Goal: Task Accomplishment & Management: Use online tool/utility

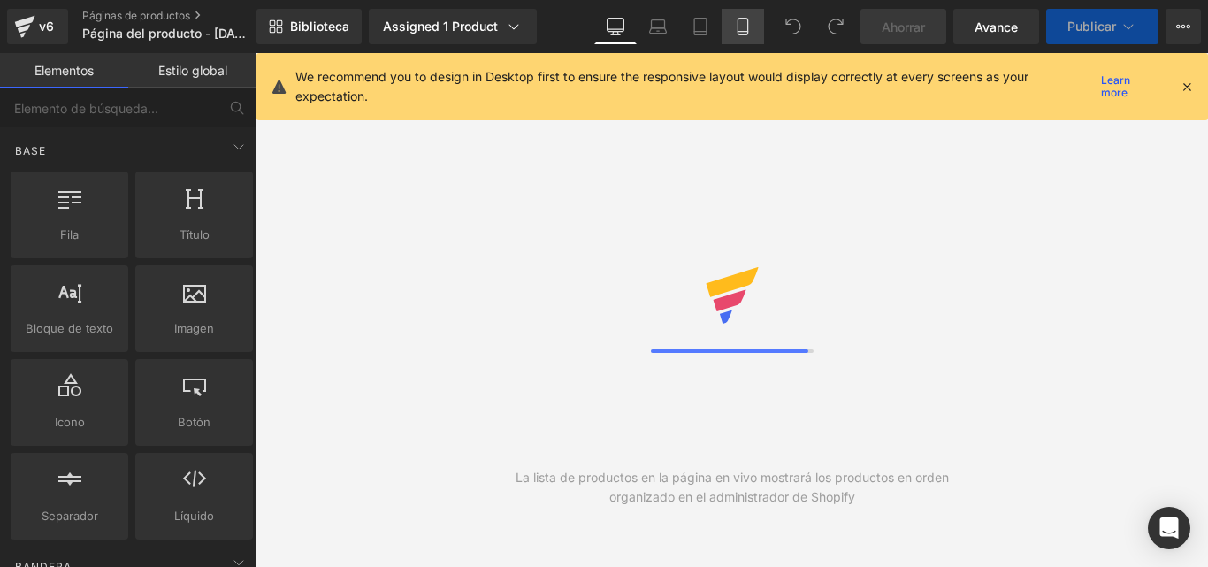
click at [746, 26] on icon at bounding box center [743, 27] width 10 height 17
click at [1189, 83] on icon at bounding box center [1187, 87] width 16 height 16
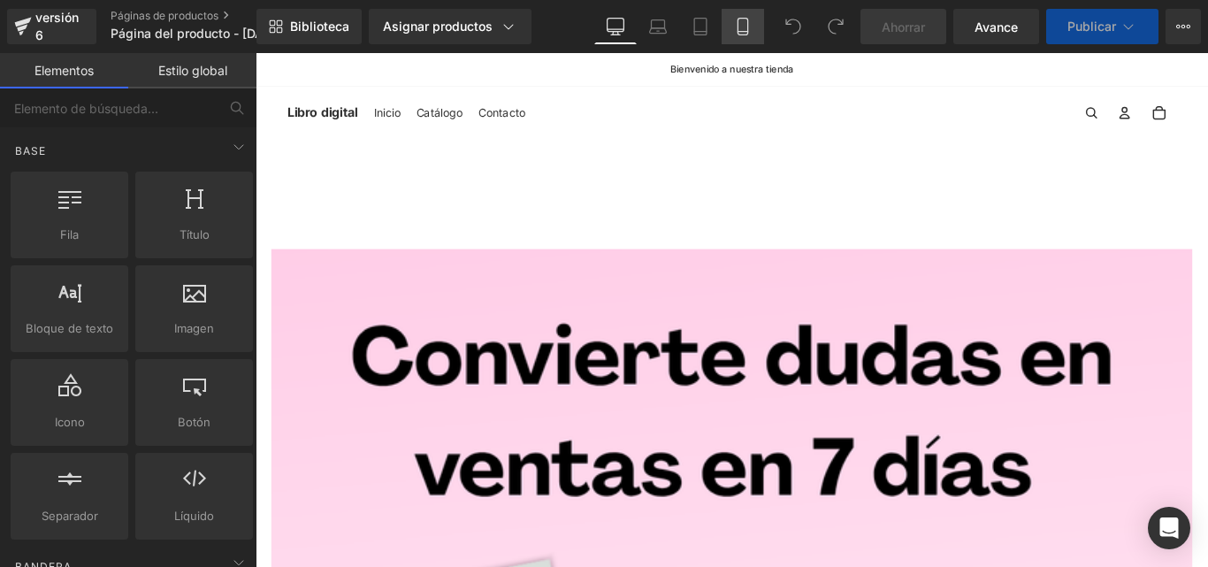
click at [744, 32] on icon at bounding box center [743, 32] width 10 height 0
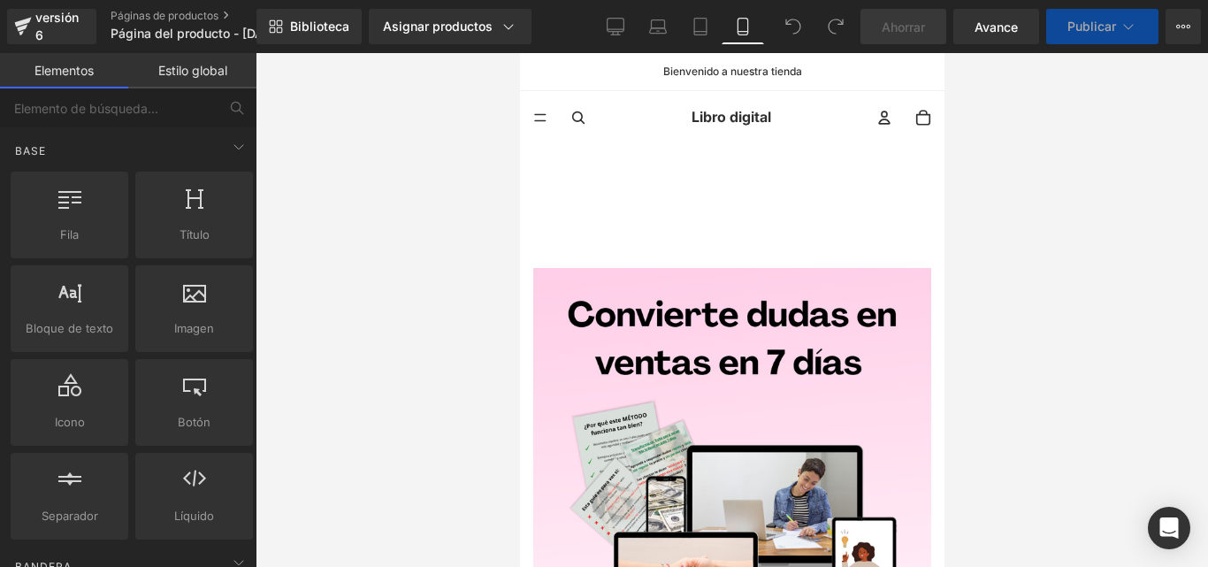
scroll to position [91, 0]
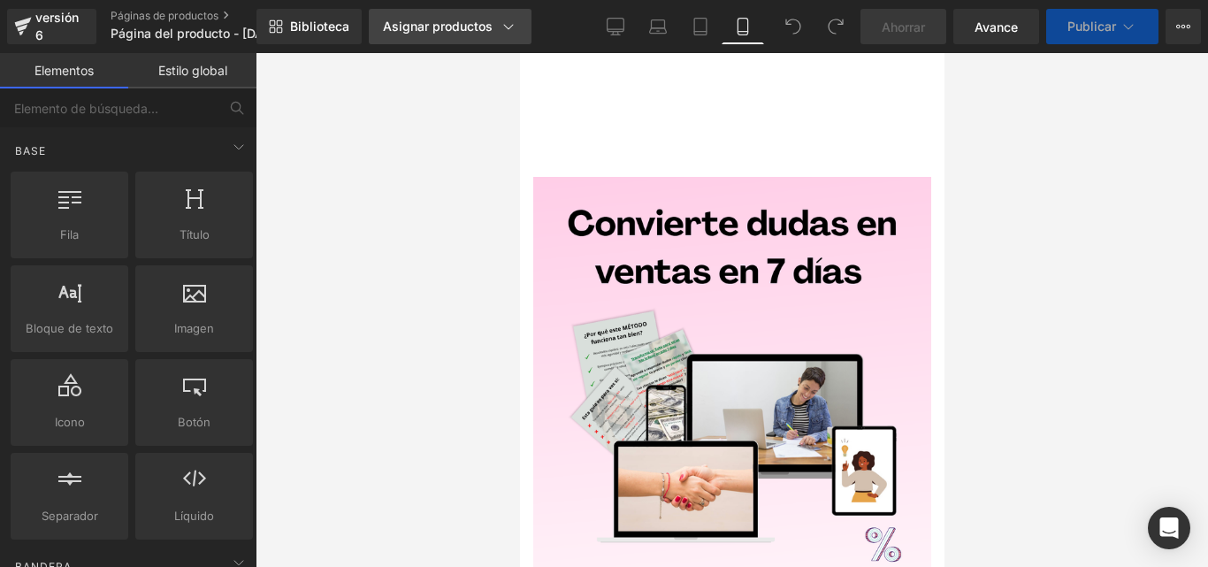
click at [516, 33] on link "Asignar productos" at bounding box center [450, 26] width 163 height 35
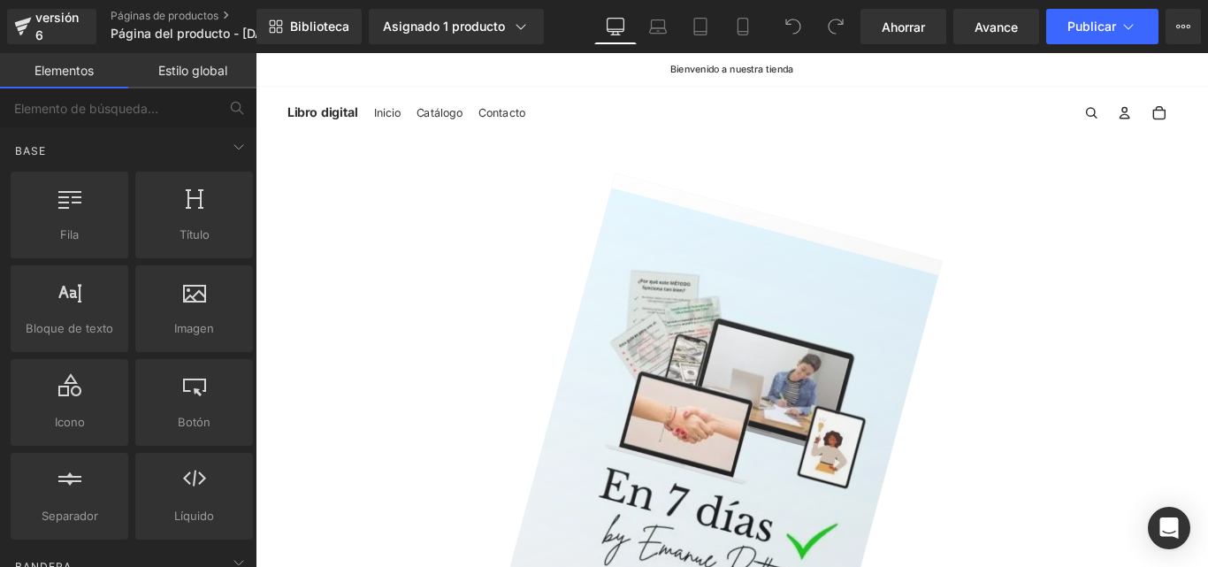
click at [741, 27] on icon at bounding box center [743, 27] width 18 height 18
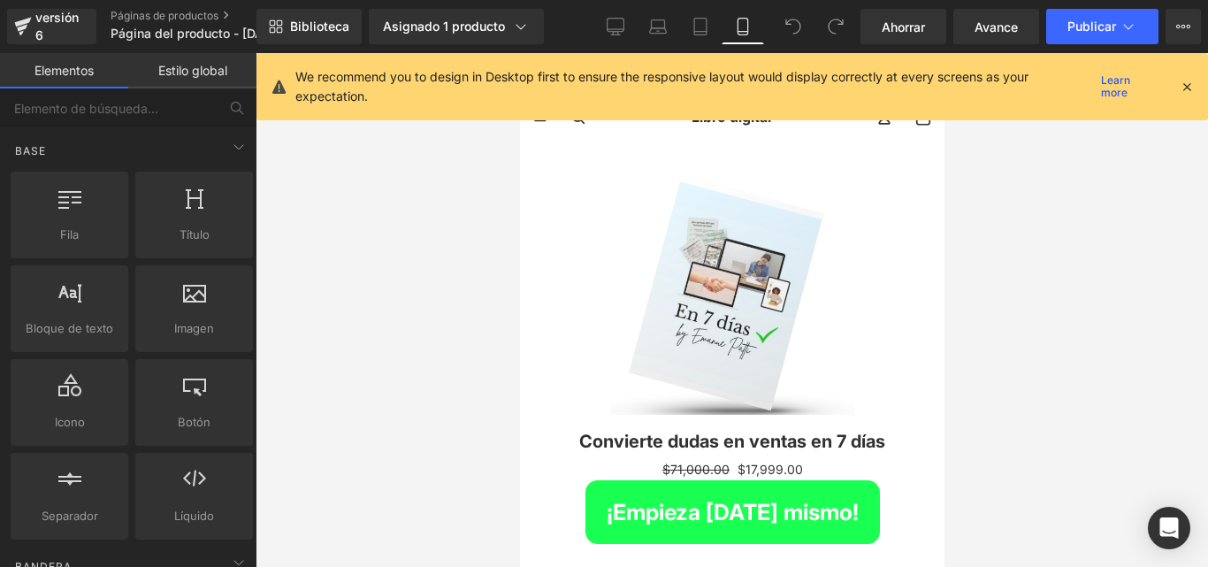
scroll to position [91, 0]
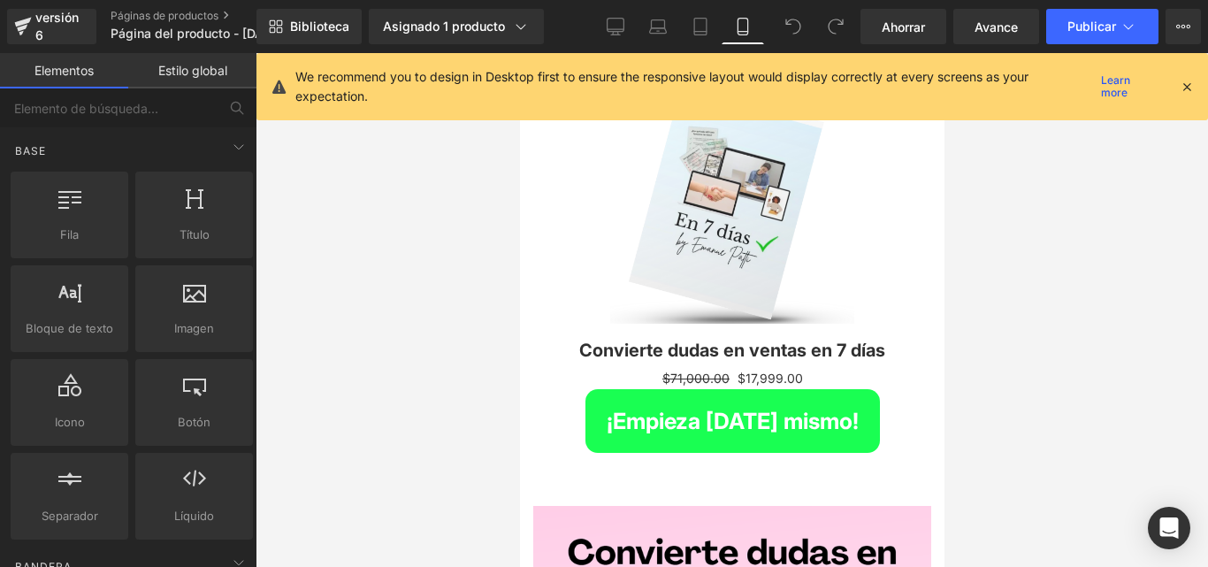
click at [1186, 80] on icon at bounding box center [1187, 87] width 16 height 16
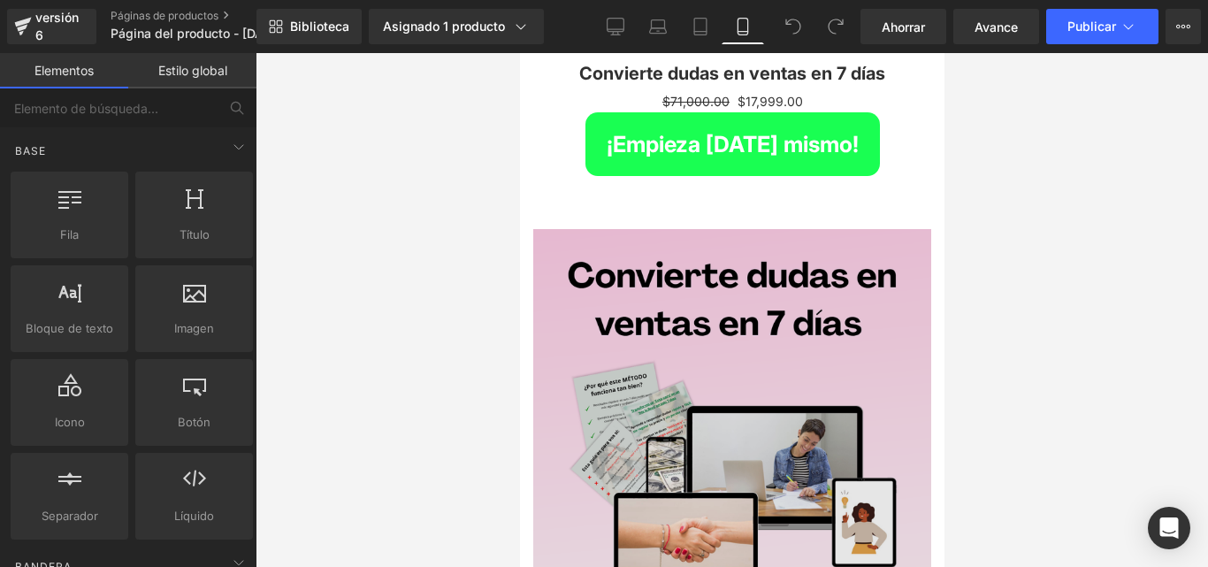
scroll to position [445, 0]
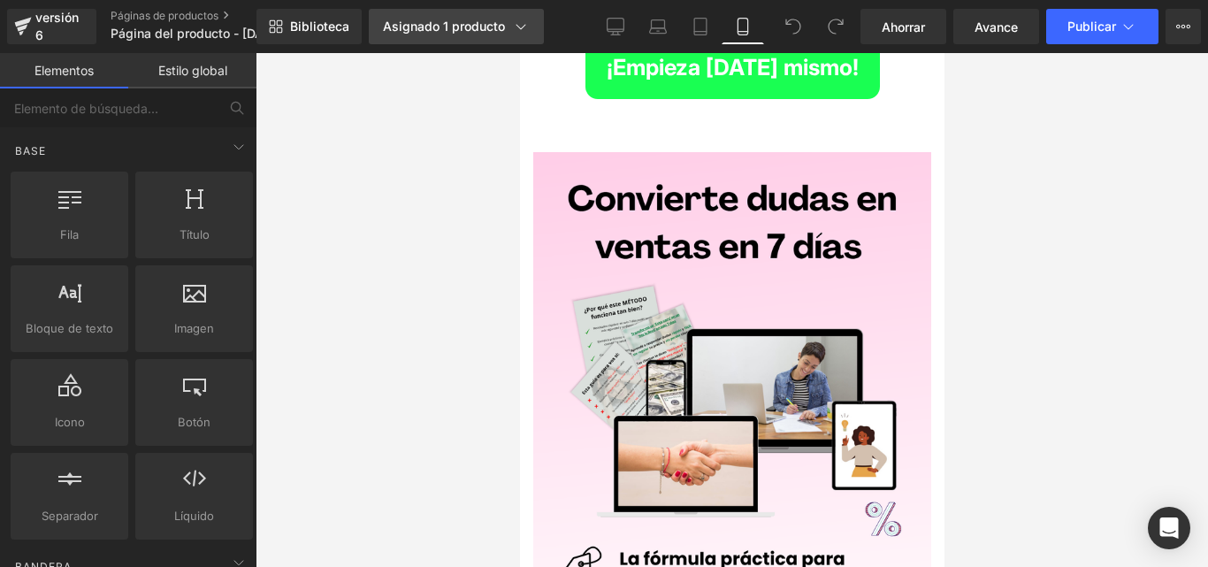
click at [518, 20] on icon at bounding box center [521, 27] width 18 height 18
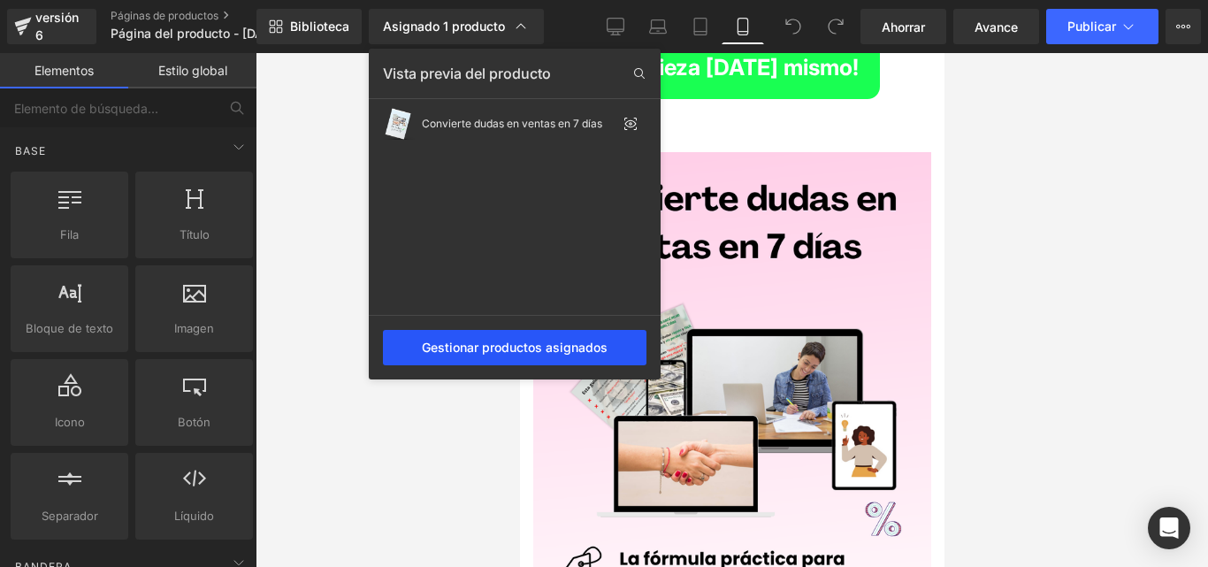
click at [555, 349] on font "Gestionar productos asignados" at bounding box center [515, 347] width 186 height 15
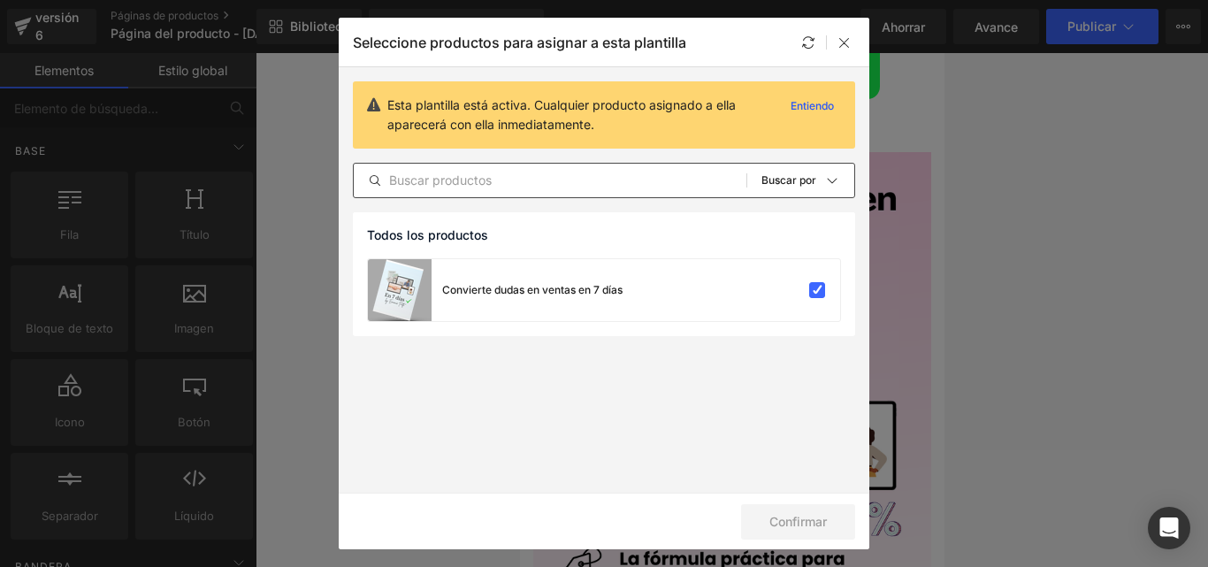
click at [601, 183] on input "text" at bounding box center [550, 180] width 393 height 21
type input "d"
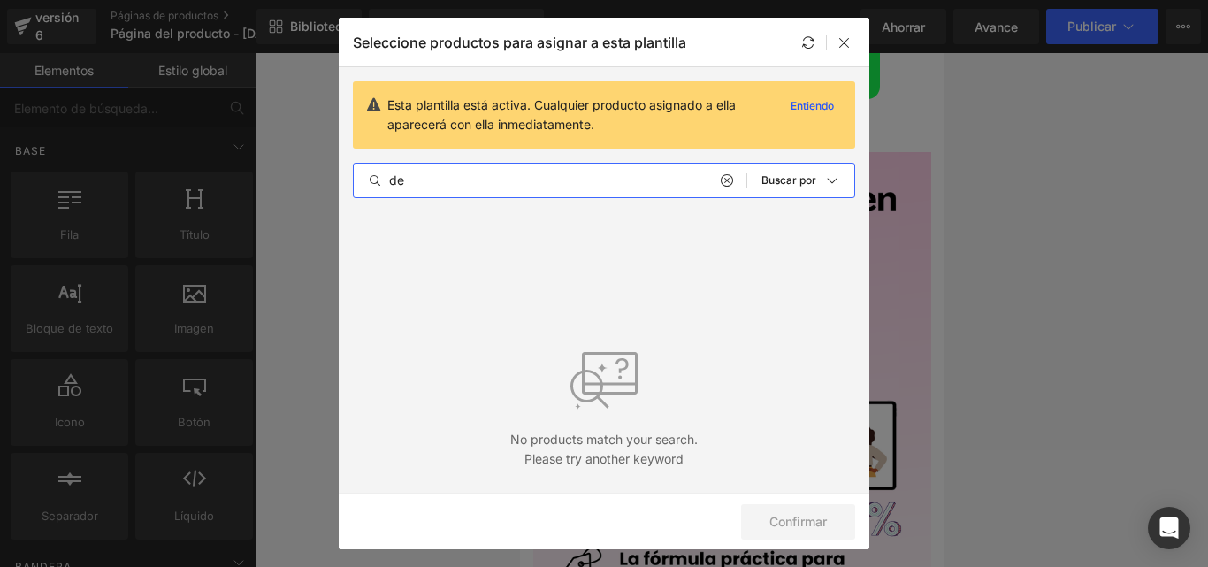
type input "d"
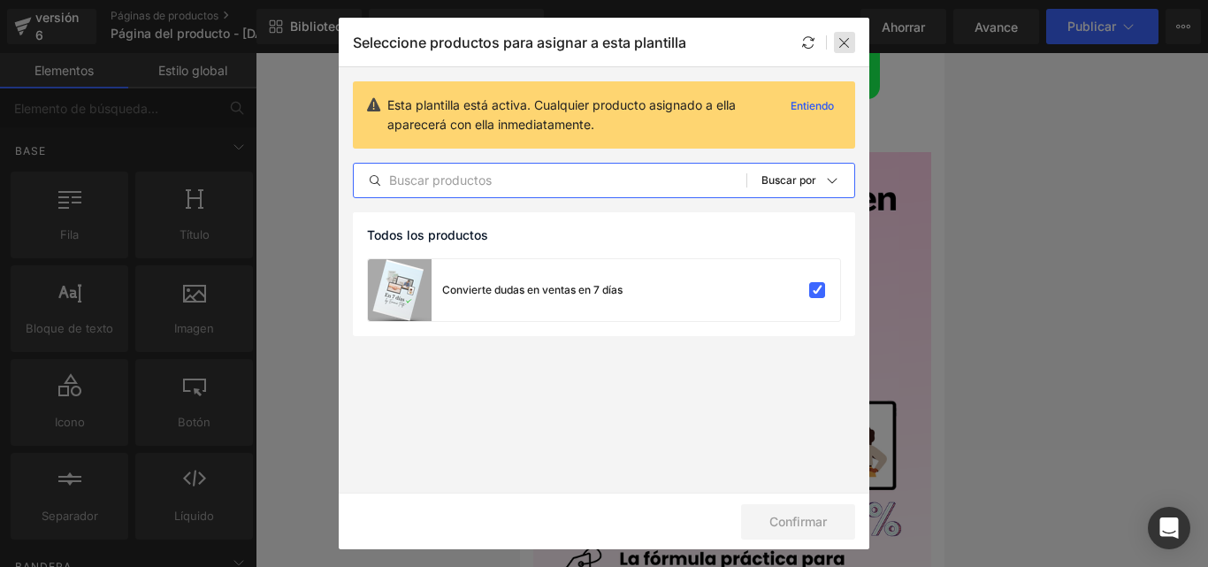
click at [840, 37] on icon at bounding box center [845, 42] width 14 height 14
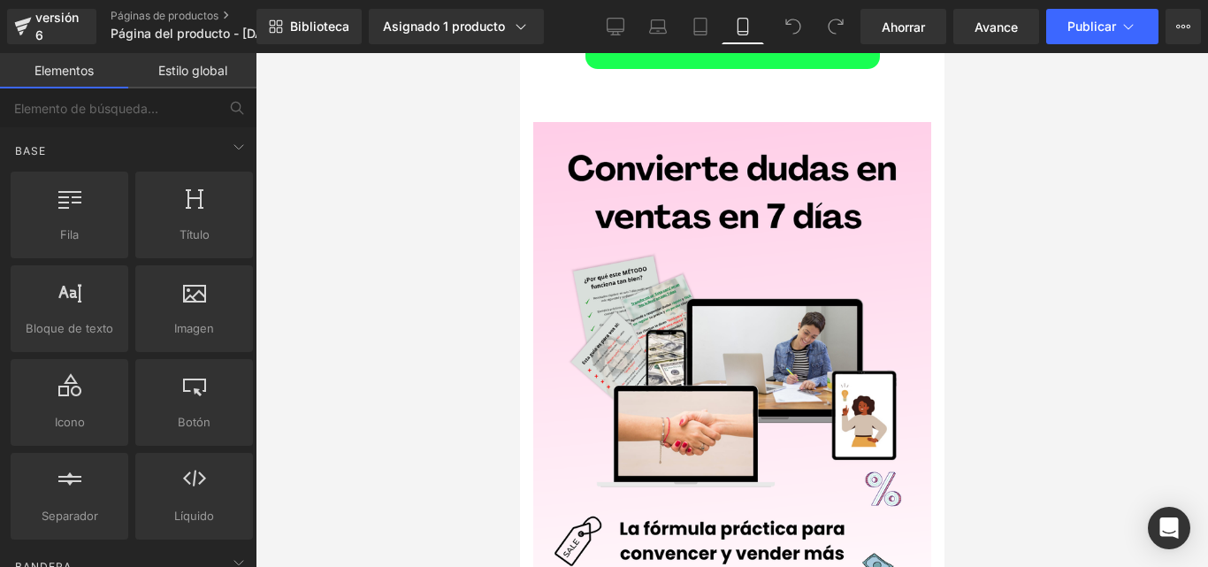
scroll to position [0, 0]
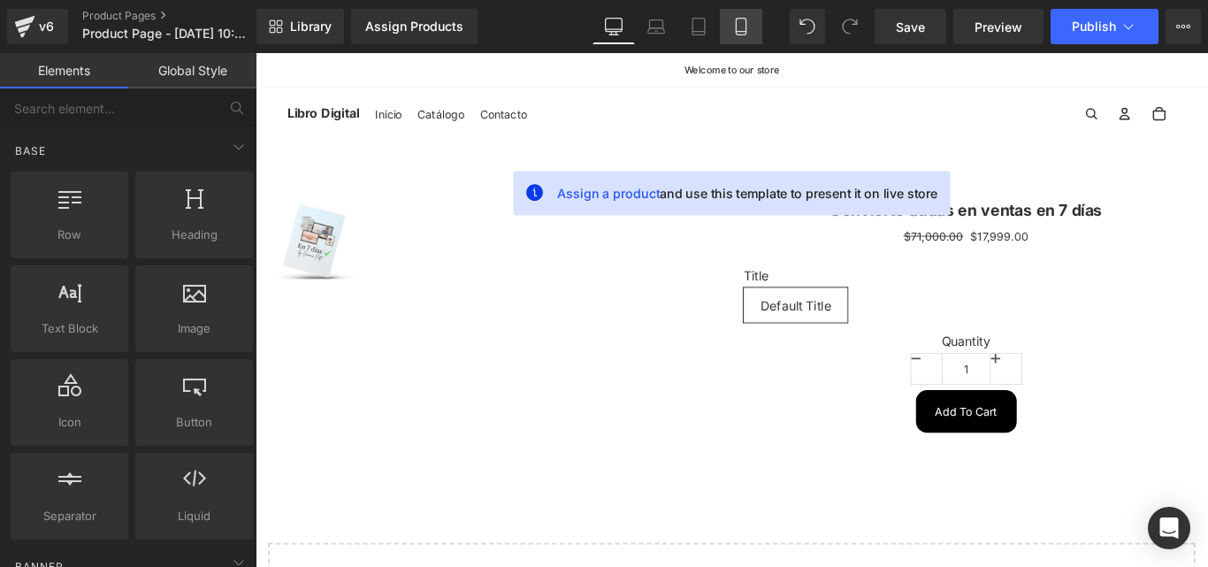
click at [742, 42] on link "Mobile" at bounding box center [741, 26] width 42 height 35
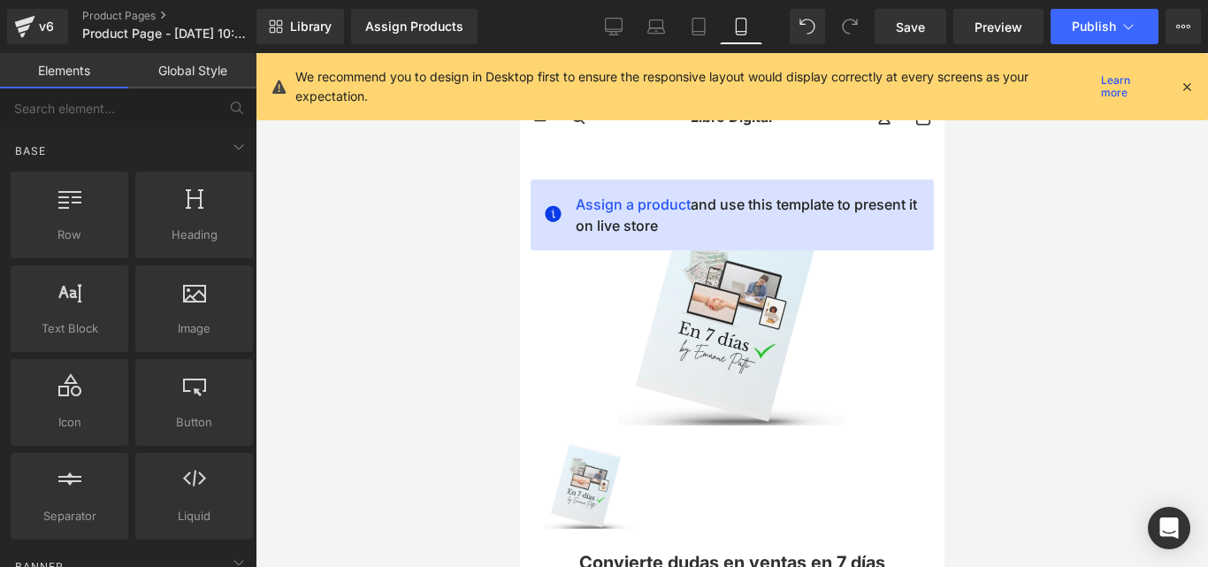
scroll to position [91, 0]
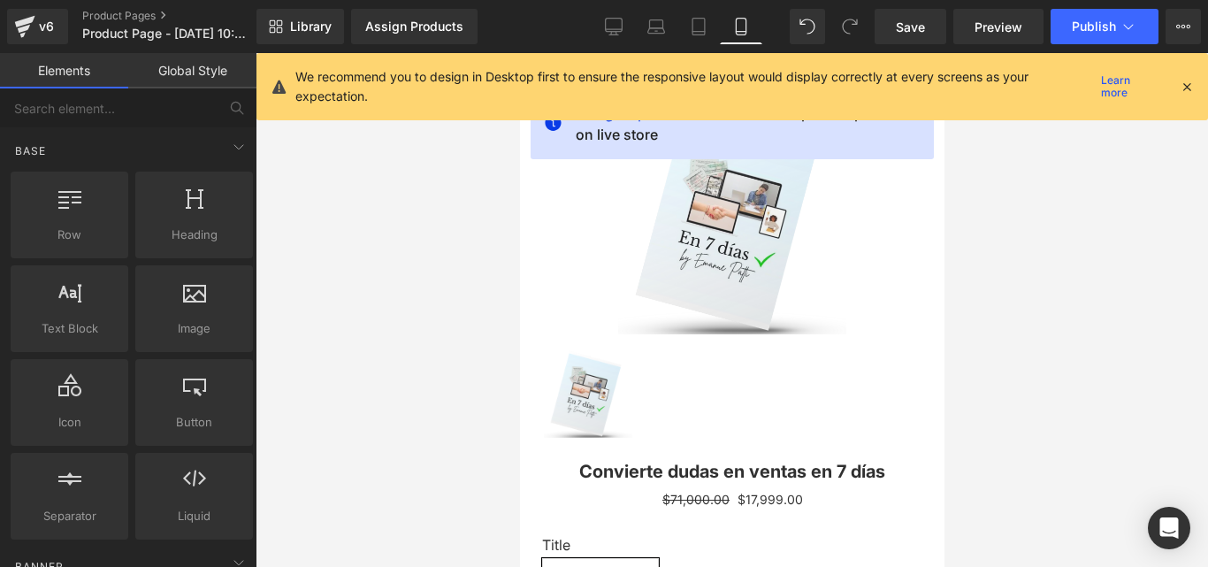
click at [1179, 82] on icon at bounding box center [1187, 87] width 16 height 16
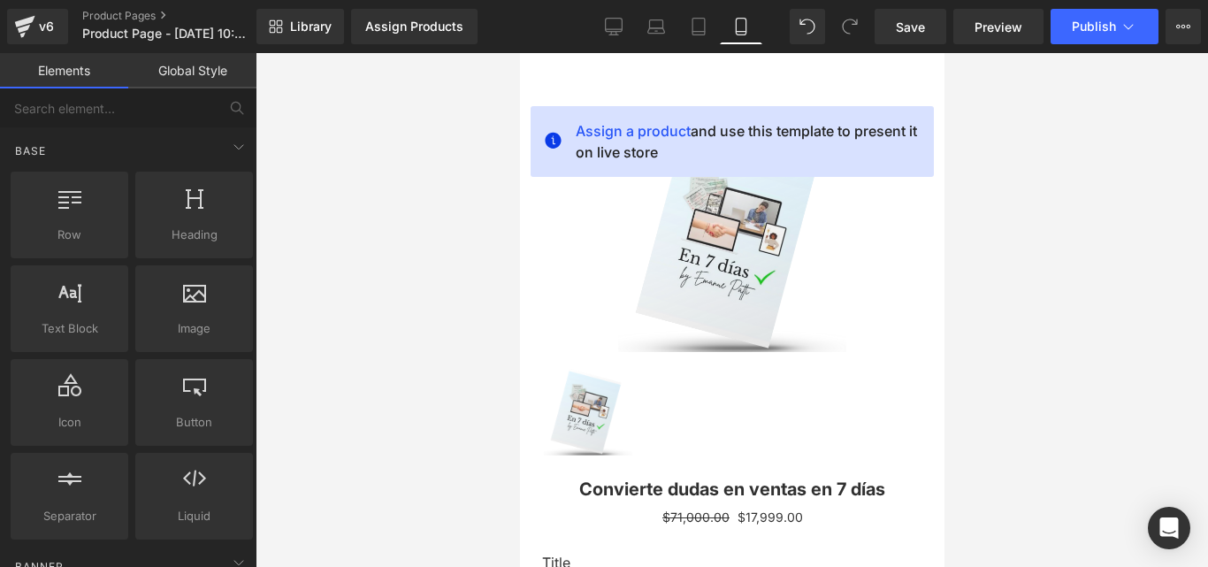
scroll to position [0, 0]
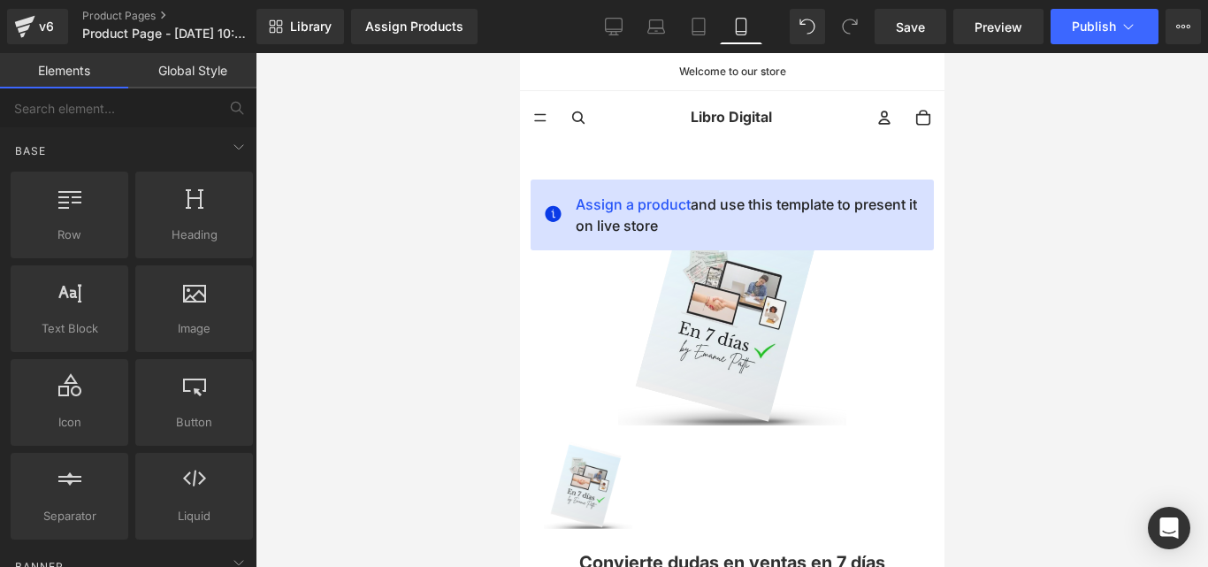
click at [1021, 256] on div at bounding box center [732, 310] width 952 height 514
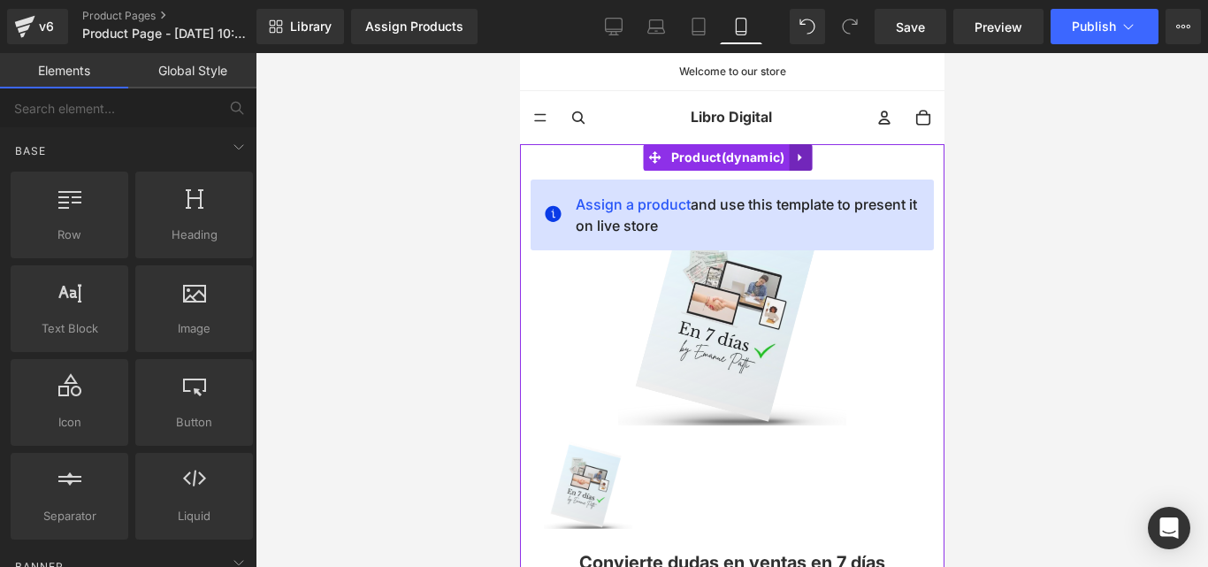
click at [797, 155] on icon at bounding box center [799, 158] width 4 height 8
click at [819, 155] on link at bounding box center [810, 157] width 23 height 27
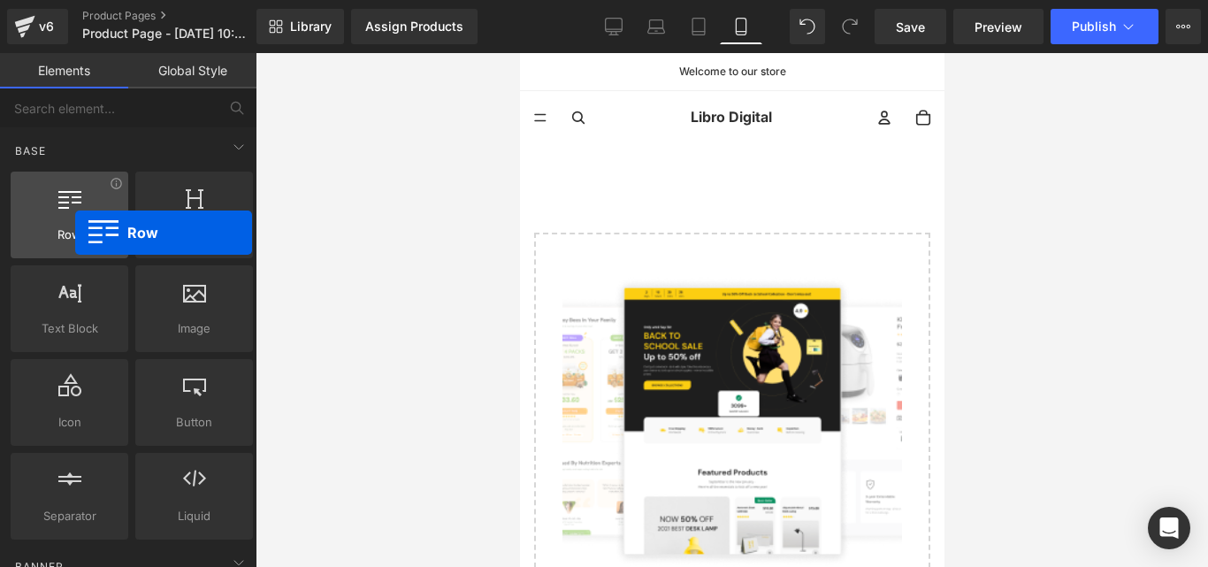
click at [75, 233] on span "Row" at bounding box center [69, 235] width 107 height 19
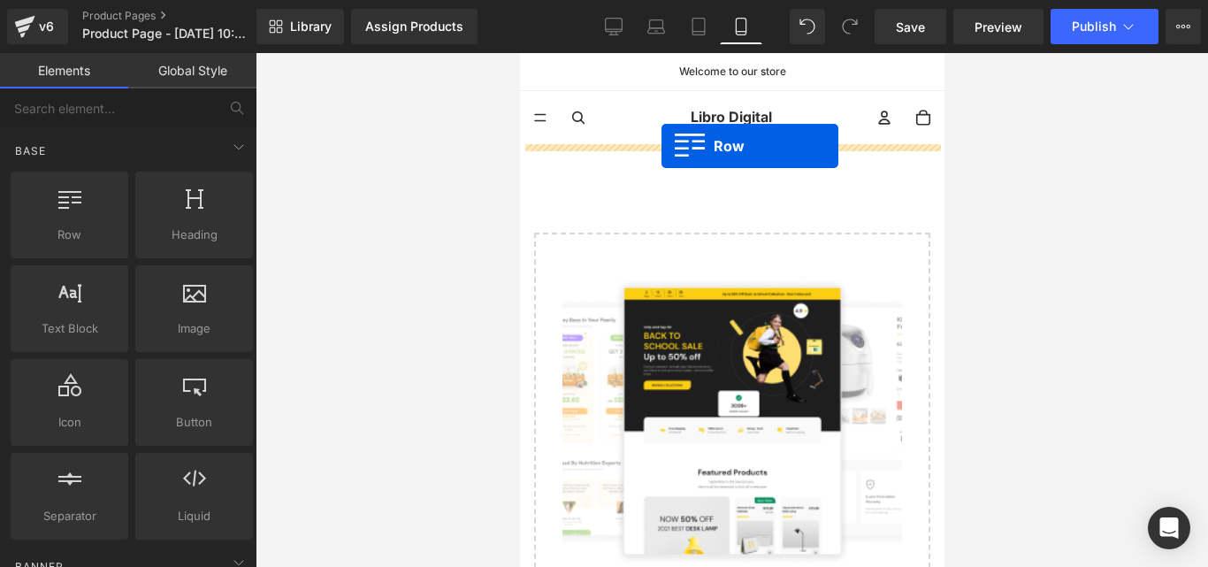
drag, startPoint x: 591, startPoint y: 279, endPoint x: 661, endPoint y: 147, distance: 149.9
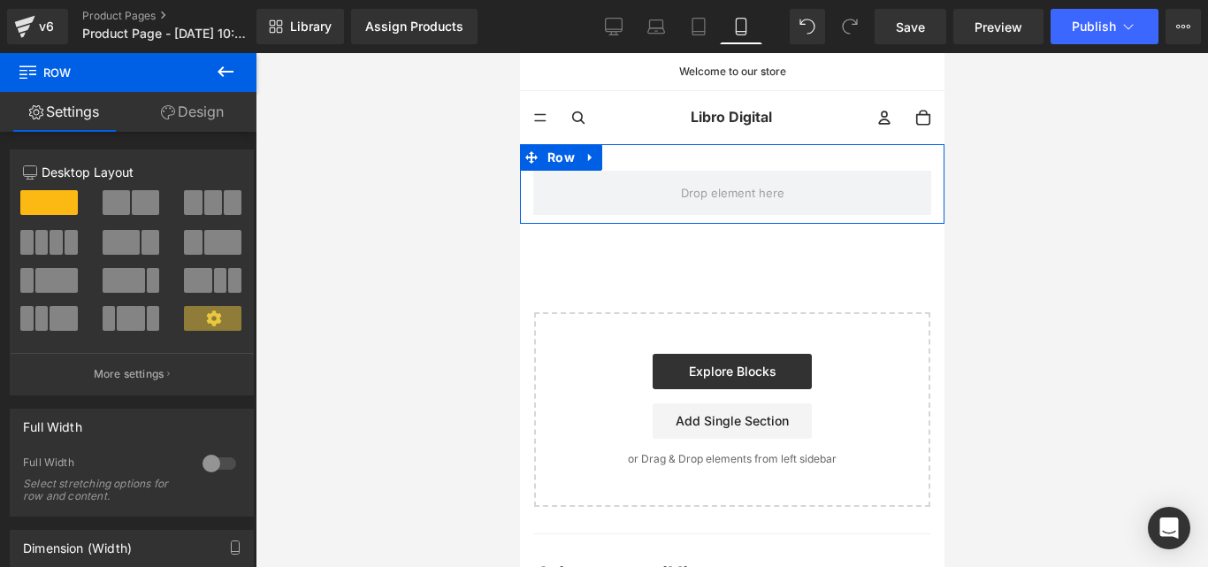
click at [218, 70] on icon at bounding box center [225, 71] width 21 height 21
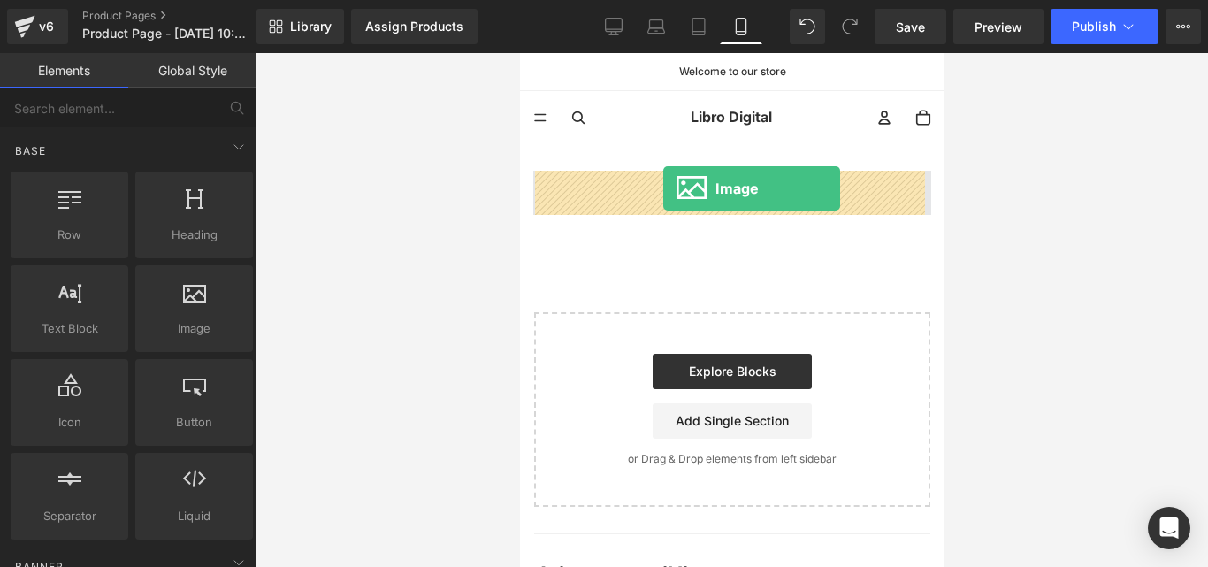
drag, startPoint x: 712, startPoint y: 374, endPoint x: 667, endPoint y: 186, distance: 193.7
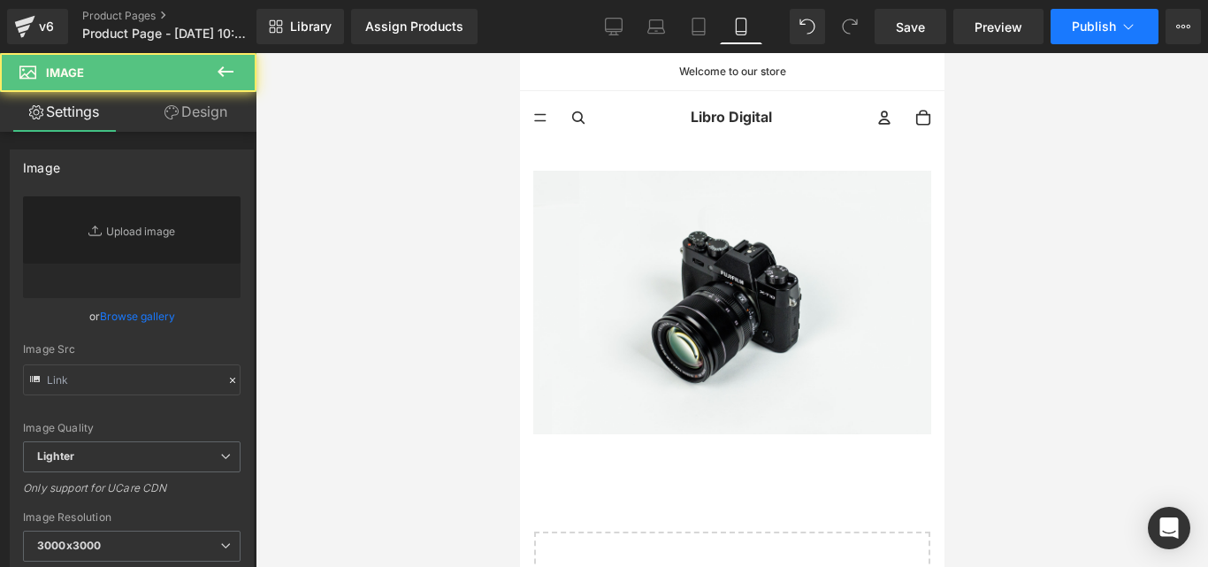
type input "//[DOMAIN_NAME][URL]"
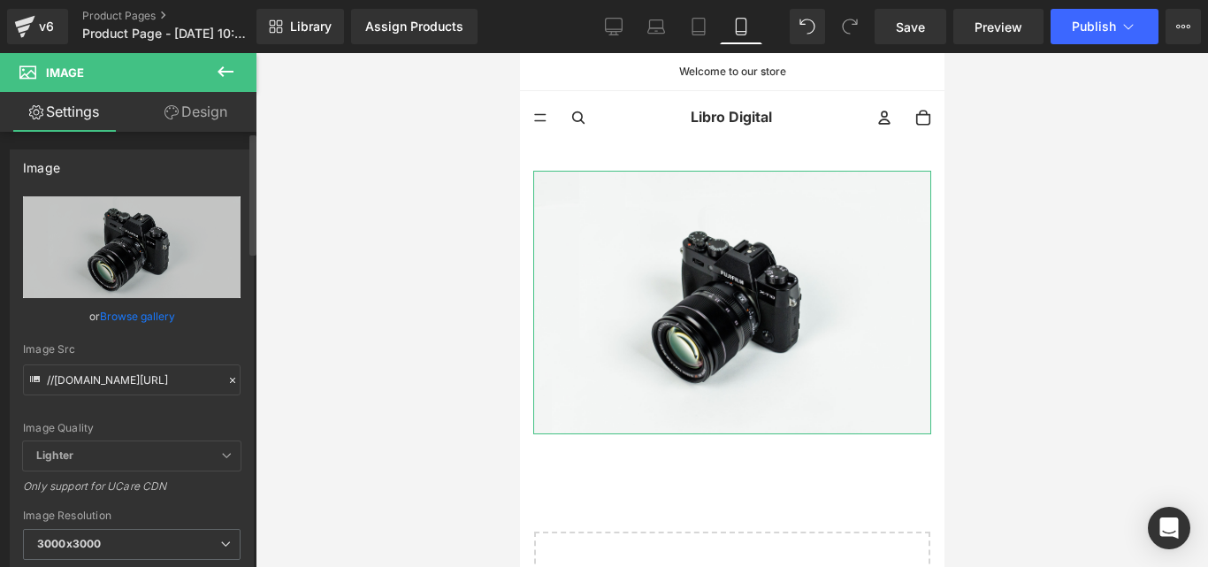
click at [229, 379] on icon at bounding box center [232, 380] width 12 height 12
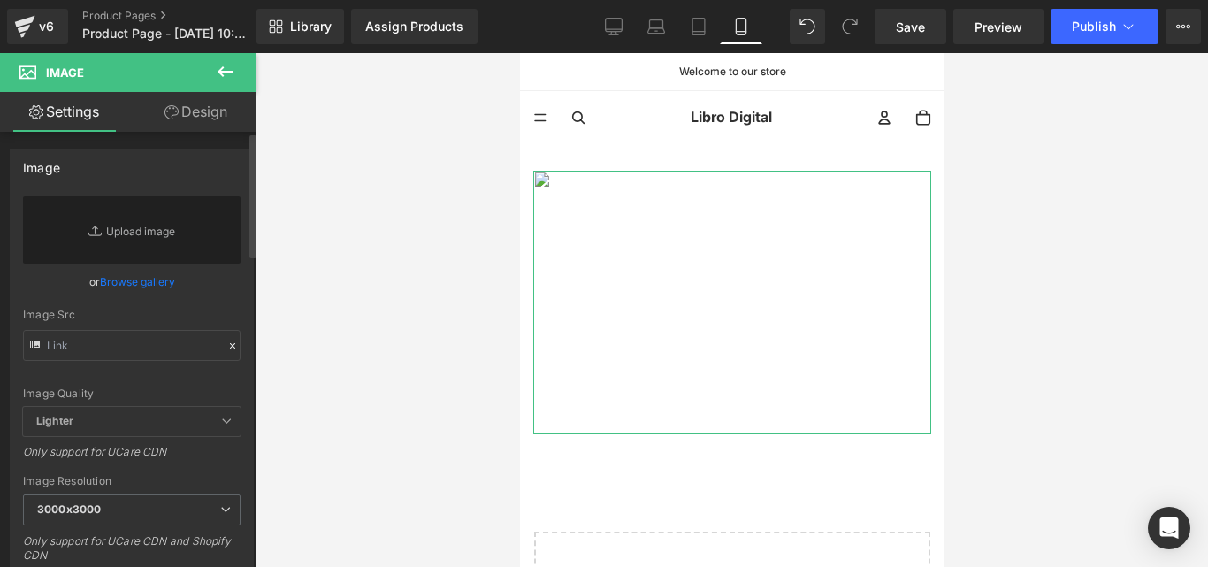
click at [228, 349] on icon at bounding box center [232, 346] width 12 height 12
click at [156, 356] on input "text" at bounding box center [132, 345] width 218 height 31
paste input "https://i.postimg.cc/kgxX1Prb/Convierte-dudas-en-ventas-en-7-d-as-7.png"
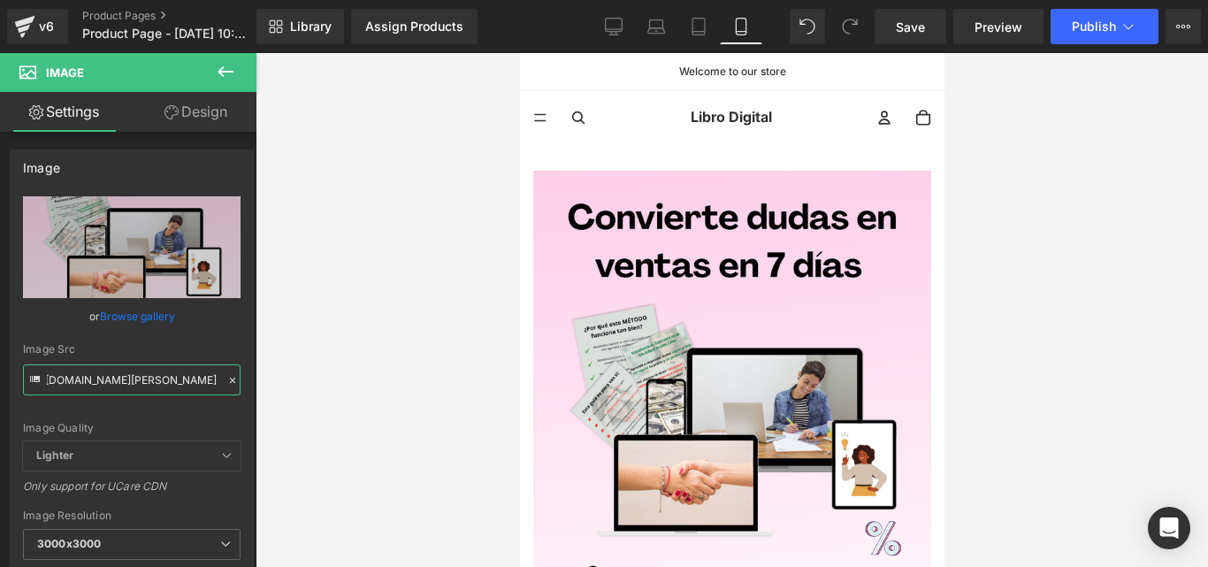
type input "https://i.postimg.cc/kgxX1Prb/Convierte-dudas-en-ventas-en-7-d-as-7.png"
click at [916, 30] on span "Save" at bounding box center [910, 27] width 29 height 19
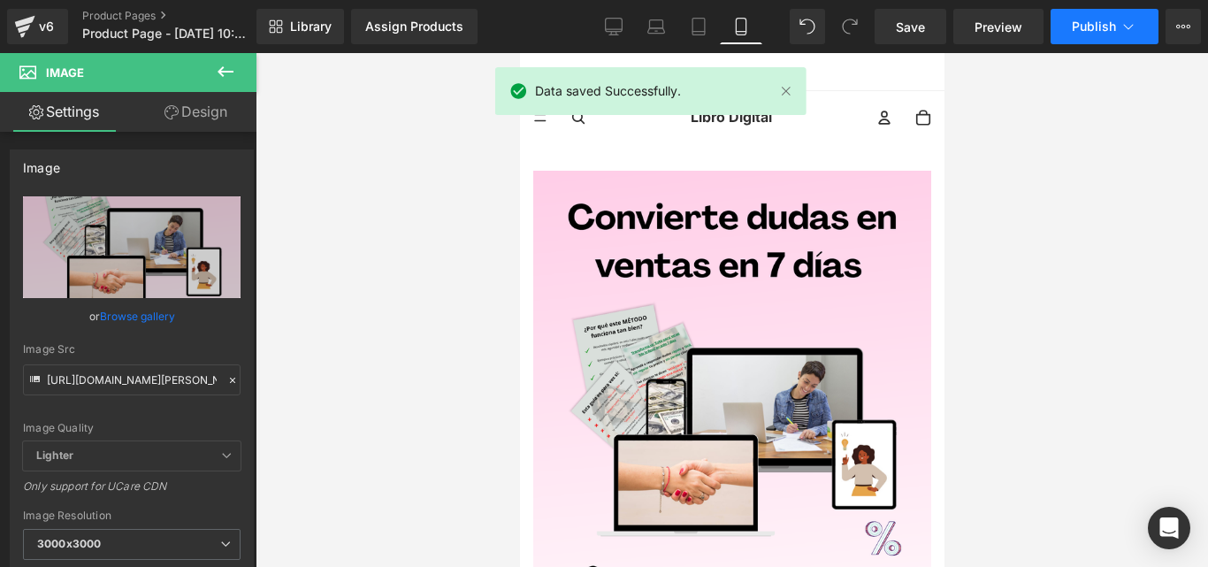
click at [1103, 19] on span "Publish" at bounding box center [1094, 26] width 44 height 14
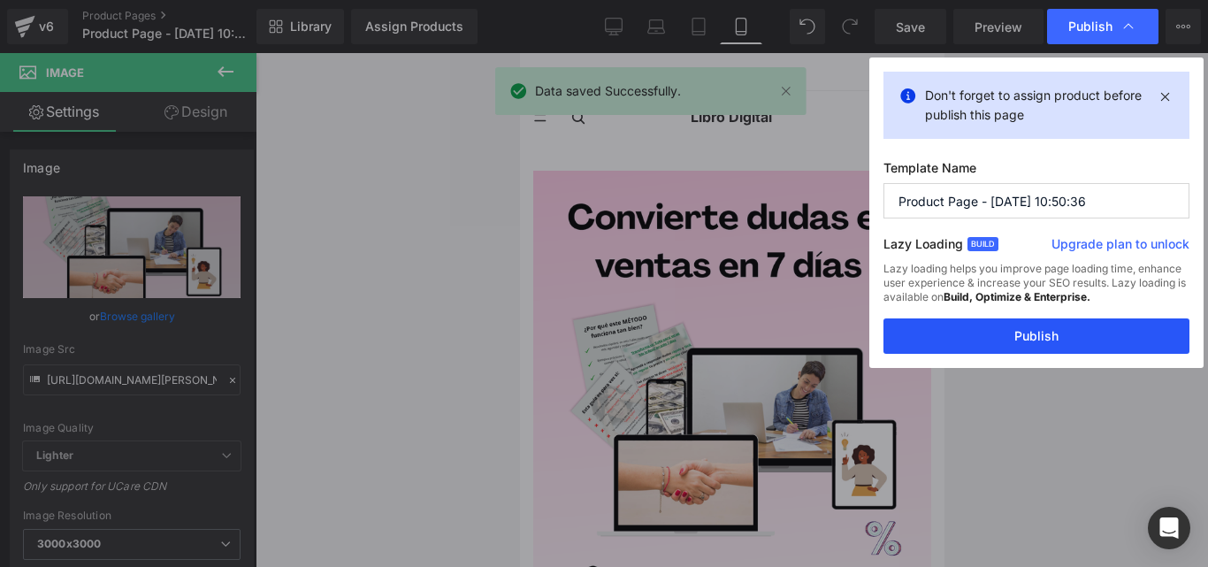
click at [1040, 336] on button "Publish" at bounding box center [1036, 335] width 306 height 35
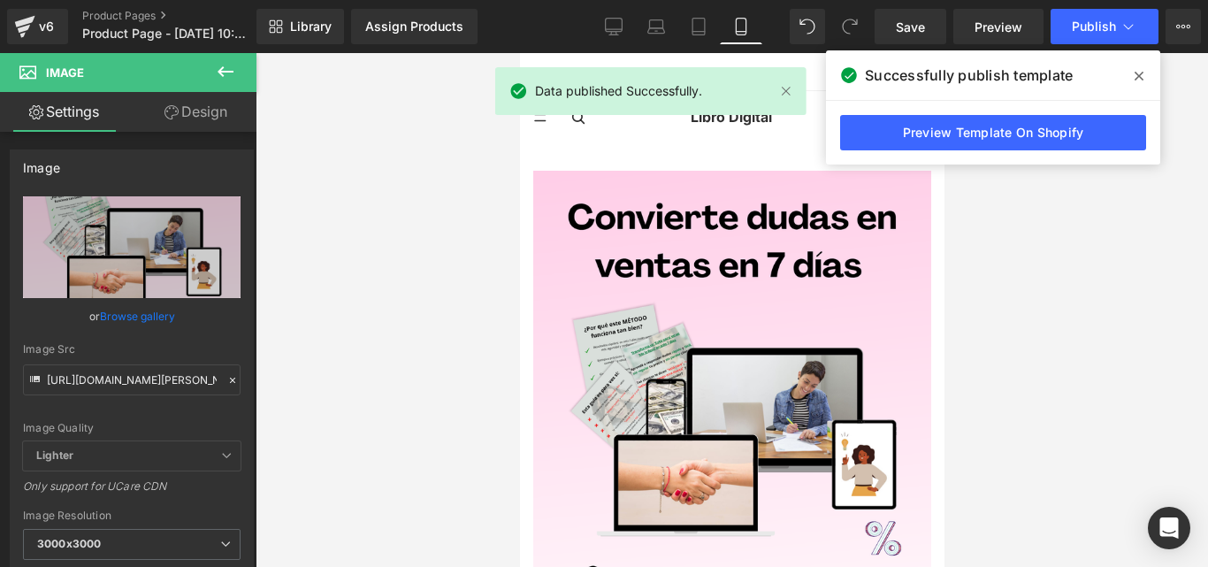
click at [1144, 81] on span at bounding box center [1139, 76] width 28 height 28
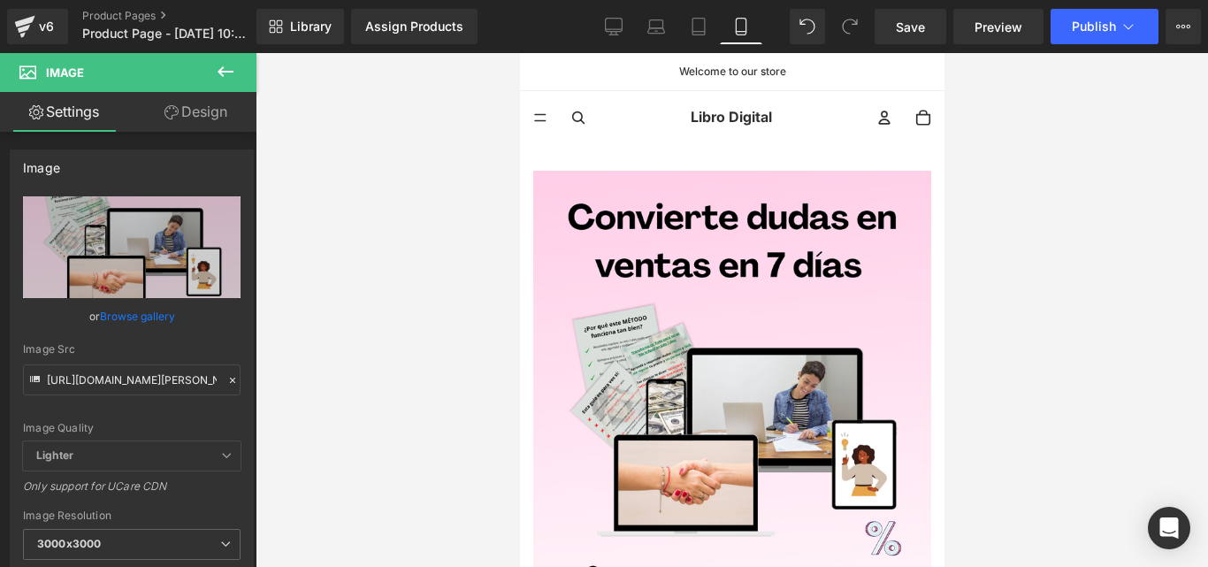
click at [227, 63] on icon at bounding box center [225, 71] width 21 height 21
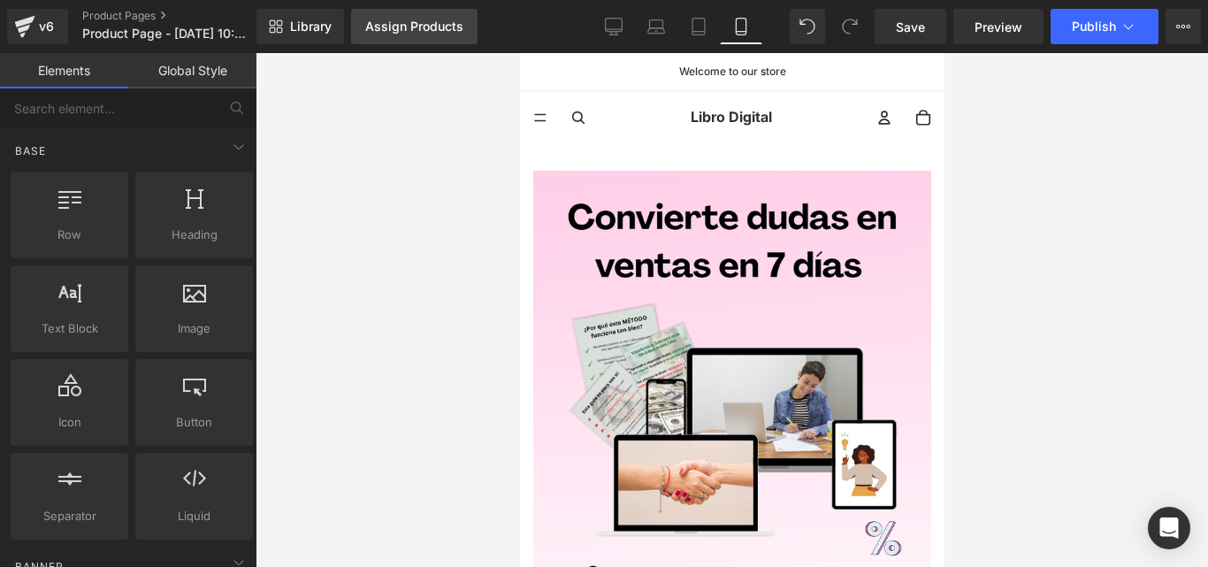
click at [426, 28] on div "Assign Products" at bounding box center [414, 26] width 98 height 14
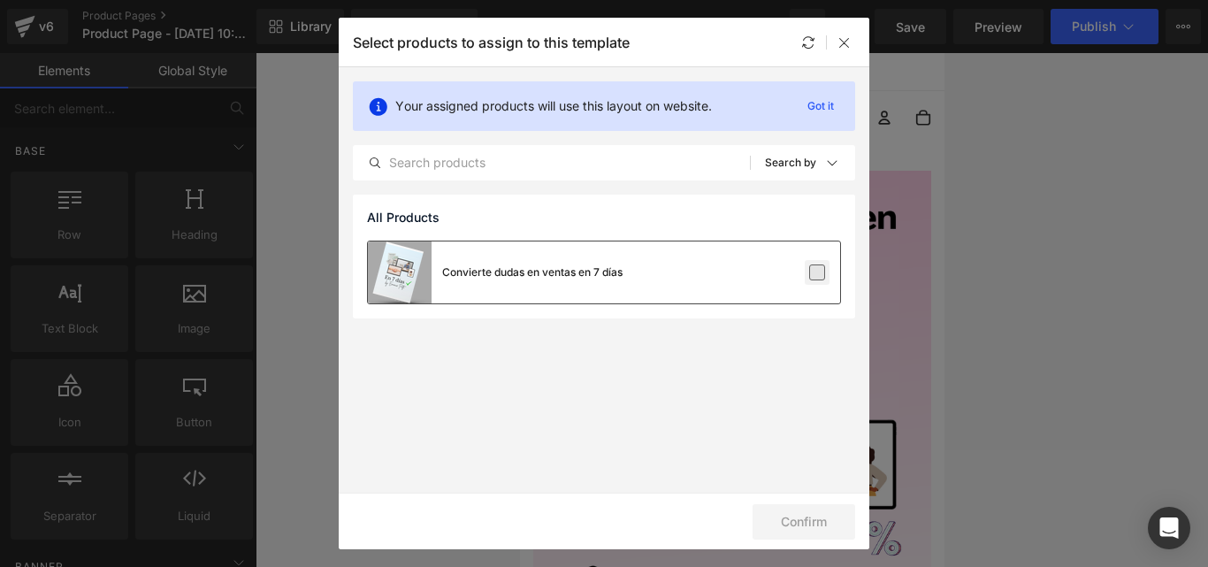
click at [818, 276] on label at bounding box center [817, 272] width 16 height 16
click at [817, 272] on input "checkbox" at bounding box center [817, 272] width 0 height 0
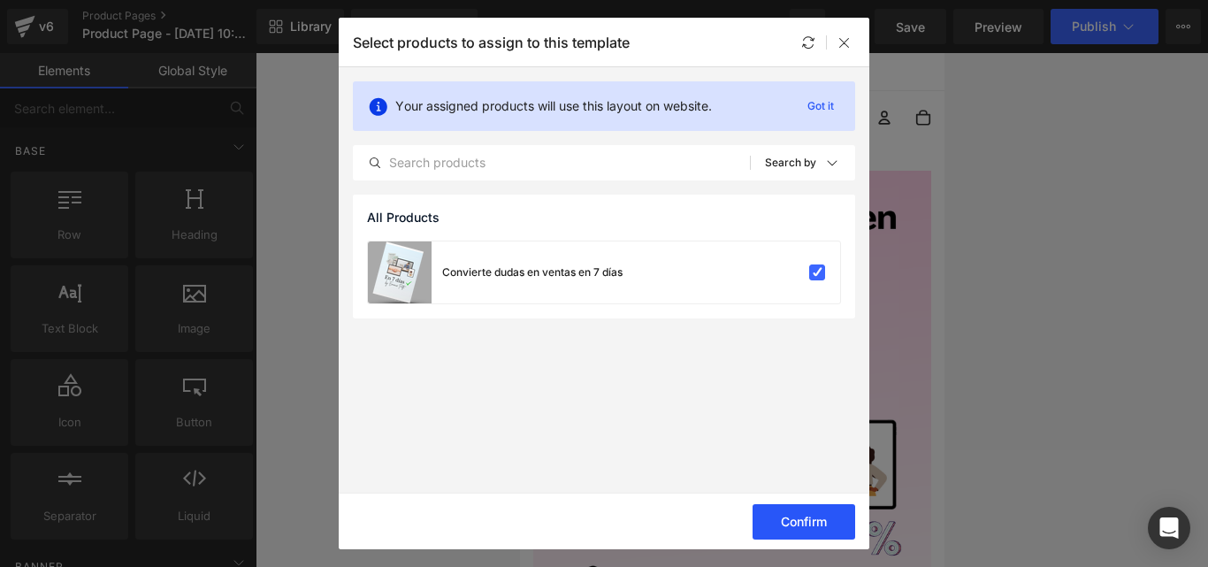
click at [795, 516] on button "Confirm" at bounding box center [804, 521] width 103 height 35
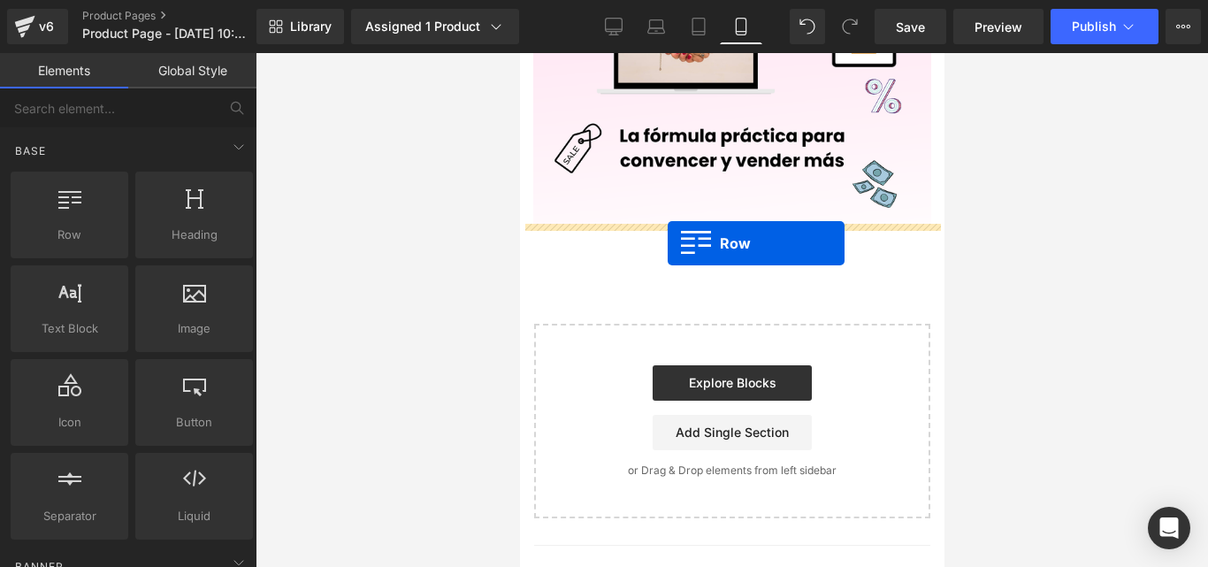
drag, startPoint x: 591, startPoint y: 271, endPoint x: 667, endPoint y: 243, distance: 80.8
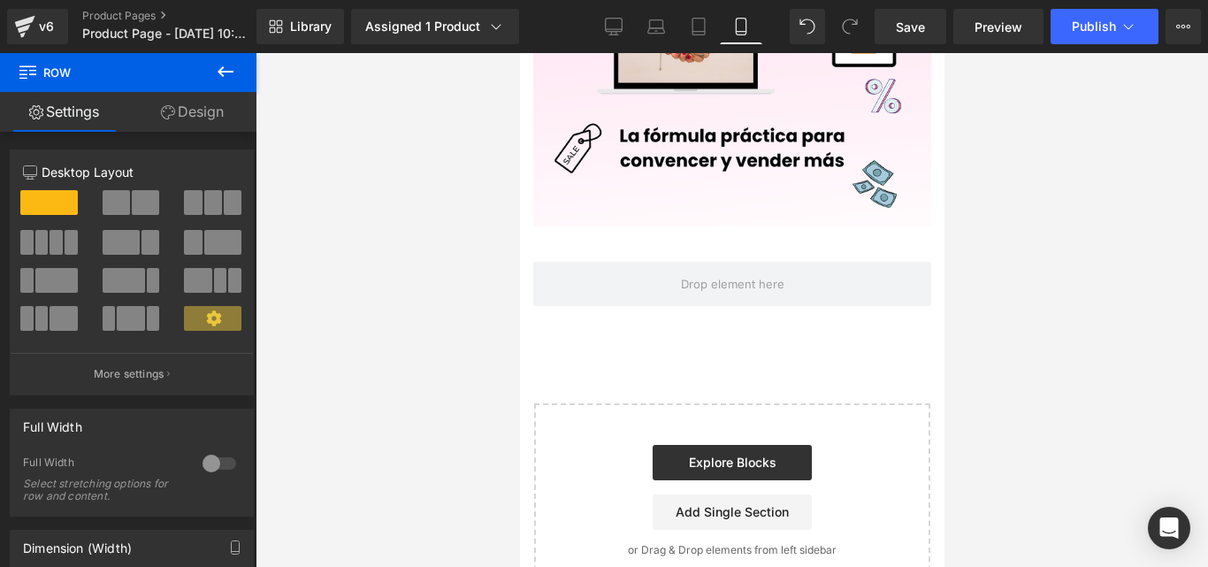
click at [233, 74] on icon at bounding box center [225, 71] width 21 height 21
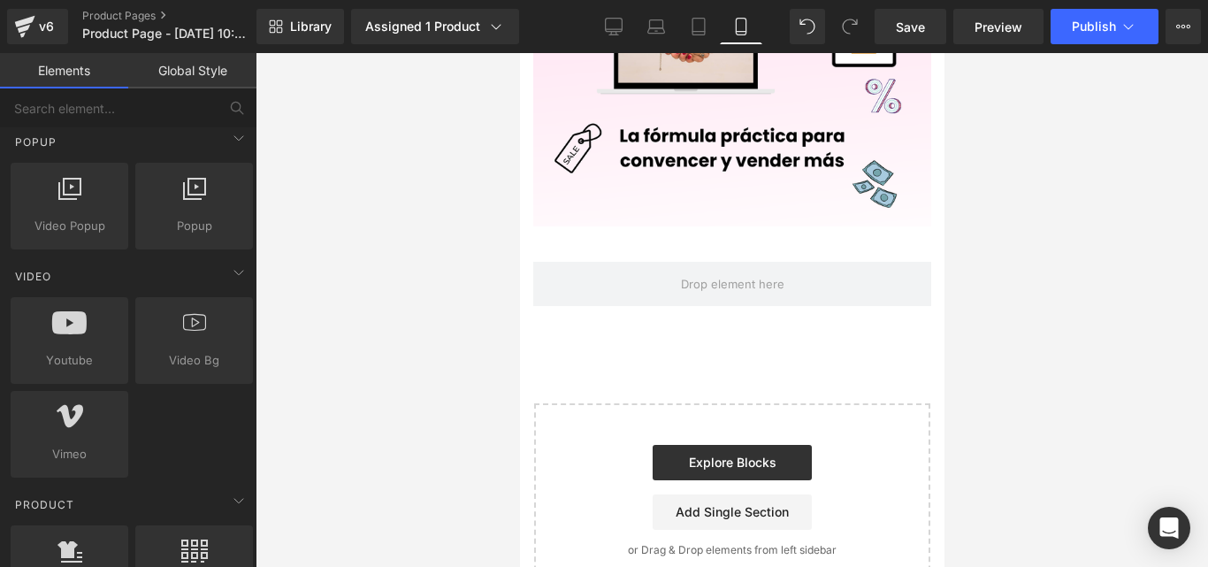
scroll to position [1238, 0]
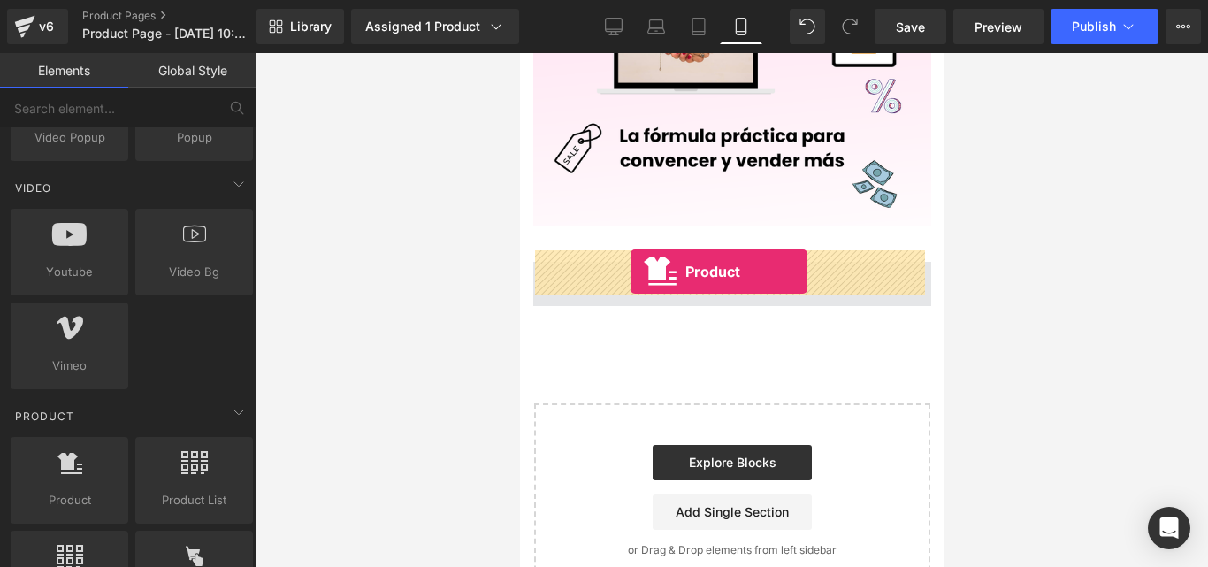
drag, startPoint x: 582, startPoint y: 526, endPoint x: 630, endPoint y: 272, distance: 258.3
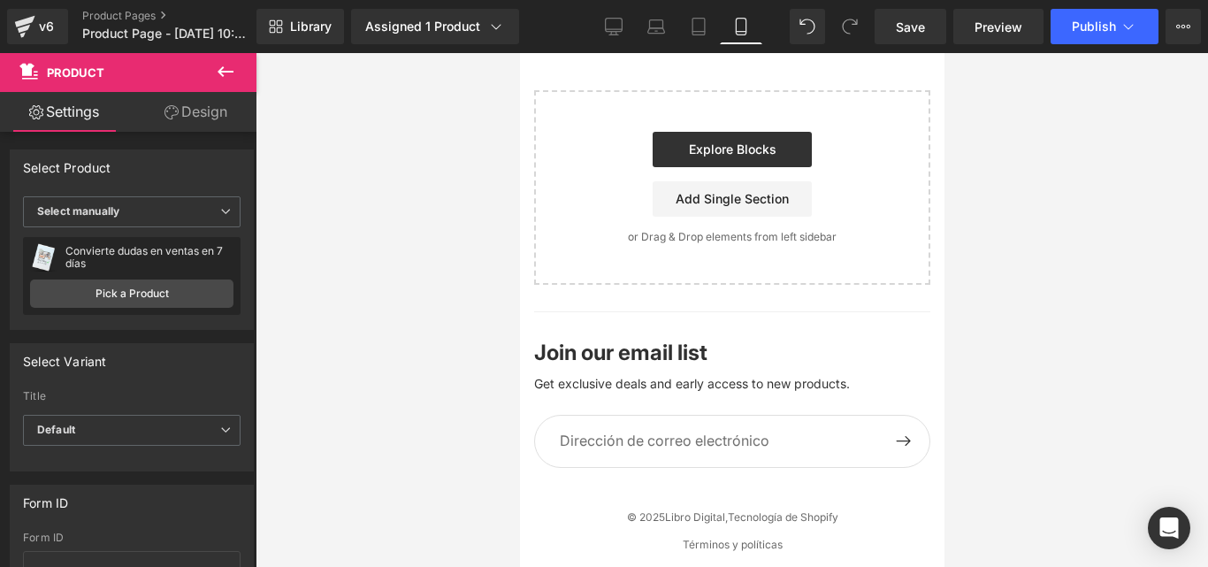
scroll to position [0, 0]
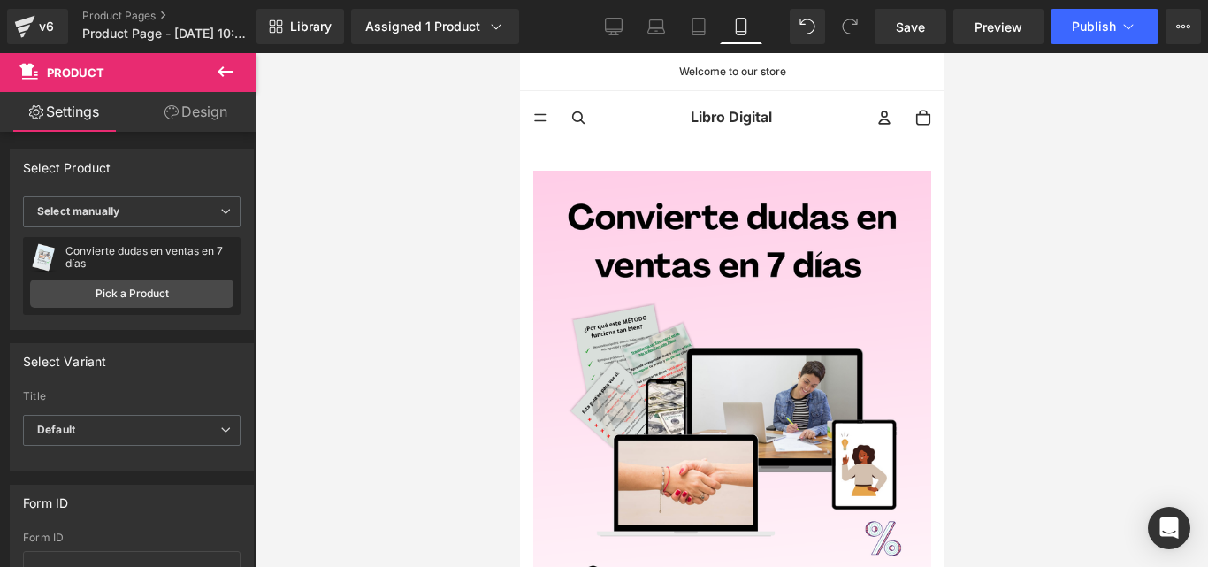
drag, startPoint x: 940, startPoint y: 311, endPoint x: 1477, endPoint y: 56, distance: 594.6
click at [931, 27] on link "Save" at bounding box center [911, 26] width 72 height 35
click at [1103, 26] on span "Publish" at bounding box center [1094, 26] width 44 height 14
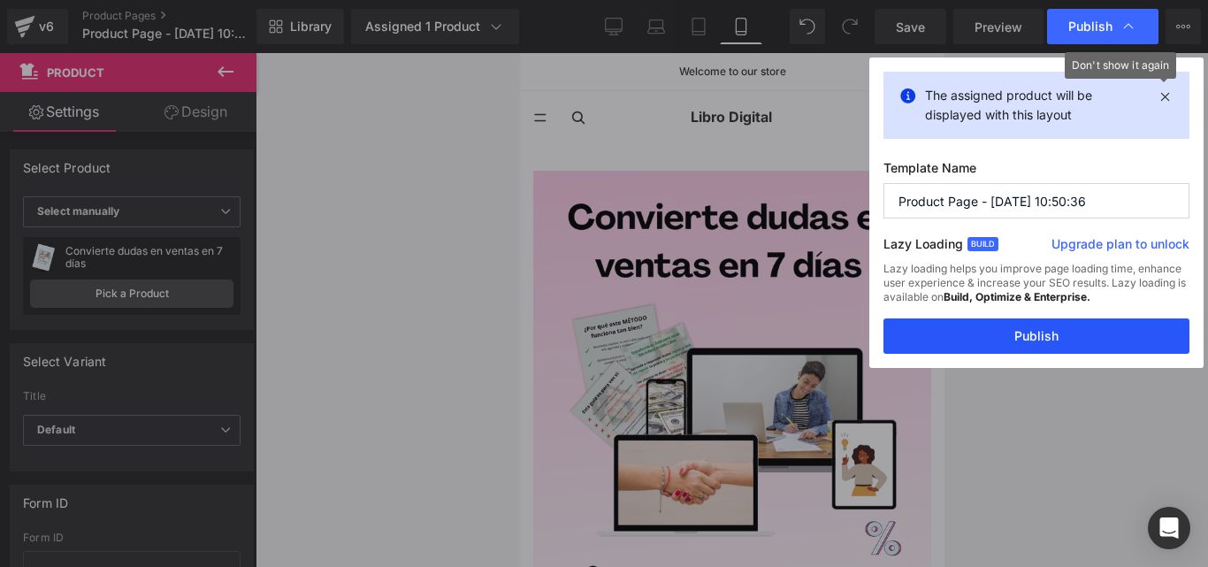
click at [1052, 341] on button "Publish" at bounding box center [1036, 335] width 306 height 35
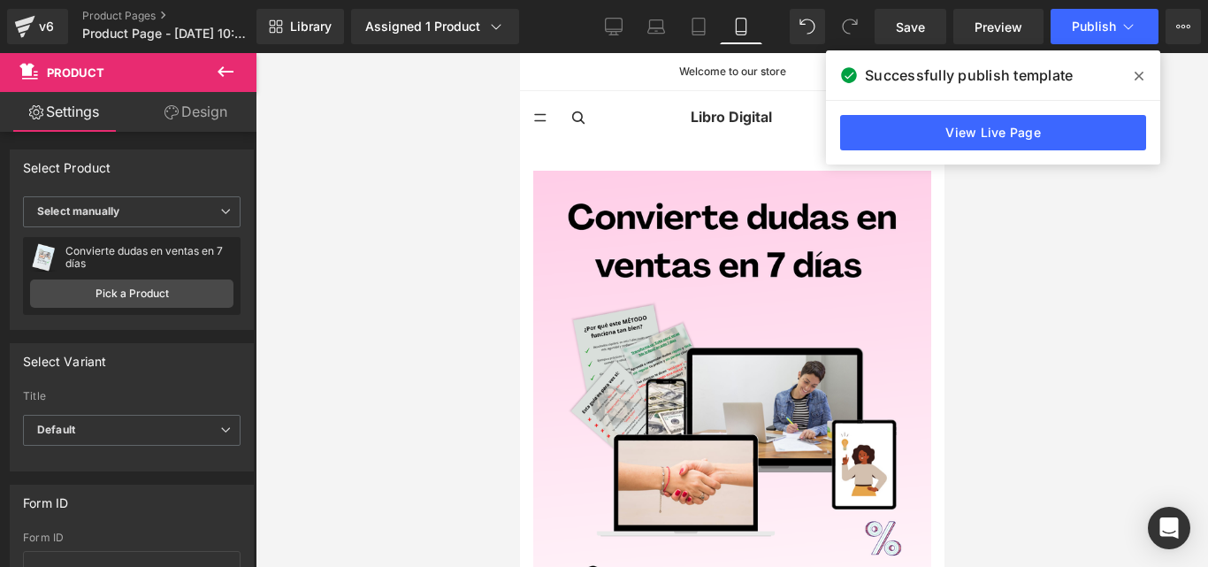
click at [1133, 74] on span at bounding box center [1139, 76] width 28 height 28
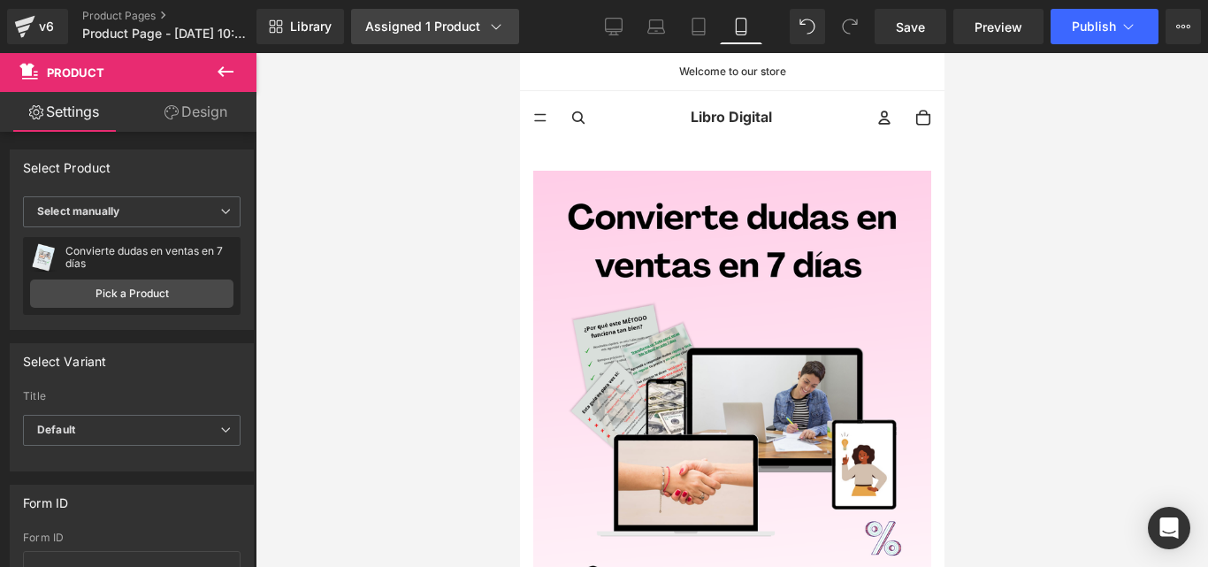
click at [493, 22] on icon at bounding box center [496, 27] width 18 height 18
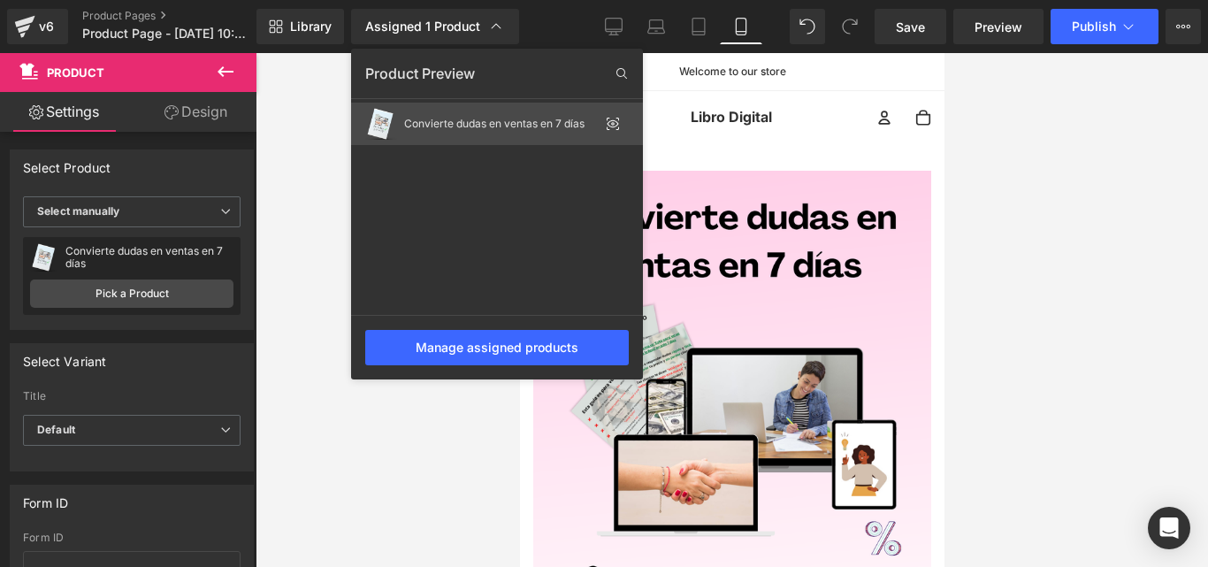
click at [528, 126] on div "Convierte dudas en ventas en 7 días" at bounding box center [501, 124] width 195 height 12
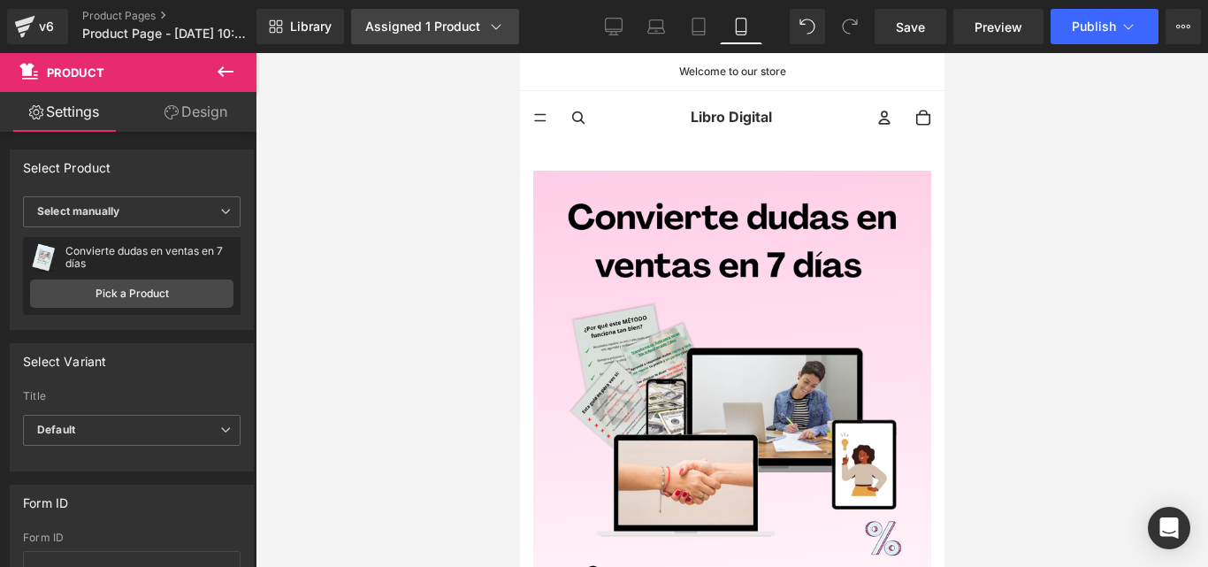
click at [491, 22] on icon at bounding box center [496, 27] width 18 height 18
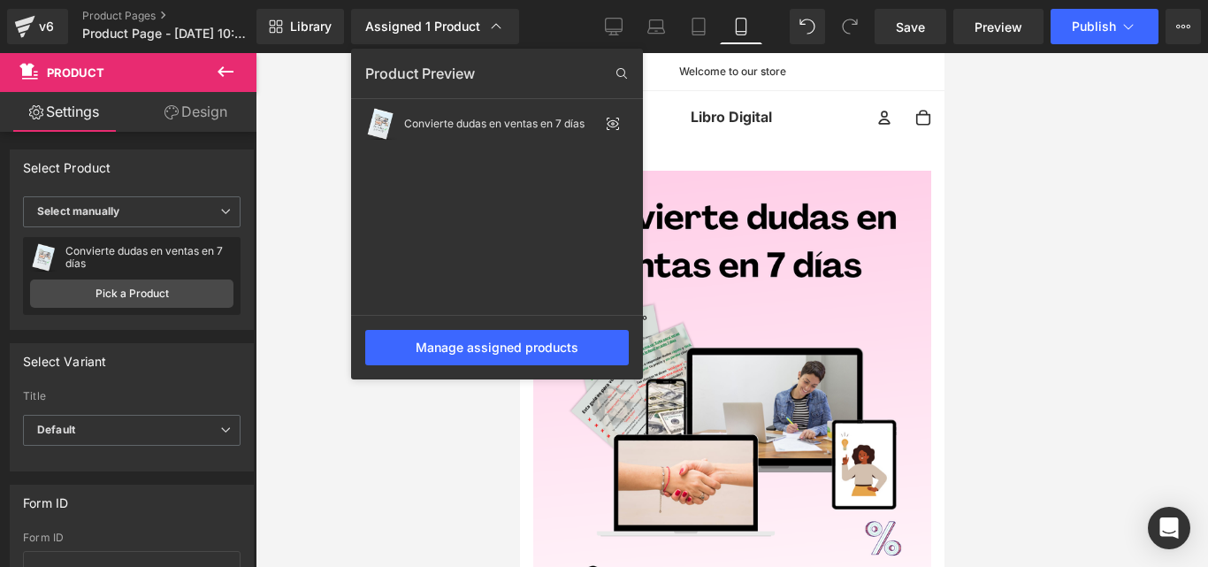
click at [433, 74] on div "Product Preview" at bounding box center [497, 73] width 292 height 28
click at [290, 29] on span "Library" at bounding box center [311, 27] width 42 height 16
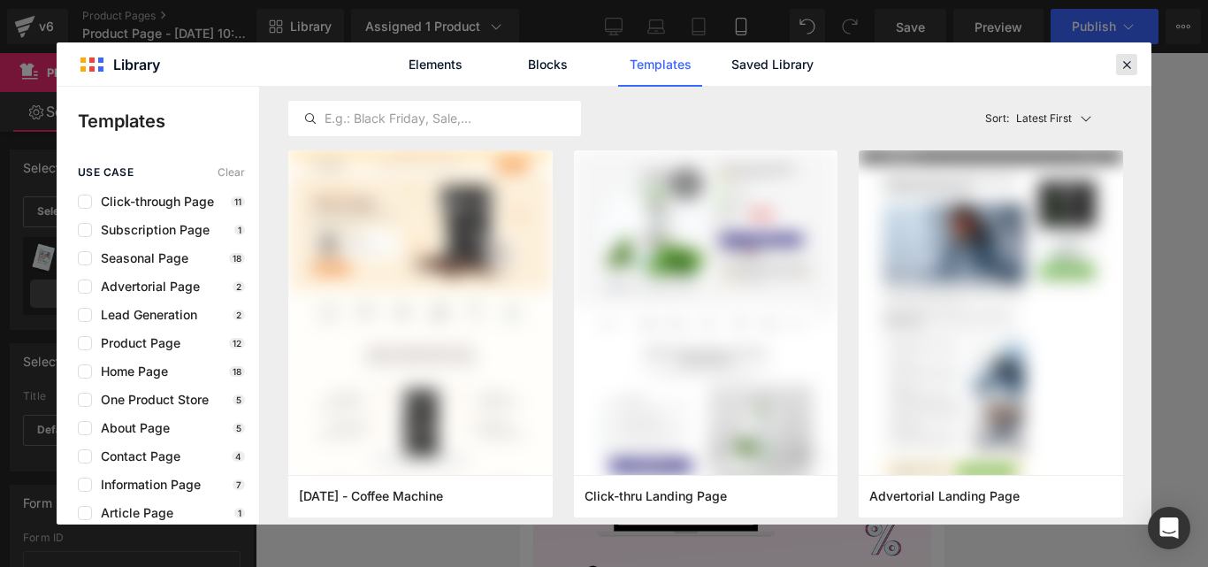
click at [1129, 64] on icon at bounding box center [1127, 65] width 16 height 16
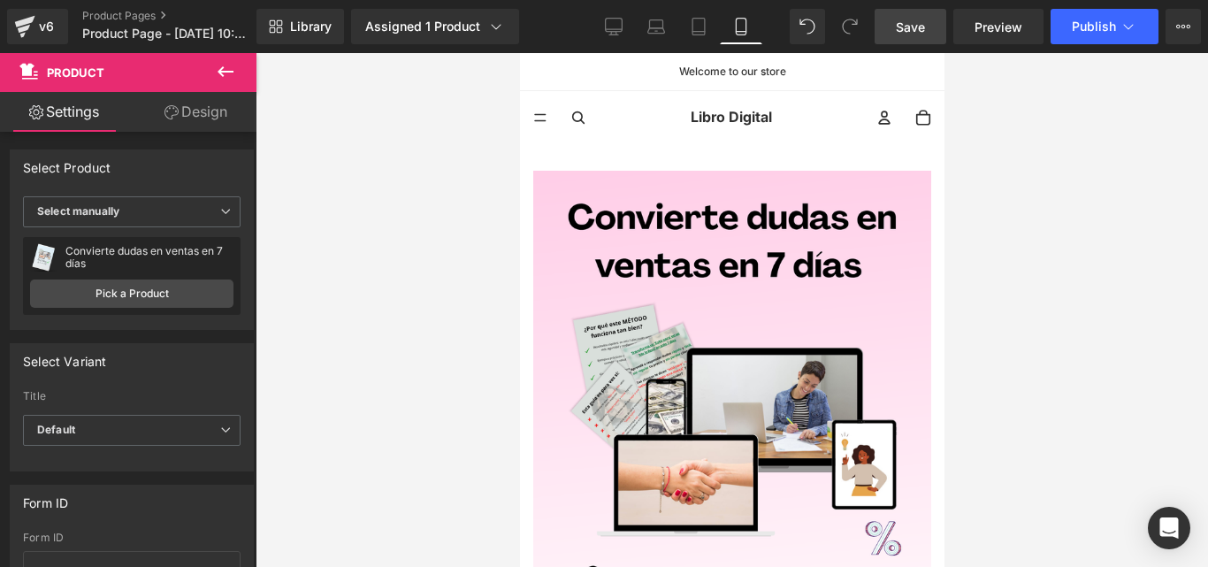
click at [906, 23] on span "Save" at bounding box center [910, 27] width 29 height 19
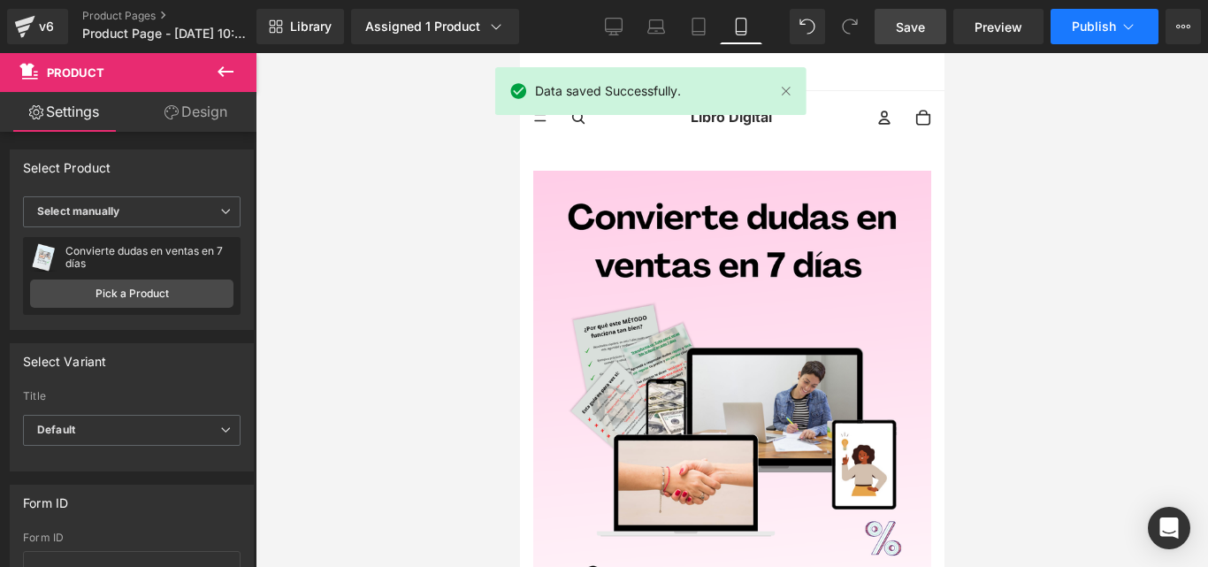
click at [1106, 28] on span "Publish" at bounding box center [1094, 26] width 44 height 14
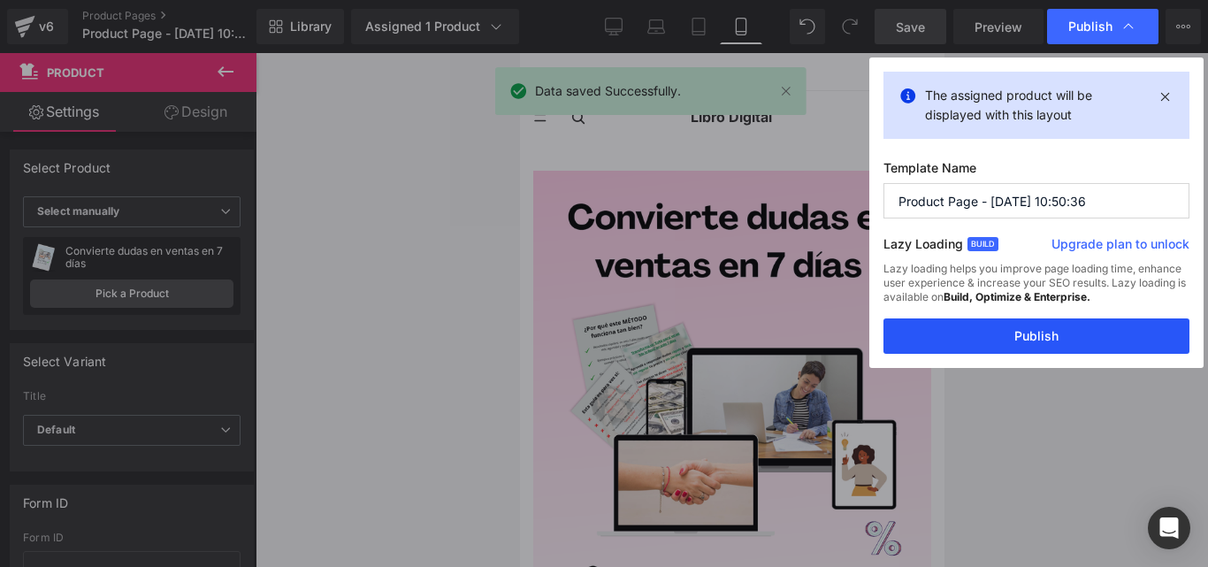
click at [1045, 331] on button "Publish" at bounding box center [1036, 335] width 306 height 35
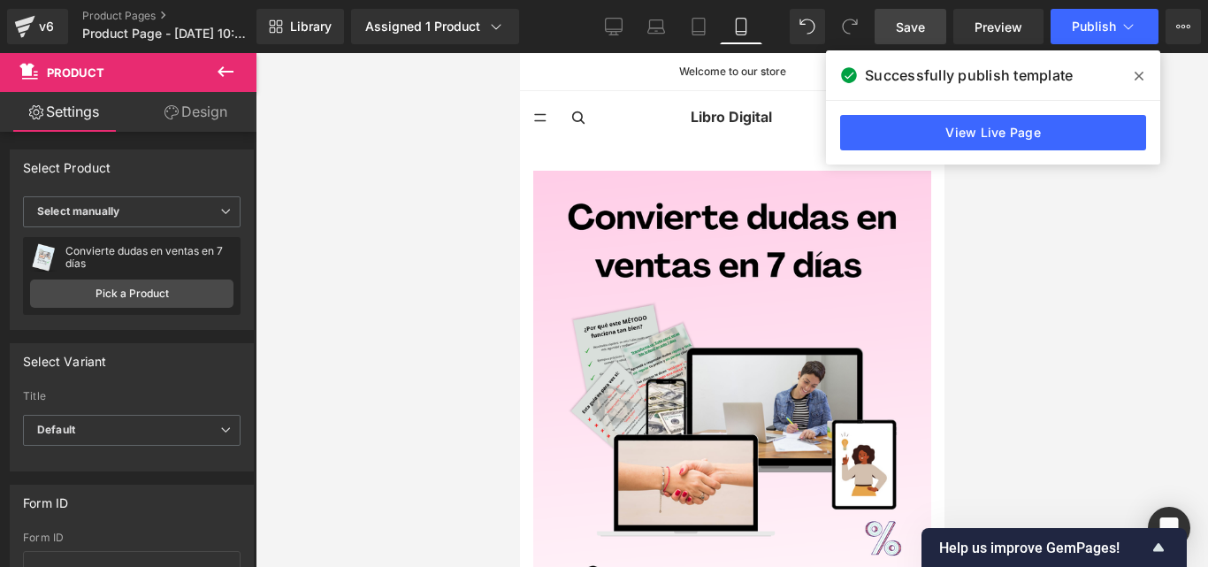
click at [1136, 72] on icon at bounding box center [1139, 76] width 9 height 14
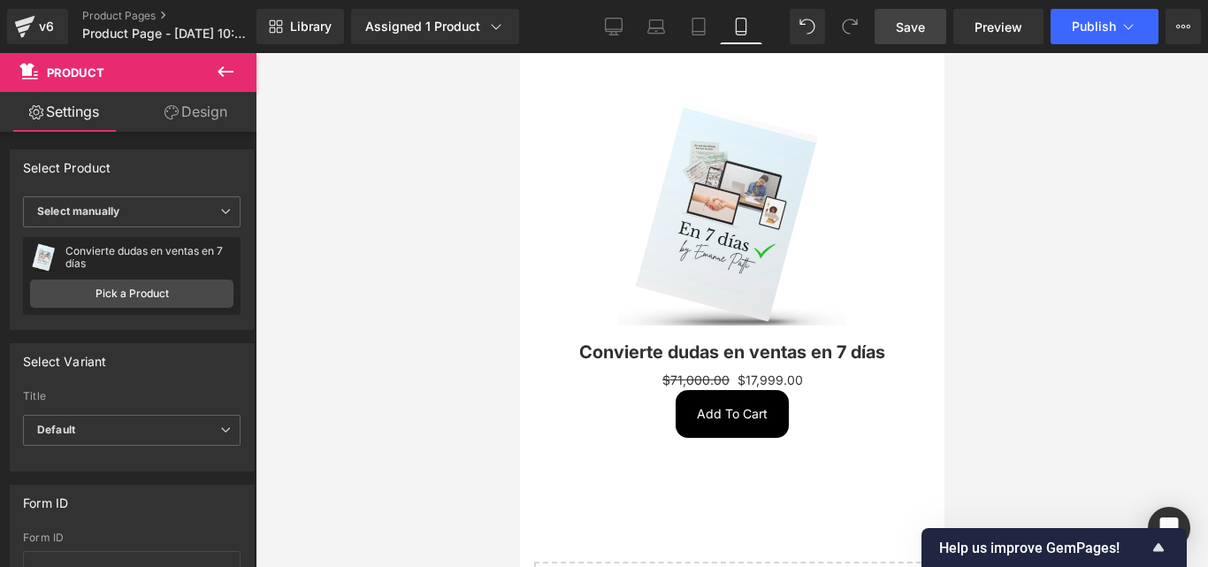
scroll to position [590, 0]
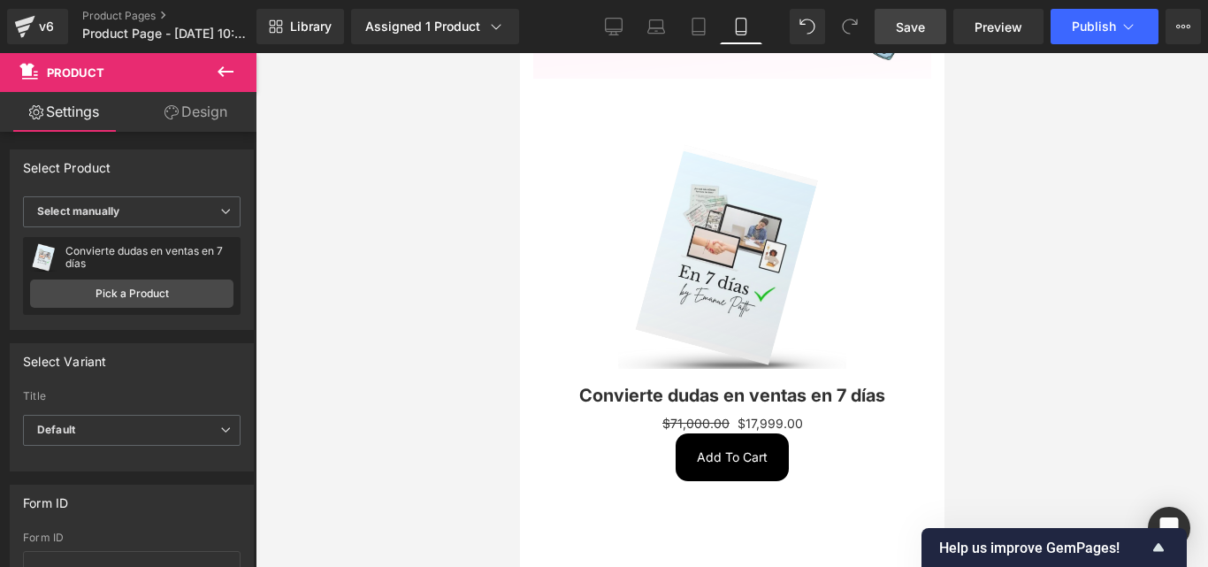
drag, startPoint x: 1099, startPoint y: 272, endPoint x: 1138, endPoint y: 115, distance: 162.2
click at [1138, 115] on div at bounding box center [732, 310] width 952 height 514
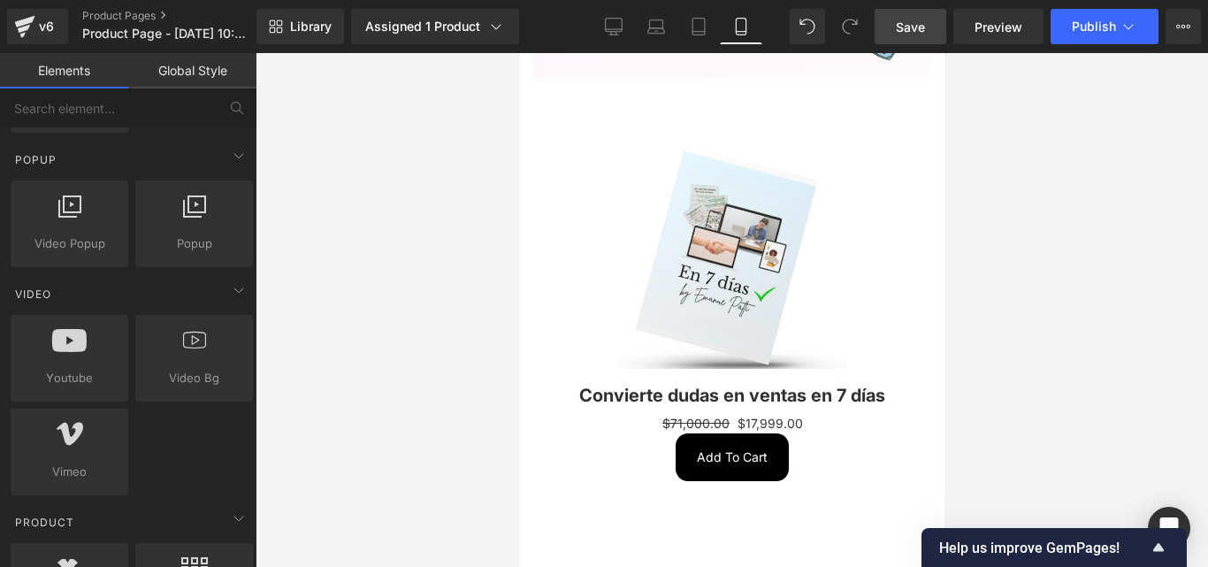
scroll to position [973, 0]
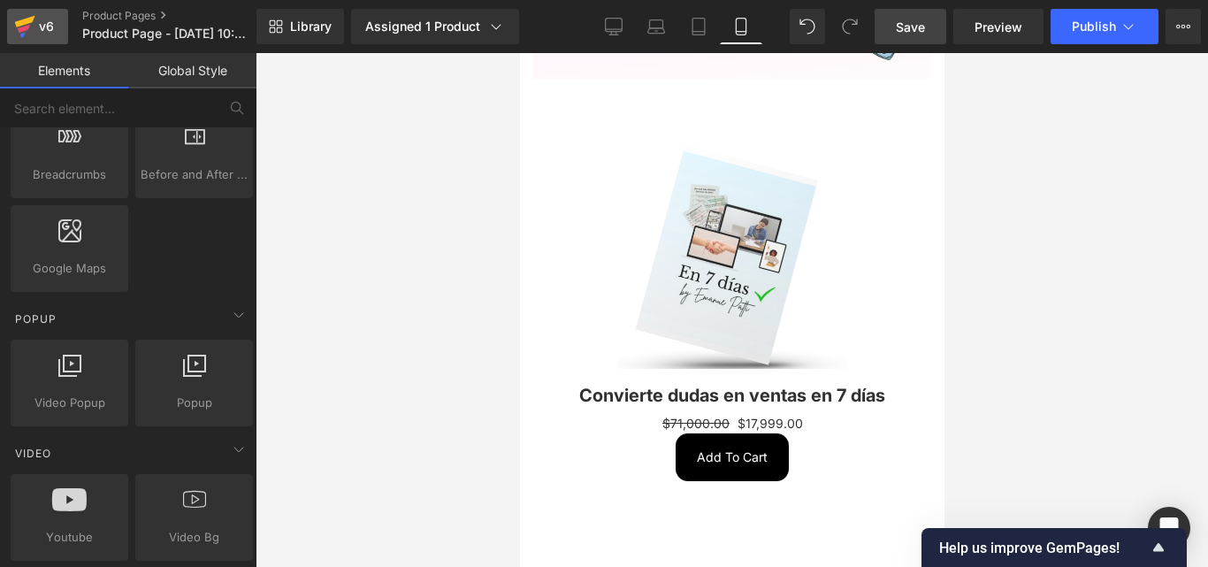
click at [37, 32] on div "v6" at bounding box center [46, 26] width 22 height 23
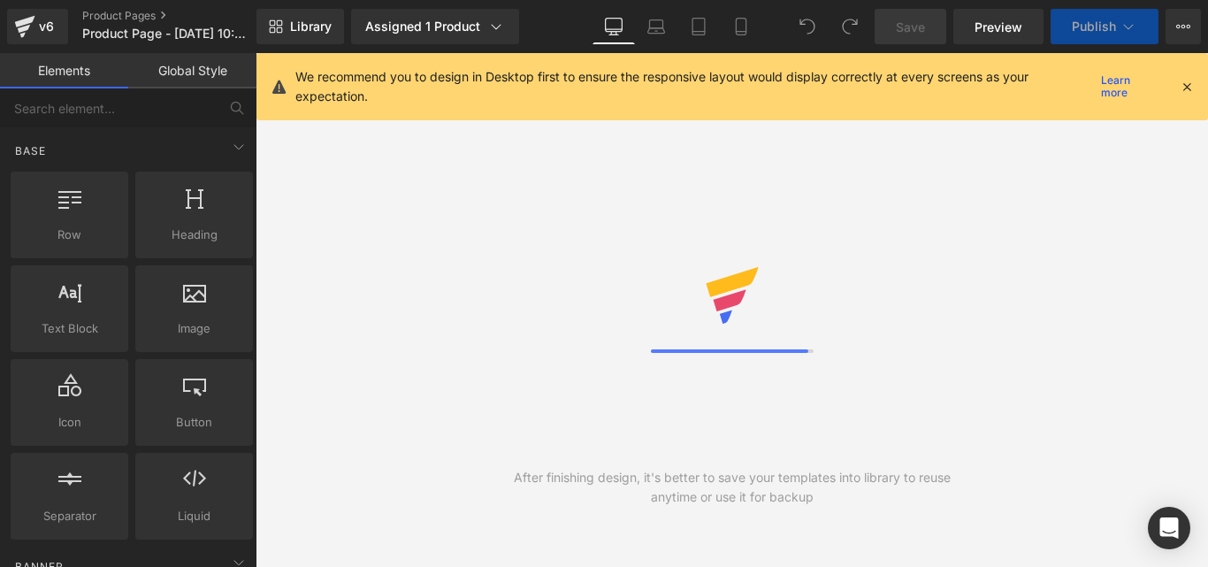
click at [1183, 81] on icon at bounding box center [1187, 87] width 16 height 16
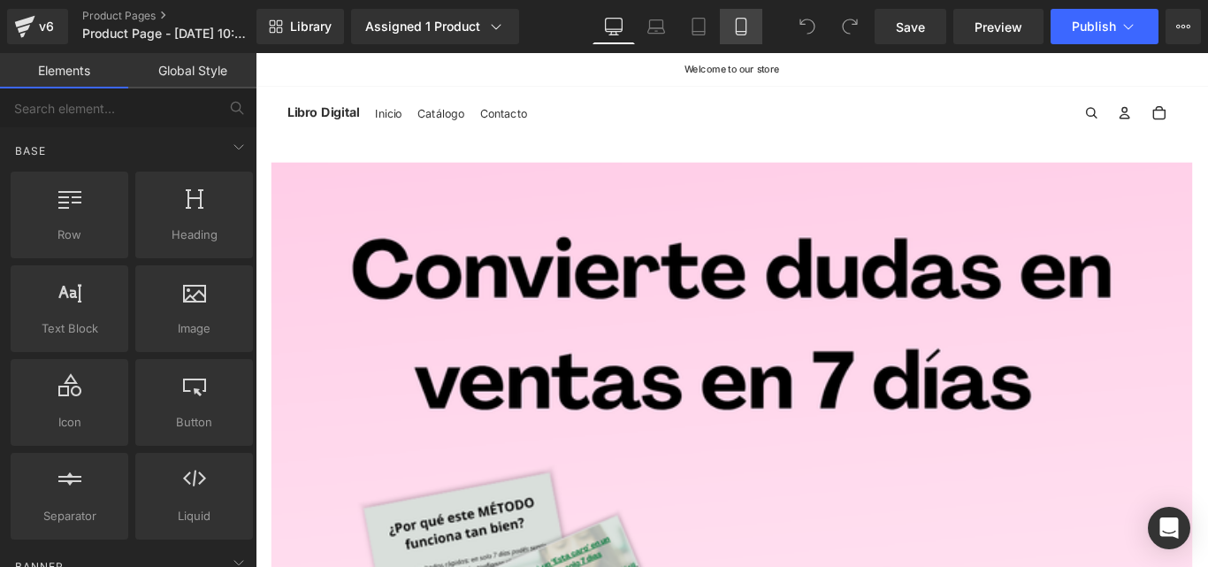
click at [746, 26] on icon at bounding box center [741, 27] width 10 height 17
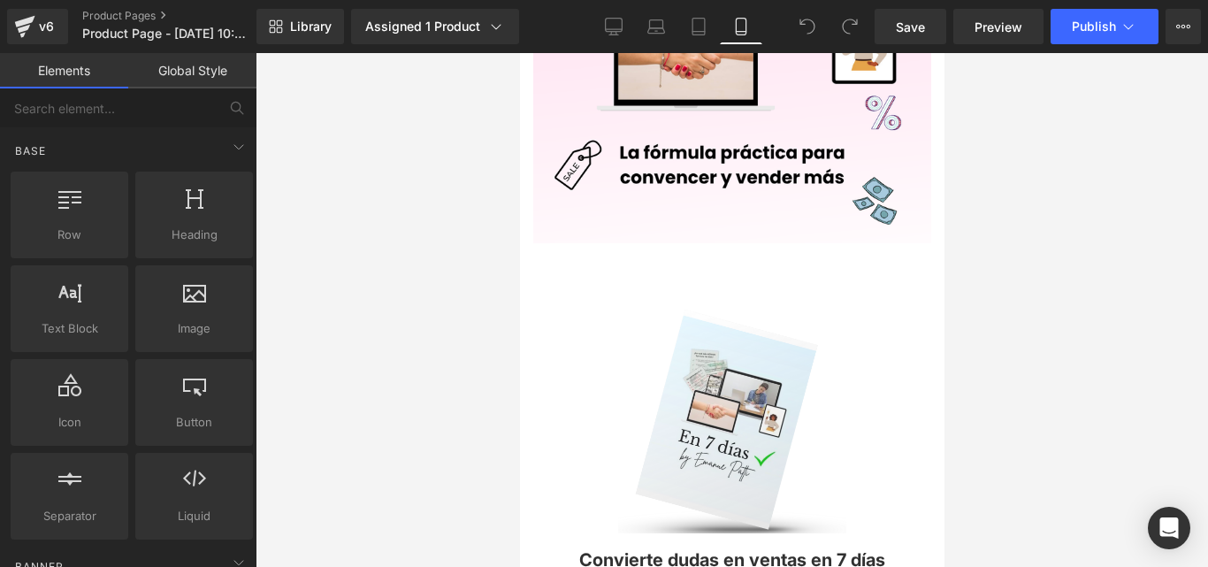
scroll to position [220, 0]
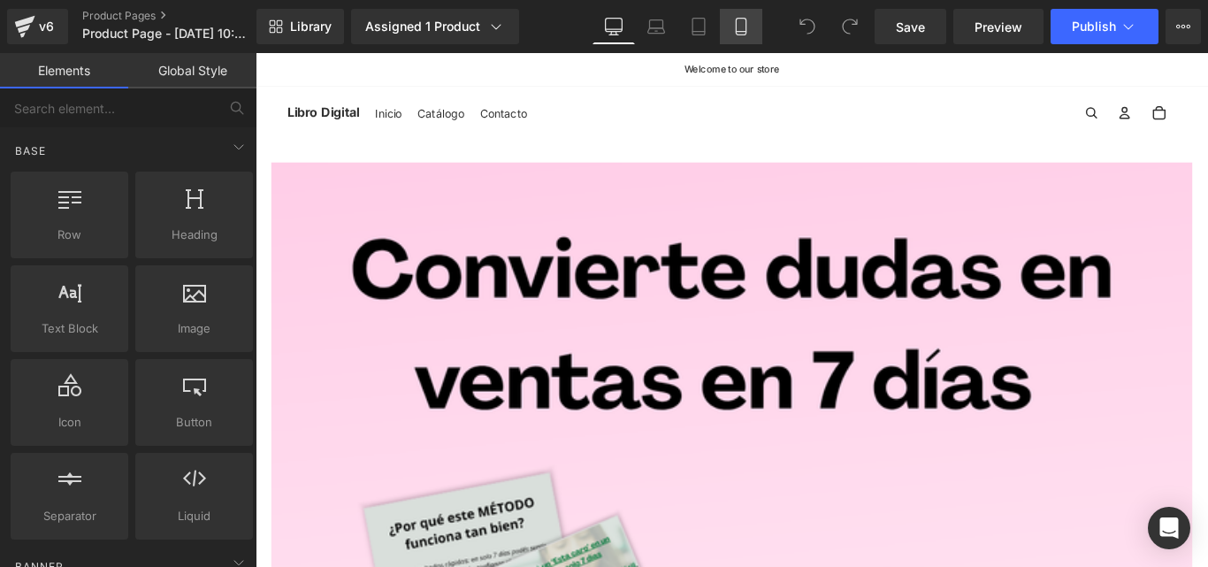
click at [738, 29] on icon at bounding box center [741, 27] width 18 height 18
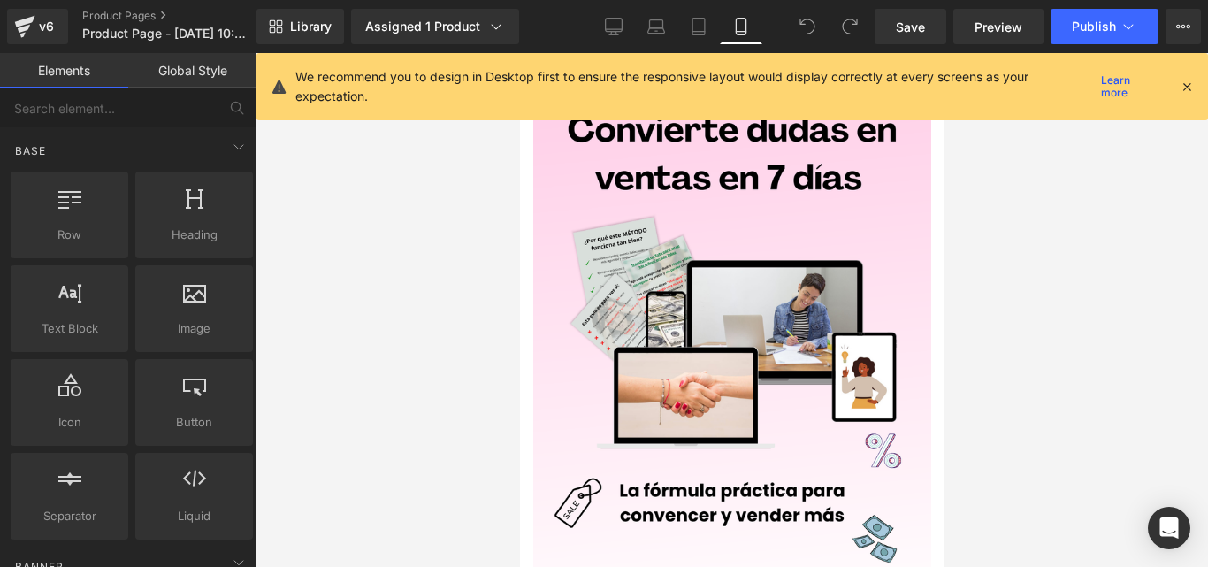
scroll to position [91, 0]
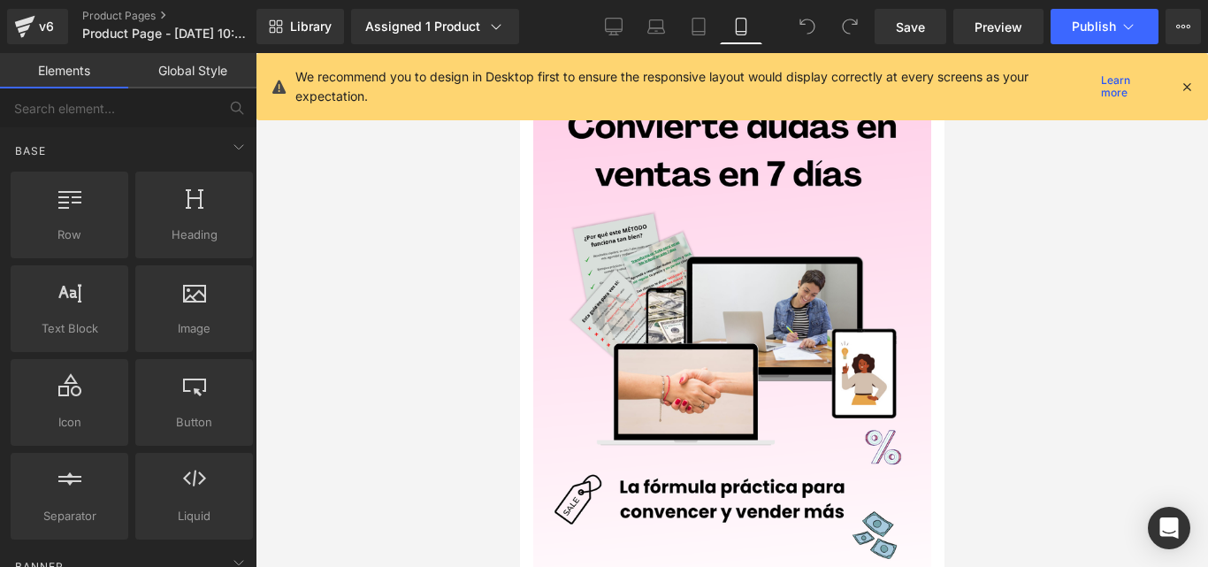
click at [1182, 91] on icon at bounding box center [1187, 87] width 16 height 16
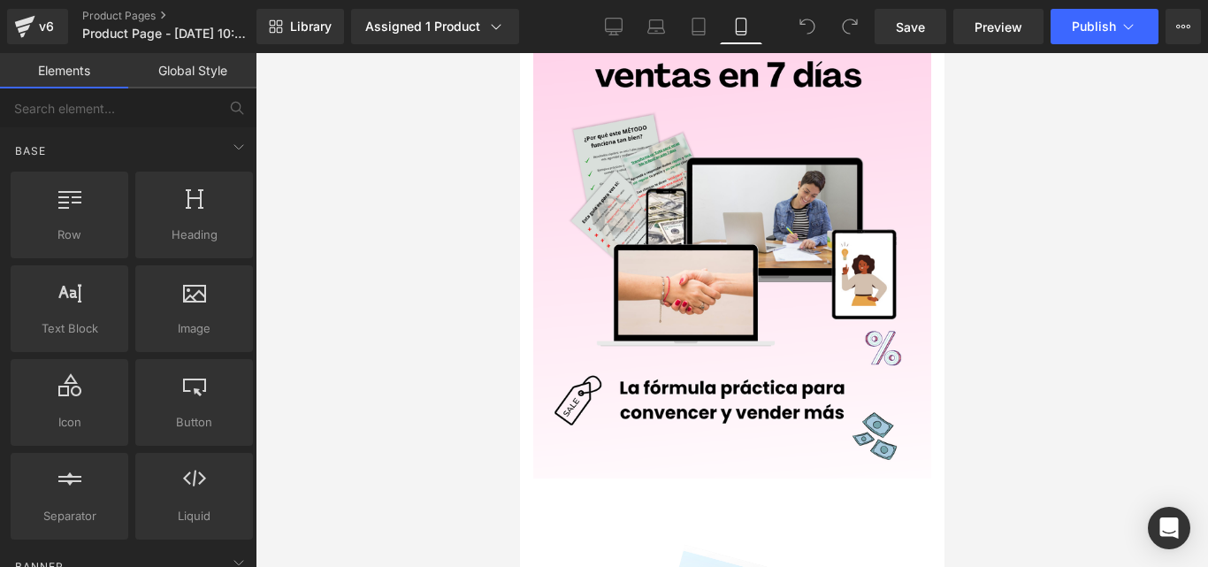
scroll to position [80, 0]
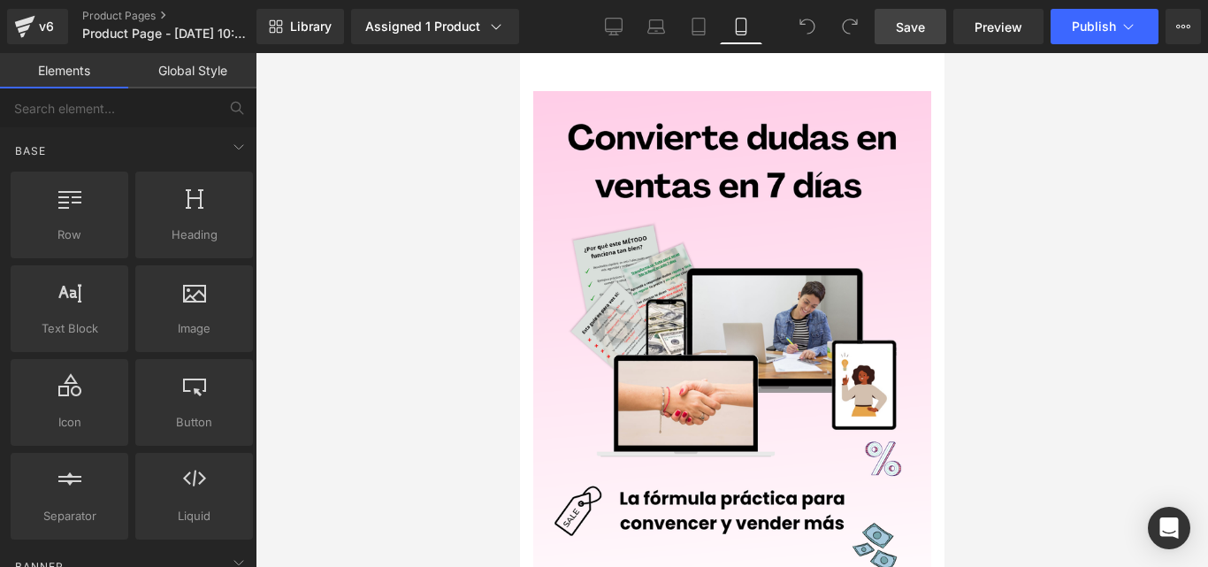
click at [887, 25] on link "Save" at bounding box center [911, 26] width 72 height 35
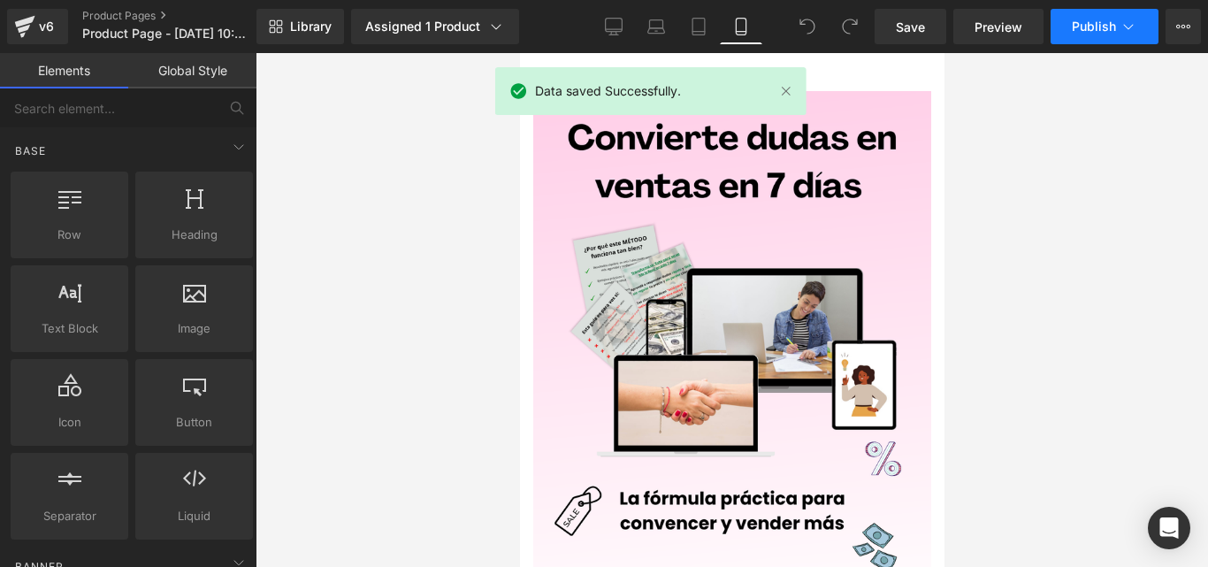
click at [1085, 33] on span "Publish" at bounding box center [1094, 26] width 44 height 14
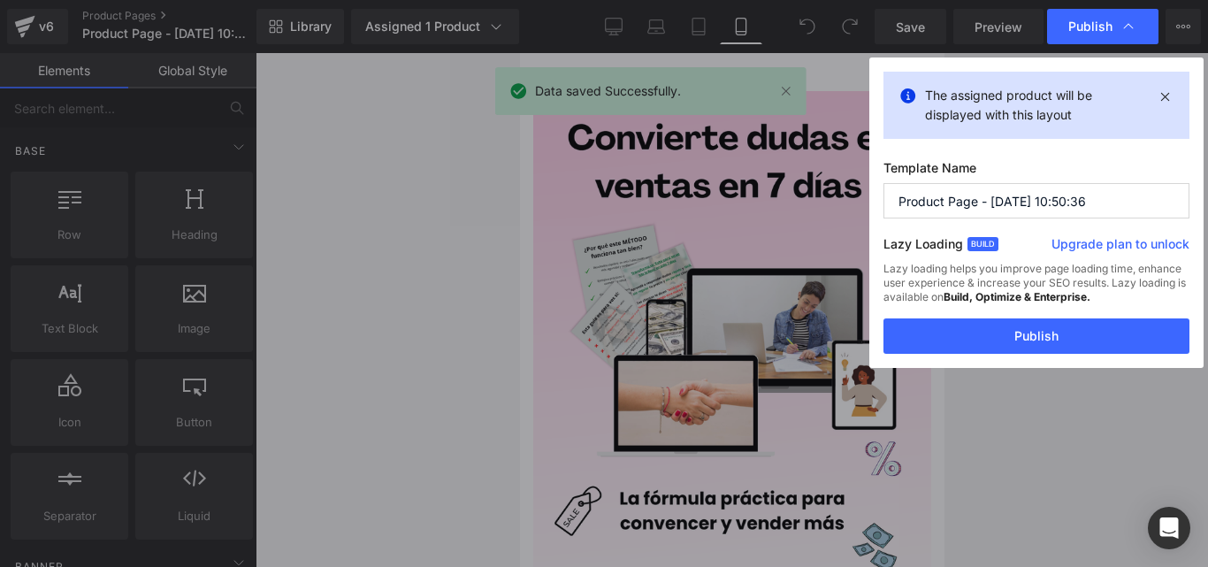
click at [961, 350] on button "Publish" at bounding box center [1036, 335] width 306 height 35
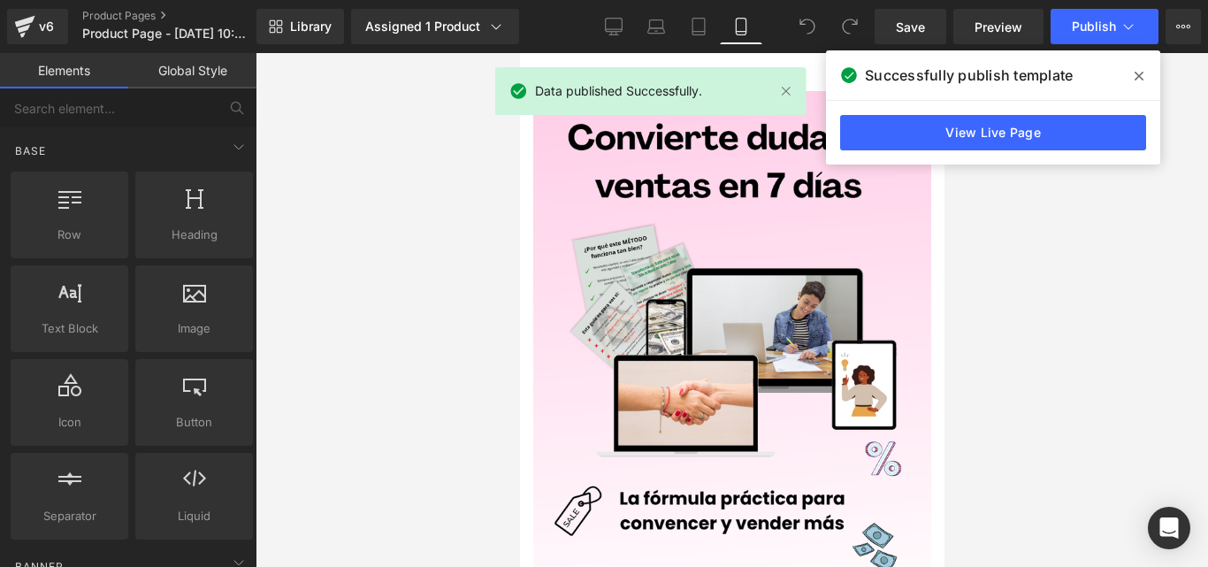
click at [1142, 78] on icon at bounding box center [1139, 76] width 9 height 9
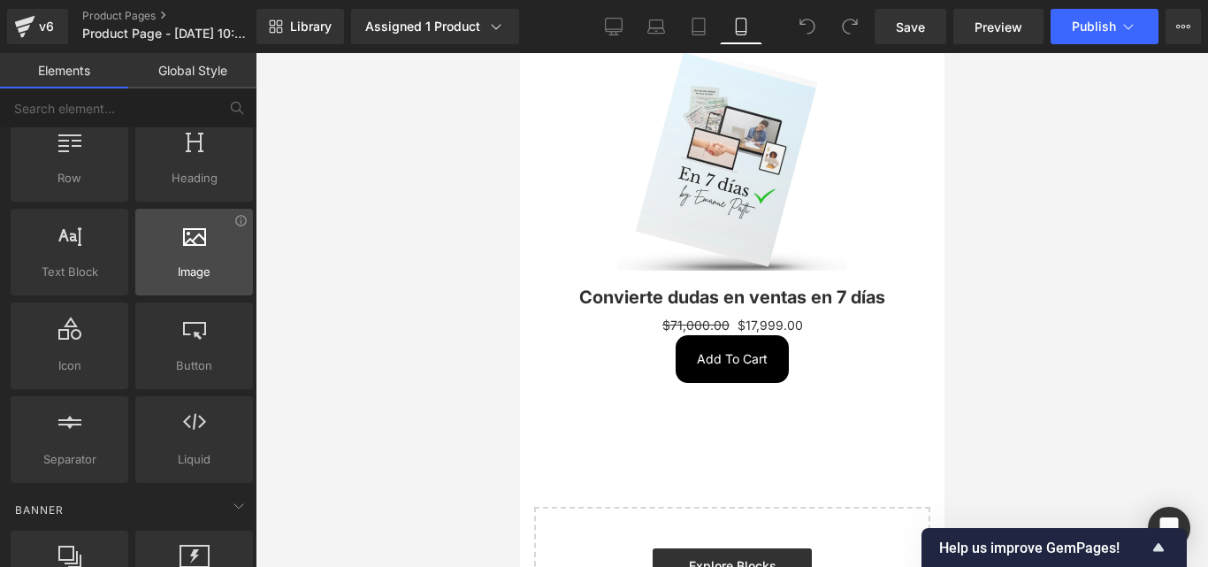
scroll to position [88, 0]
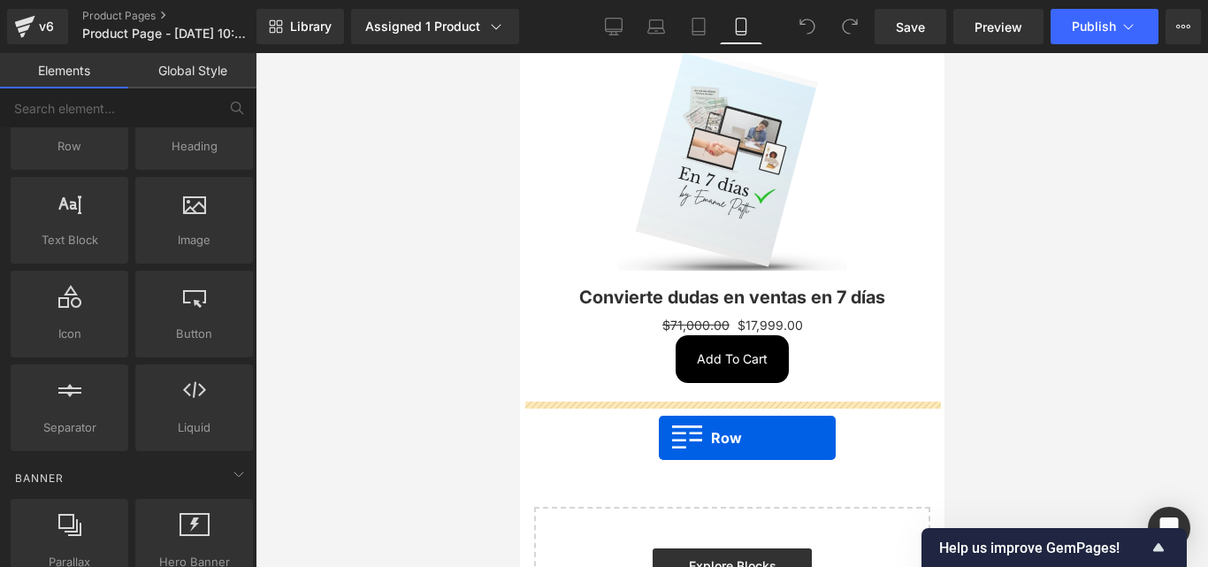
drag, startPoint x: 612, startPoint y: 212, endPoint x: 658, endPoint y: 438, distance: 230.2
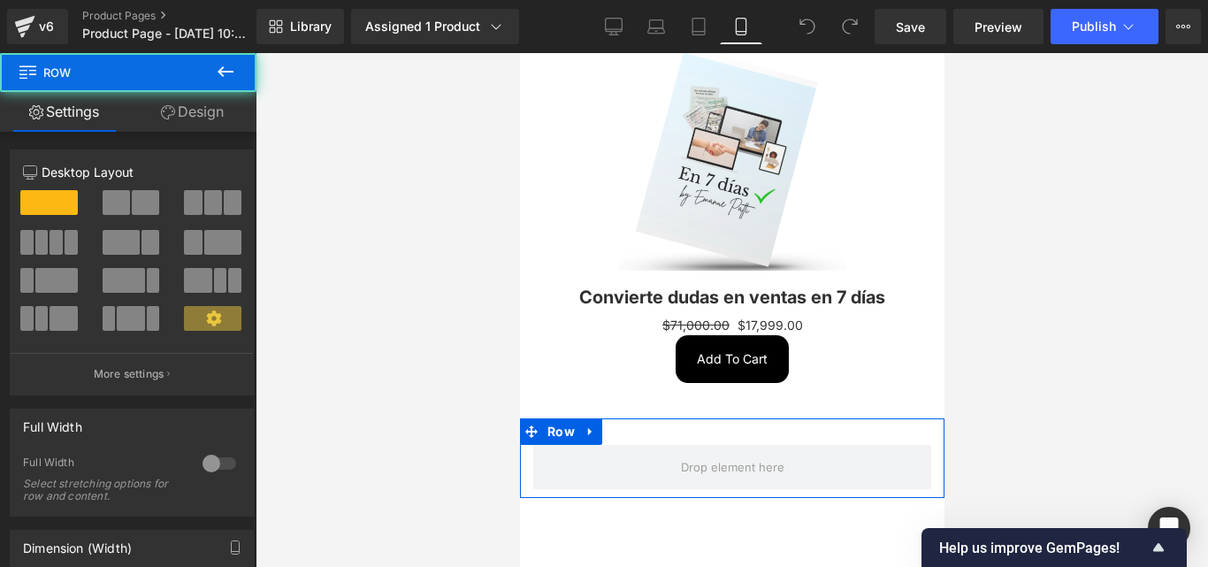
scroll to position [865, 0]
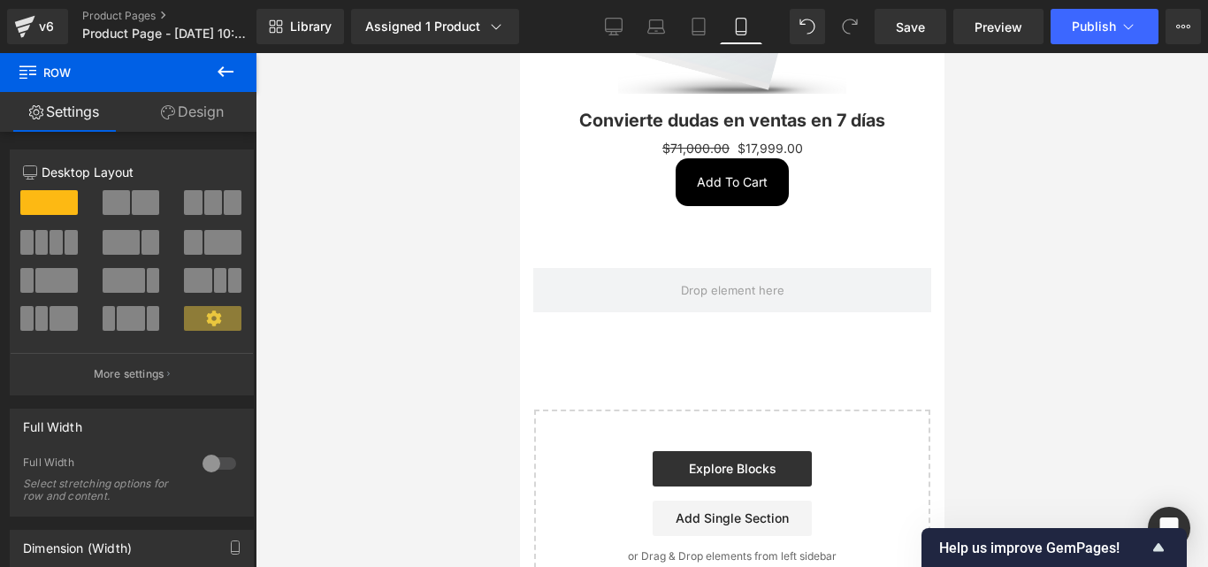
click at [218, 68] on icon at bounding box center [225, 71] width 21 height 21
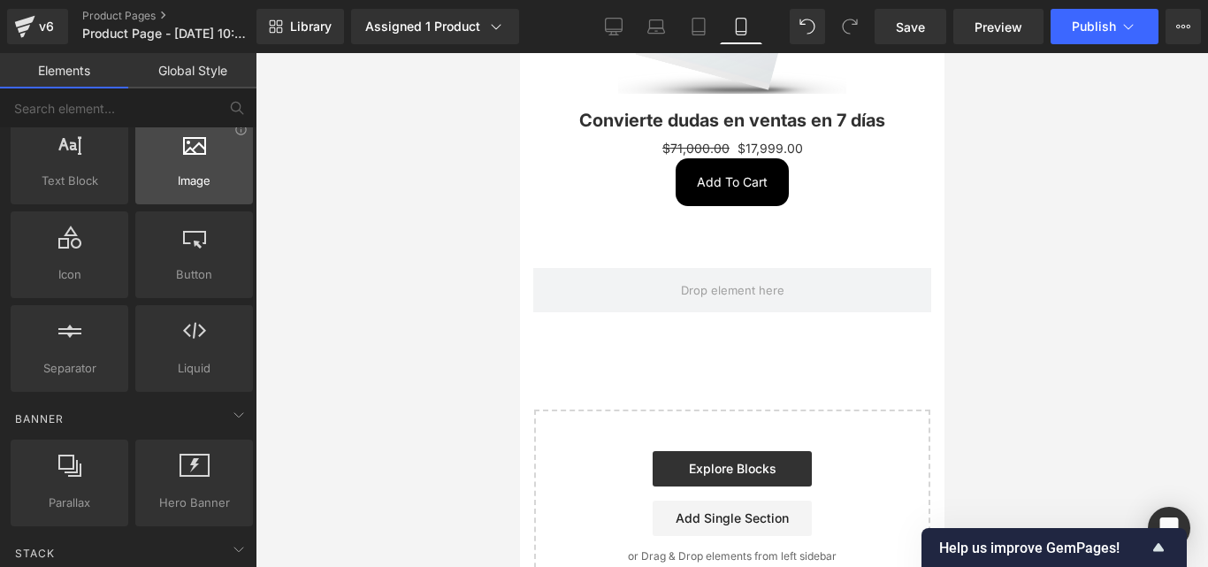
scroll to position [177, 0]
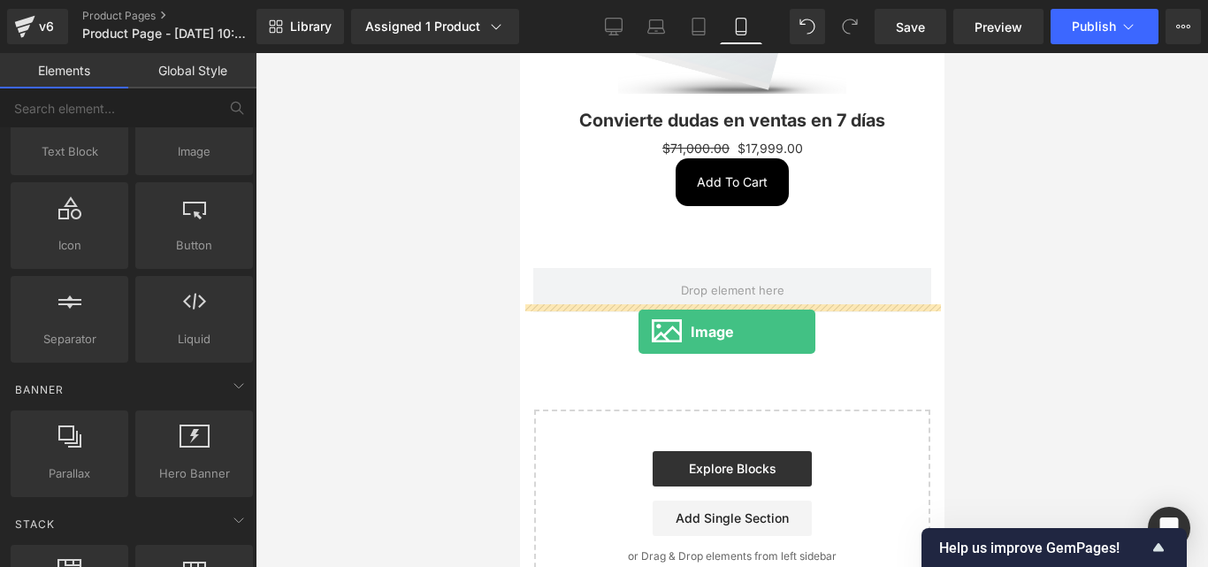
drag, startPoint x: 713, startPoint y: 193, endPoint x: 638, endPoint y: 332, distance: 157.9
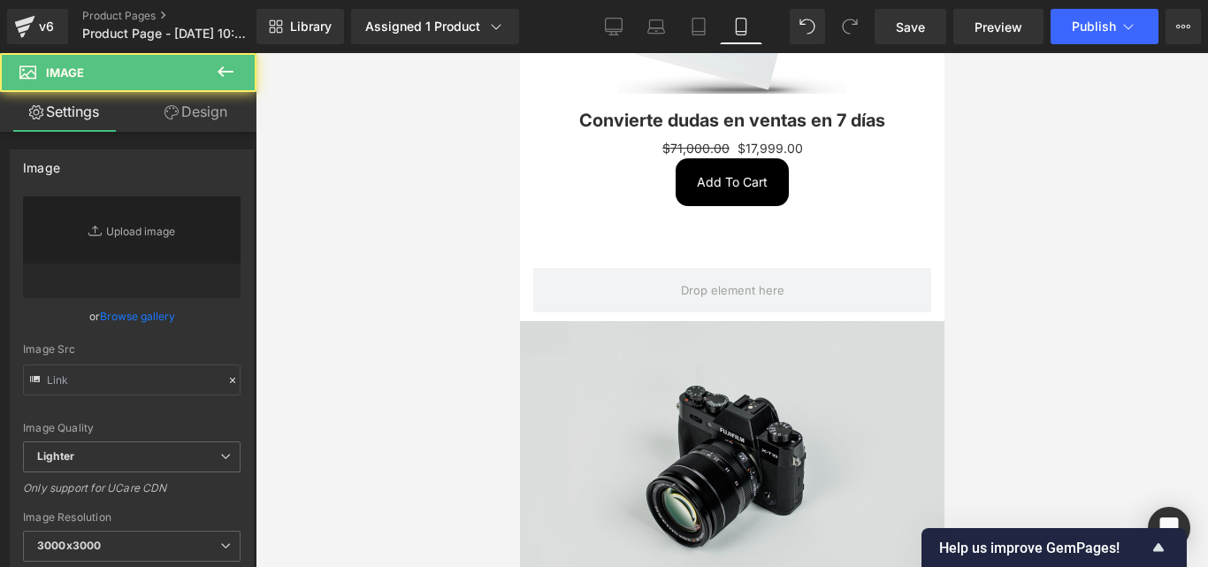
type input "//[DOMAIN_NAME][URL]"
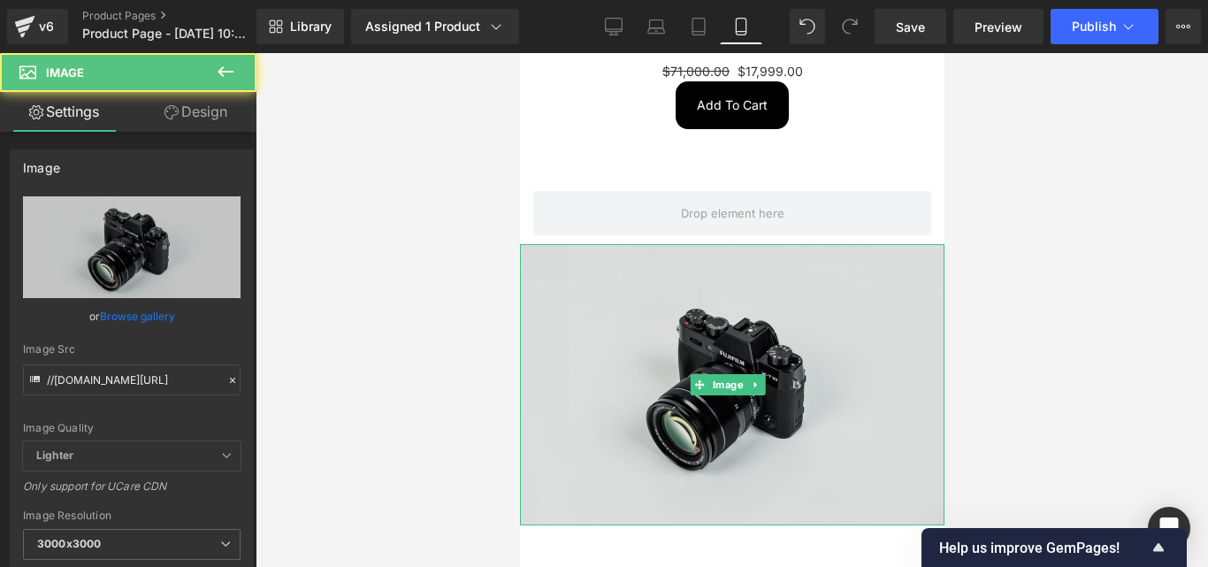
scroll to position [953, 0]
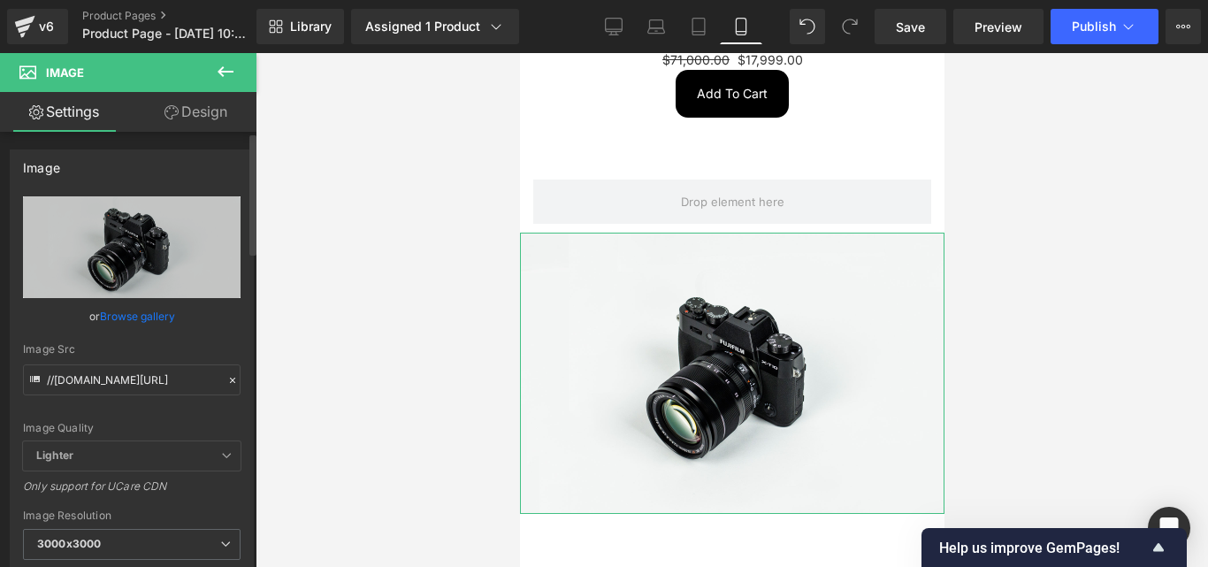
click at [226, 377] on icon at bounding box center [232, 380] width 12 height 12
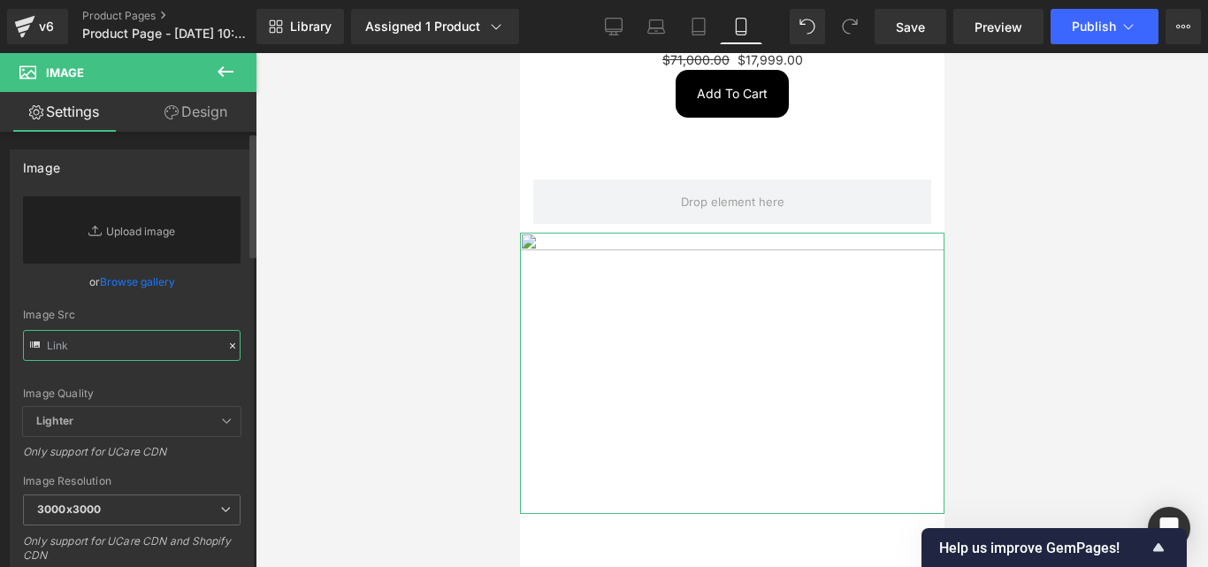
click at [144, 350] on input "text" at bounding box center [132, 345] width 218 height 31
paste input "https://i.postimg.cc/ZnmpDtjc/Convierte-dudas-en-ventas-en-7-d-as-8.png"
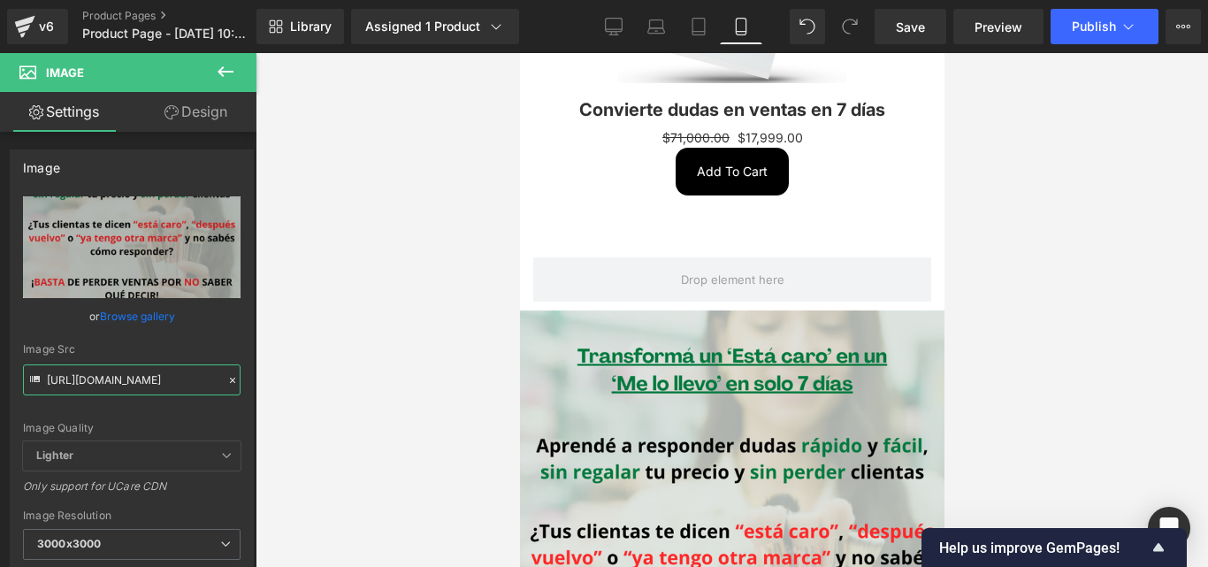
scroll to position [776, 0]
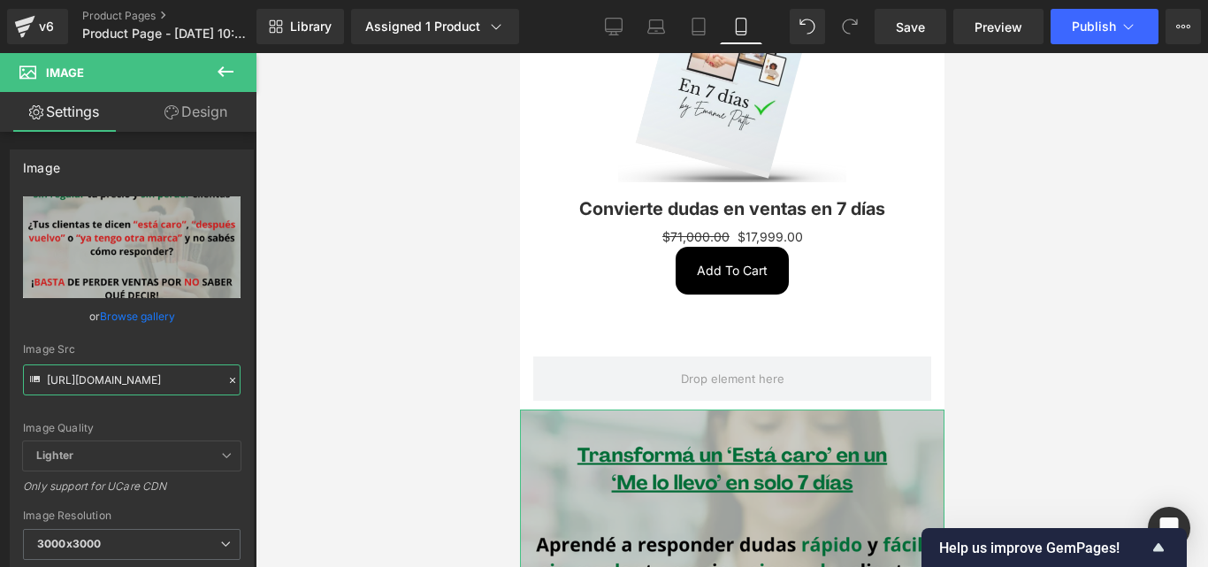
type input "https://i.postimg.cc/ZnmpDtjc/Convierte-dudas-en-ventas-en-7-d-as-8.png"
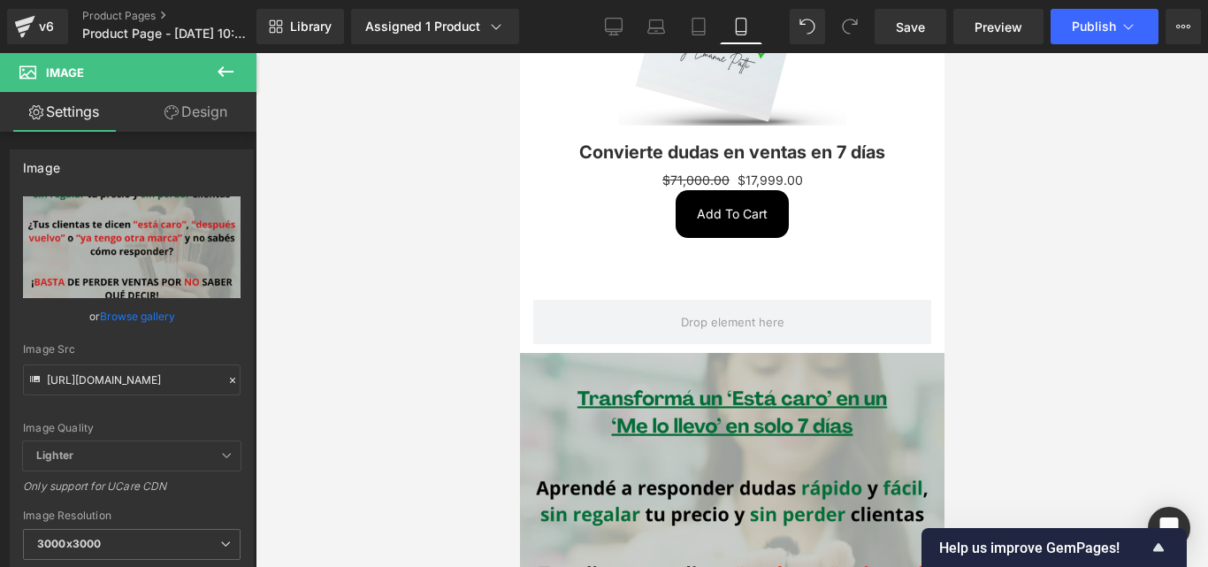
scroll to position [865, 0]
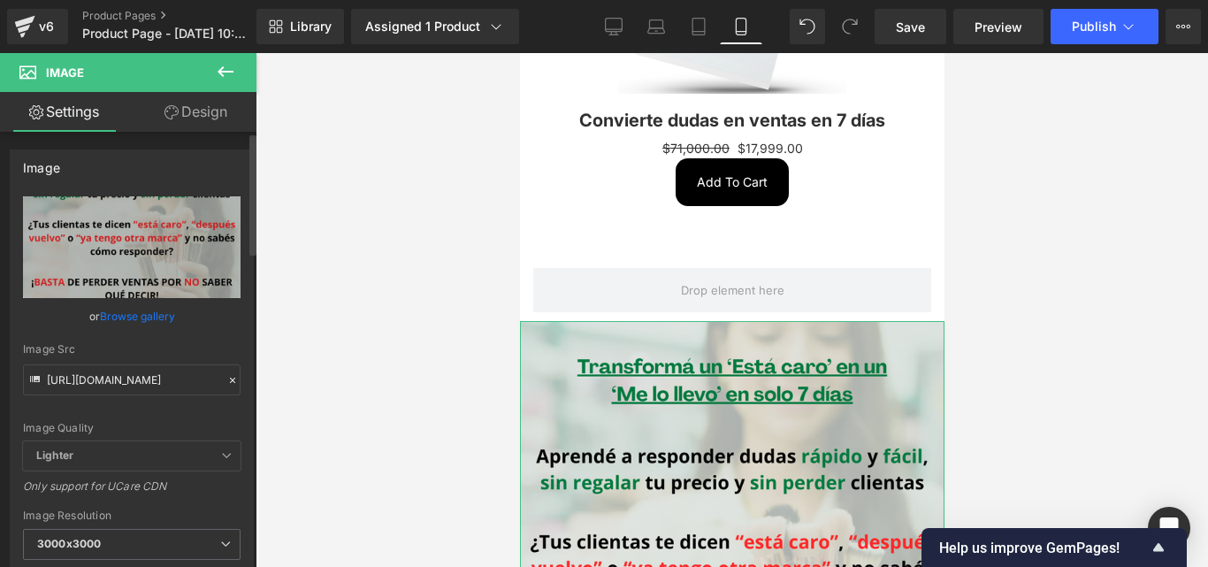
click at [227, 379] on icon at bounding box center [232, 380] width 12 height 12
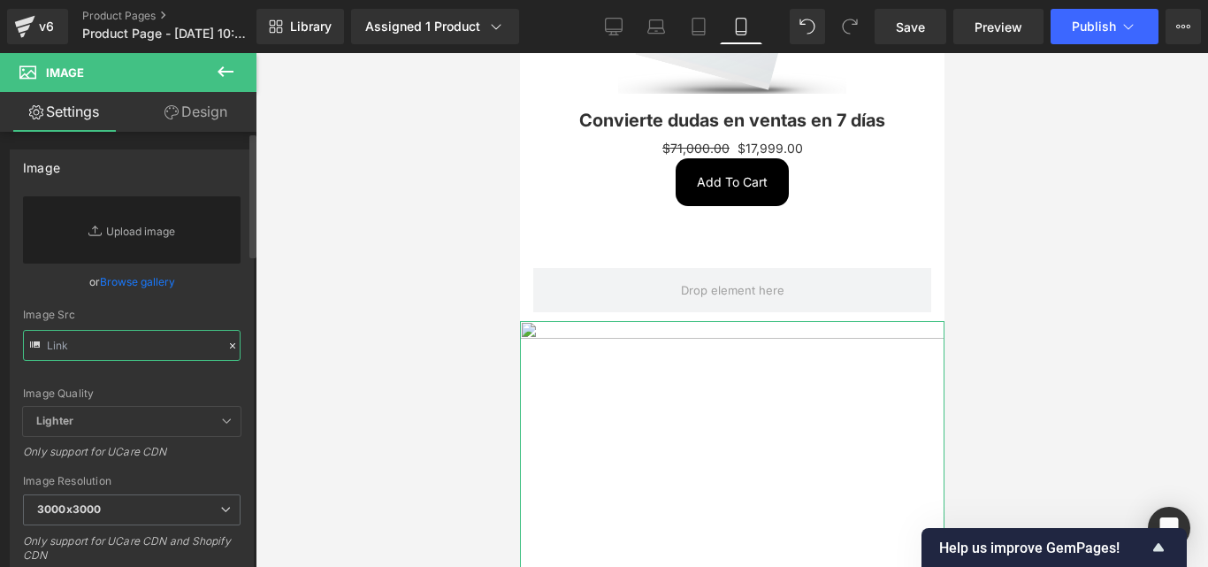
click at [136, 340] on input "text" at bounding box center [132, 345] width 218 height 31
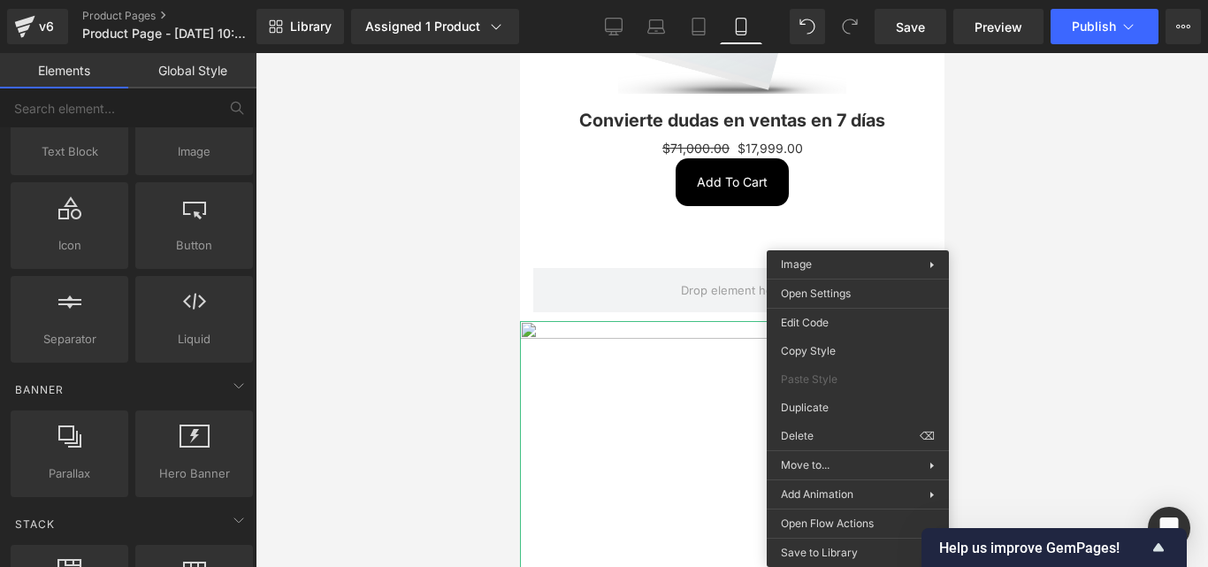
click at [1156, 344] on div at bounding box center [732, 310] width 952 height 514
click at [1024, 325] on div at bounding box center [732, 310] width 952 height 514
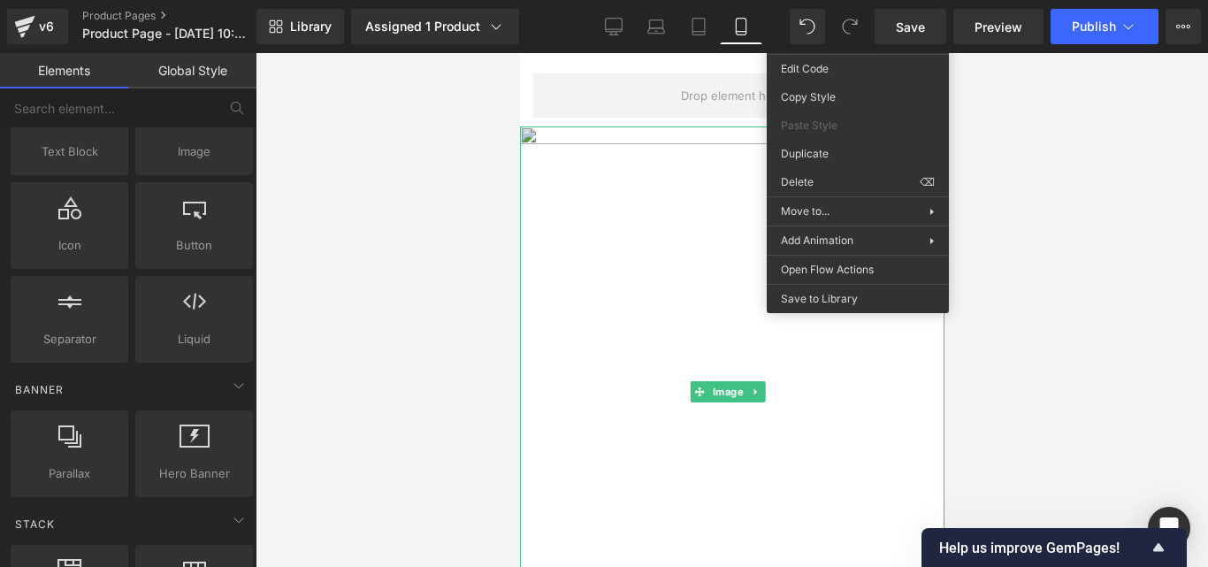
scroll to position [953, 0]
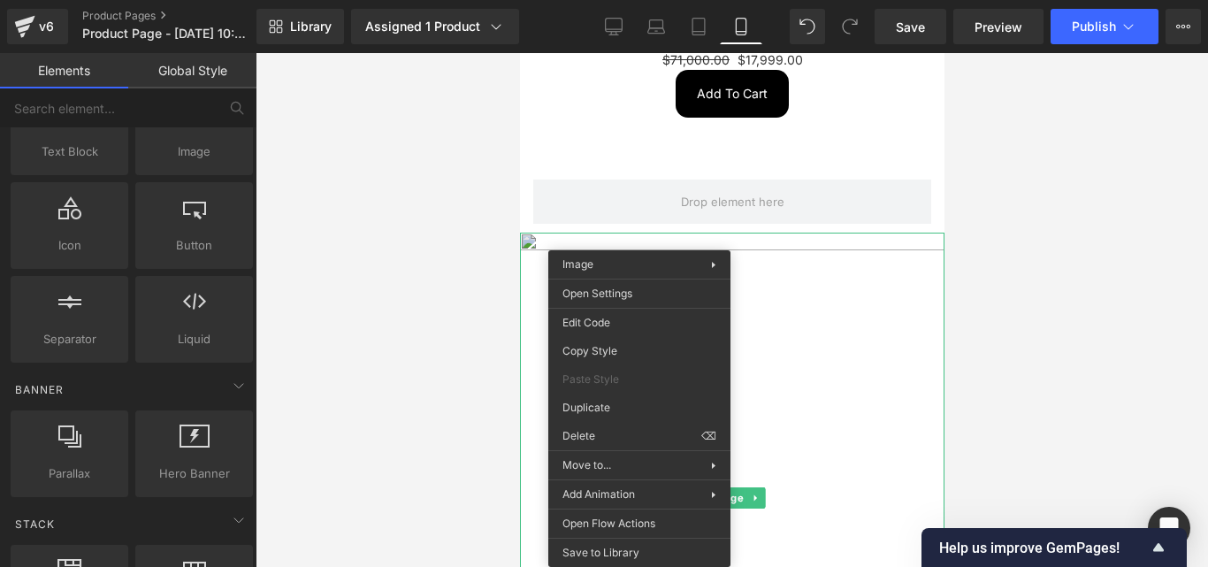
click at [847, 300] on img at bounding box center [731, 498] width 425 height 531
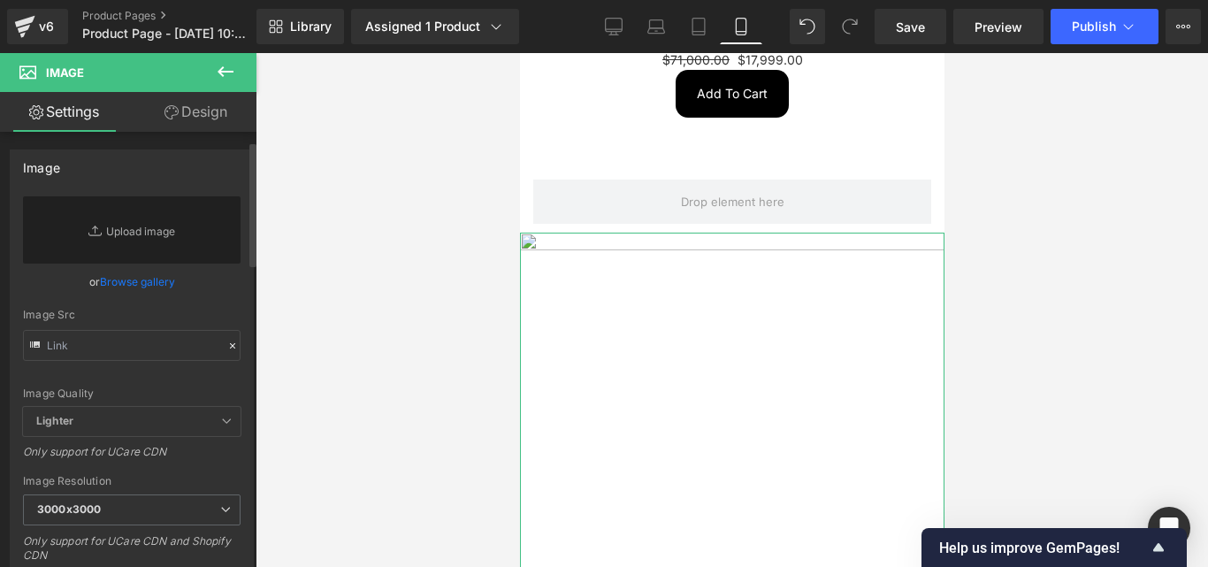
scroll to position [531, 0]
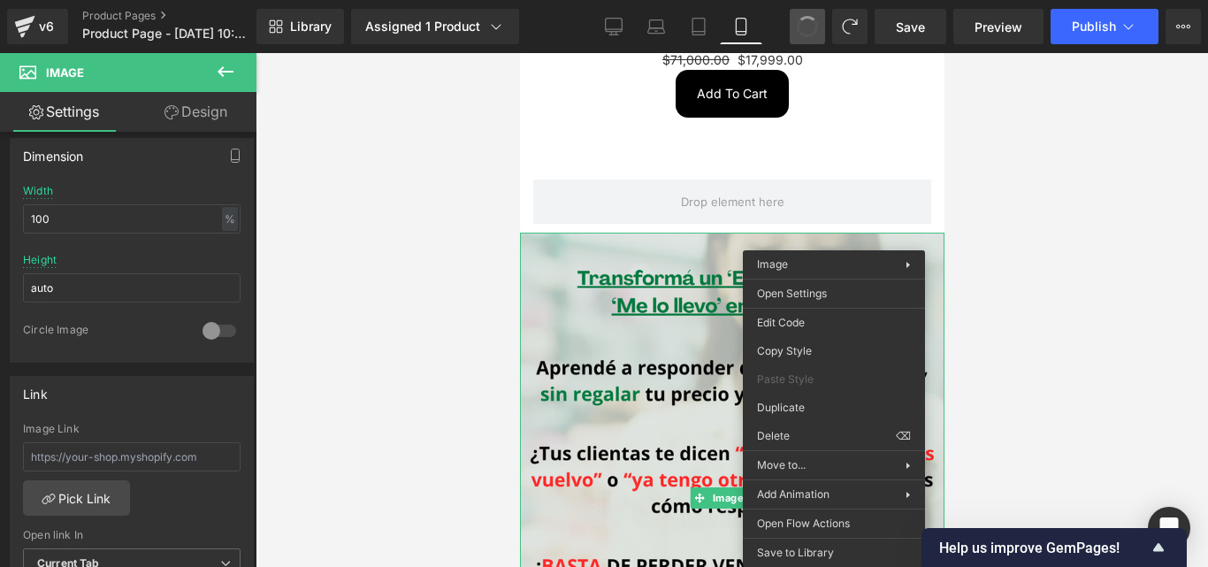
type input "https://i.postimg.cc/ZnmpDtjc/Convierte-dudas-en-ventas-en-7-d-as-8.png"
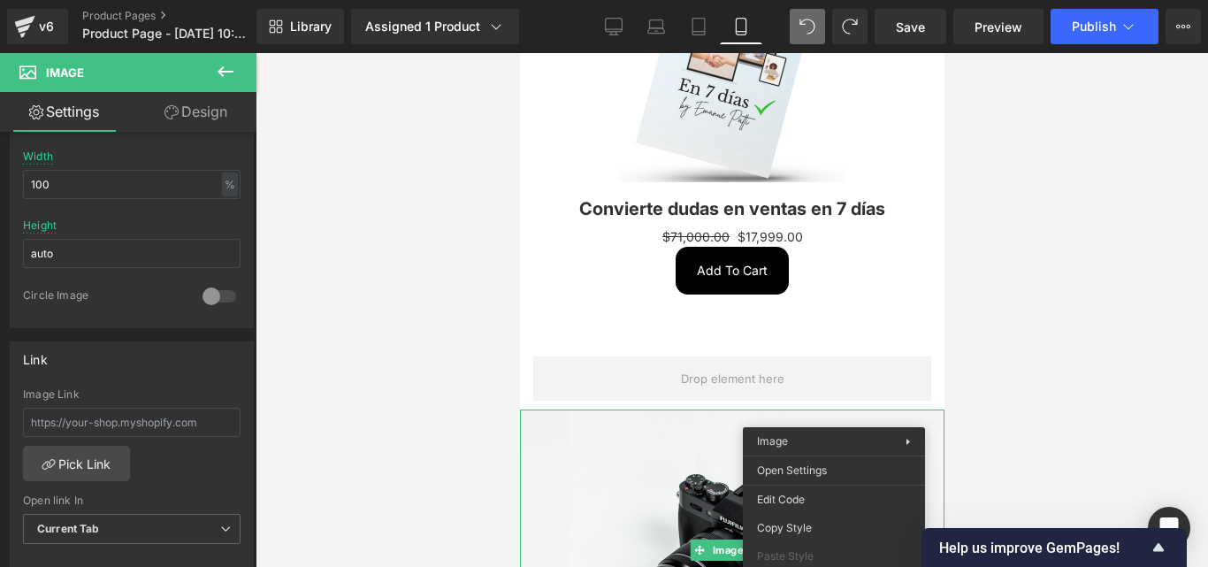
scroll to position [565, 0]
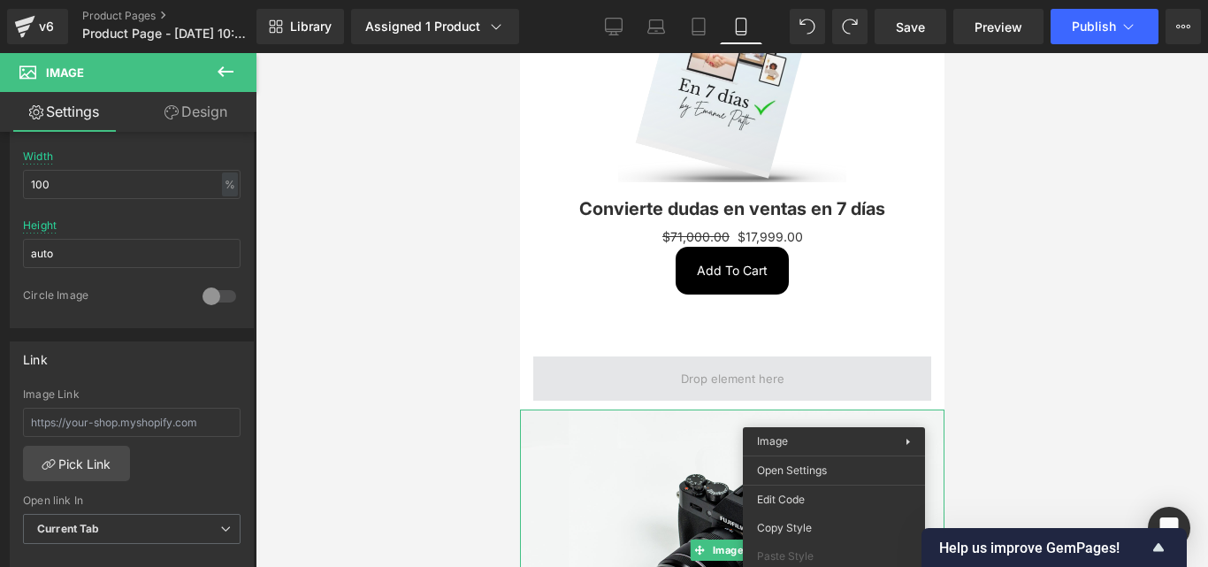
type input "//[DOMAIN_NAME][URL]"
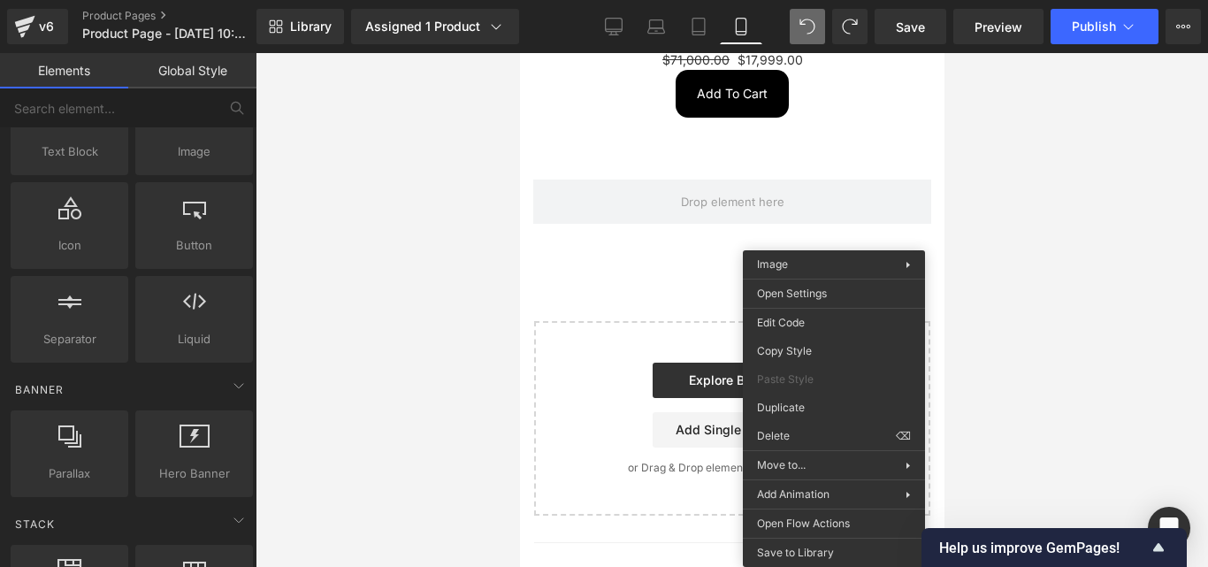
scroll to position [0, 0]
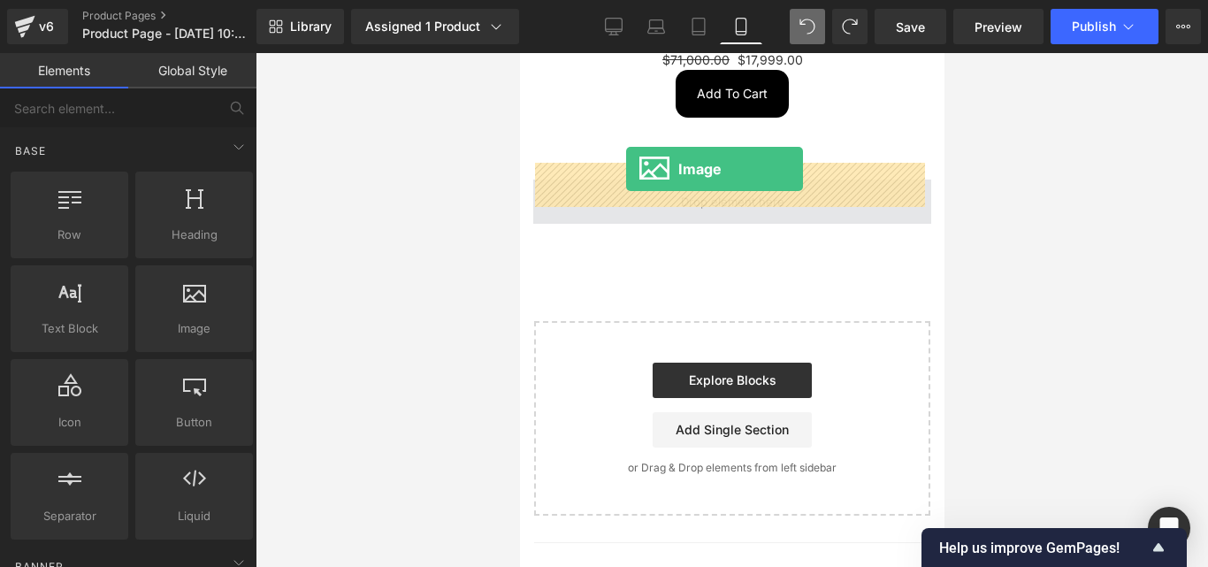
drag, startPoint x: 715, startPoint y: 379, endPoint x: 625, endPoint y: 169, distance: 228.2
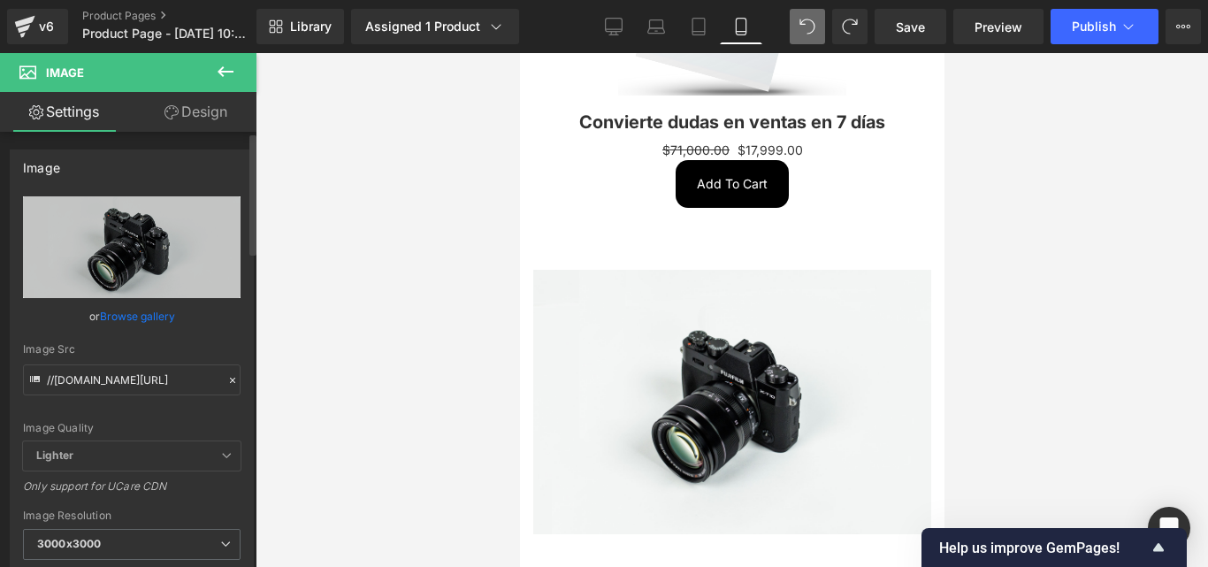
scroll to position [953, 0]
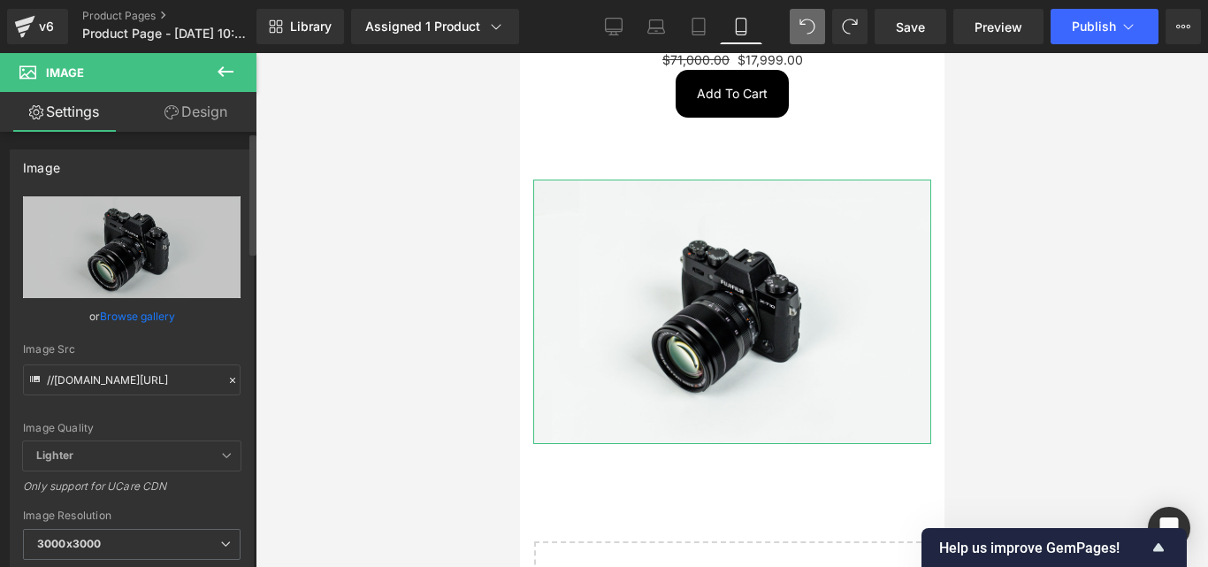
click at [226, 379] on icon at bounding box center [232, 380] width 12 height 12
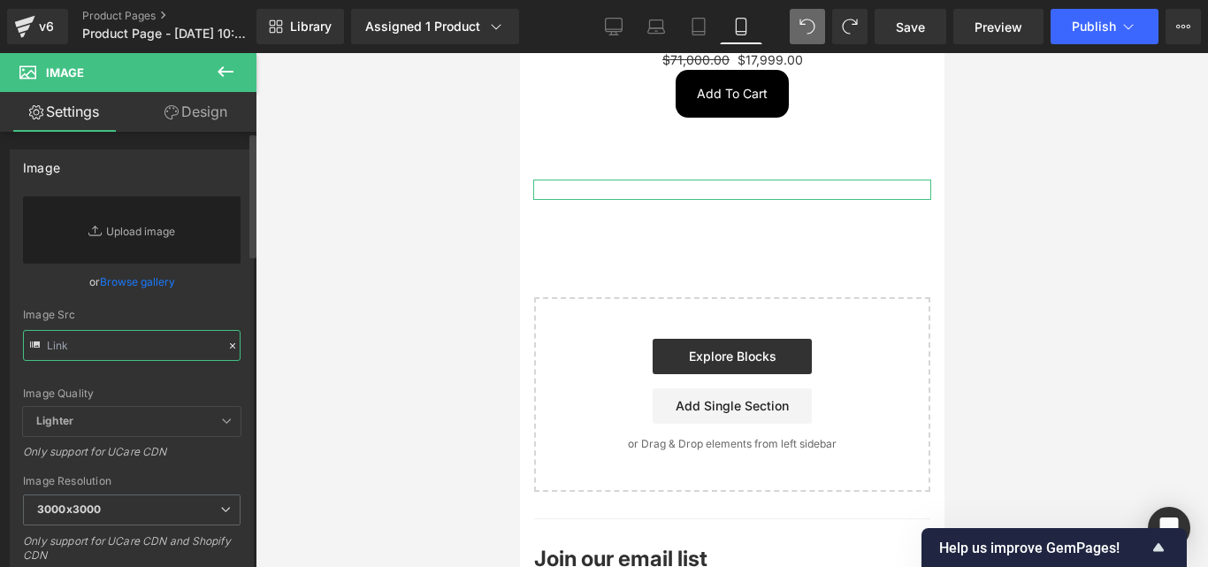
click at [137, 351] on input "text" at bounding box center [132, 345] width 218 height 31
paste input "https://i.postimg.cc/ZnmpDtjc/Convierte-dudas-en-ventas-en-7-d-as-8.png"
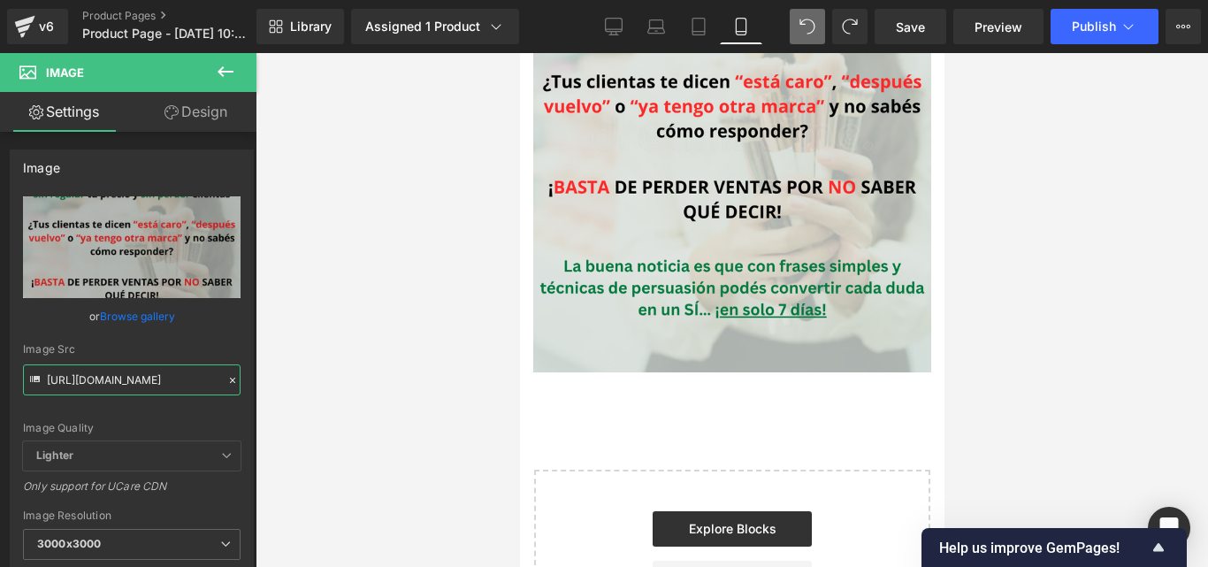
scroll to position [1238, 0]
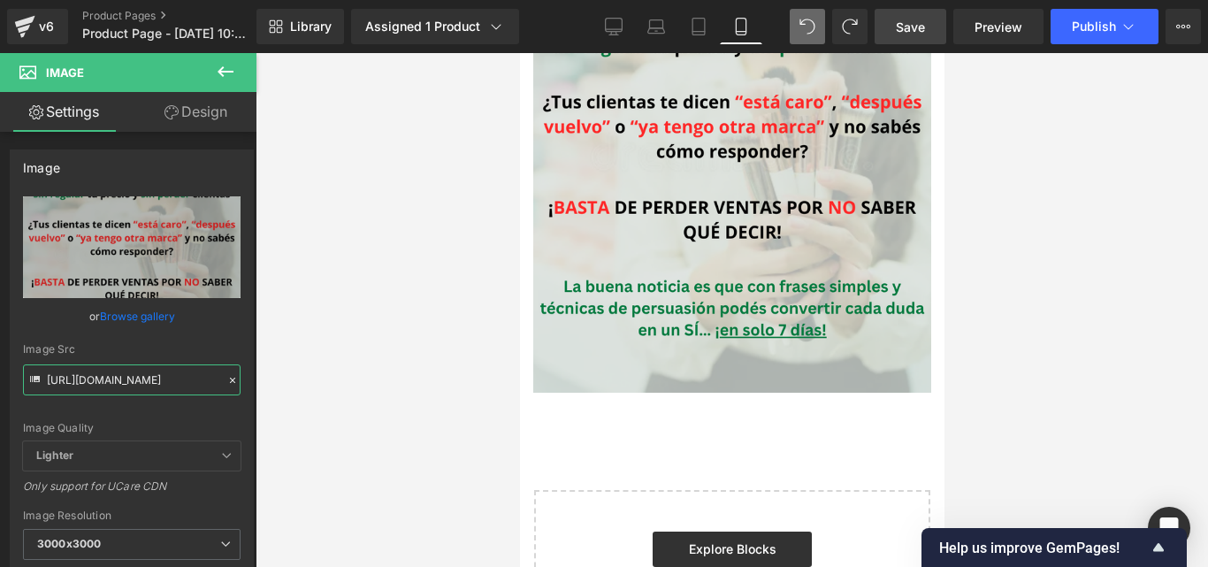
type input "https://i.postimg.cc/ZnmpDtjc/Convierte-dudas-en-ventas-en-7-d-as-8.png"
click at [894, 29] on link "Save" at bounding box center [911, 26] width 72 height 35
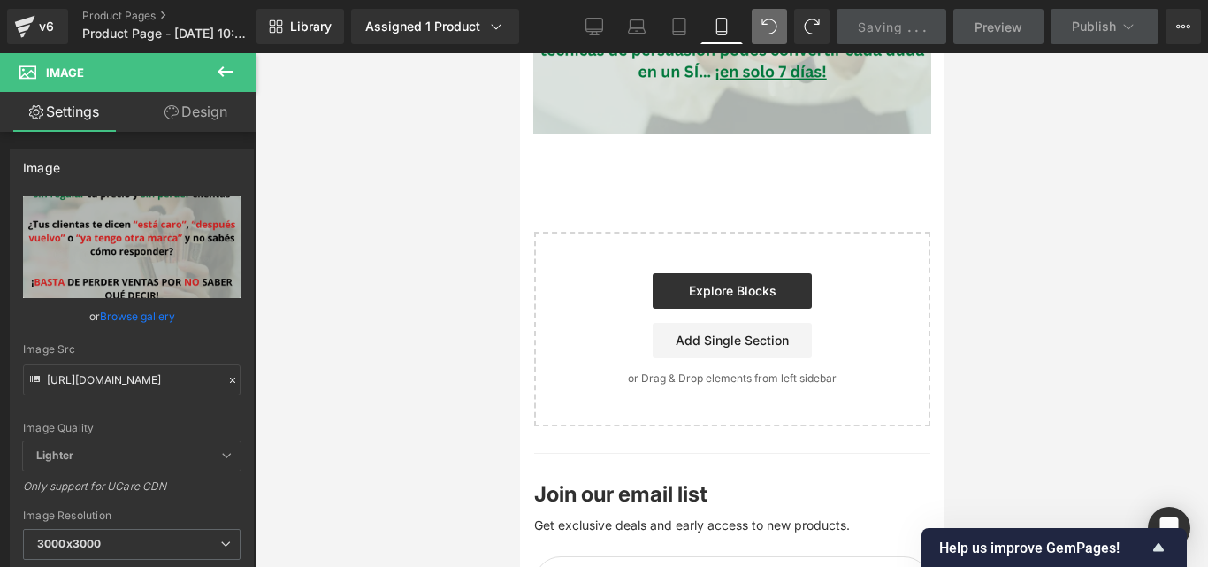
scroll to position [1503, 0]
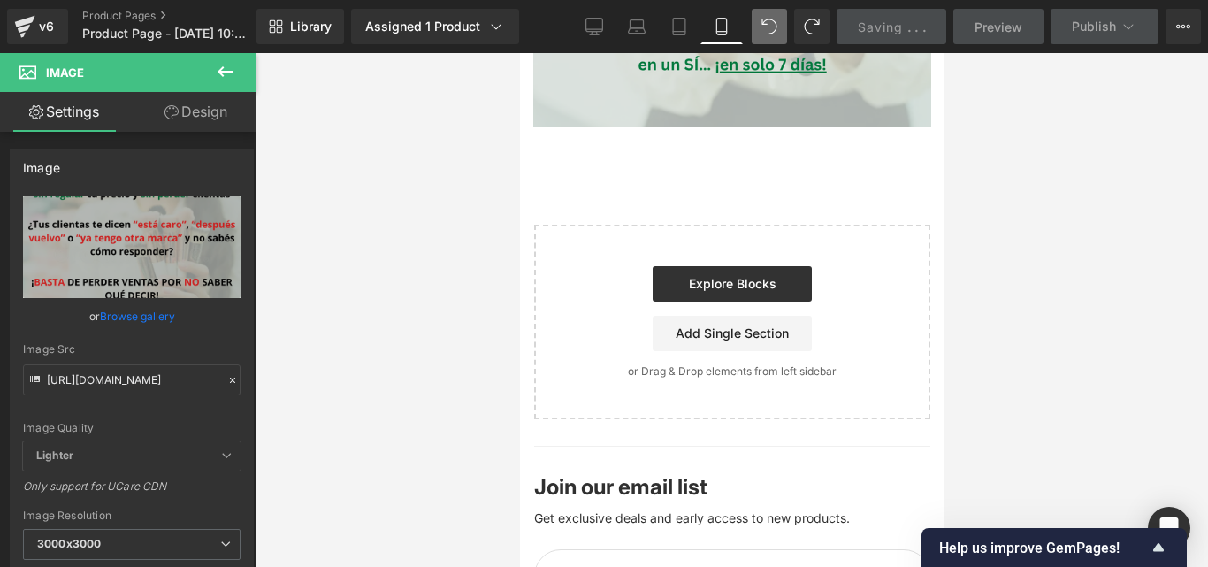
click at [220, 66] on icon at bounding box center [225, 71] width 21 height 21
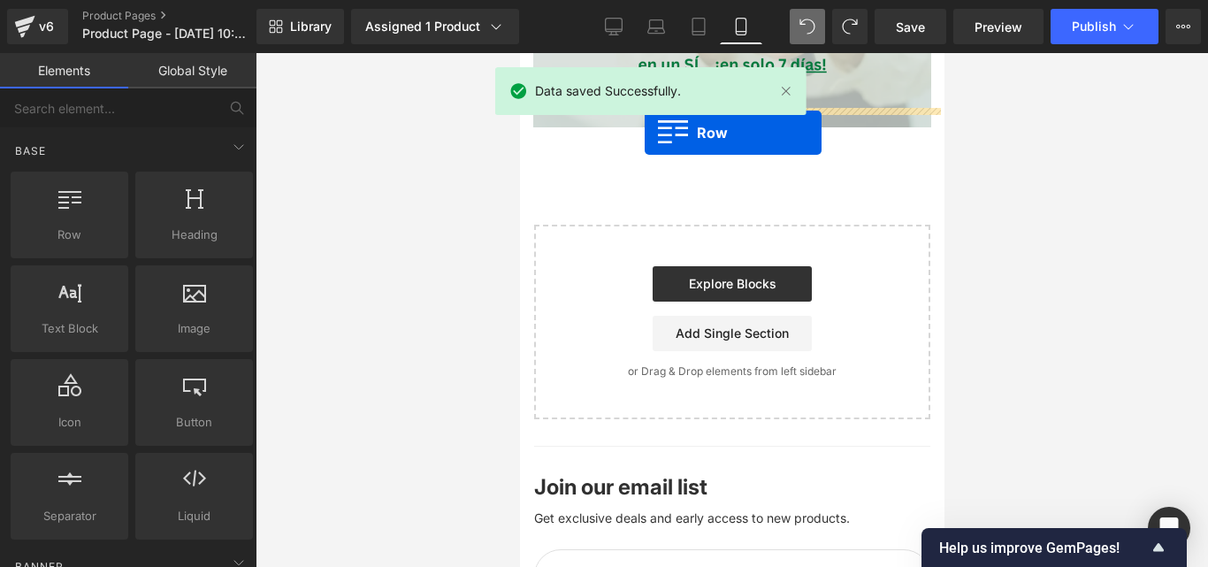
drag, startPoint x: 561, startPoint y: 287, endPoint x: 644, endPoint y: 133, distance: 175.7
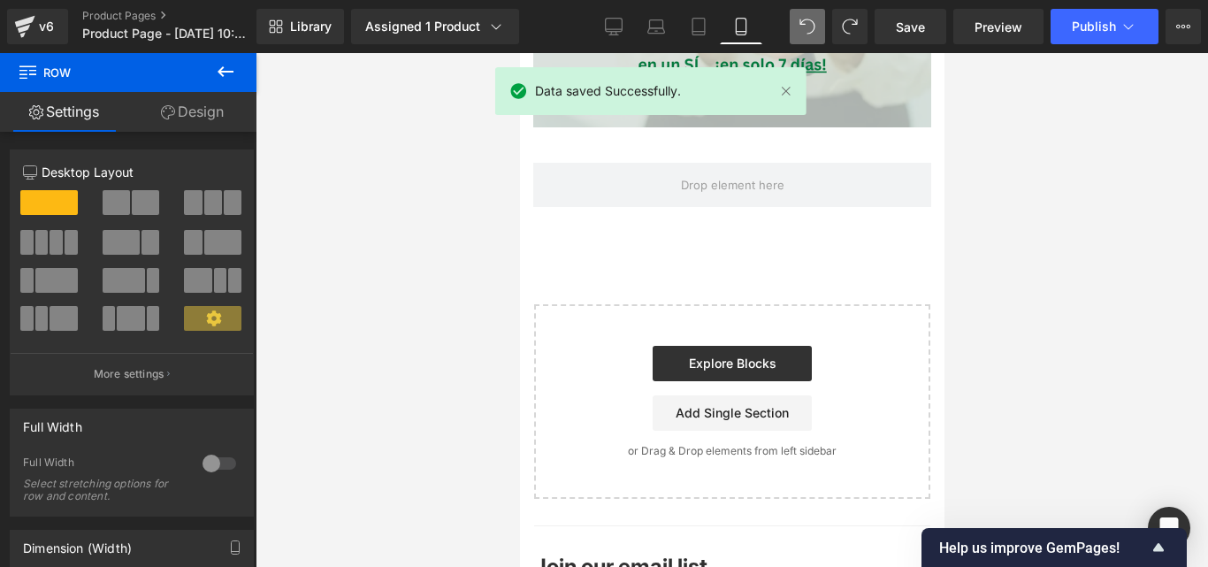
click at [216, 69] on icon at bounding box center [225, 71] width 21 height 21
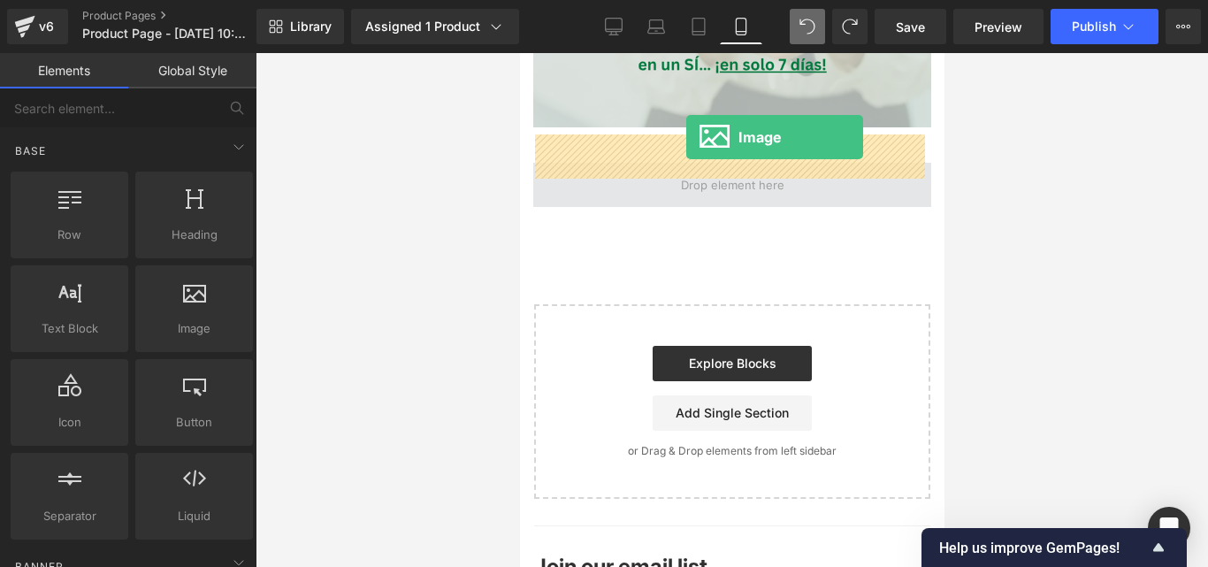
drag, startPoint x: 731, startPoint y: 359, endPoint x: 685, endPoint y: 137, distance: 226.5
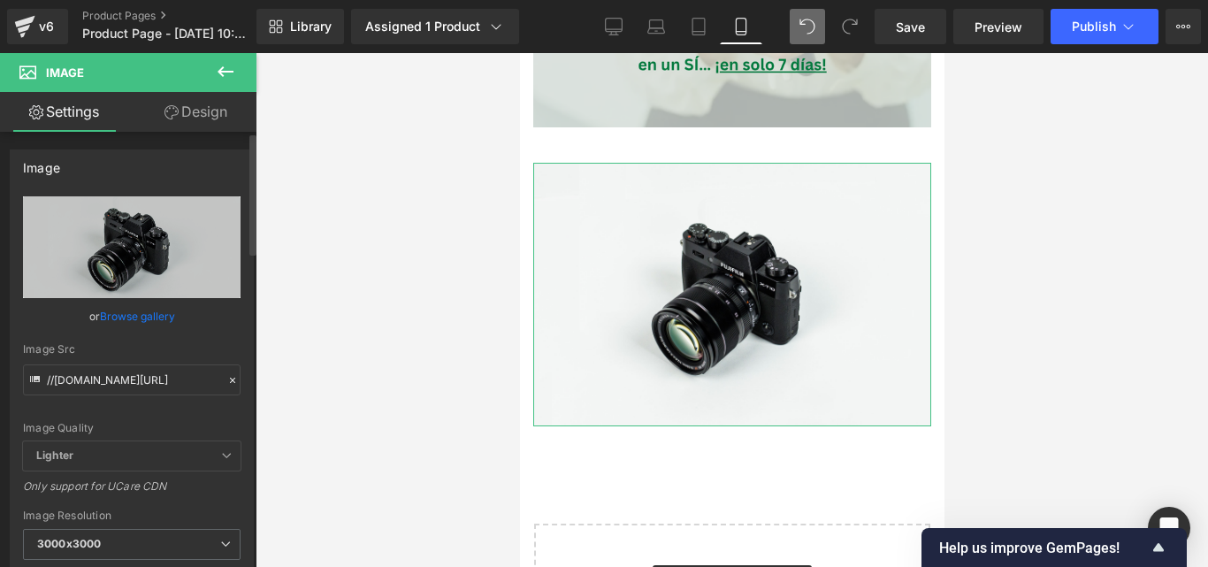
click at [226, 378] on icon at bounding box center [232, 380] width 12 height 12
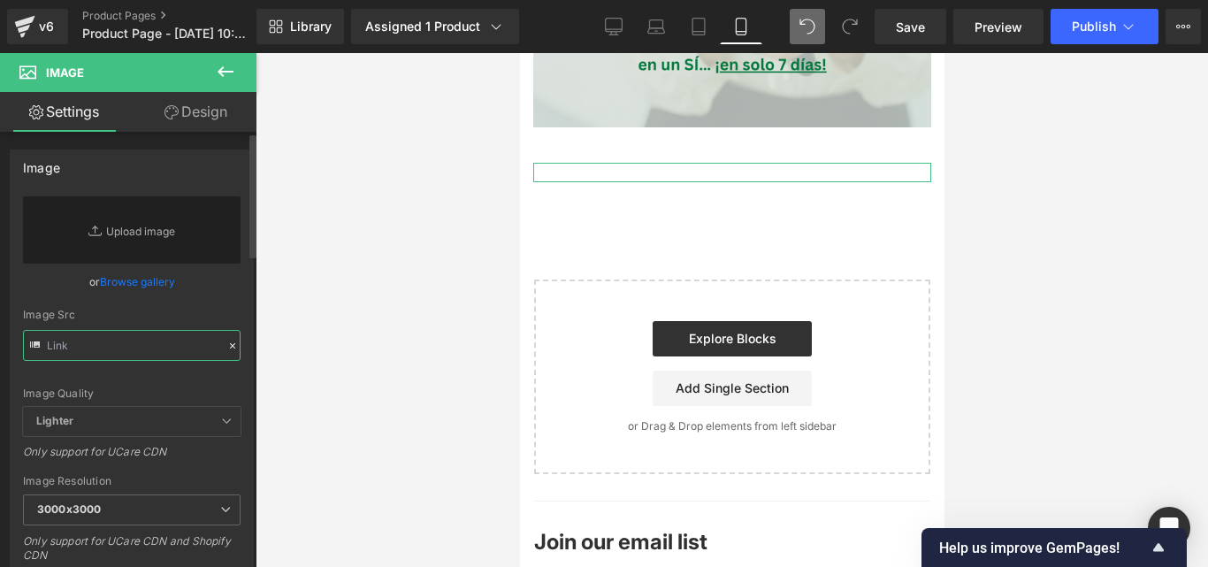
click at [111, 348] on input "text" at bounding box center [132, 345] width 218 height 31
paste input "https://i.postimg.cc/9MmcxLZM/Convierte-dudas-en-ventas-en-7-d-as-9.png"
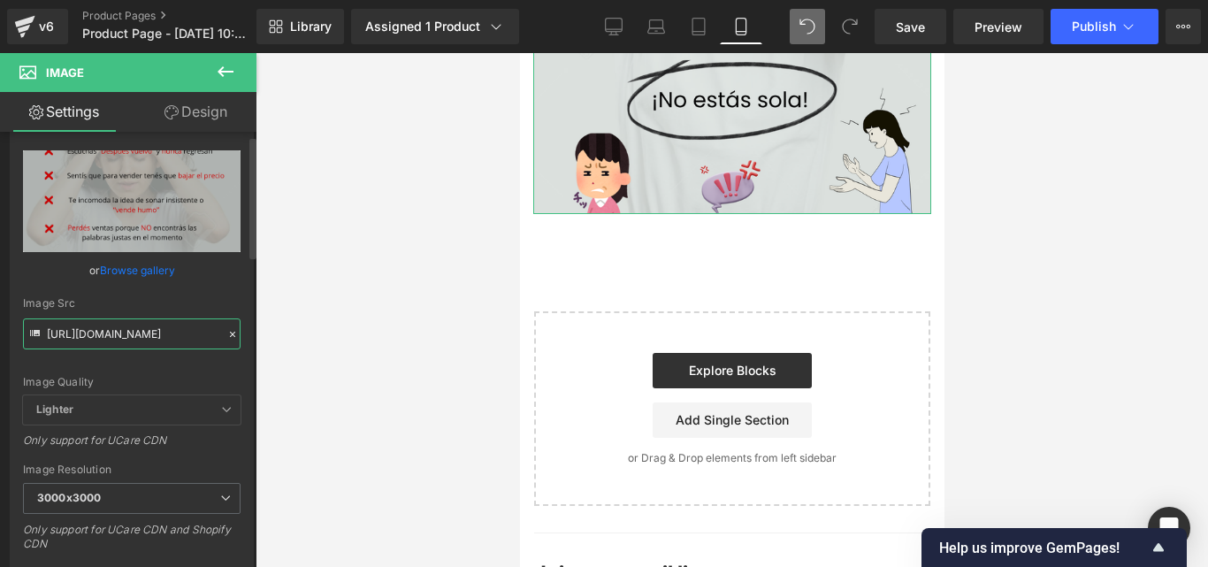
scroll to position [88, 0]
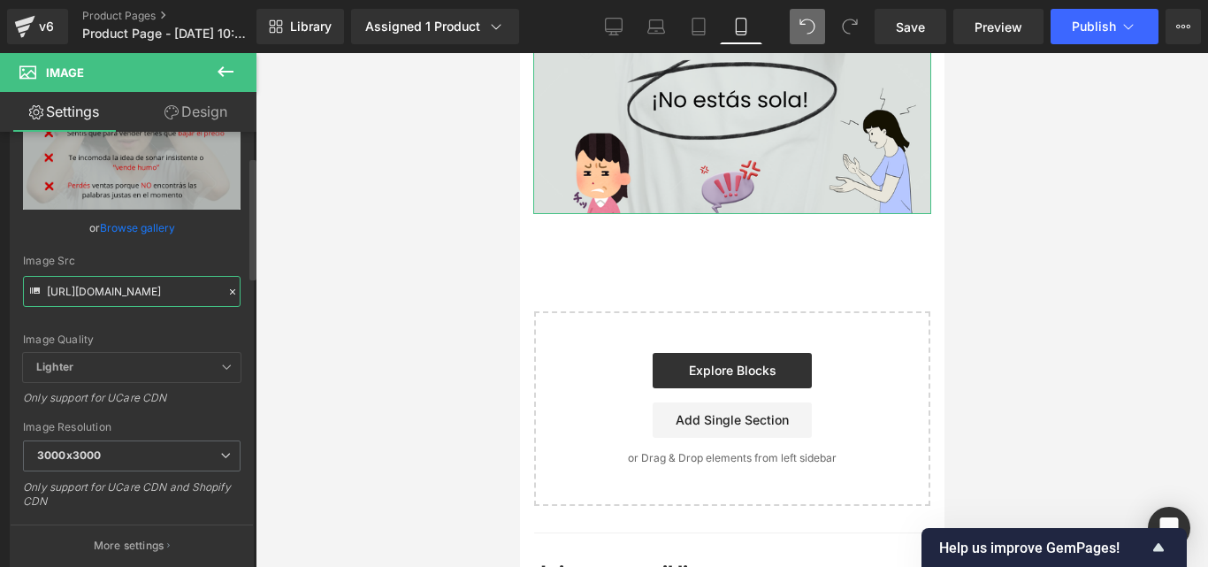
type input "https://i.postimg.cc/9MmcxLZM/Convierte-dudas-en-ventas-en-7-d-as-9.png"
click at [226, 288] on icon at bounding box center [232, 292] width 12 height 12
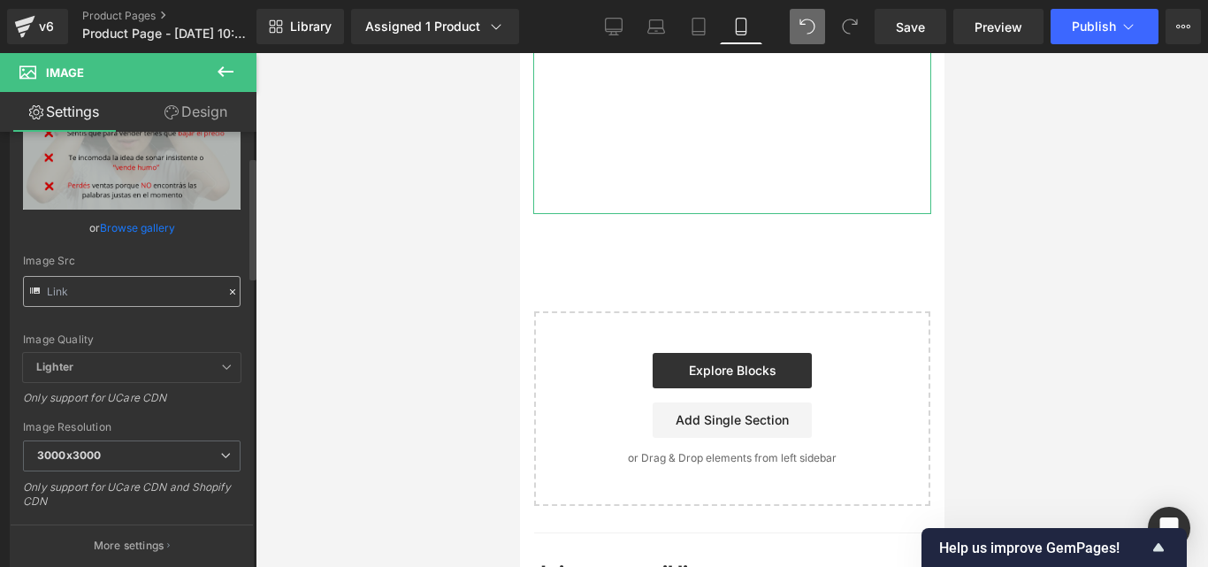
scroll to position [0, 0]
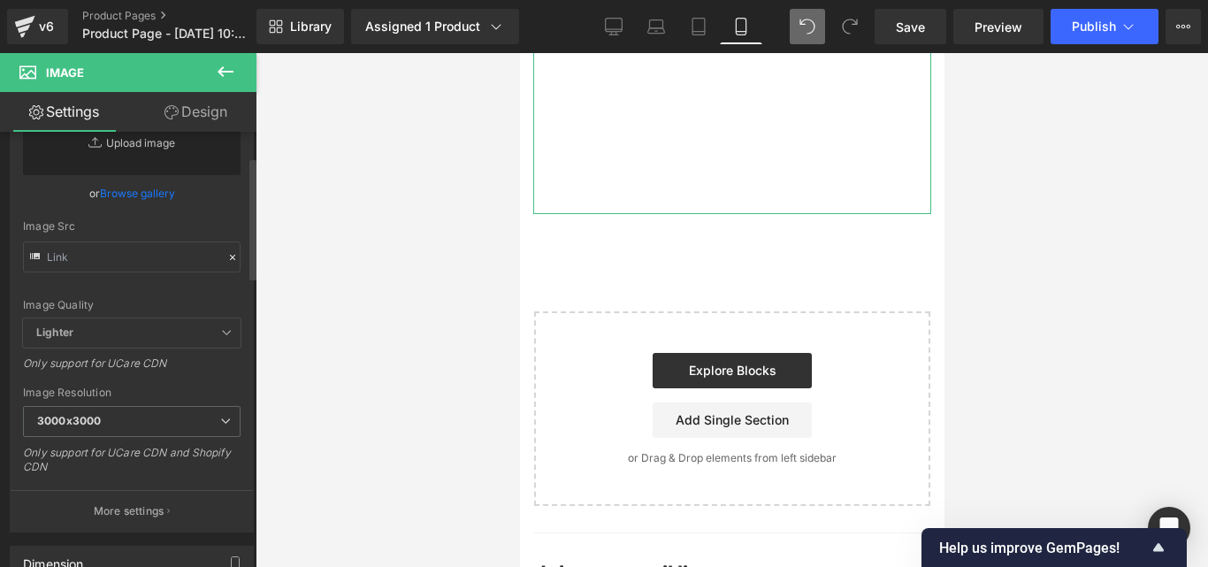
type input "https://i.postimg.cc/9MmcxLZM/Convierte-dudas-en-ventas-en-7-d-as-9.png"
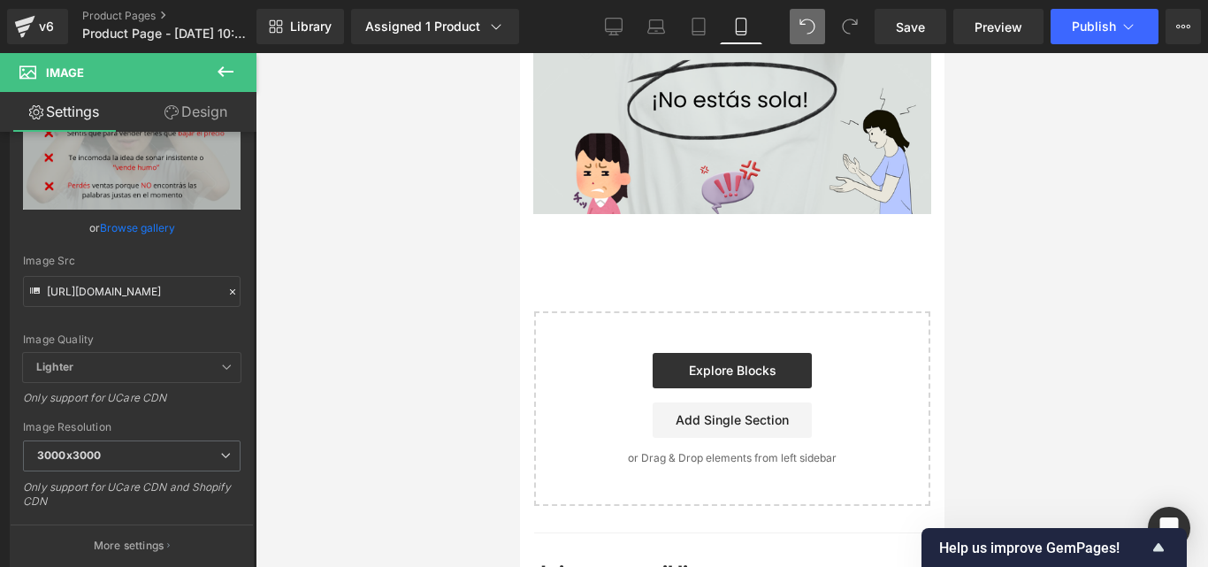
click at [231, 75] on icon at bounding box center [225, 71] width 21 height 21
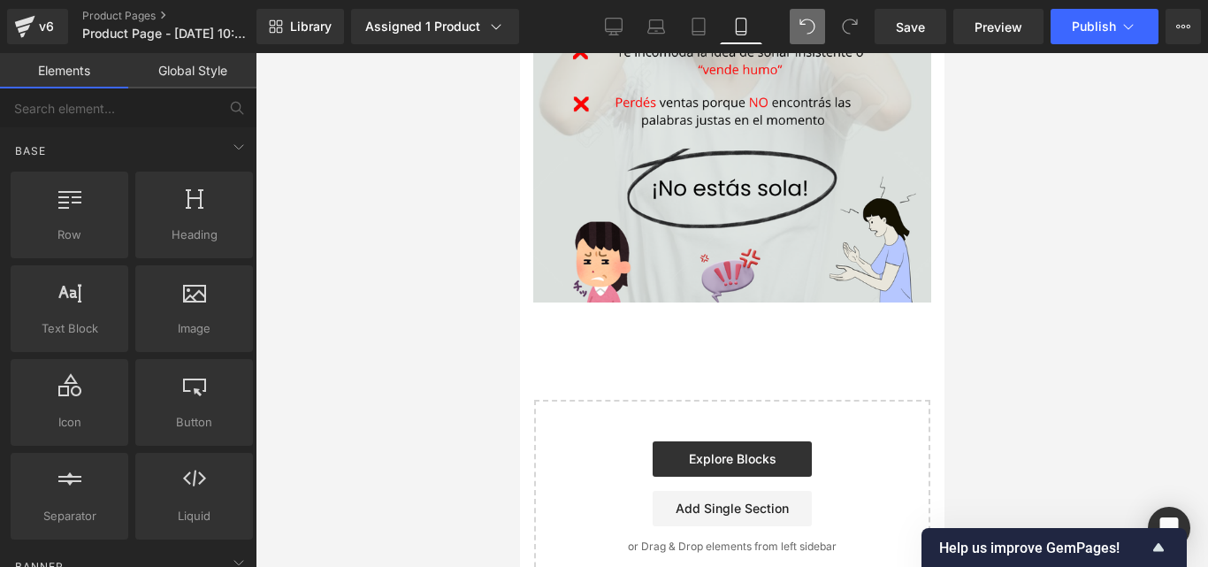
scroll to position [1949, 0]
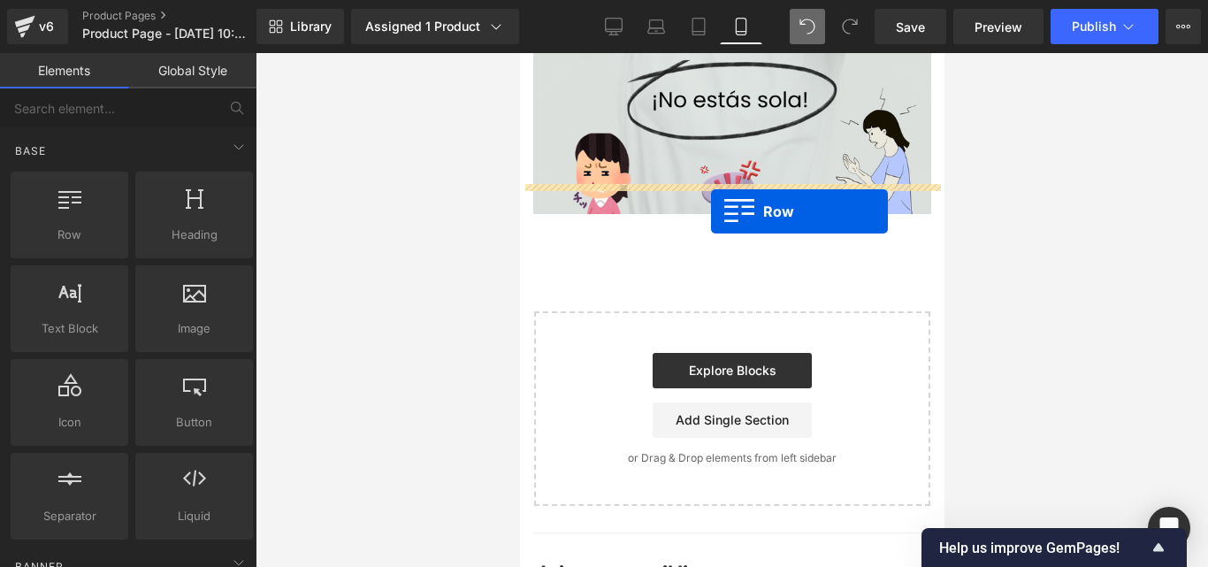
drag, startPoint x: 585, startPoint y: 283, endPoint x: 709, endPoint y: 211, distance: 143.8
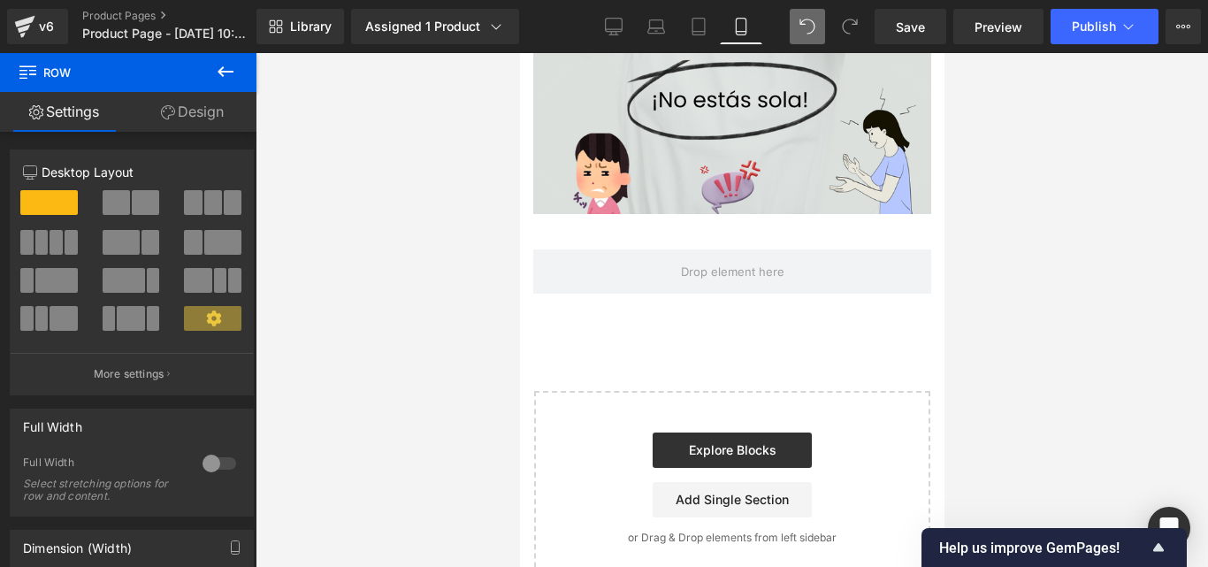
click at [221, 70] on icon at bounding box center [226, 71] width 16 height 11
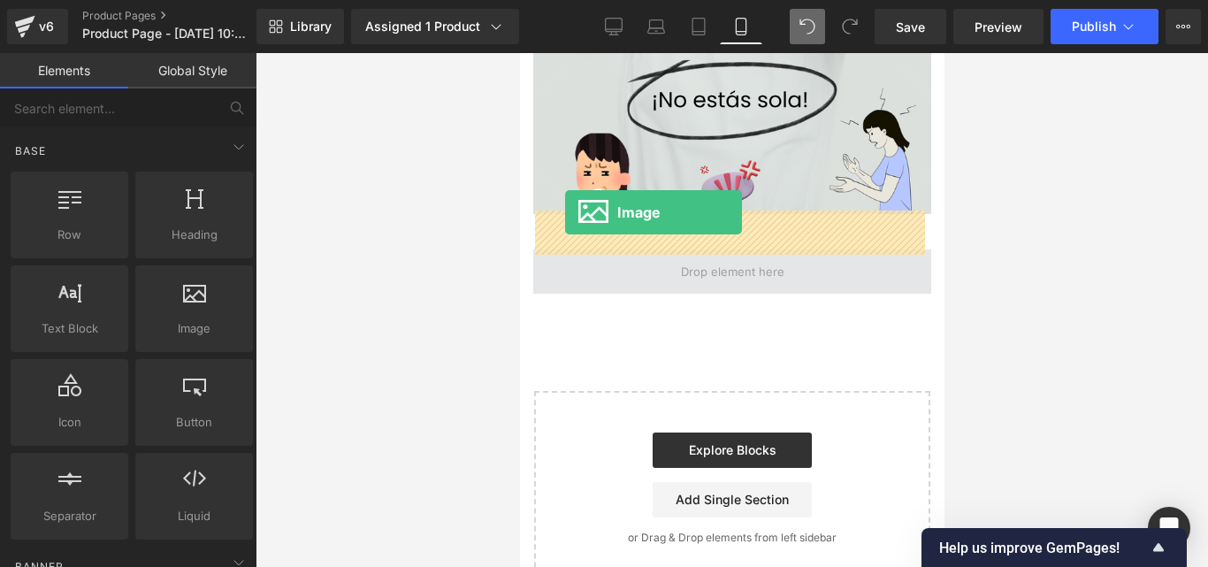
drag, startPoint x: 714, startPoint y: 358, endPoint x: 564, endPoint y: 212, distance: 208.9
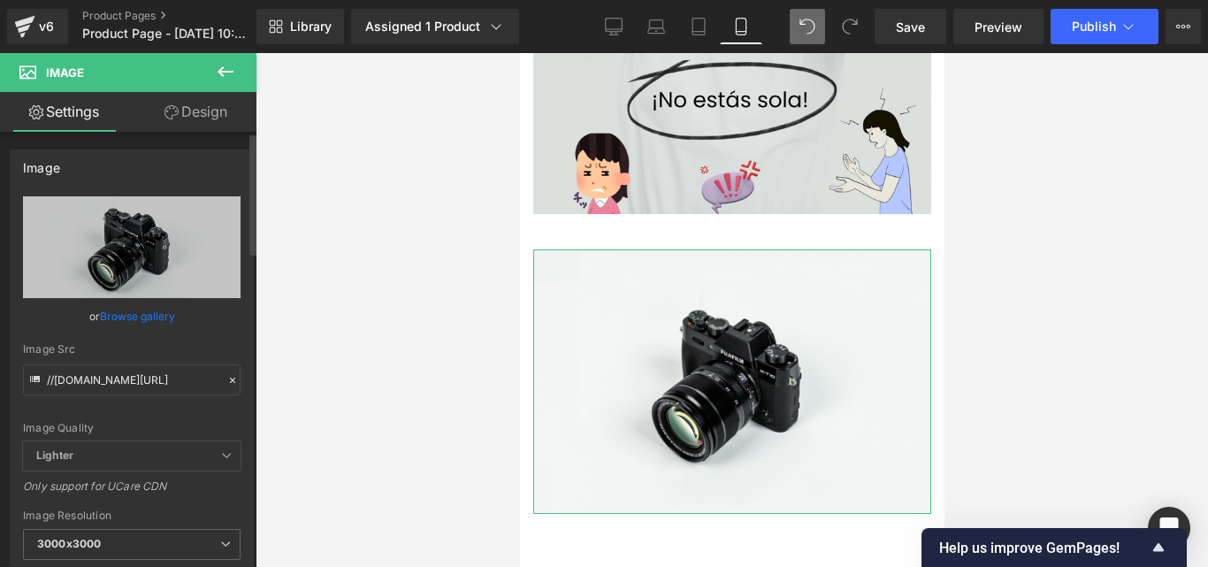
click at [226, 378] on icon at bounding box center [232, 380] width 12 height 12
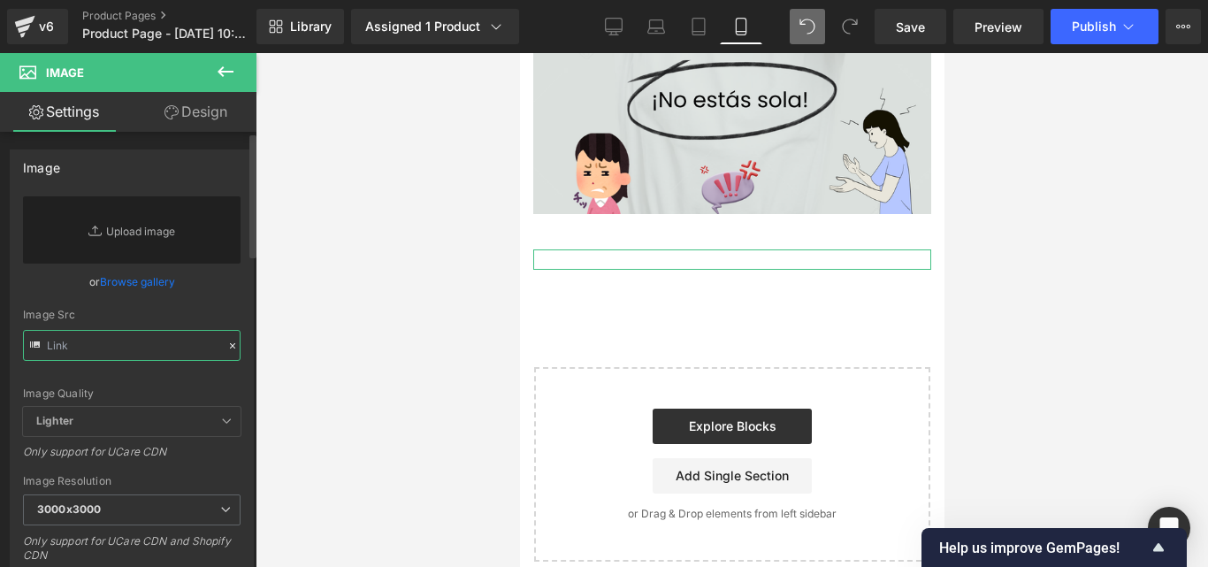
click at [134, 348] on input "text" at bounding box center [132, 345] width 218 height 31
paste input "https://i.postimg.cc/V6V2jgFh/Convierte-dudas-en-ventas-en-7-d-as-11.png"
type input "https://i.postimg.cc/V6V2jgFh/Convierte-dudas-en-ventas-en-7-d-as-11.png"
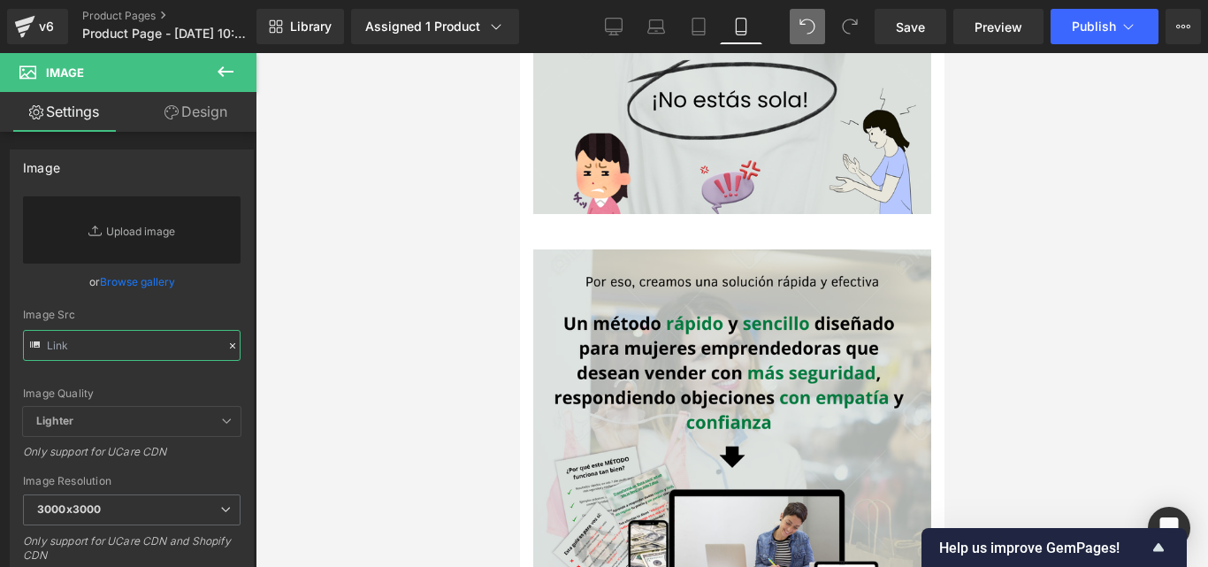
scroll to position [0, 0]
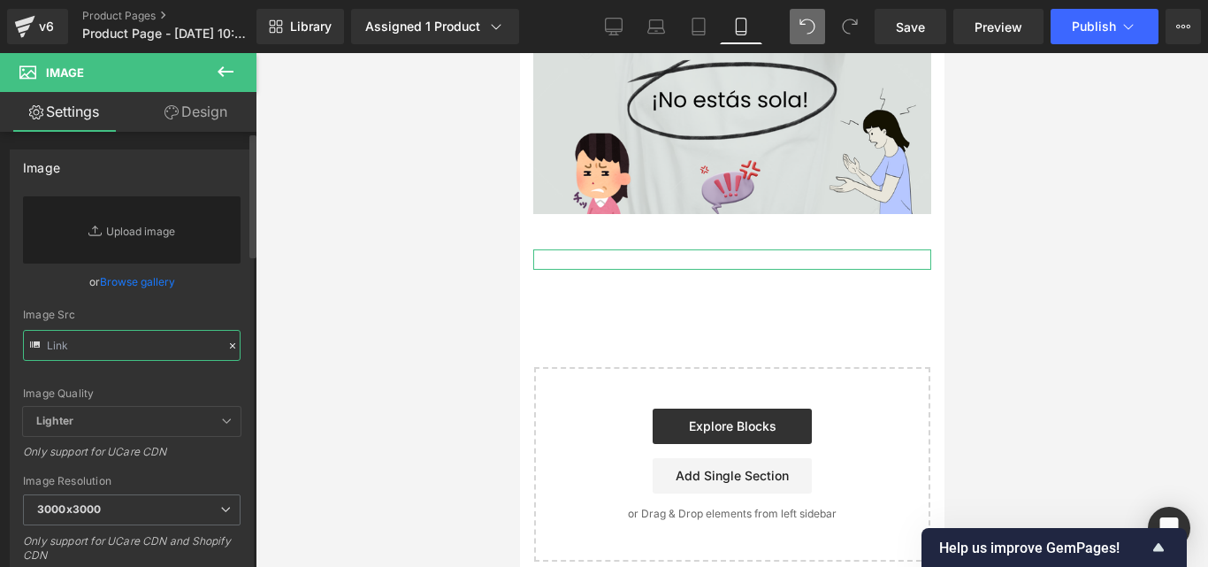
paste input "https://i.postimg.cc/V6V2jgFh/Convierte-dudas-en-ventas-en-7-d-as-11.png"
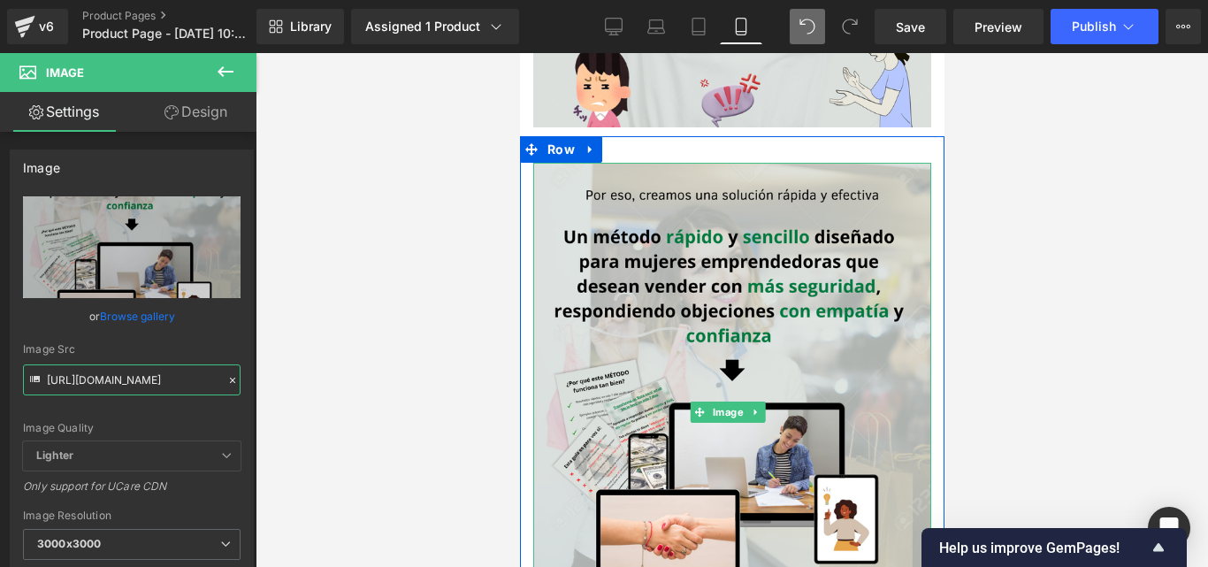
scroll to position [2303, 0]
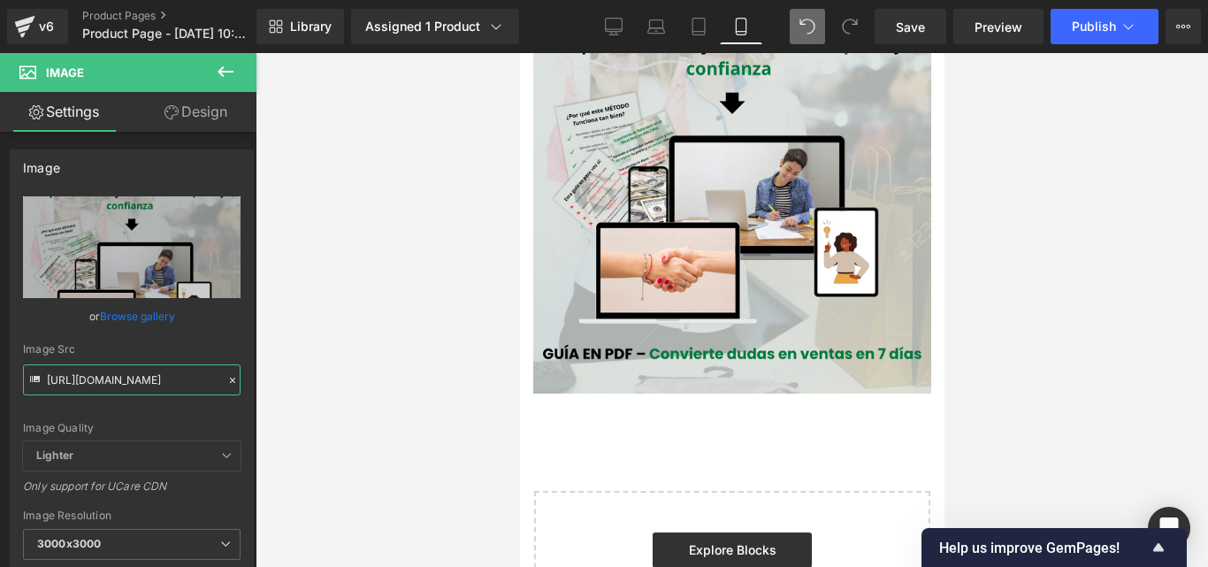
type input "https://i.postimg.cc/V6V2jgFh/Convierte-dudas-en-ventas-en-7-d-as-11.png"
click at [225, 69] on icon at bounding box center [225, 71] width 21 height 21
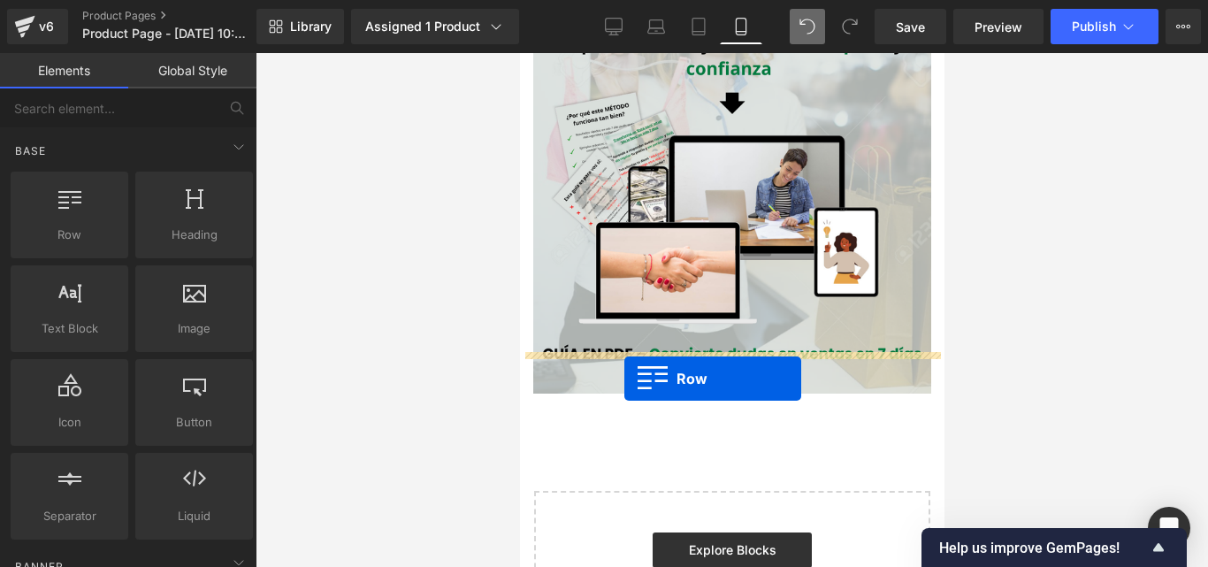
drag, startPoint x: 595, startPoint y: 277, endPoint x: 623, endPoint y: 379, distance: 105.6
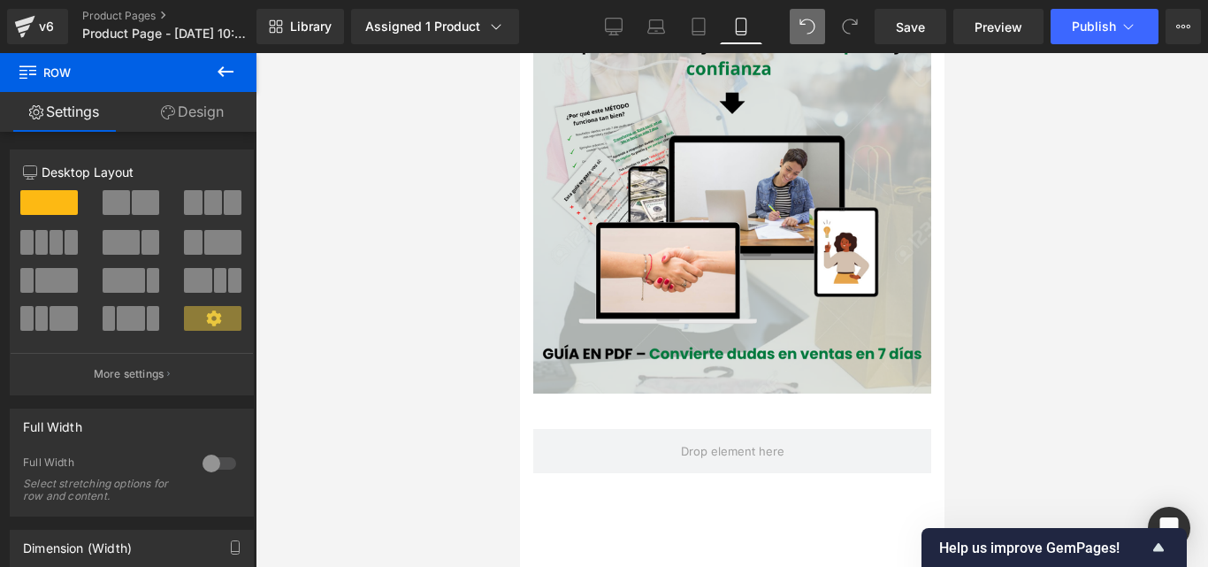
click at [232, 68] on icon at bounding box center [225, 71] width 21 height 21
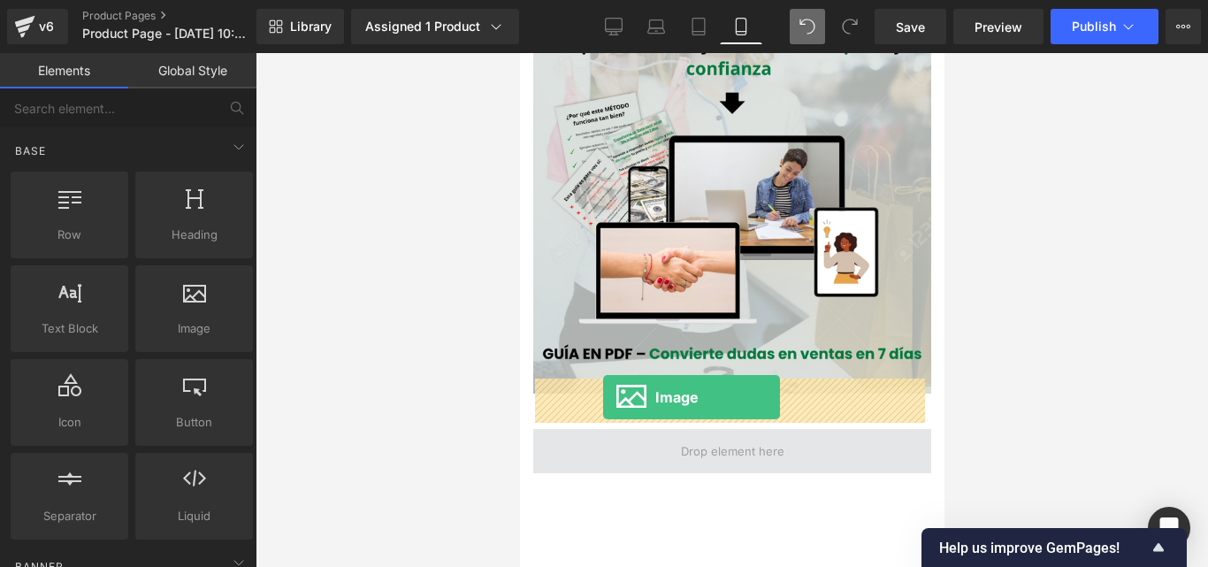
drag, startPoint x: 692, startPoint y: 370, endPoint x: 601, endPoint y: 395, distance: 93.8
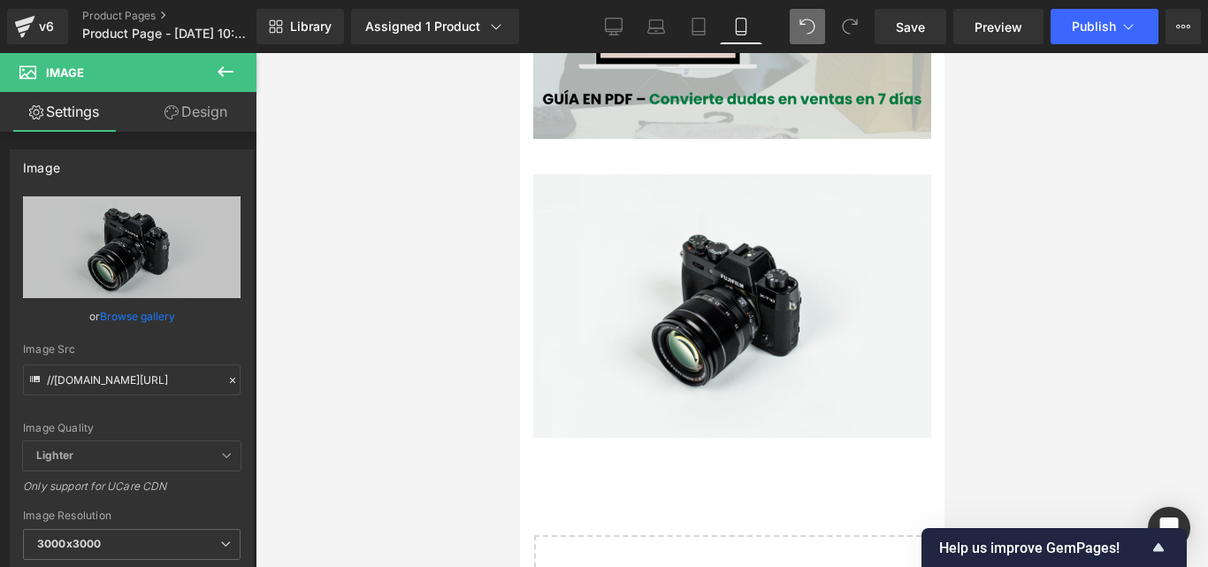
scroll to position [2568, 0]
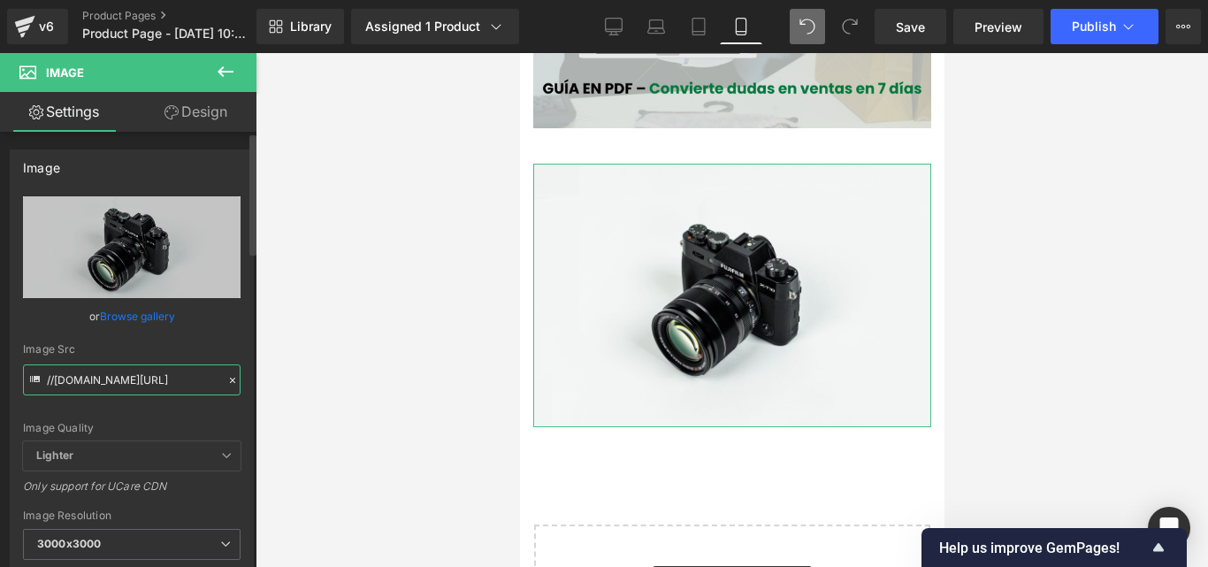
click at [210, 379] on input "//[DOMAIN_NAME][URL]" at bounding box center [132, 379] width 218 height 31
click at [229, 380] on icon at bounding box center [232, 380] width 12 height 12
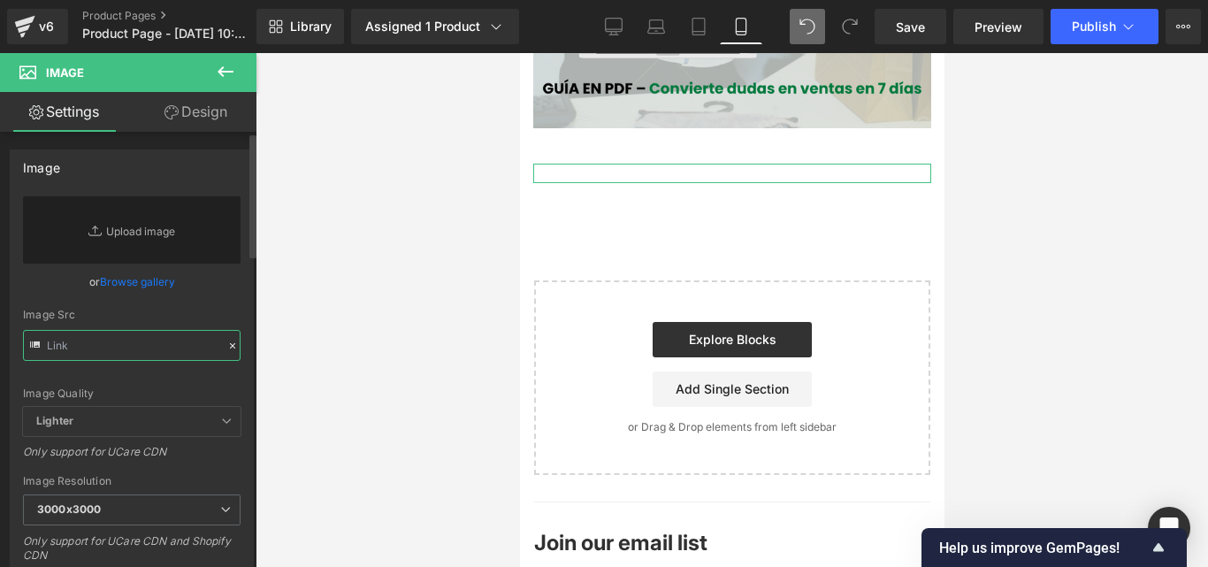
click at [147, 353] on input "text" at bounding box center [132, 345] width 218 height 31
paste input "https://i.postimg.cc/cHP0s0Pc/Convierte-dudas-en-ventas-en-7-d-as-12.png"
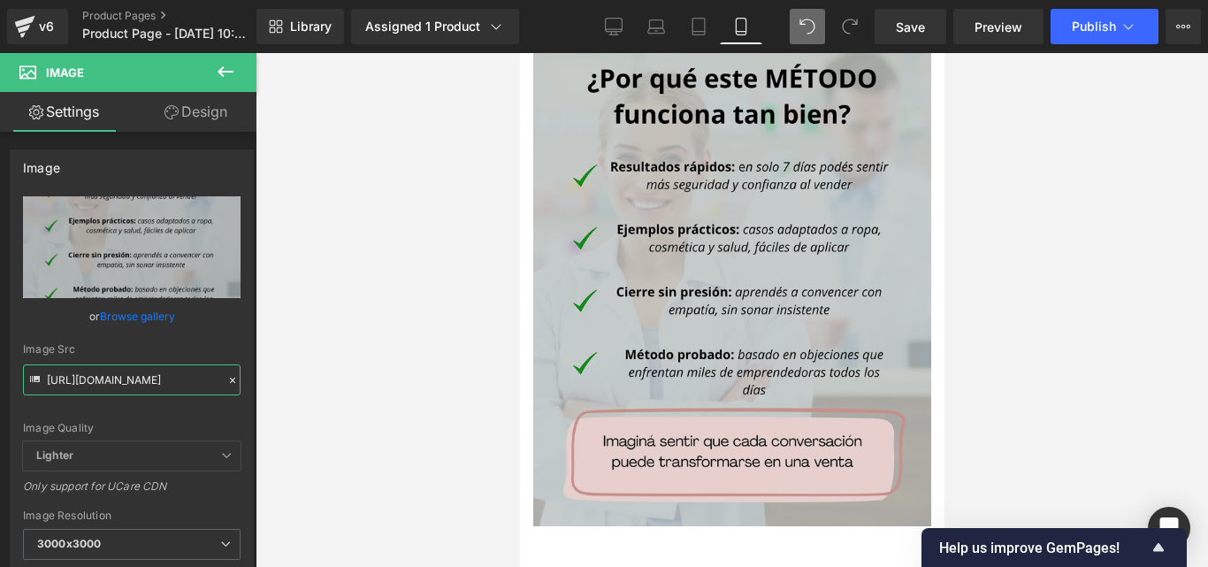
scroll to position [2745, 0]
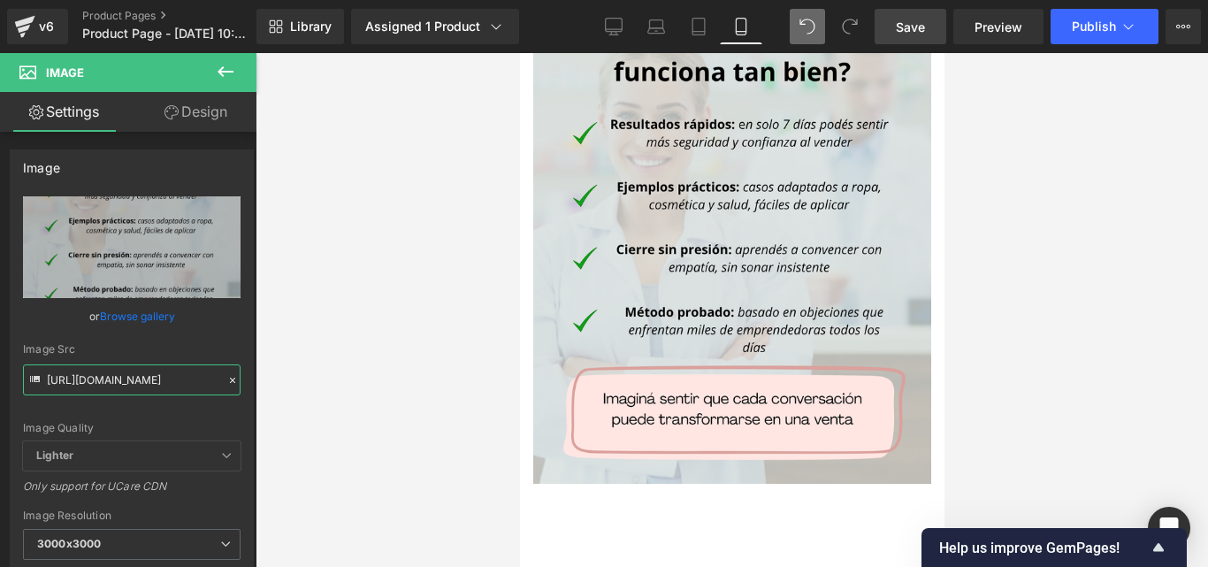
type input "https://i.postimg.cc/cHP0s0Pc/Convierte-dudas-en-ventas-en-7-d-as-12.png"
click at [906, 23] on span "Save" at bounding box center [910, 27] width 29 height 19
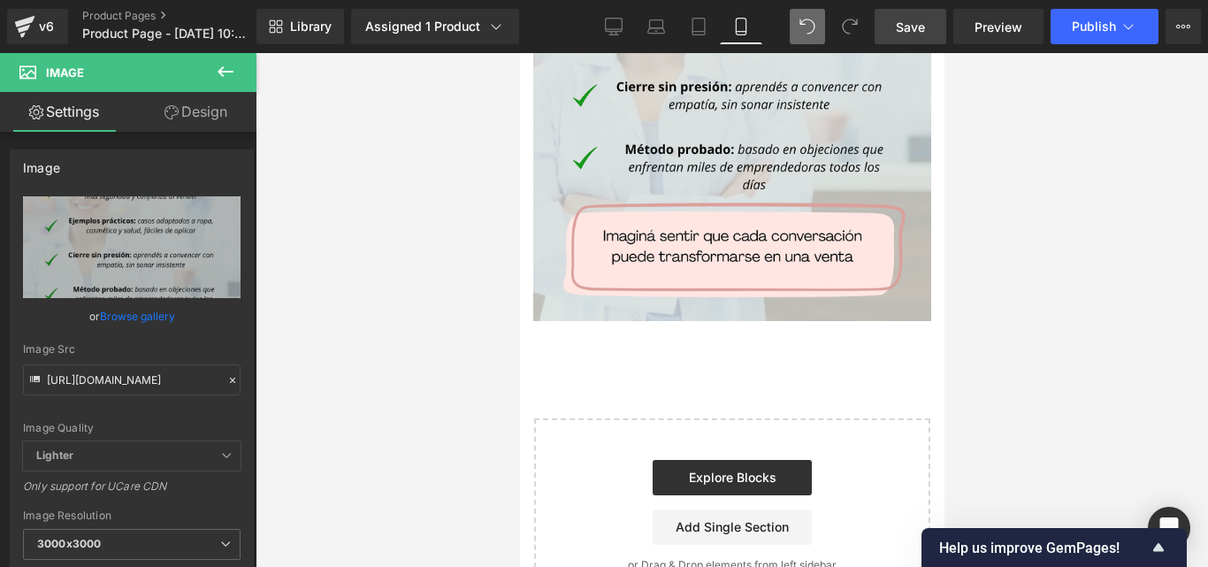
scroll to position [2922, 0]
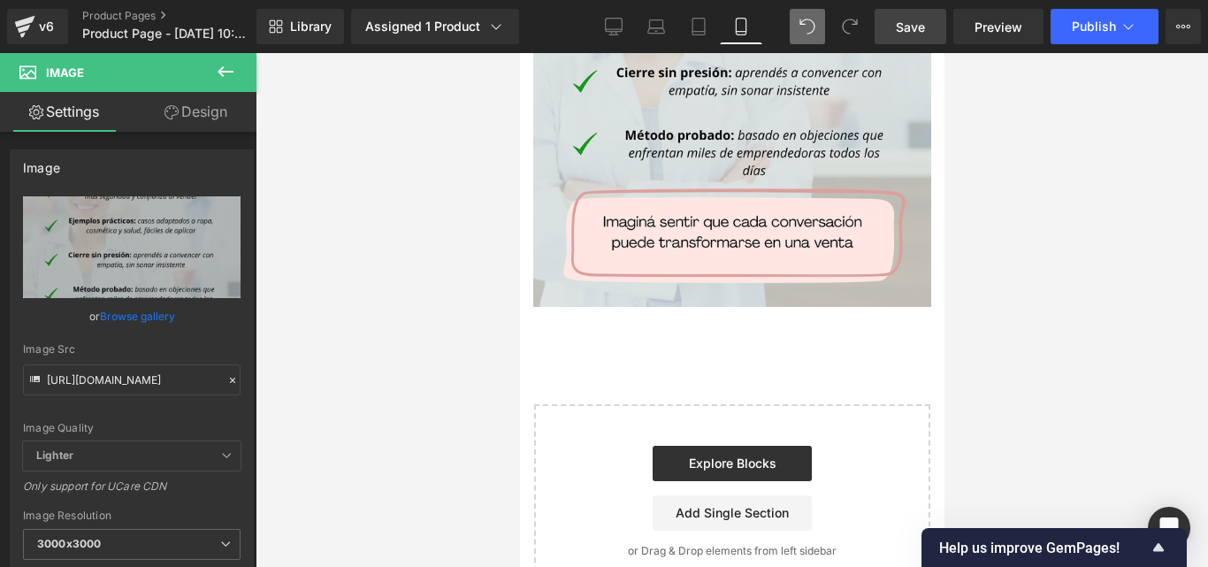
click at [220, 76] on icon at bounding box center [225, 71] width 21 height 21
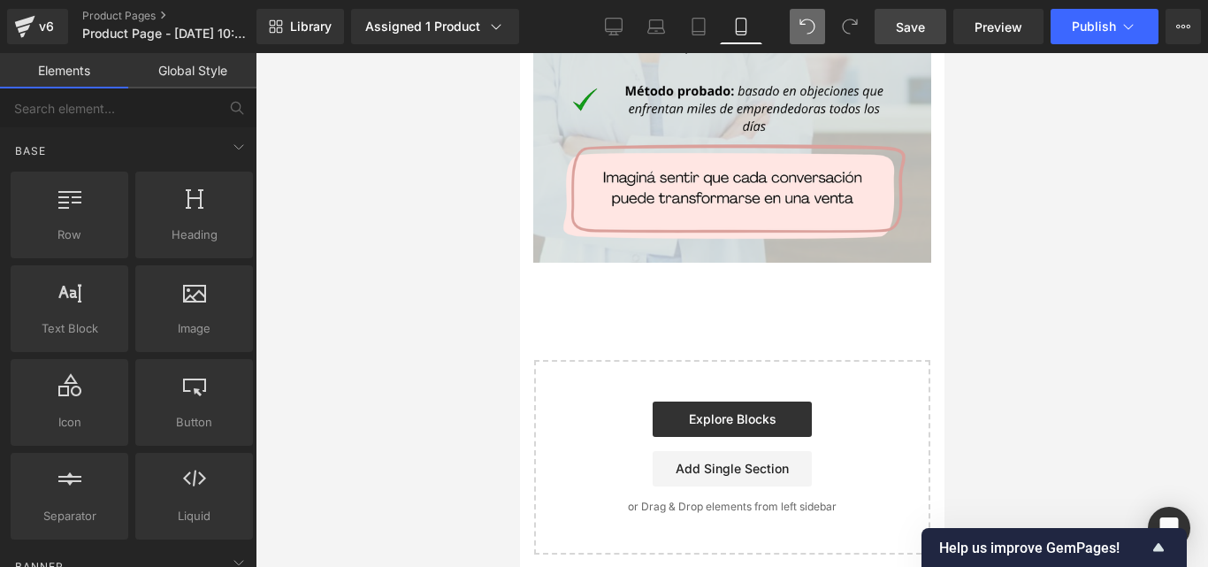
scroll to position [3007, 0]
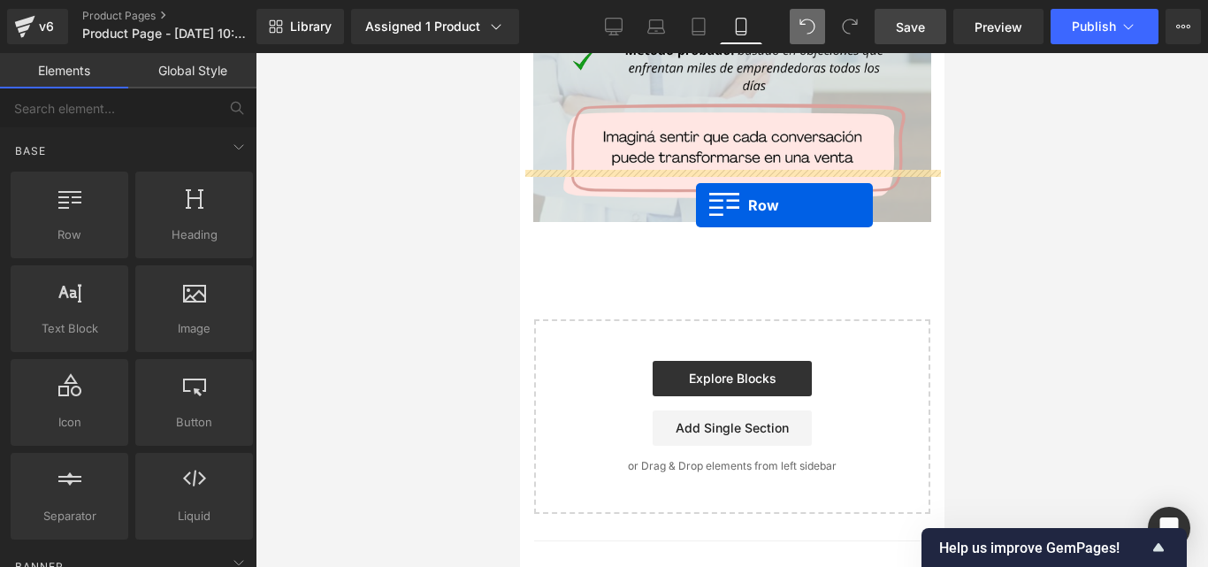
drag, startPoint x: 597, startPoint y: 288, endPoint x: 690, endPoint y: 194, distance: 132.6
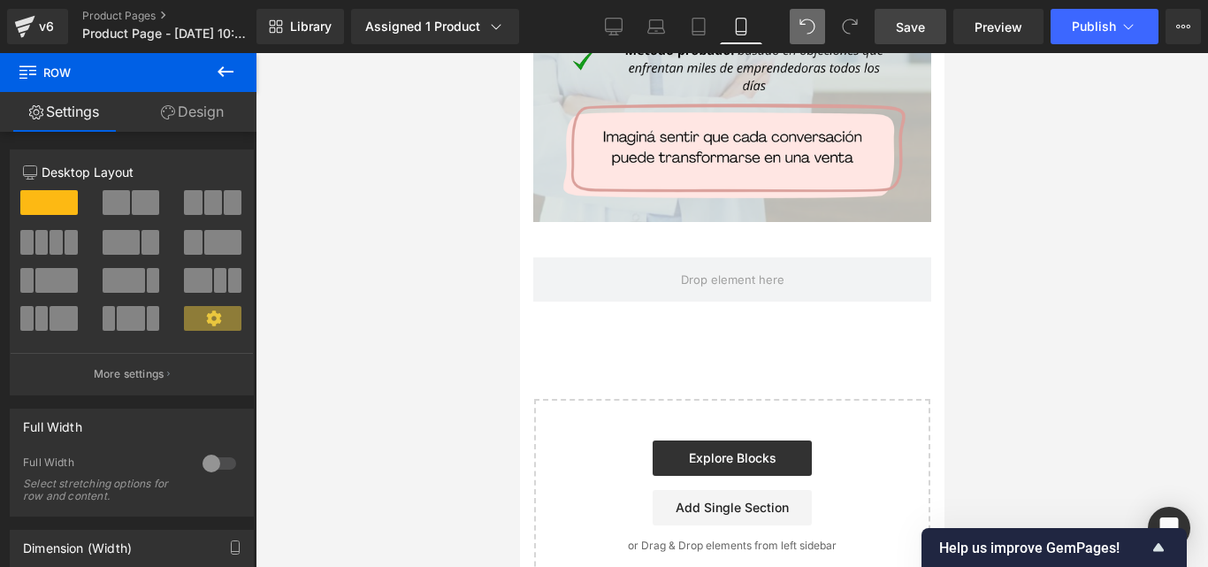
click at [226, 62] on icon at bounding box center [225, 71] width 21 height 21
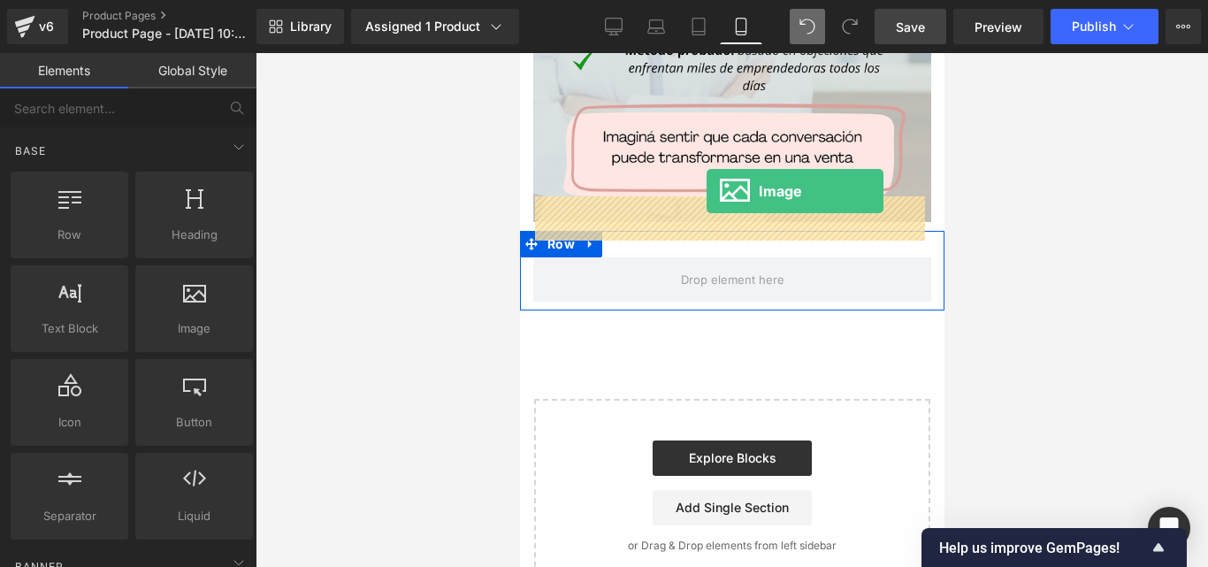
drag, startPoint x: 717, startPoint y: 371, endPoint x: 706, endPoint y: 191, distance: 180.8
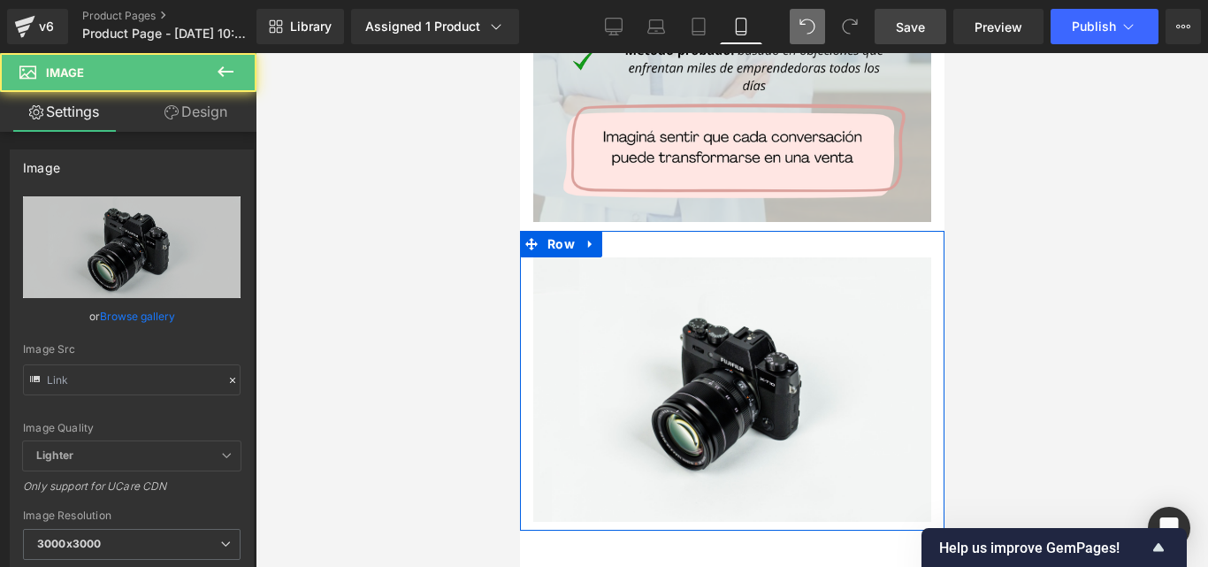
type input "//[DOMAIN_NAME][URL]"
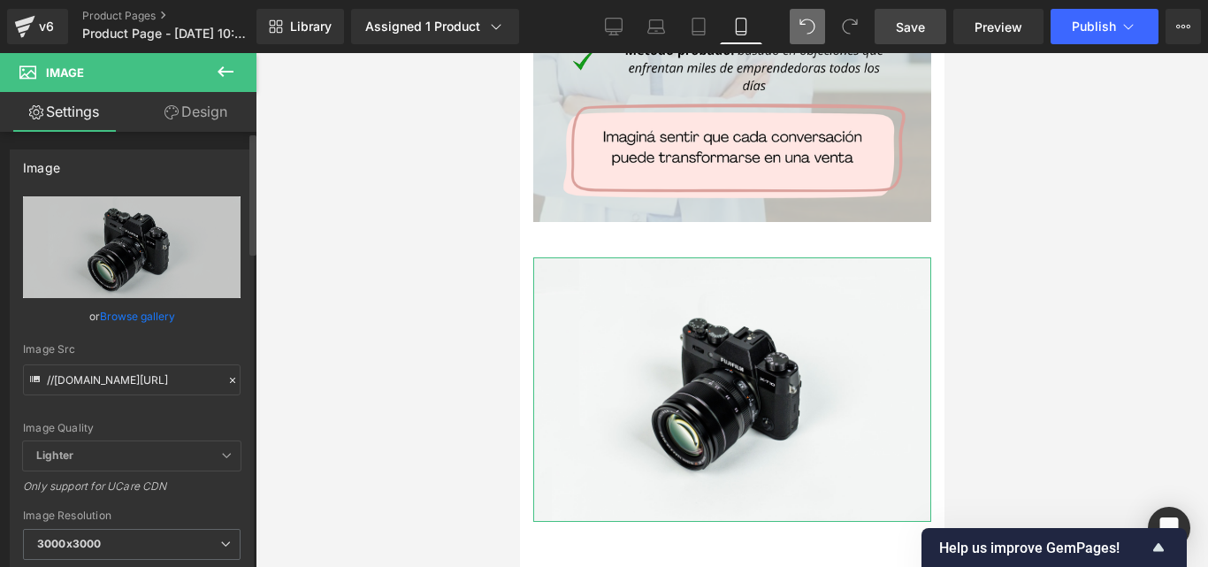
click at [227, 381] on icon at bounding box center [232, 380] width 12 height 12
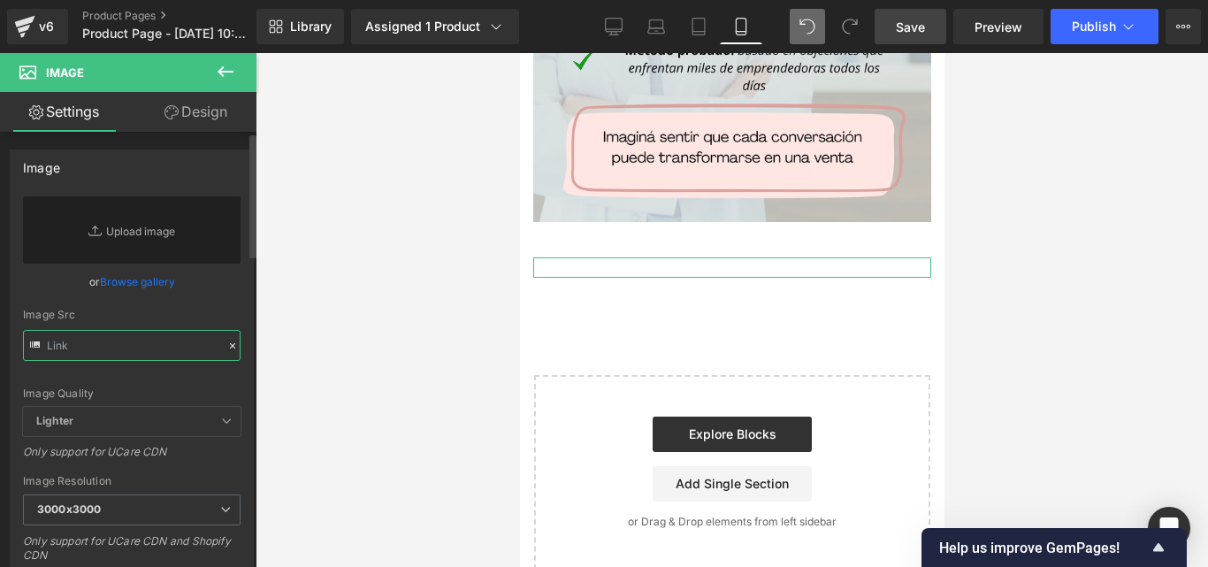
click at [163, 347] on input "text" at bounding box center [132, 345] width 218 height 31
paste input "https://i.postimg.cc/R0ngkmQh/Convierte-dudas-en-ventas-en-7-d-as-13.png"
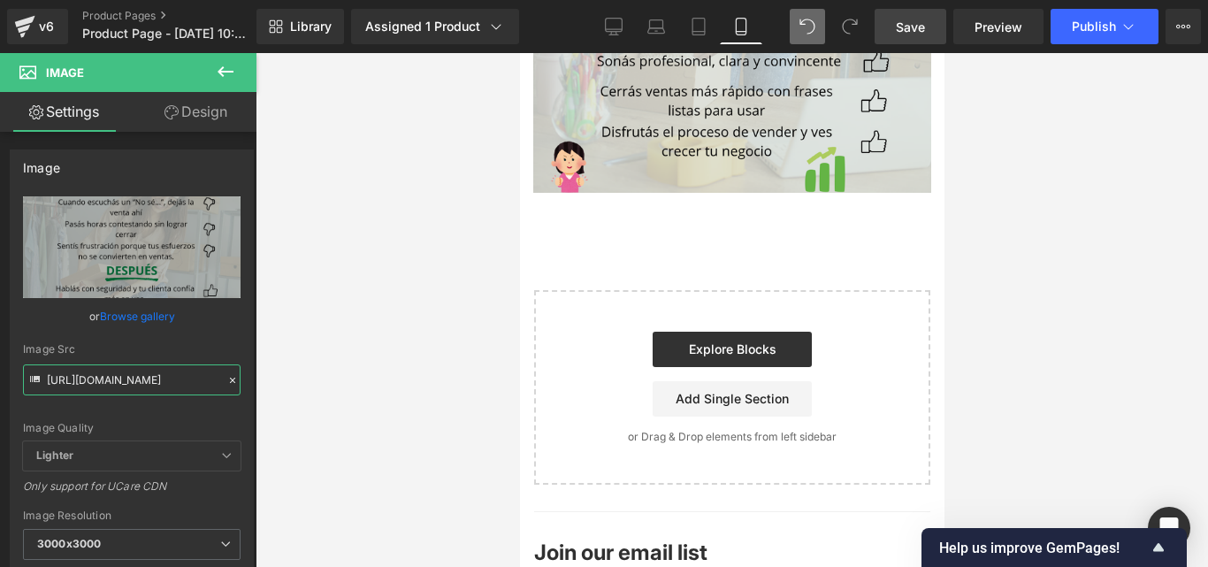
scroll to position [3626, 0]
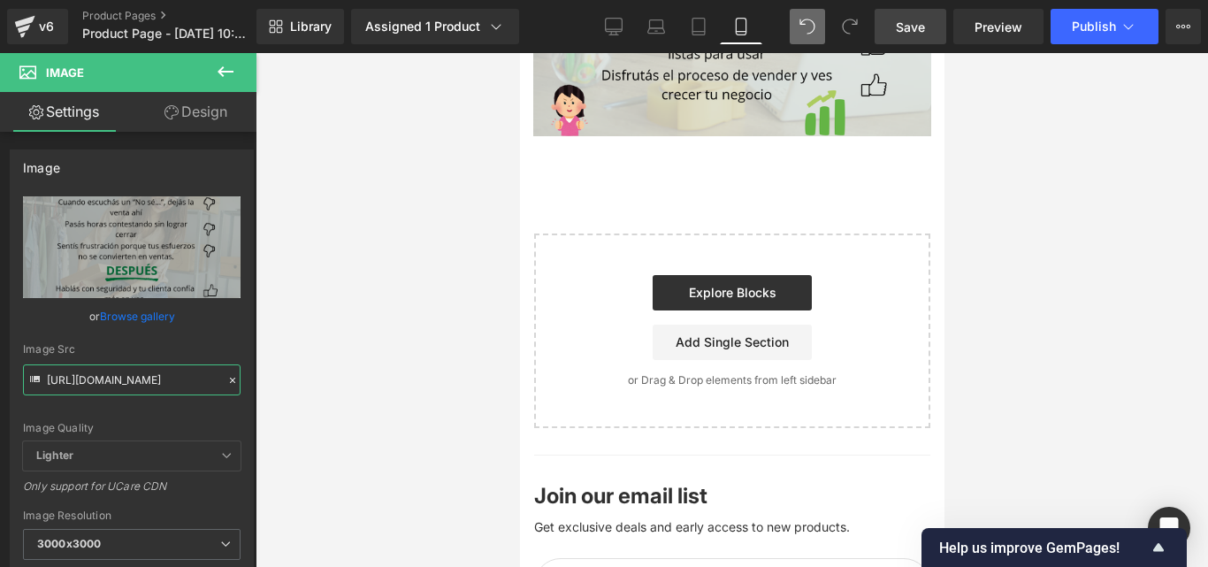
type input "https://i.postimg.cc/R0ngkmQh/Convierte-dudas-en-ventas-en-7-d-as-13.png"
click at [229, 77] on icon at bounding box center [225, 71] width 21 height 21
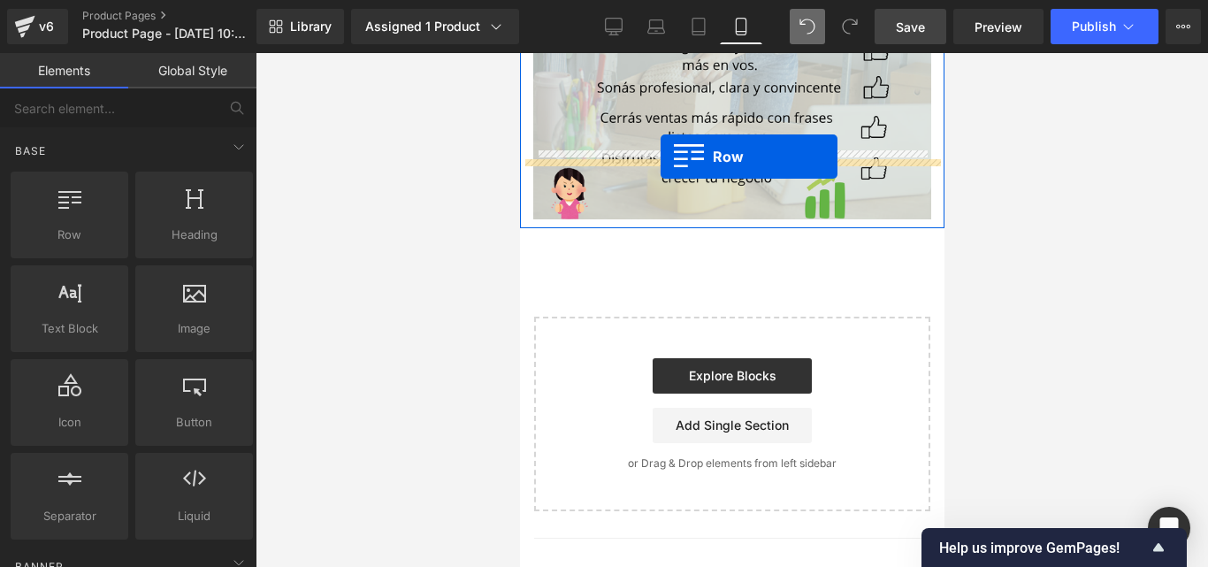
scroll to position [3539, 0]
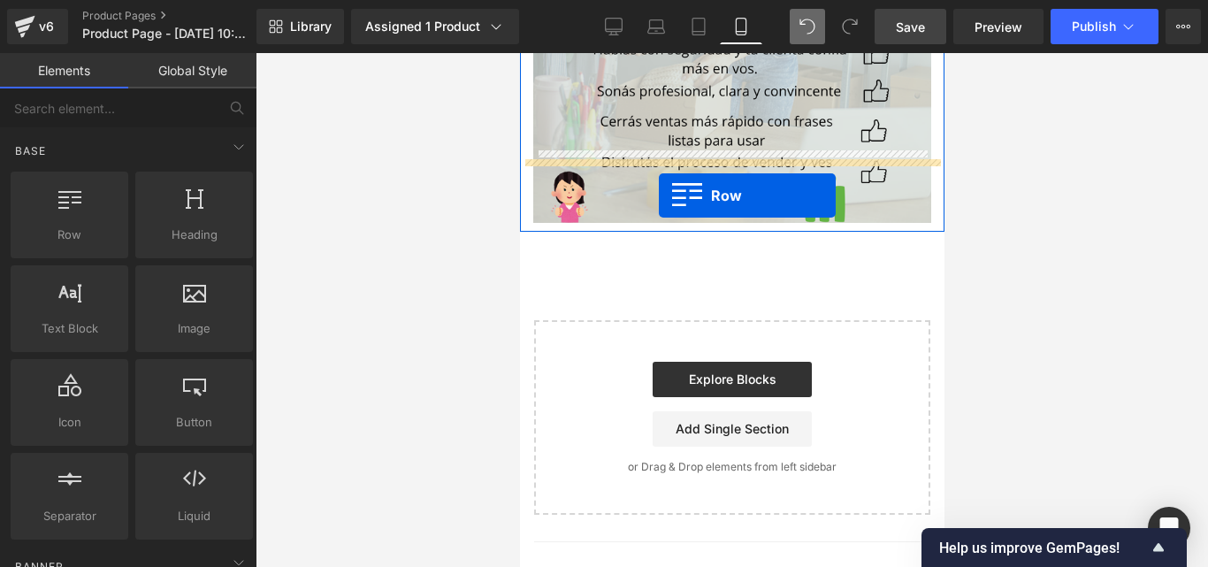
drag, startPoint x: 603, startPoint y: 285, endPoint x: 658, endPoint y: 195, distance: 105.6
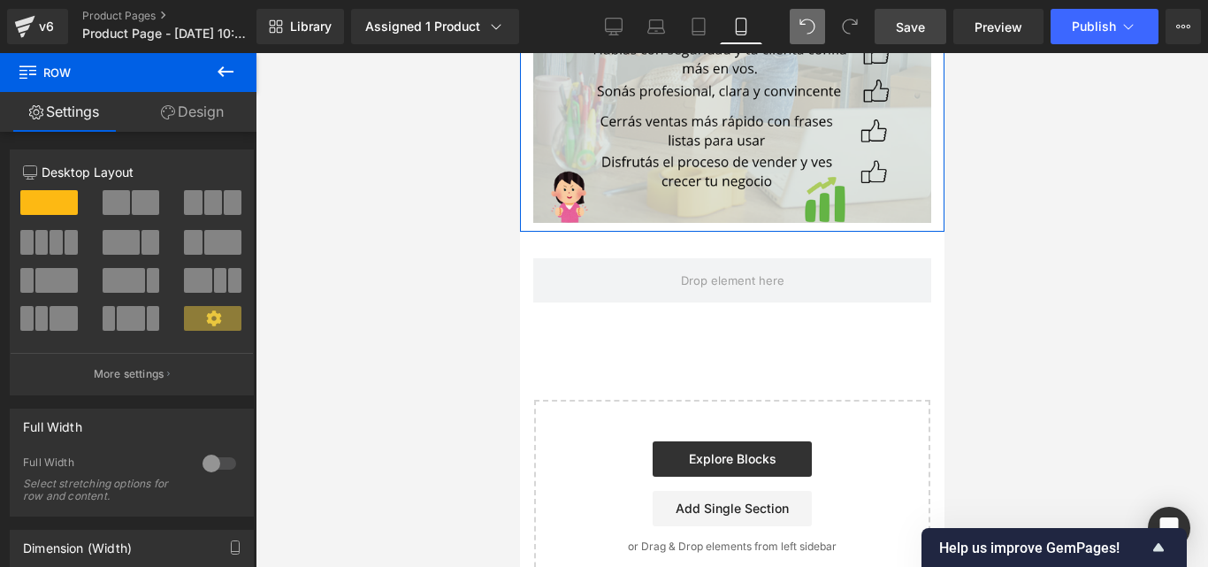
click at [226, 70] on icon at bounding box center [225, 71] width 21 height 21
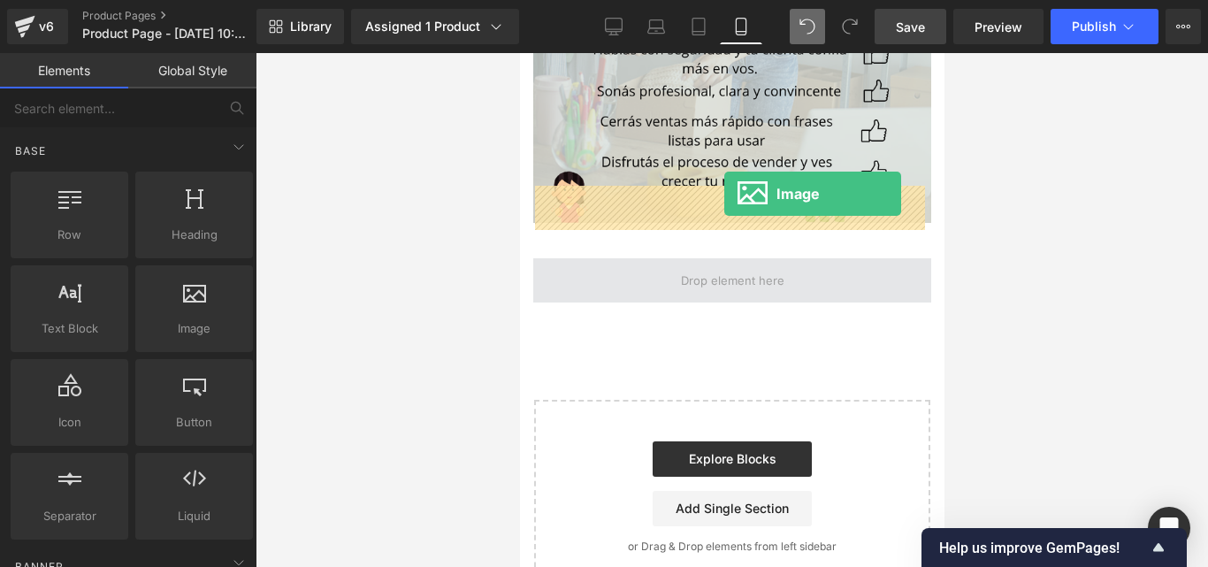
drag, startPoint x: 702, startPoint y: 379, endPoint x: 723, endPoint y: 194, distance: 186.9
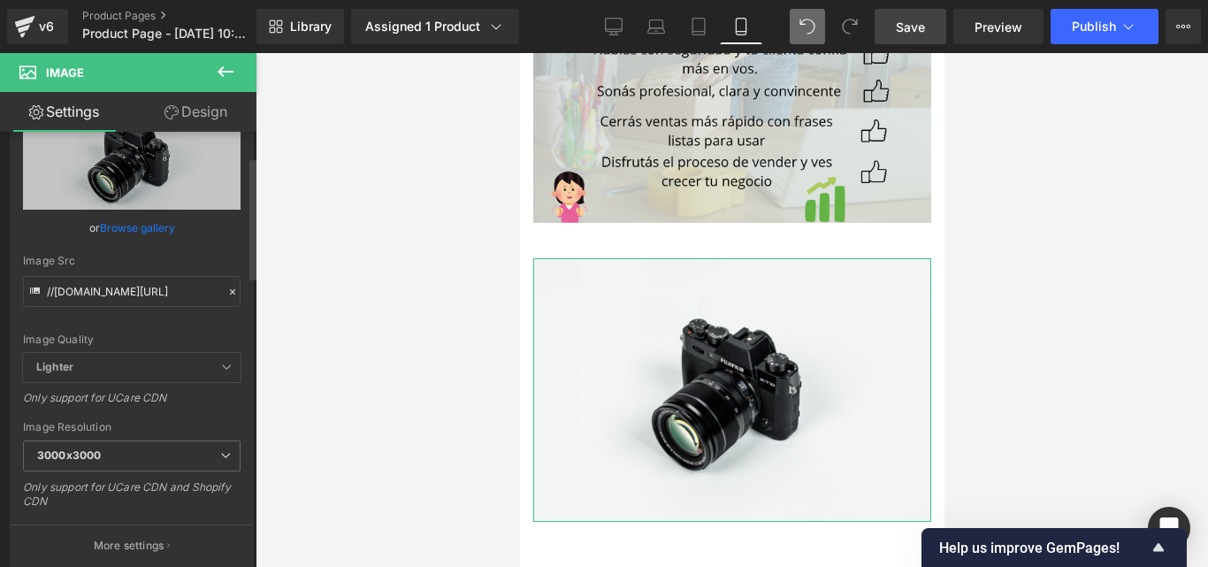
scroll to position [0, 0]
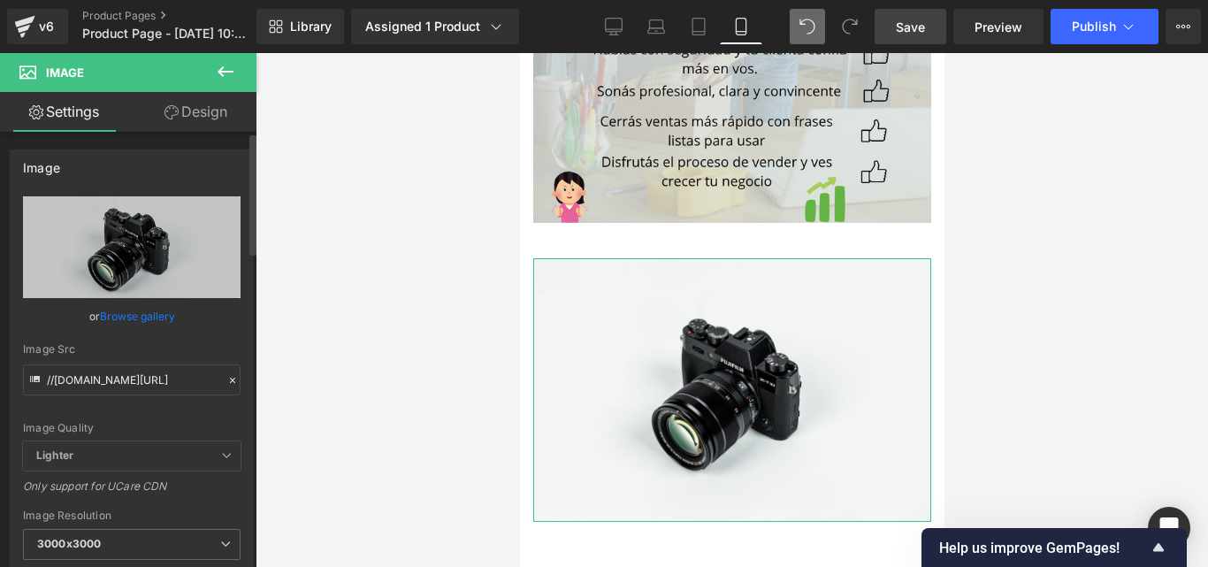
click at [226, 383] on icon at bounding box center [232, 380] width 12 height 12
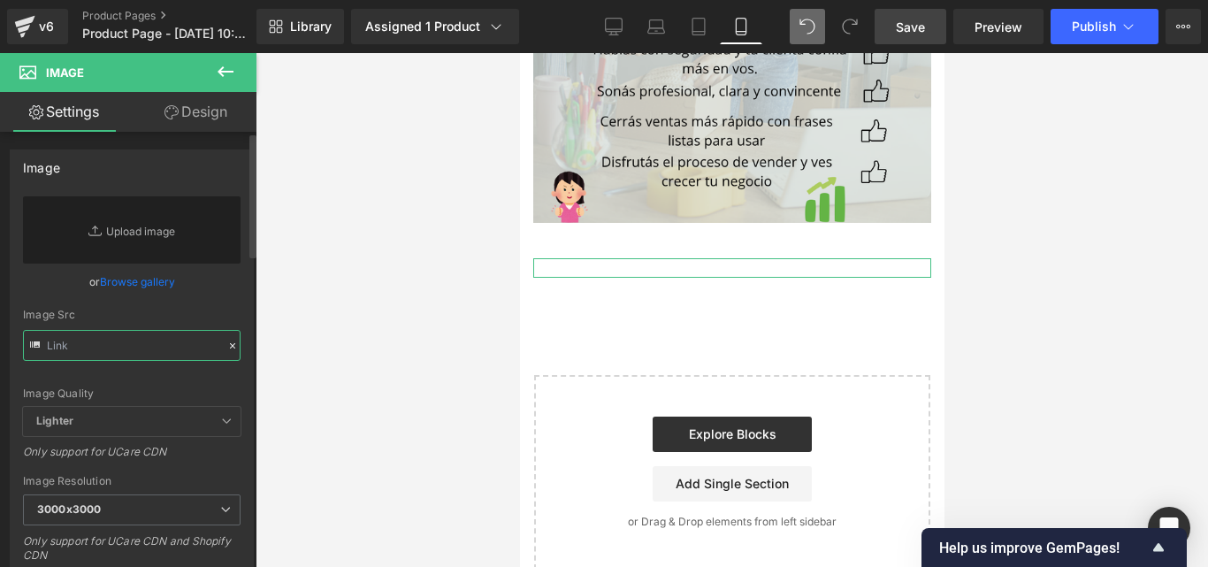
click at [97, 356] on input "text" at bounding box center [132, 345] width 218 height 31
paste input "https://i.postimg.cc/YS11NCz0/Convierte-dudas-en-ventas-en-7-d-as-14.png"
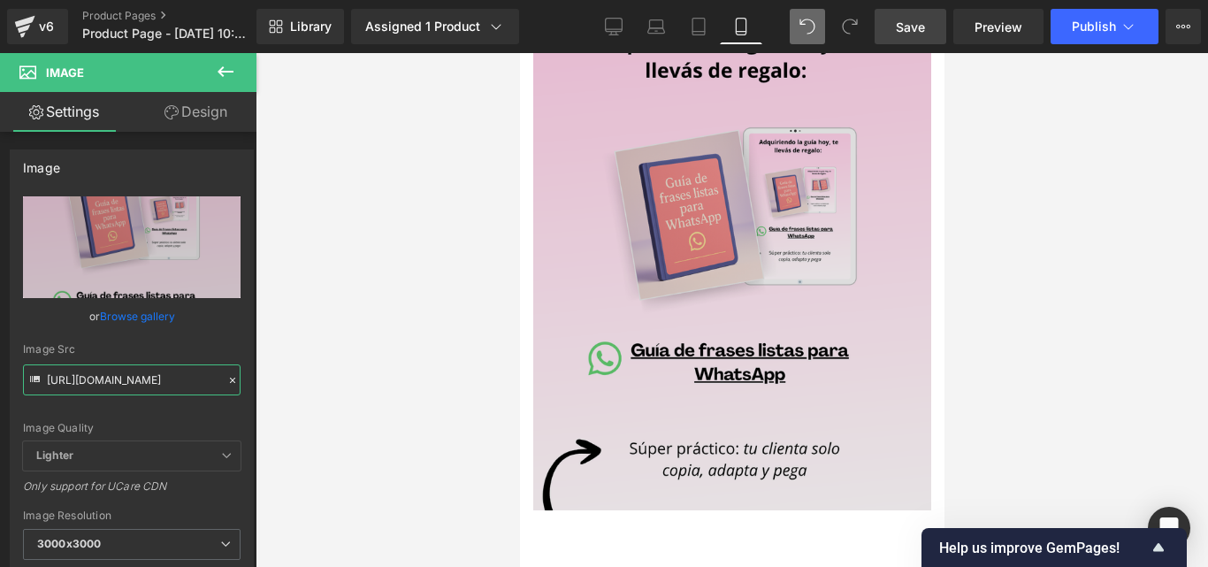
scroll to position [3981, 0]
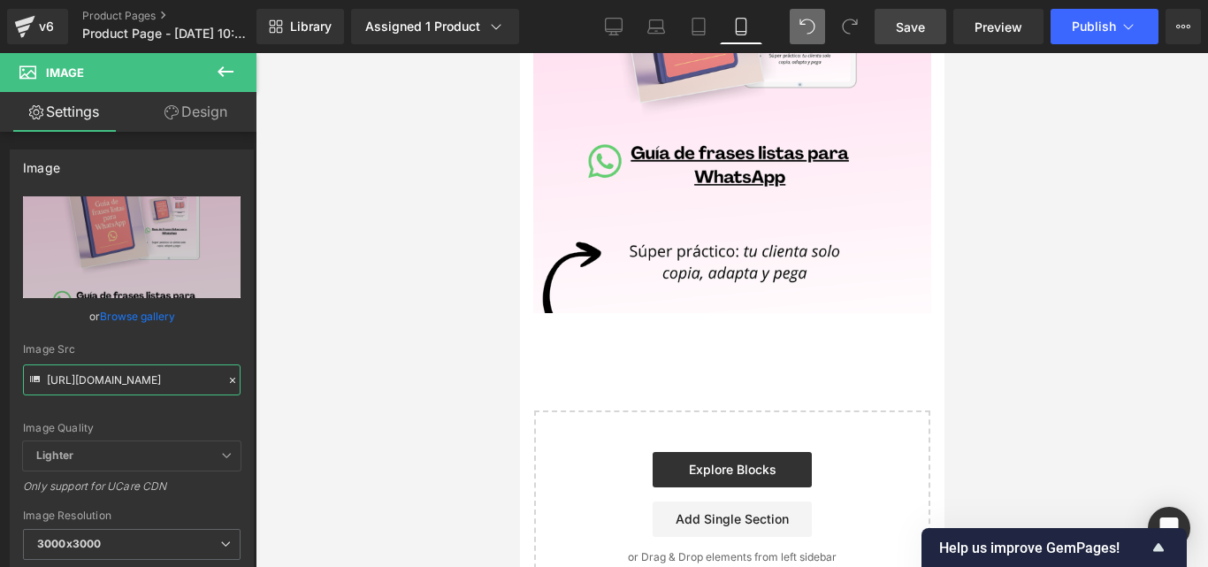
type input "https://i.postimg.cc/YS11NCz0/Convierte-dudas-en-ventas-en-7-d-as-14.png"
click at [879, 27] on link "Save" at bounding box center [911, 26] width 72 height 35
click at [231, 71] on icon at bounding box center [226, 71] width 16 height 11
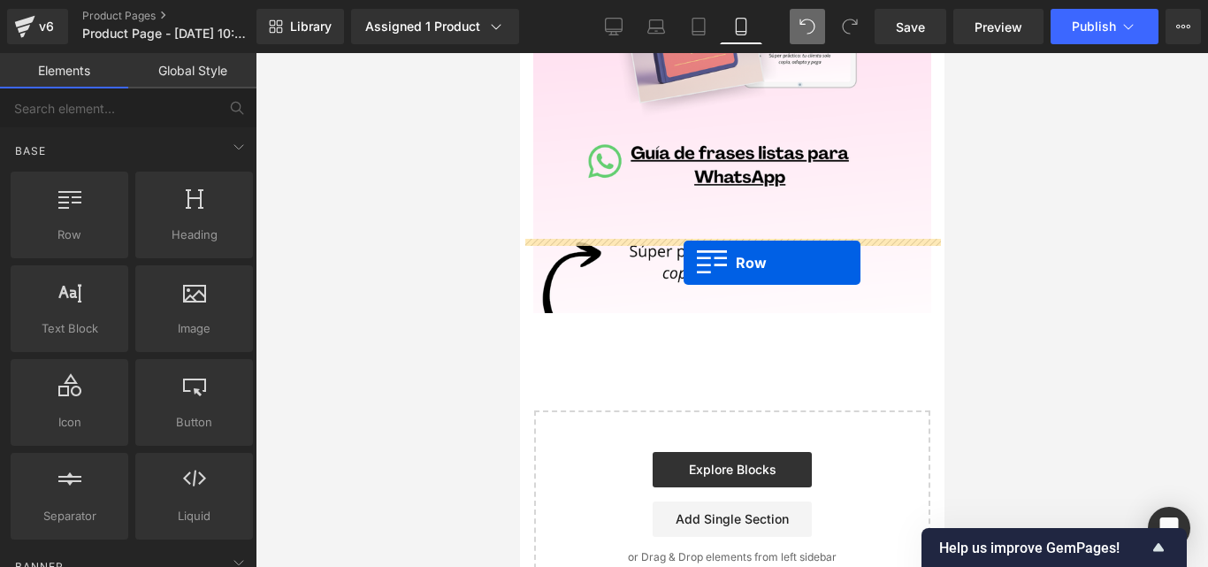
drag, startPoint x: 608, startPoint y: 268, endPoint x: 680, endPoint y: 260, distance: 73.0
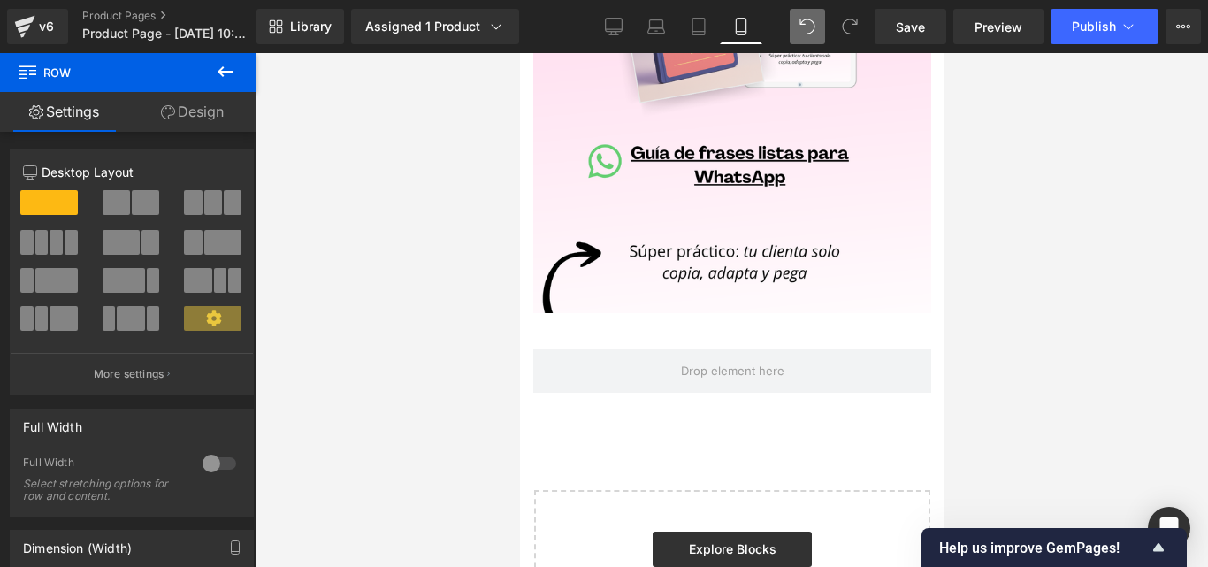
click at [225, 64] on icon at bounding box center [225, 71] width 21 height 21
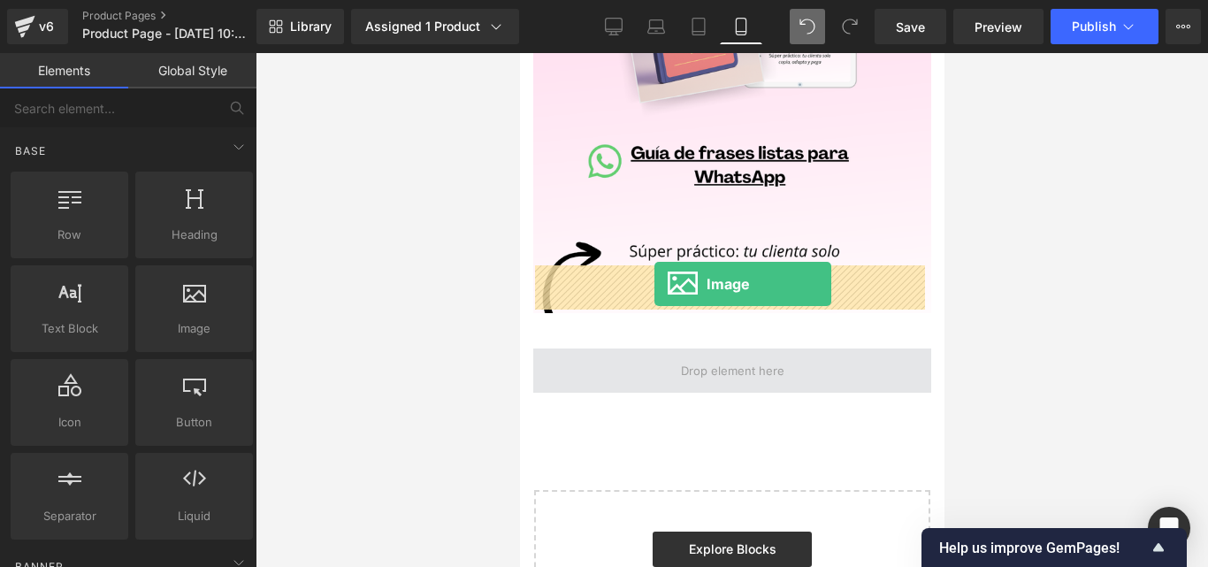
drag, startPoint x: 701, startPoint y: 386, endPoint x: 654, endPoint y: 284, distance: 113.2
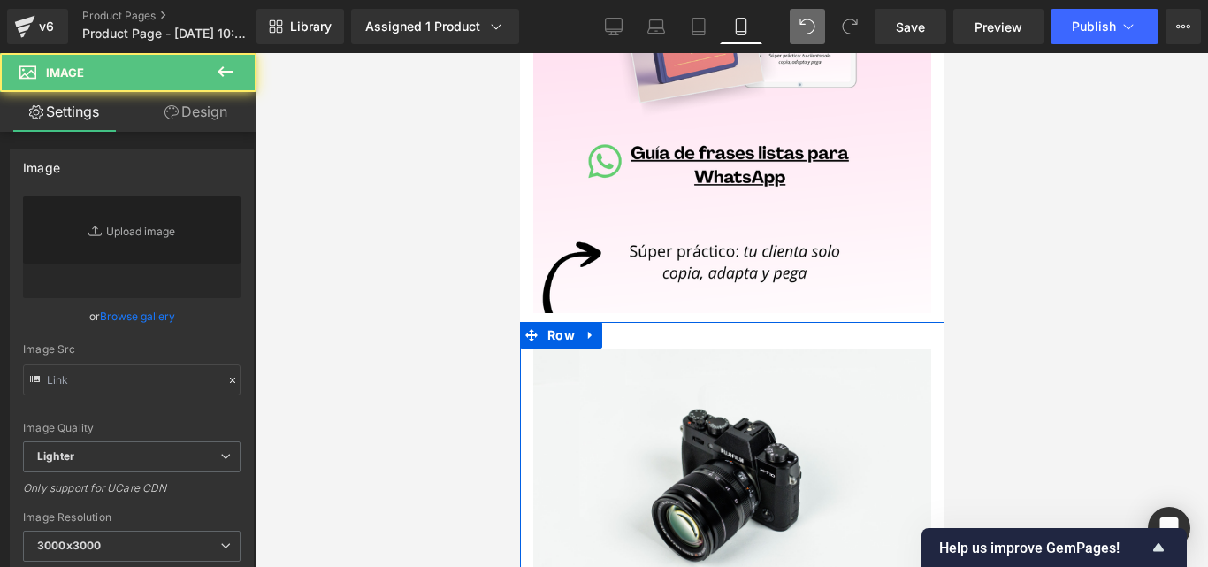
type input "//[DOMAIN_NAME][URL]"
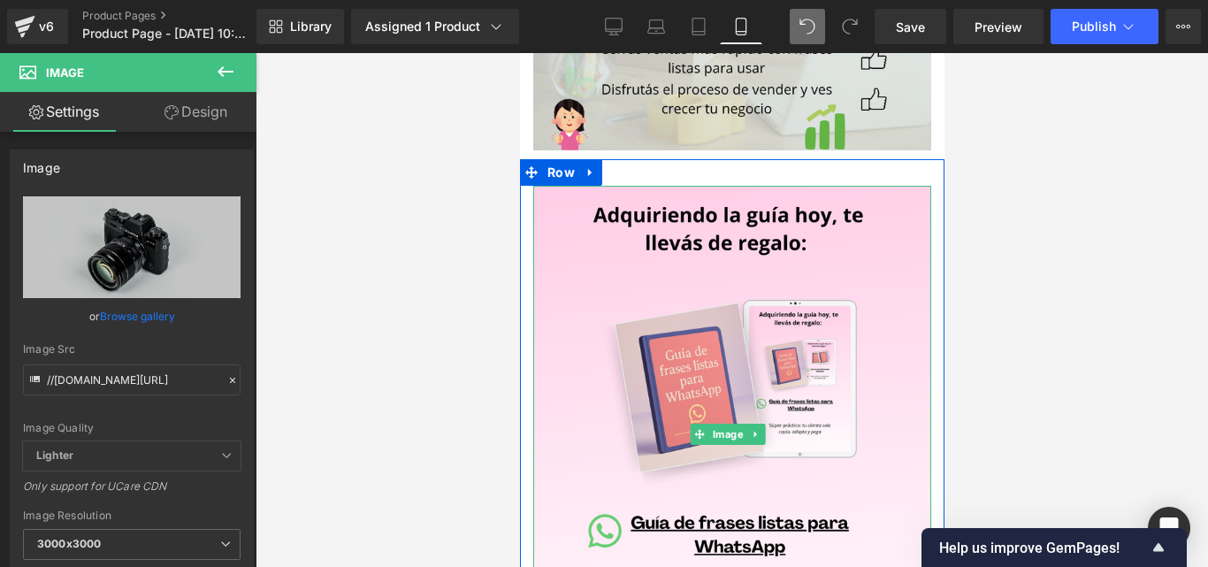
scroll to position [3555, 0]
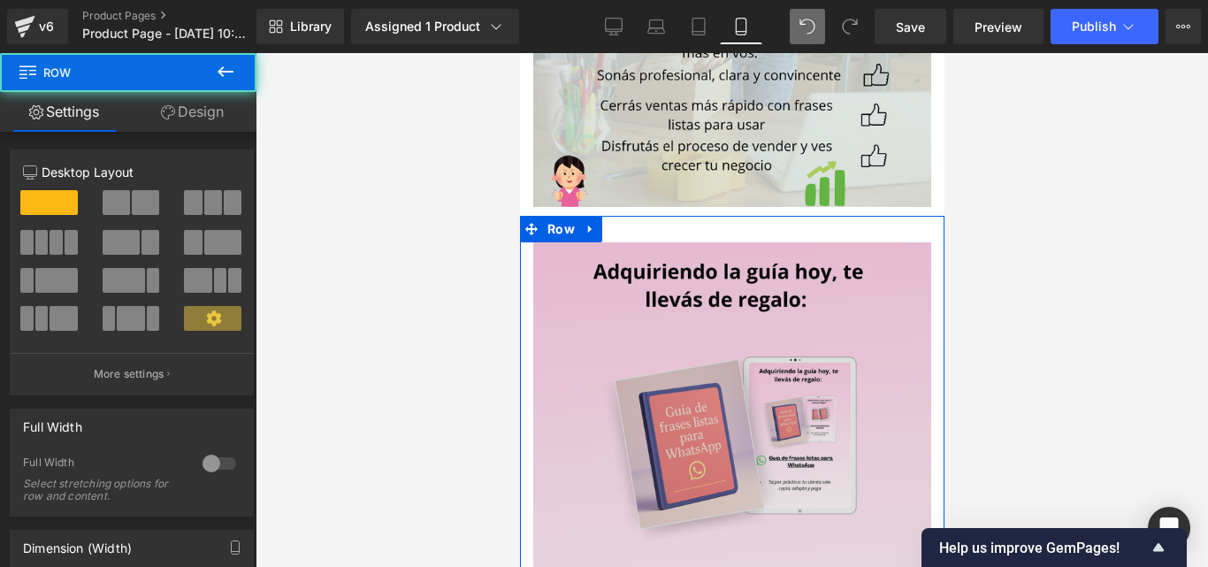
drag, startPoint x: 725, startPoint y: 248, endPoint x: 725, endPoint y: 304, distance: 56.6
click at [725, 304] on div "Image Row" at bounding box center [731, 482] width 425 height 533
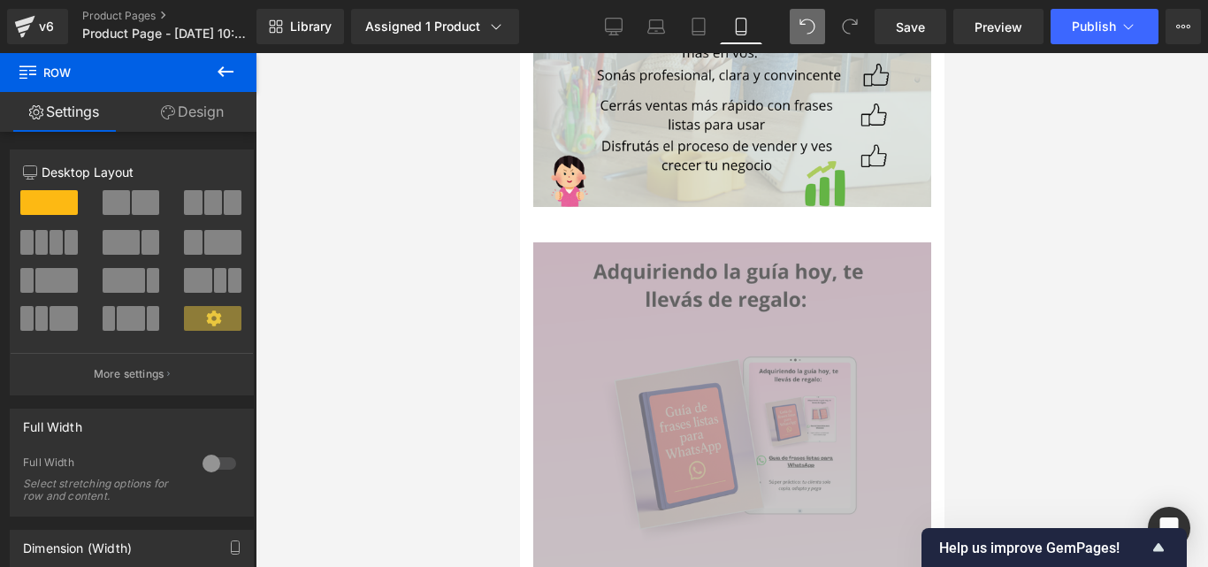
click at [479, 195] on div at bounding box center [732, 310] width 952 height 514
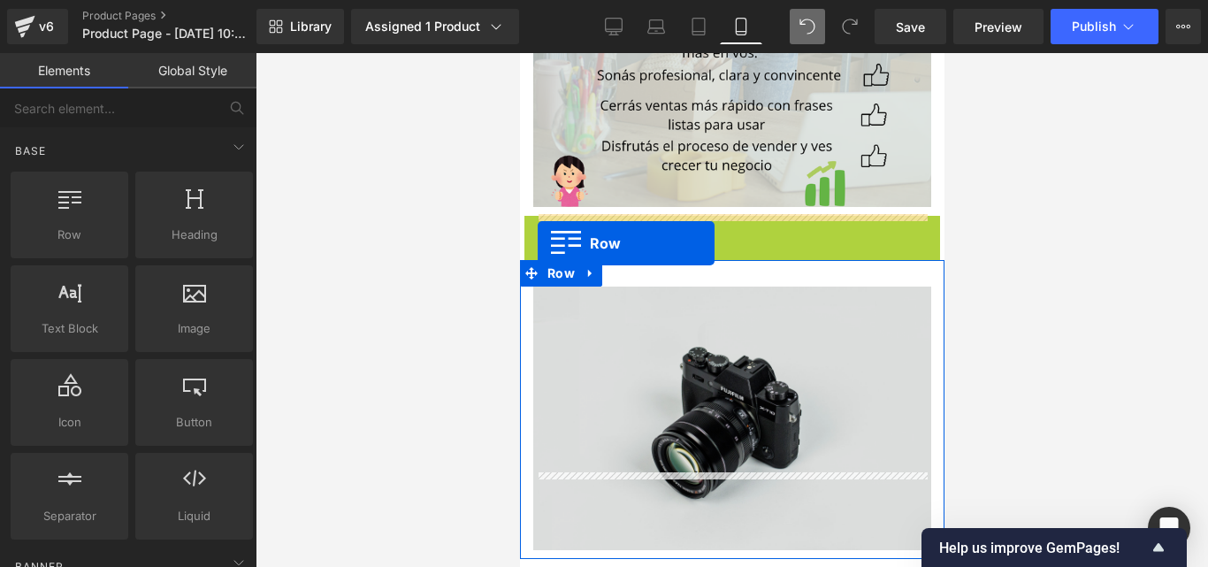
drag, startPoint x: 532, startPoint y: 158, endPoint x: 537, endPoint y: 243, distance: 85.1
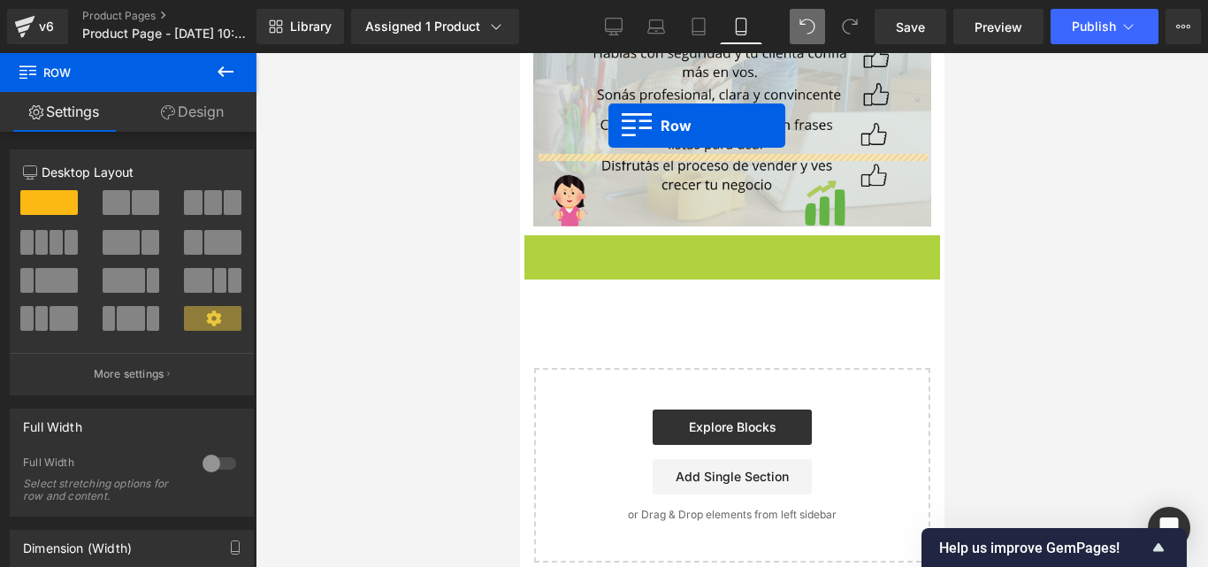
scroll to position [3532, 0]
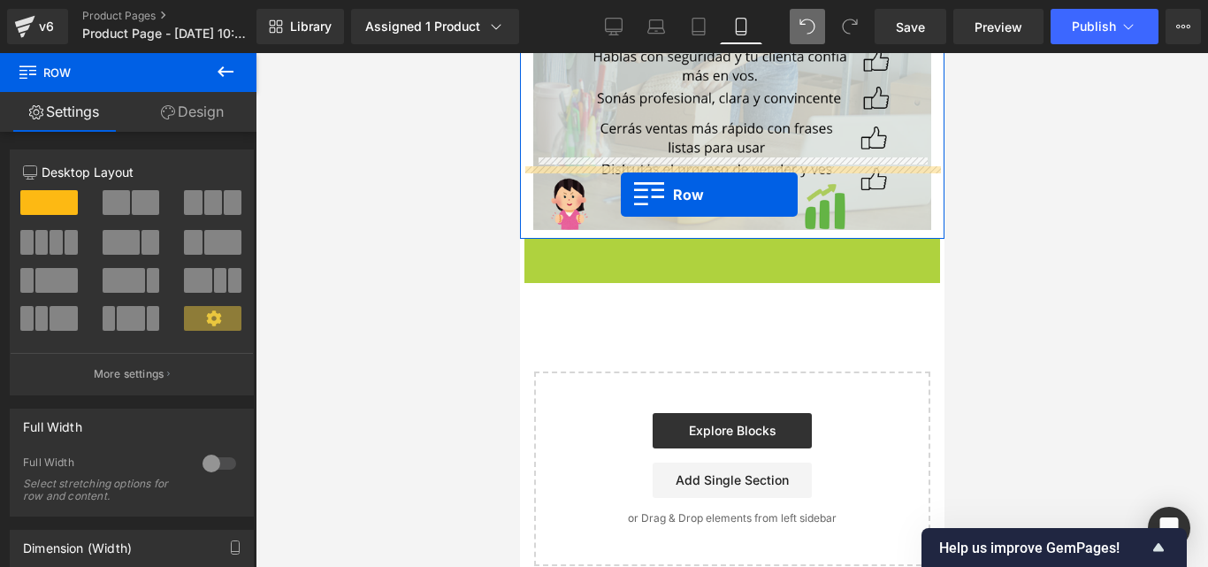
drag, startPoint x: 558, startPoint y: 72, endPoint x: 620, endPoint y: 195, distance: 137.6
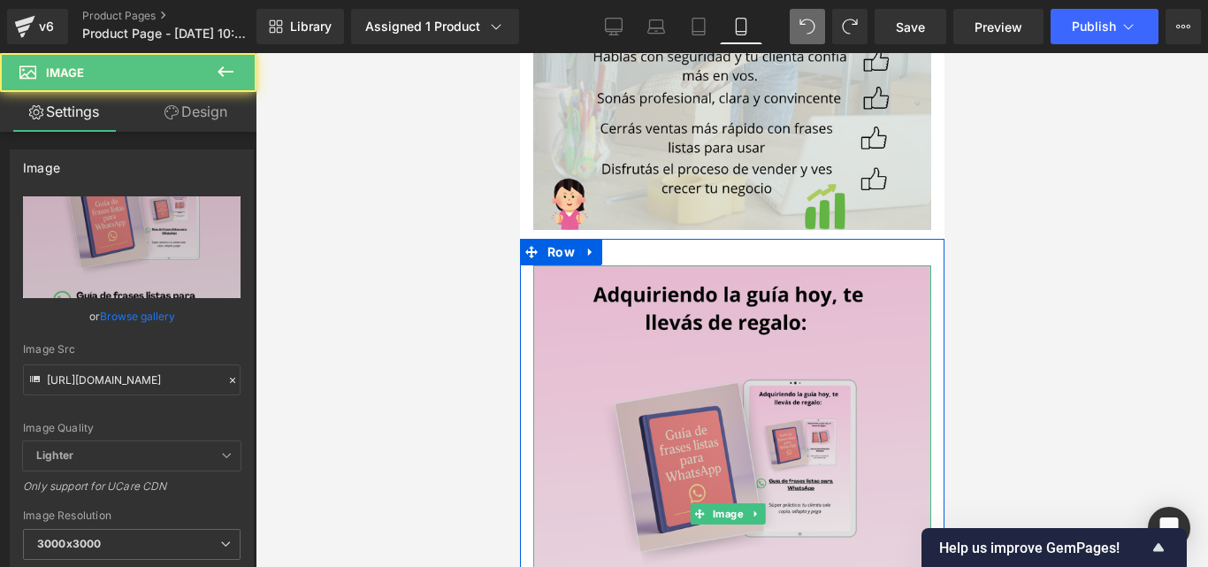
click at [871, 265] on img at bounding box center [731, 514] width 398 height 498
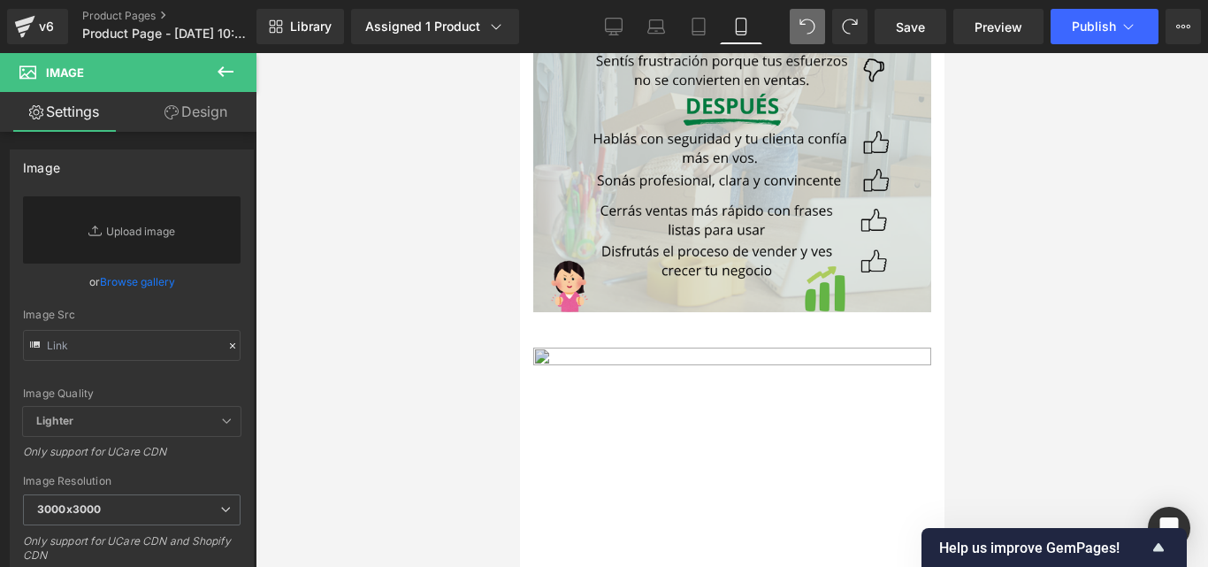
scroll to position [3494, 0]
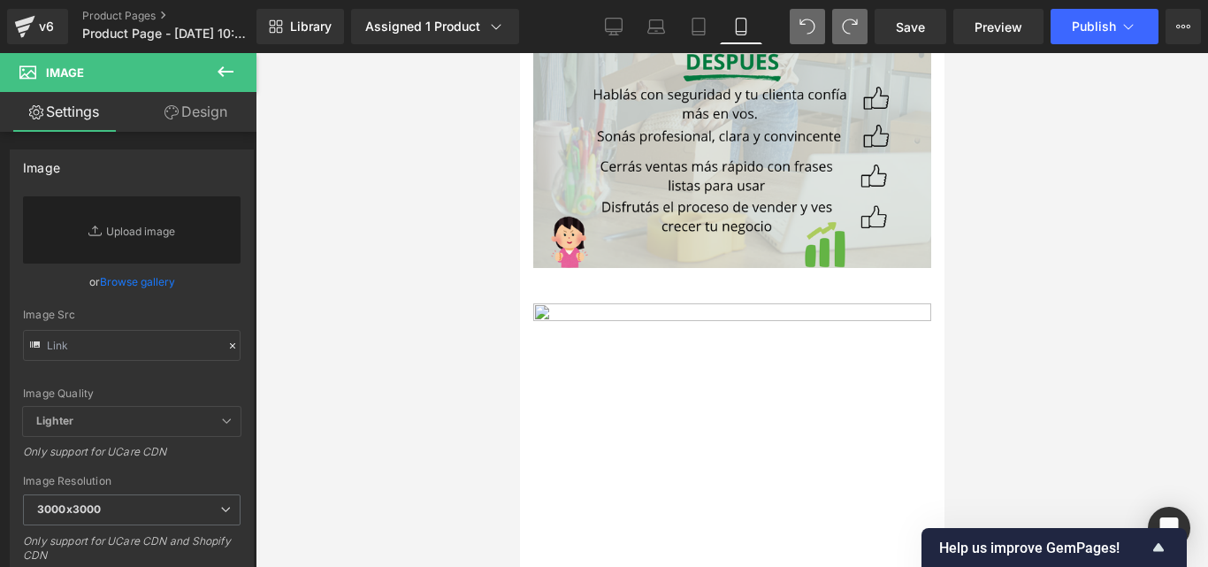
type input "https://i.postimg.cc/YS11NCz0/Convierte-dudas-en-ventas-en-7-d-as-14.png"
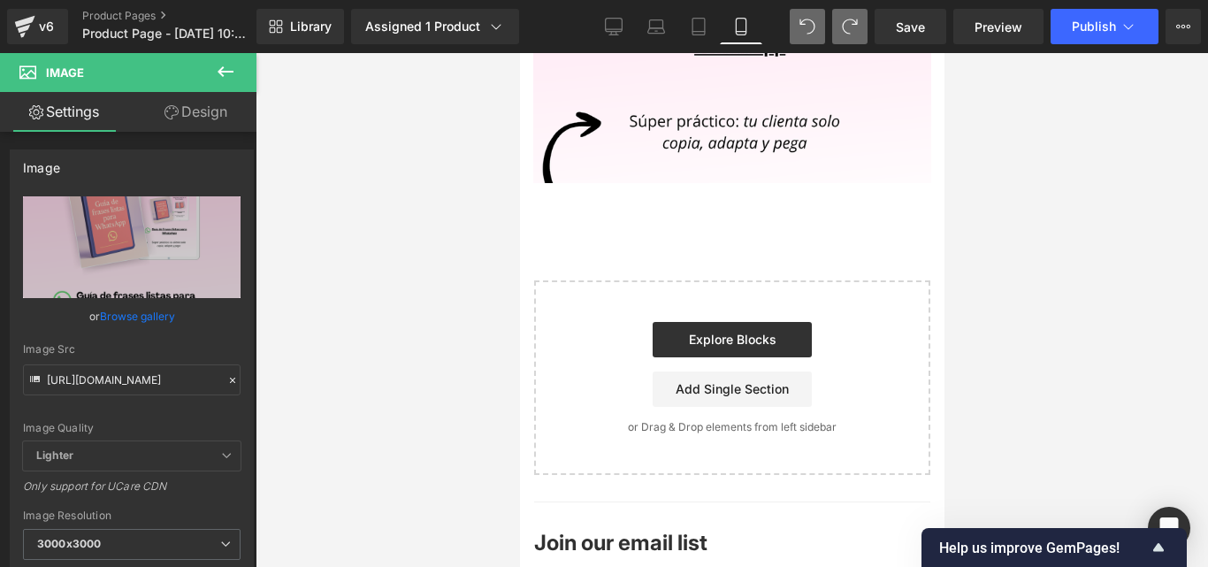
scroll to position [4113, 0]
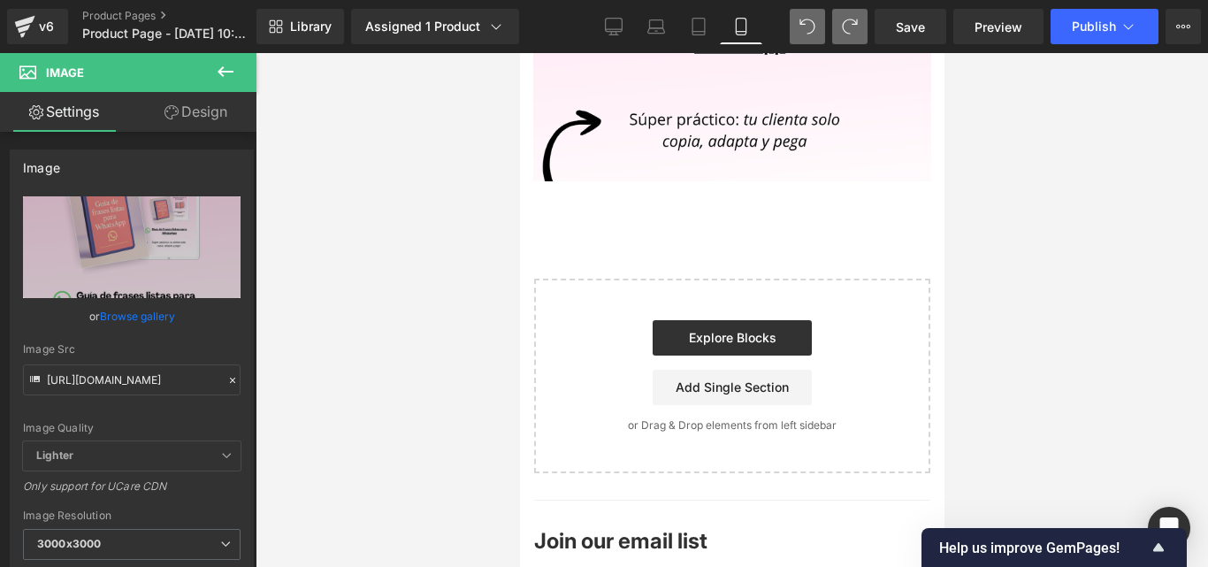
click at [227, 65] on icon at bounding box center [225, 71] width 21 height 21
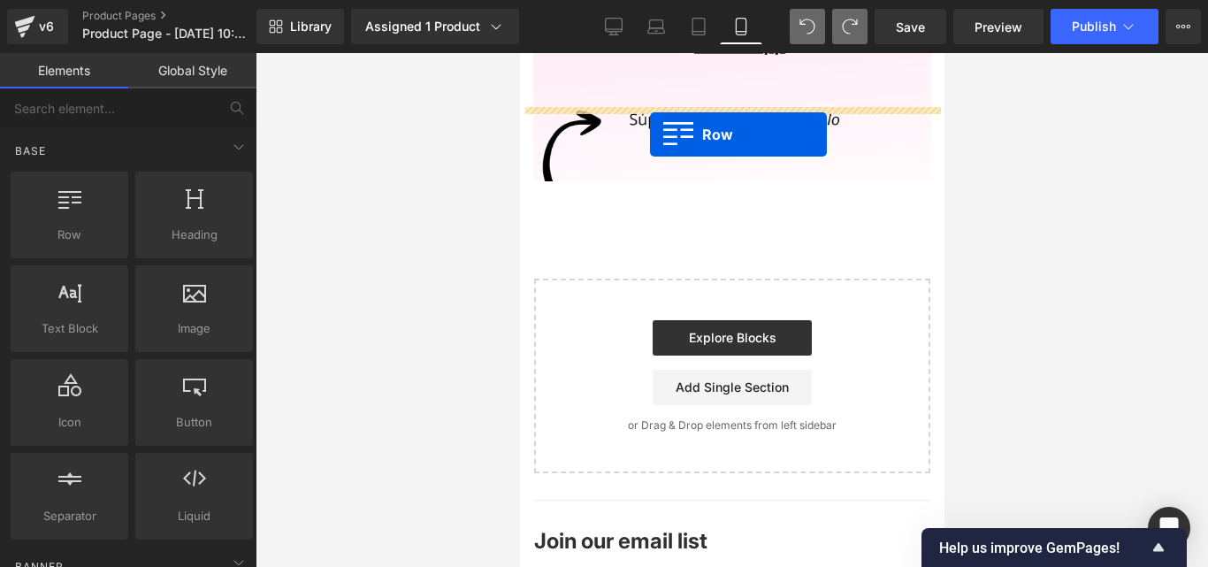
drag, startPoint x: 600, startPoint y: 288, endPoint x: 649, endPoint y: 133, distance: 163.1
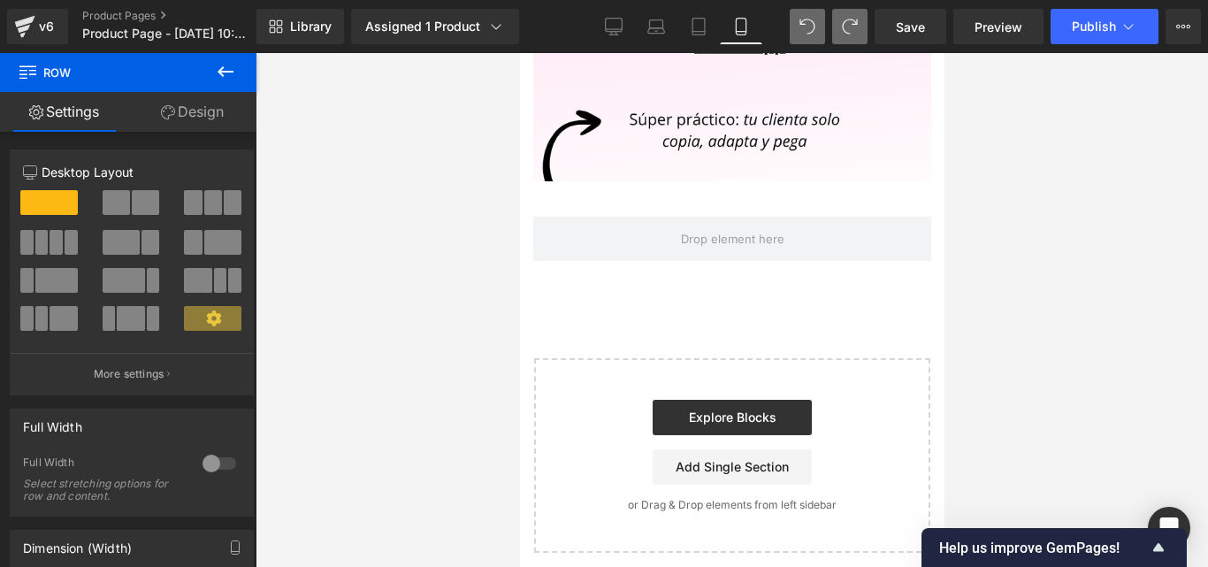
click at [217, 72] on icon at bounding box center [225, 71] width 21 height 21
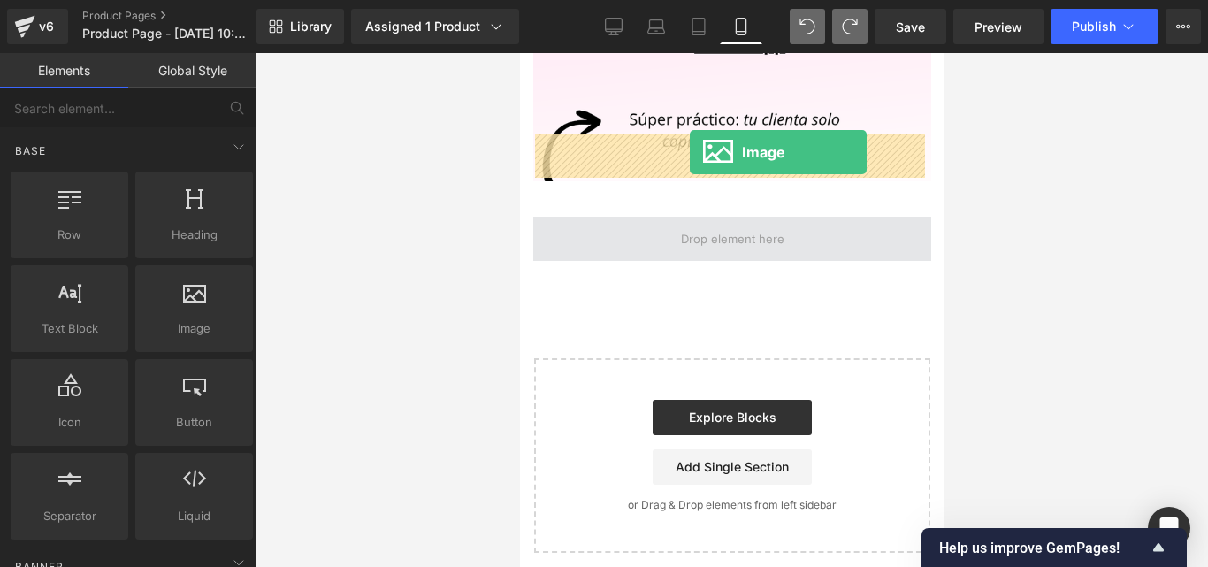
drag, startPoint x: 708, startPoint y: 392, endPoint x: 689, endPoint y: 152, distance: 240.4
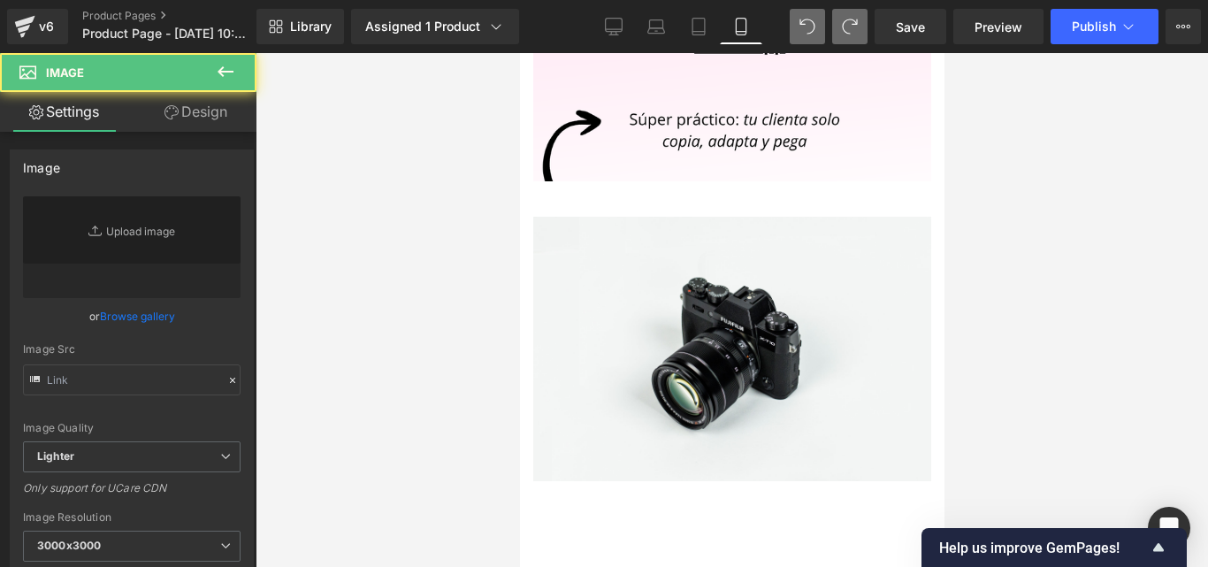
type input "//[DOMAIN_NAME][URL]"
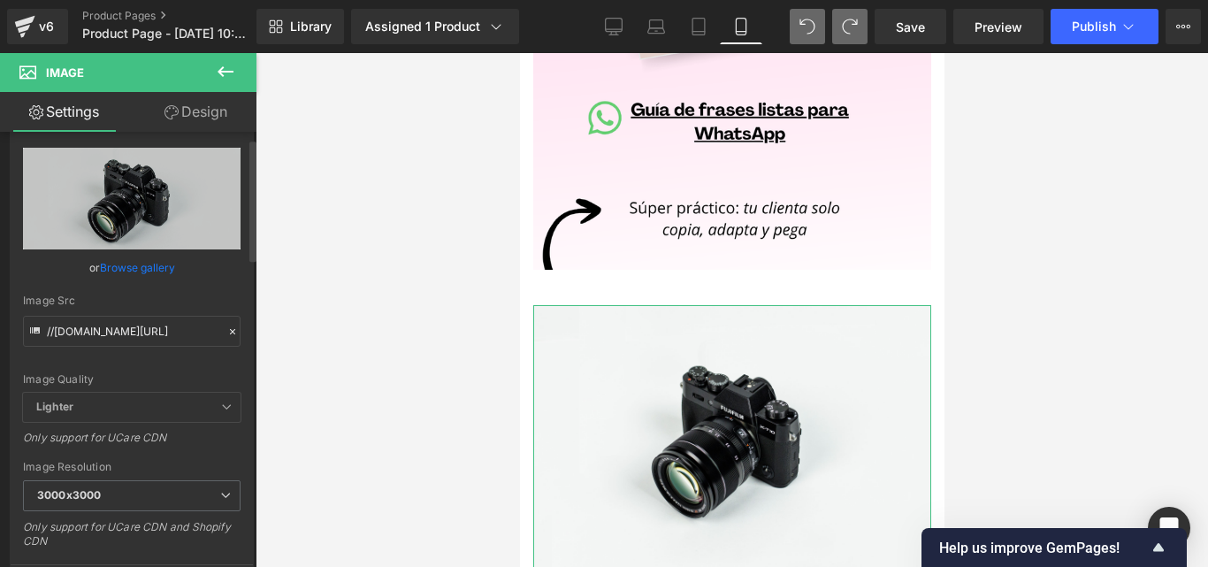
scroll to position [88, 0]
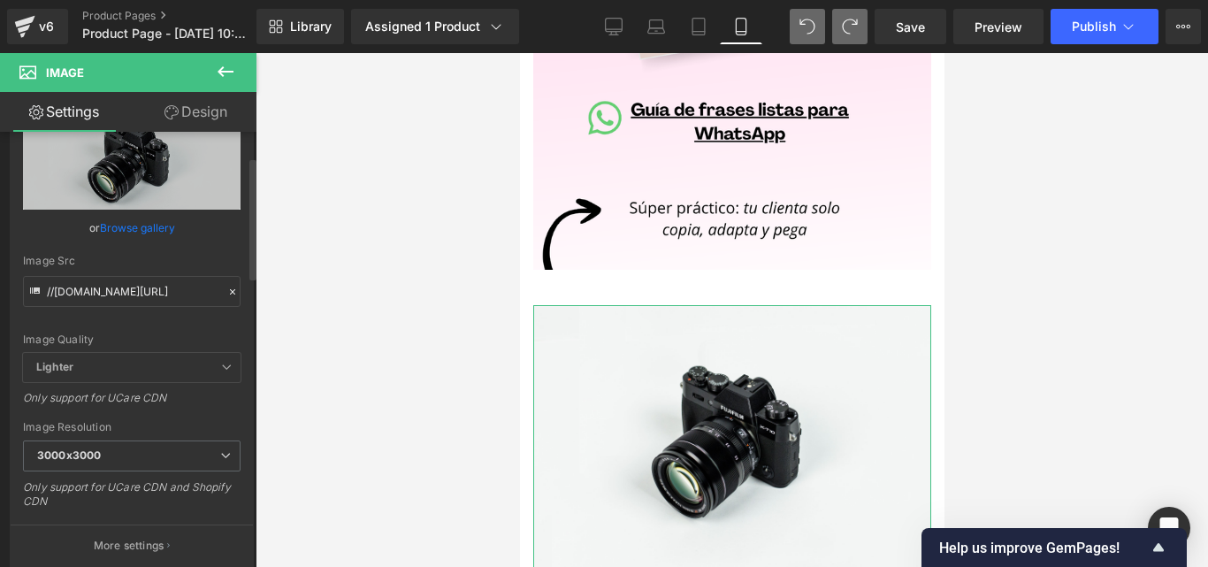
click at [226, 288] on icon at bounding box center [232, 292] width 12 height 12
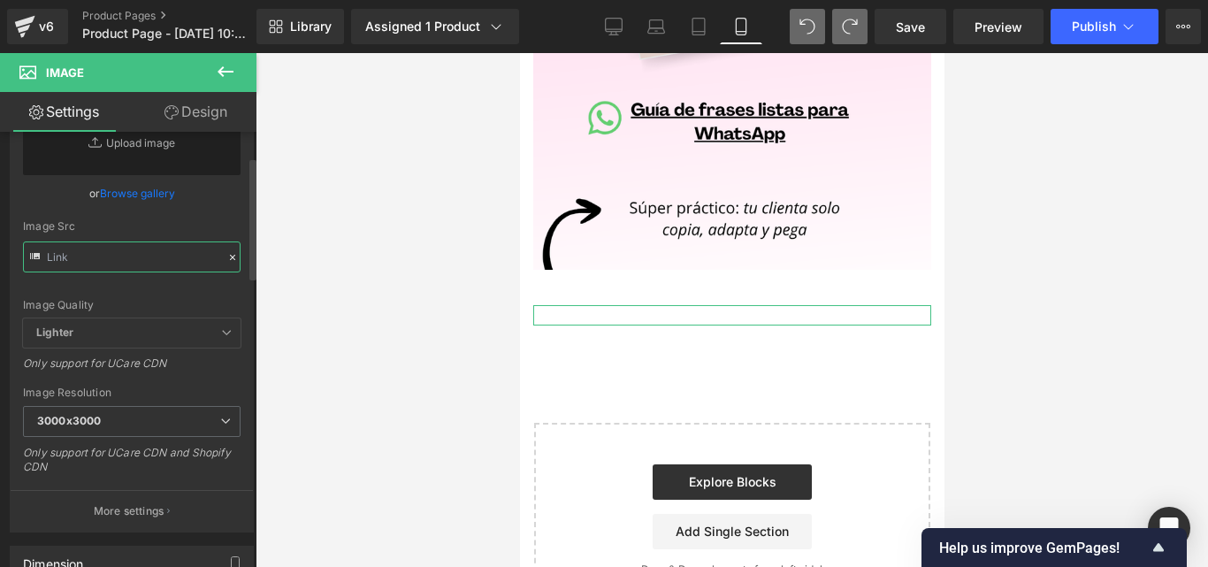
click at [133, 262] on input "text" at bounding box center [132, 256] width 218 height 31
paste input "https://i.postimg.cc/ncGr1963/Convierte-dudas-en-ventas-en-7-d-as-15.png"
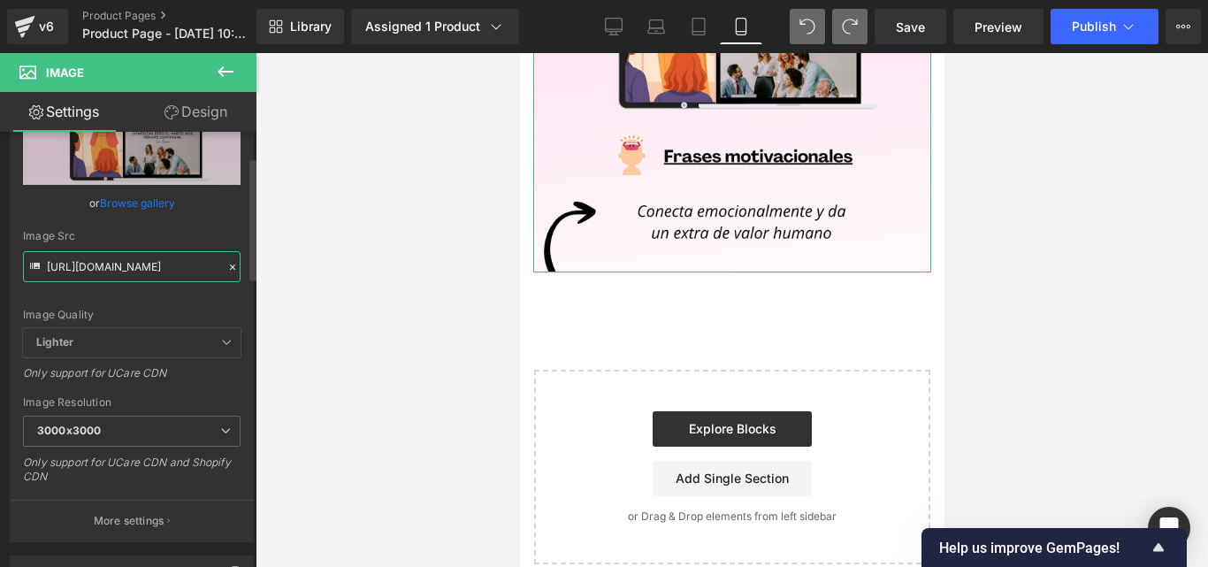
scroll to position [177, 0]
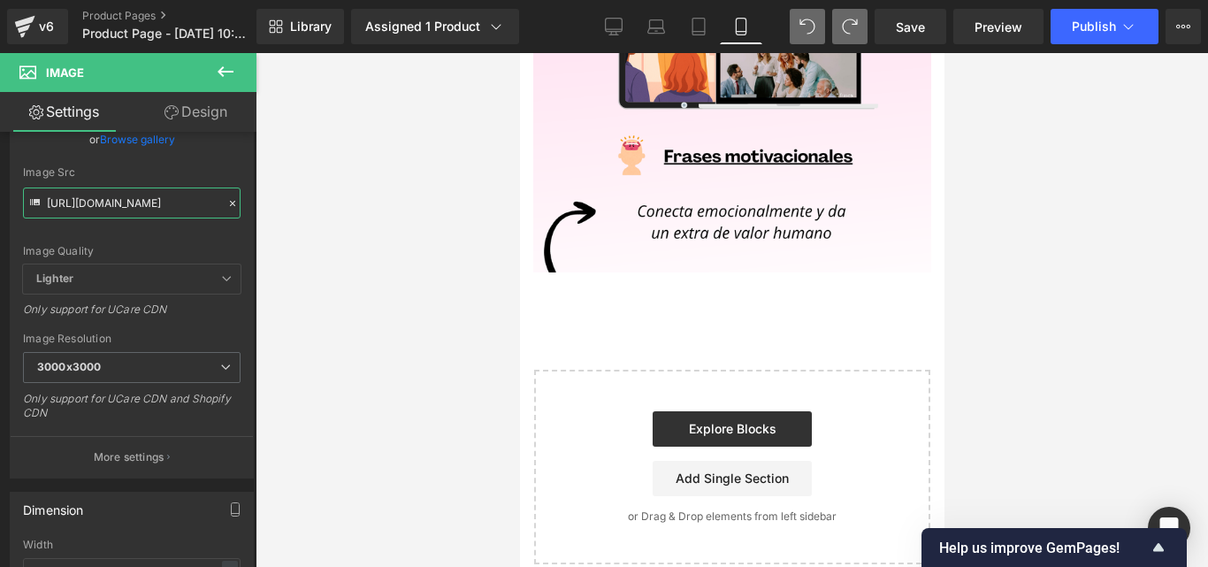
type input "https://i.postimg.cc/ncGr1963/Convierte-dudas-en-ventas-en-7-d-as-15.png"
click at [226, 67] on icon at bounding box center [225, 71] width 21 height 21
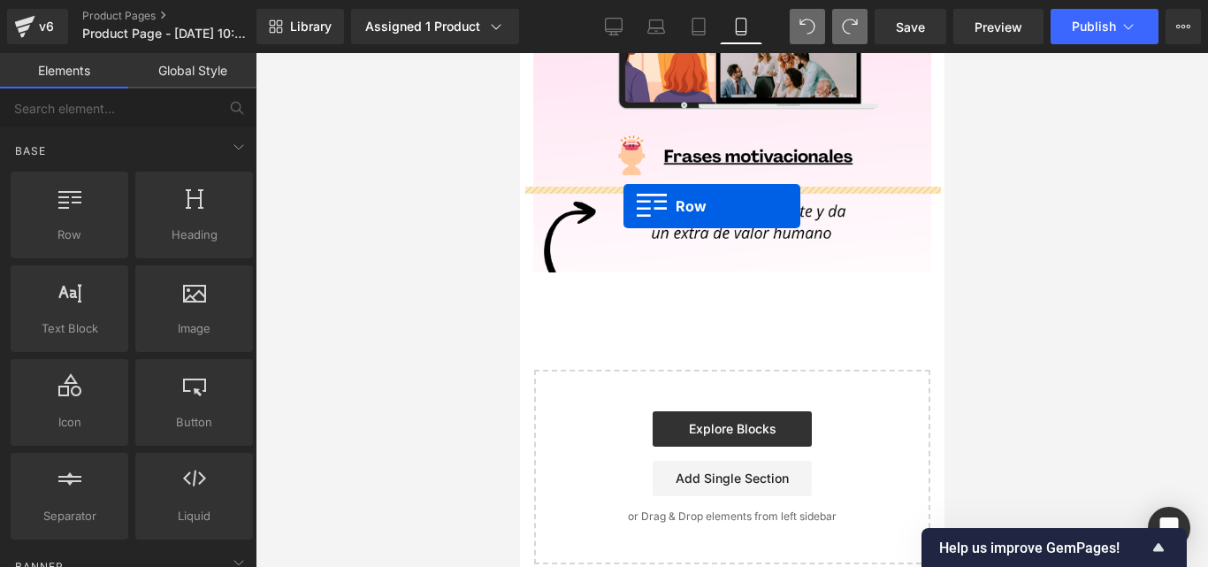
drag, startPoint x: 596, startPoint y: 281, endPoint x: 623, endPoint y: 205, distance: 80.6
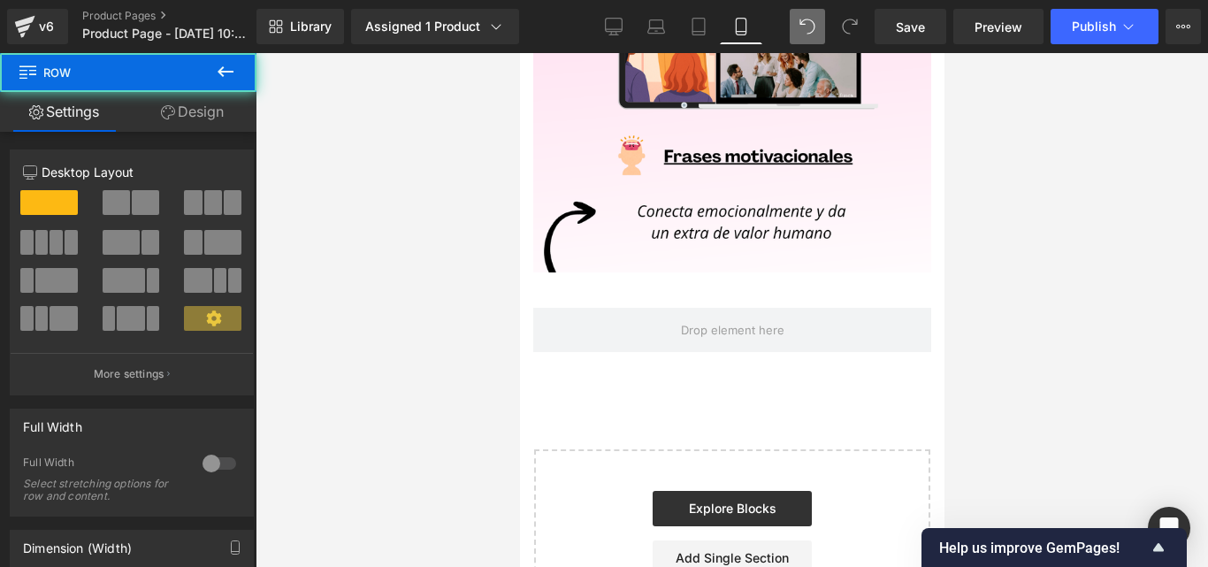
click at [234, 68] on icon at bounding box center [225, 71] width 21 height 21
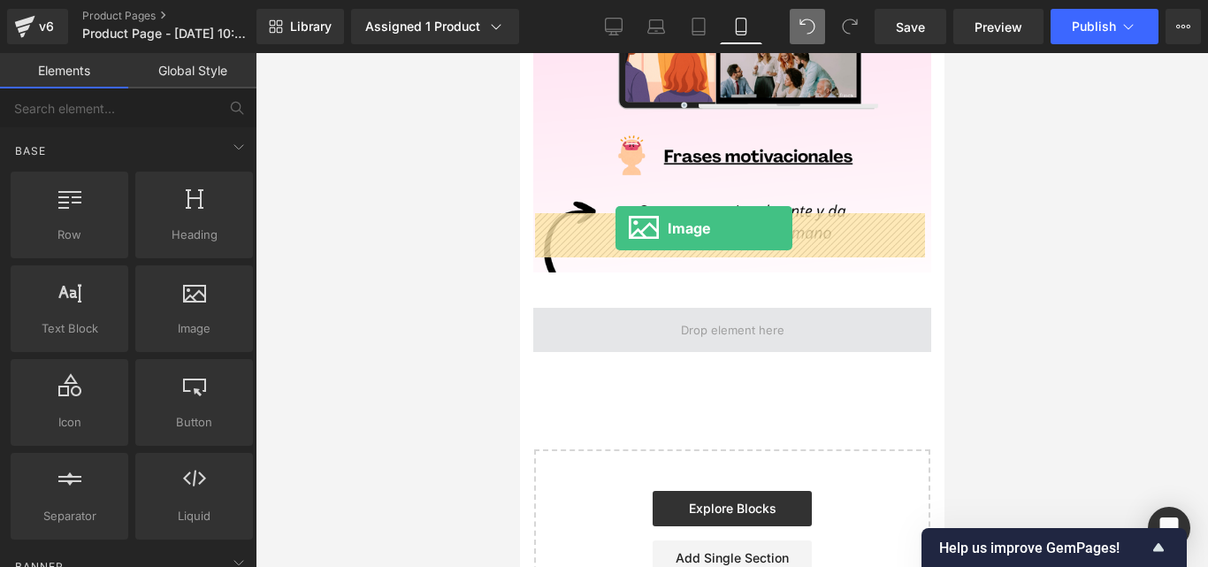
drag, startPoint x: 735, startPoint y: 379, endPoint x: 615, endPoint y: 220, distance: 198.8
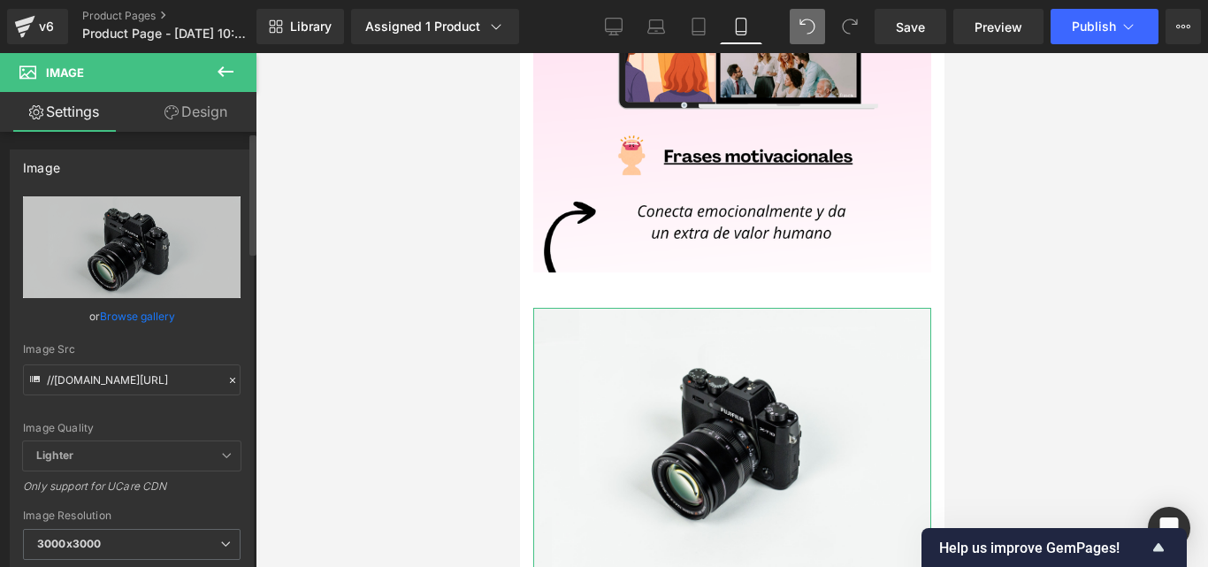
click at [226, 376] on icon at bounding box center [232, 380] width 12 height 12
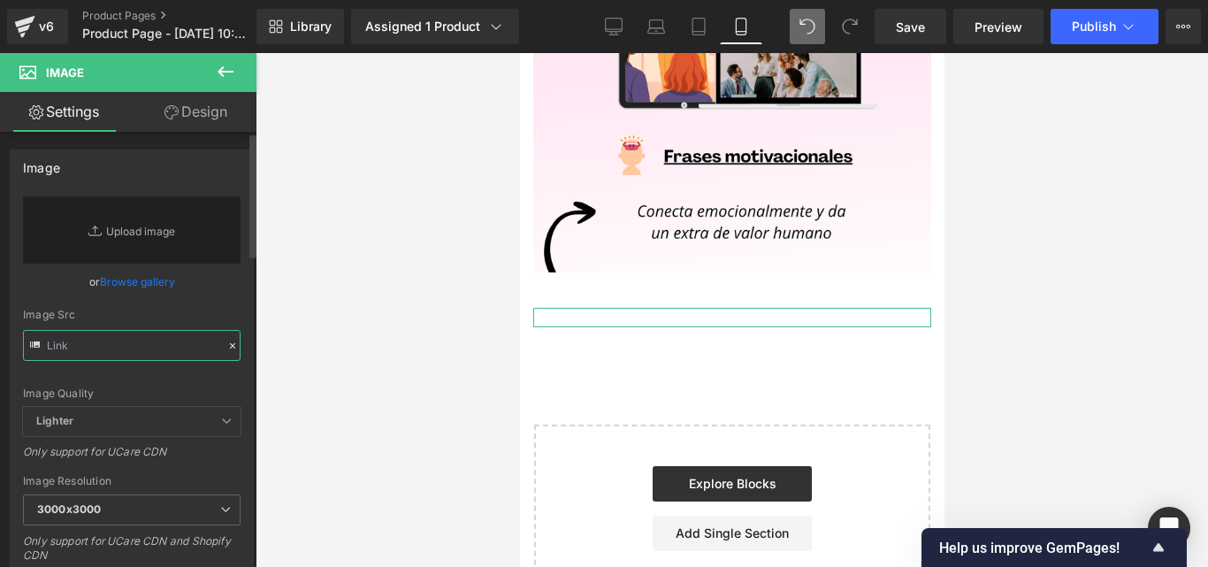
click at [101, 355] on input "text" at bounding box center [132, 345] width 218 height 31
paste input "https://i.postimg.cc/pdhP3m1w/Convierte-dudas-en-ventas-en-7-d-as-16.png"
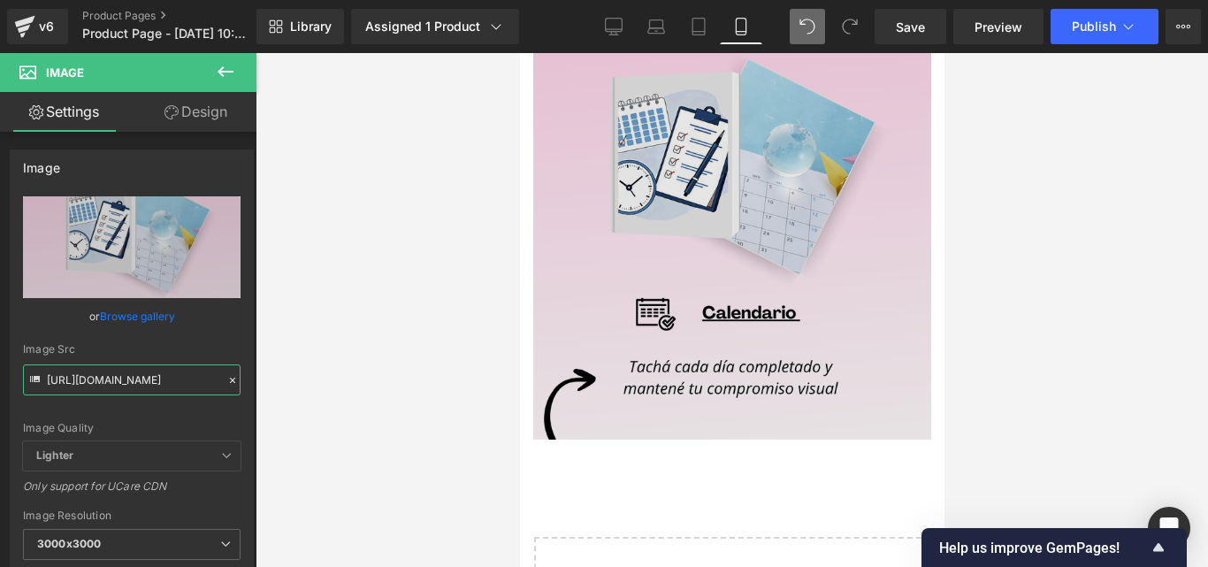
scroll to position [4998, 0]
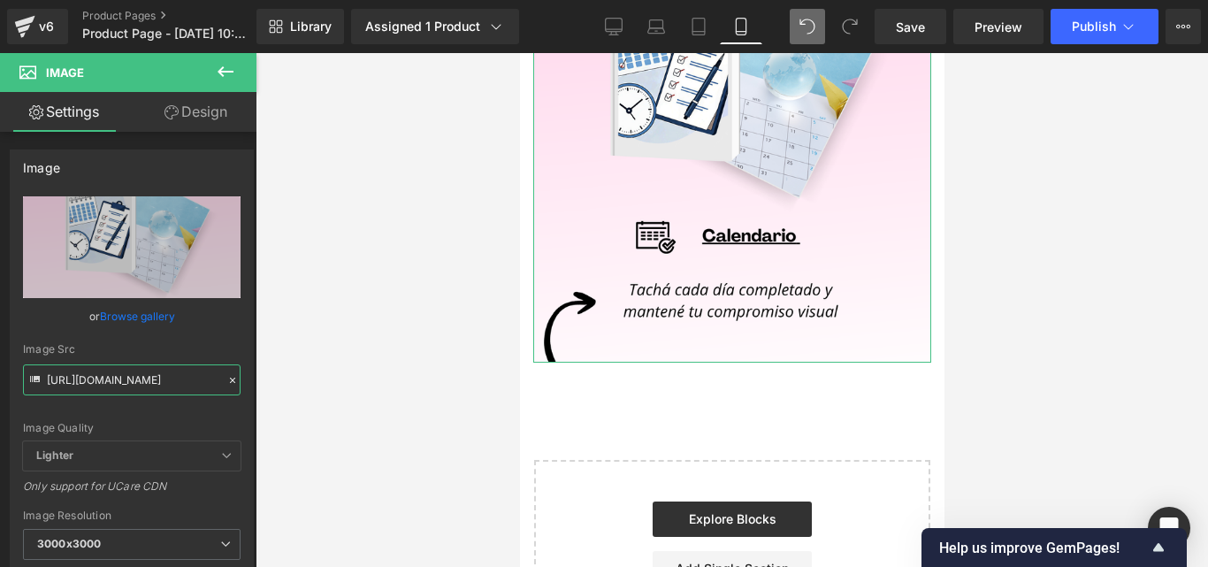
type input "https://i.postimg.cc/pdhP3m1w/Convierte-dudas-en-ventas-en-7-d-as-16.png"
click at [228, 72] on icon at bounding box center [226, 71] width 16 height 11
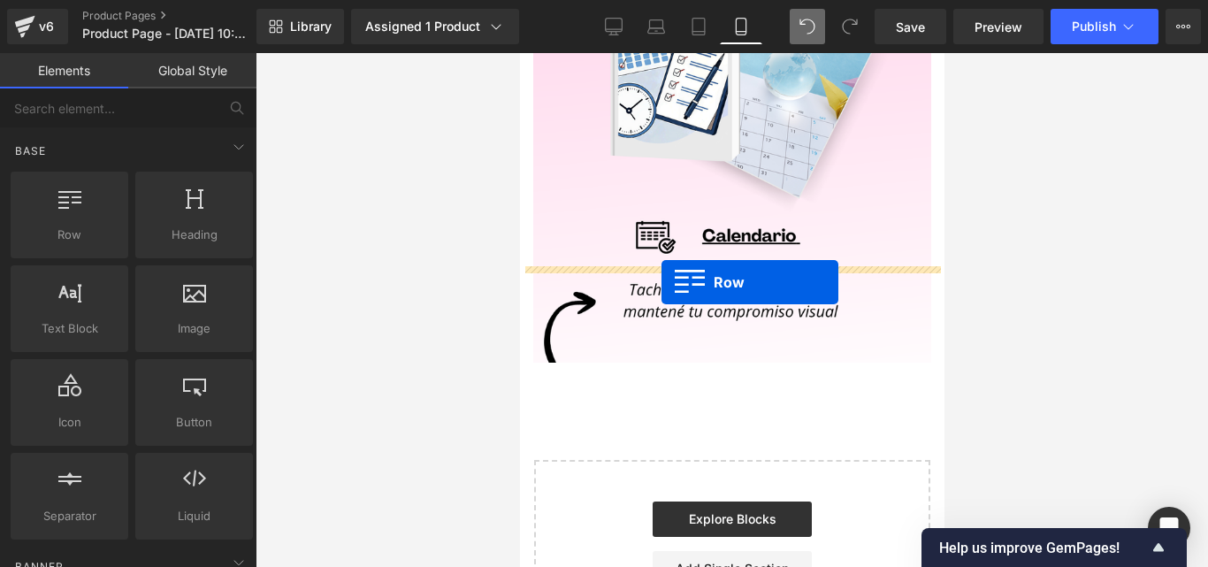
drag, startPoint x: 611, startPoint y: 284, endPoint x: 661, endPoint y: 282, distance: 49.6
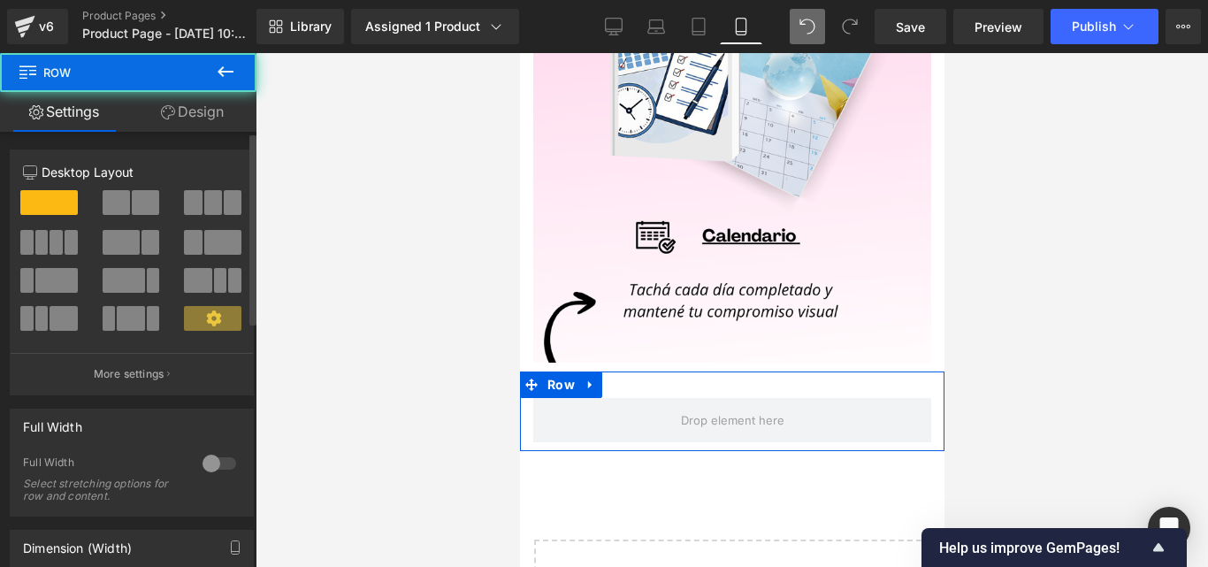
drag, startPoint x: 187, startPoint y: 302, endPoint x: 240, endPoint y: 285, distance: 55.1
click at [207, 305] on div at bounding box center [213, 287] width 82 height 38
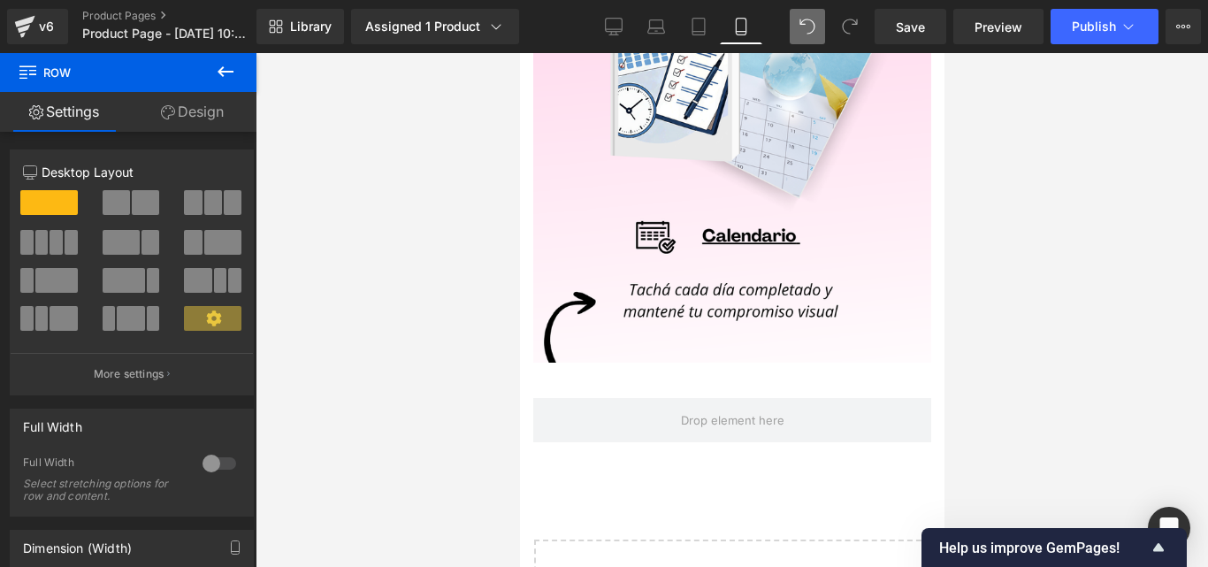
click at [234, 70] on icon at bounding box center [225, 71] width 21 height 21
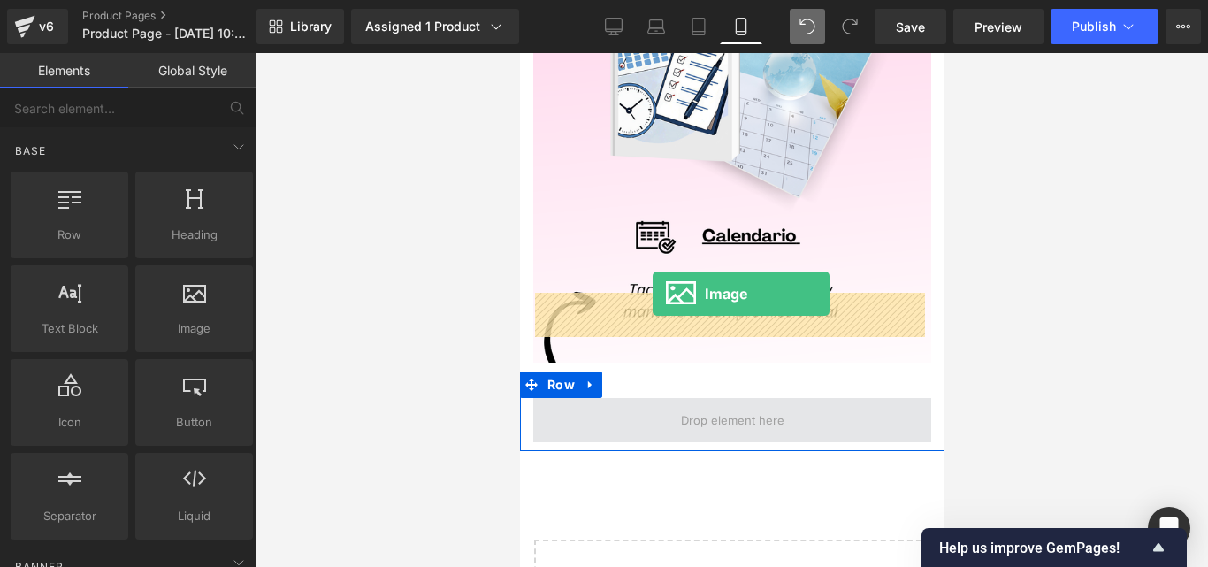
drag, startPoint x: 984, startPoint y: 402, endPoint x: 652, endPoint y: 294, distance: 349.3
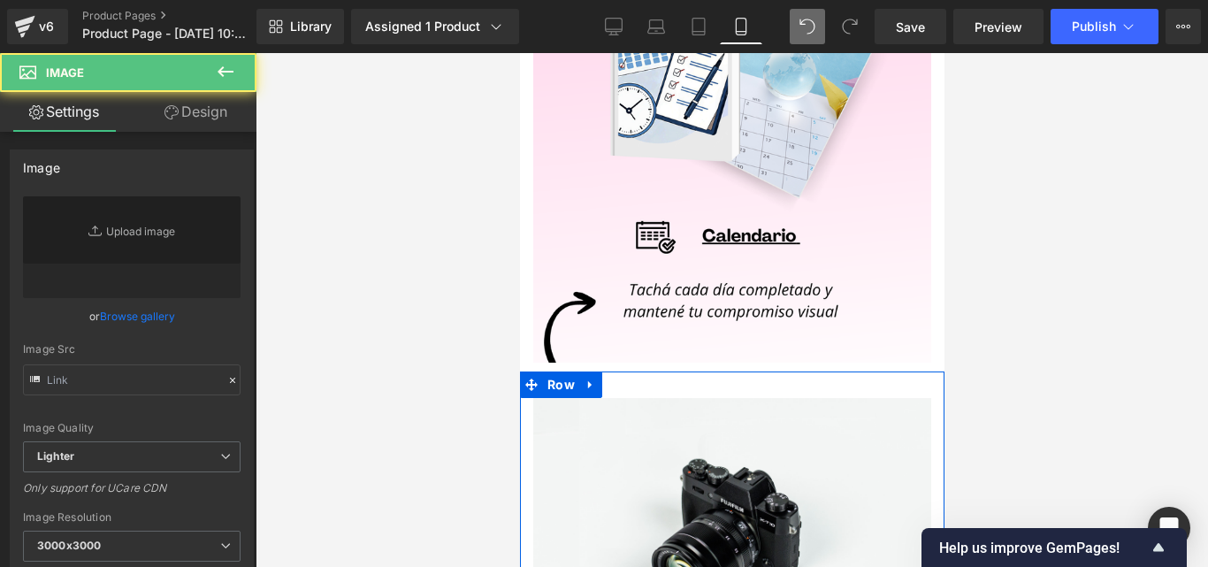
type input "//[DOMAIN_NAME][URL]"
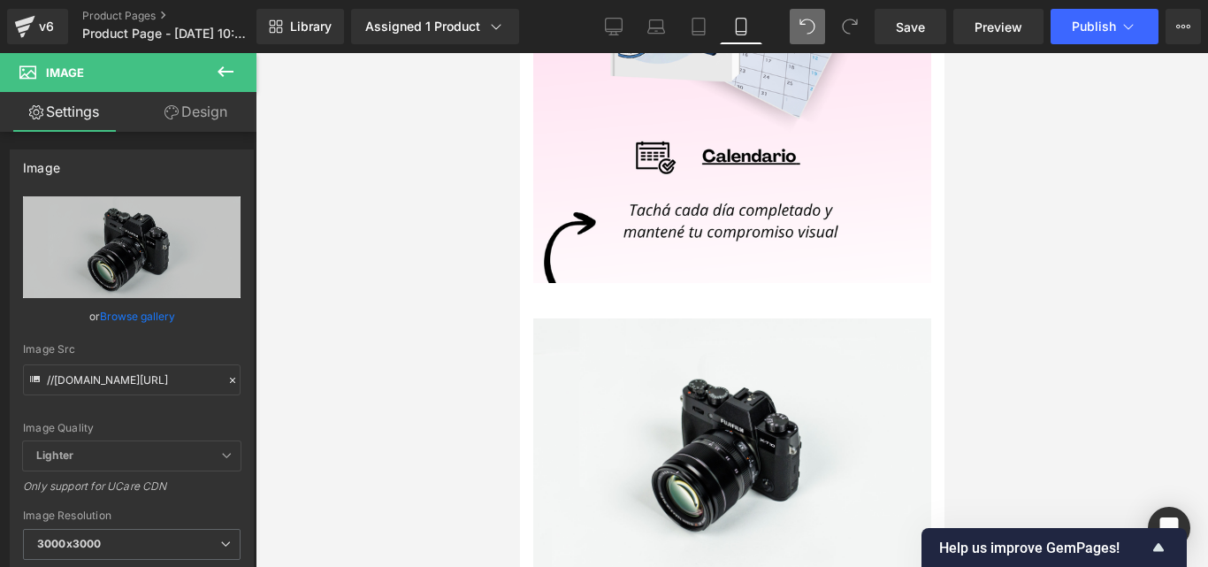
scroll to position [5086, 0]
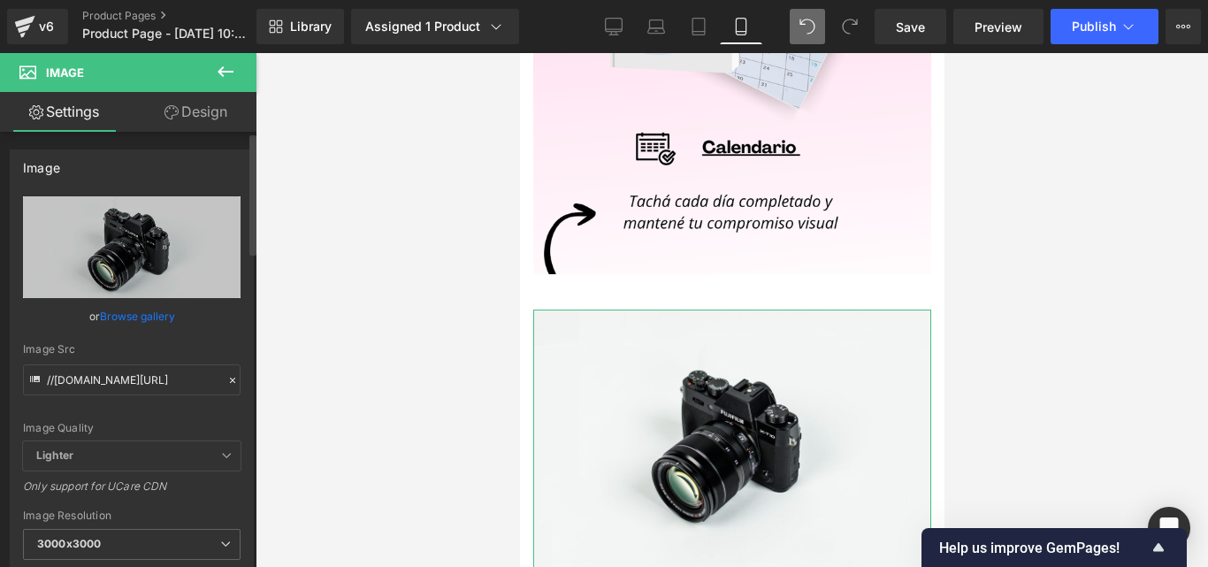
click at [230, 381] on icon at bounding box center [232, 380] width 12 height 12
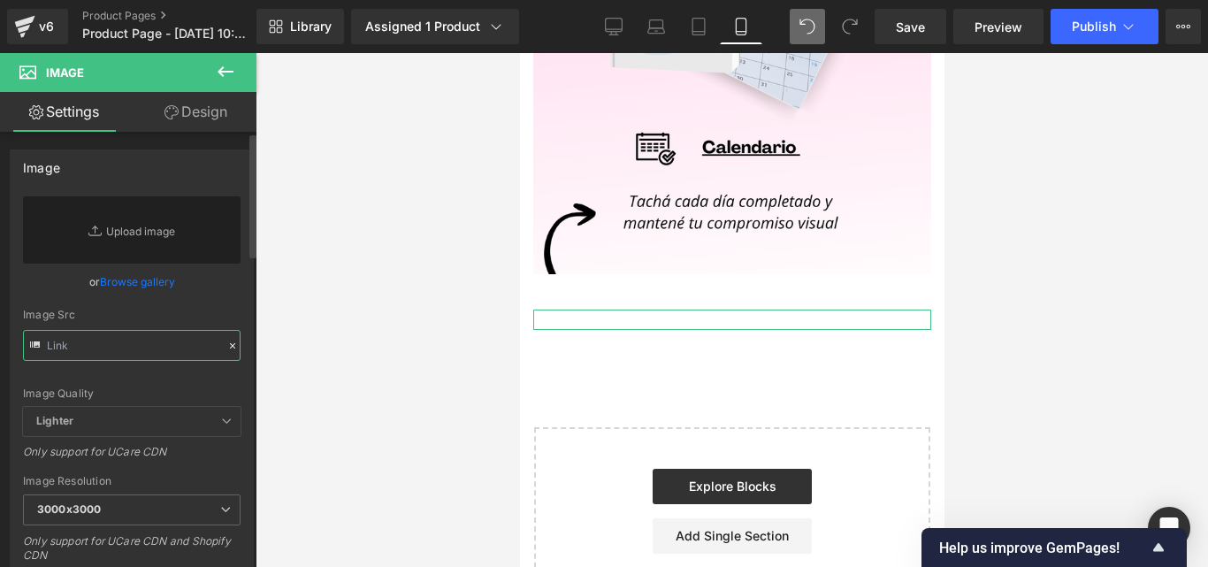
click at [151, 349] on input "text" at bounding box center [132, 345] width 218 height 31
paste input "[URL][DOMAIN_NAME]"
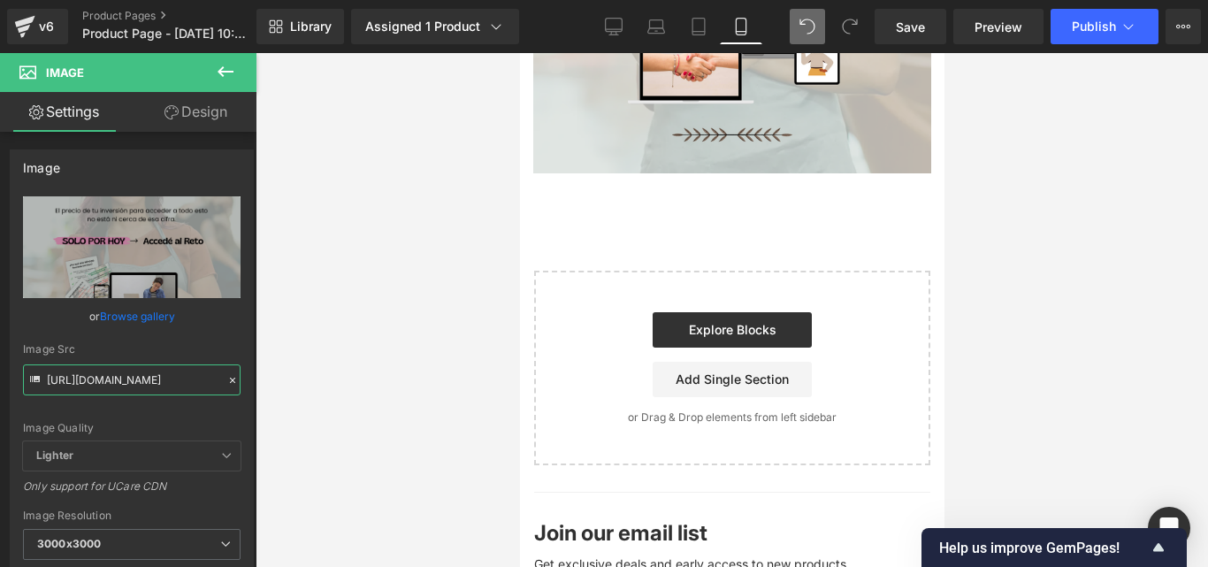
scroll to position [5675, 0]
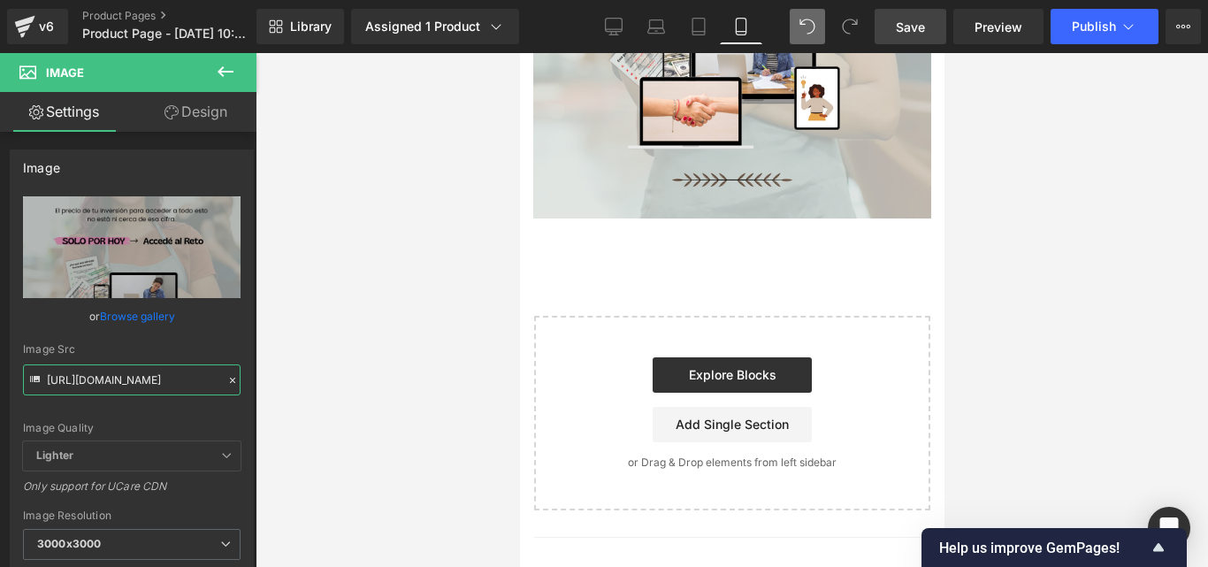
type input "[URL][DOMAIN_NAME]"
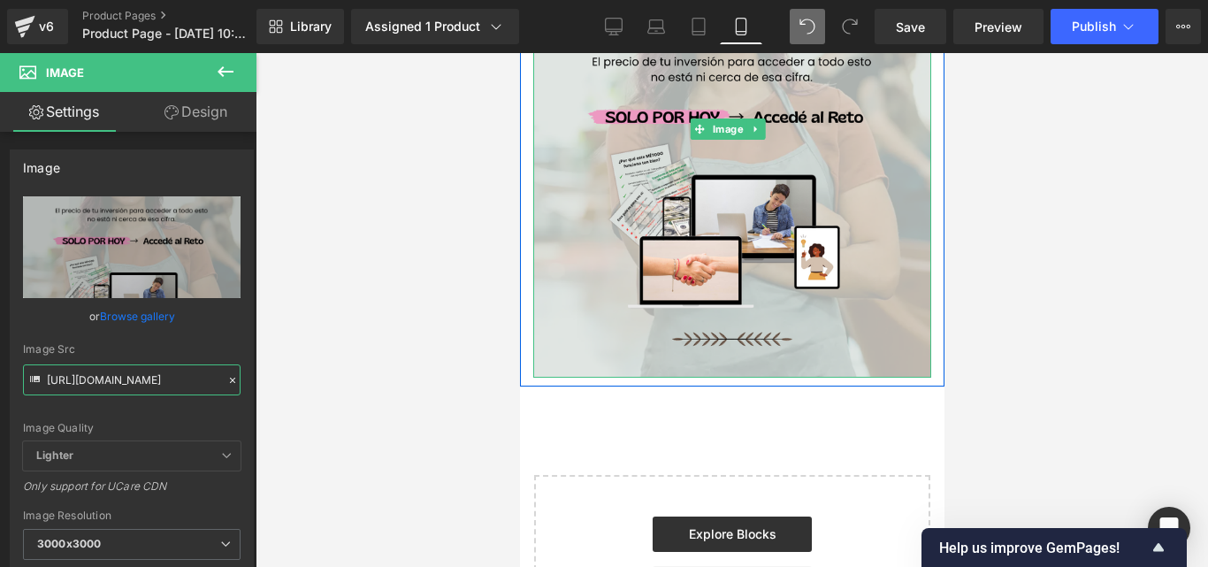
scroll to position [5535, 0]
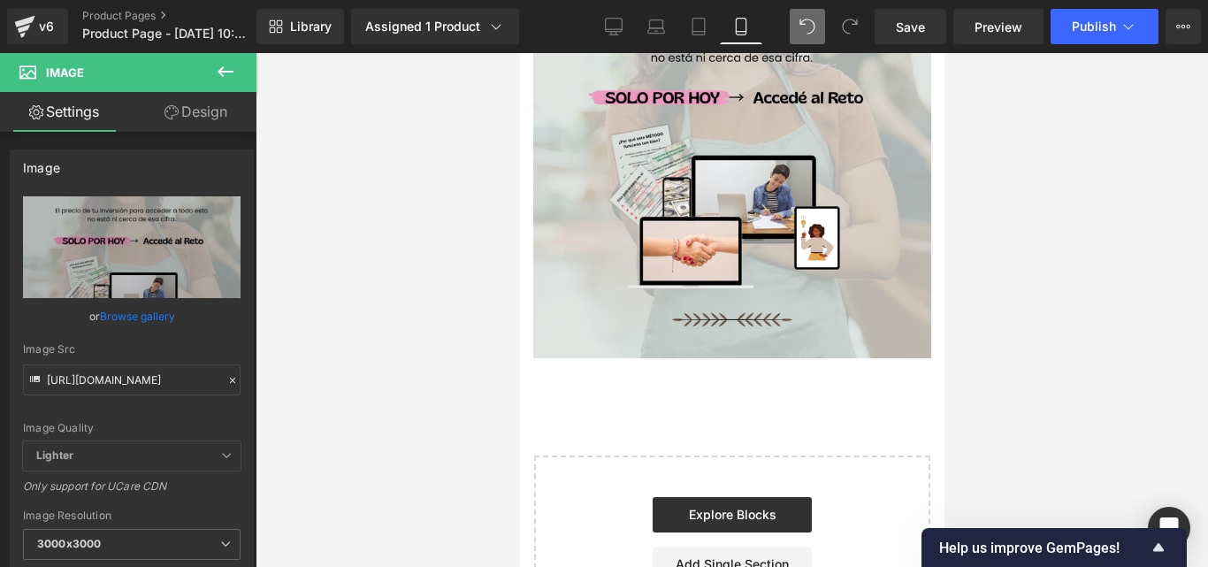
click at [226, 64] on icon at bounding box center [225, 71] width 21 height 21
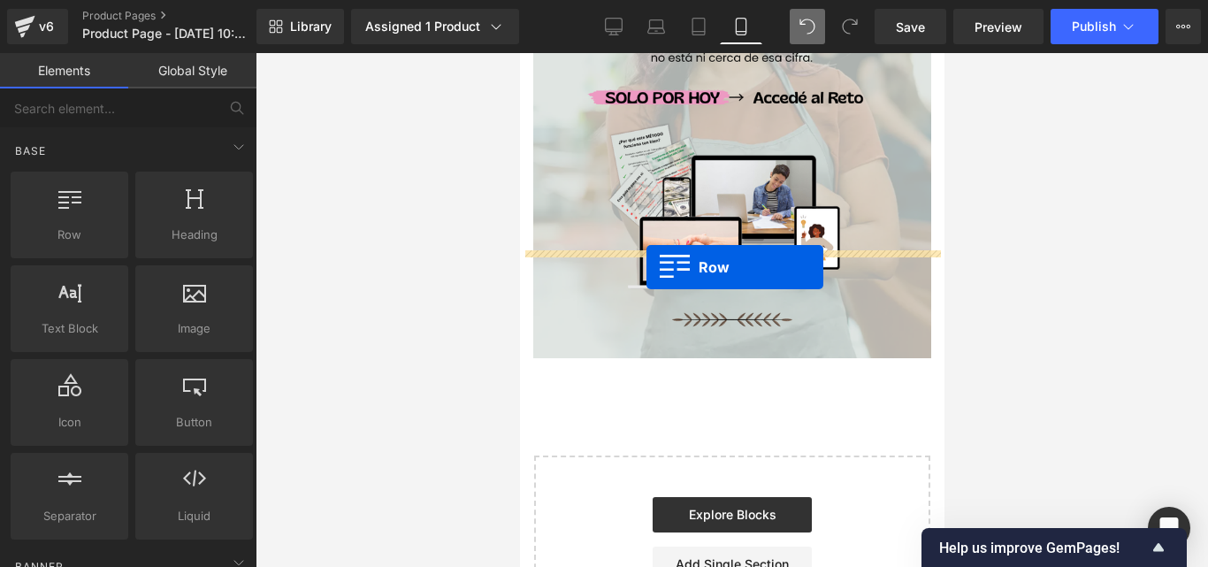
drag, startPoint x: 595, startPoint y: 281, endPoint x: 657, endPoint y: 272, distance: 62.7
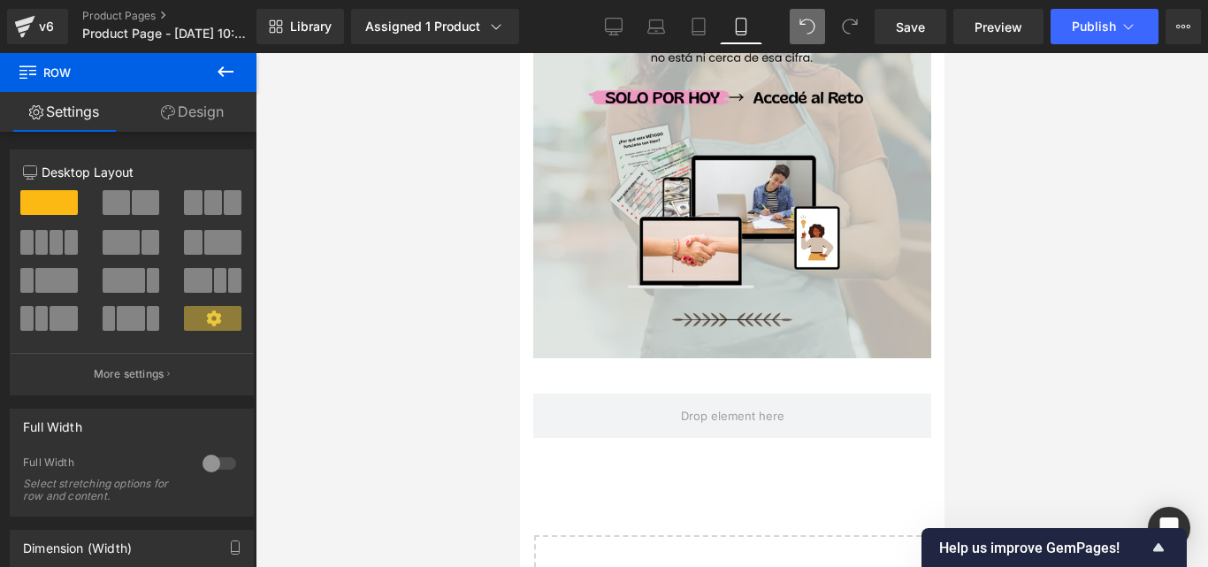
click at [225, 68] on icon at bounding box center [225, 71] width 21 height 21
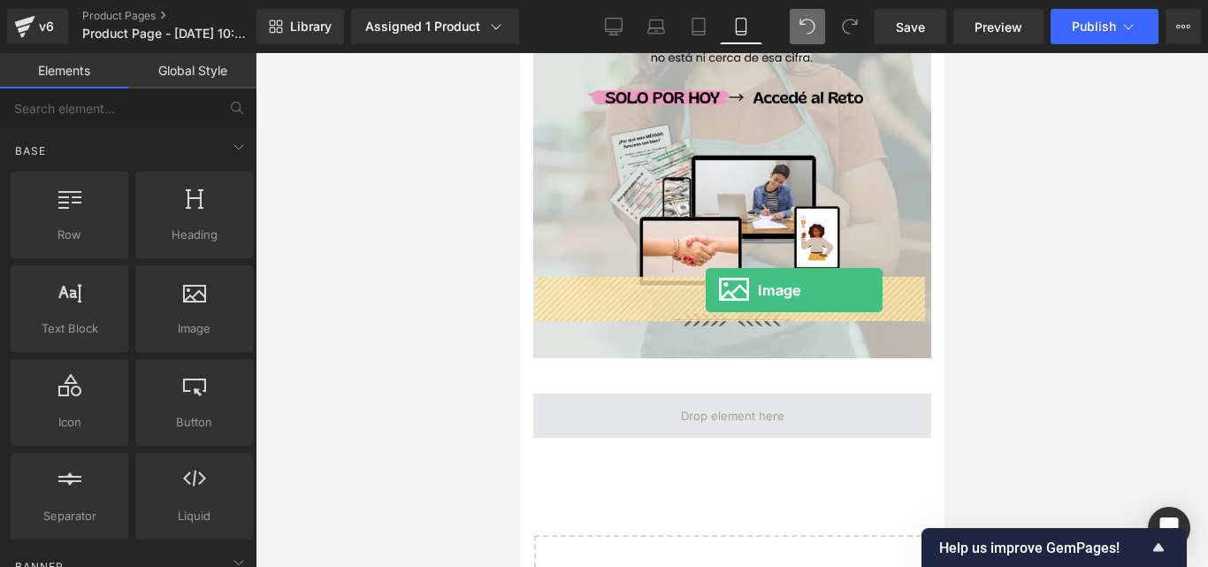
drag, startPoint x: 710, startPoint y: 356, endPoint x: 705, endPoint y: 290, distance: 66.5
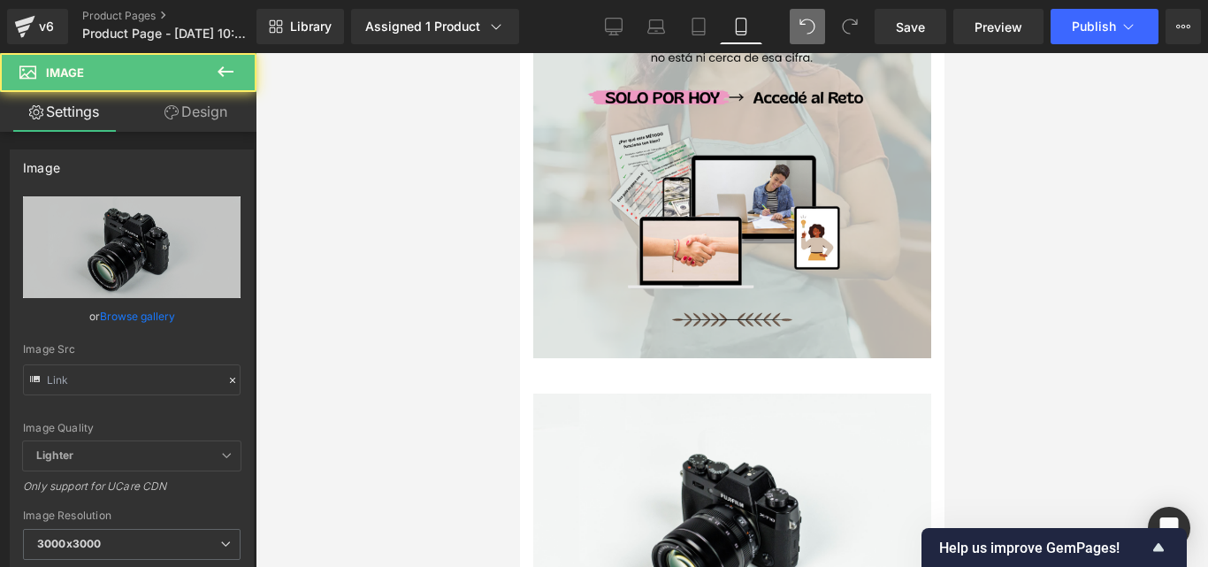
type input "//[DOMAIN_NAME][URL]"
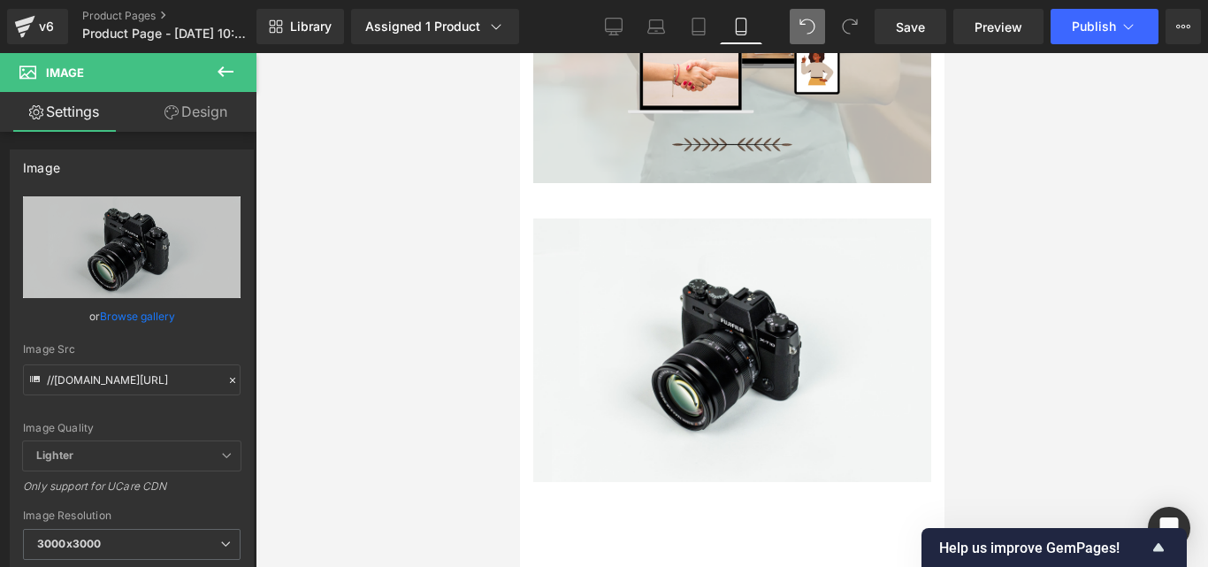
scroll to position [5712, 0]
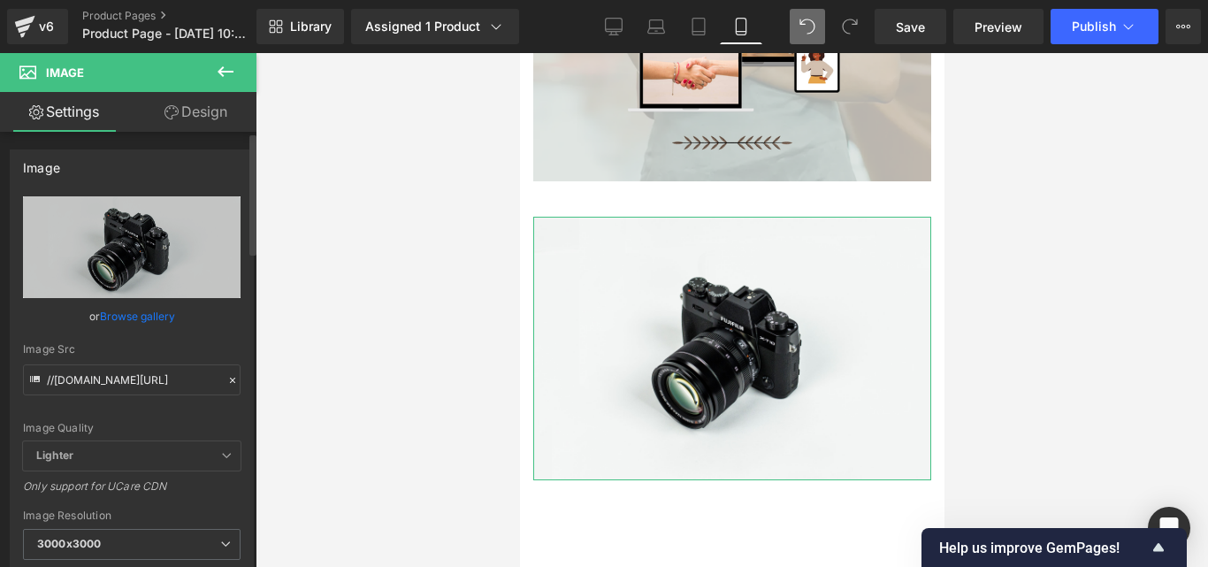
click at [226, 377] on icon at bounding box center [232, 380] width 12 height 12
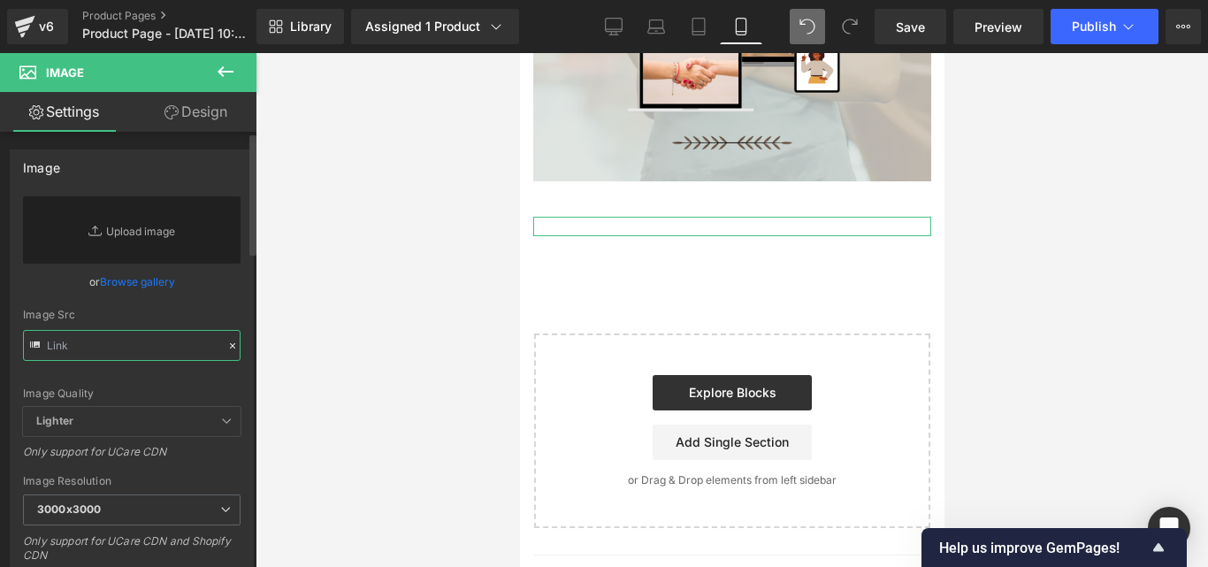
click at [134, 340] on input "text" at bounding box center [132, 345] width 218 height 31
paste input "https://i.postimg.cc/T2SJXF1g/Convierte-dudas-en-ventas-en-7-d-as-18.png"
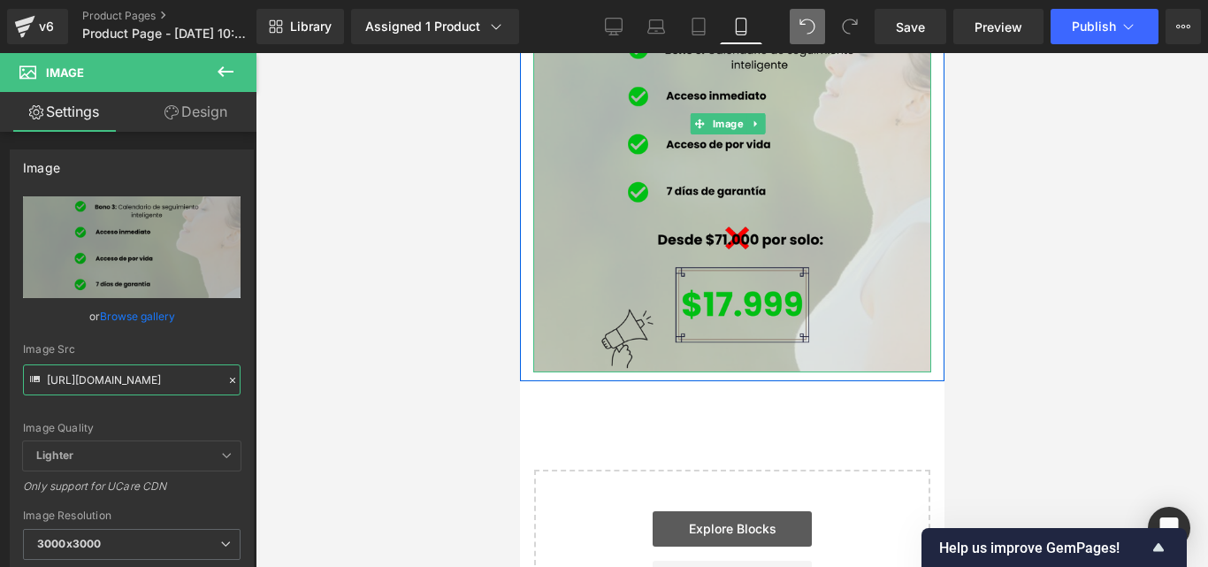
scroll to position [6154, 0]
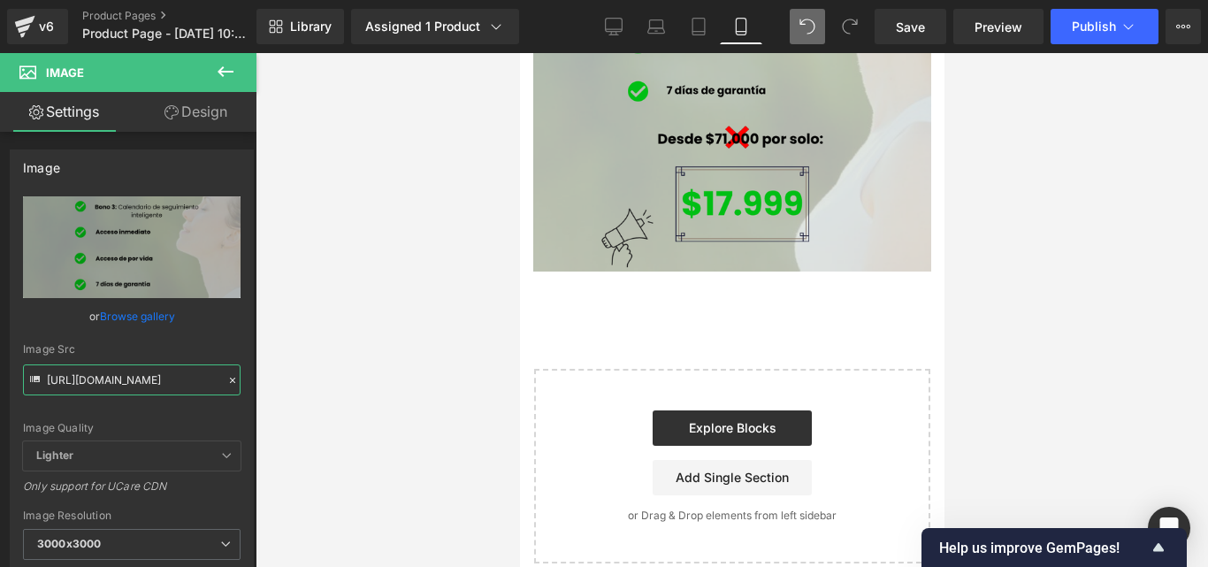
type input "https://i.postimg.cc/T2SJXF1g/Convierte-dudas-en-ventas-en-7-d-as-18.png"
click at [220, 66] on icon at bounding box center [225, 71] width 21 height 21
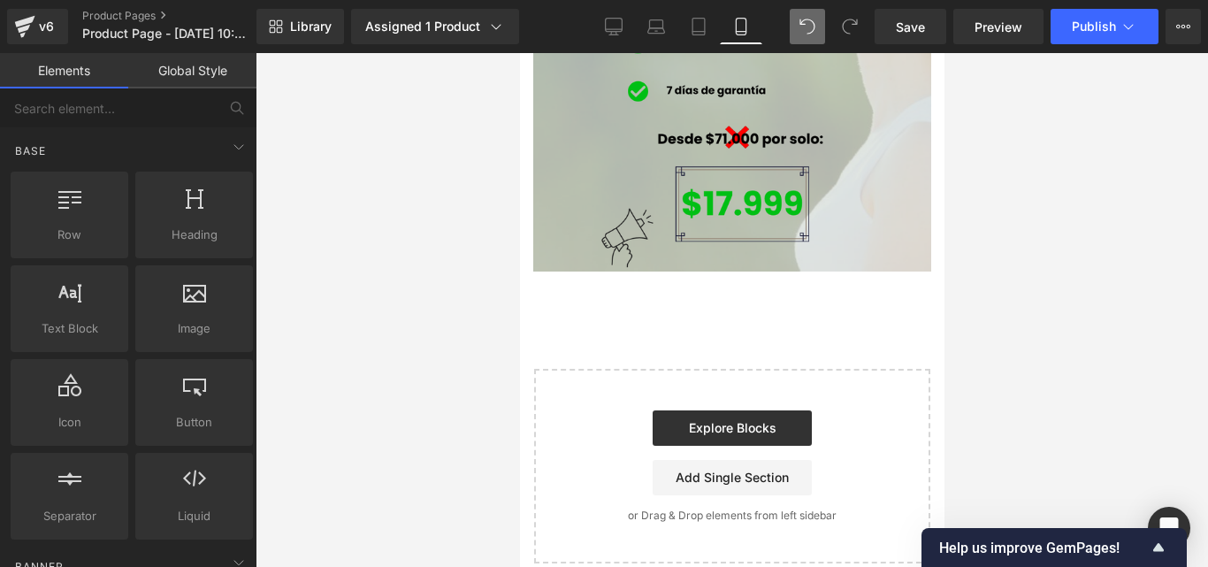
scroll to position [0, 0]
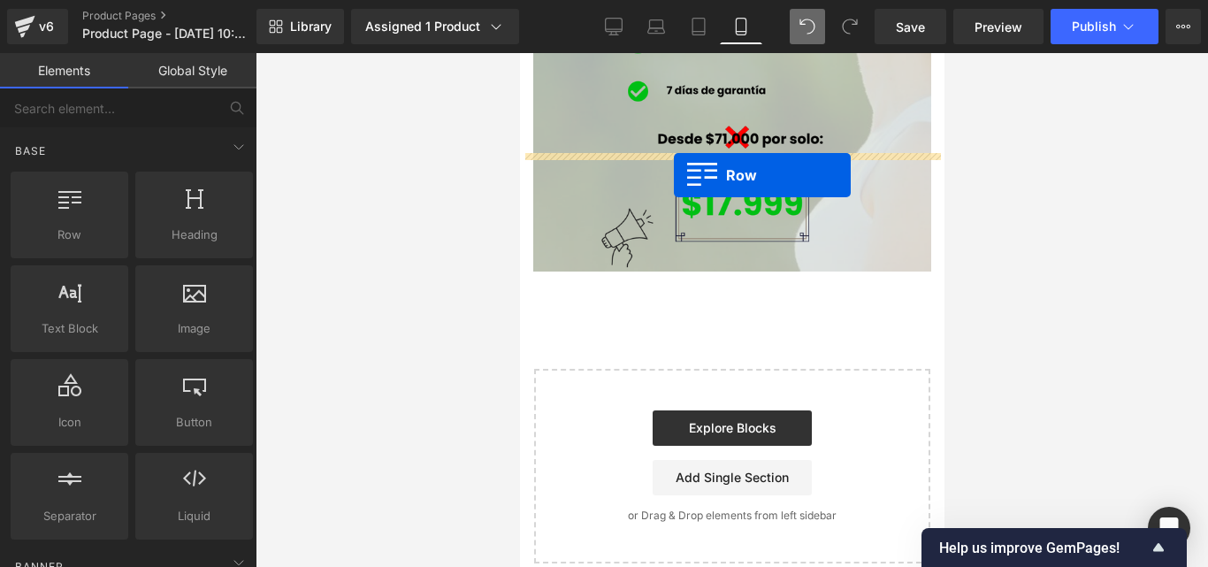
drag, startPoint x: 597, startPoint y: 282, endPoint x: 673, endPoint y: 175, distance: 131.3
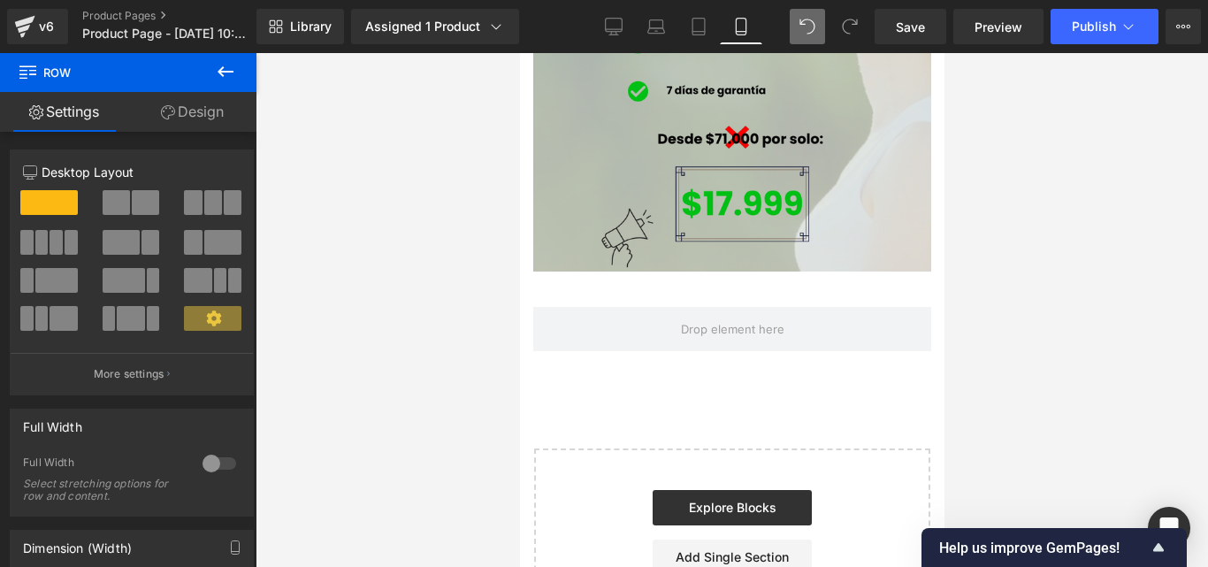
click at [234, 59] on button at bounding box center [226, 72] width 62 height 39
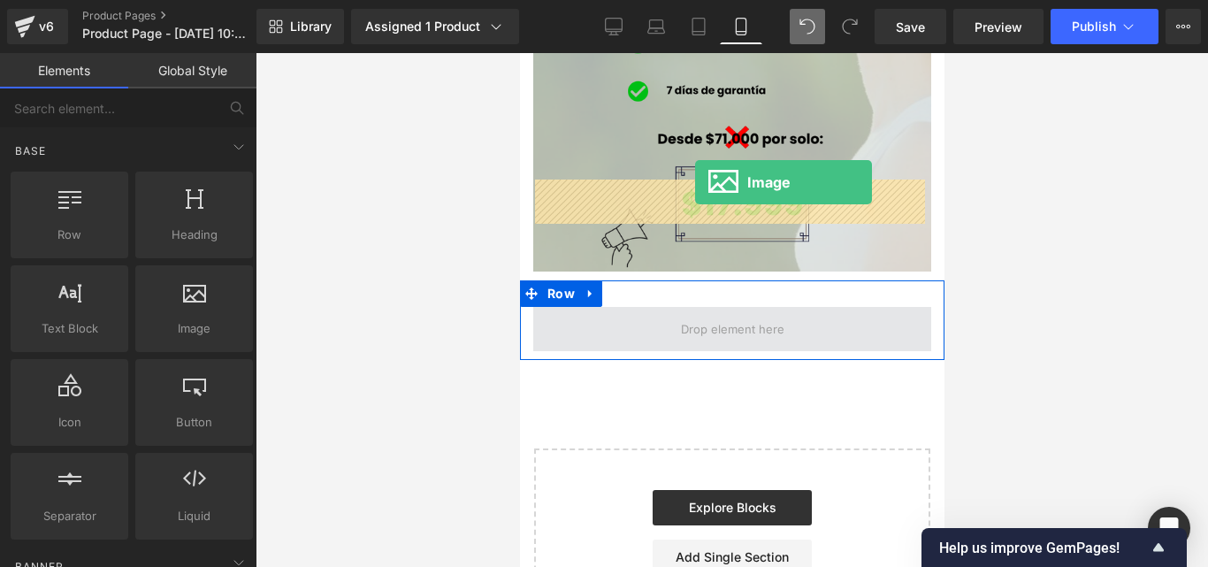
drag, startPoint x: 718, startPoint y: 381, endPoint x: 694, endPoint y: 182, distance: 200.4
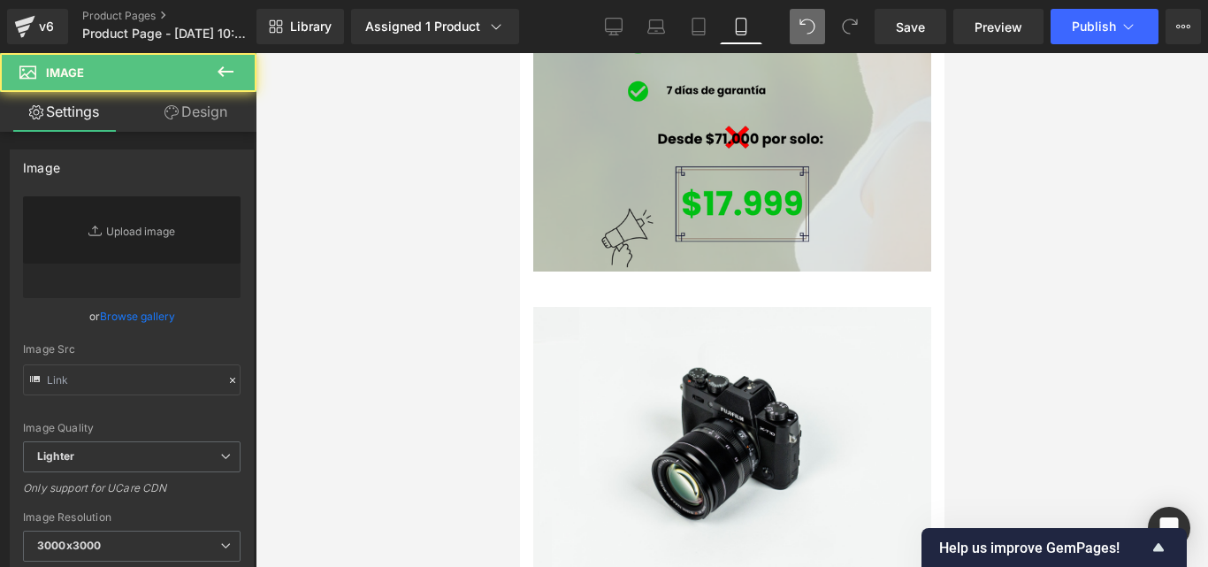
type input "//[DOMAIN_NAME][URL]"
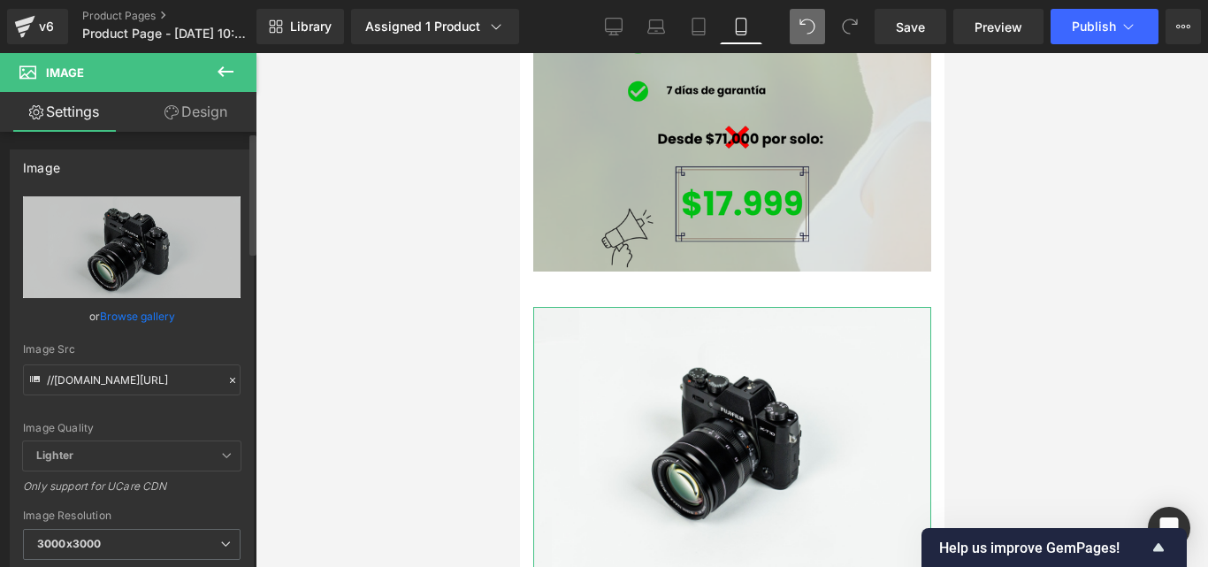
click at [226, 383] on icon at bounding box center [232, 380] width 12 height 12
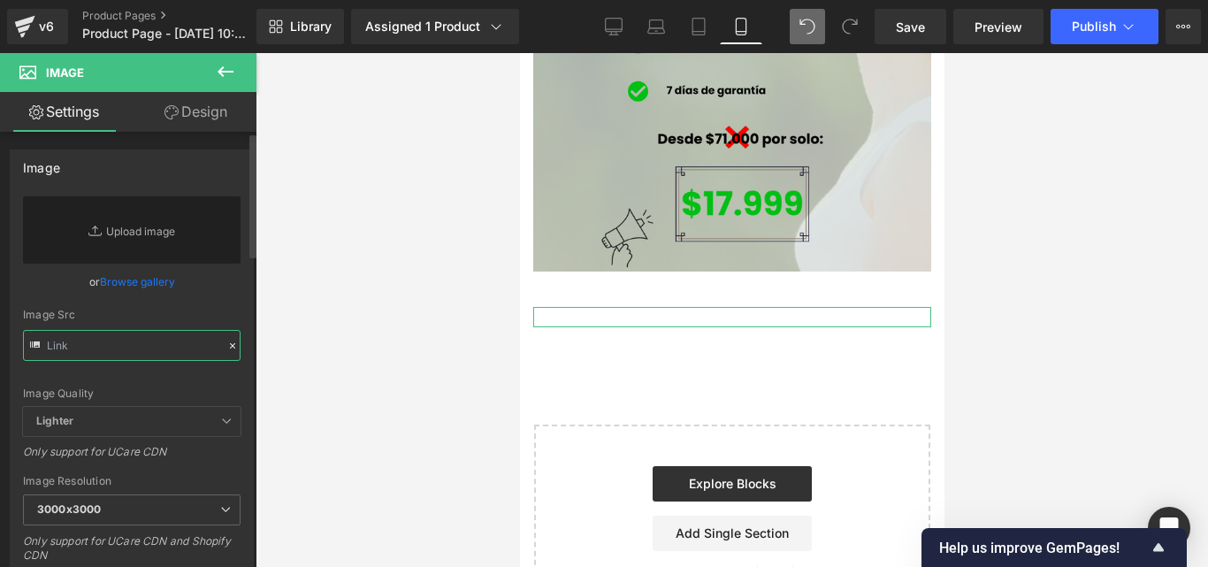
click at [141, 345] on input "text" at bounding box center [132, 345] width 218 height 31
paste input "[URL][DOMAIN_NAME]"
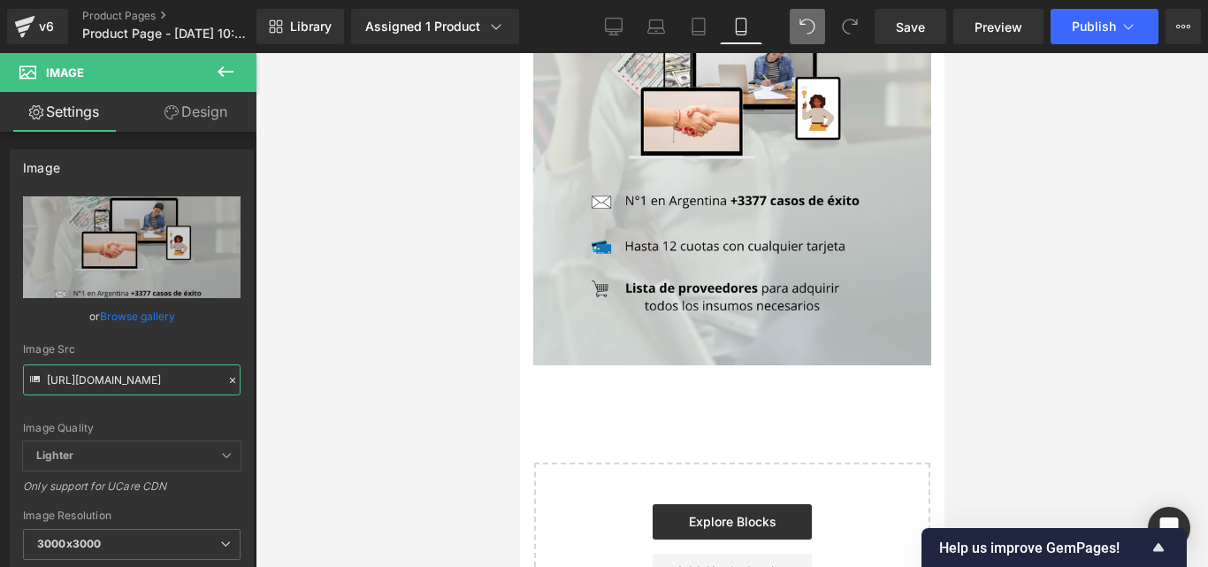
scroll to position [6597, 0]
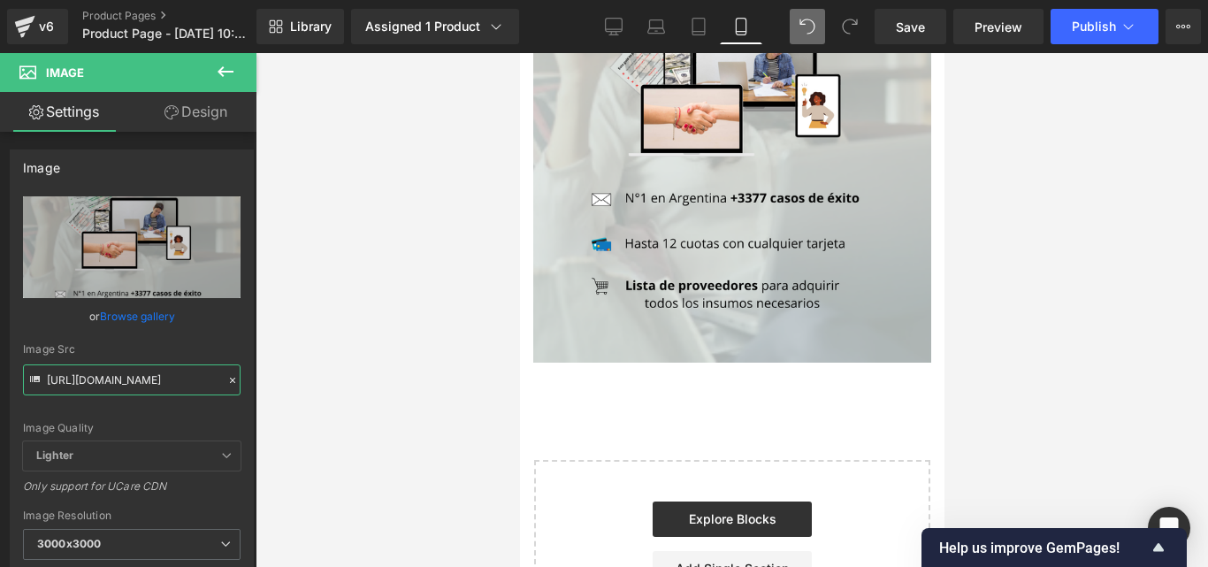
type input "[URL][DOMAIN_NAME]"
click at [218, 74] on icon at bounding box center [225, 71] width 21 height 21
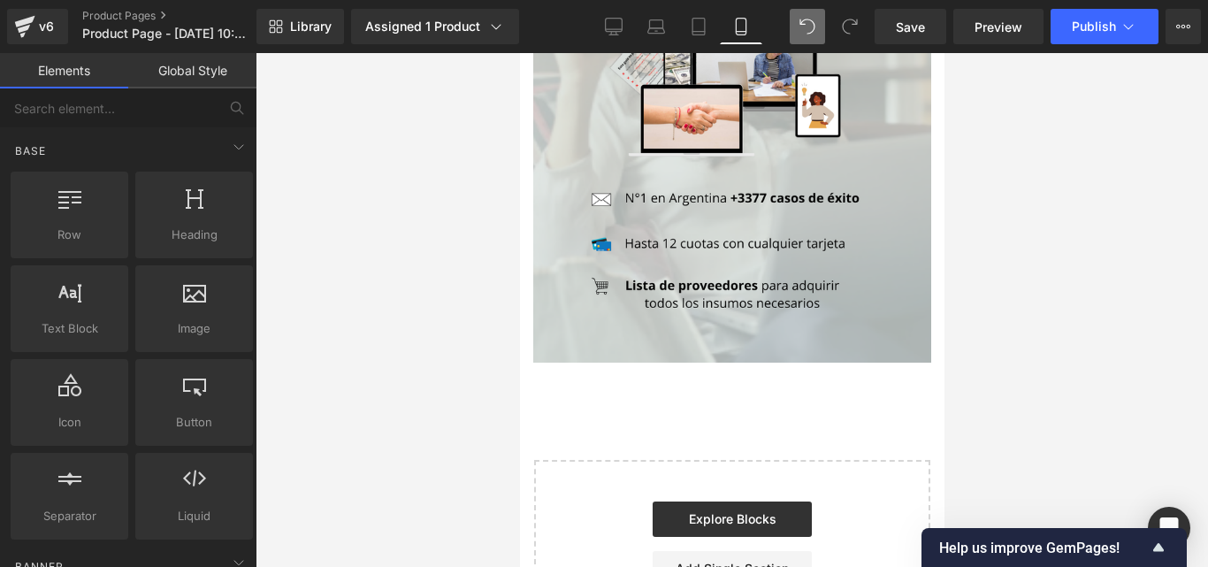
scroll to position [0, 0]
click at [883, 37] on link "Save" at bounding box center [911, 26] width 72 height 35
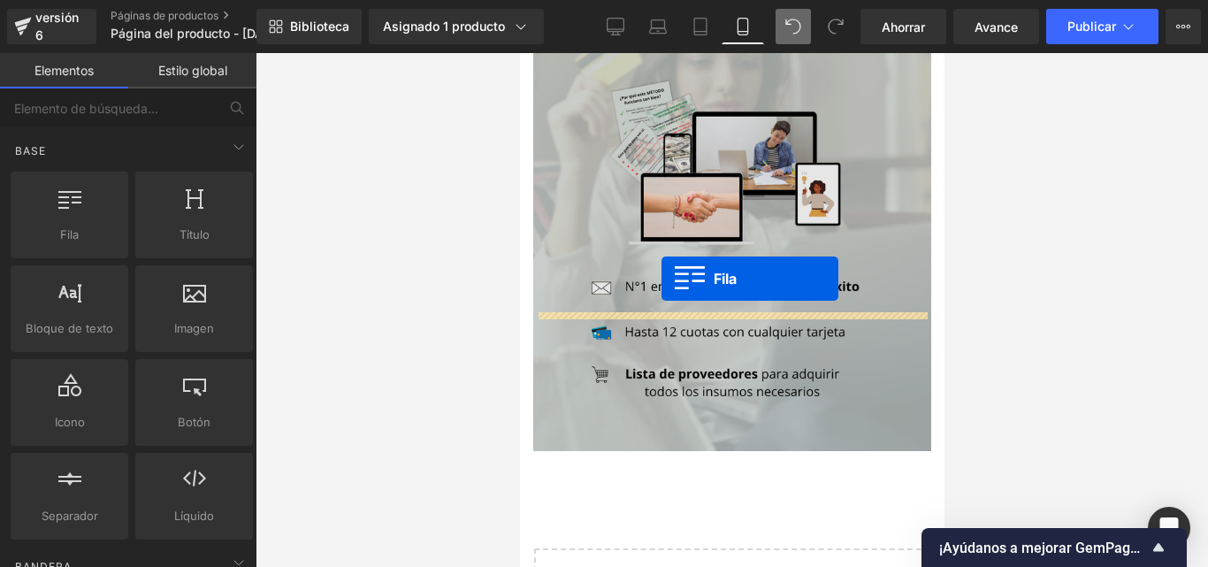
drag, startPoint x: 1024, startPoint y: 352, endPoint x: 661, endPoint y: 279, distance: 370.8
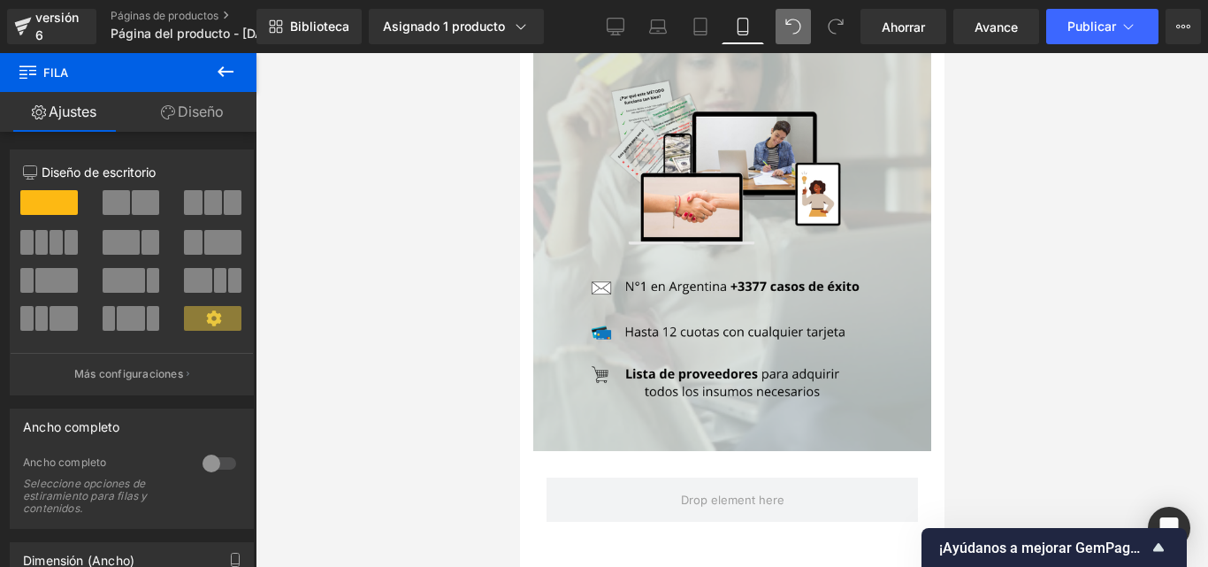
click at [226, 70] on icon at bounding box center [225, 71] width 21 height 21
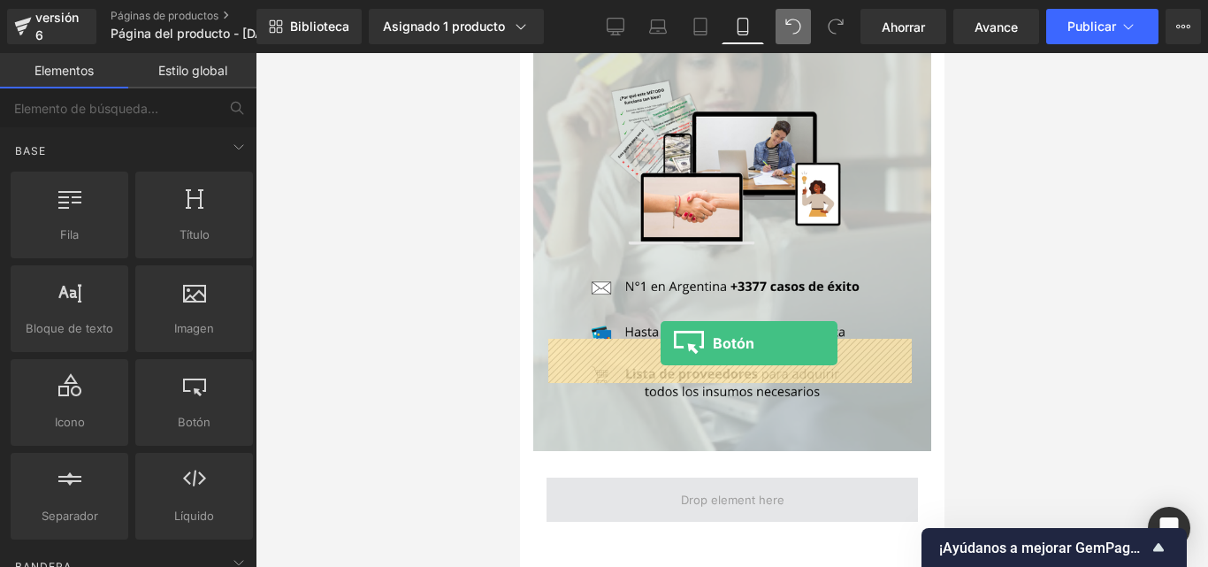
drag, startPoint x: 695, startPoint y: 455, endPoint x: 660, endPoint y: 343, distance: 117.8
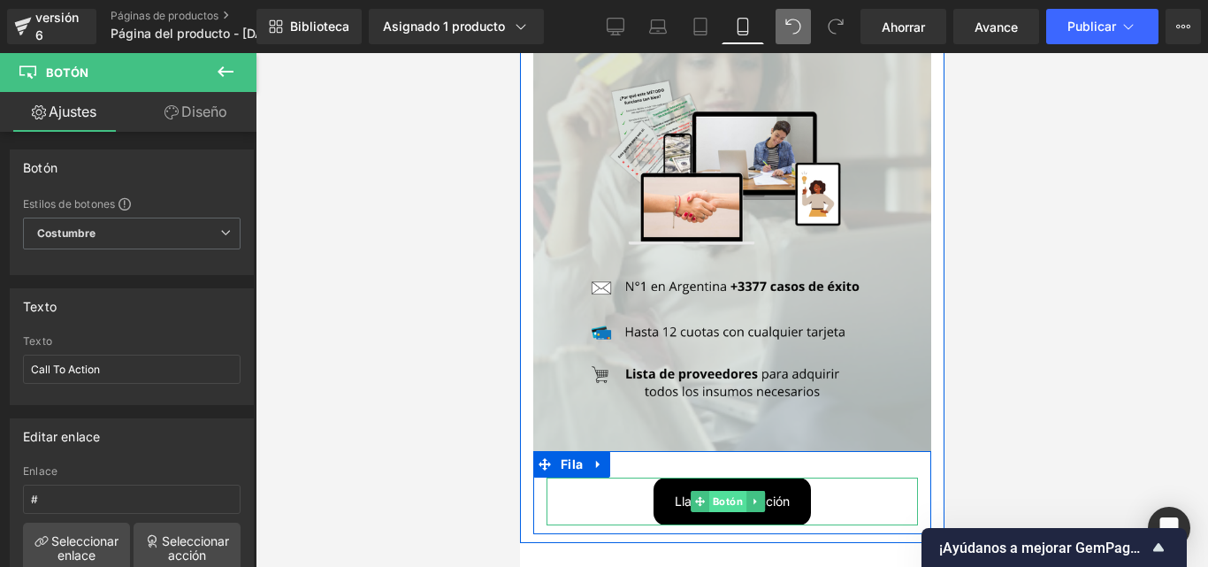
click at [723, 495] on font "Botón" at bounding box center [727, 501] width 30 height 12
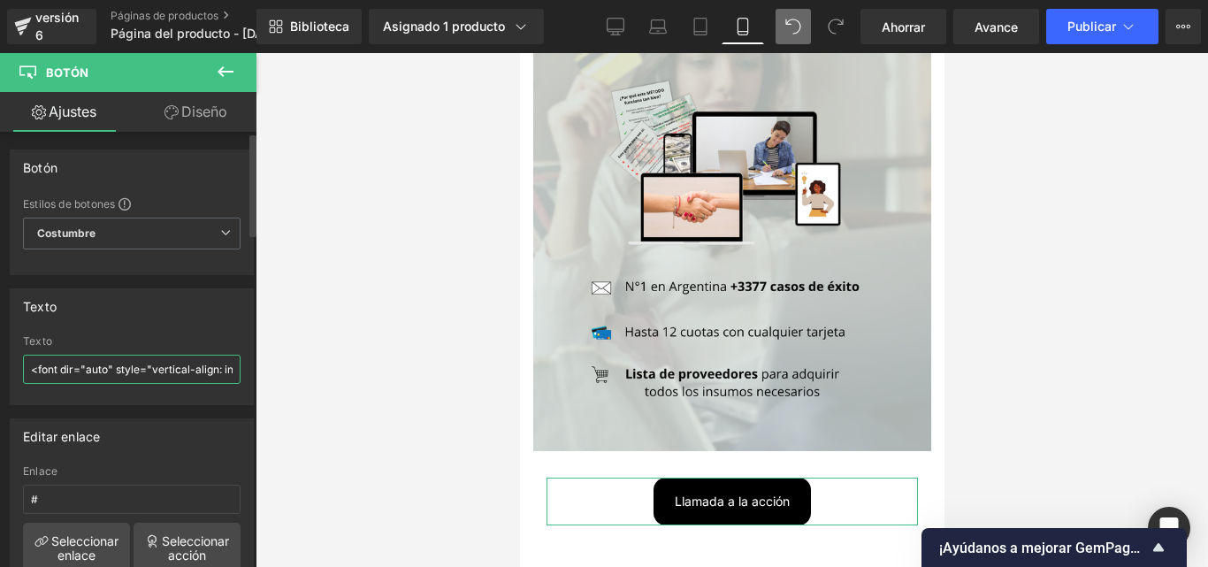
click at [150, 375] on input "<font dir="auto" style="vertical-align: inherit;"><font dir="auto" style="verti…" at bounding box center [132, 369] width 218 height 29
drag, startPoint x: 230, startPoint y: 370, endPoint x: 59, endPoint y: 374, distance: 170.7
click at [60, 374] on input "<font dir="auto" style="vertical-align: inherit;"><font dir="auto" style="verti…" at bounding box center [132, 369] width 218 height 29
drag, startPoint x: 178, startPoint y: 370, endPoint x: 0, endPoint y: 366, distance: 177.8
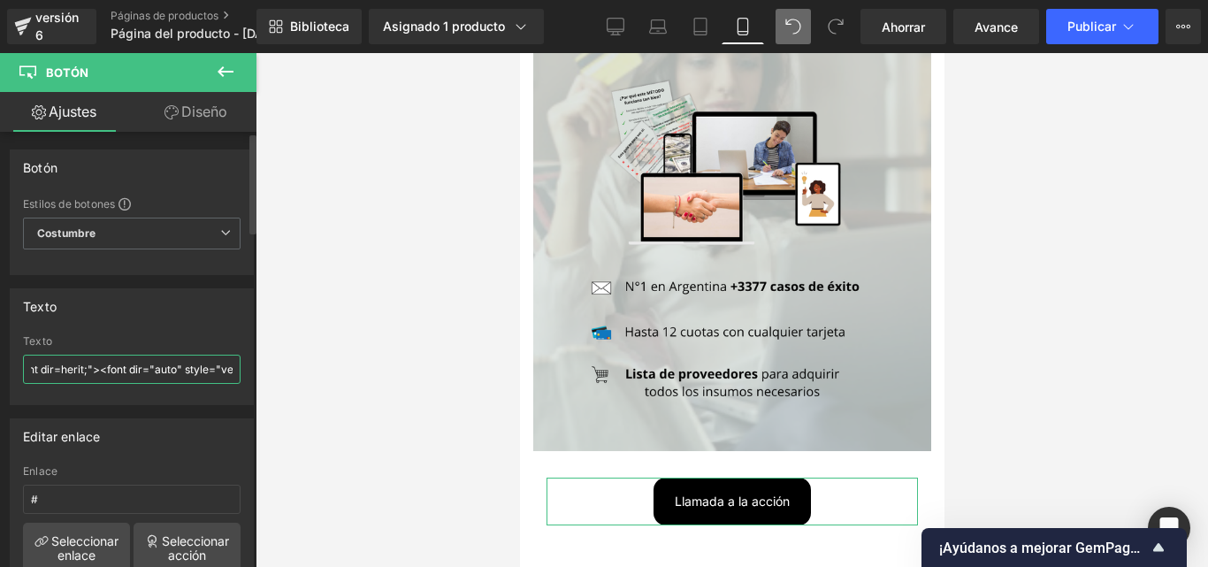
click at [0, 369] on div "Texto <font dir=herit;"><font dir="auto" style="vertical-align: inherit;">Llama…" at bounding box center [132, 340] width 264 height 130
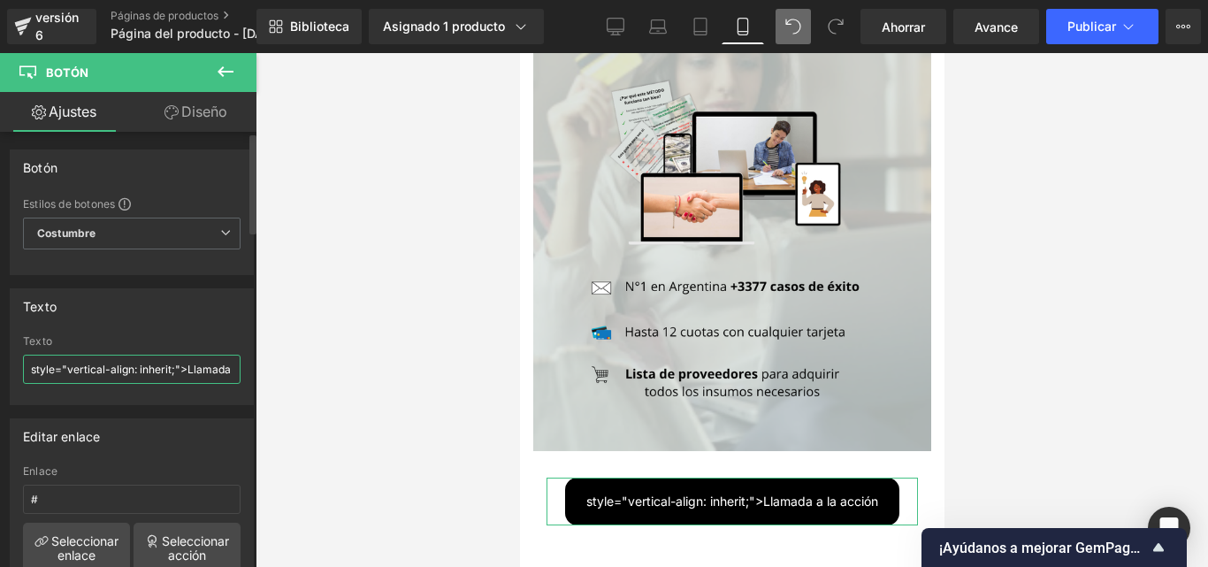
click at [196, 366] on input "style="vertical-align: inherit;">Llamada a la acción</font></font>" at bounding box center [132, 369] width 218 height 29
drag, startPoint x: 195, startPoint y: 373, endPoint x: 169, endPoint y: 364, distance: 27.1
click at [0, 371] on div "Texto style="vertical-align: inherit;">Llamada a la acción</font></font> Texto …" at bounding box center [132, 340] width 264 height 130
type input "amada a la acción</font></font>"
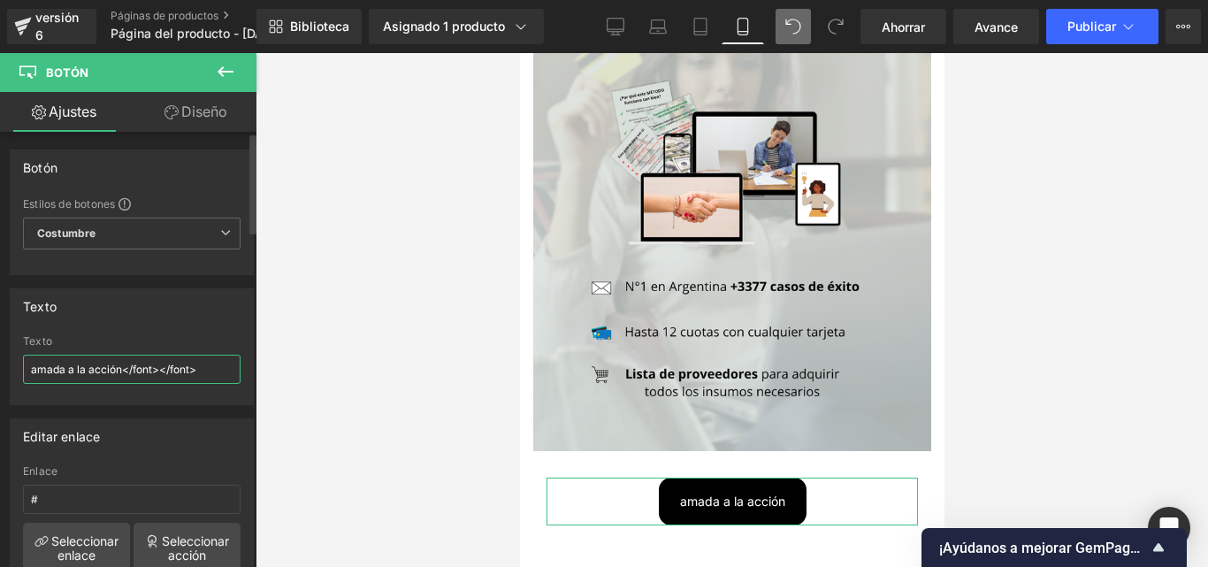
drag, startPoint x: 210, startPoint y: 368, endPoint x: 0, endPoint y: 368, distance: 209.6
click at [0, 368] on div "Texto amada a la acción</font></font> Texto amada a la acción</font></font>" at bounding box center [132, 340] width 264 height 130
paste input "🔥"
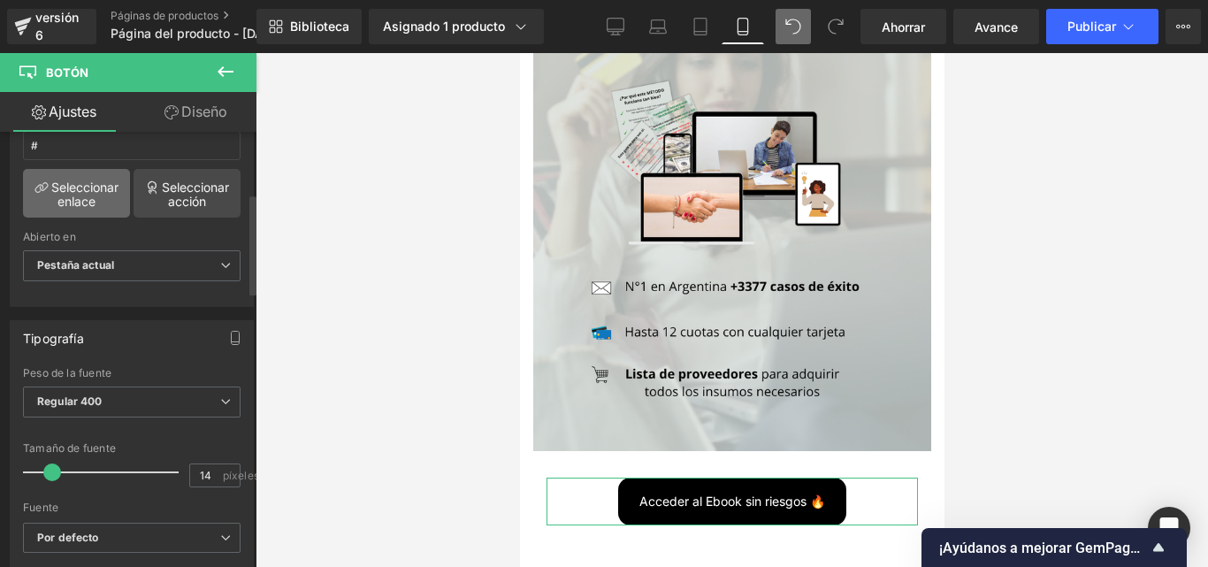
scroll to position [265, 0]
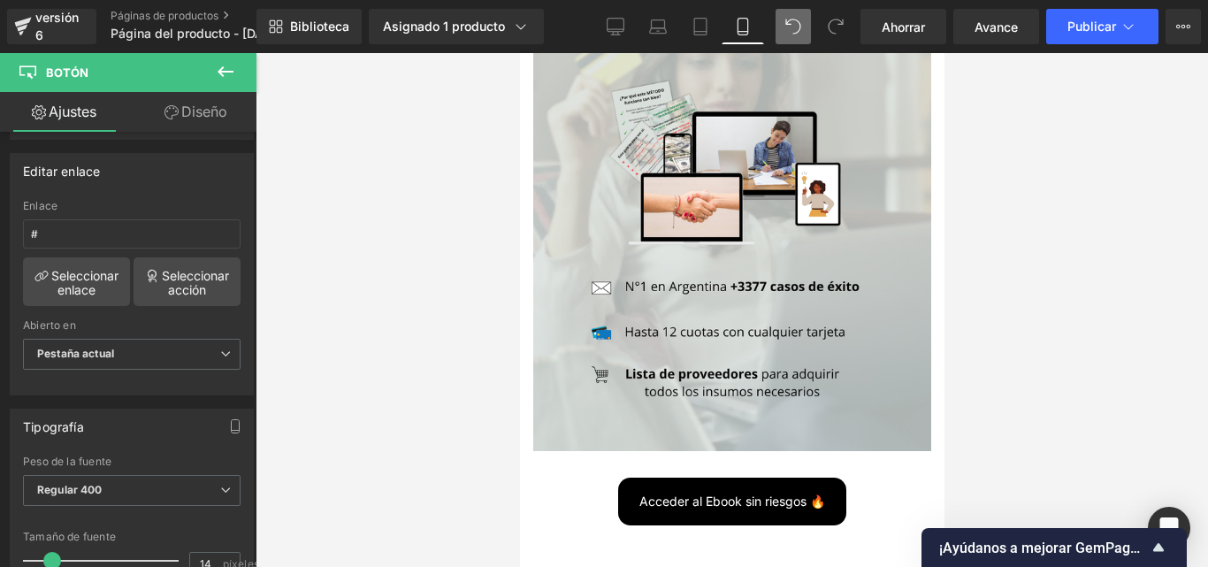
type input "Acceder al Ebook sin riesgos 🔥"
drag, startPoint x: 76, startPoint y: 234, endPoint x: 0, endPoint y: 236, distance: 76.1
click at [0, 236] on div "Editar enlace # Enlace # Seleccionar enlace Seleccionar acción Pestaña actual N…" at bounding box center [132, 268] width 264 height 256
paste input "https://estonotienetecho.com › products › librodigital"
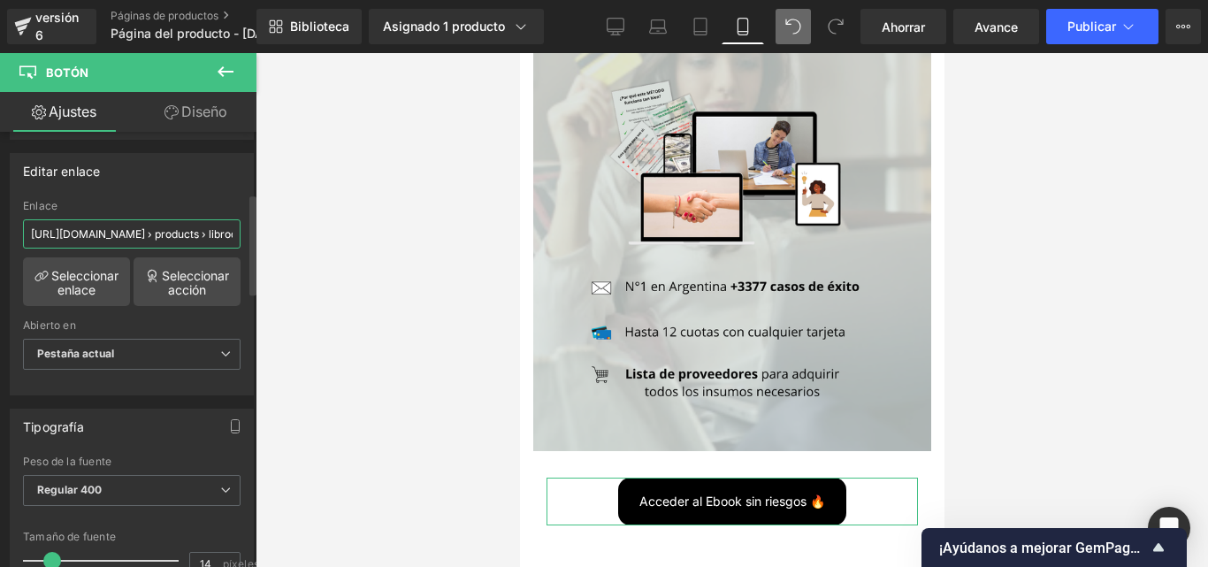
scroll to position [0, 70]
click at [119, 229] on input "https://estonotienetecho.com › products › librodigital" at bounding box center [132, 233] width 218 height 29
click at [174, 228] on input "https://estonotienetecho.com/products › librodigital" at bounding box center [132, 233] width 218 height 29
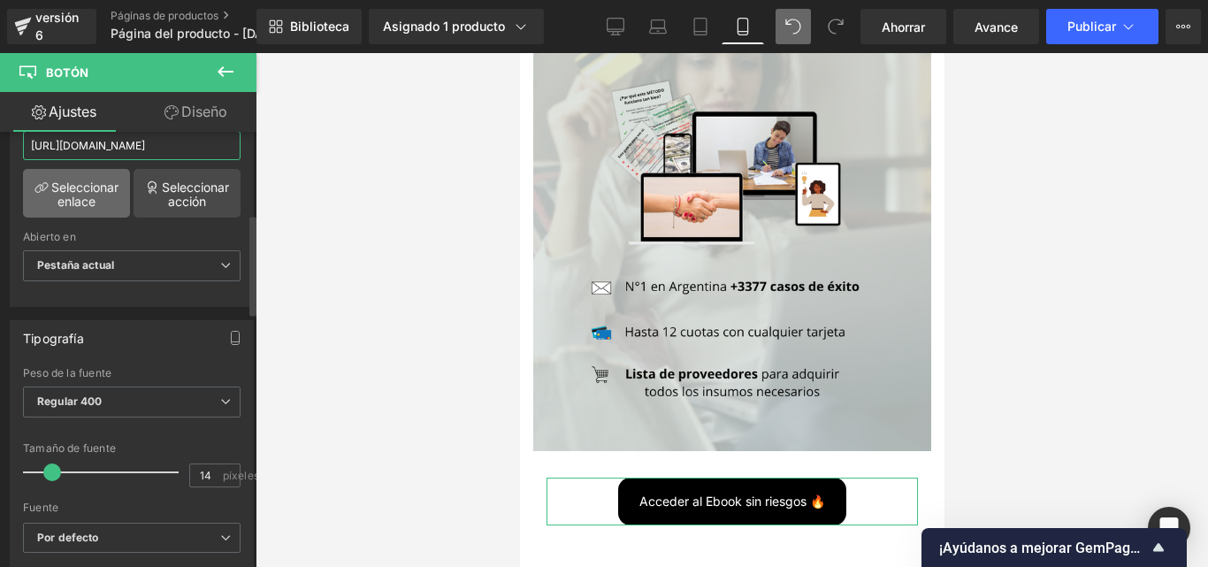
type input "https://estonotienetecho.com/products/librodigital"
click at [70, 170] on link "Seleccionar enlace" at bounding box center [76, 193] width 107 height 49
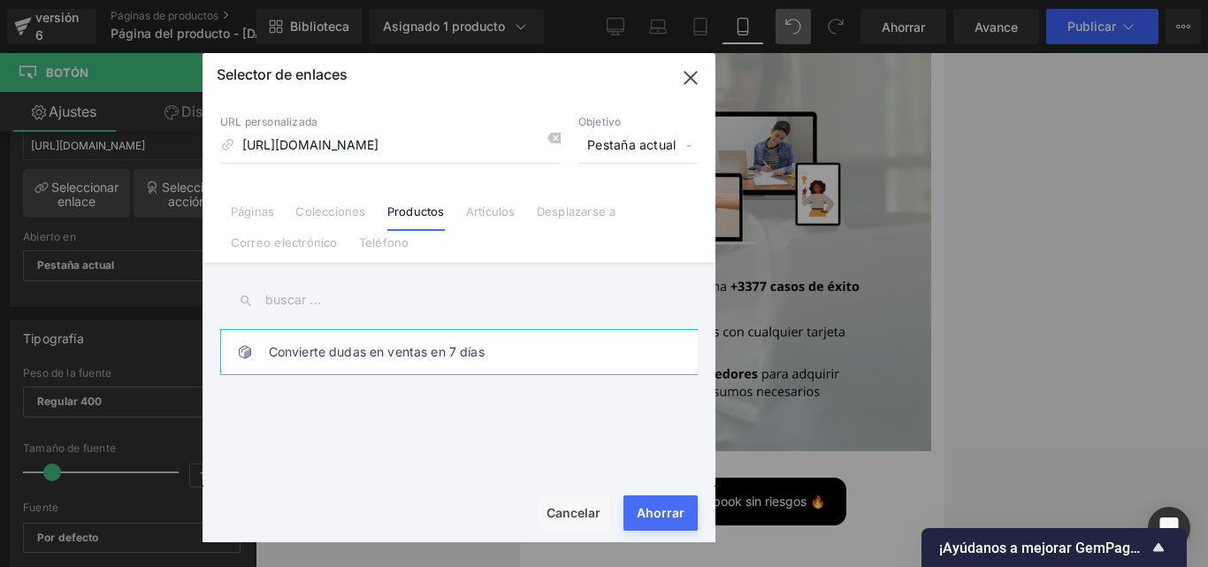
click at [425, 358] on font "Convierte dudas en ventas en 7 días" at bounding box center [377, 351] width 216 height 15
type input "/products/librodigital"
click at [669, 503] on font "Renderizado de contenido" at bounding box center [604, 496] width 153 height 15
click at [668, 521] on button "Ahorrar" at bounding box center [660, 512] width 74 height 35
type input "/products/librodigital"
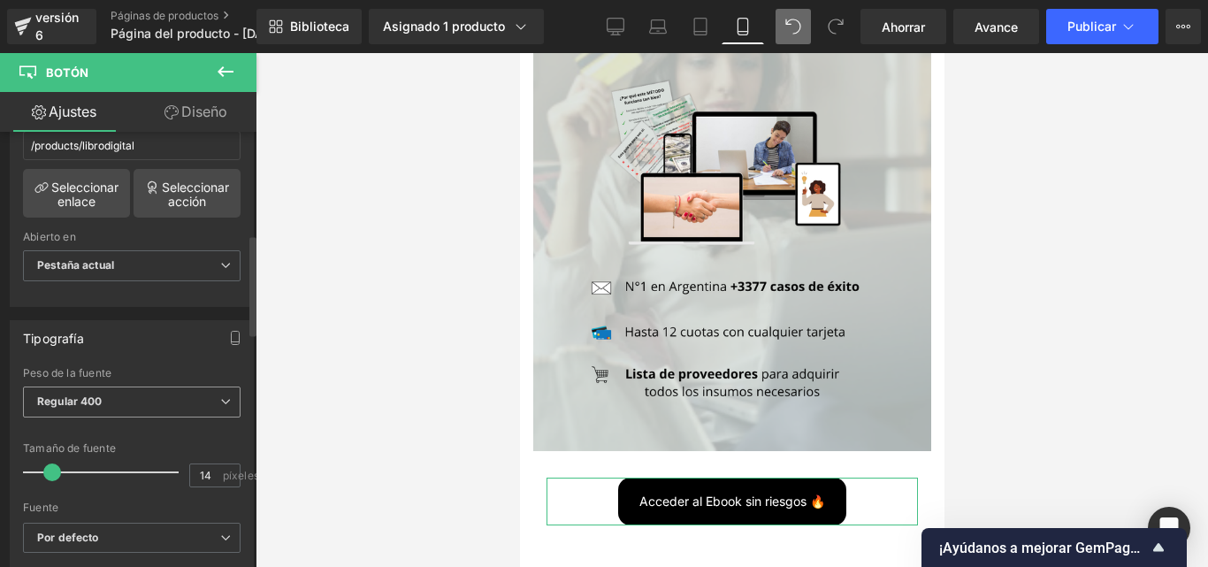
scroll to position [442, 0]
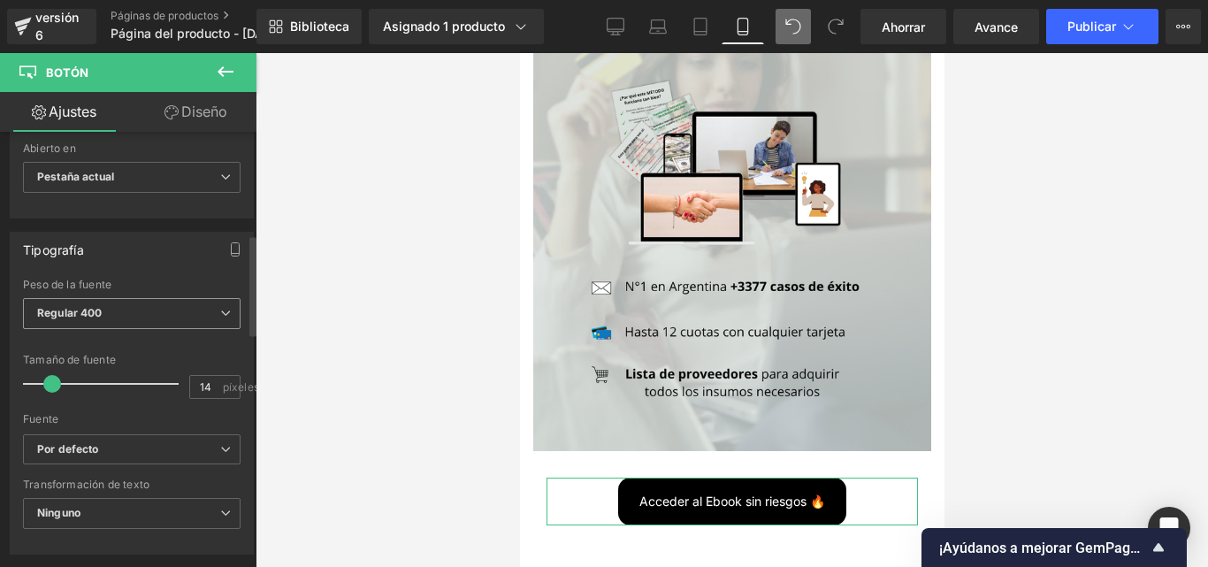
click at [220, 318] on icon at bounding box center [225, 313] width 11 height 11
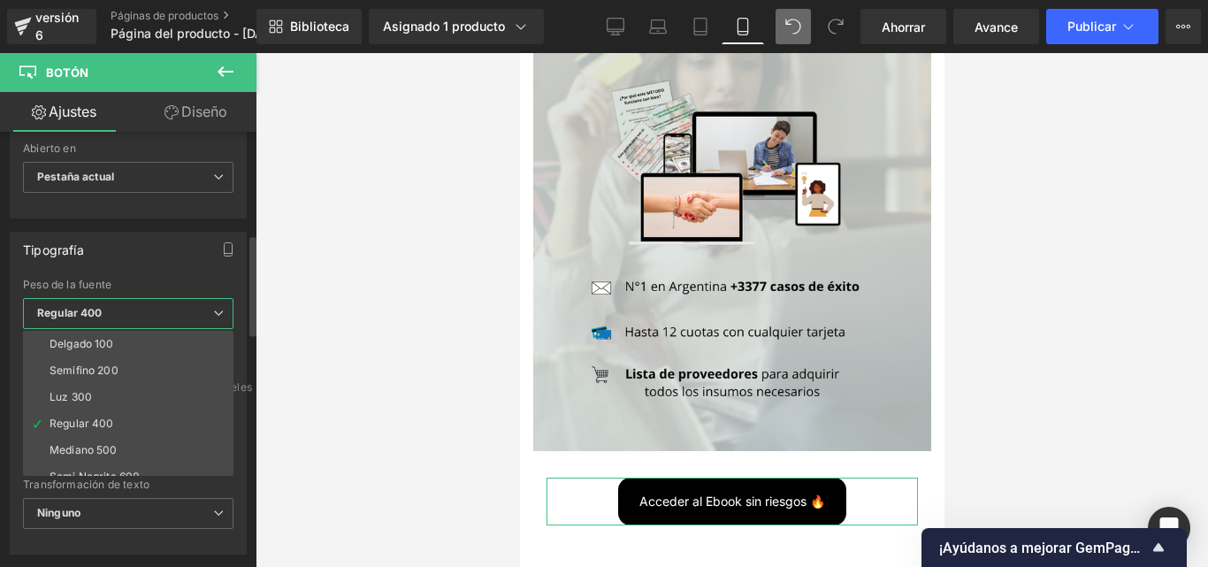
scroll to position [147, 0]
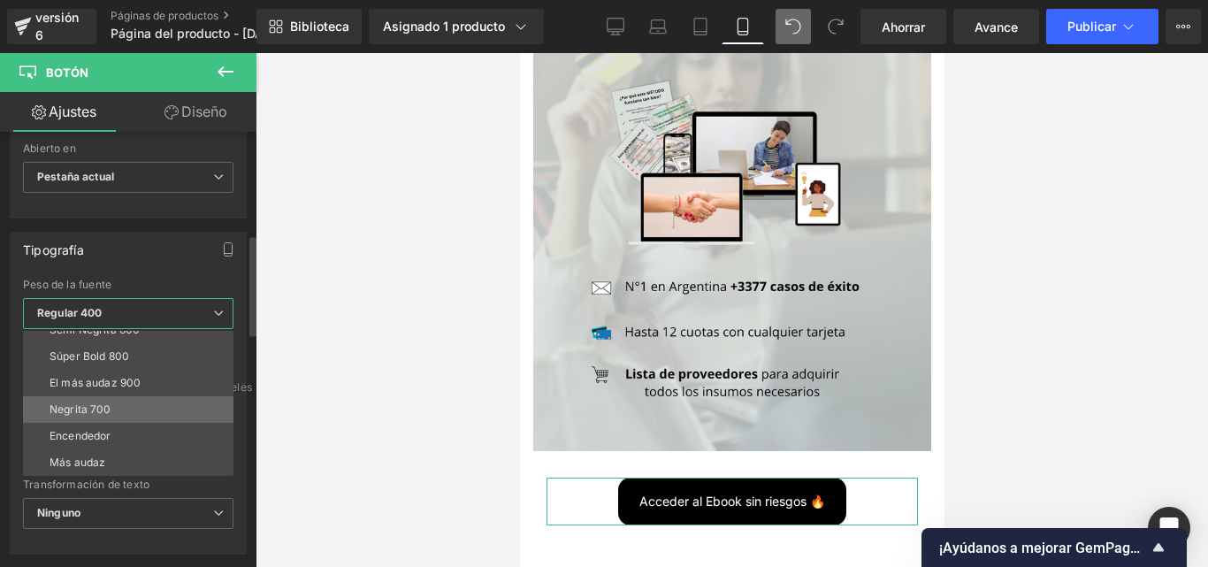
click at [90, 414] on font "Negrita 700" at bounding box center [81, 408] width 62 height 13
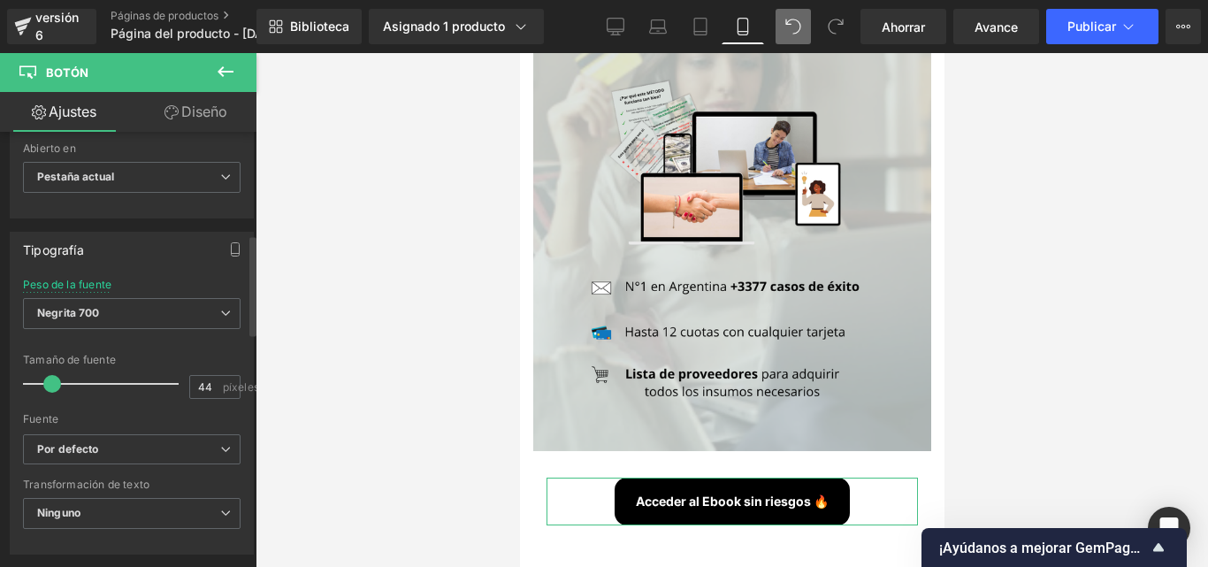
click at [93, 393] on div at bounding box center [105, 383] width 147 height 35
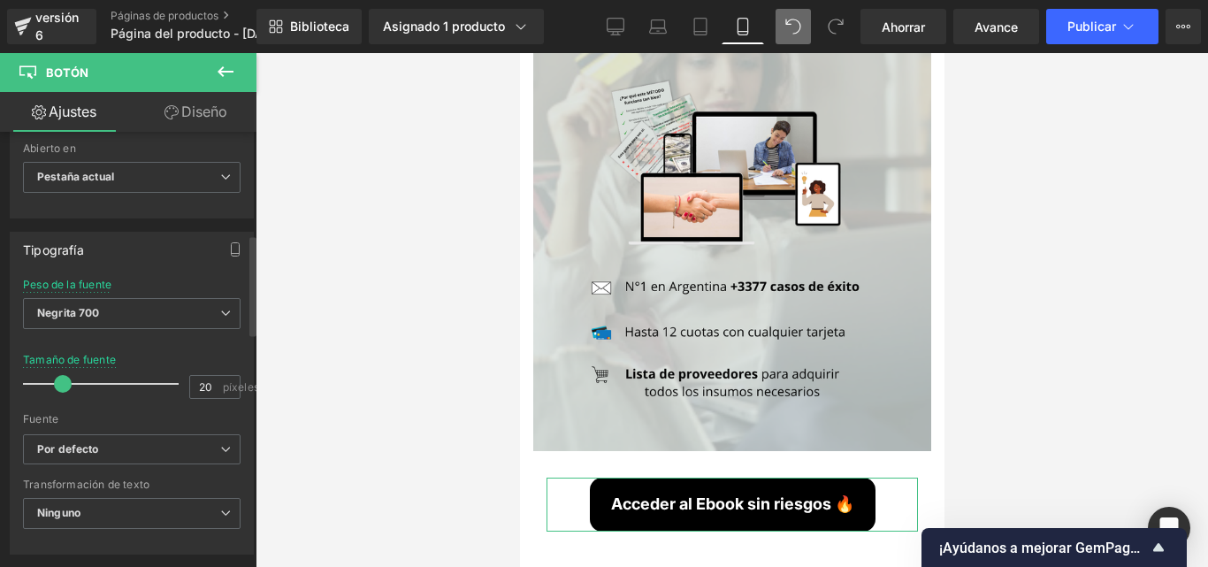
type input "18"
drag, startPoint x: 79, startPoint y: 391, endPoint x: 57, endPoint y: 391, distance: 22.1
click at [57, 391] on div at bounding box center [105, 383] width 147 height 35
click at [173, 312] on span "Negrita 700" at bounding box center [132, 313] width 218 height 31
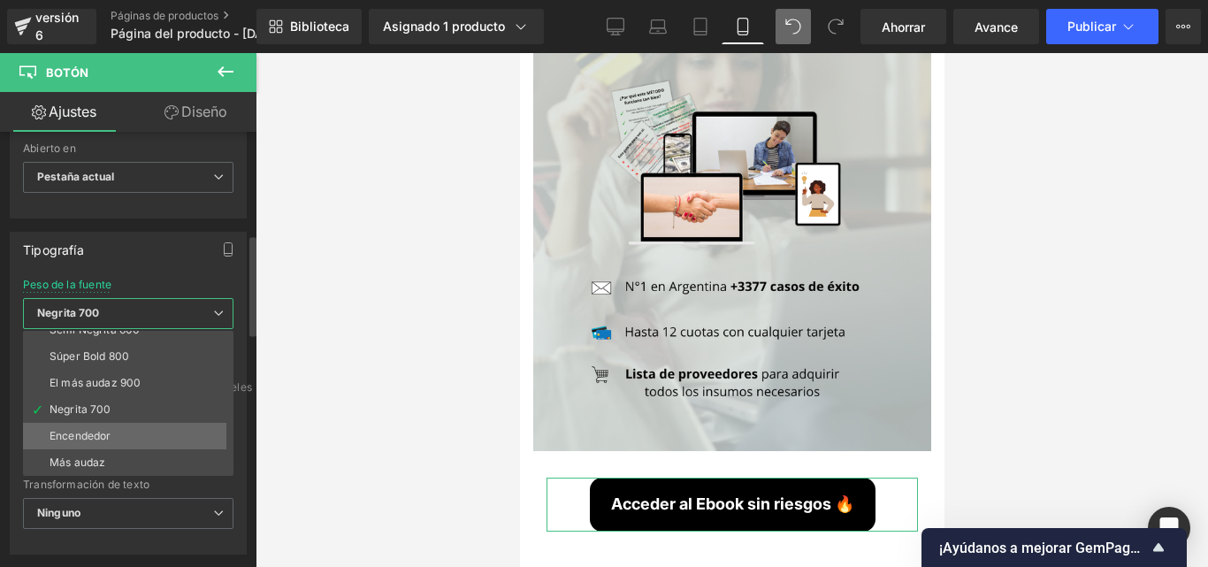
click at [111, 440] on font "Encendedor" at bounding box center [80, 435] width 61 height 13
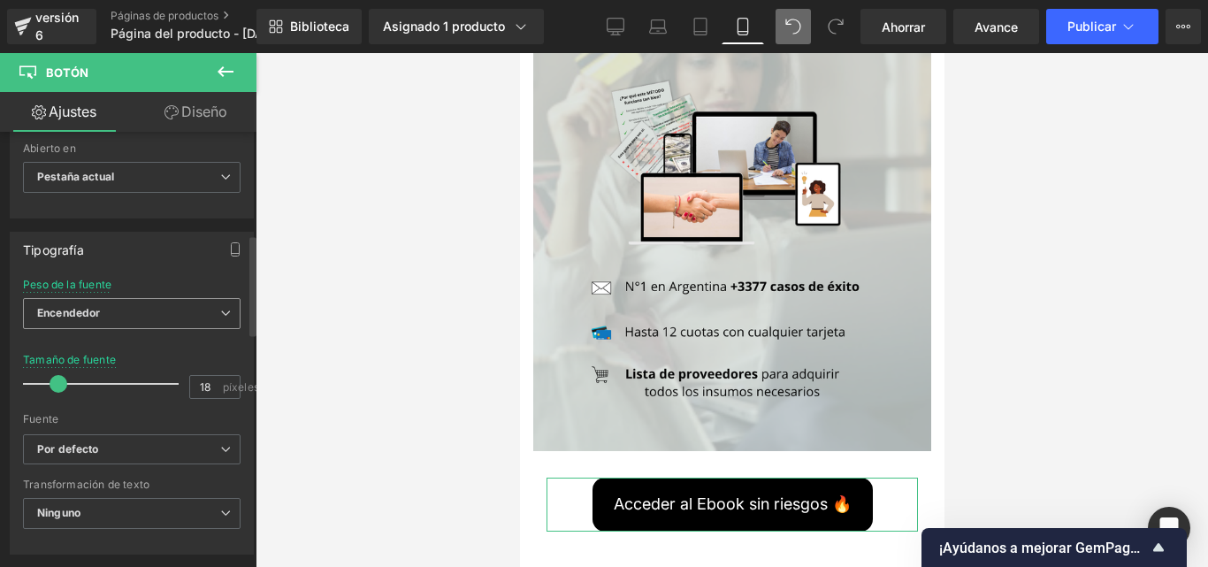
click at [166, 317] on span "Encendedor" at bounding box center [132, 313] width 218 height 31
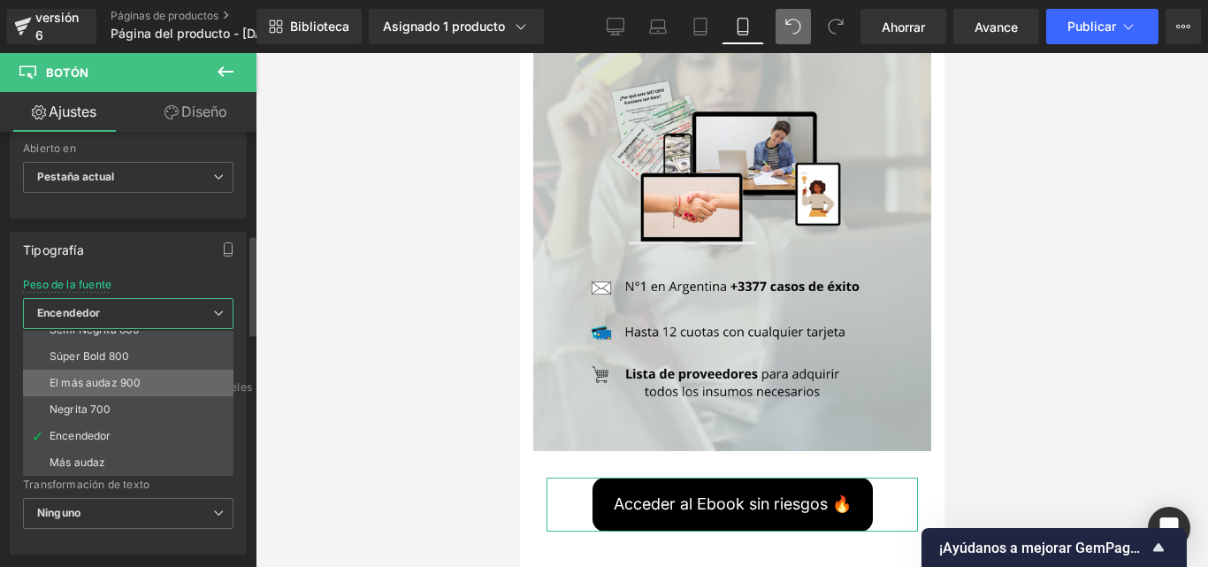
click at [111, 383] on font "El más audaz 900" at bounding box center [95, 382] width 91 height 13
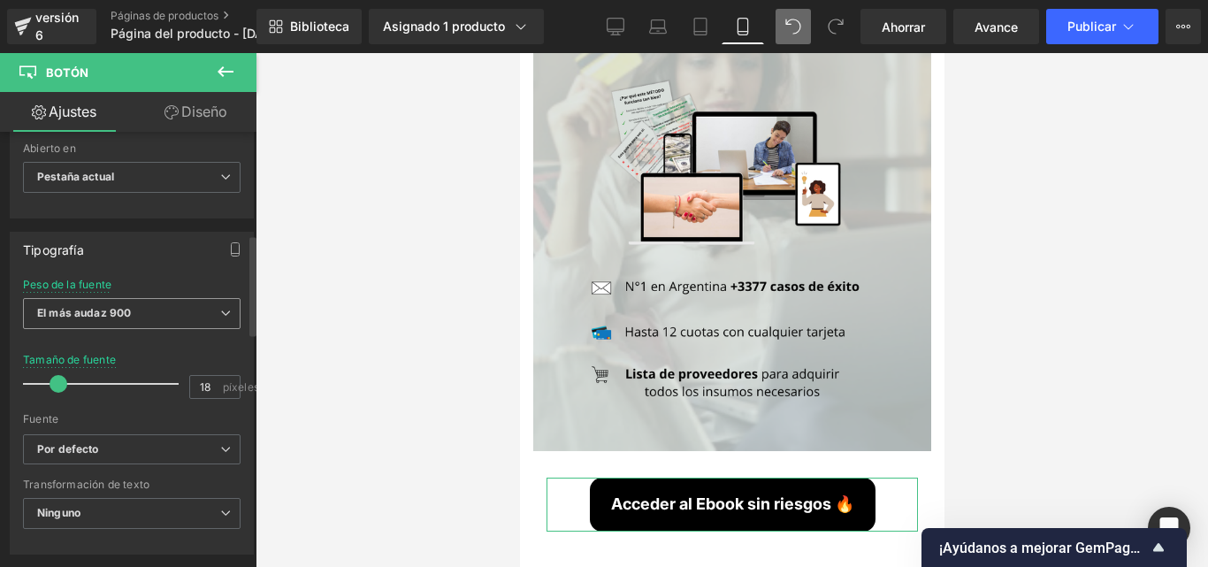
click at [158, 316] on span "El más audaz 900" at bounding box center [132, 313] width 218 height 31
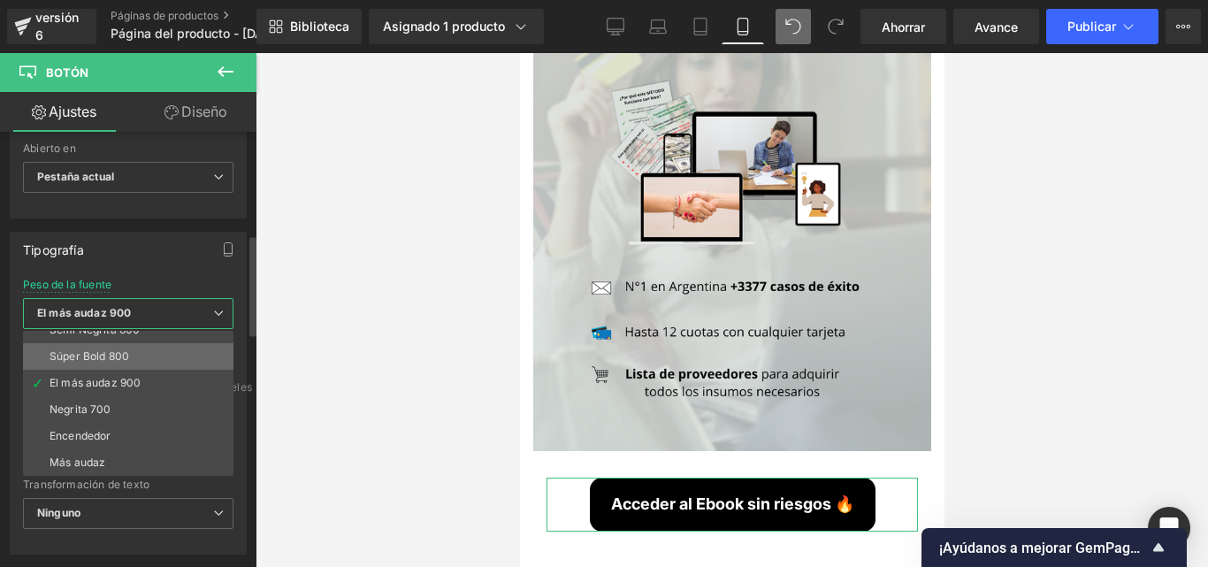
click at [110, 361] on font "Súper Bold 800" at bounding box center [90, 355] width 80 height 13
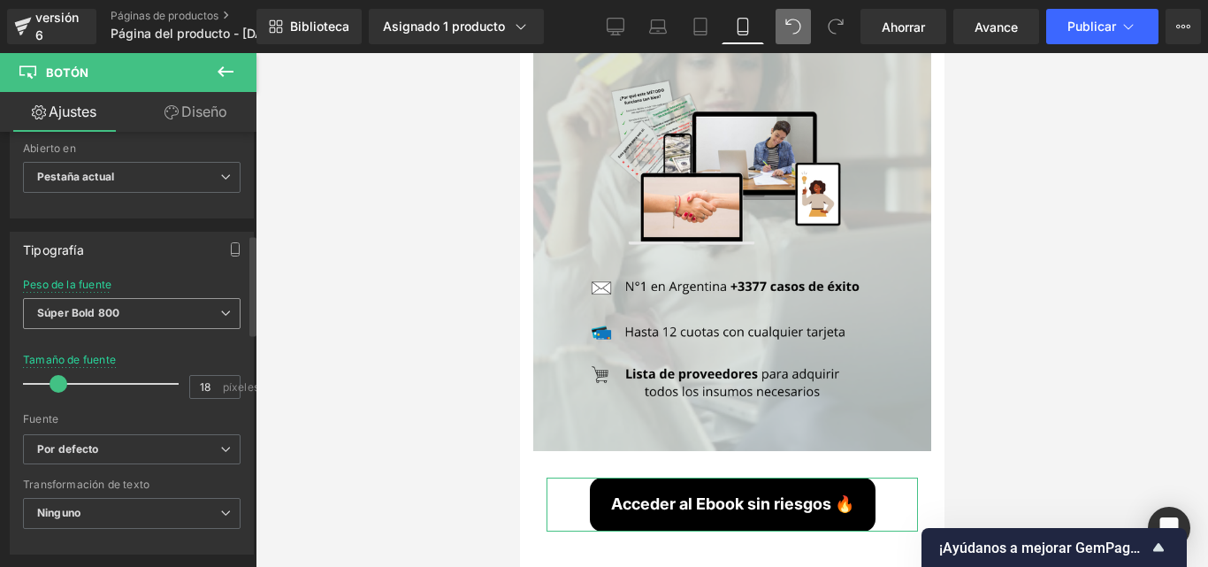
click at [148, 320] on span "Súper Bold 800" at bounding box center [132, 313] width 218 height 31
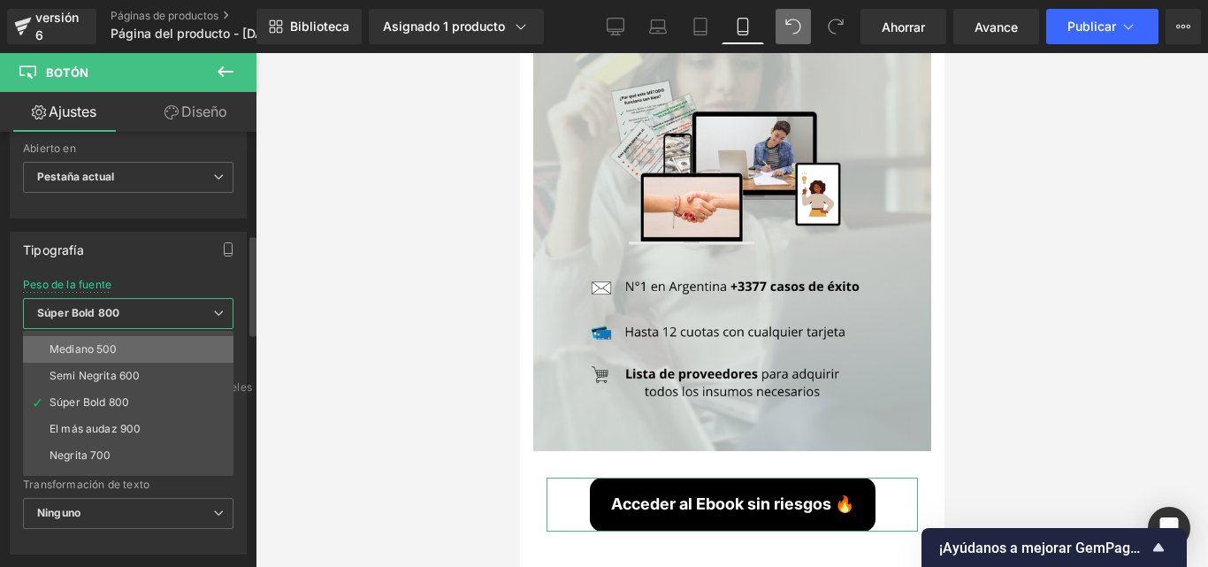
scroll to position [58, 0]
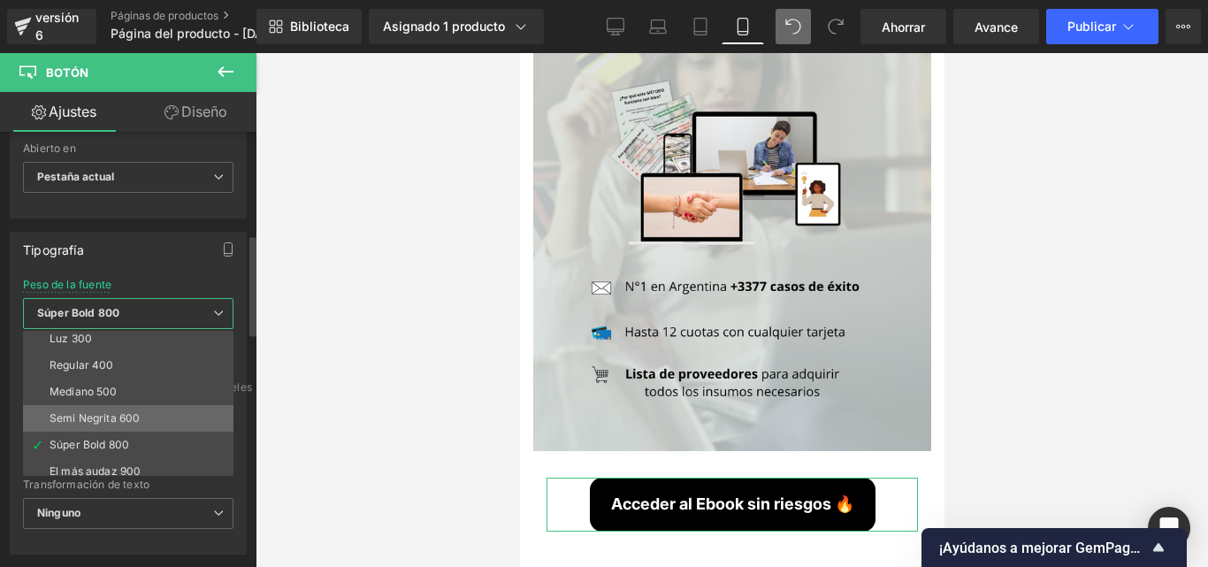
click at [92, 414] on font "Semi Negrita 600" at bounding box center [95, 417] width 90 height 13
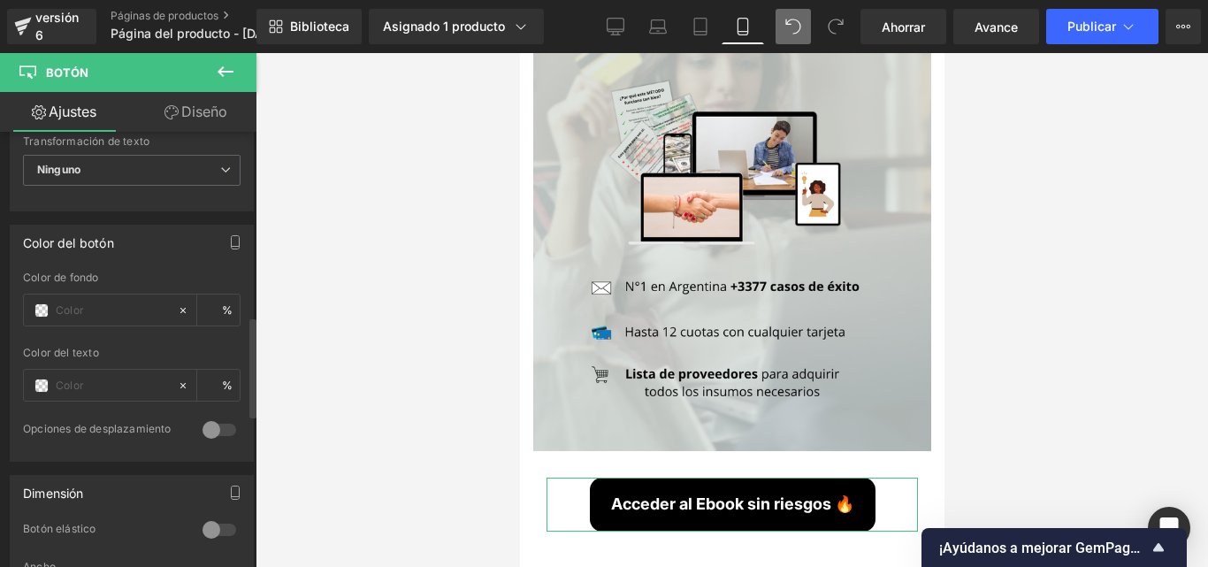
scroll to position [796, 0]
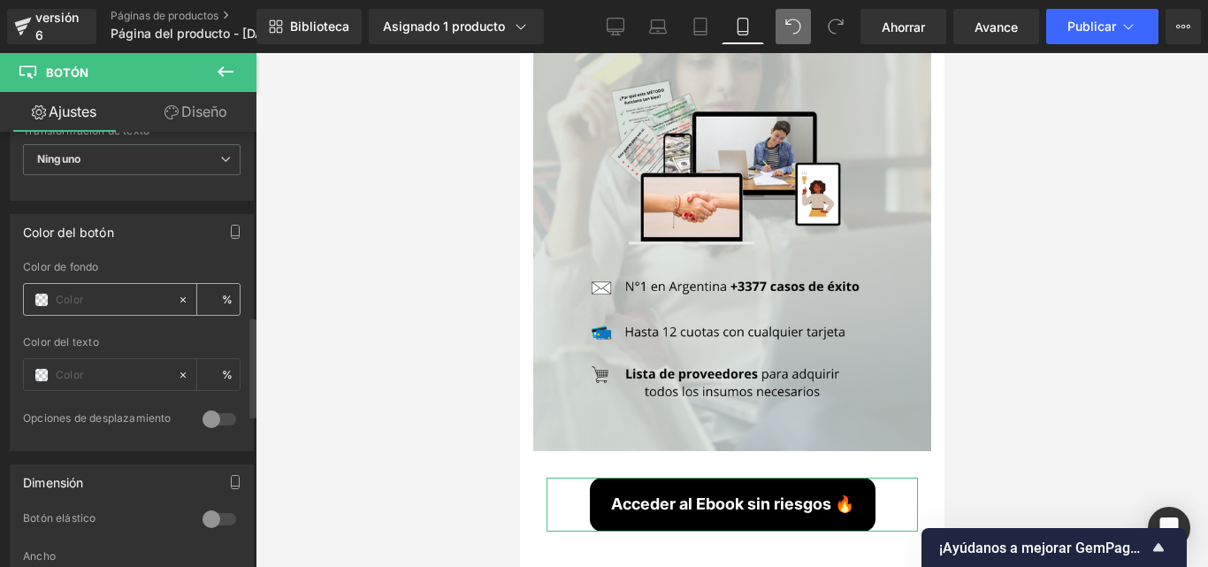
click at [50, 302] on div at bounding box center [100, 299] width 153 height 31
click at [43, 290] on div at bounding box center [100, 299] width 153 height 31
click at [36, 299] on span at bounding box center [41, 300] width 14 height 14
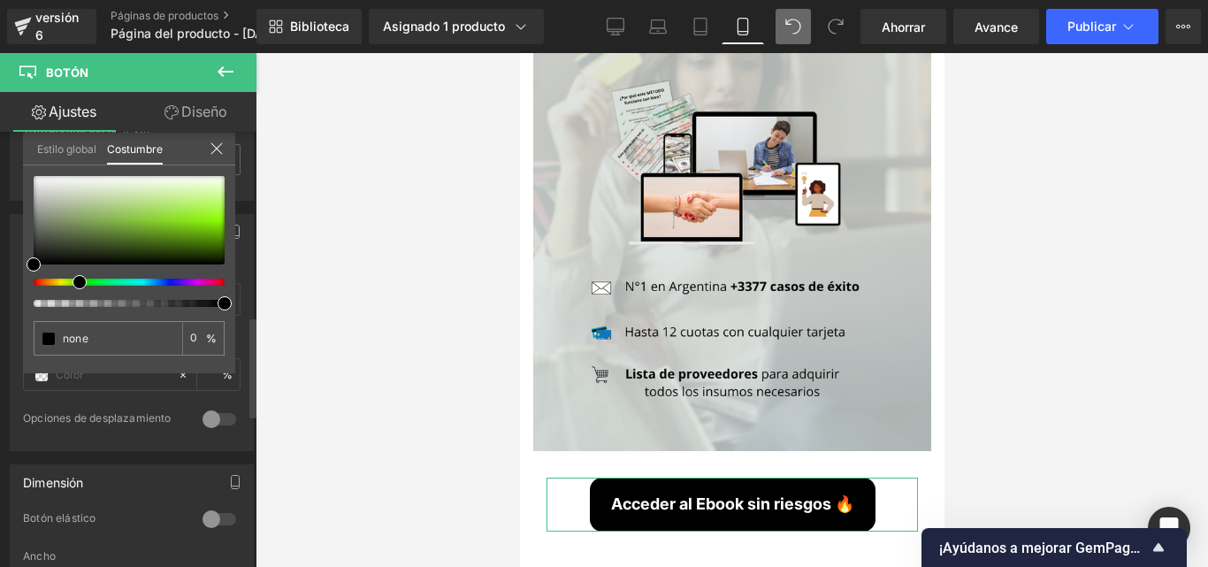
drag, startPoint x: 34, startPoint y: 286, endPoint x: 74, endPoint y: 283, distance: 39.9
click at [74, 283] on span at bounding box center [80, 282] width 14 height 14
type input "#000000"
type input "100"
type input "#000000"
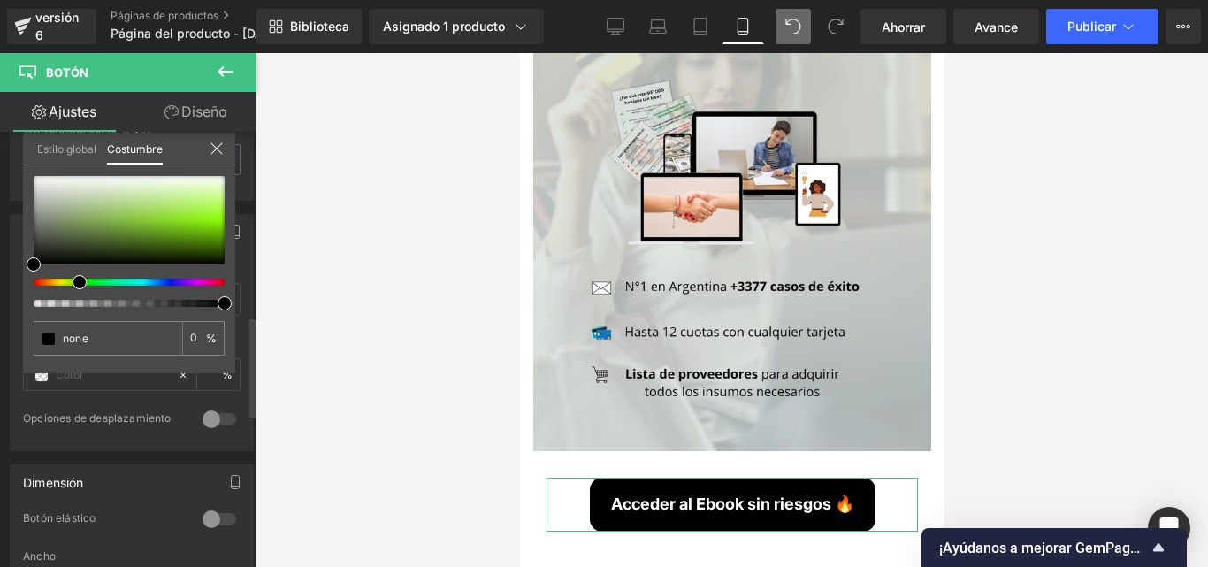
type input "100"
click at [78, 279] on div at bounding box center [122, 282] width 191 height 7
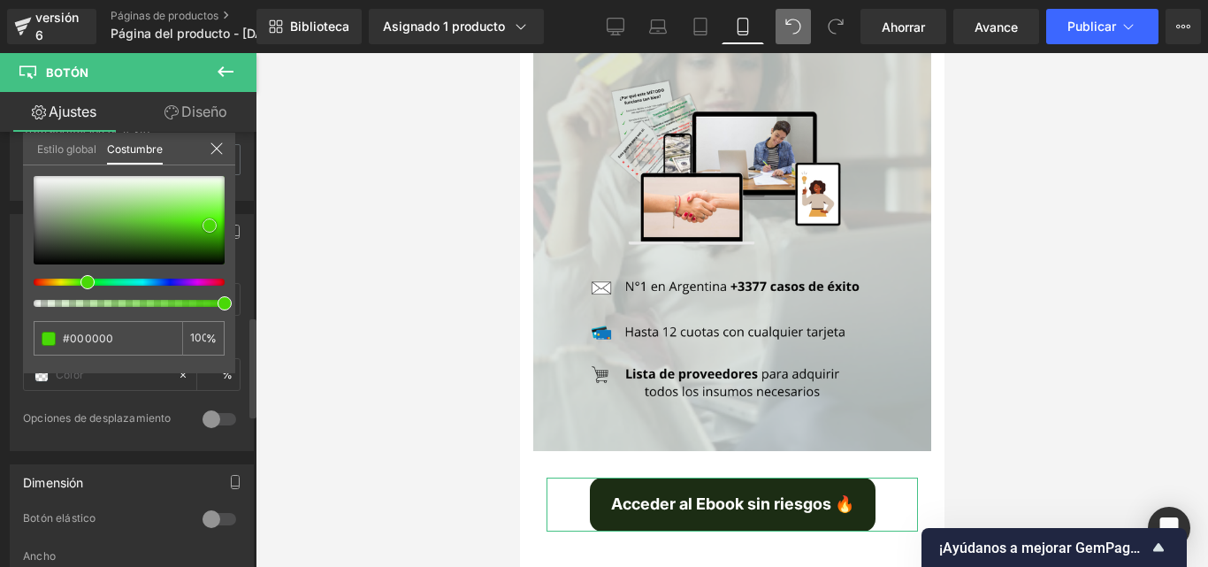
type input "#1c2d14"
type input "#46bc0f"
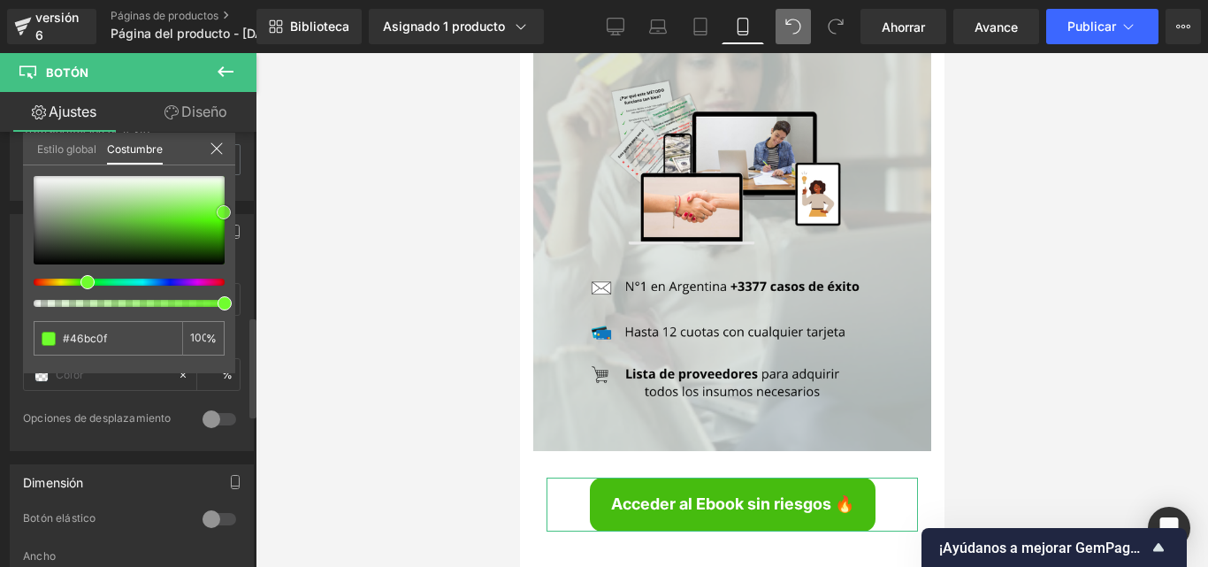
type input "#5df716"
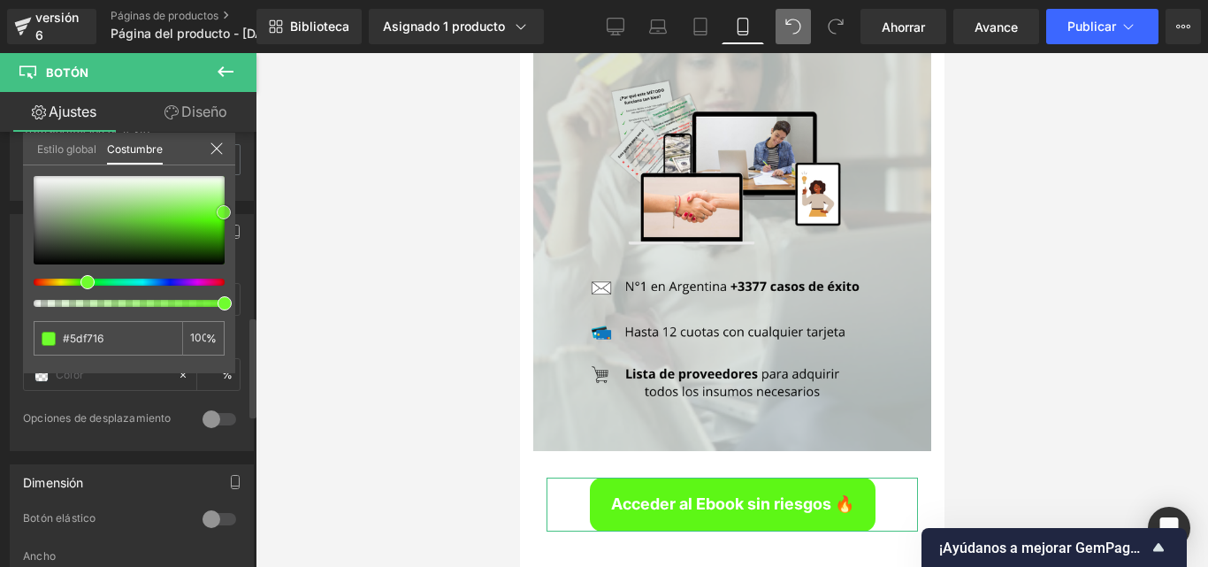
type input "#70fd2e"
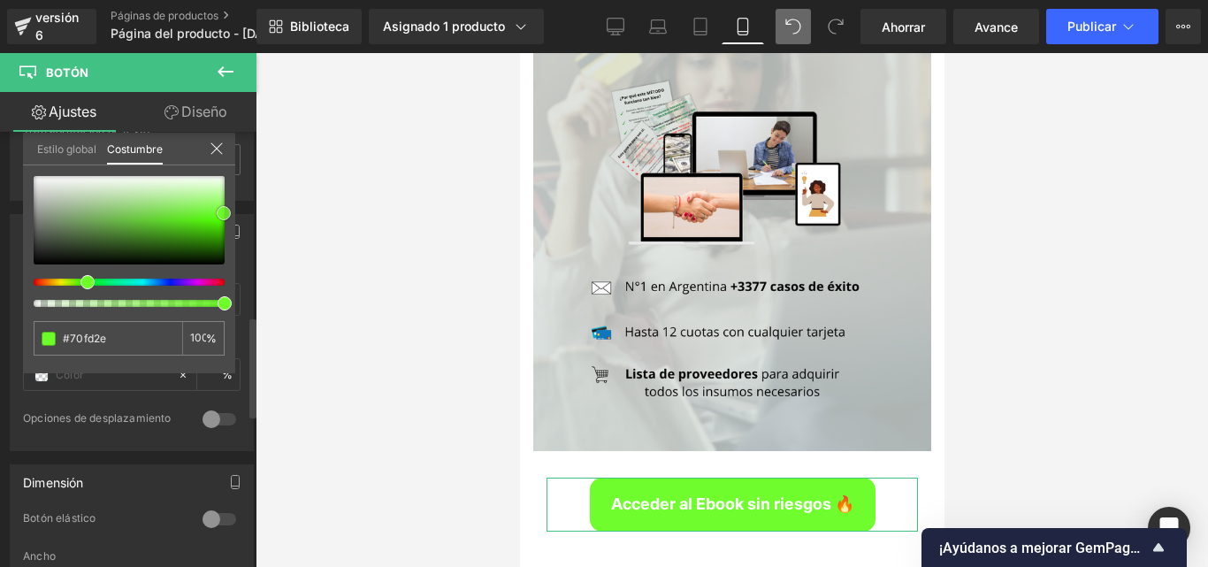
type input "#6dfd29"
type input "#5ffd15"
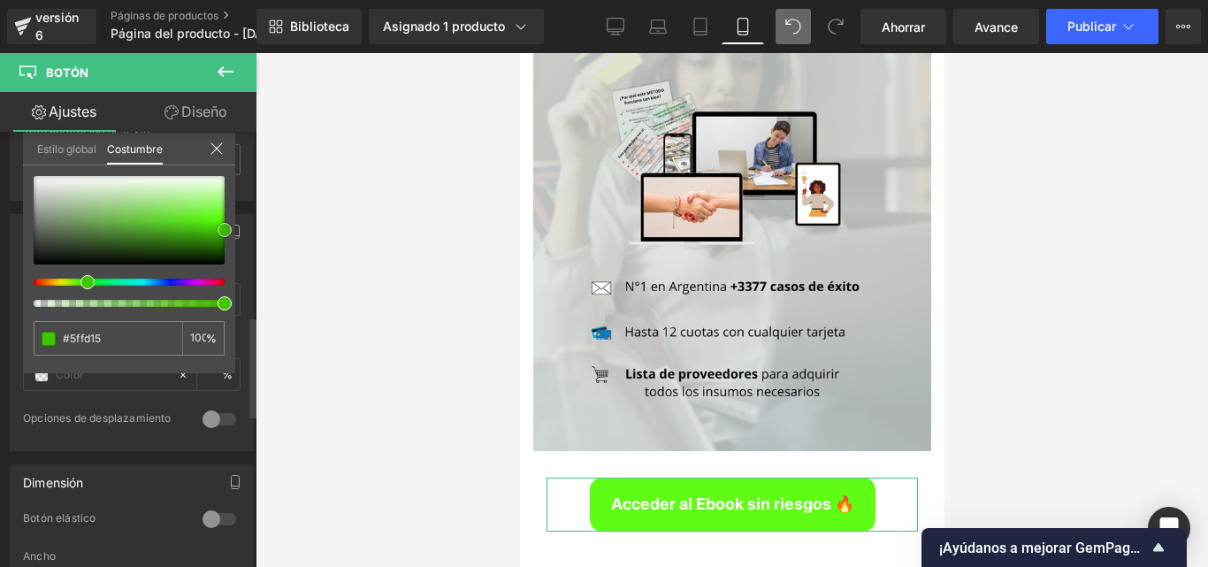
type input "#47e000"
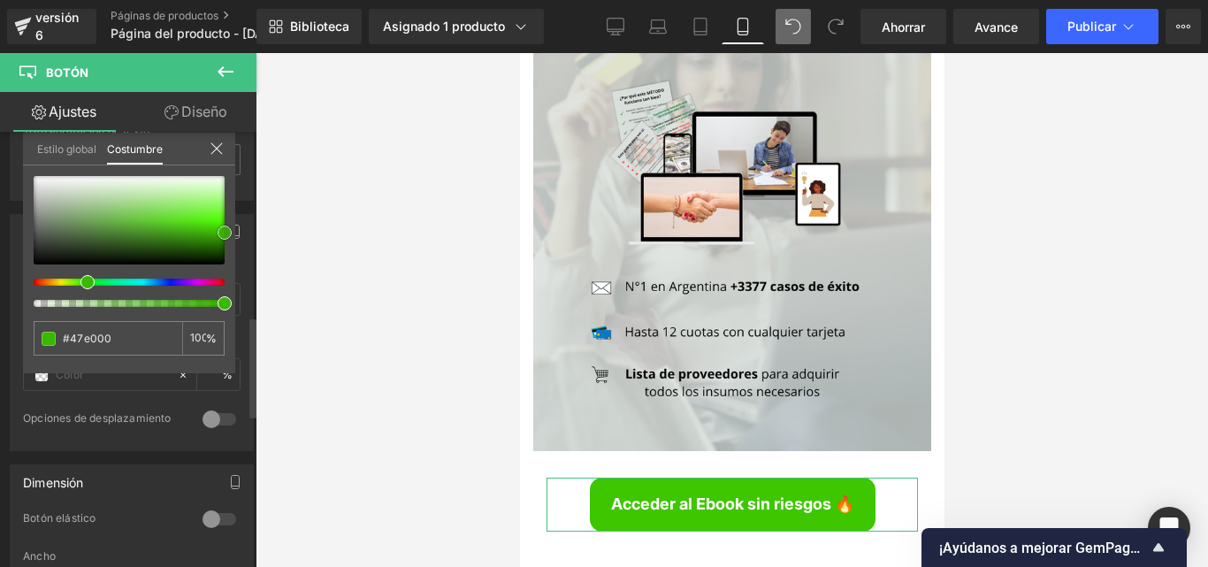
type input "#3ec600"
type input "#36ad00"
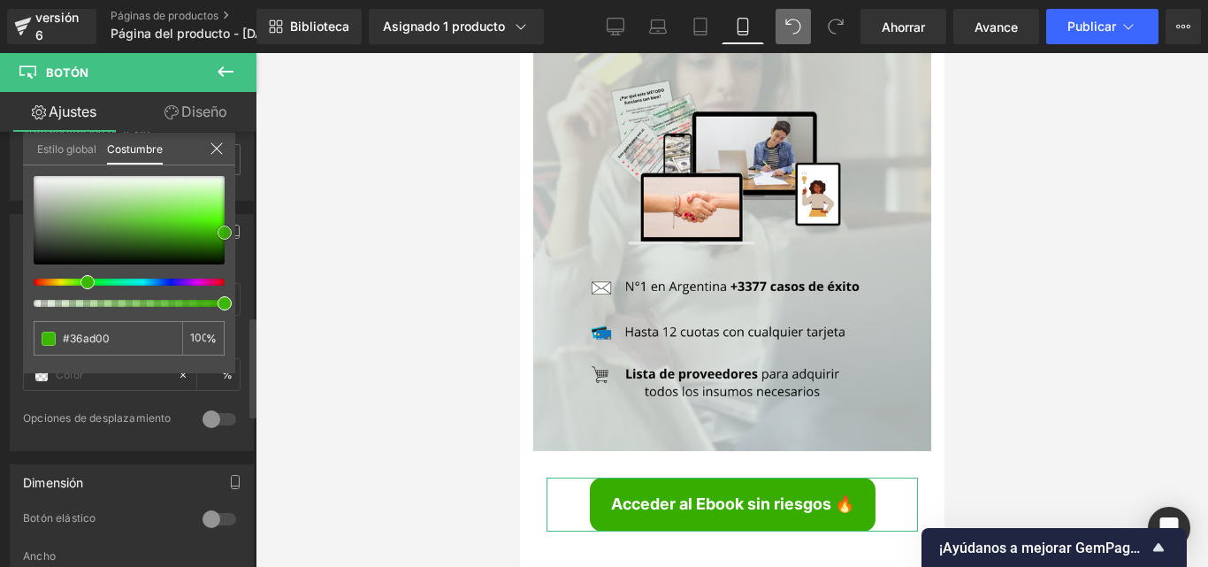
type input "#38b200"
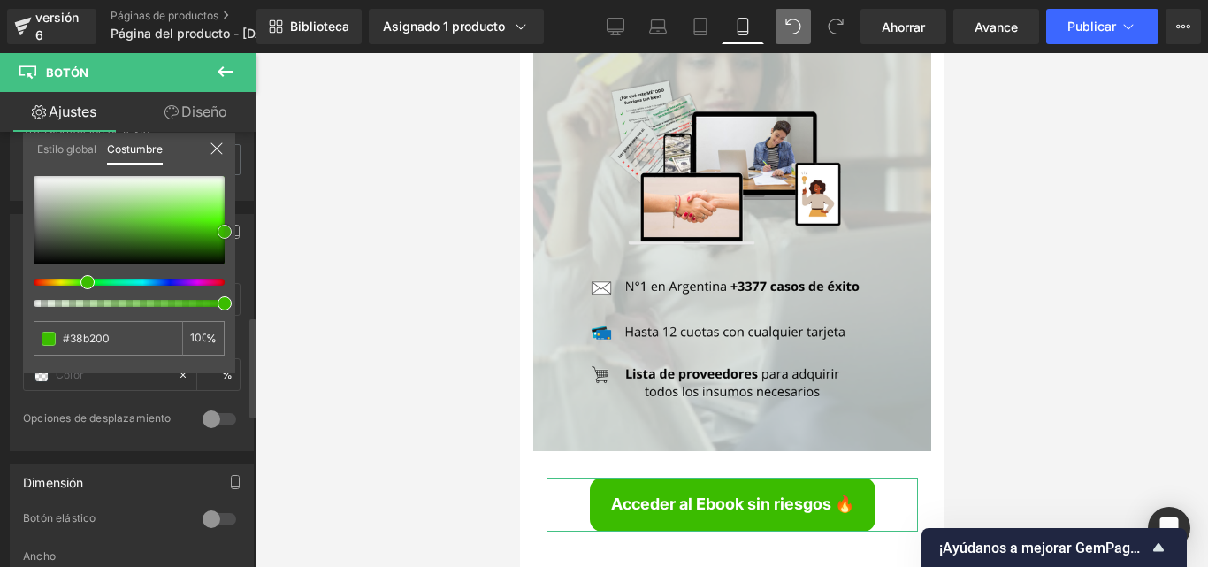
type input "#3bbc00"
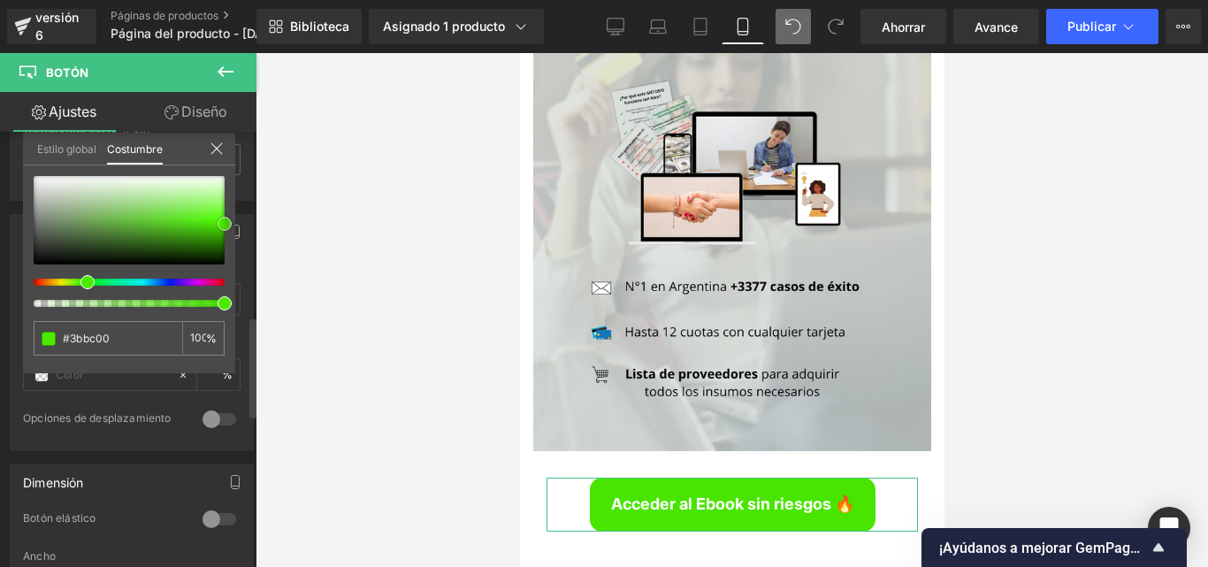
type input "#48e500"
type input "#4bef00"
type input "#4aea00"
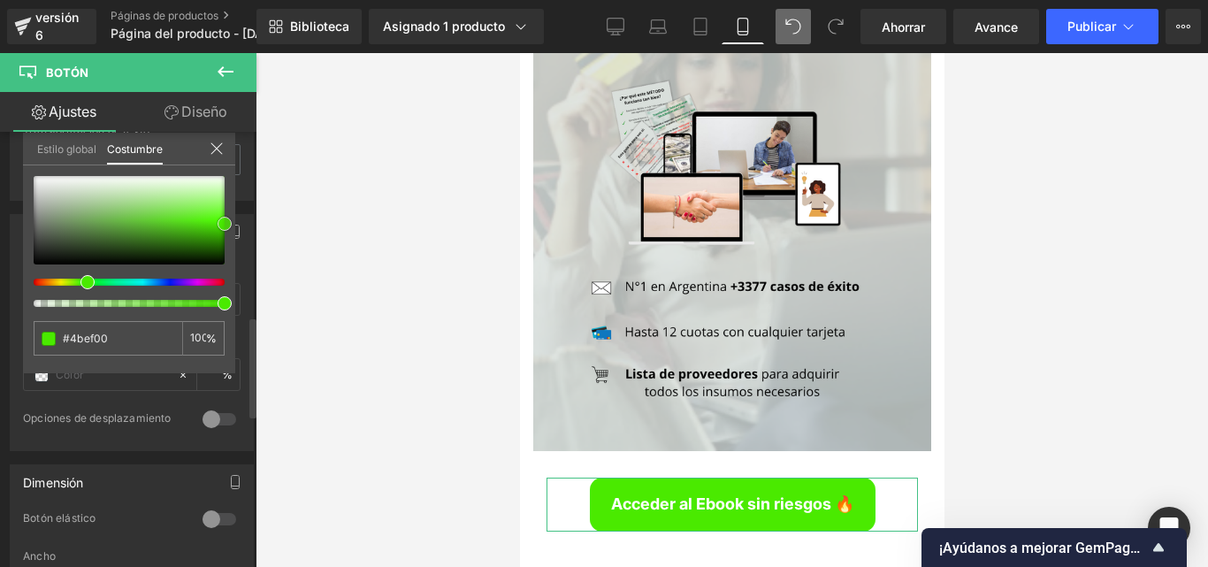
type input "#4aea00"
drag, startPoint x: 179, startPoint y: 237, endPoint x: 226, endPoint y: 224, distance: 49.6
click at [226, 224] on span at bounding box center [225, 224] width 14 height 14
type input "#48e500"
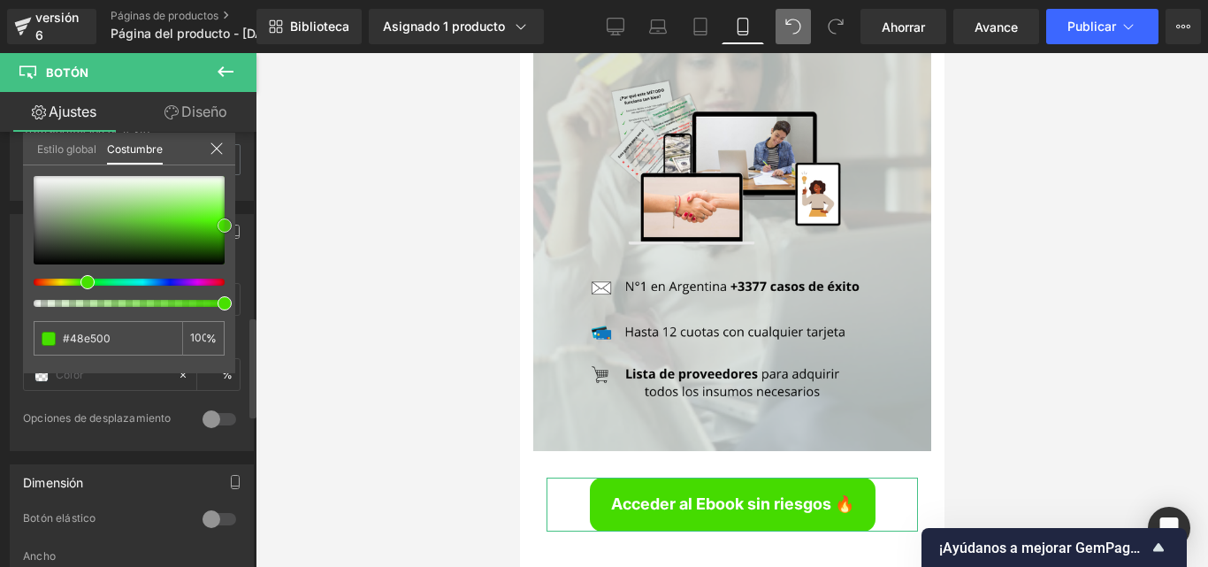
type input "#45db00"
click at [226, 228] on span at bounding box center [225, 228] width 14 height 14
drag, startPoint x: 118, startPoint y: 334, endPoint x: 52, endPoint y: 333, distance: 65.5
click at [52, 333] on div "#45db00" at bounding box center [108, 338] width 149 height 34
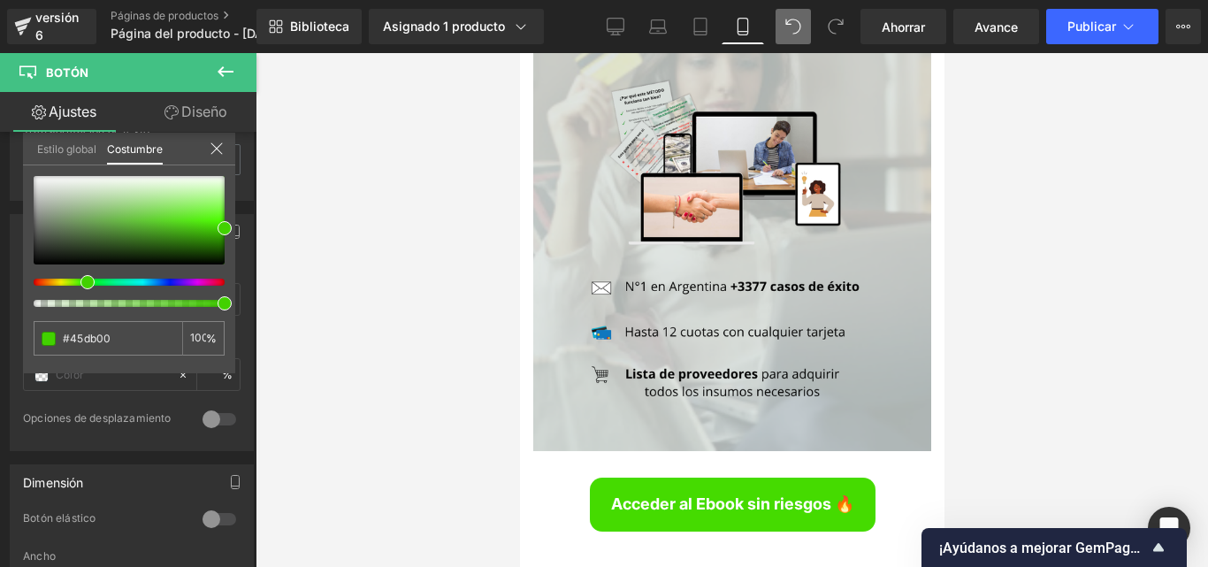
click at [355, 297] on div at bounding box center [732, 310] width 952 height 514
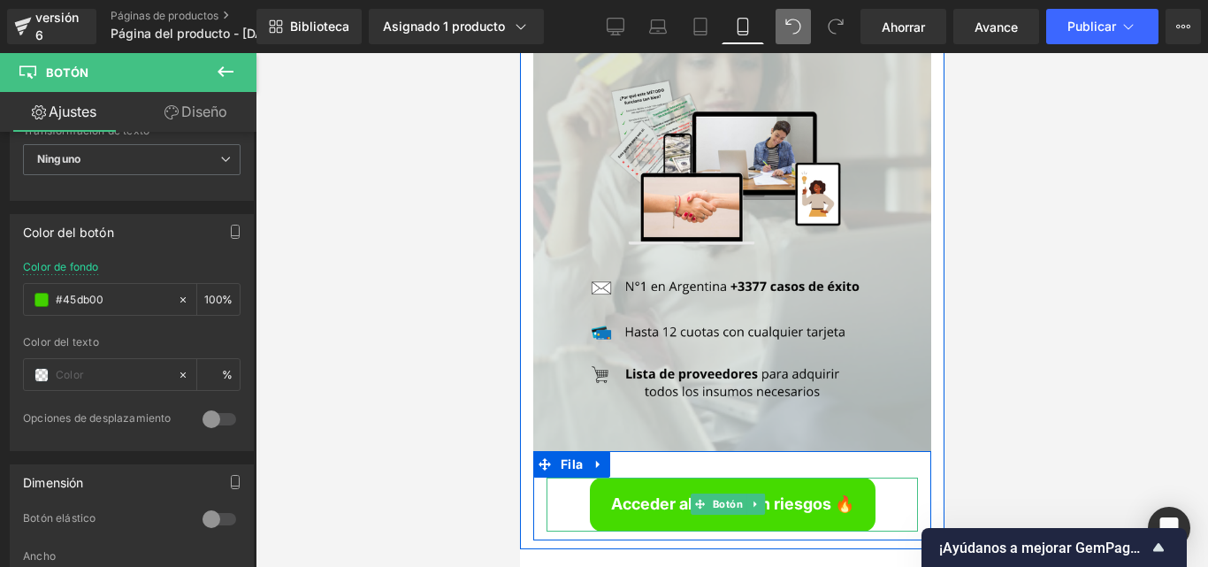
click at [566, 478] on div "Acceder al Ebook sin riesgos 🔥" at bounding box center [731, 505] width 371 height 54
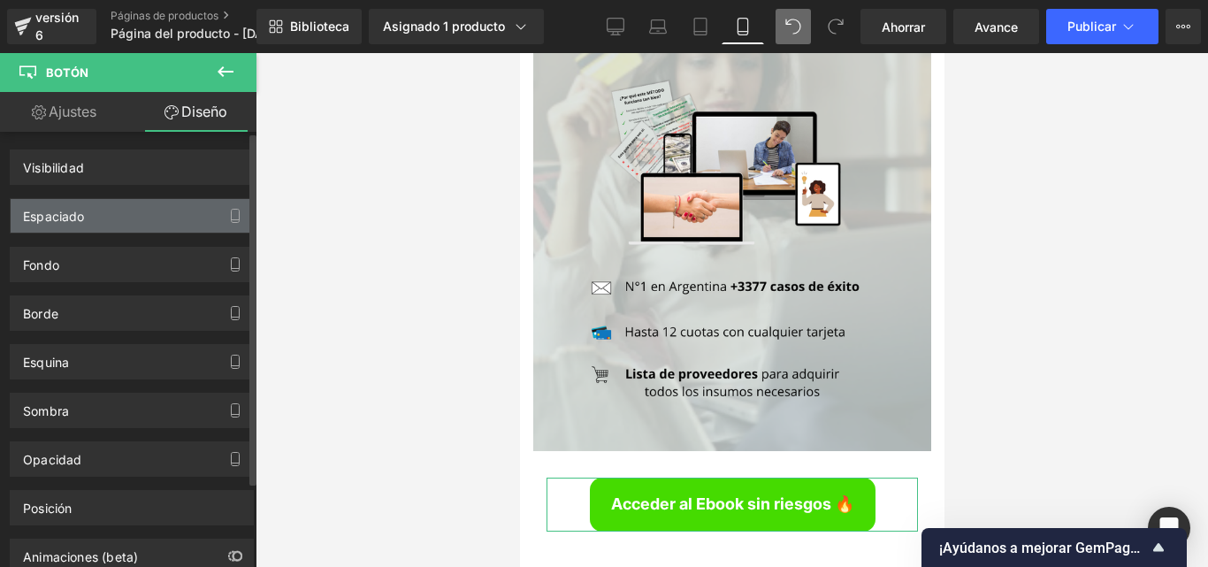
click at [106, 205] on div "Espaciado" at bounding box center [132, 216] width 242 height 34
click at [105, 227] on div "Espaciado" at bounding box center [132, 216] width 242 height 34
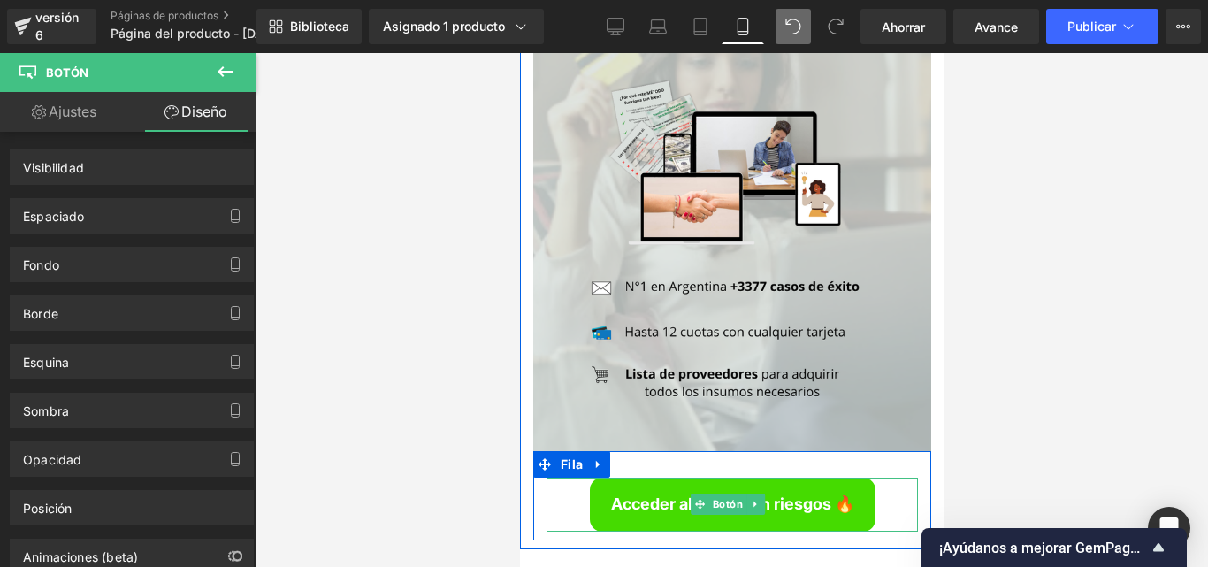
click at [575, 478] on div "Acceder al Ebook sin riesgos 🔥" at bounding box center [731, 505] width 371 height 54
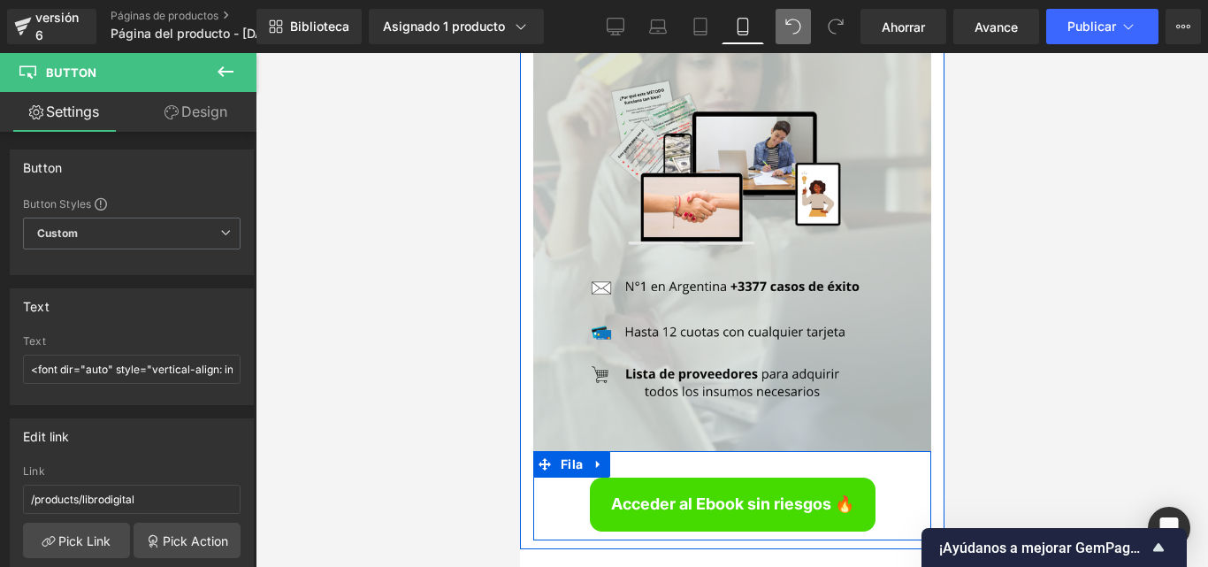
click at [538, 478] on div "Acceder al Ebook sin riesgos 🔥 Botón" at bounding box center [731, 505] width 398 height 54
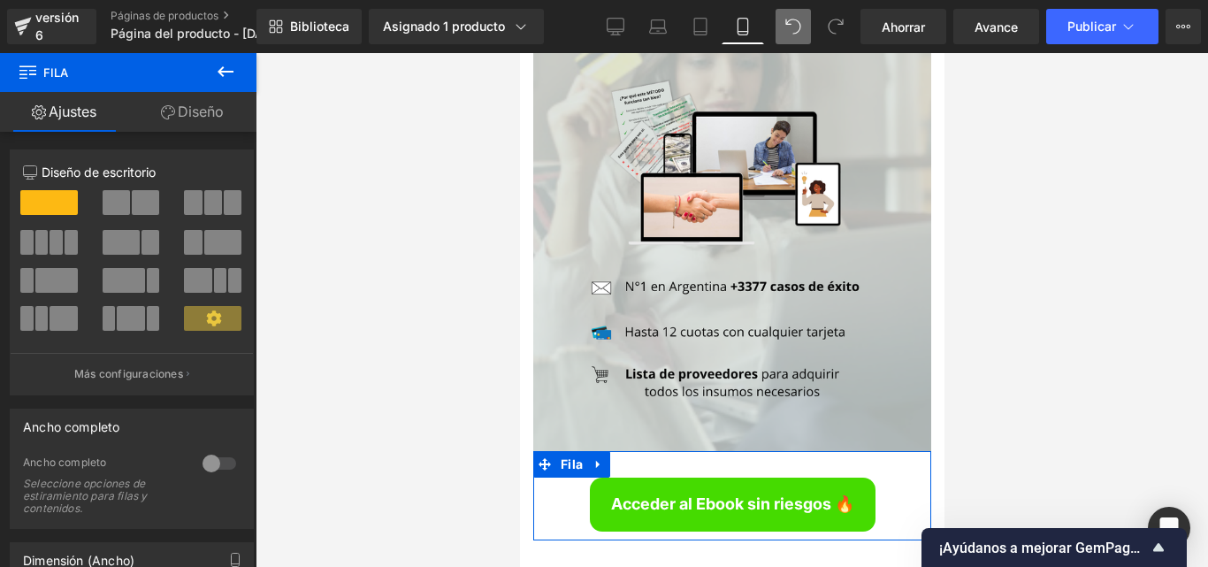
click at [197, 103] on font "Diseño" at bounding box center [201, 112] width 46 height 18
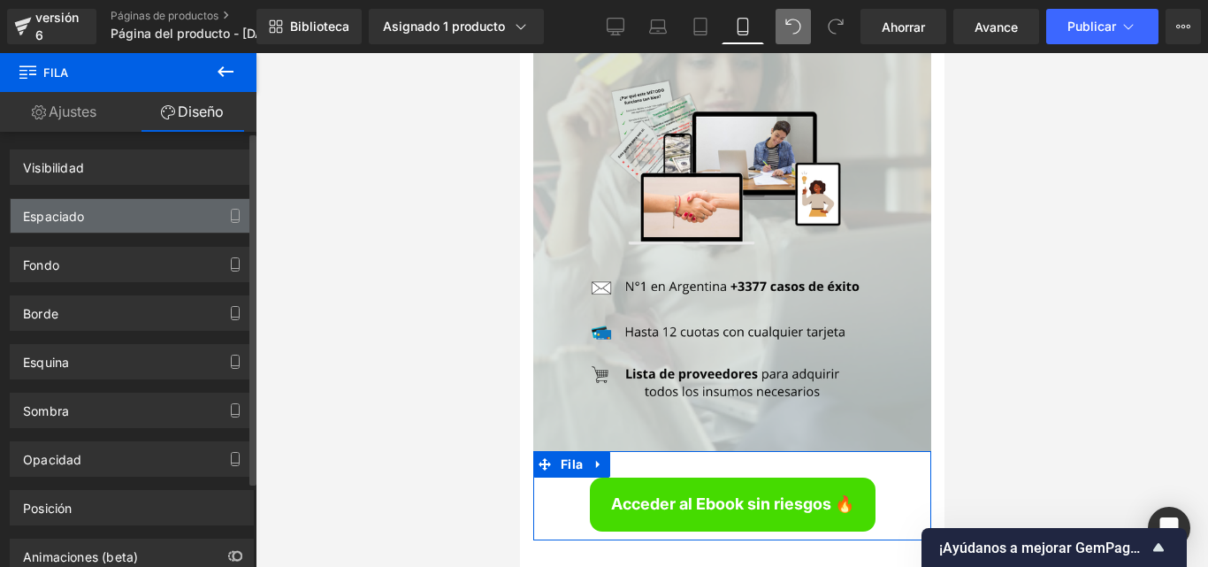
click at [104, 224] on div "Espaciado" at bounding box center [132, 216] width 242 height 34
click at [97, 215] on div "Espaciado" at bounding box center [132, 216] width 242 height 34
click at [97, 214] on div "Espaciado" at bounding box center [132, 216] width 242 height 34
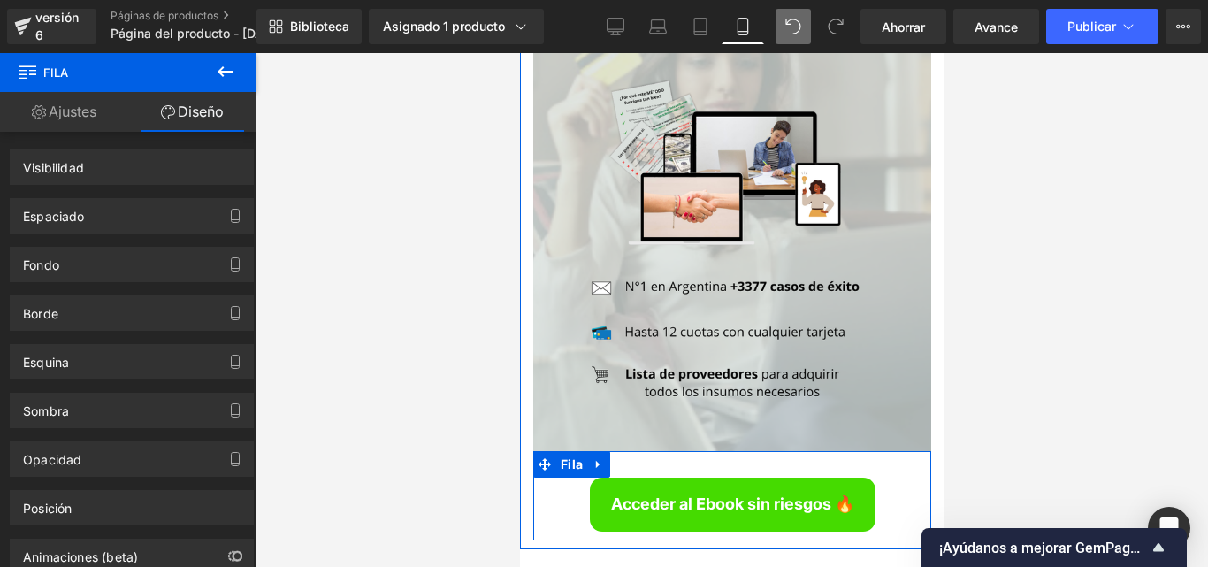
click at [723, 498] on font "Botón" at bounding box center [727, 504] width 30 height 12
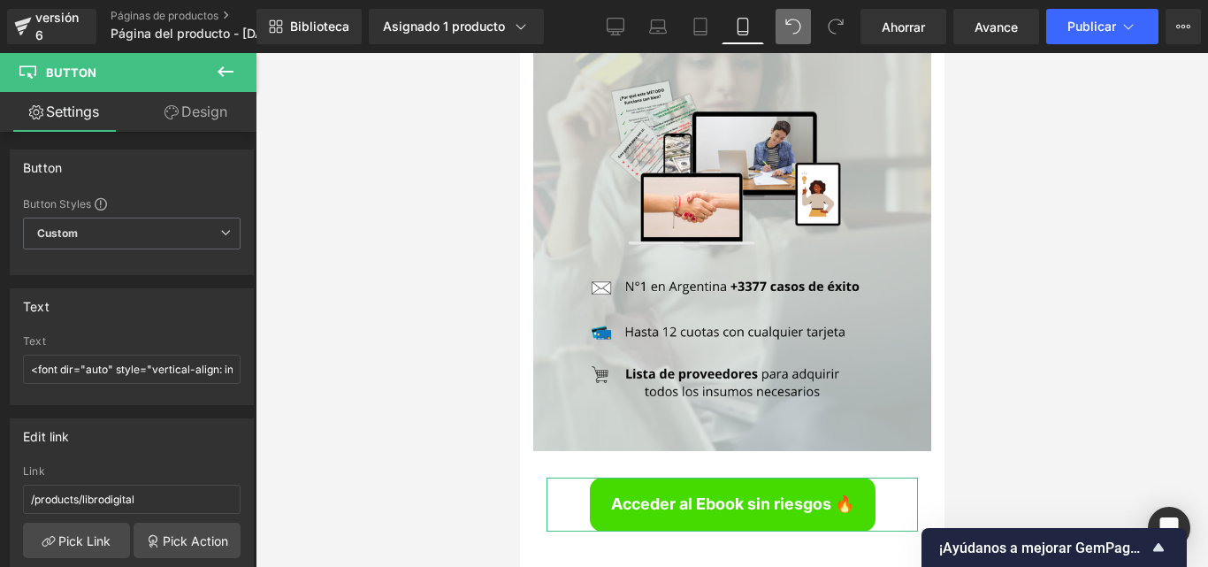
click at [191, 102] on link "Design" at bounding box center [196, 112] width 128 height 40
click at [0, 0] on div "Spacing" at bounding box center [0, 0] width 0 height 0
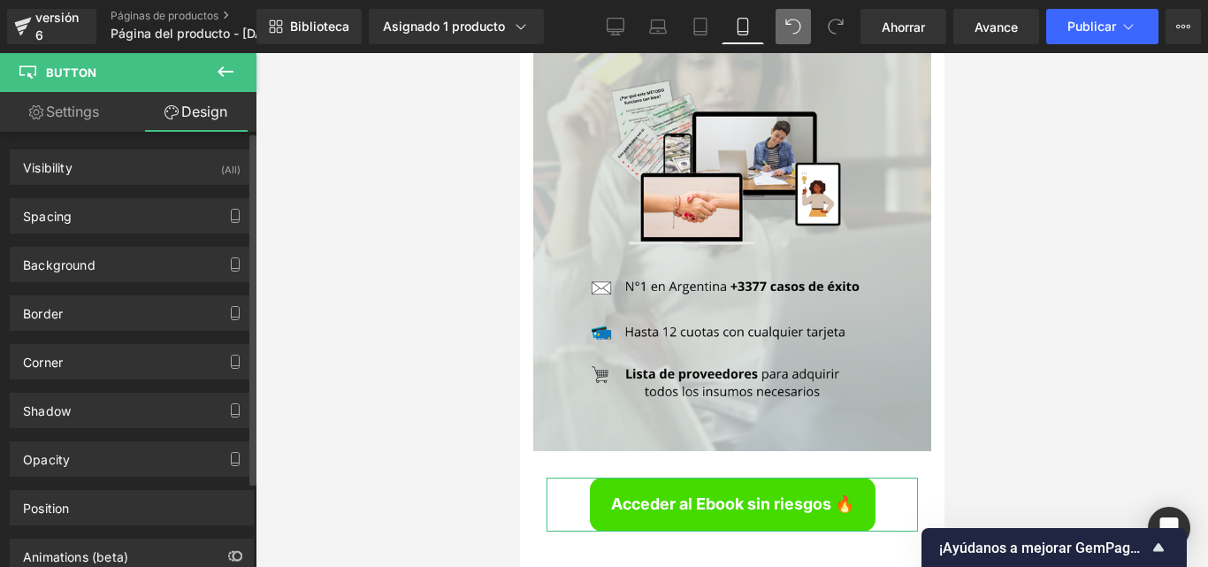
type input "0"
type input "16"
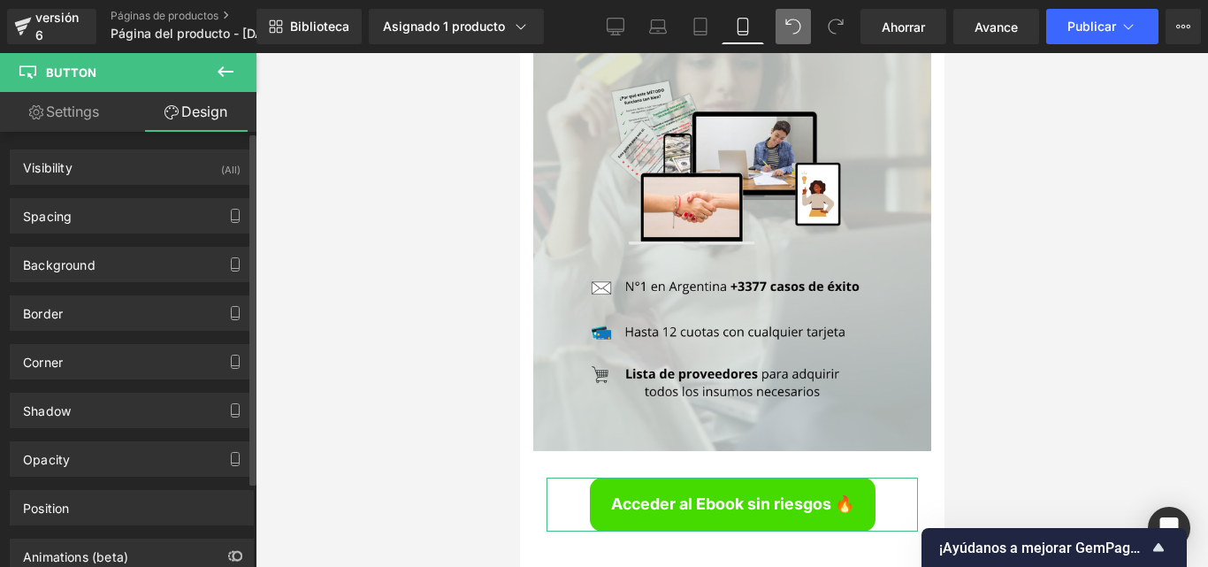
type input "24"
type input "16"
type input "24"
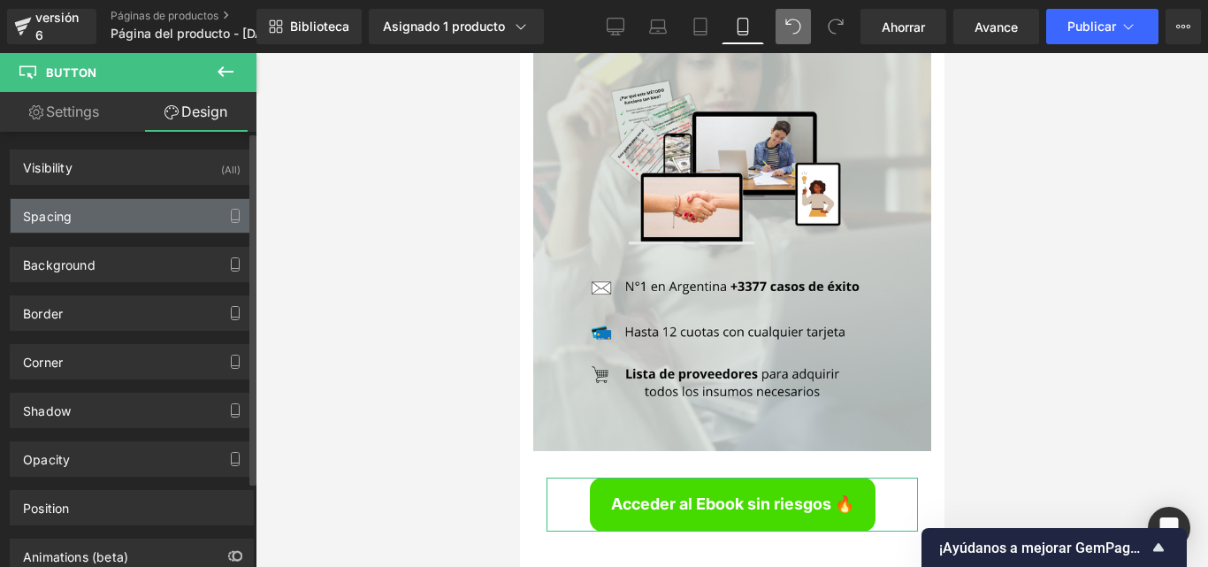
click at [157, 218] on div "Spacing" at bounding box center [132, 216] width 242 height 34
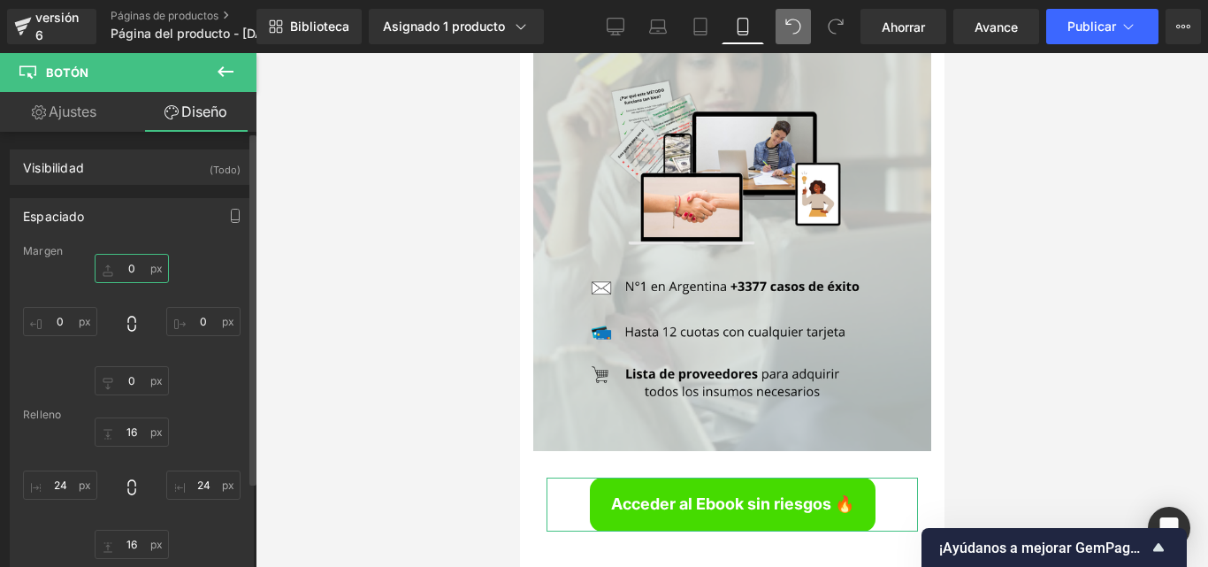
click at [133, 269] on input "0" at bounding box center [132, 268] width 74 height 29
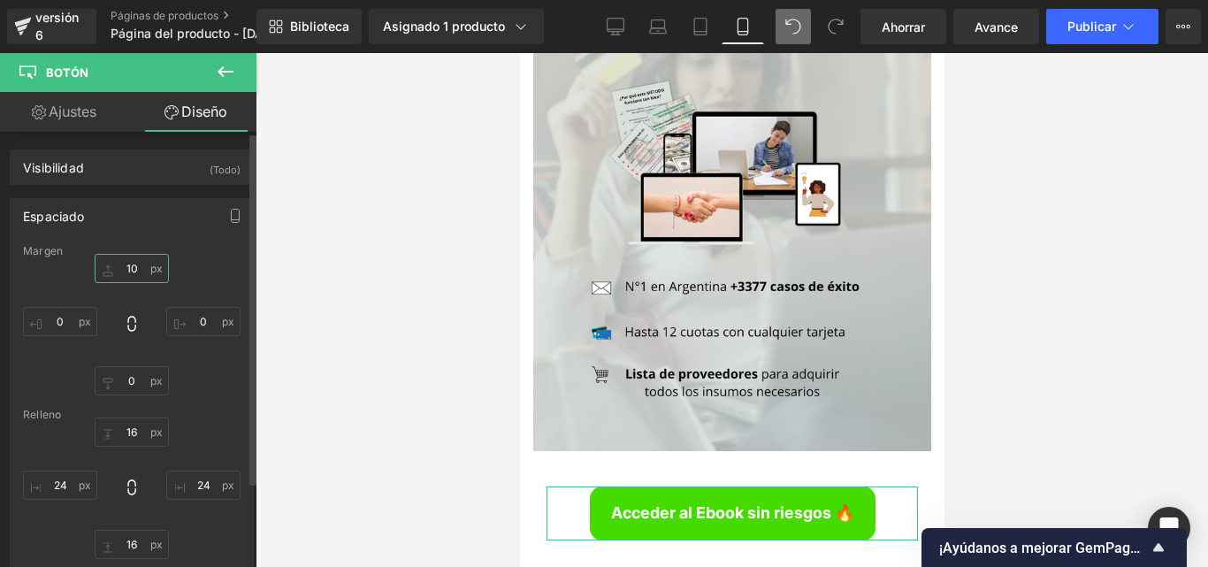
type input "1"
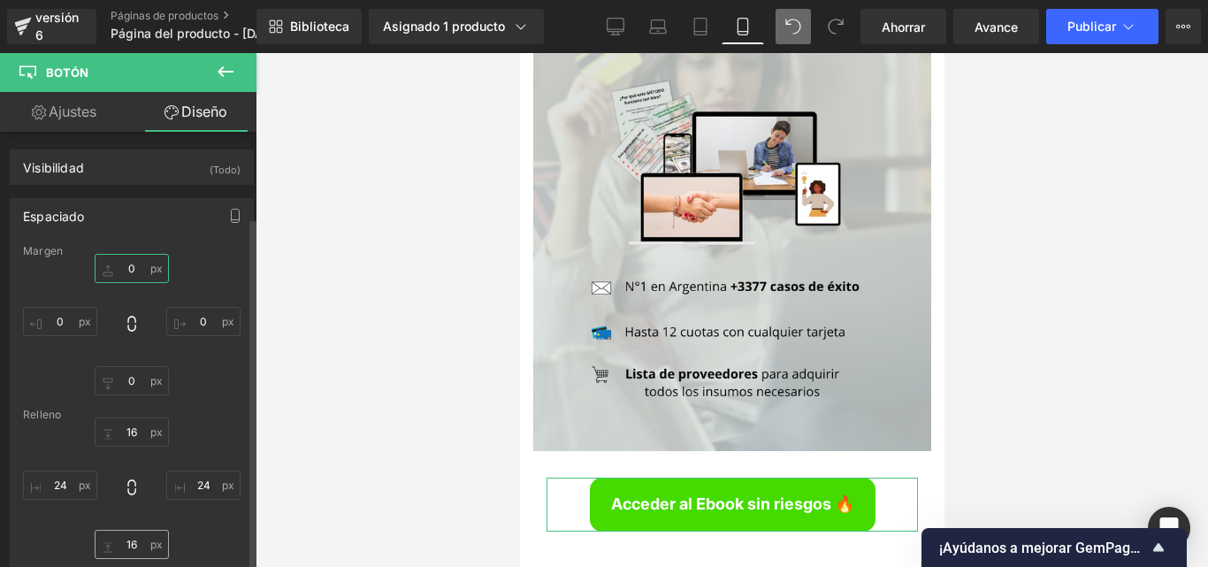
scroll to position [177, 0]
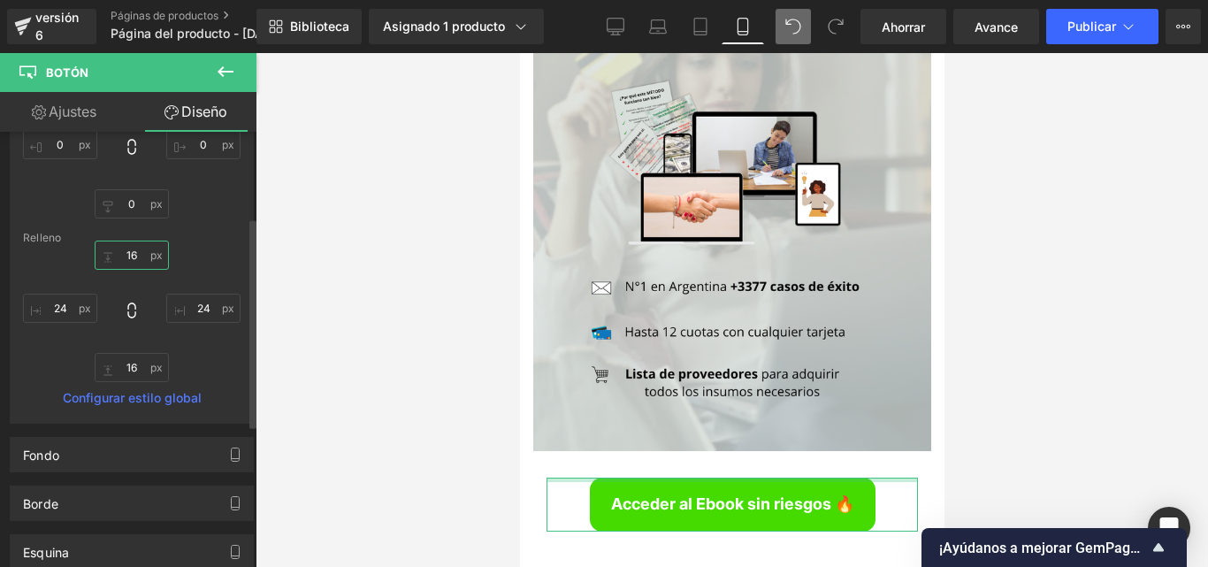
click at [137, 252] on input "16" at bounding box center [132, 255] width 74 height 29
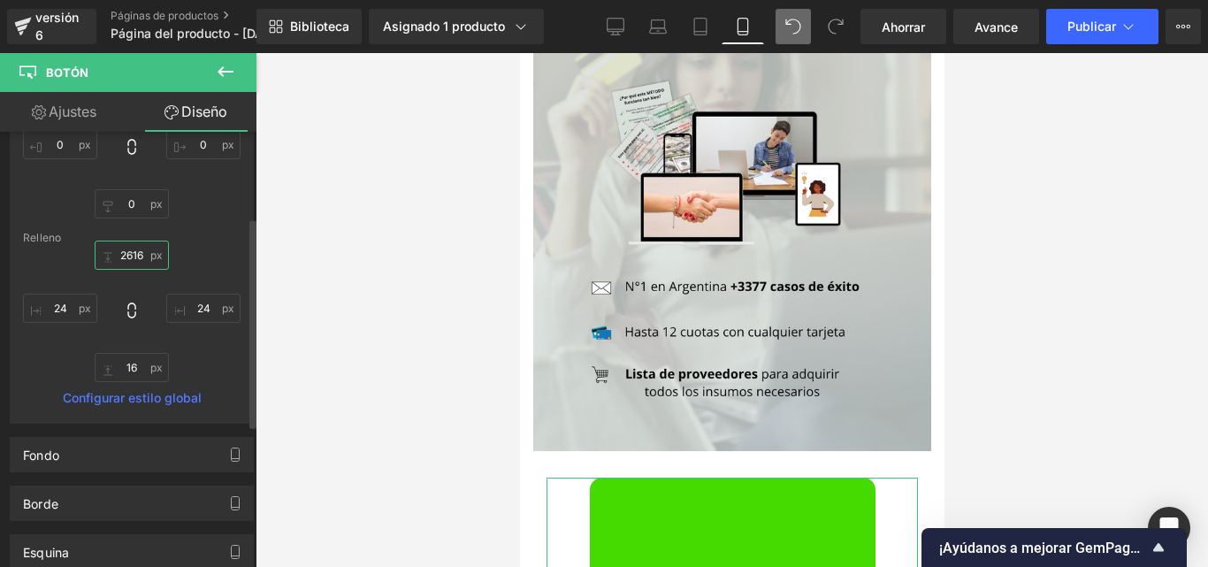
click at [101, 252] on input "2616" at bounding box center [132, 255] width 74 height 29
type input "16"
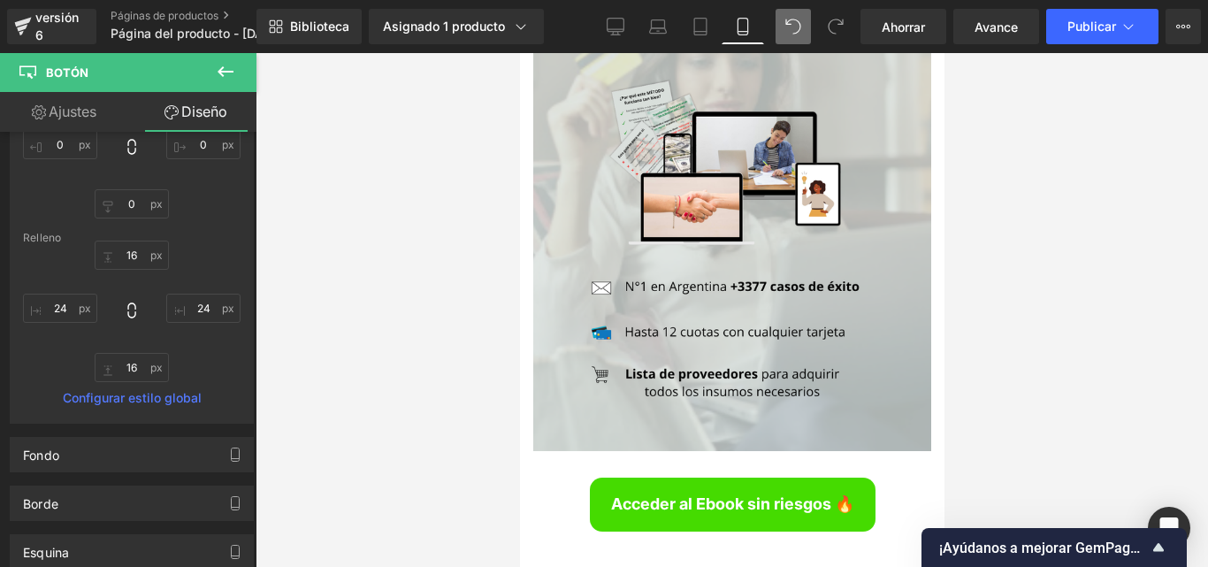
click at [445, 256] on div at bounding box center [732, 310] width 952 height 514
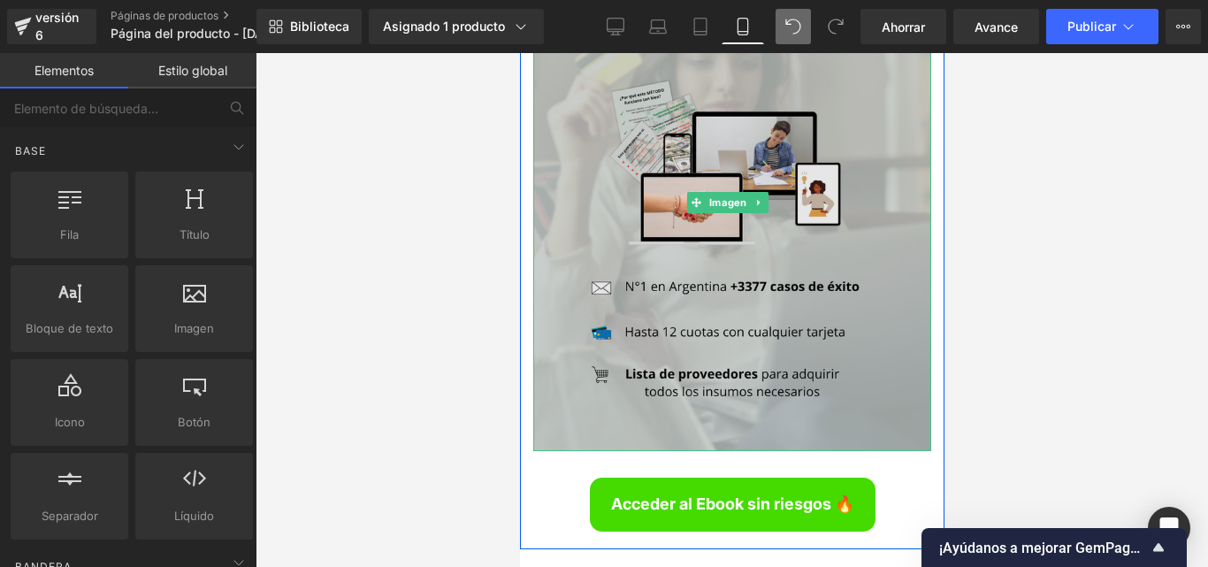
click at [737, 287] on img at bounding box center [731, 202] width 398 height 498
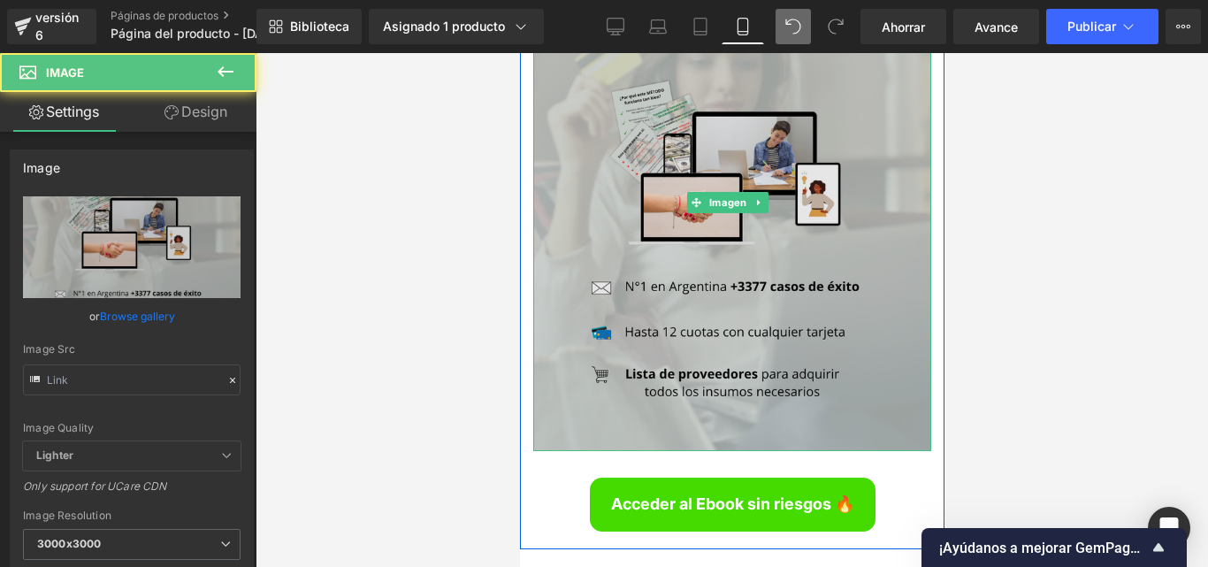
type input "[URL][DOMAIN_NAME]"
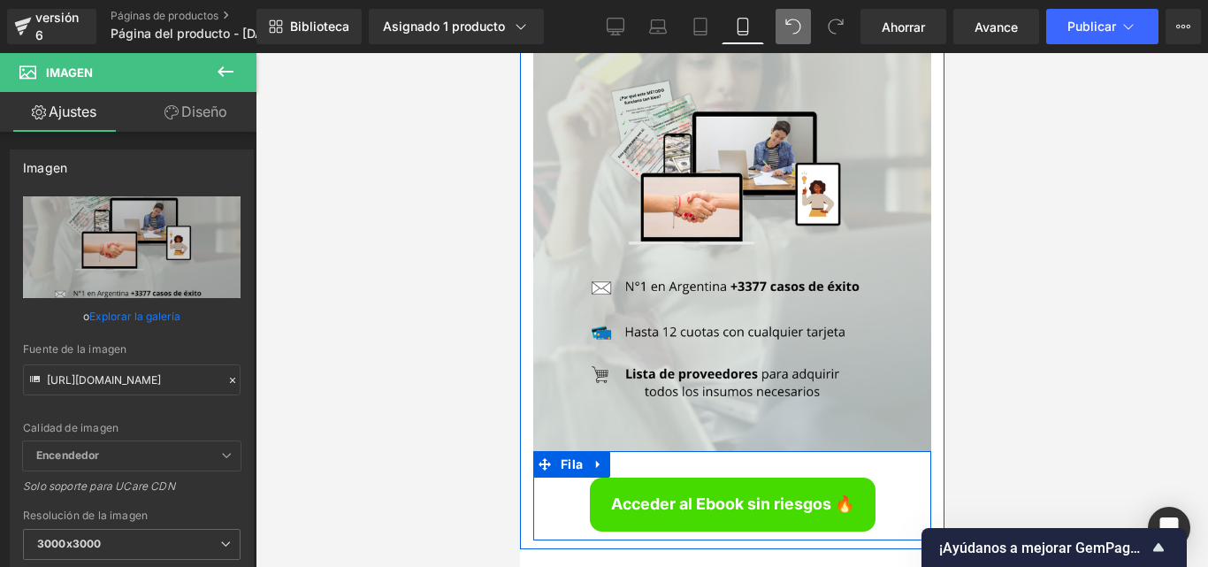
click at [738, 451] on div "Acceder al Ebook sin riesgos 🔥 Botón Fila" at bounding box center [731, 495] width 398 height 89
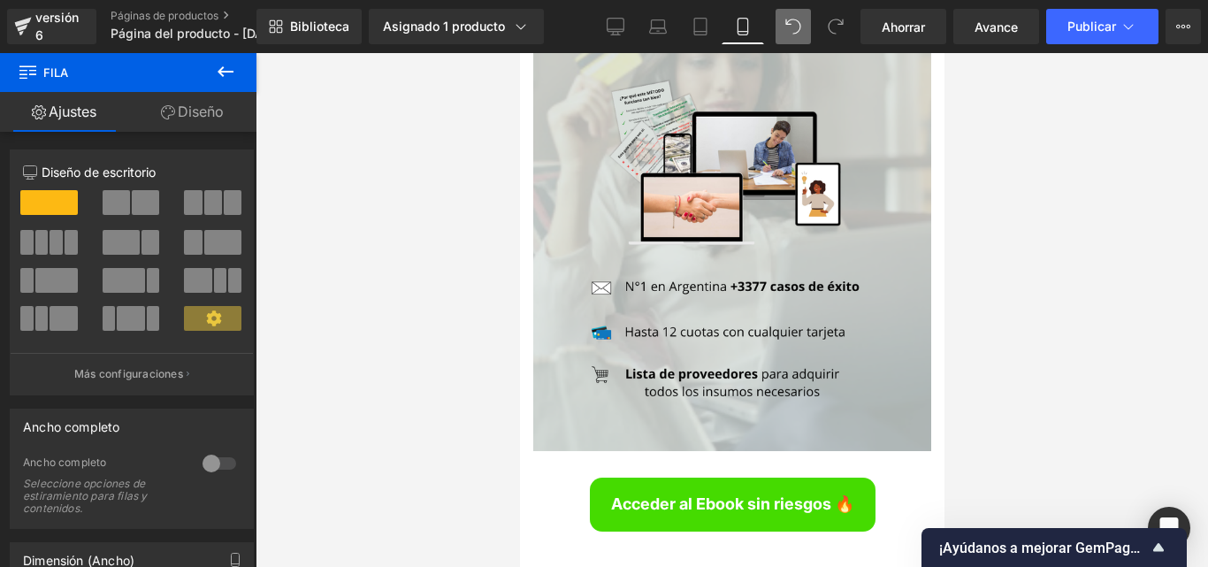
click at [444, 336] on div at bounding box center [732, 310] width 952 height 514
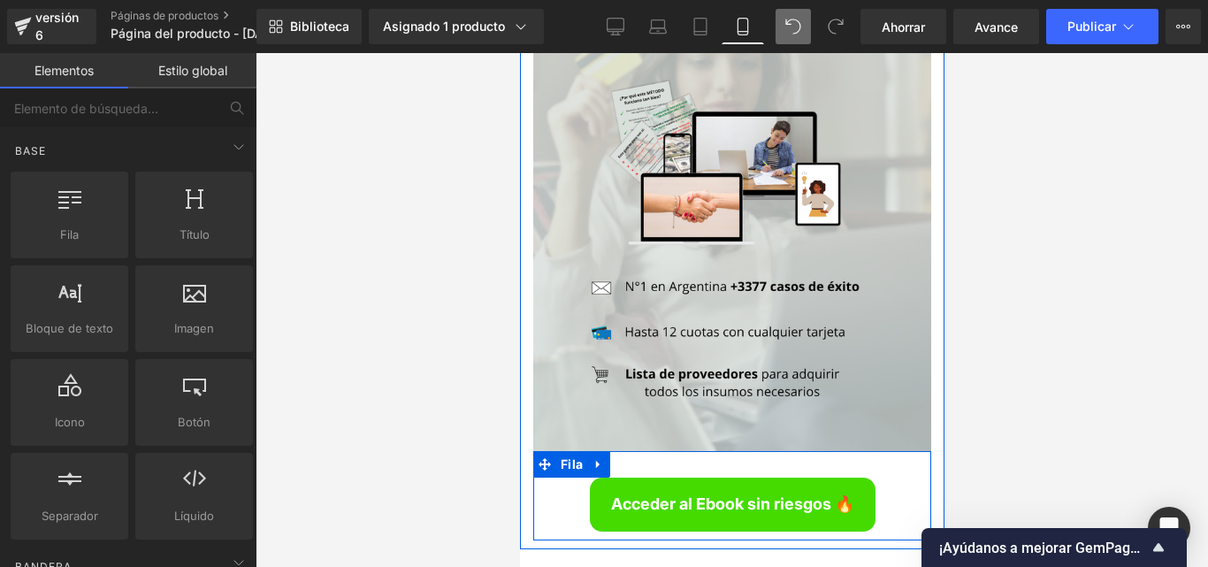
click at [677, 451] on div "Acceder al Ebook sin riesgos 🔥 Botón Fila" at bounding box center [731, 495] width 398 height 89
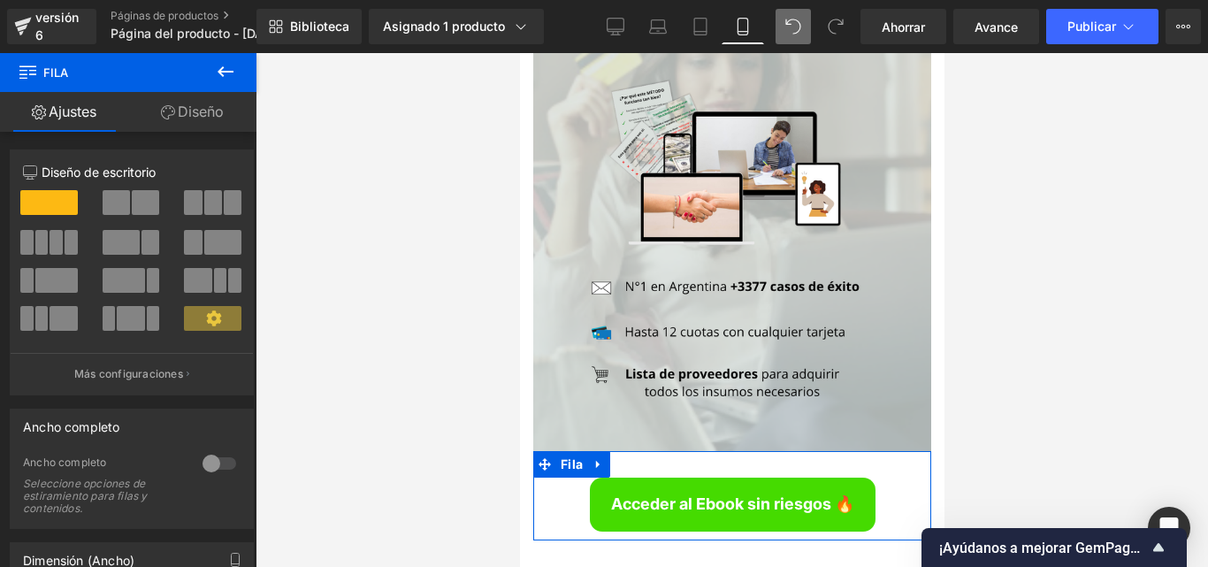
click at [217, 111] on font "Diseño" at bounding box center [201, 112] width 46 height 18
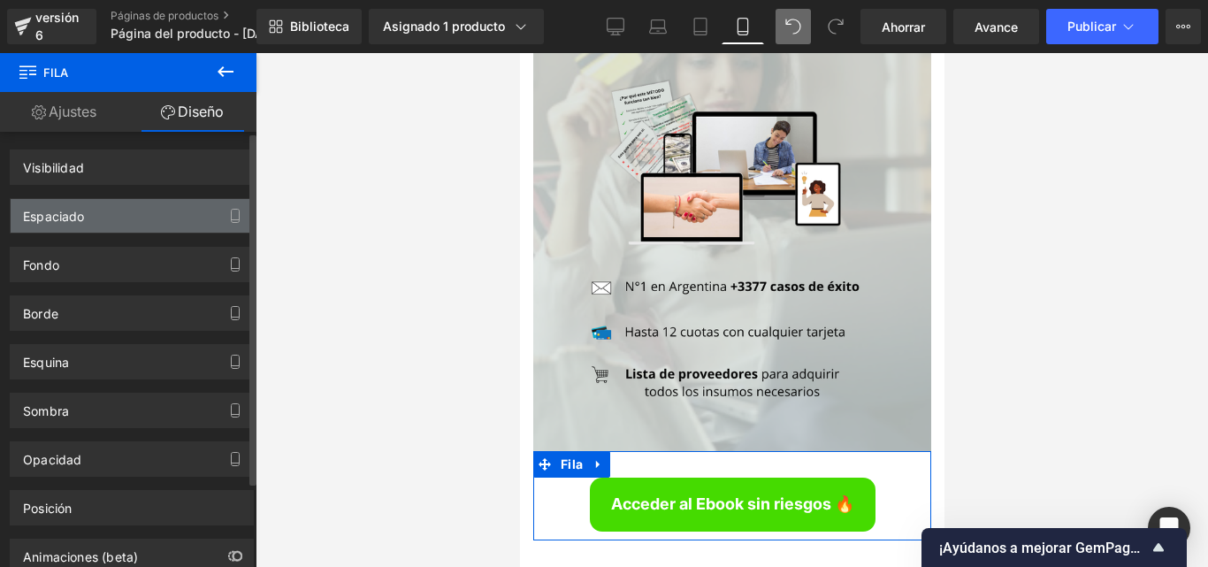
click at [118, 208] on div "Espaciado" at bounding box center [132, 216] width 242 height 34
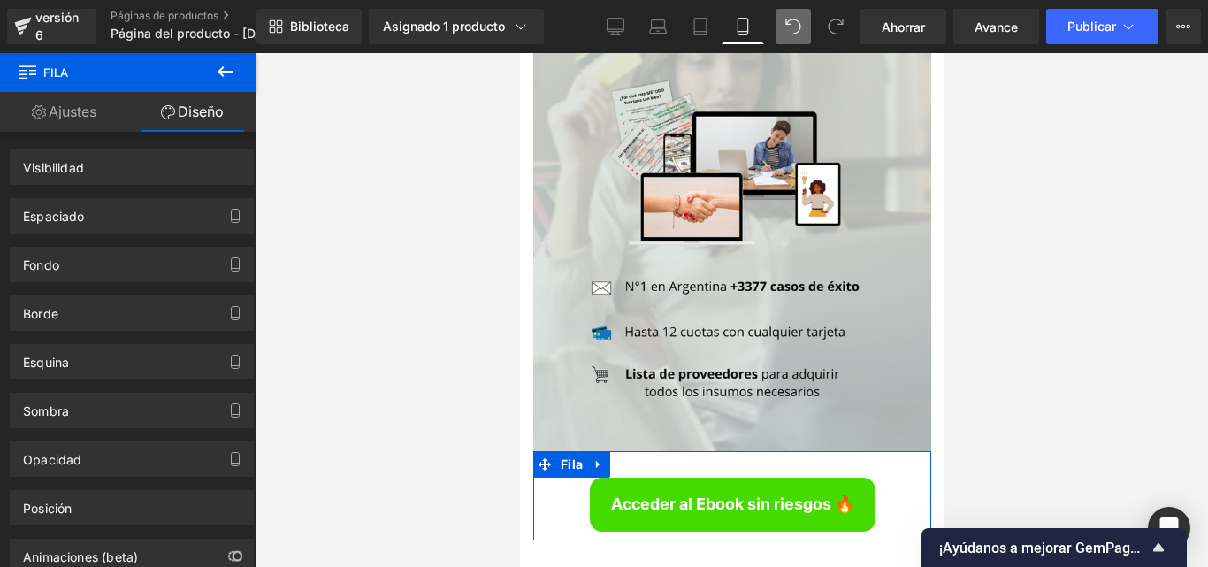
click at [170, 119] on icon at bounding box center [168, 112] width 14 height 14
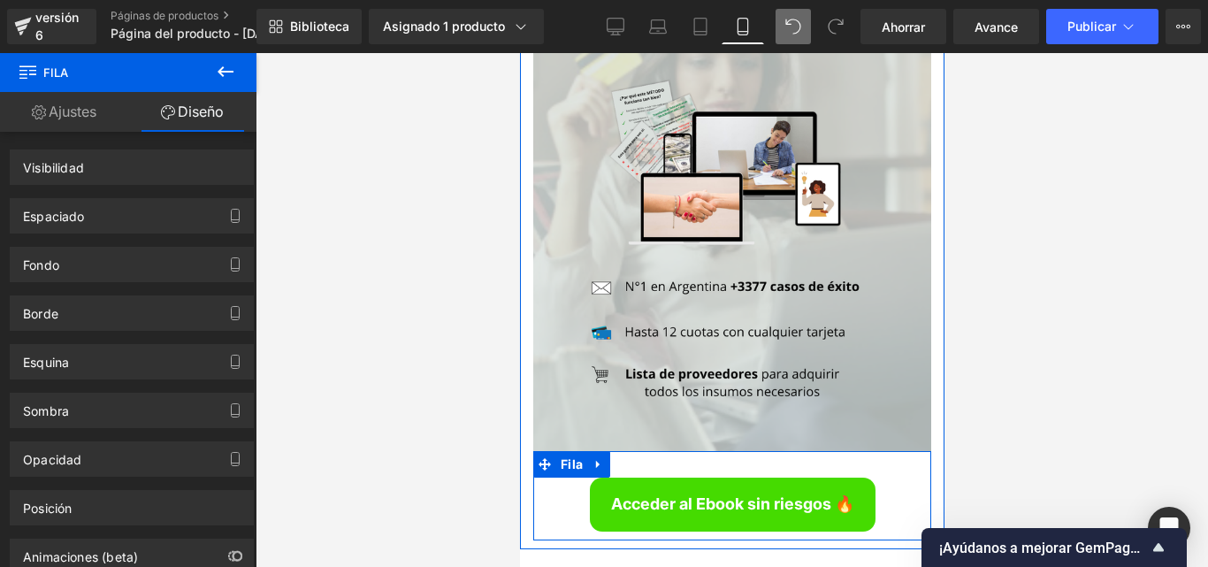
click at [641, 451] on div "Acceder al Ebook sin riesgos 🔥 Botón Fila" at bounding box center [731, 495] width 398 height 89
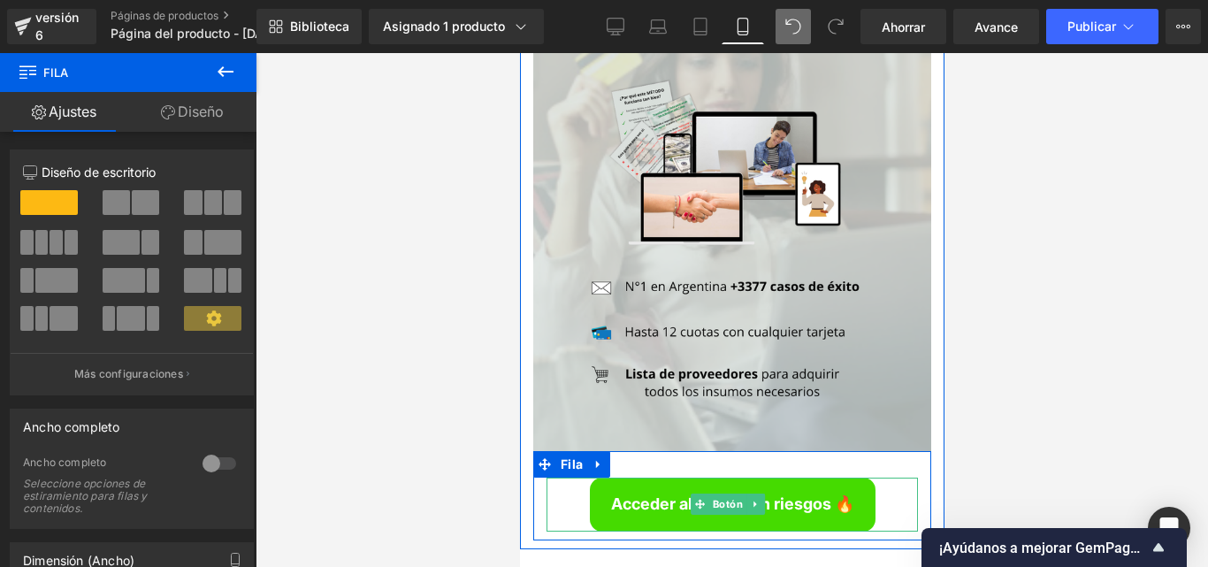
click at [573, 478] on div "Acceder al Ebook sin riesgos 🔥" at bounding box center [731, 505] width 371 height 54
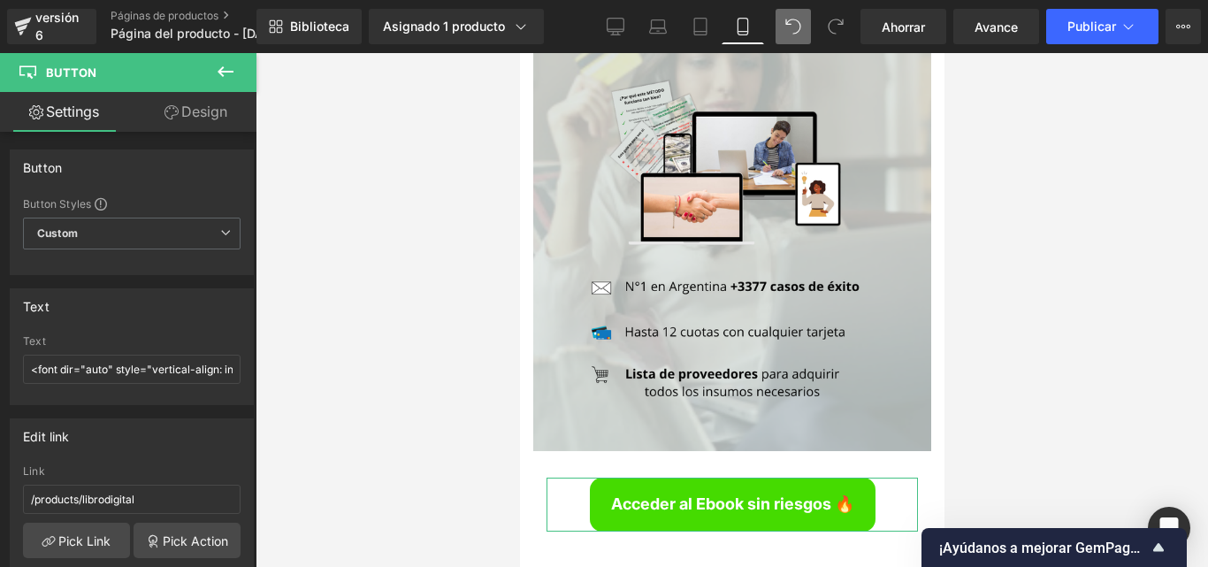
click at [196, 110] on link "Design" at bounding box center [196, 112] width 128 height 40
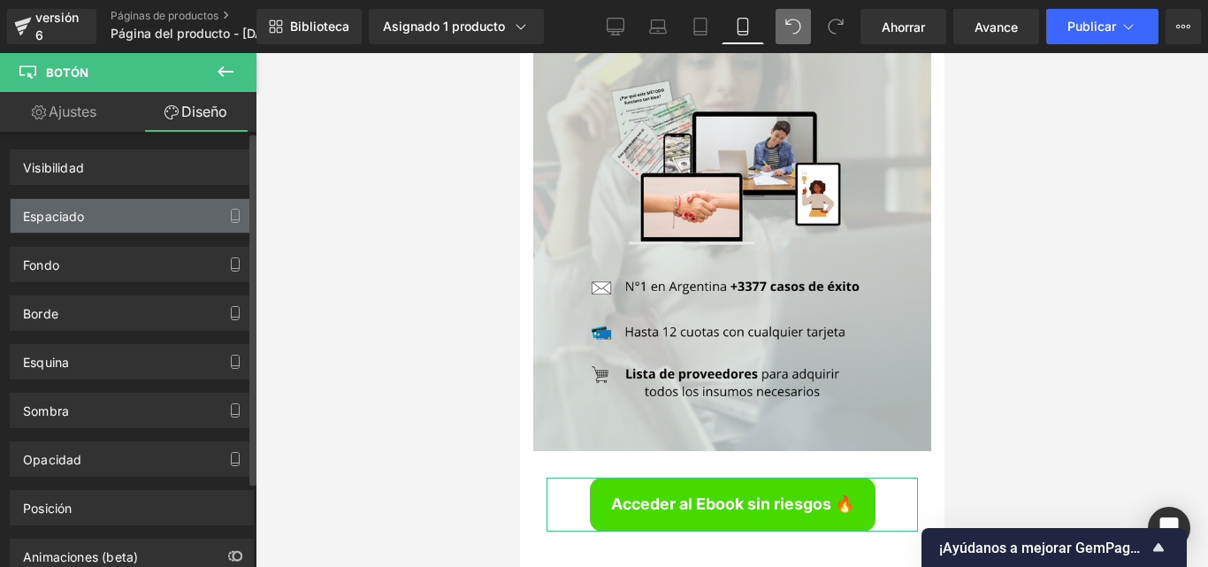
click at [112, 200] on div "Espaciado" at bounding box center [132, 216] width 242 height 34
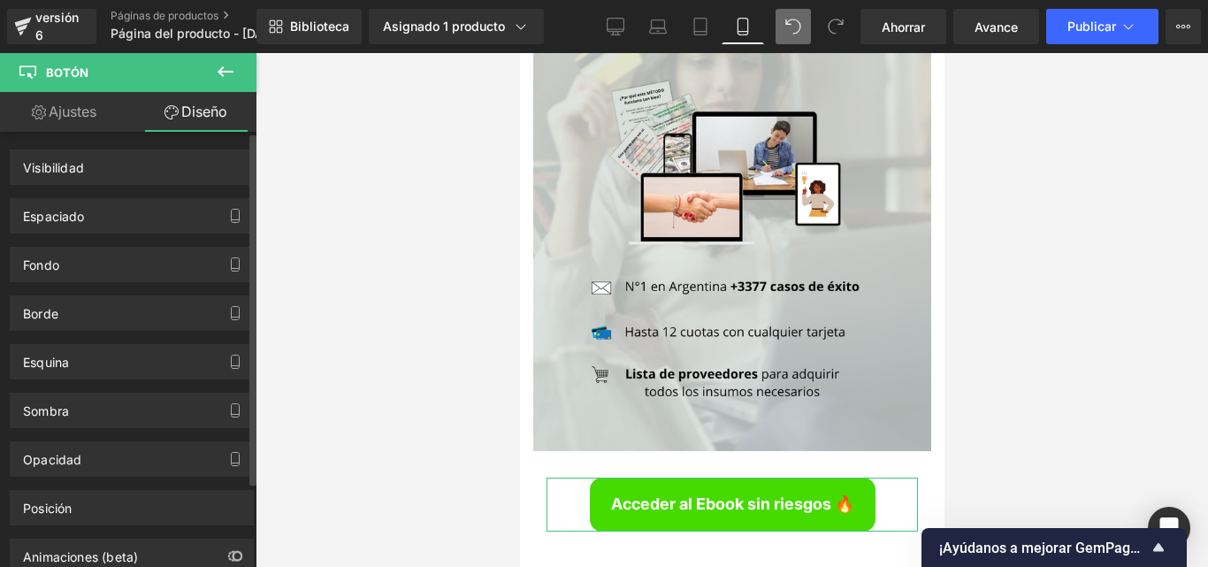
click at [101, 185] on div "Espaciado Margen Relleno" at bounding box center [132, 209] width 264 height 49
click at [1084, 265] on div at bounding box center [732, 310] width 952 height 514
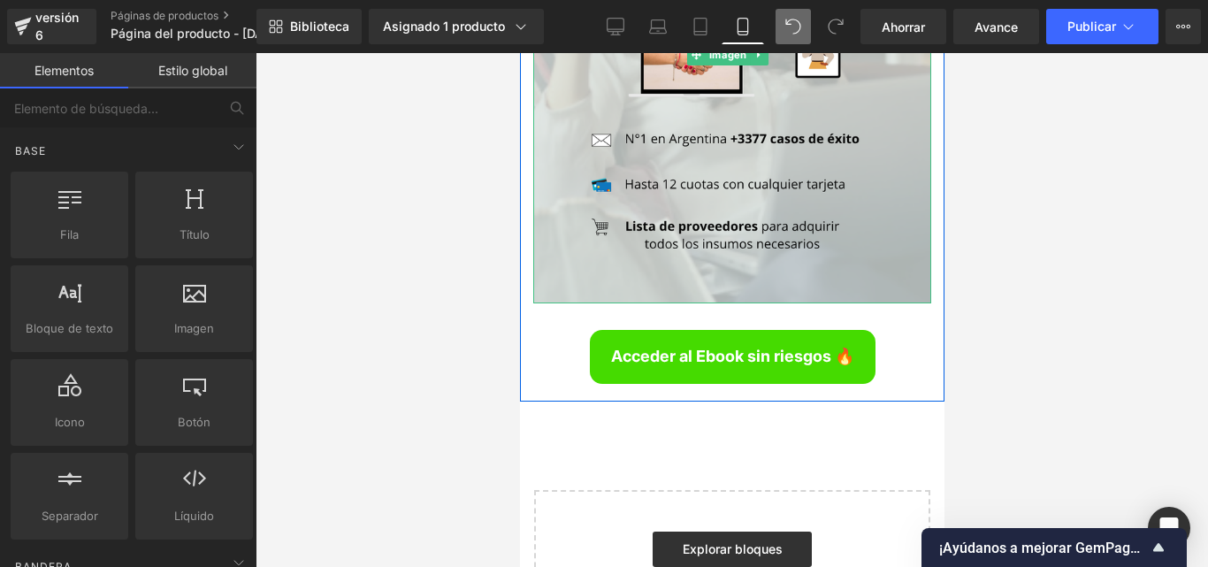
scroll to position [6420, 0]
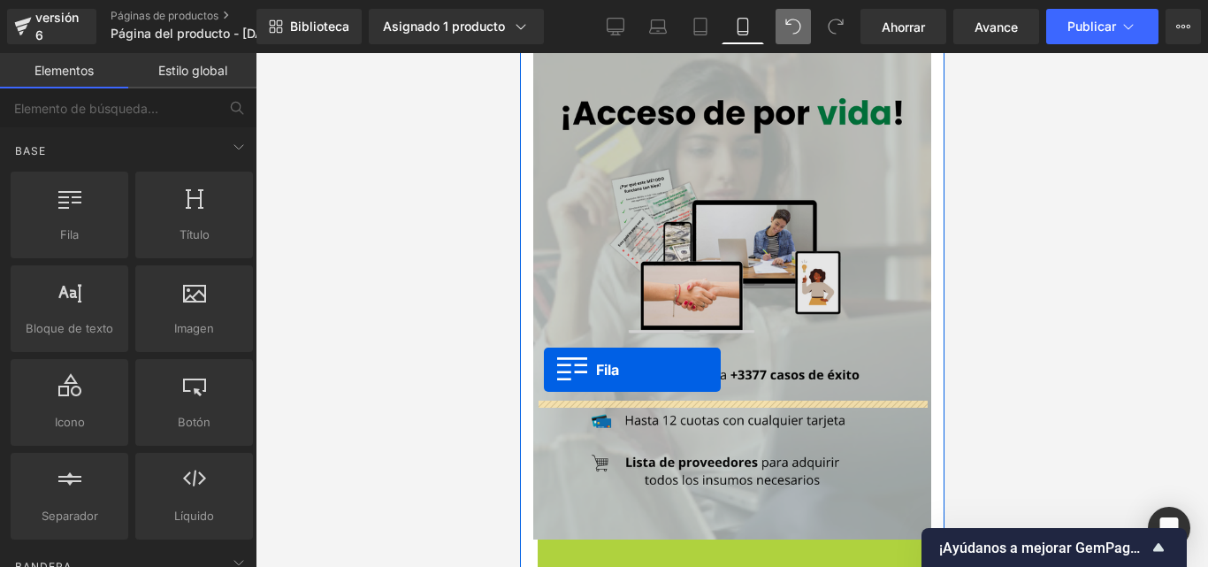
drag, startPoint x: 544, startPoint y: 415, endPoint x: 546, endPoint y: 376, distance: 39.0
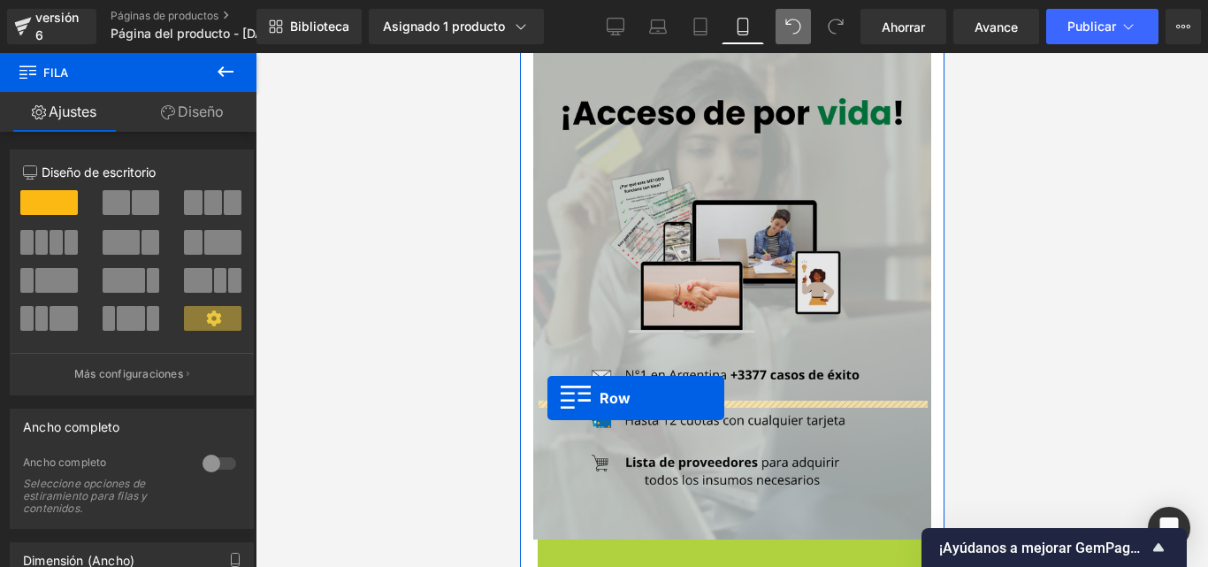
drag, startPoint x: 541, startPoint y: 419, endPoint x: 547, endPoint y: 398, distance: 21.9
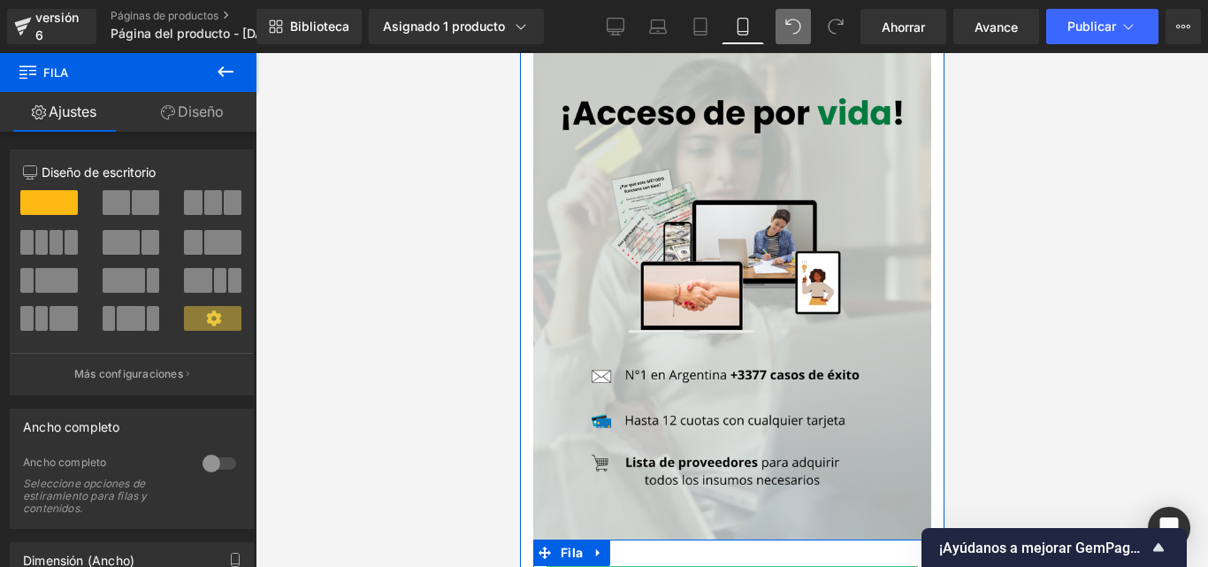
click at [729, 566] on div at bounding box center [731, 573] width 371 height 14
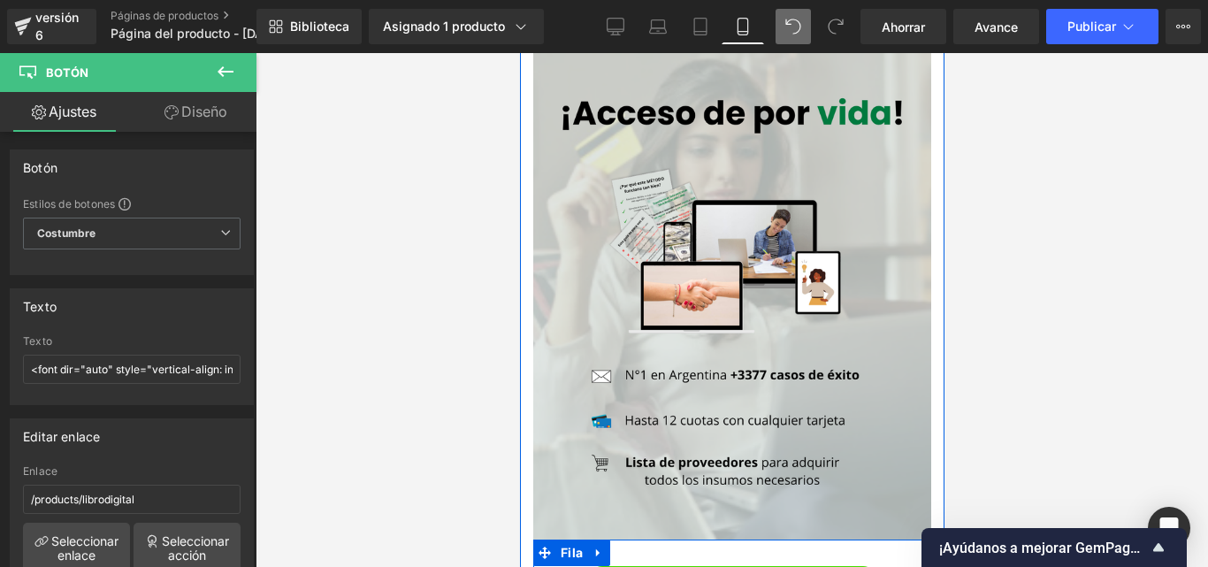
drag, startPoint x: 733, startPoint y: 437, endPoint x: 738, endPoint y: 472, distance: 35.7
click at [738, 539] on div "Acceder al Ebook sin riesgos 🔥 Botón Fila" at bounding box center [731, 576] width 398 height 75
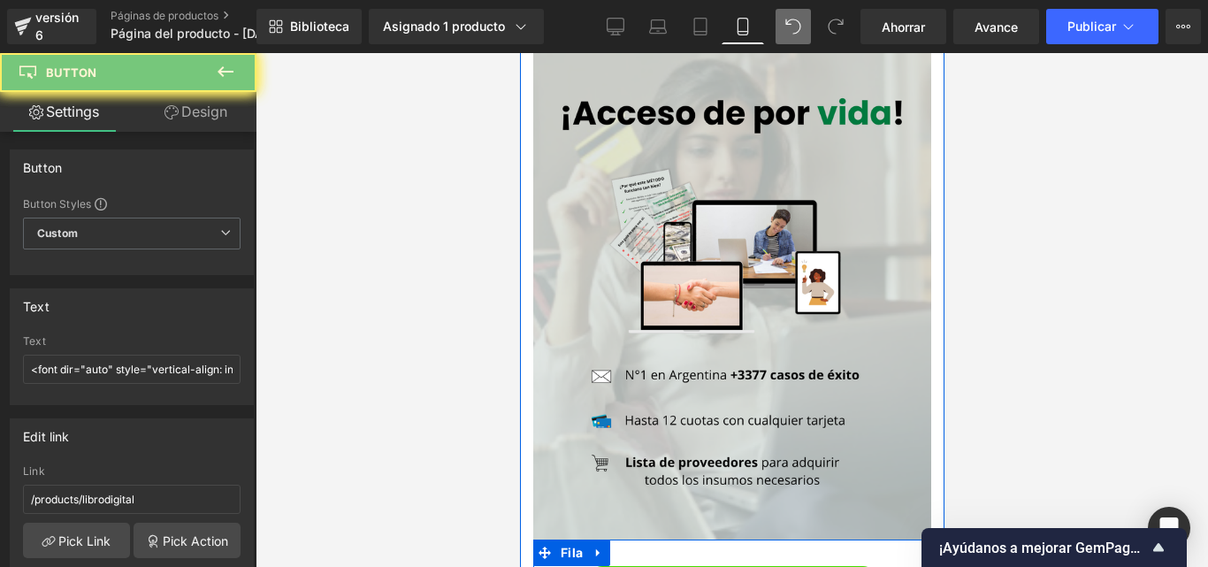
drag, startPoint x: 726, startPoint y: 429, endPoint x: 716, endPoint y: 410, distance: 21.0
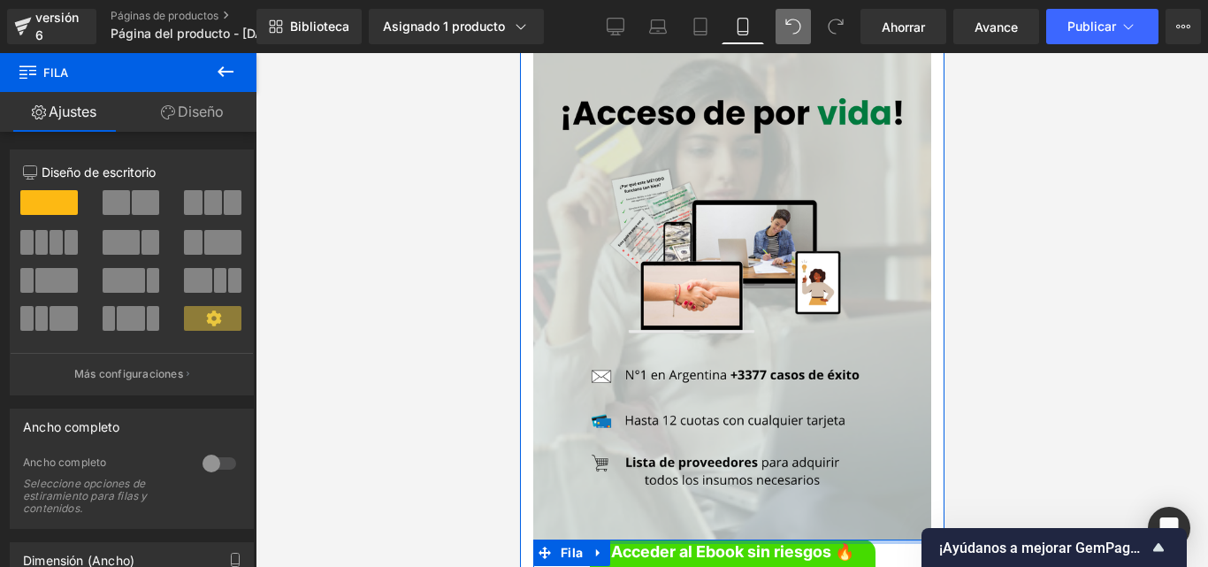
drag, startPoint x: 717, startPoint y: 410, endPoint x: 762, endPoint y: 482, distance: 84.7
click at [720, 363] on div "Imagen Acceder al Ebook sin riesgos 🔥 Botón Fila" at bounding box center [731, 315] width 425 height 546
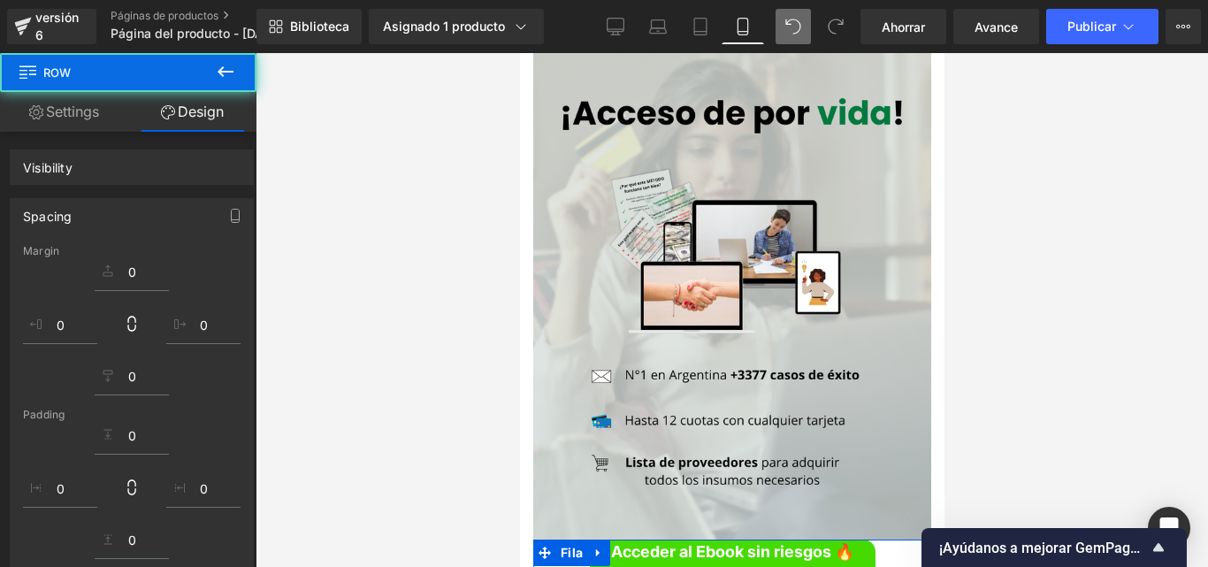
click at [735, 539] on div "Acceder al Ebook sin riesgos 🔥 Botón" at bounding box center [731, 559] width 371 height 40
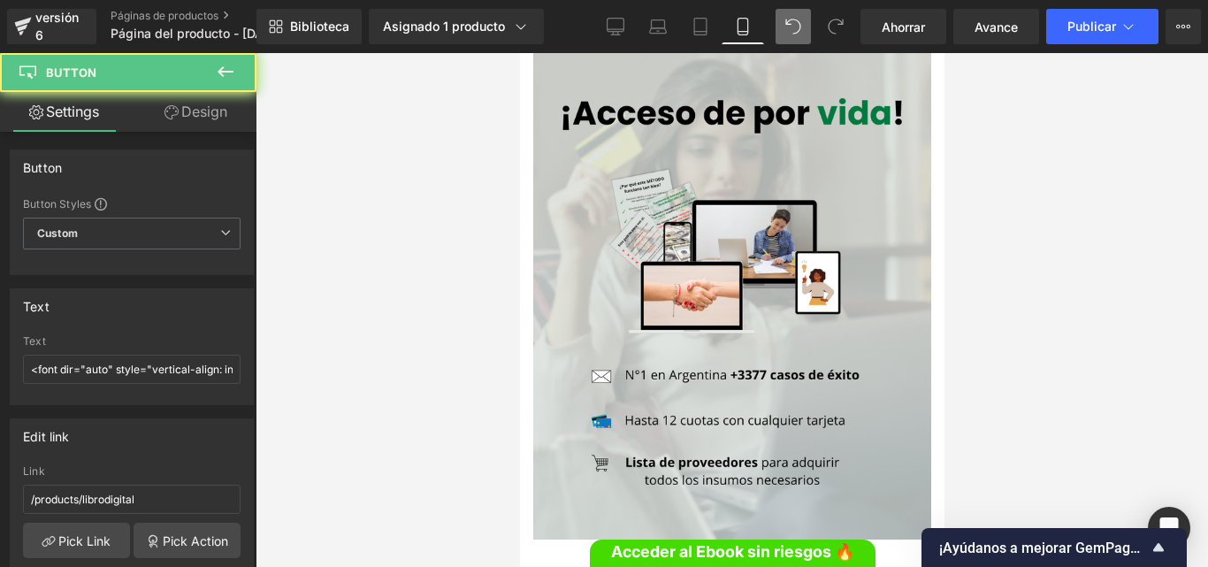
click at [685, 542] on font "Acceder al Ebook sin riesgos 🔥" at bounding box center [731, 551] width 243 height 19
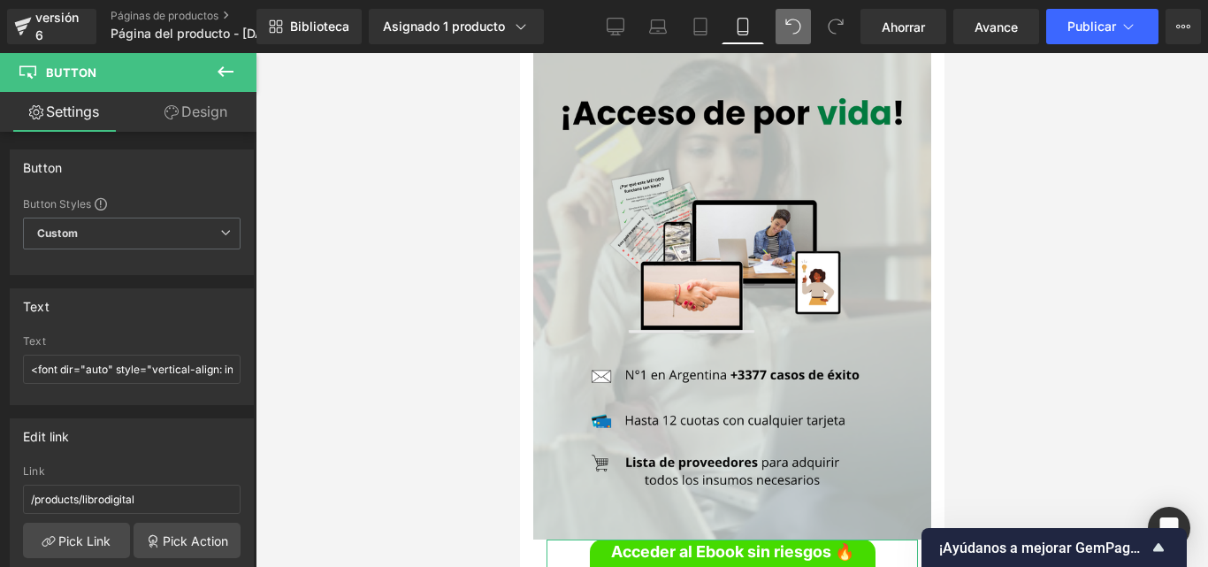
click at [222, 104] on link "Design" at bounding box center [196, 112] width 128 height 40
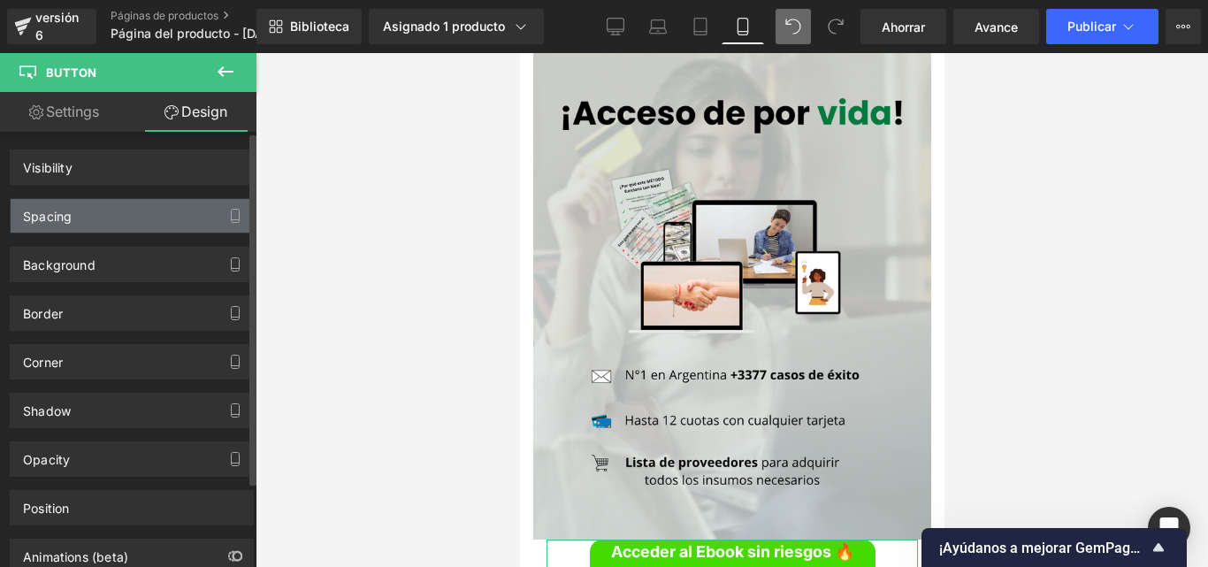
click at [96, 213] on div "Spacing" at bounding box center [132, 216] width 242 height 34
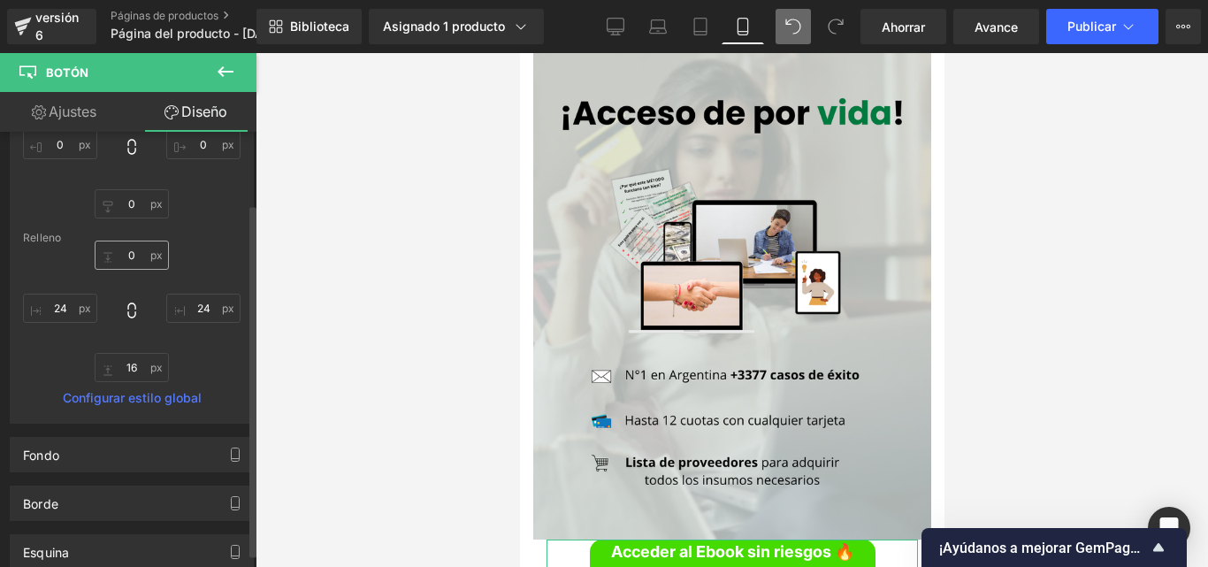
scroll to position [88, 0]
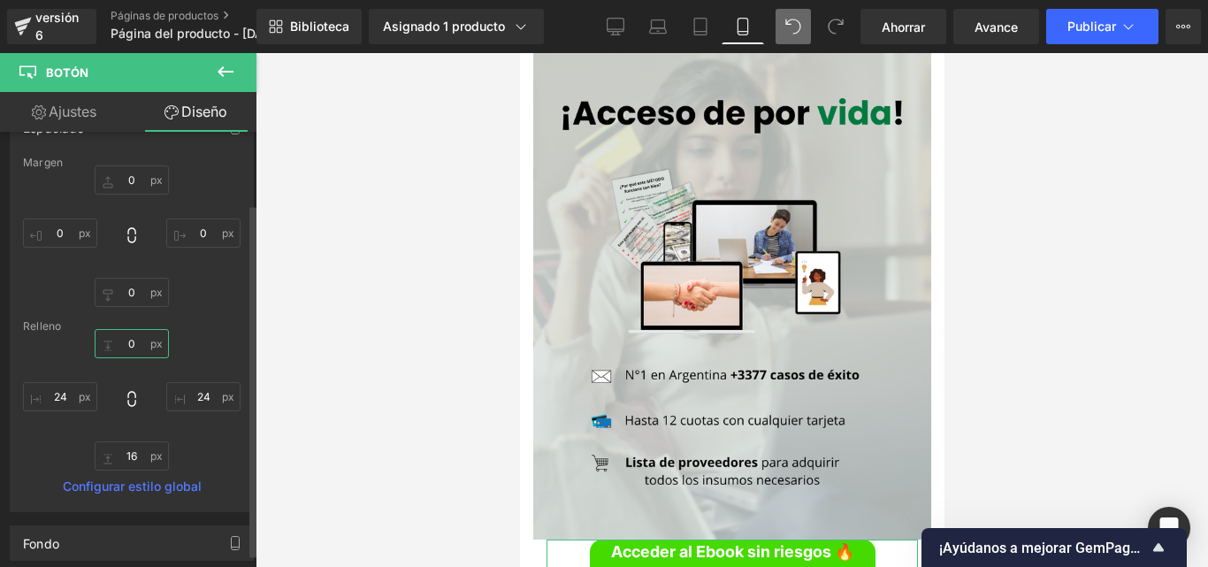
click at [135, 347] on input "0" at bounding box center [132, 343] width 74 height 29
type input "16"
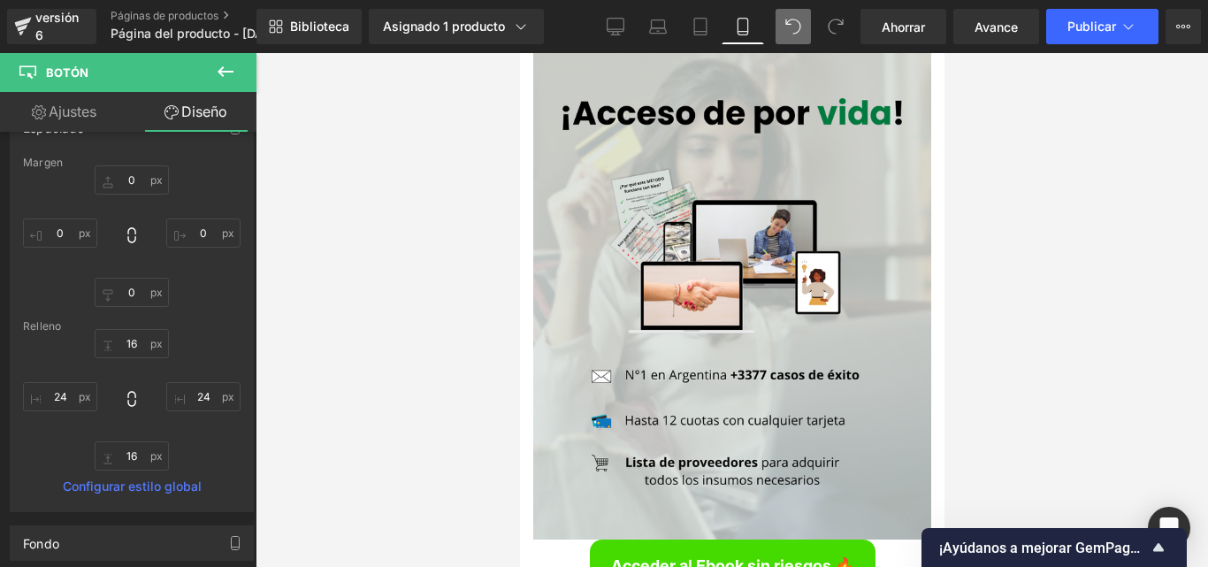
click at [979, 299] on div at bounding box center [732, 310] width 952 height 514
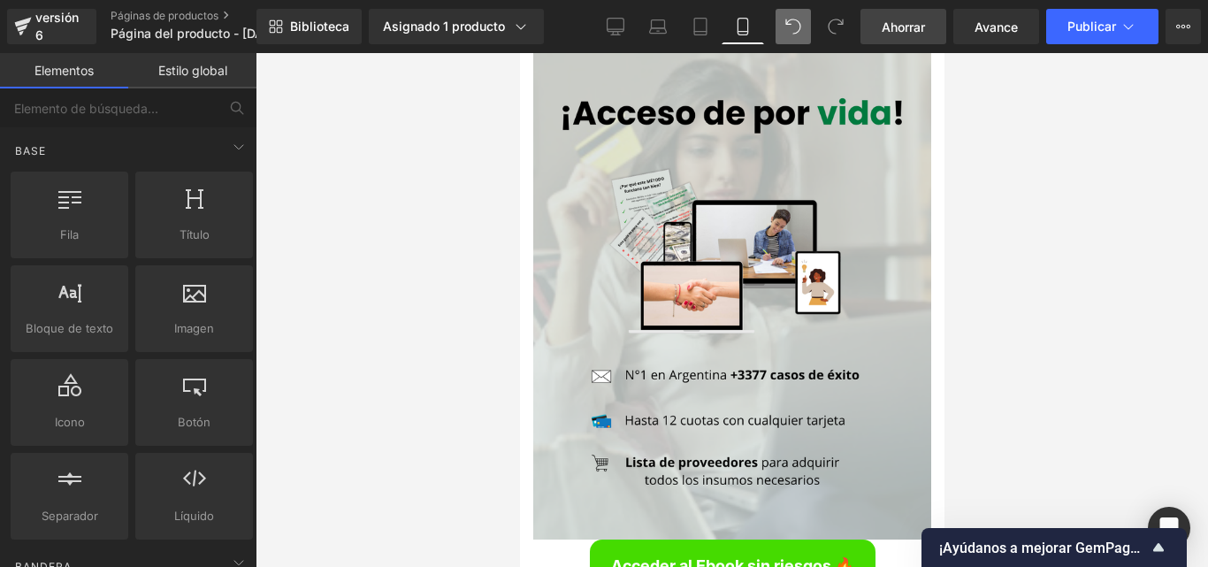
click at [922, 29] on font "Ahorrar" at bounding box center [903, 26] width 43 height 15
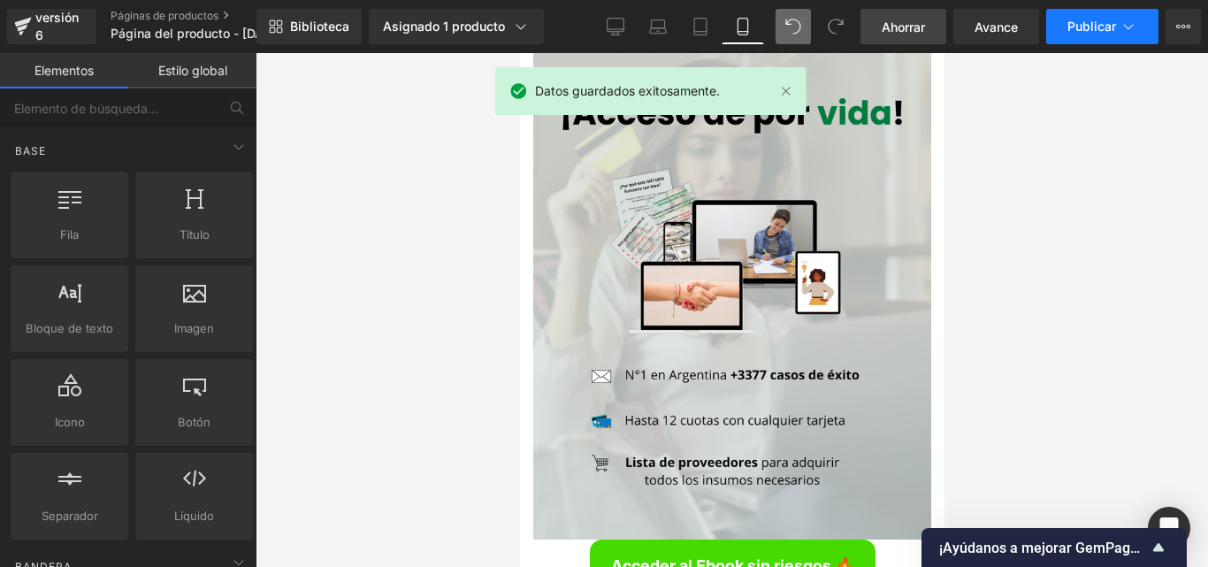
click at [1103, 23] on font "Publicar" at bounding box center [1091, 26] width 49 height 15
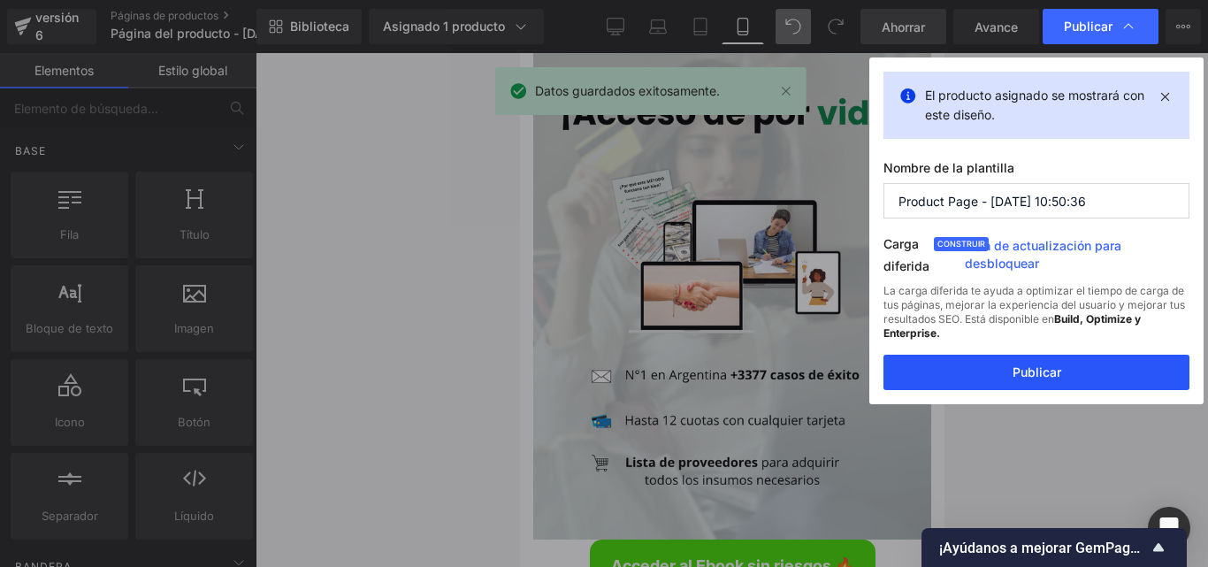
click at [1052, 362] on button "Publicar" at bounding box center [1036, 372] width 306 height 35
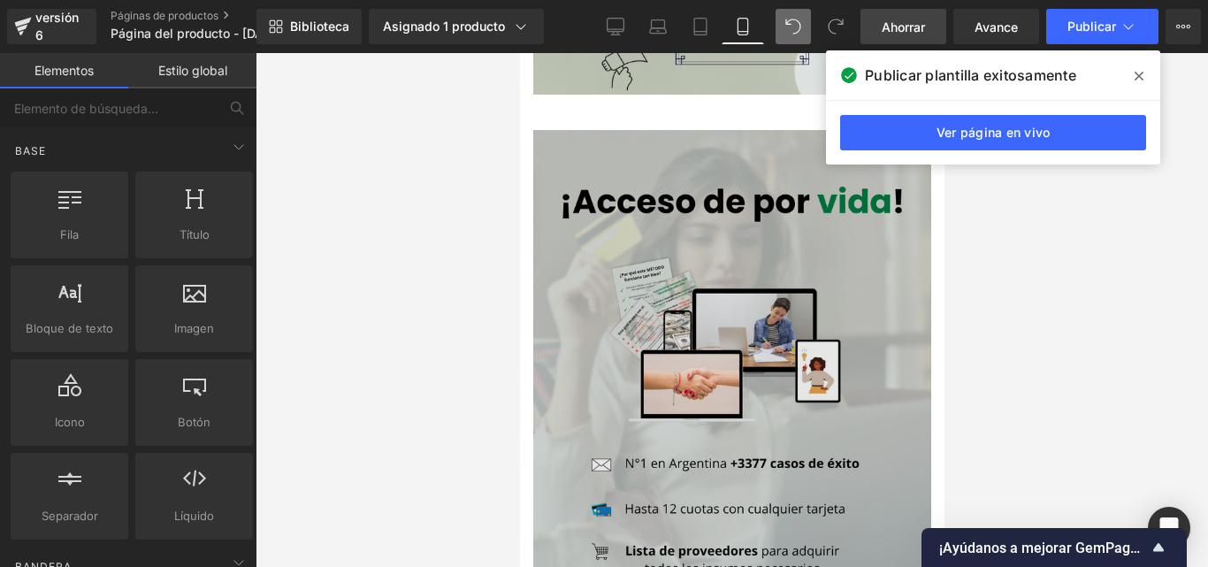
scroll to position [6243, 0]
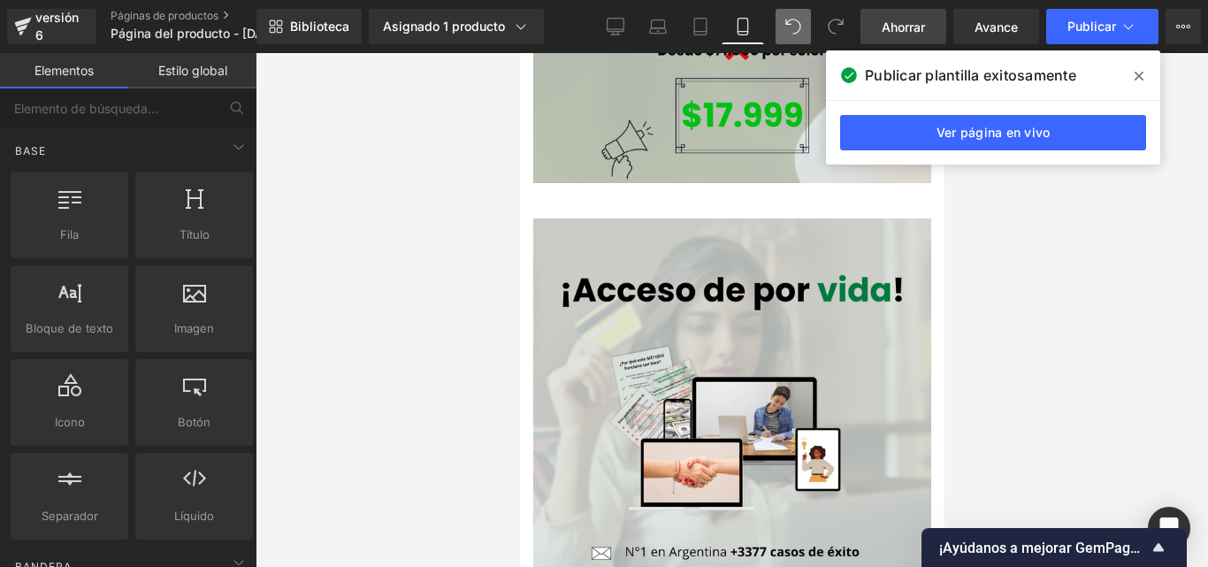
click at [1104, 272] on div at bounding box center [732, 310] width 952 height 514
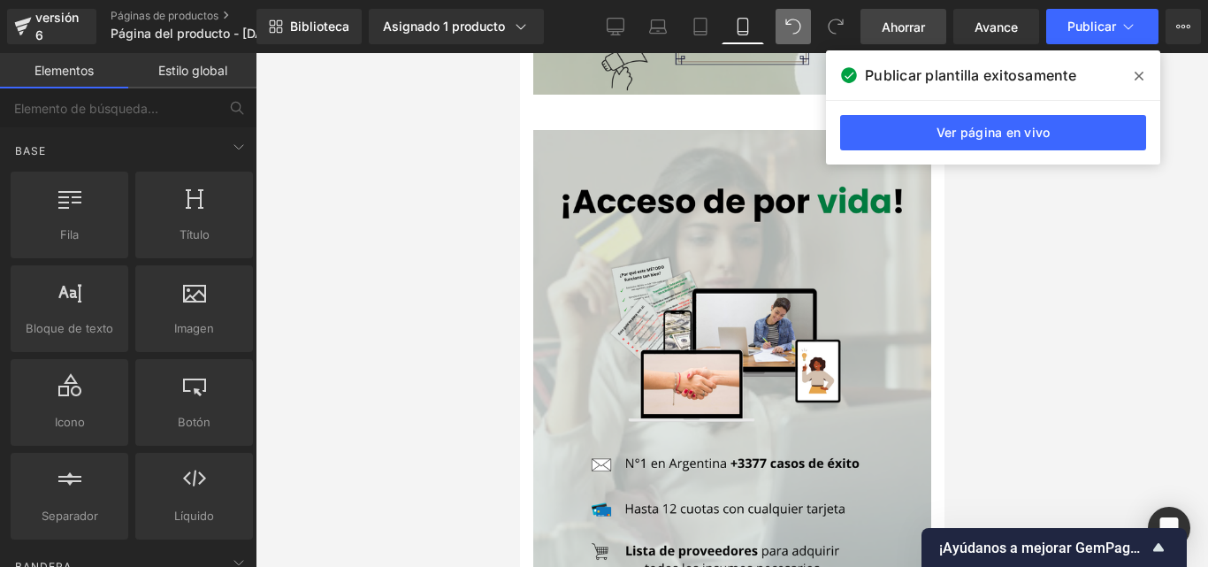
click at [1137, 73] on icon at bounding box center [1139, 76] width 9 height 9
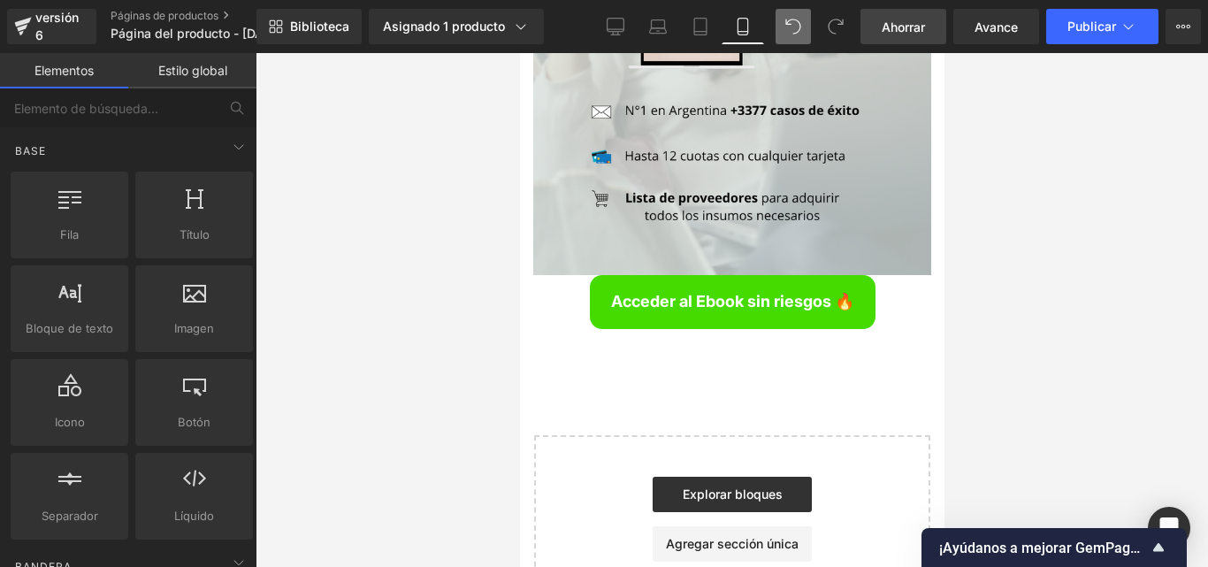
scroll to position [6685, 0]
drag, startPoint x: 351, startPoint y: 234, endPoint x: 300, endPoint y: 245, distance: 52.4
click at [312, 228] on div at bounding box center [732, 310] width 952 height 514
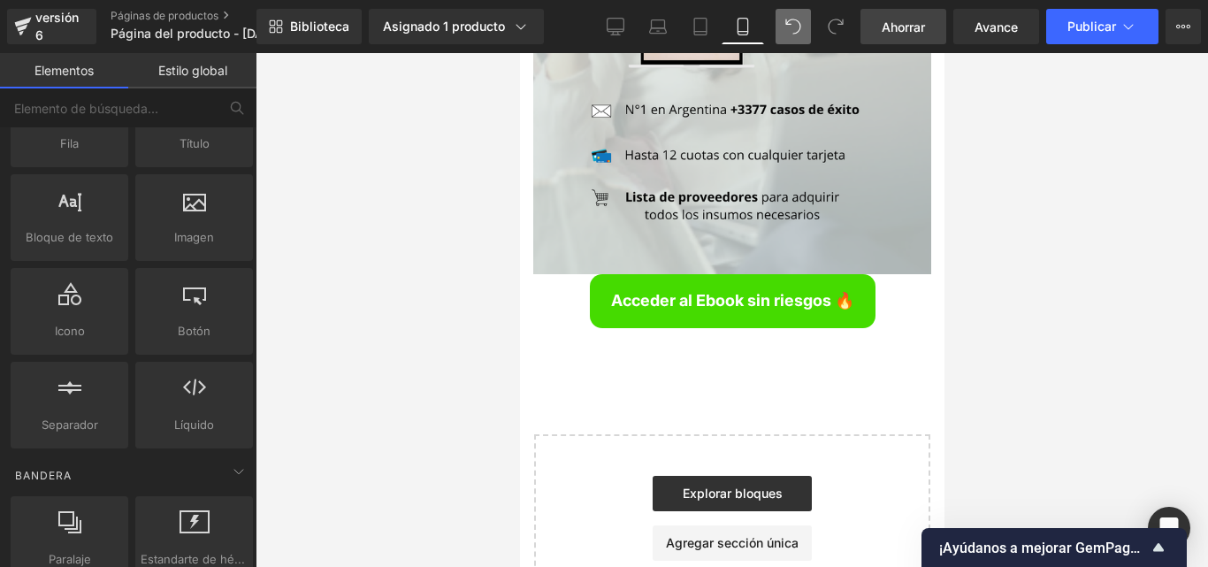
scroll to position [0, 0]
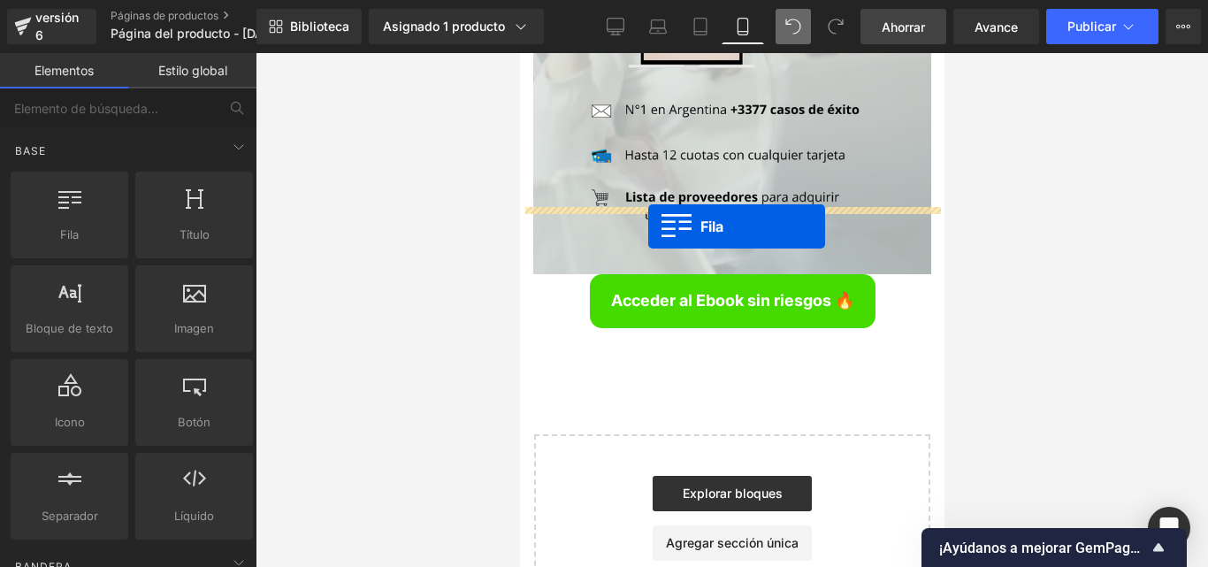
drag, startPoint x: 597, startPoint y: 279, endPoint x: 647, endPoint y: 226, distance: 72.6
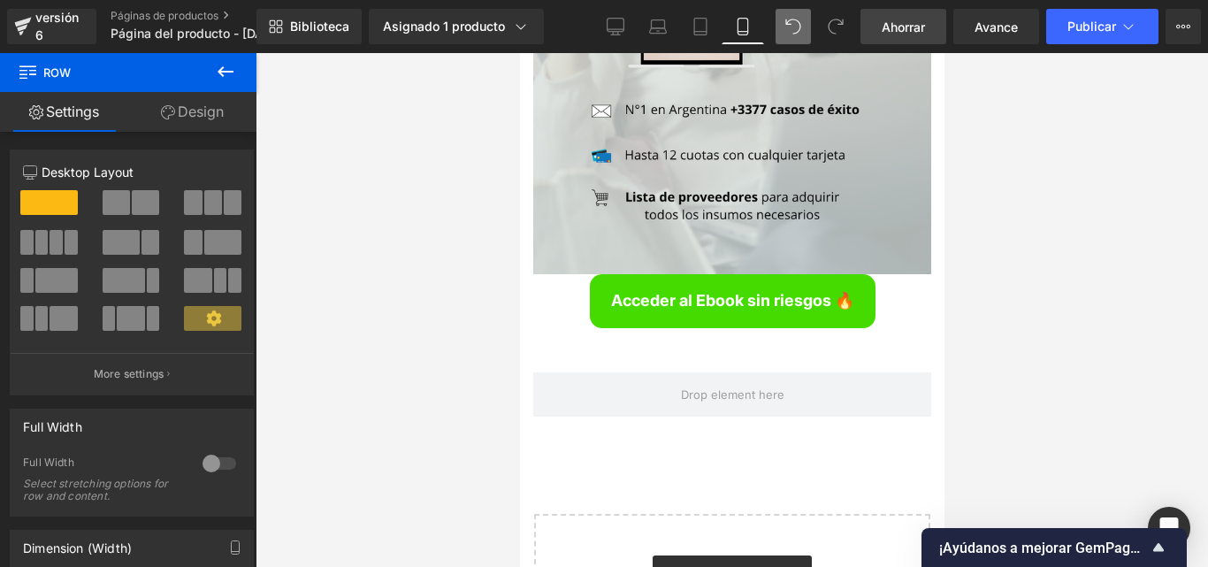
click at [228, 76] on icon at bounding box center [225, 71] width 21 height 21
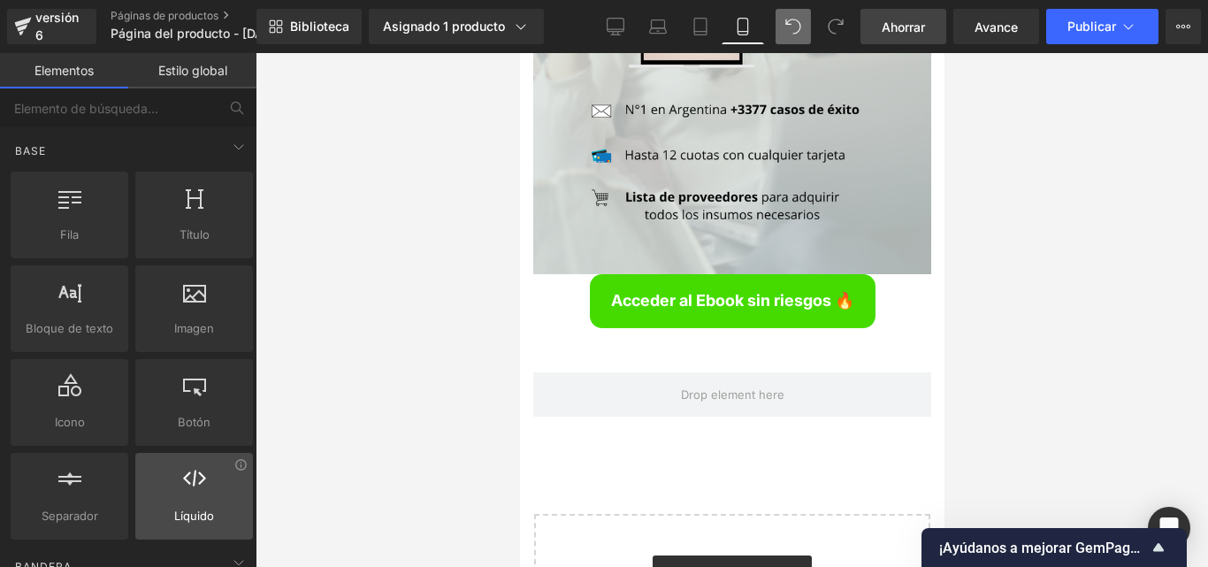
scroll to position [88, 0]
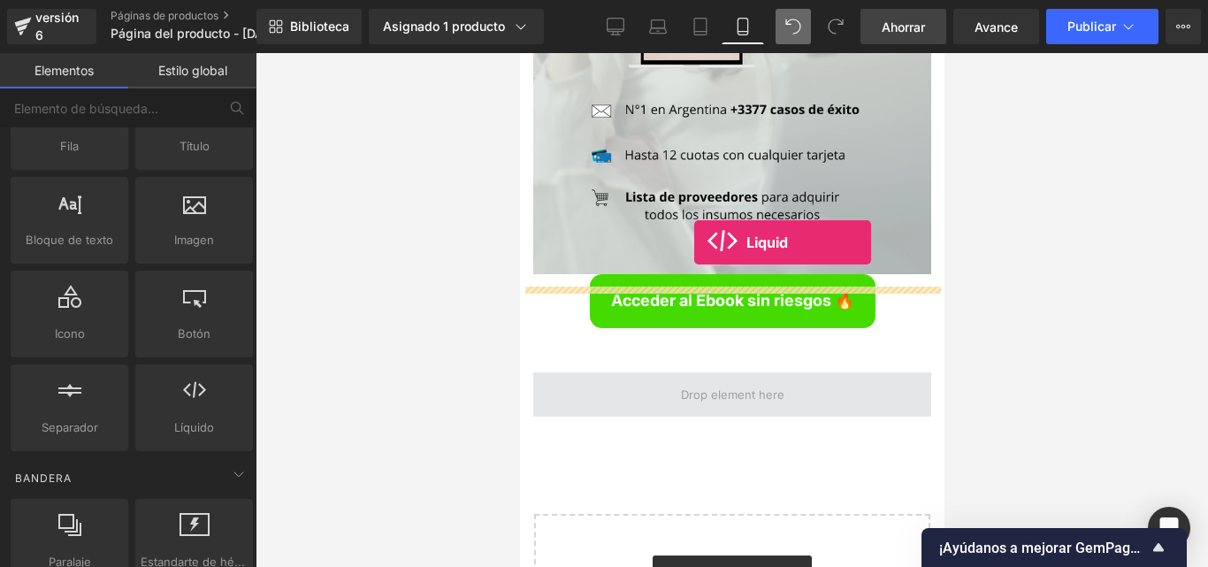
drag, startPoint x: 973, startPoint y: 419, endPoint x: 689, endPoint y: 244, distance: 333.5
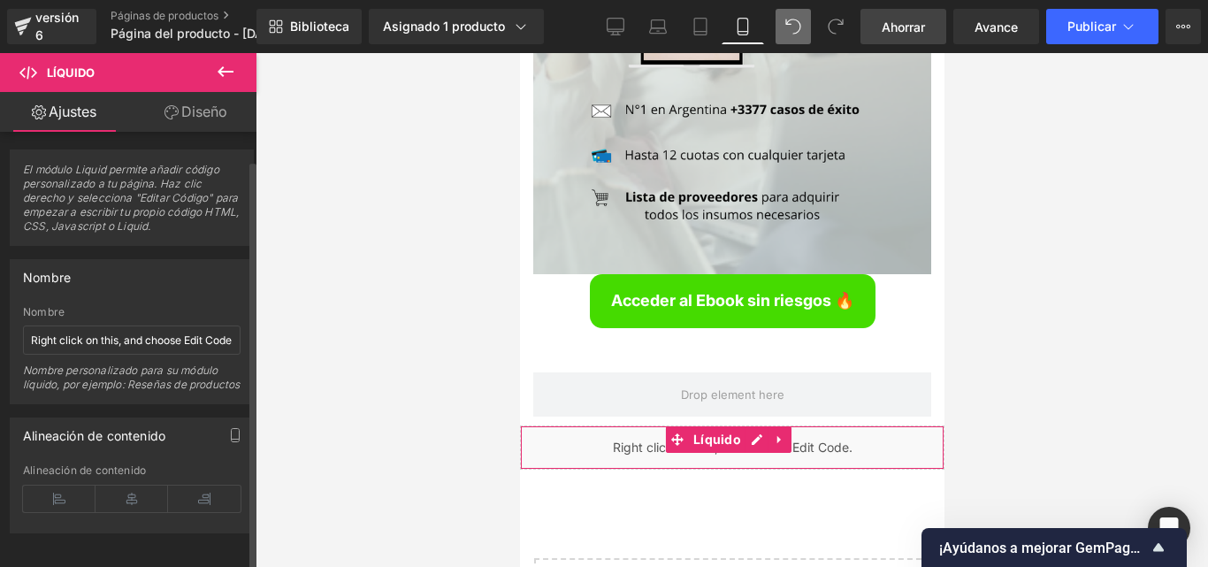
scroll to position [30, 0]
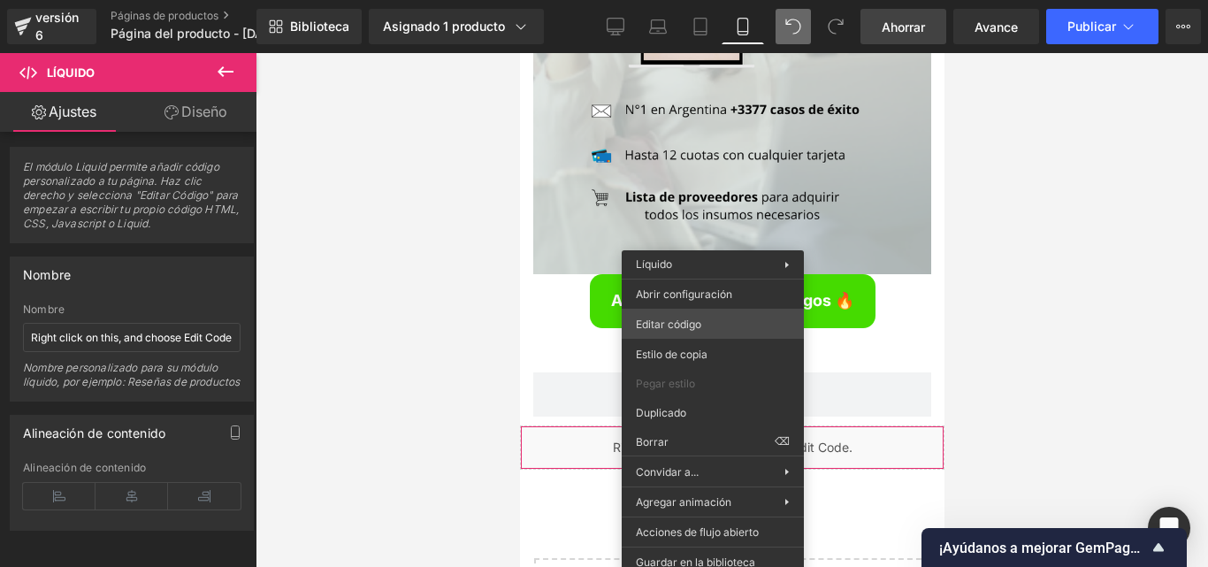
click at [715, 0] on div "Líquido Estás previsualizando cómo funciona el Reestilizará tu página. No puede…" at bounding box center [604, 0] width 1208 height 0
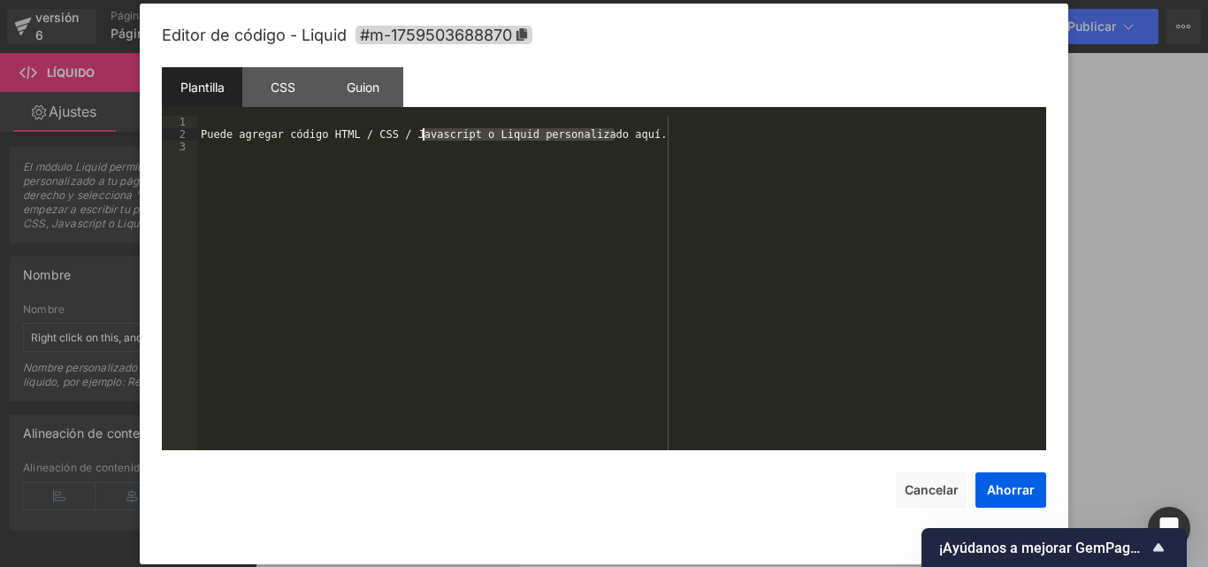
drag, startPoint x: 531, startPoint y: 134, endPoint x: 203, endPoint y: 137, distance: 327.2
click at [199, 136] on div "Puede agregar código HTML / CSS / Javascript o Liquid personalizado aquí." at bounding box center [621, 295] width 849 height 359
click at [551, 149] on div "Puede agregar código HTML / CSS / Javascript o Liquid personalizado aquí." at bounding box center [621, 295] width 849 height 359
drag, startPoint x: 611, startPoint y: 134, endPoint x: 412, endPoint y: 146, distance: 199.4
click at [405, 146] on div "Puede agregar código HTML / CSS / Javascript o Liquid personalizado aquí." at bounding box center [621, 295] width 849 height 359
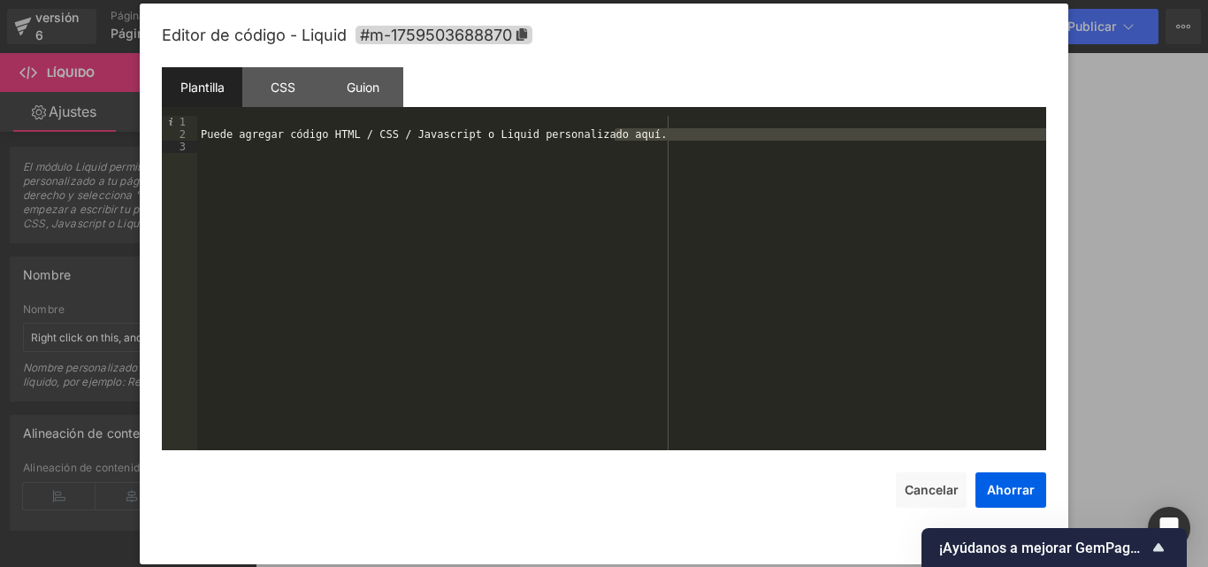
click at [582, 142] on div "Puede agregar código HTML / CSS / Javascript o Liquid personalizado aquí." at bounding box center [621, 283] width 849 height 334
drag, startPoint x: 605, startPoint y: 143, endPoint x: 620, endPoint y: 142, distance: 15.1
click at [611, 142] on div "Puede agregar código HTML / CSS / Javascript o Liquid personalizado aquí." at bounding box center [621, 295] width 849 height 359
drag, startPoint x: 640, startPoint y: 140, endPoint x: 623, endPoint y: 134, distance: 18.7
click at [623, 134] on div "Puede agregar código HTML / CSS / Javascript o Liquid personalizado aquí." at bounding box center [621, 295] width 849 height 359
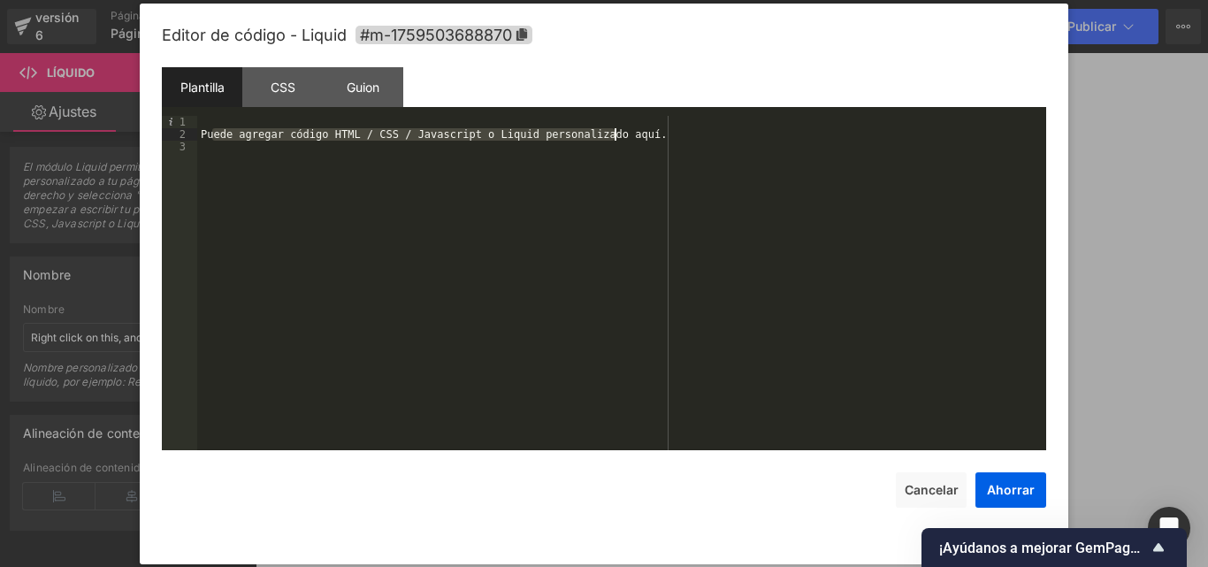
drag, startPoint x: 240, startPoint y: 135, endPoint x: 638, endPoint y: 134, distance: 398.0
click at [638, 134] on div "Puede agregar código HTML / CSS / Javascript o Liquid personalizado aquí." at bounding box center [621, 295] width 849 height 359
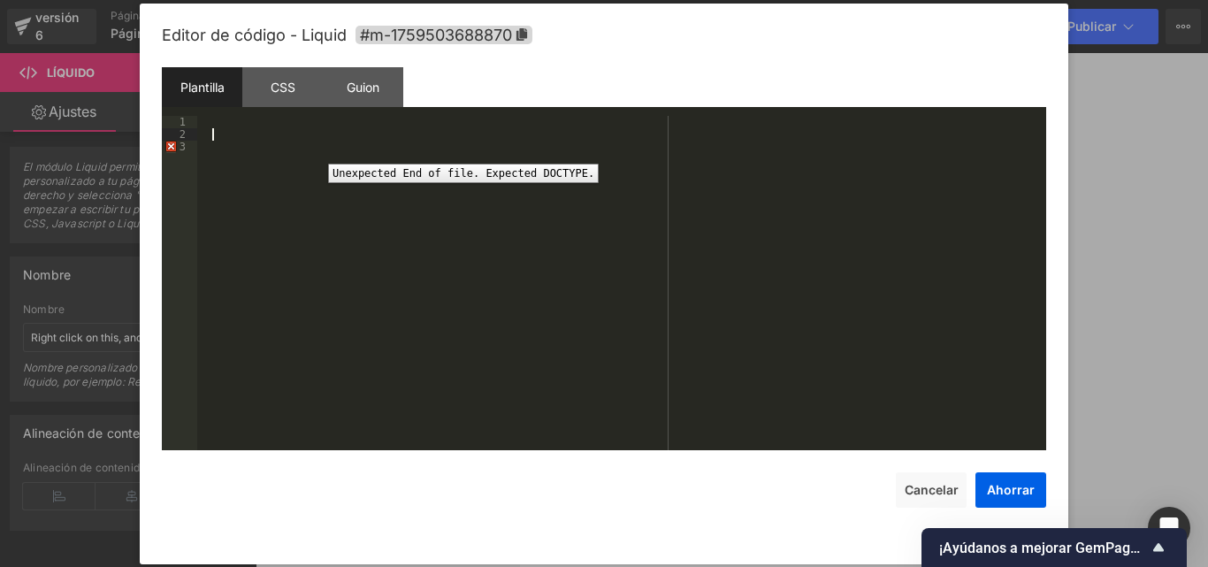
click at [172, 147] on div "3" at bounding box center [179, 147] width 35 height 12
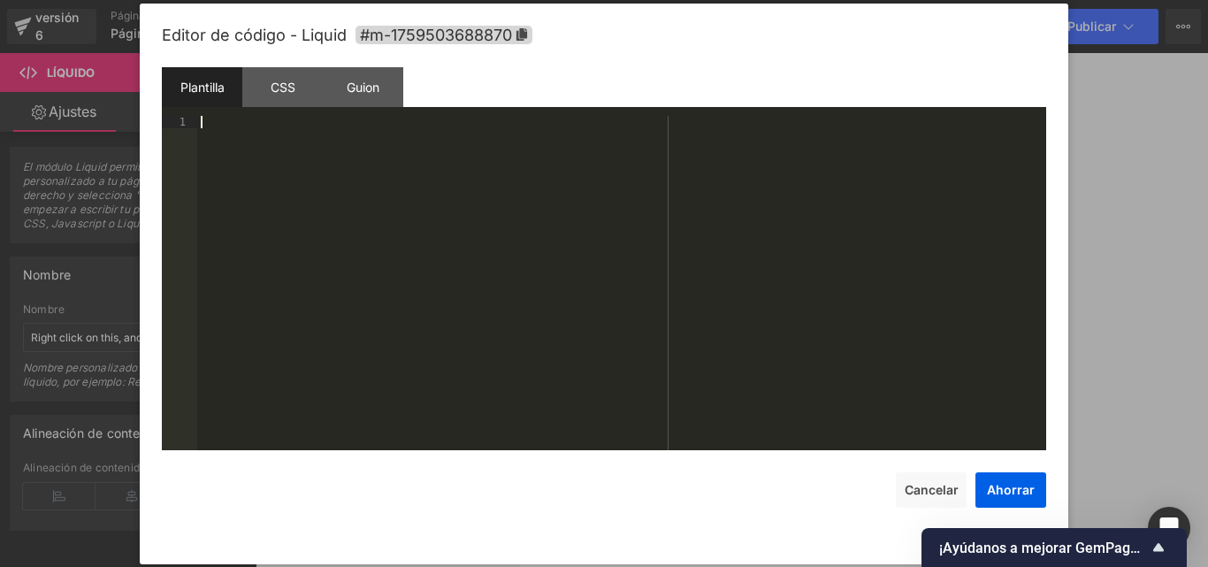
click at [229, 137] on div at bounding box center [621, 295] width 849 height 359
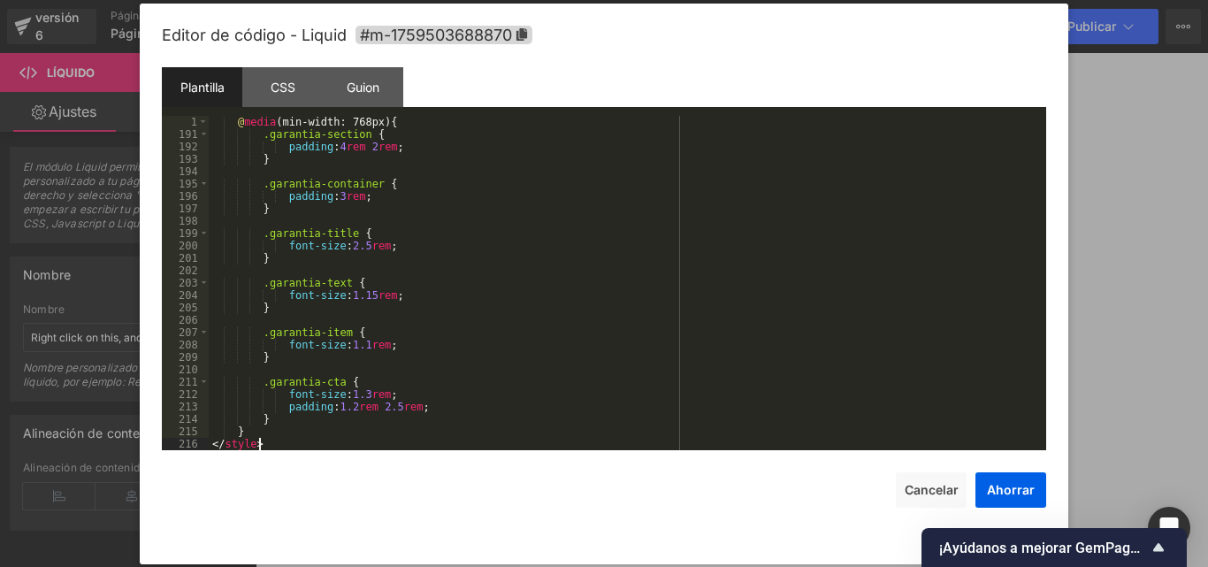
scroll to position [2402, 0]
drag, startPoint x: 1012, startPoint y: 491, endPoint x: 207, endPoint y: 315, distance: 823.8
click at [1012, 491] on font "Ahorrar" at bounding box center [1011, 489] width 48 height 15
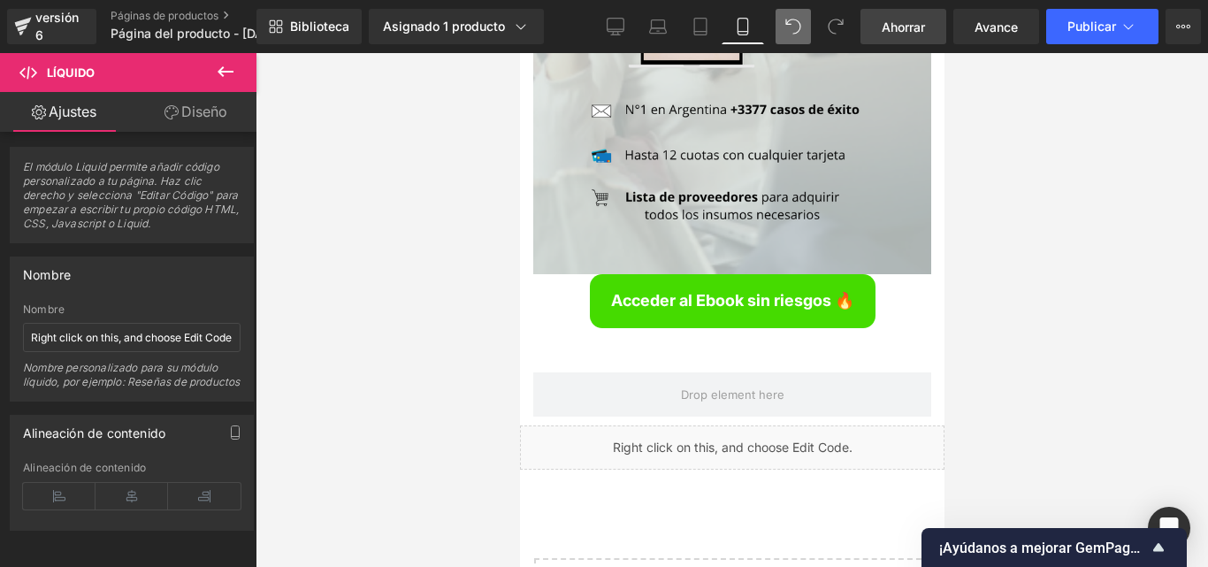
click at [911, 25] on font "Ahorrar" at bounding box center [903, 26] width 43 height 15
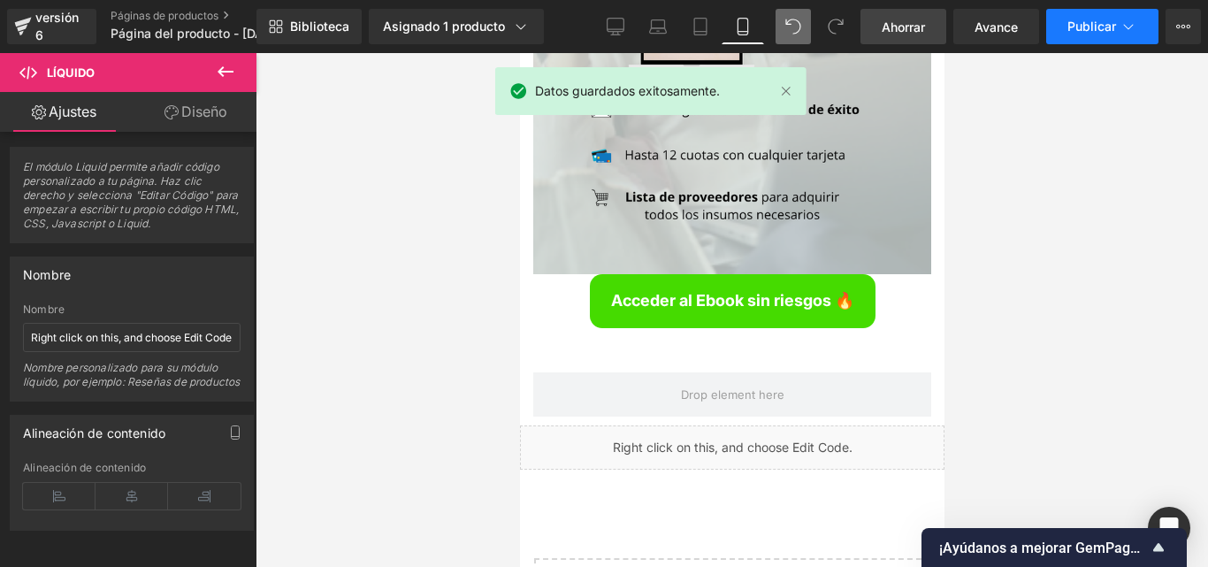
click at [1112, 26] on font "Publicar" at bounding box center [1091, 26] width 49 height 15
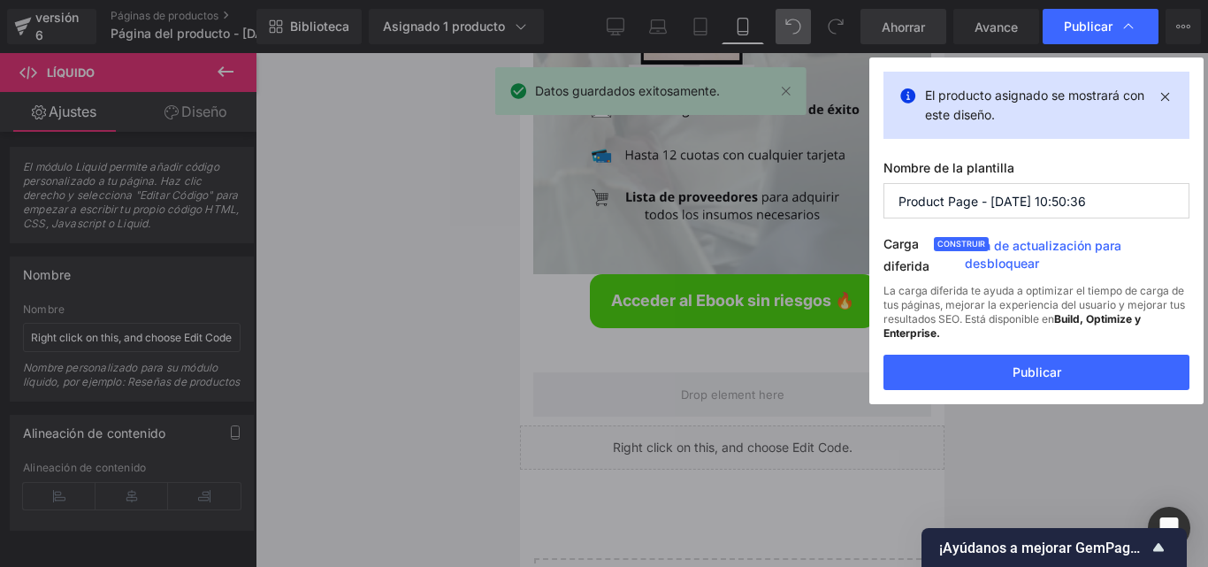
click at [1011, 349] on div "La carga diferida te ayuda a optimizar el tiempo de carga de tus páginas, mejor…" at bounding box center [1036, 319] width 306 height 71
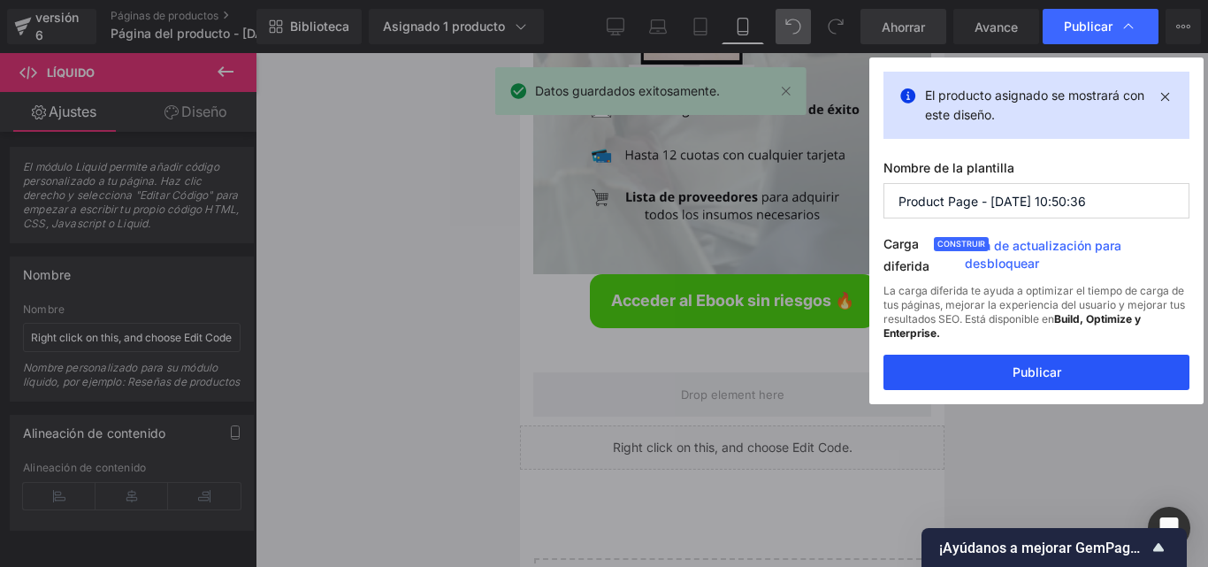
click at [1015, 360] on button "Publicar" at bounding box center [1036, 372] width 306 height 35
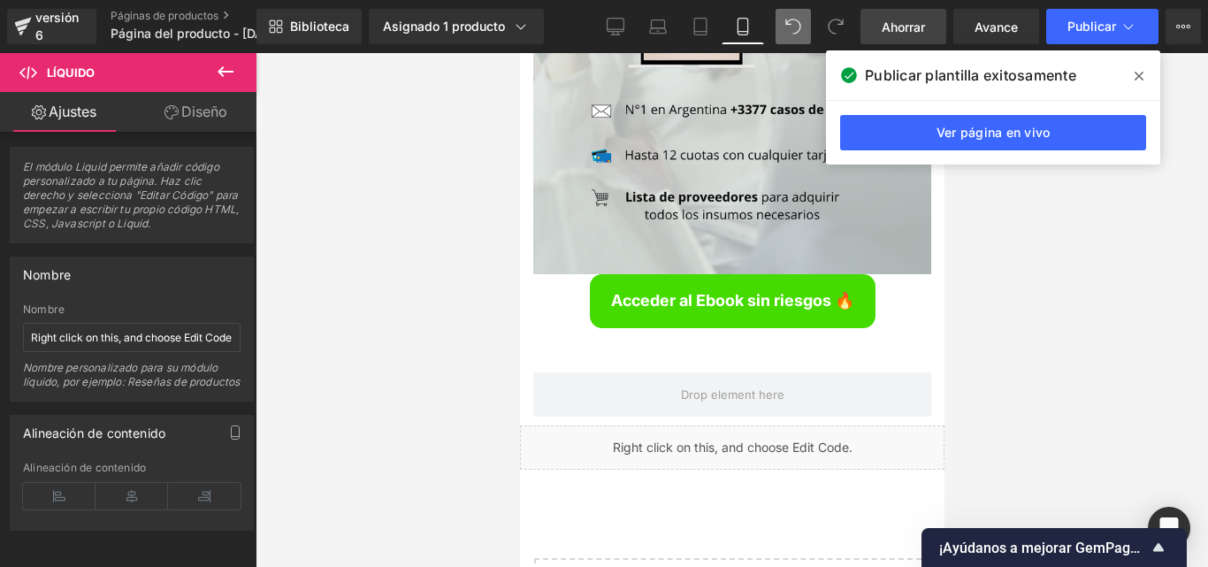
click at [1144, 75] on span at bounding box center [1139, 76] width 28 height 28
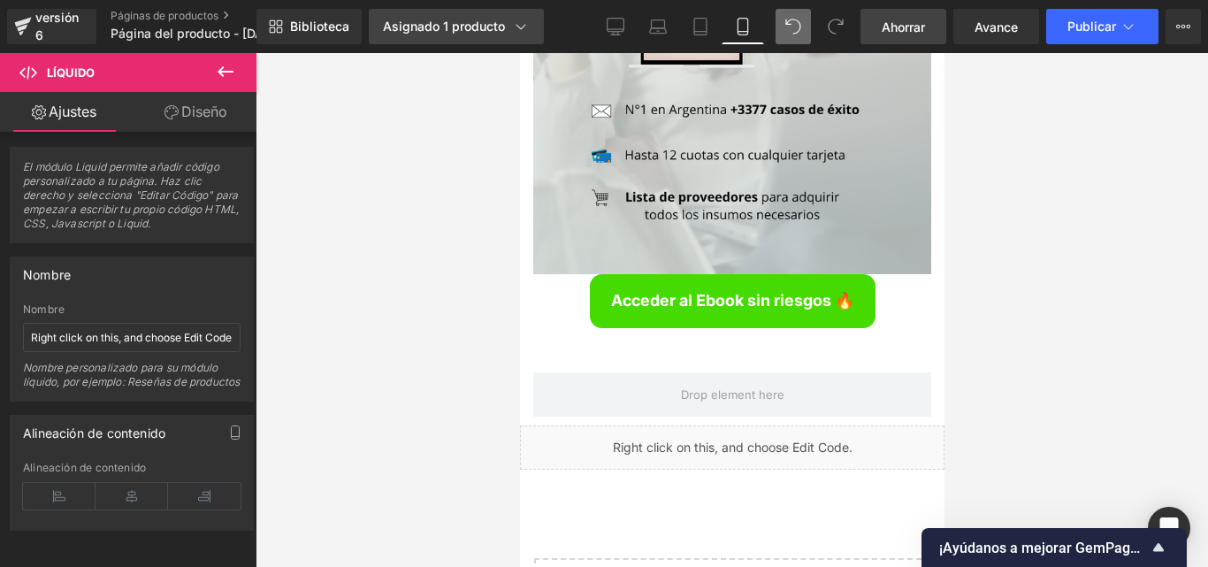
click at [514, 23] on icon at bounding box center [521, 27] width 18 height 18
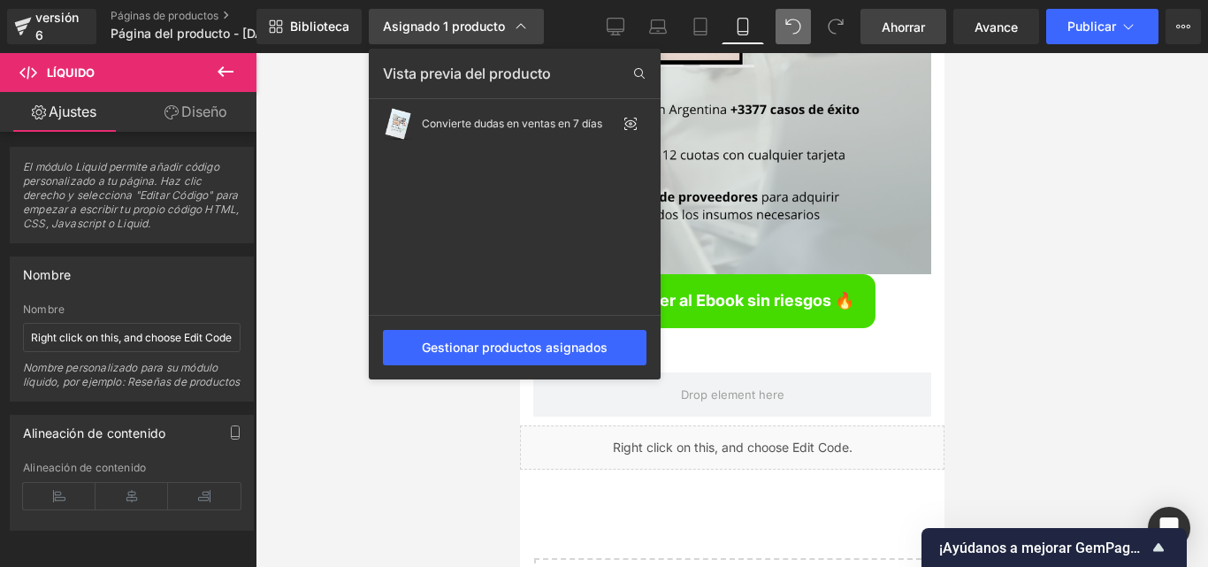
click at [515, 23] on icon at bounding box center [521, 27] width 18 height 18
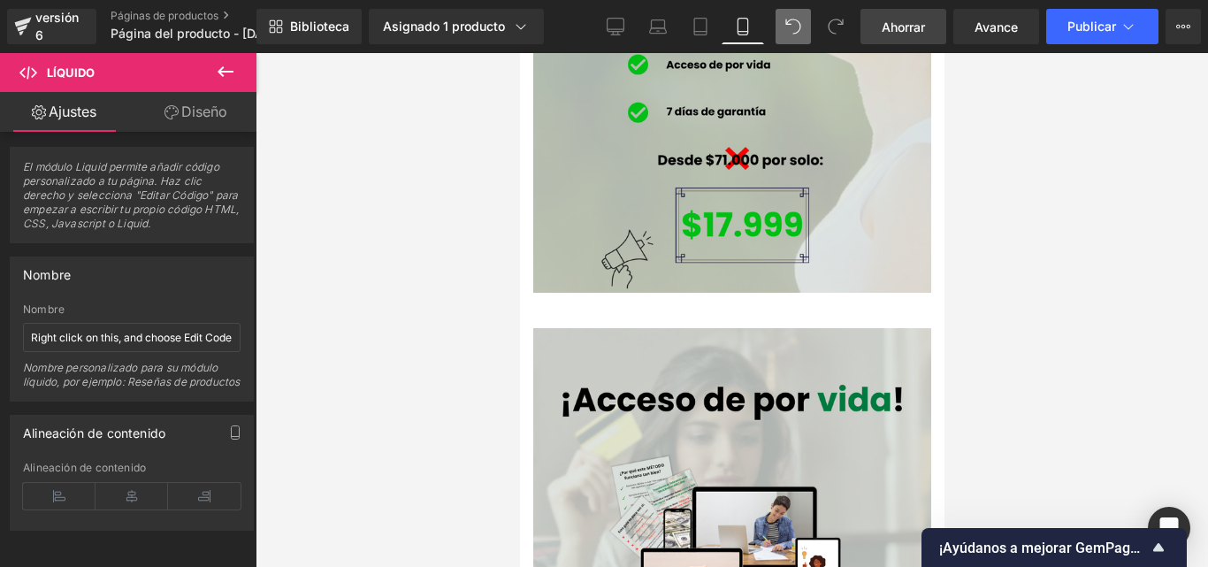
scroll to position [6066, 0]
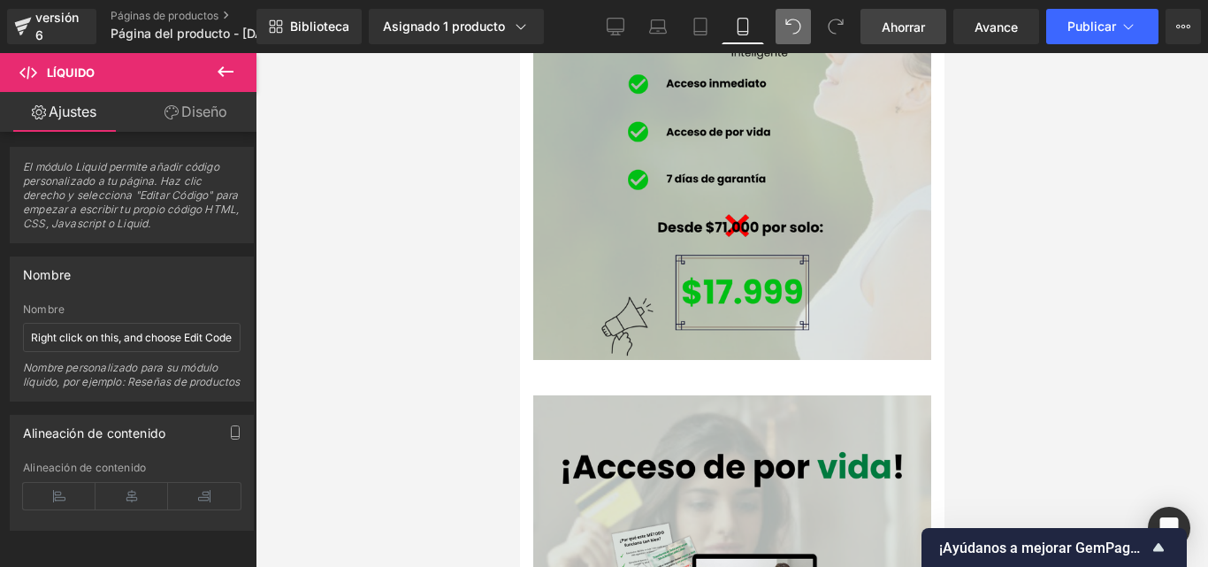
click at [878, 26] on link "Ahorrar" at bounding box center [904, 26] width 86 height 35
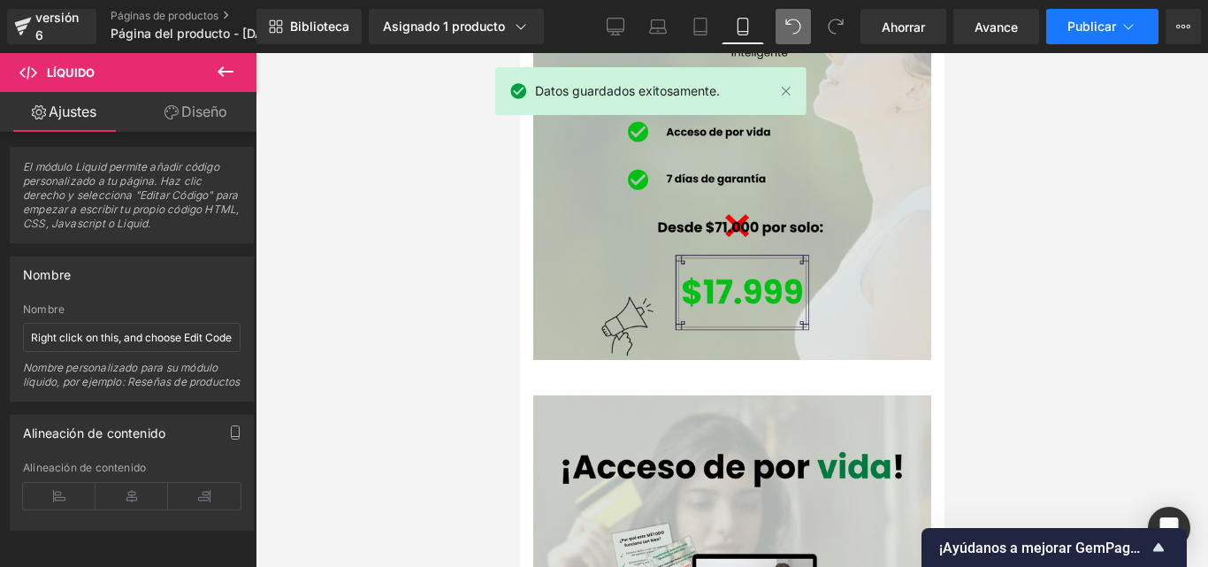
click at [1104, 20] on font "Publicar" at bounding box center [1091, 26] width 49 height 15
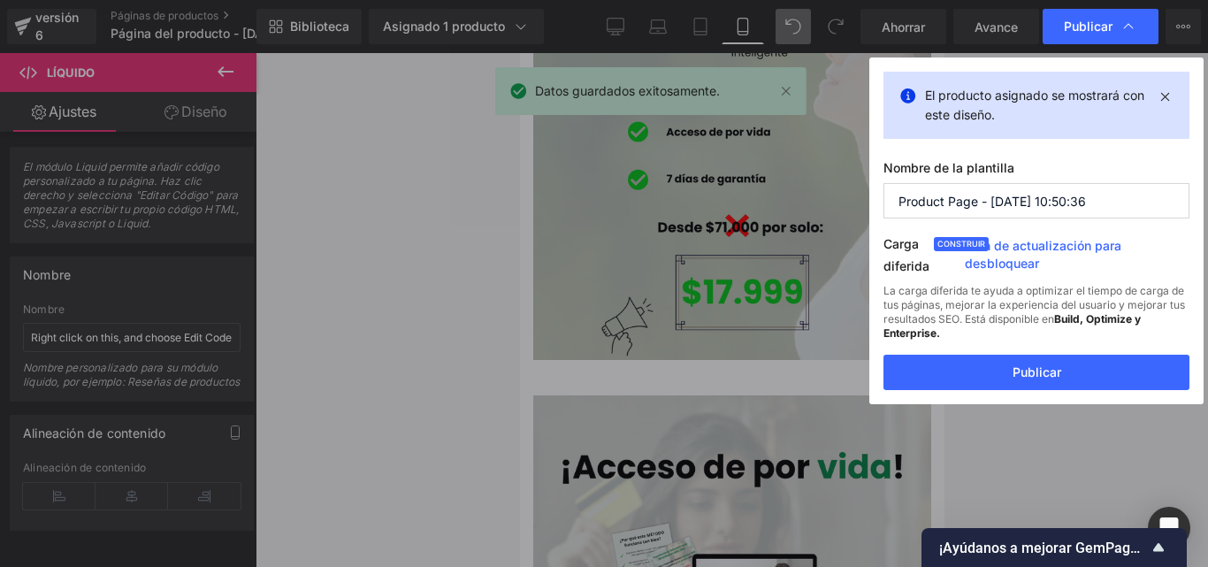
click at [1007, 381] on button "Publicar" at bounding box center [1036, 372] width 306 height 35
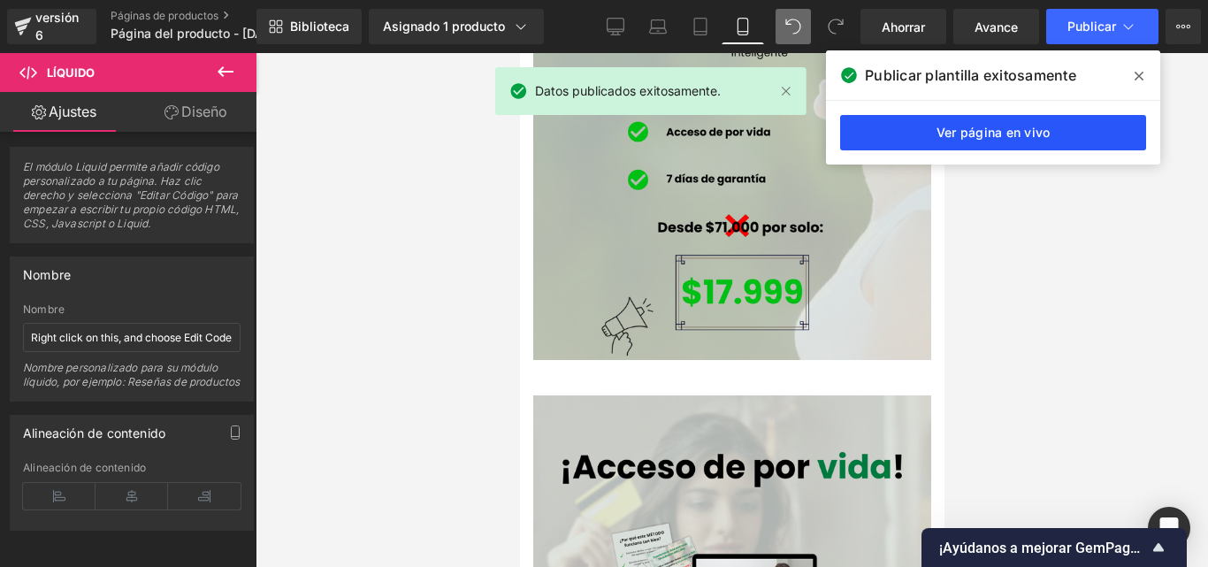
click at [1040, 136] on font "Ver página en vivo" at bounding box center [994, 132] width 114 height 15
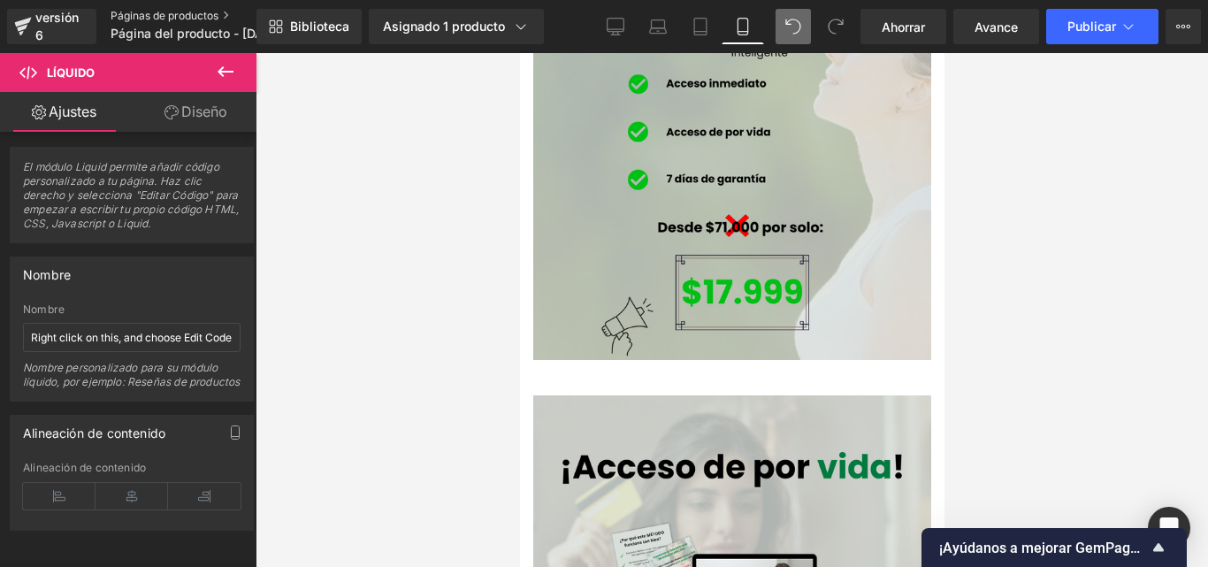
click at [186, 16] on font "Páginas de productos" at bounding box center [165, 15] width 108 height 13
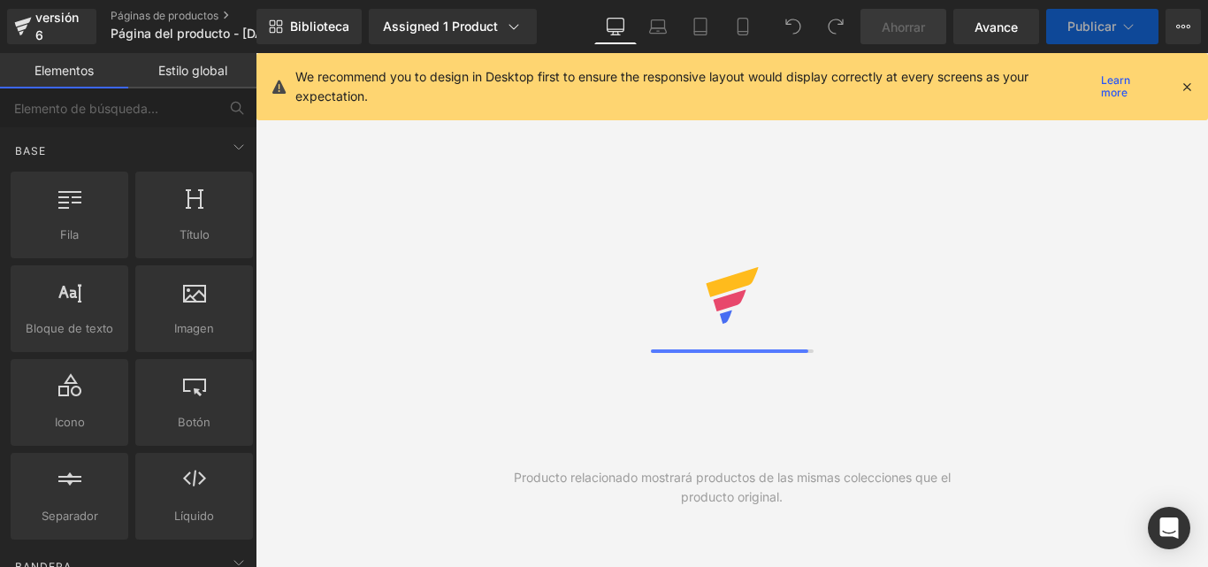
click at [1184, 81] on icon at bounding box center [1187, 87] width 16 height 16
click at [738, 23] on icon at bounding box center [743, 27] width 10 height 17
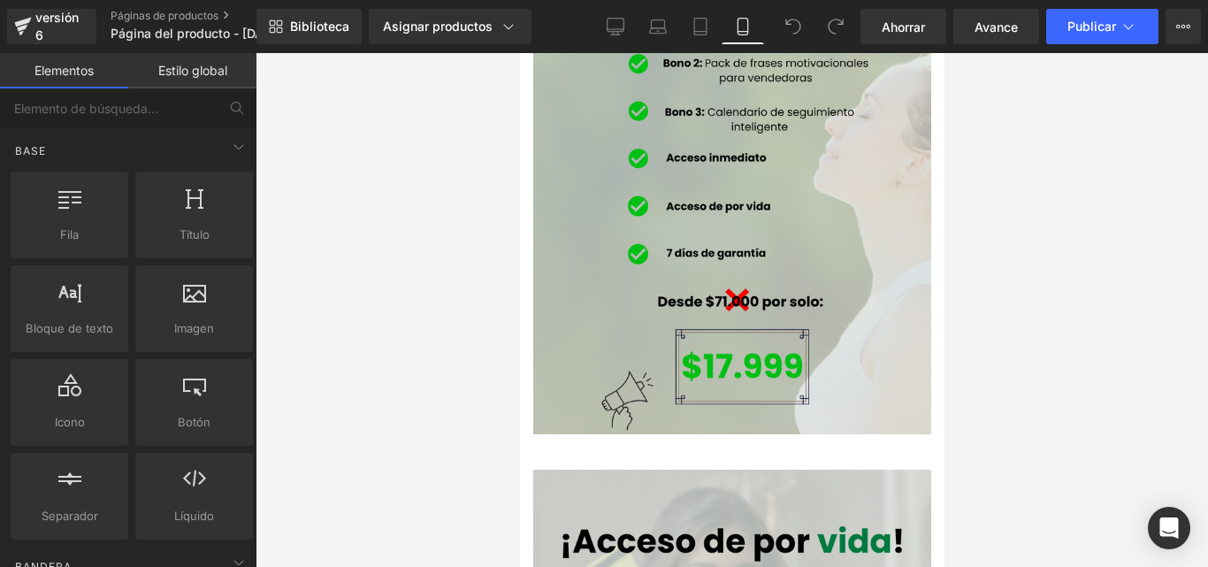
scroll to position [6169, 0]
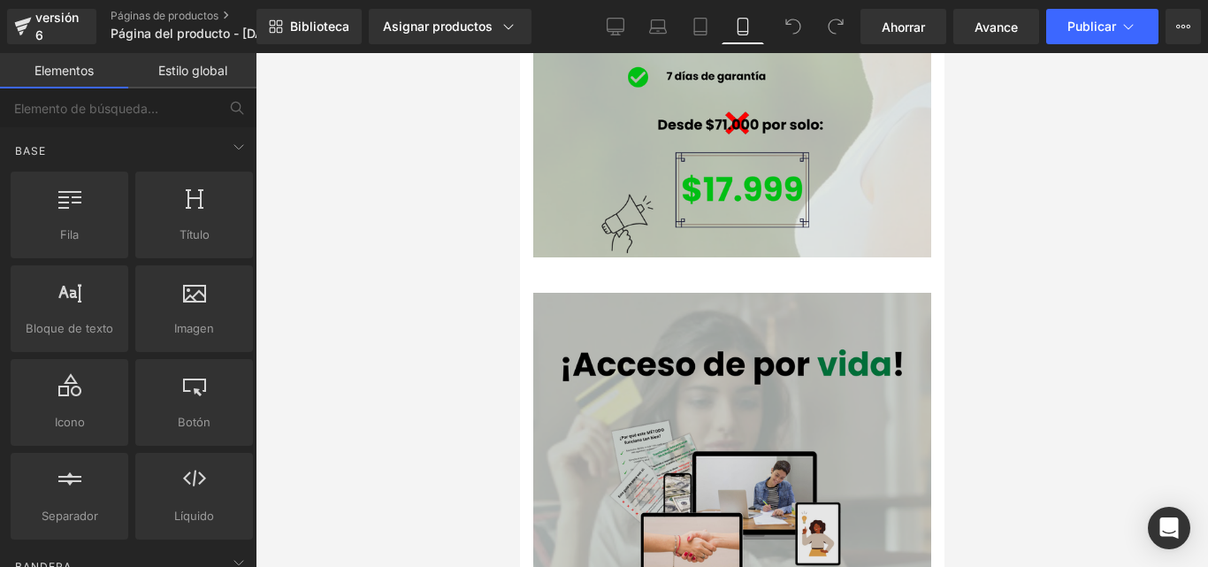
click at [795, 318] on img at bounding box center [731, 542] width 398 height 498
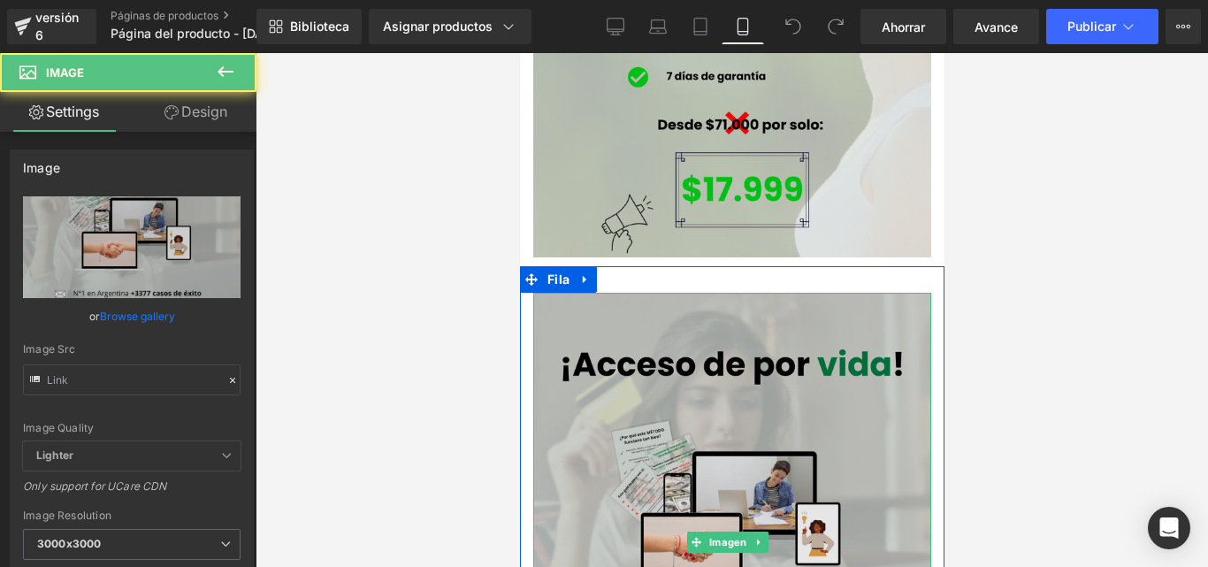
type input "[URL][DOMAIN_NAME]"
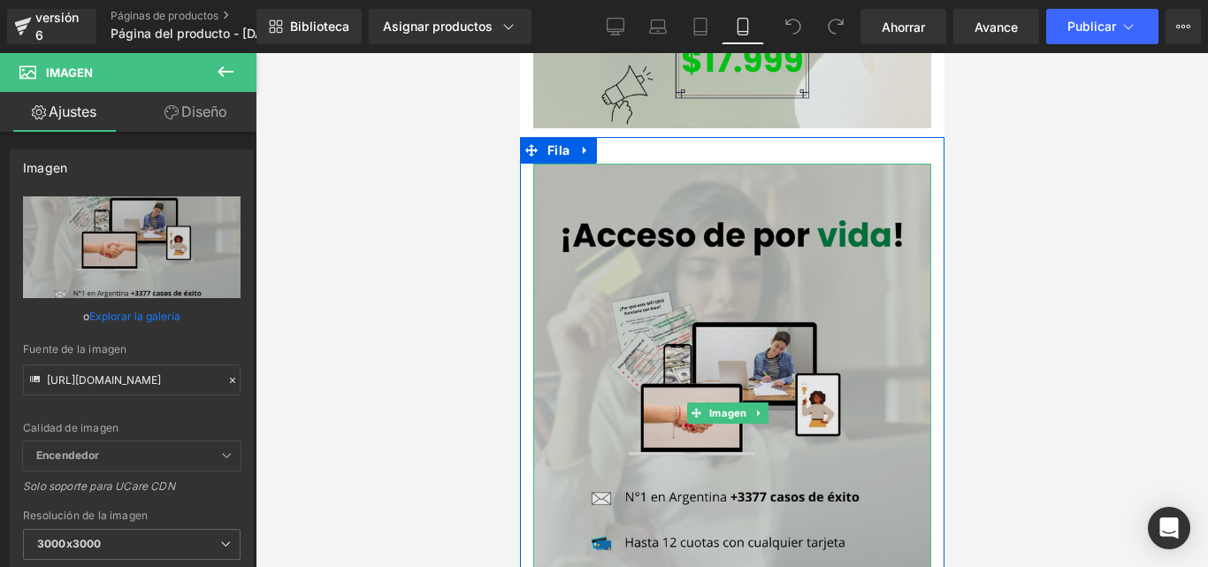
scroll to position [6257, 0]
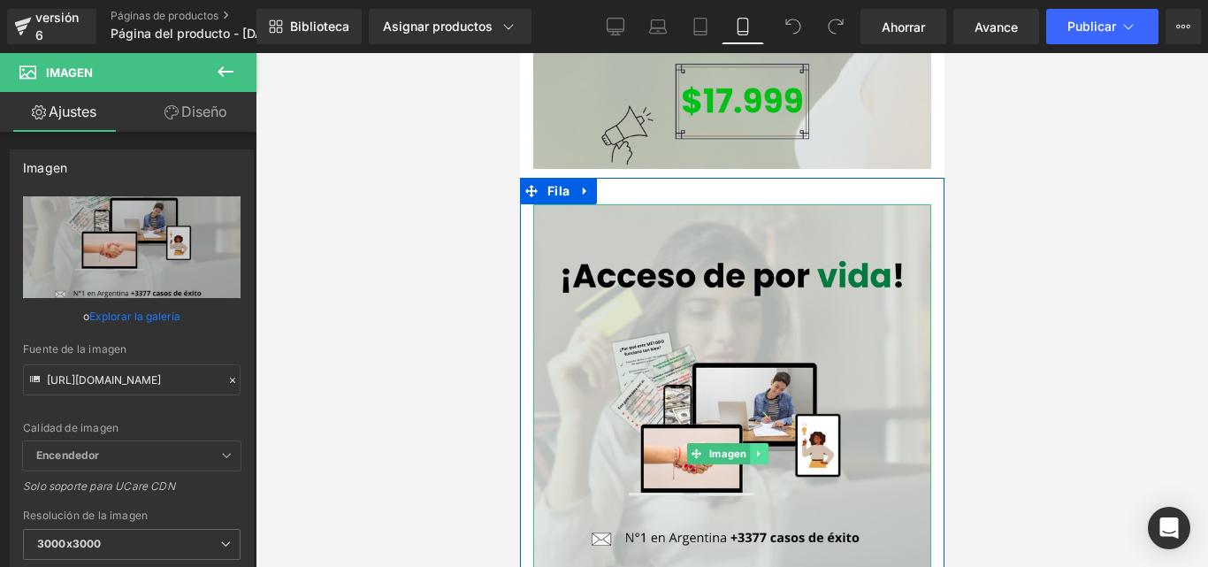
click at [764, 443] on link at bounding box center [758, 453] width 19 height 21
click at [764, 448] on icon at bounding box center [767, 453] width 10 height 10
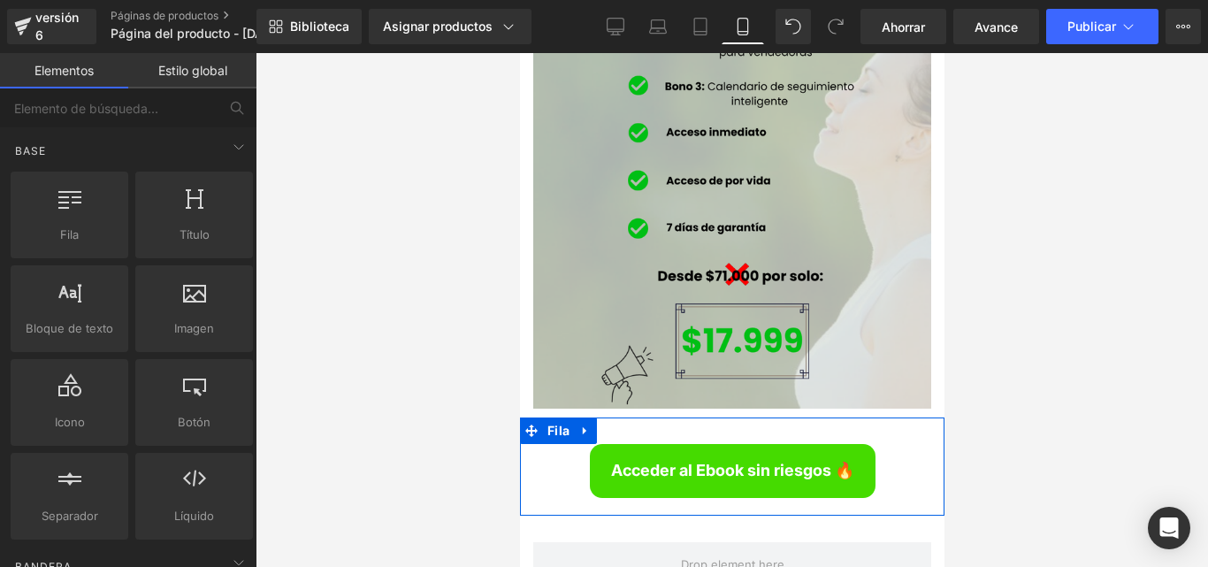
scroll to position [5992, 0]
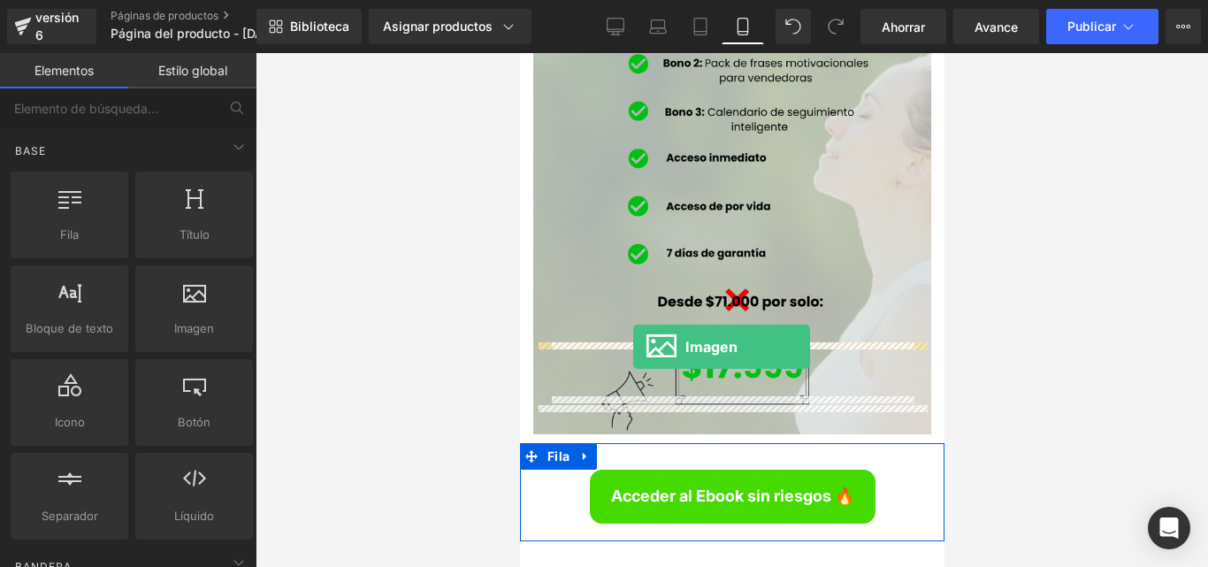
drag, startPoint x: 964, startPoint y: 382, endPoint x: 632, endPoint y: 347, distance: 333.5
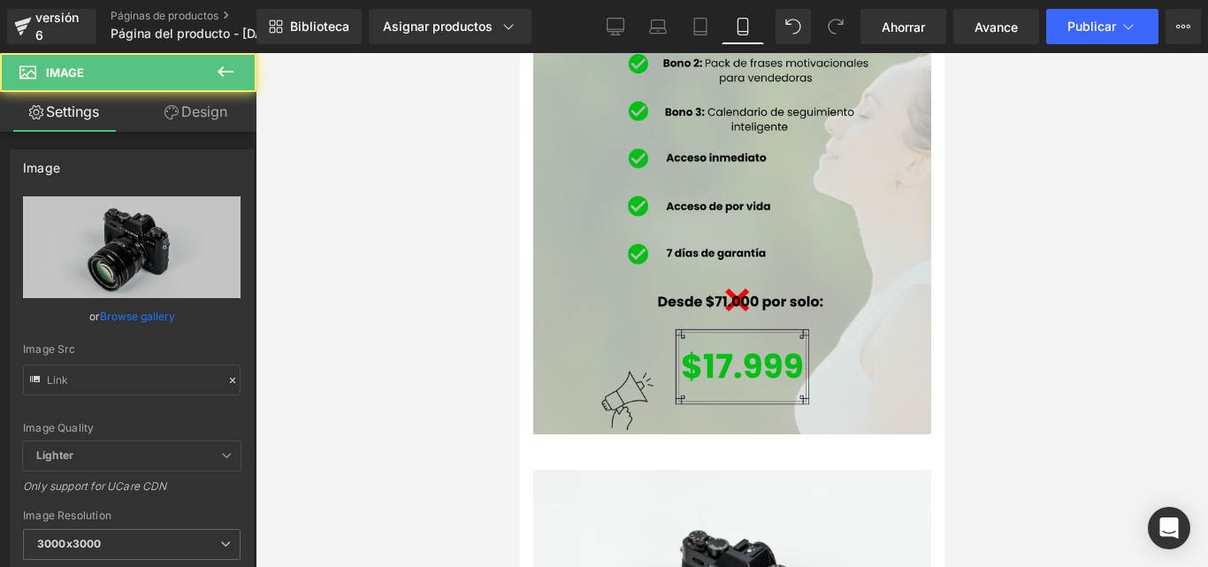
type input "//[DOMAIN_NAME][URL]"
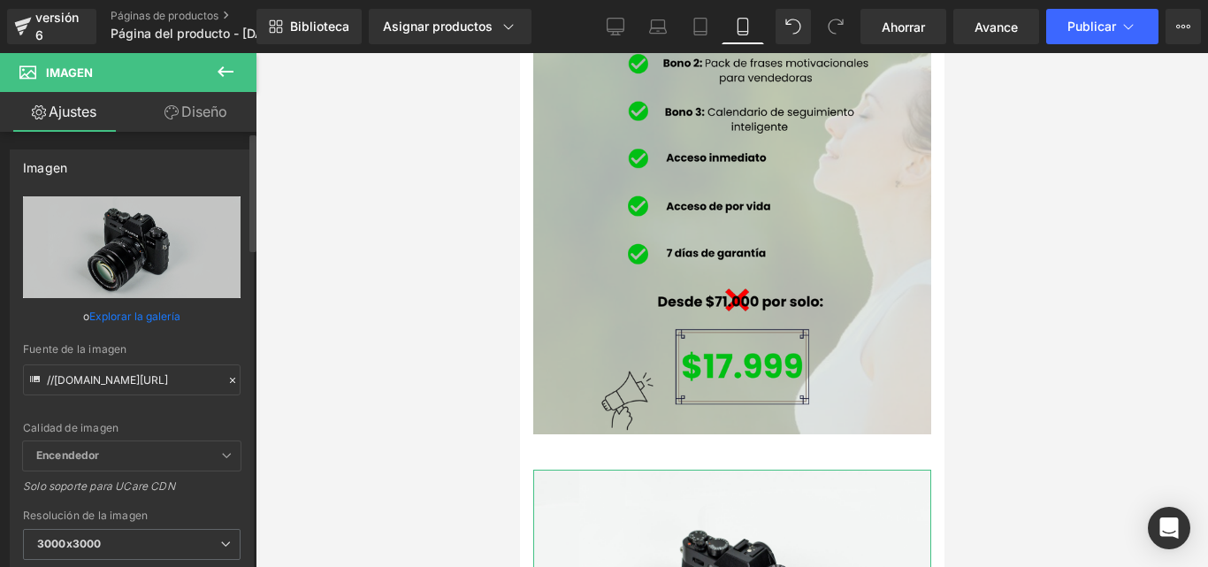
drag, startPoint x: 224, startPoint y: 385, endPoint x: 45, endPoint y: 48, distance: 381.4
click at [226, 385] on icon at bounding box center [232, 380] width 12 height 12
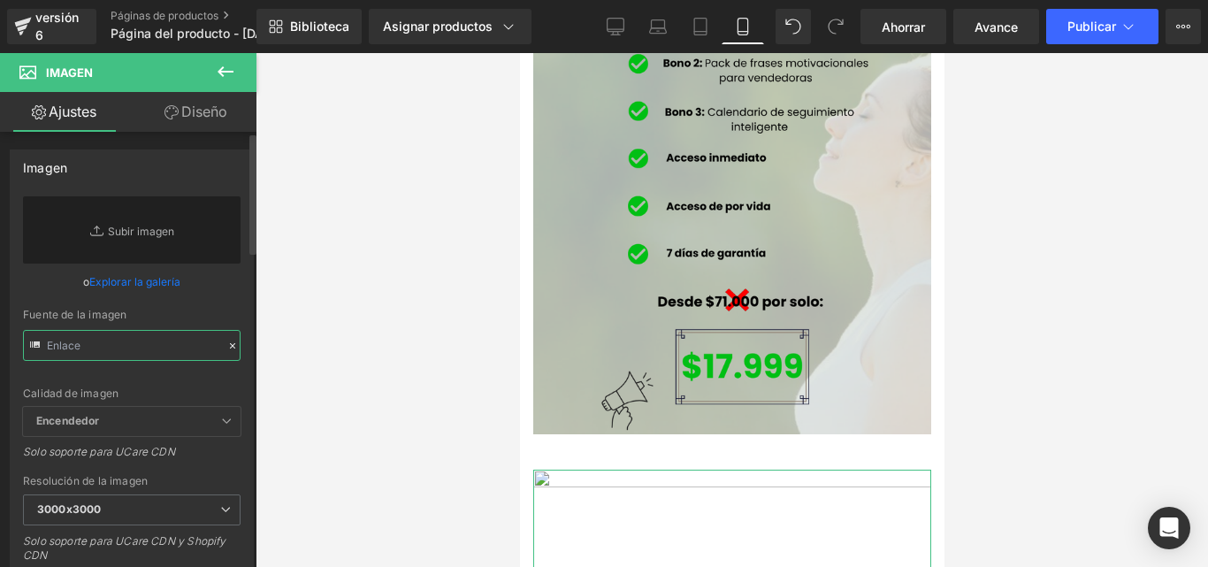
click at [191, 346] on input "text" at bounding box center [132, 345] width 218 height 31
paste input "[URL][DOMAIN_NAME]"
type input "[URL][DOMAIN_NAME]"
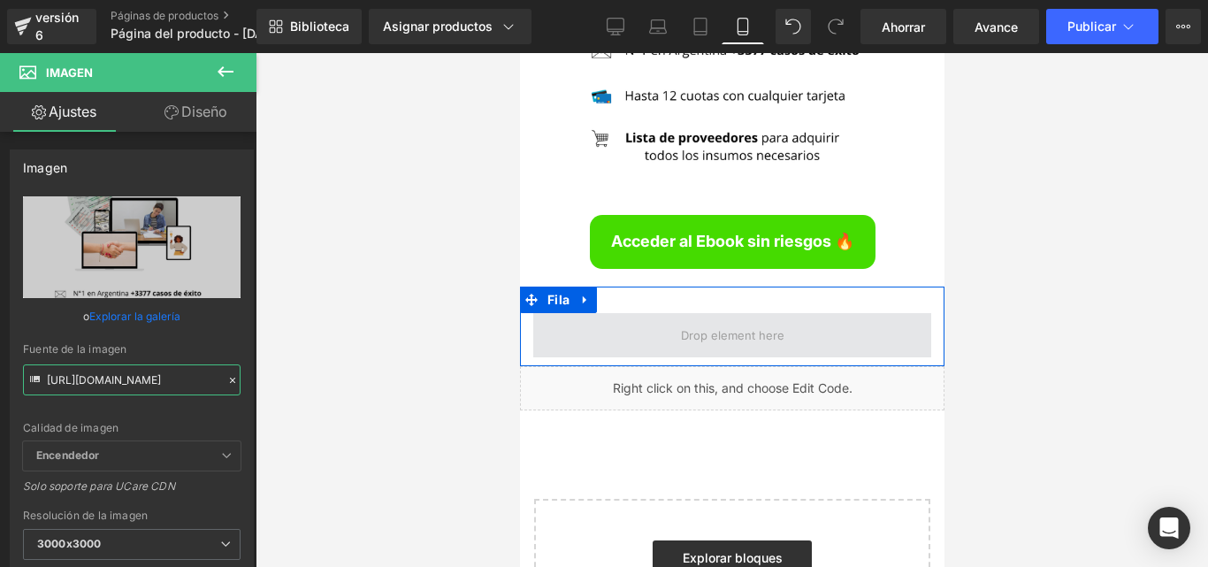
scroll to position [6713, 0]
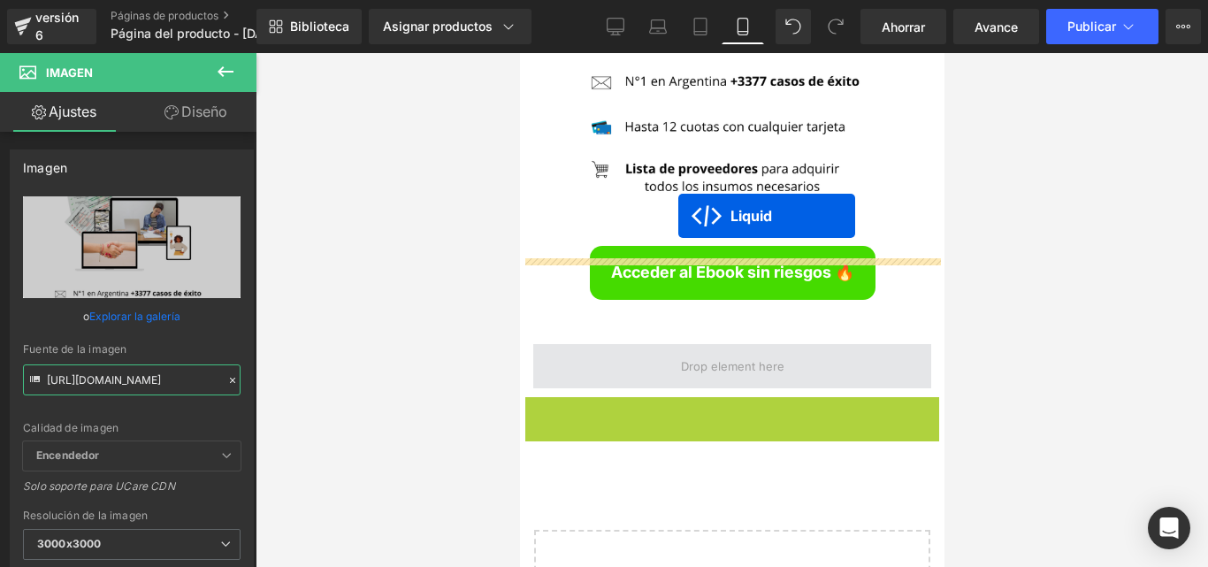
drag, startPoint x: 678, startPoint y: 273, endPoint x: 677, endPoint y: 216, distance: 57.5
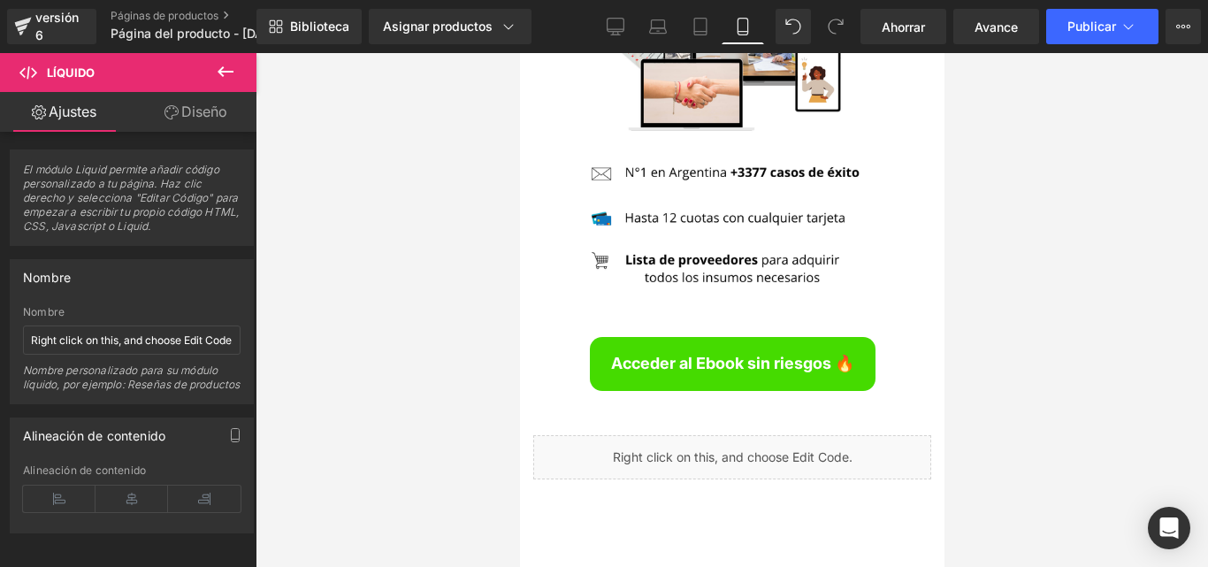
scroll to position [6625, 0]
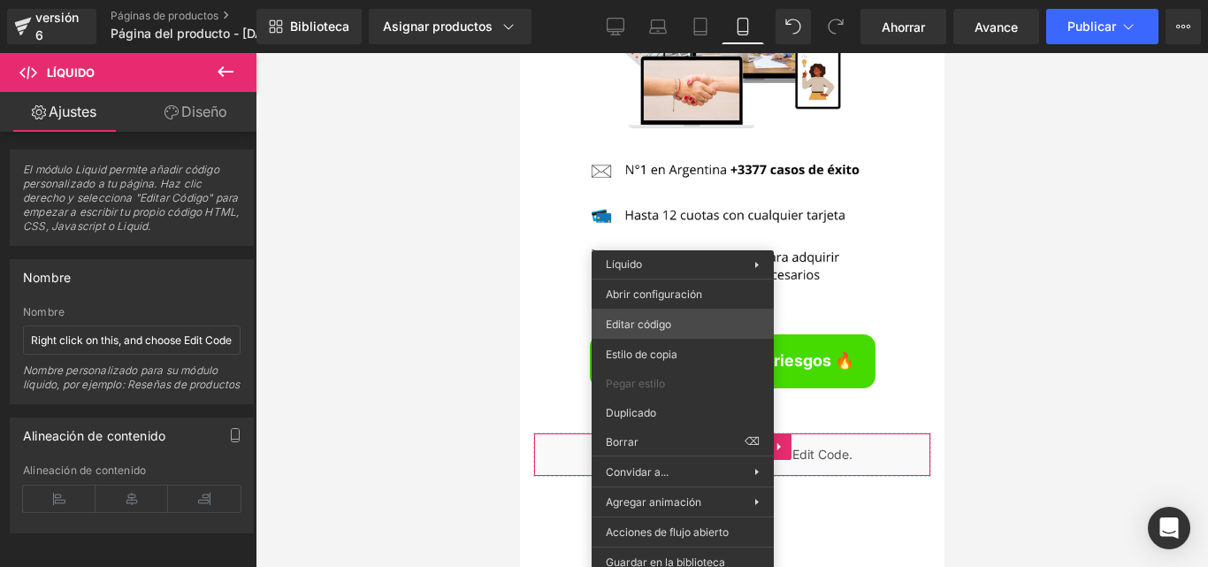
click at [677, 0] on div "Líquido Estás previsualizando cómo funciona el Reestilizará tu página. No puede…" at bounding box center [604, 0] width 1208 height 0
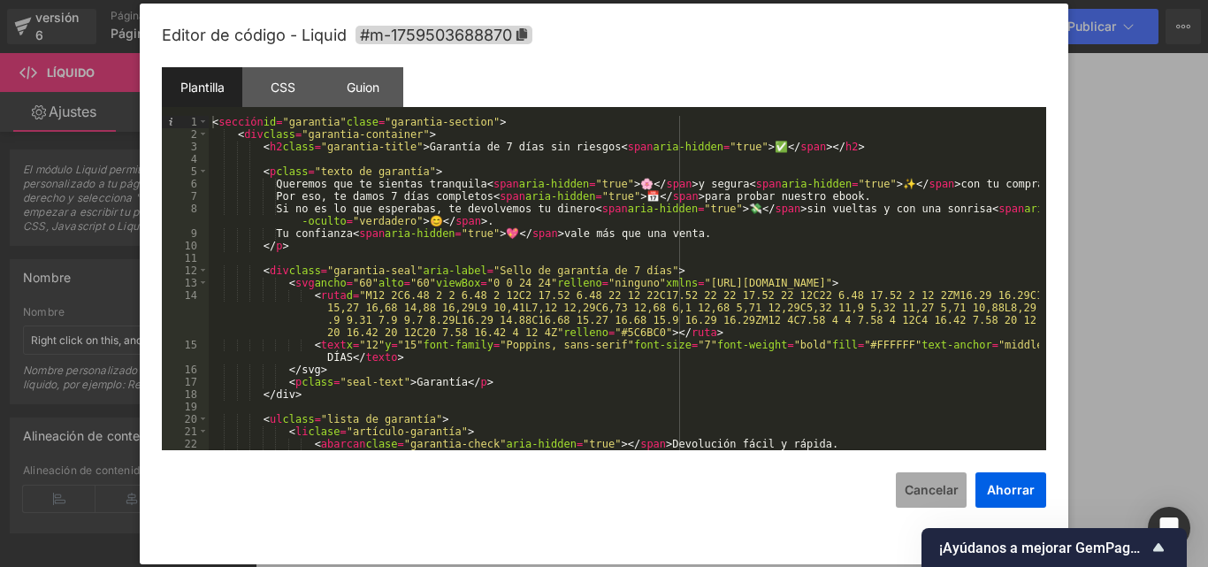
click at [948, 486] on font "Cancelar" at bounding box center [932, 489] width 54 height 15
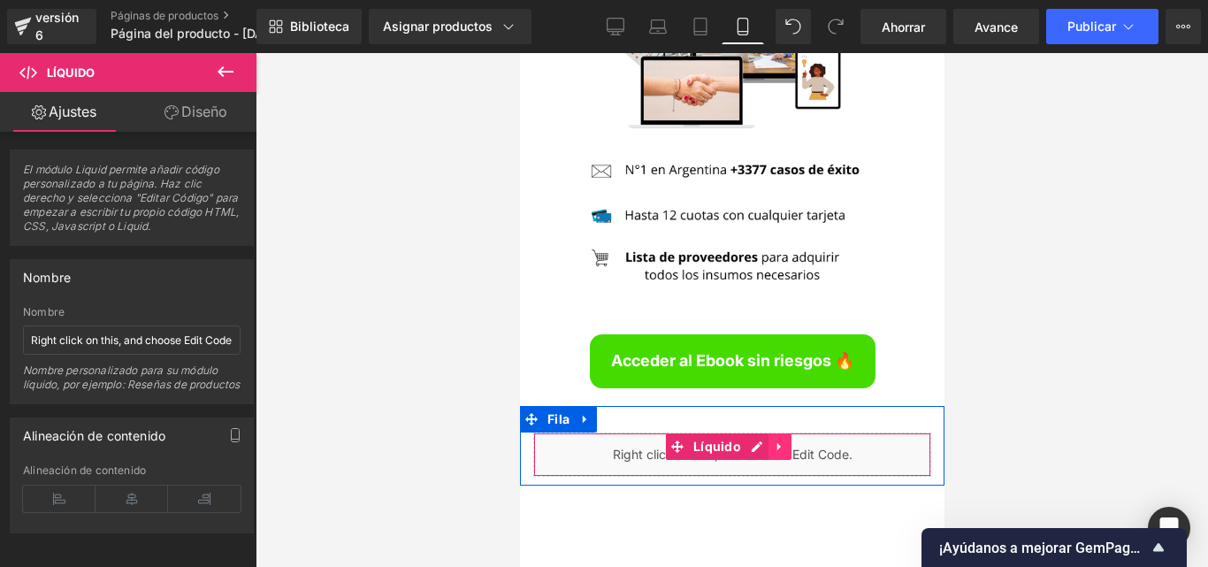
click at [785, 433] on link at bounding box center [779, 446] width 23 height 27
click at [790, 440] on icon at bounding box center [790, 446] width 12 height 12
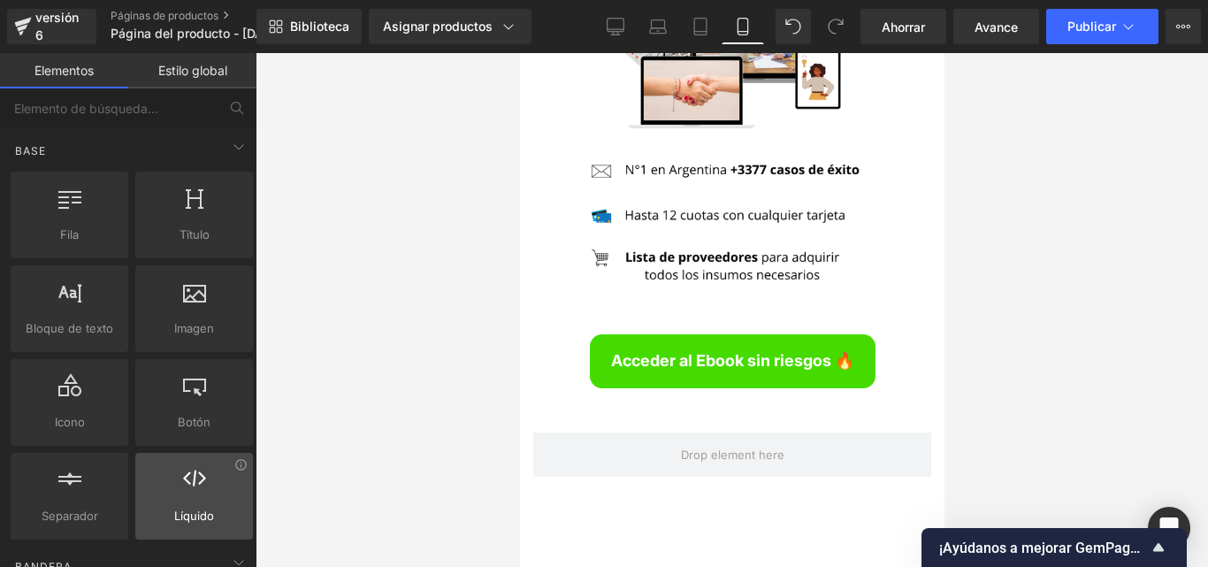
scroll to position [88, 0]
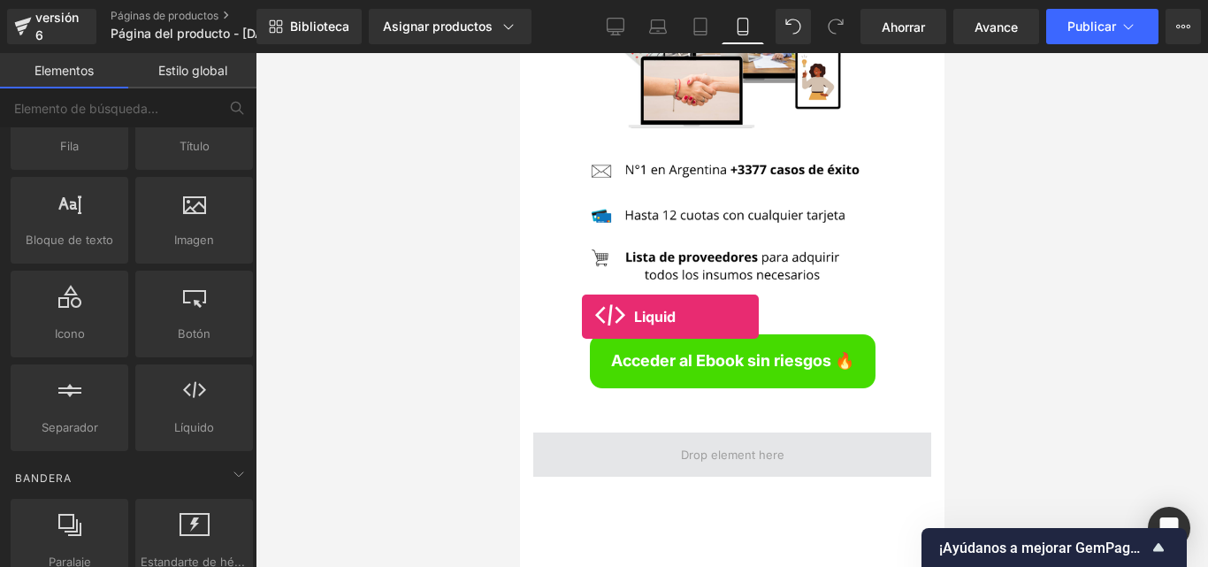
drag, startPoint x: 711, startPoint y: 463, endPoint x: 606, endPoint y: 306, distance: 189.4
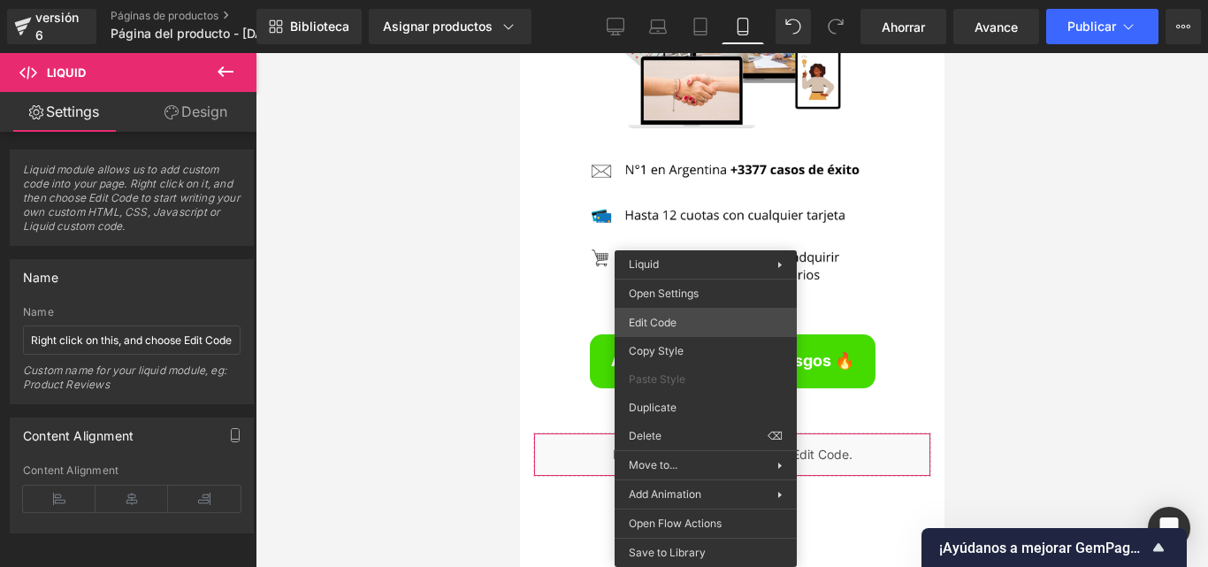
click at [652, 0] on div "Liquid Estás previsualizando cómo funciona el Reestilizará tu página. No puedes…" at bounding box center [604, 0] width 1208 height 0
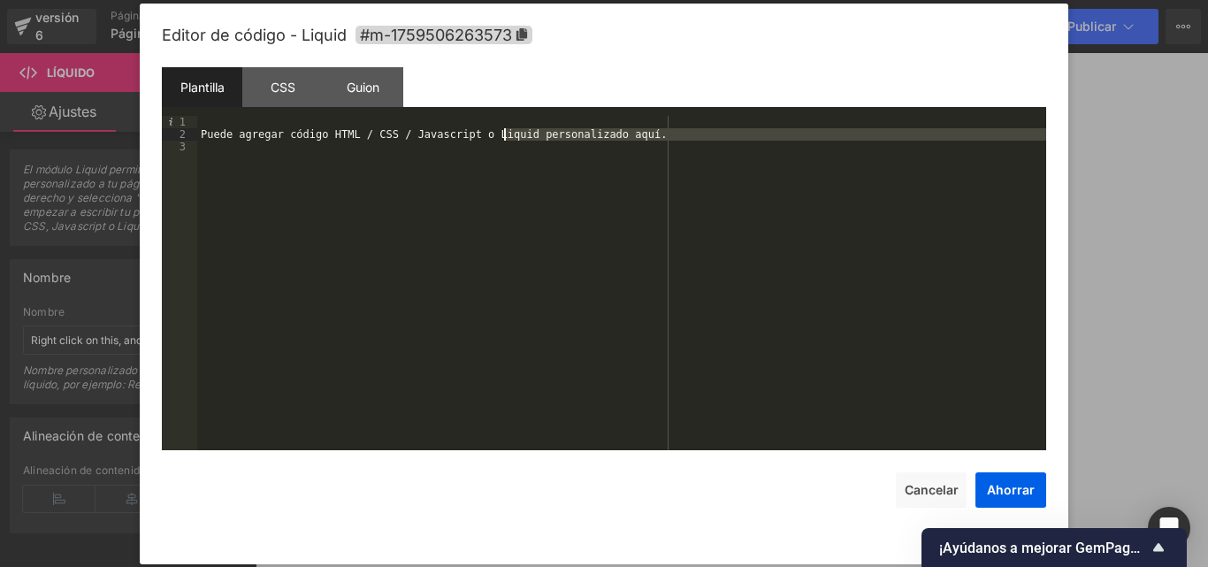
drag, startPoint x: 640, startPoint y: 141, endPoint x: 270, endPoint y: 138, distance: 370.6
click at [270, 138] on div "Puede agregar código HTML / CSS / Javascript o Liquid personalizado aquí." at bounding box center [621, 295] width 849 height 359
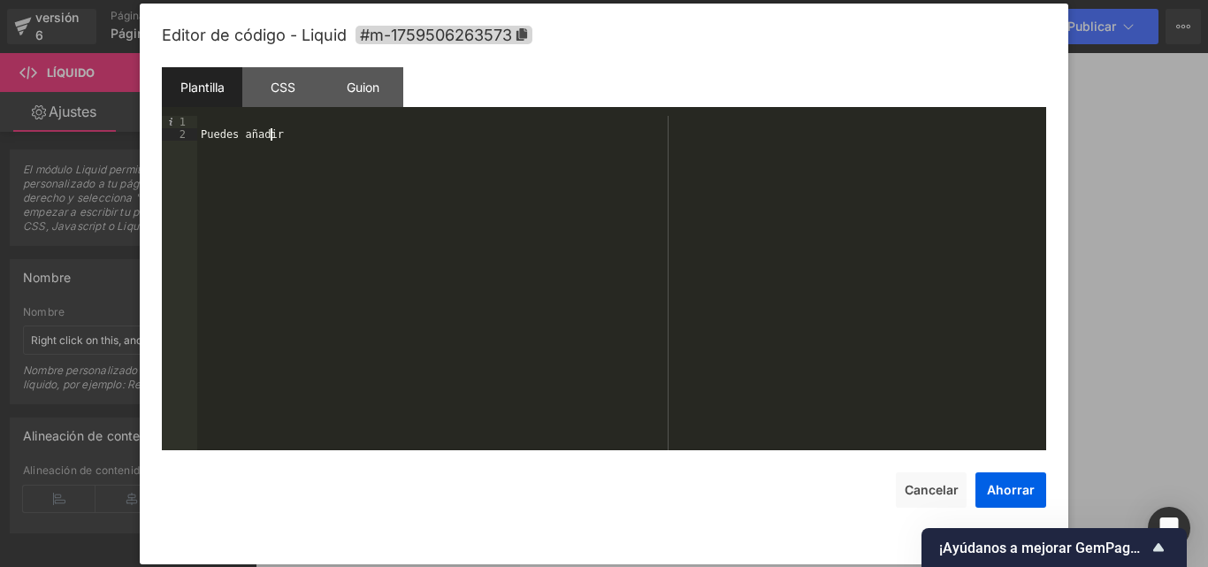
drag, startPoint x: 232, startPoint y: 137, endPoint x: 152, endPoint y: 137, distance: 79.6
click at [160, 137] on div "Editor de código - Liquid #m-1759506263573 Plantilla CSS Guion Datos 1 2 Puedes…" at bounding box center [604, 284] width 929 height 561
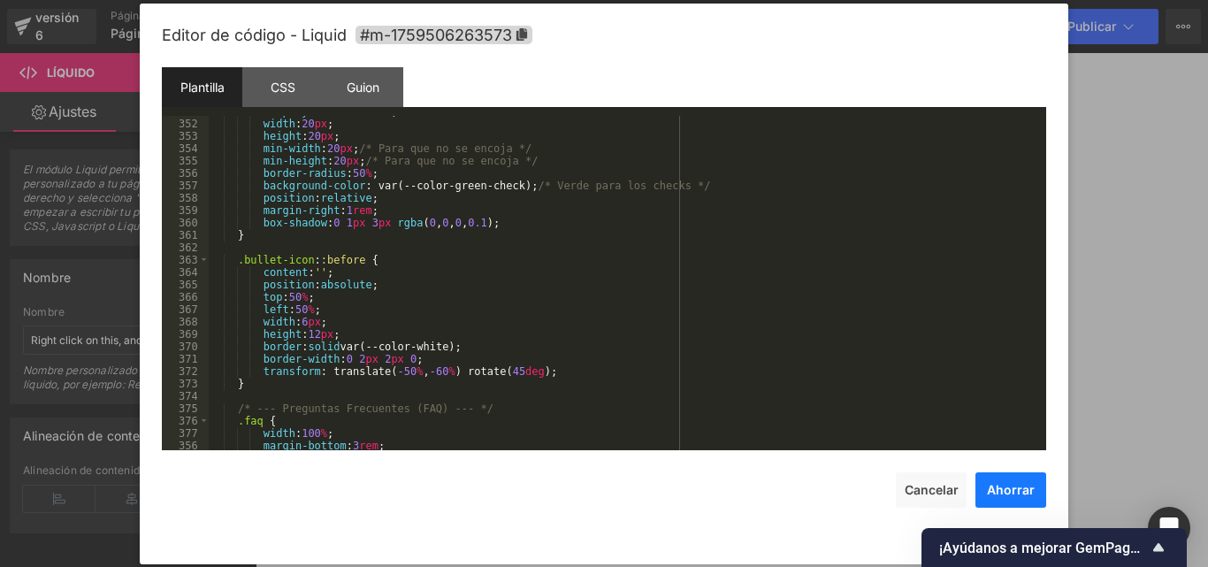
scroll to position [2660, 0]
click at [1026, 482] on font "Ahorrar" at bounding box center [1011, 489] width 48 height 15
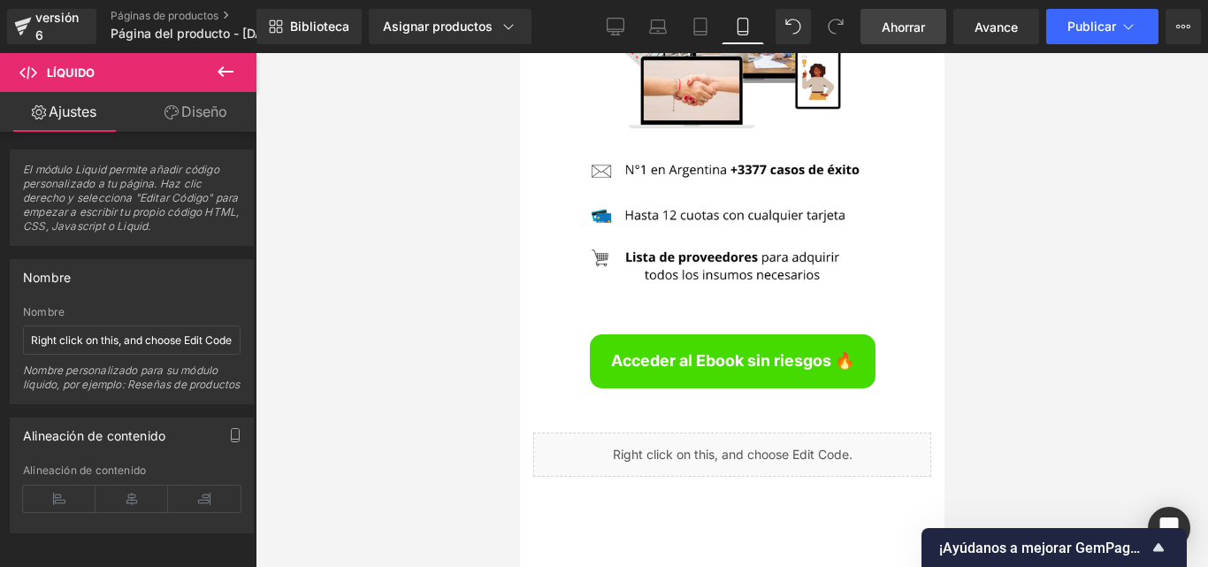
click at [894, 39] on link "Ahorrar" at bounding box center [904, 26] width 86 height 35
click at [1082, 24] on font "Publicar" at bounding box center [1091, 26] width 49 height 15
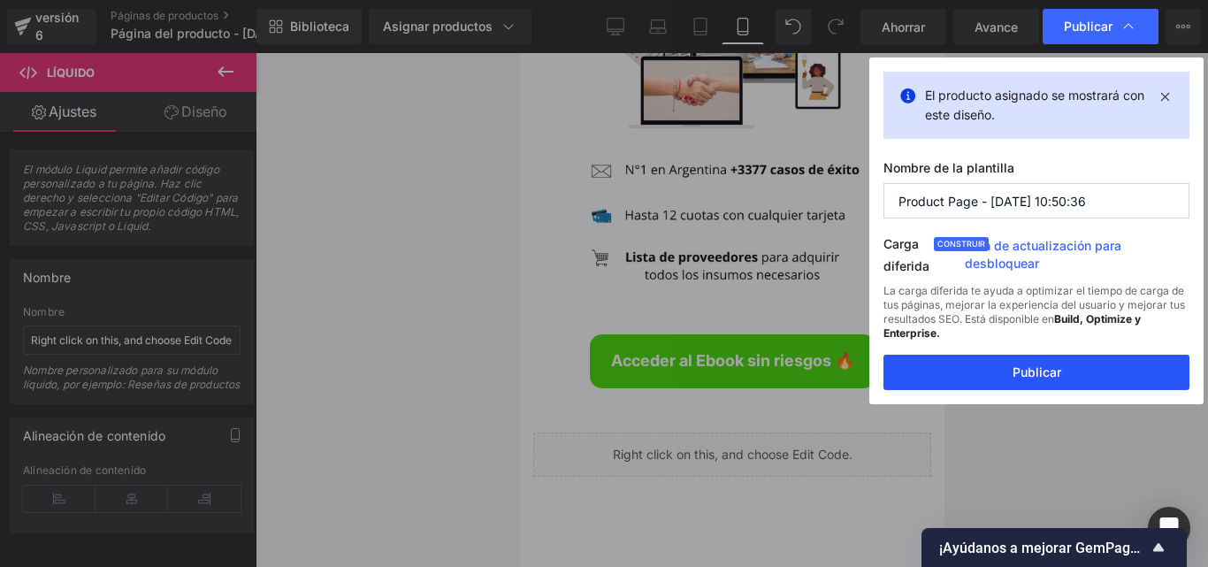
click at [1016, 362] on button "Publicar" at bounding box center [1036, 372] width 306 height 35
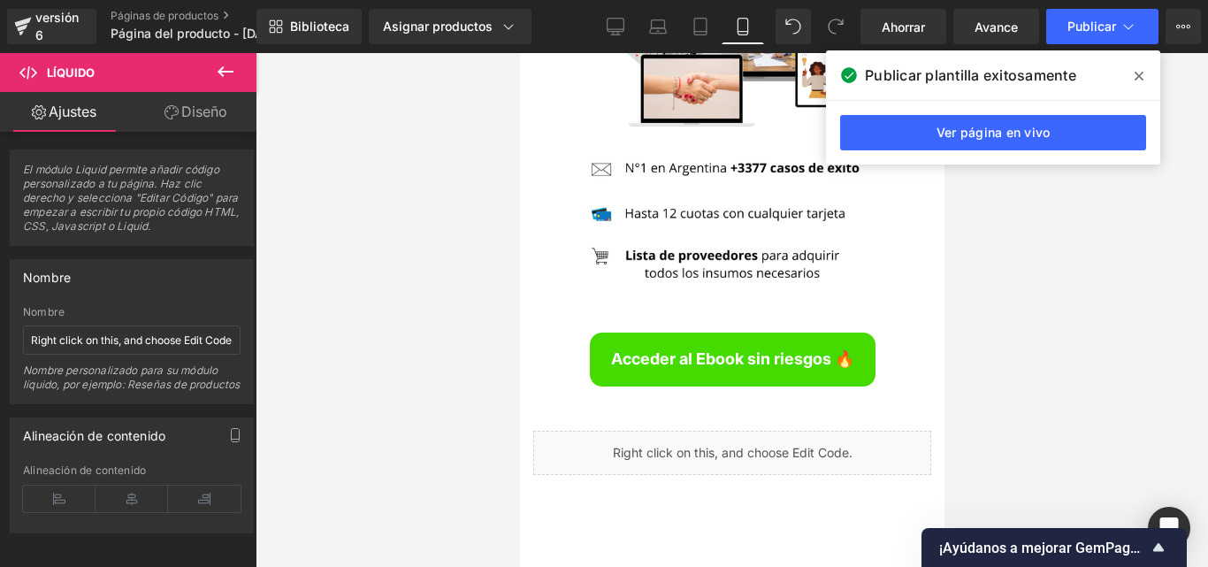
scroll to position [6713, 0]
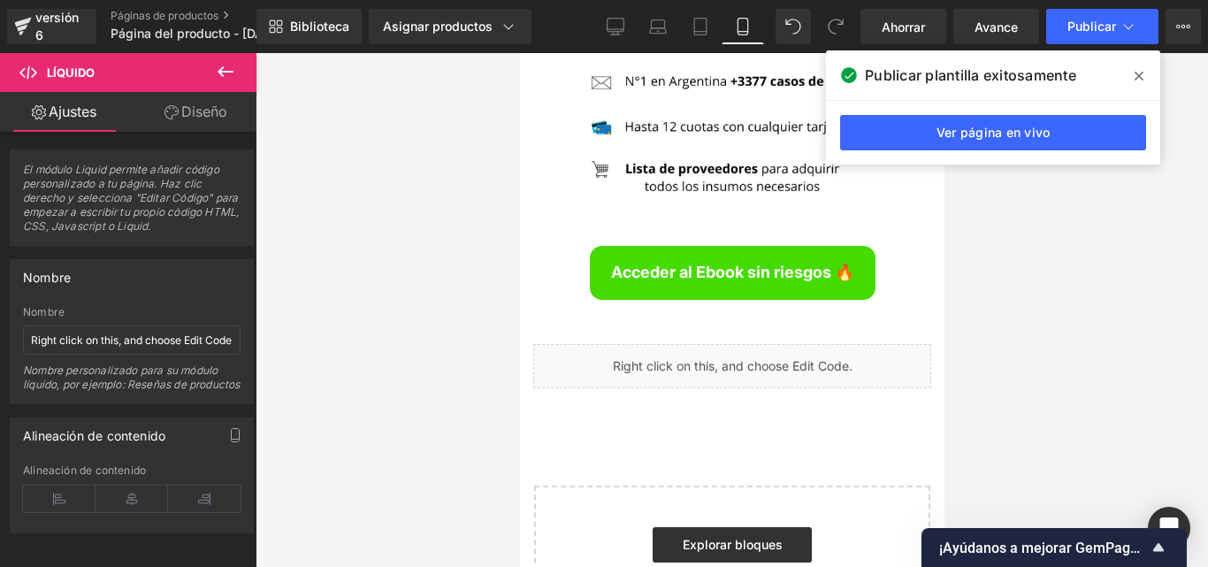
click at [1144, 77] on span at bounding box center [1139, 76] width 28 height 28
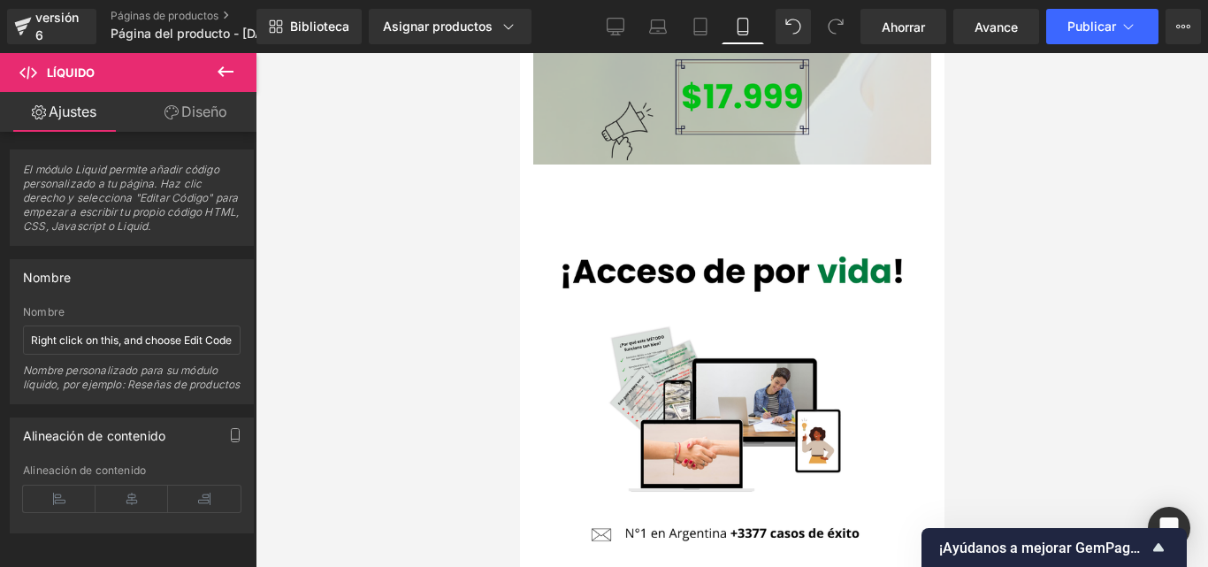
scroll to position [6674, 0]
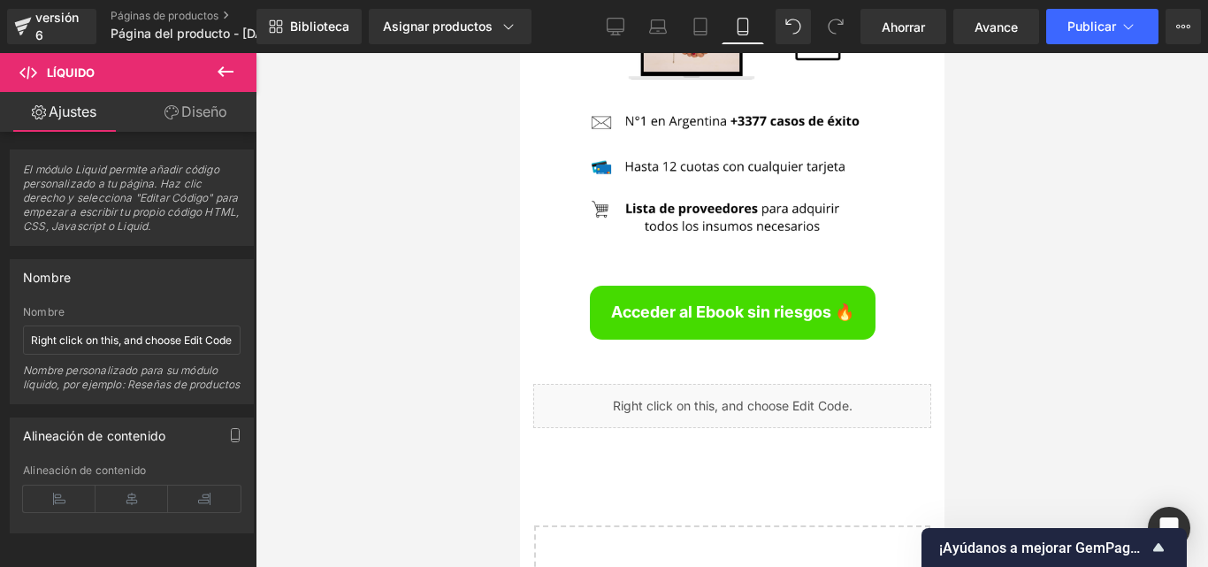
click at [228, 69] on icon at bounding box center [225, 71] width 21 height 21
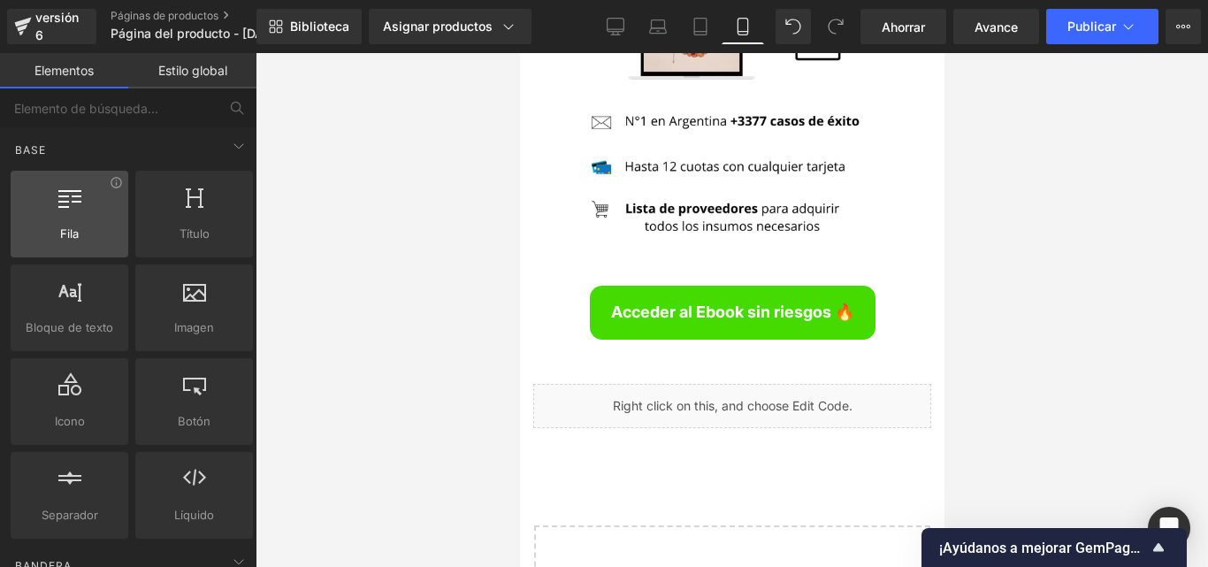
scroll to position [0, 0]
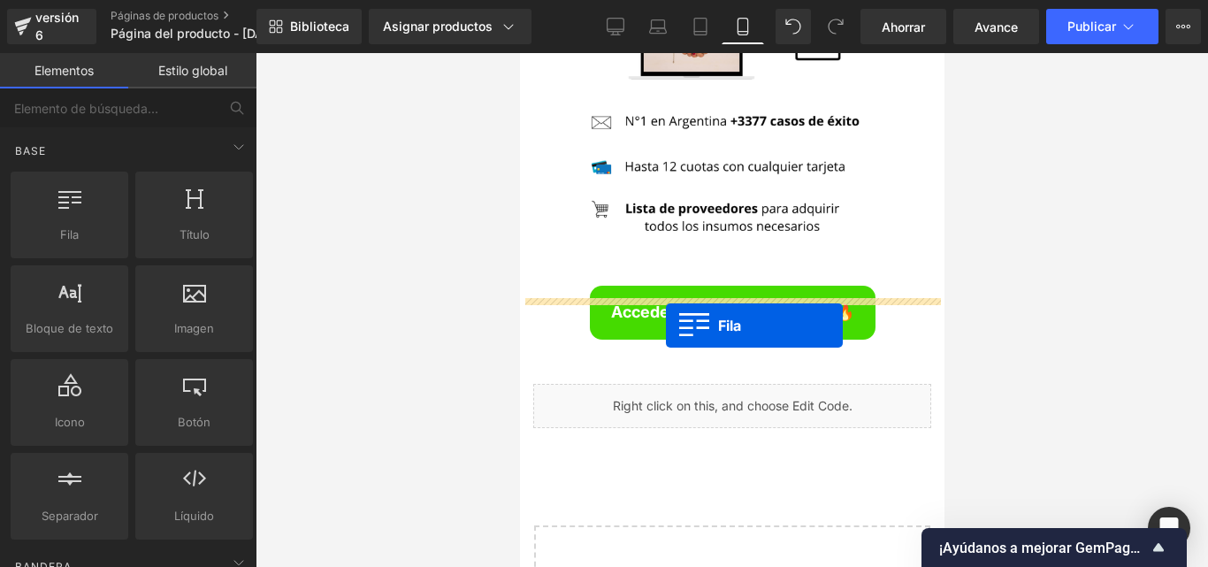
drag, startPoint x: 608, startPoint y: 278, endPoint x: 665, endPoint y: 325, distance: 74.1
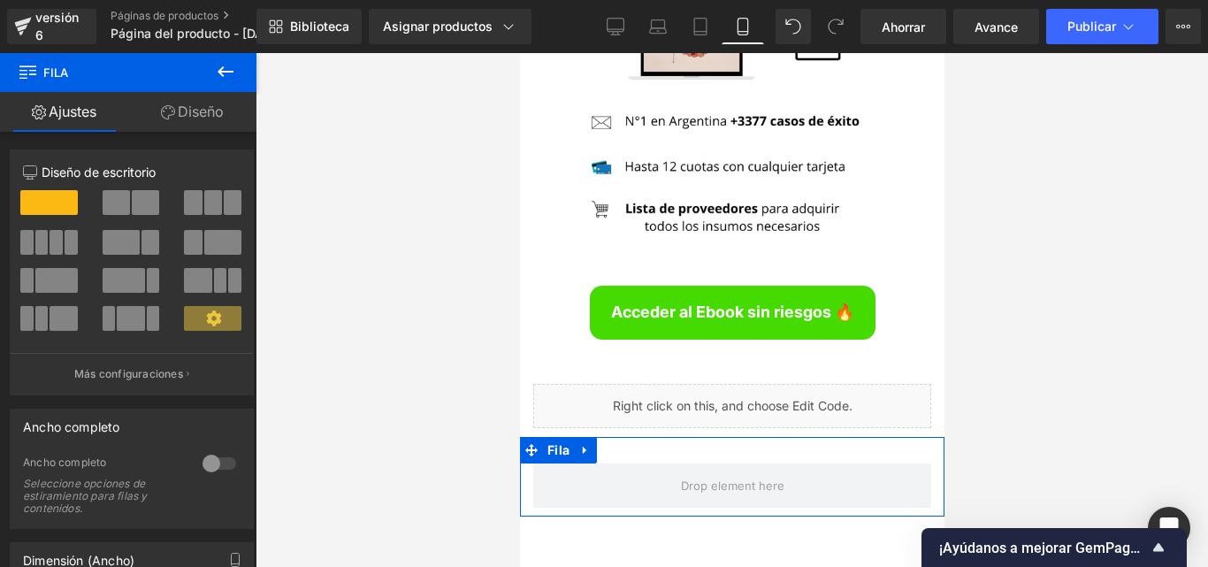
click at [237, 74] on button at bounding box center [226, 72] width 62 height 39
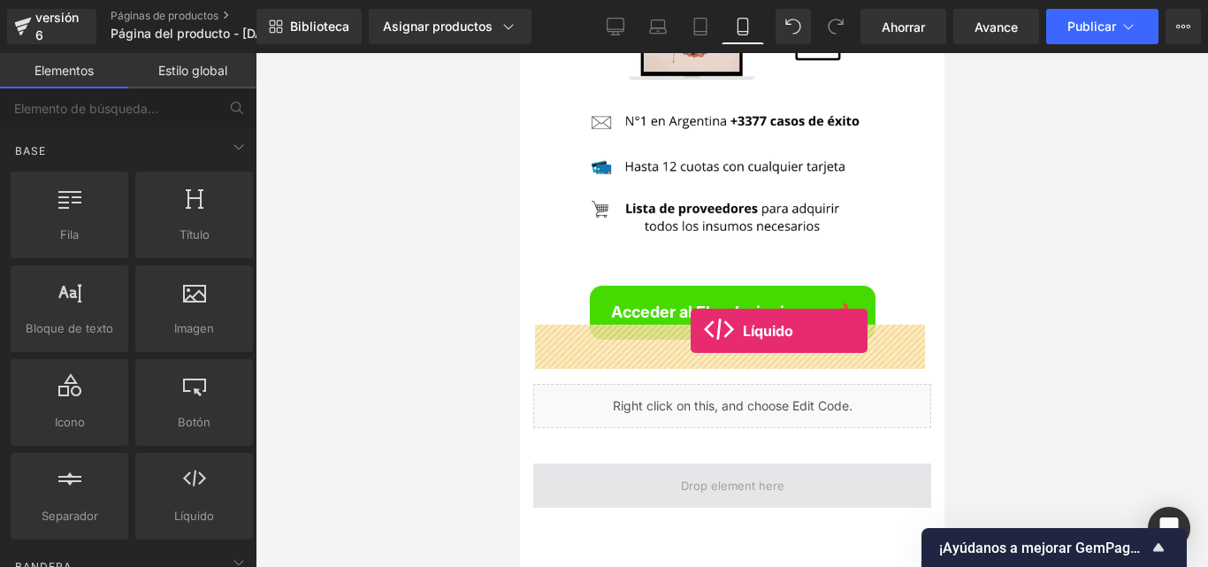
drag, startPoint x: 720, startPoint y: 565, endPoint x: 690, endPoint y: 331, distance: 236.3
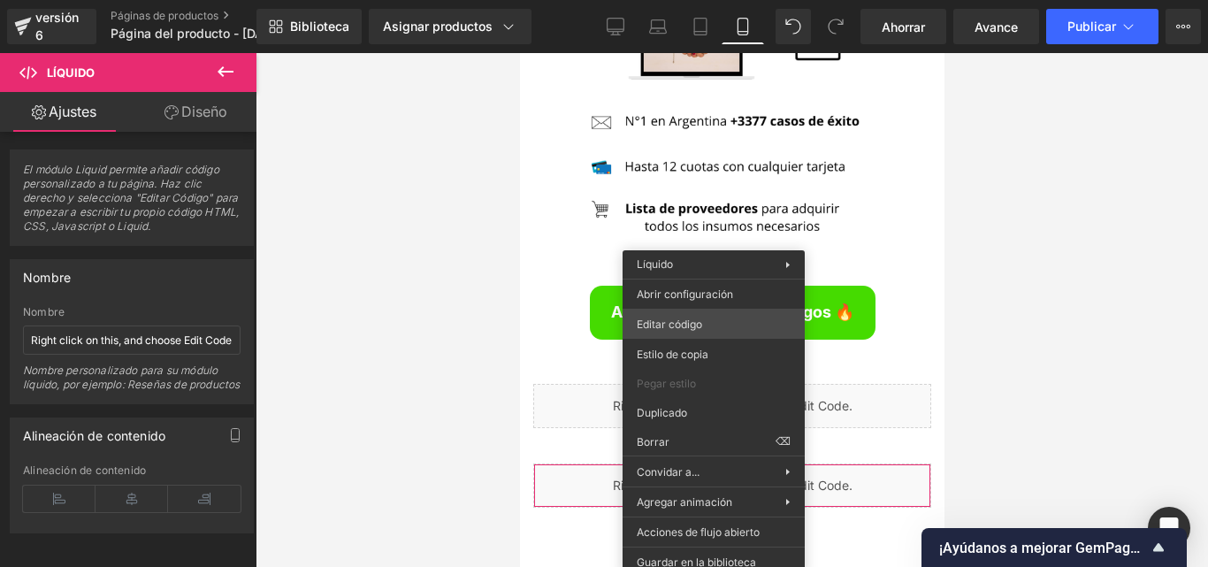
click at [702, 0] on div "Líquido Estás previsualizando cómo funciona el Reestilizará tu página. No puede…" at bounding box center [604, 0] width 1208 height 0
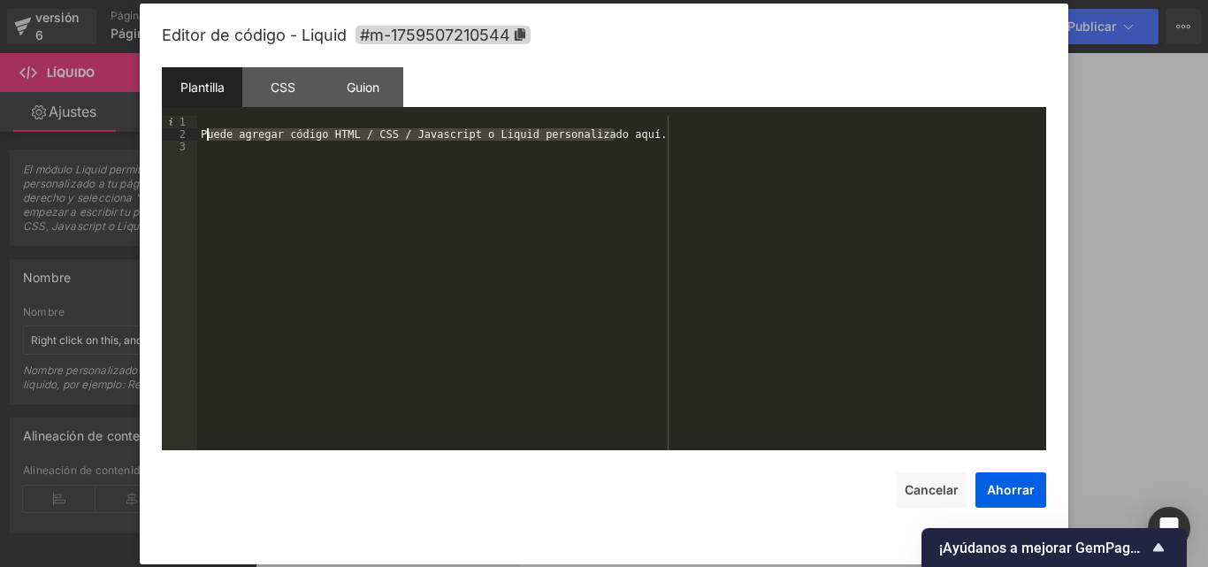
drag, startPoint x: 647, startPoint y: 135, endPoint x: 208, endPoint y: 131, distance: 439.6
click at [208, 131] on div "Puede agregar código HTML / CSS / Javascript o Liquid personalizado aquí." at bounding box center [621, 295] width 849 height 359
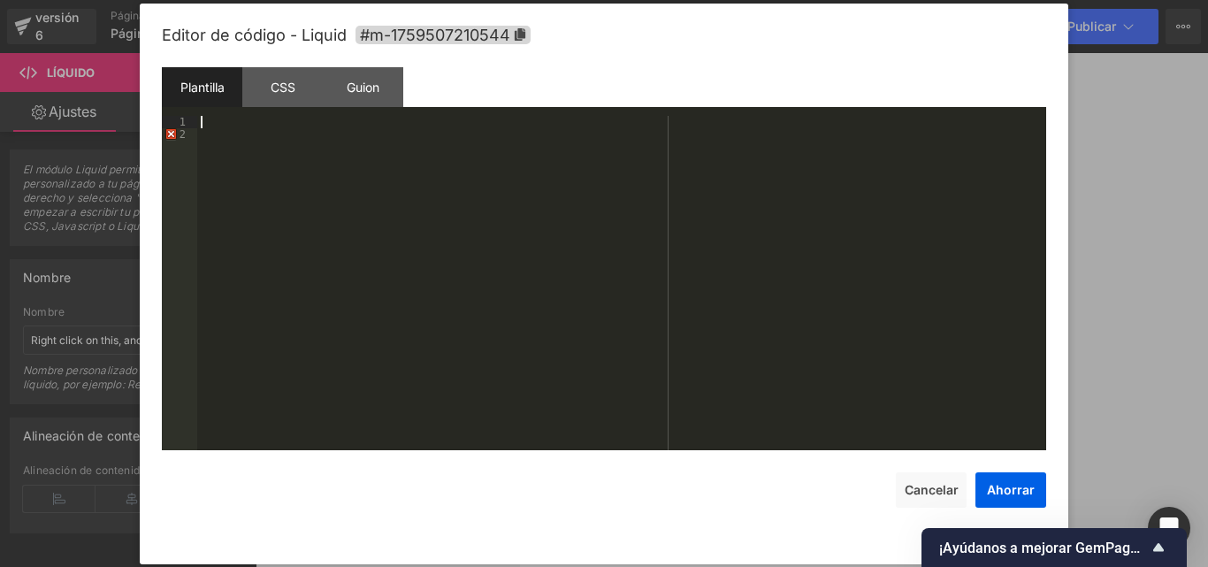
click at [197, 135] on div at bounding box center [621, 295] width 849 height 359
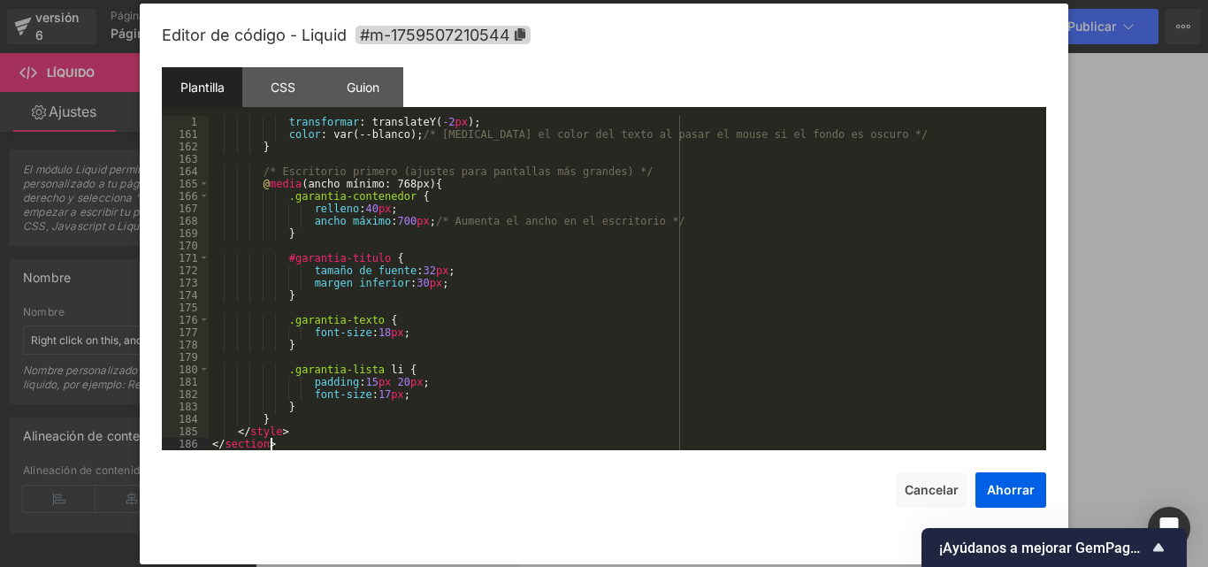
scroll to position [1969, 0]
drag, startPoint x: 1000, startPoint y: 485, endPoint x: 320, endPoint y: 323, distance: 699.1
click at [1000, 485] on font "Ahorrar" at bounding box center [1011, 489] width 48 height 15
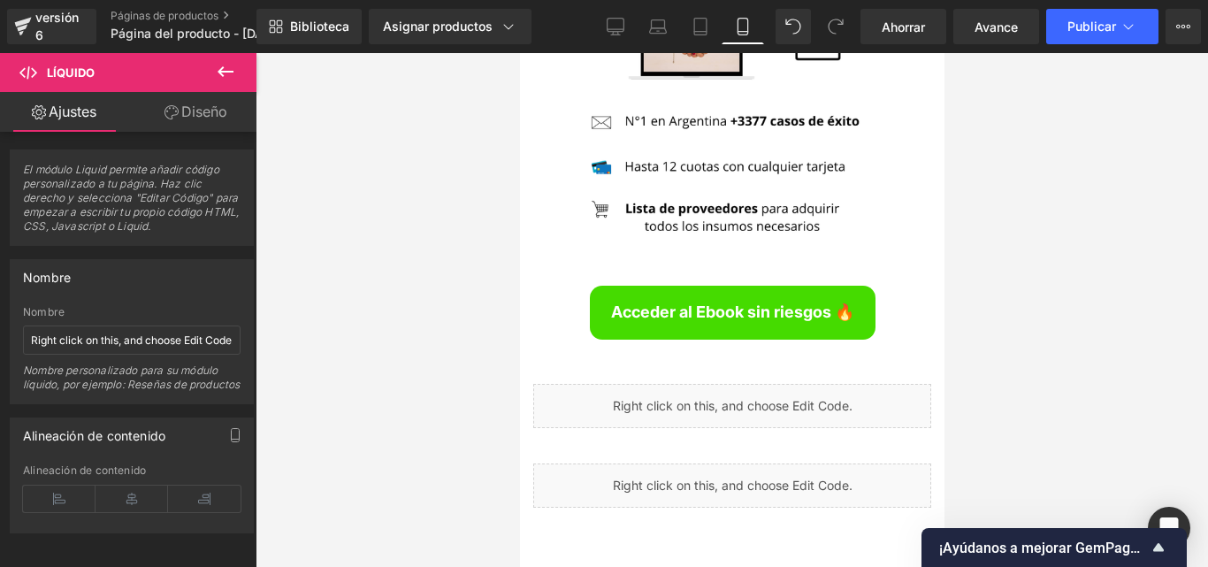
click at [909, 32] on font "Ahorrar" at bounding box center [903, 26] width 43 height 15
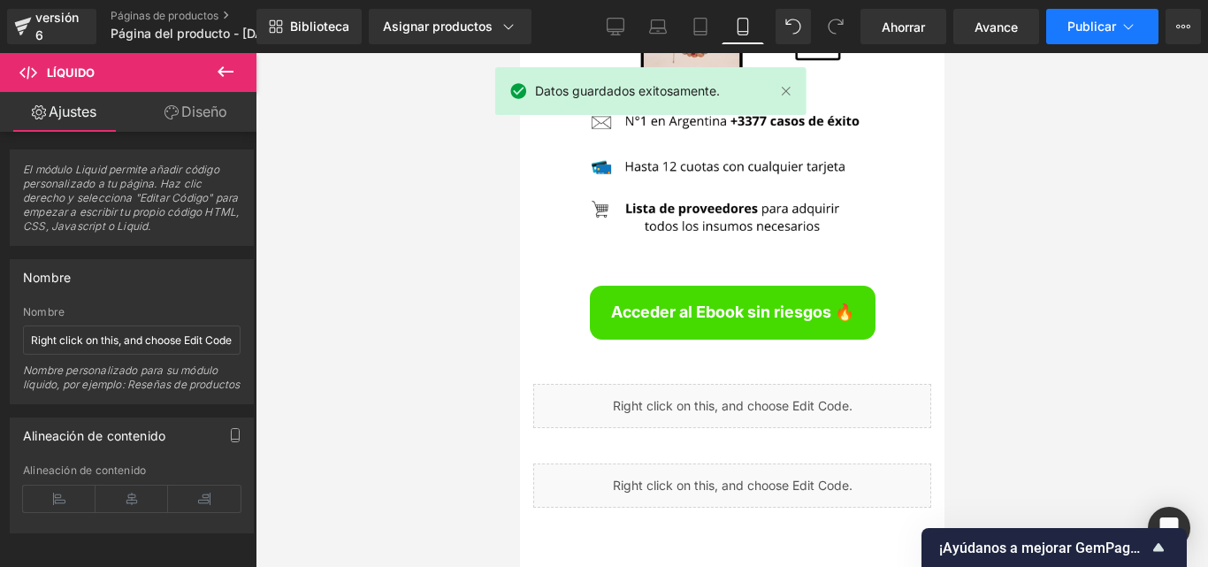
click at [1079, 24] on font "Publicar" at bounding box center [1091, 26] width 49 height 15
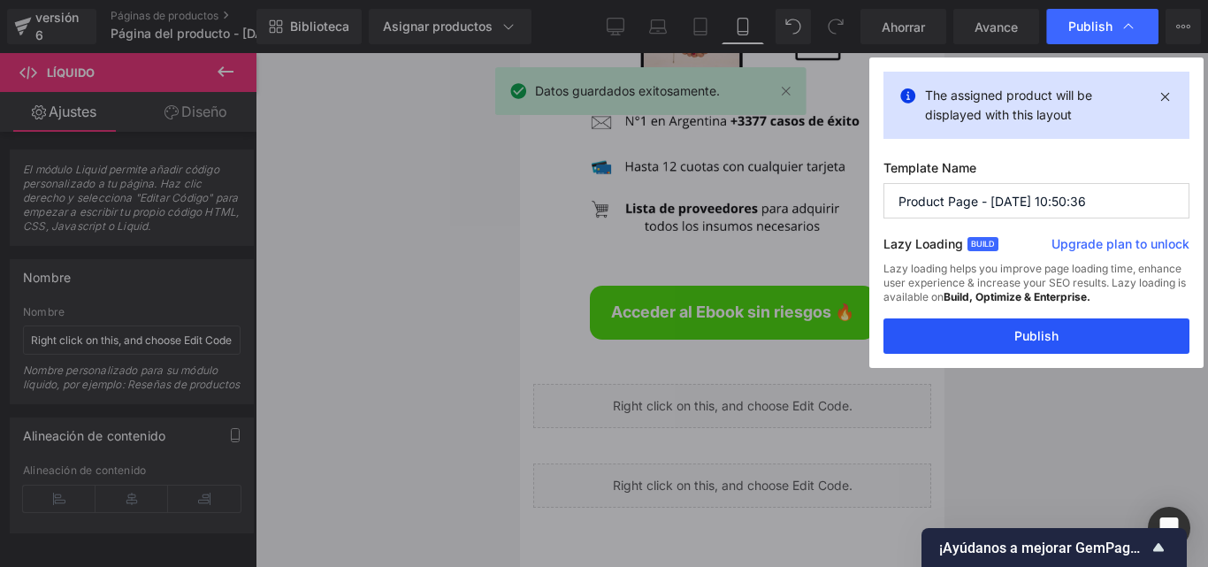
click at [1103, 337] on button "Publish" at bounding box center [1036, 335] width 306 height 35
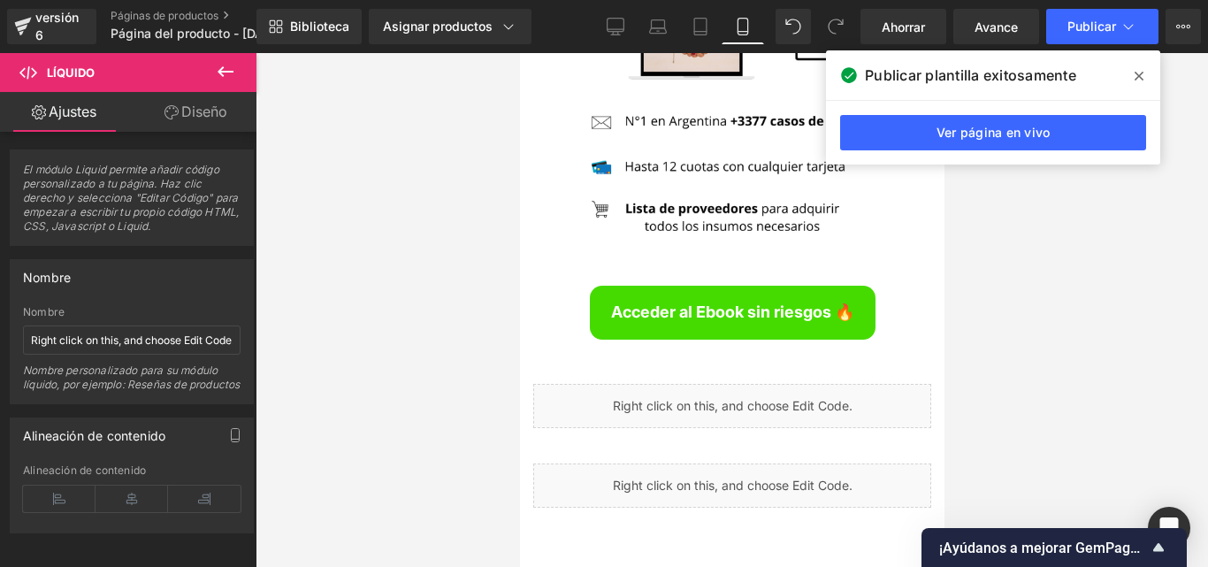
click at [1064, 306] on div at bounding box center [732, 310] width 952 height 514
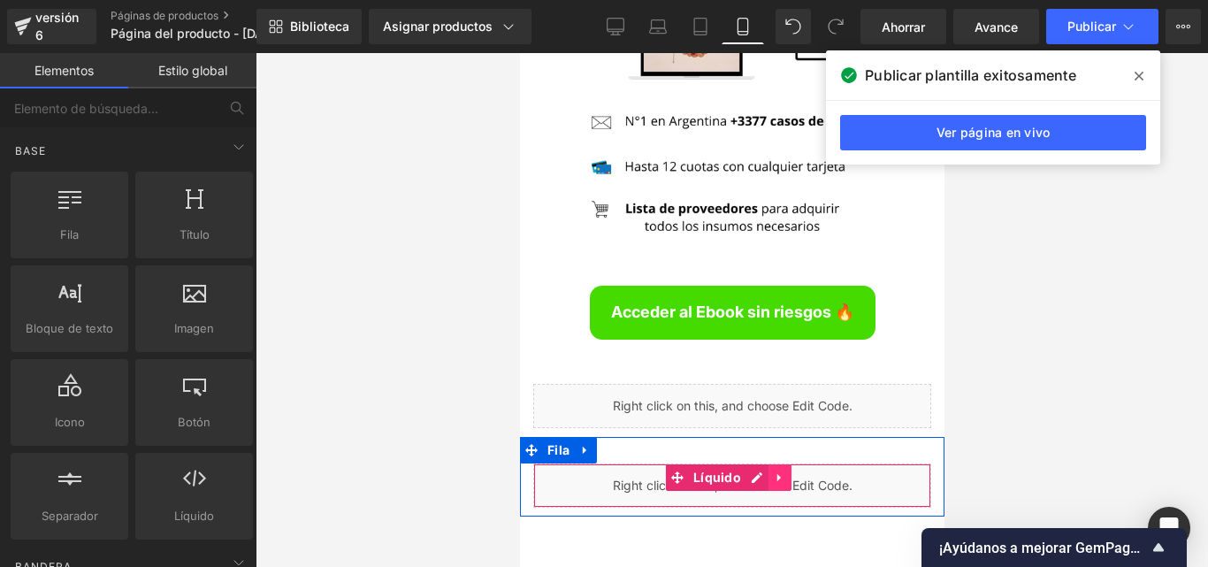
click at [775, 470] on icon at bounding box center [779, 476] width 12 height 13
click at [792, 470] on icon at bounding box center [790, 476] width 12 height 13
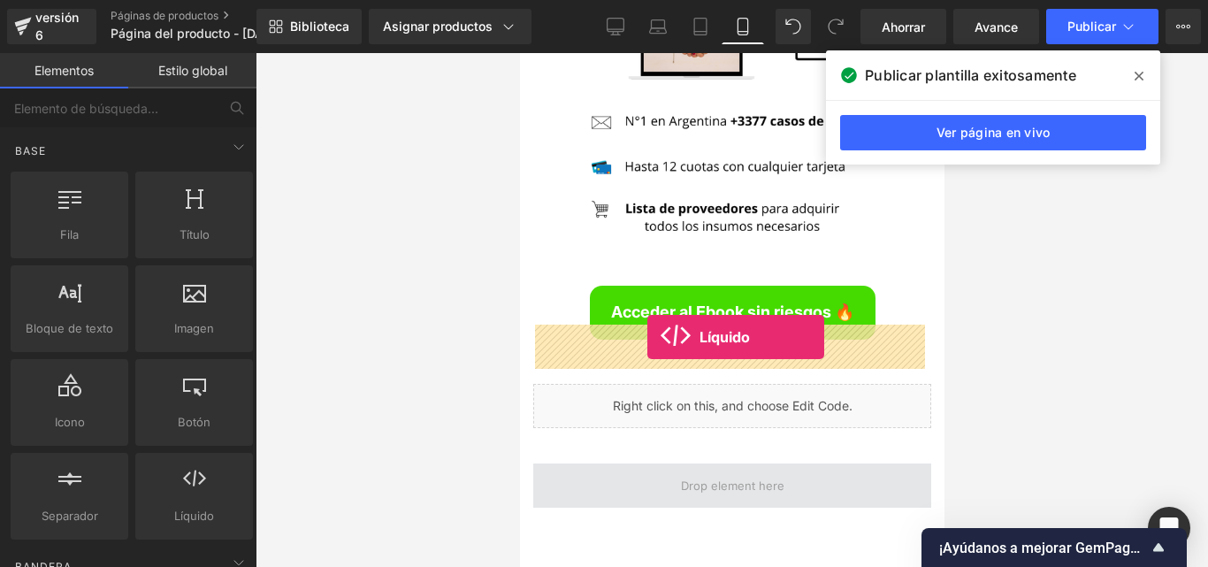
drag, startPoint x: 720, startPoint y: 562, endPoint x: 646, endPoint y: 337, distance: 236.3
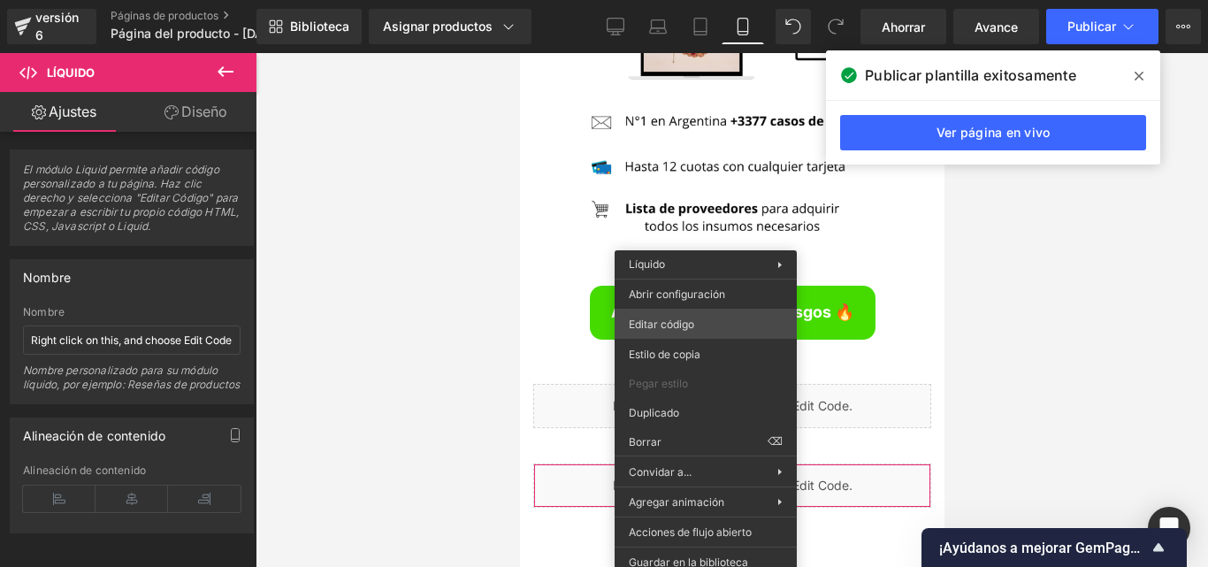
click at [707, 0] on div "Líquido Estás previsualizando cómo funciona el Reestilizará tu página. No puede…" at bounding box center [604, 0] width 1208 height 0
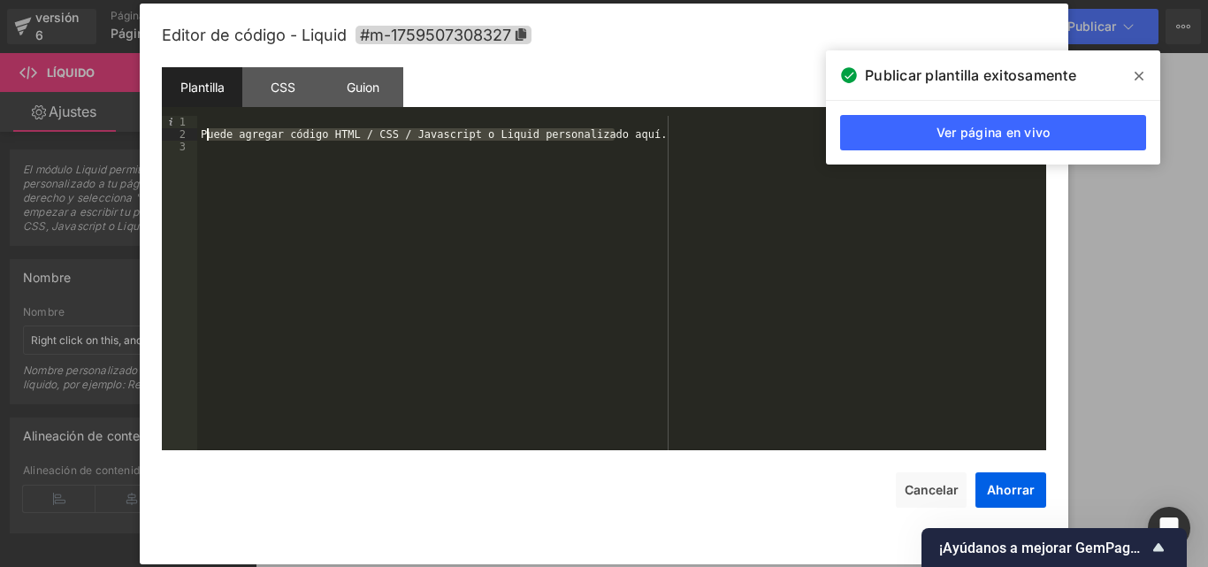
drag, startPoint x: 644, startPoint y: 137, endPoint x: 208, endPoint y: 139, distance: 436.0
click at [208, 139] on div "Puede agregar código HTML / CSS / Javascript o Liquid personalizado aquí." at bounding box center [621, 295] width 849 height 359
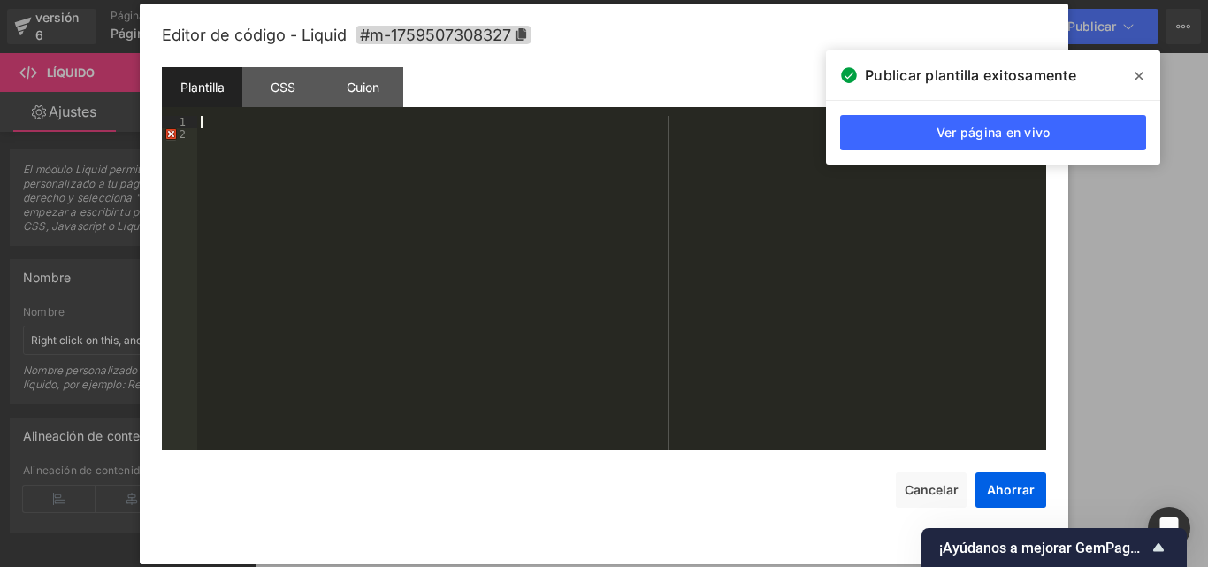
click at [205, 149] on div at bounding box center [621, 295] width 849 height 359
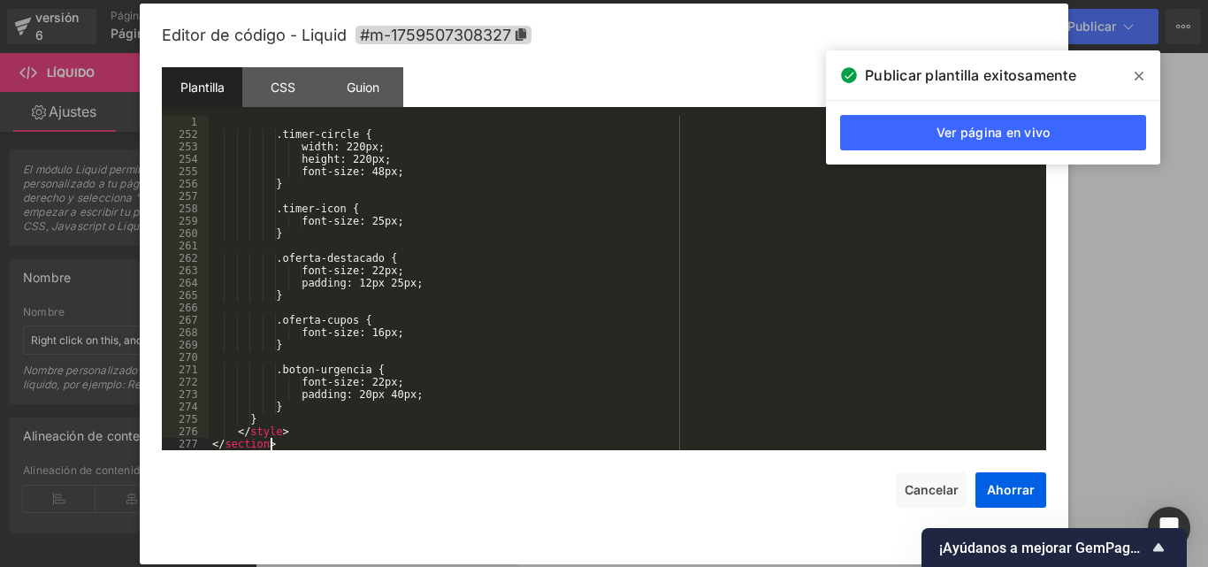
scroll to position [3108, 0]
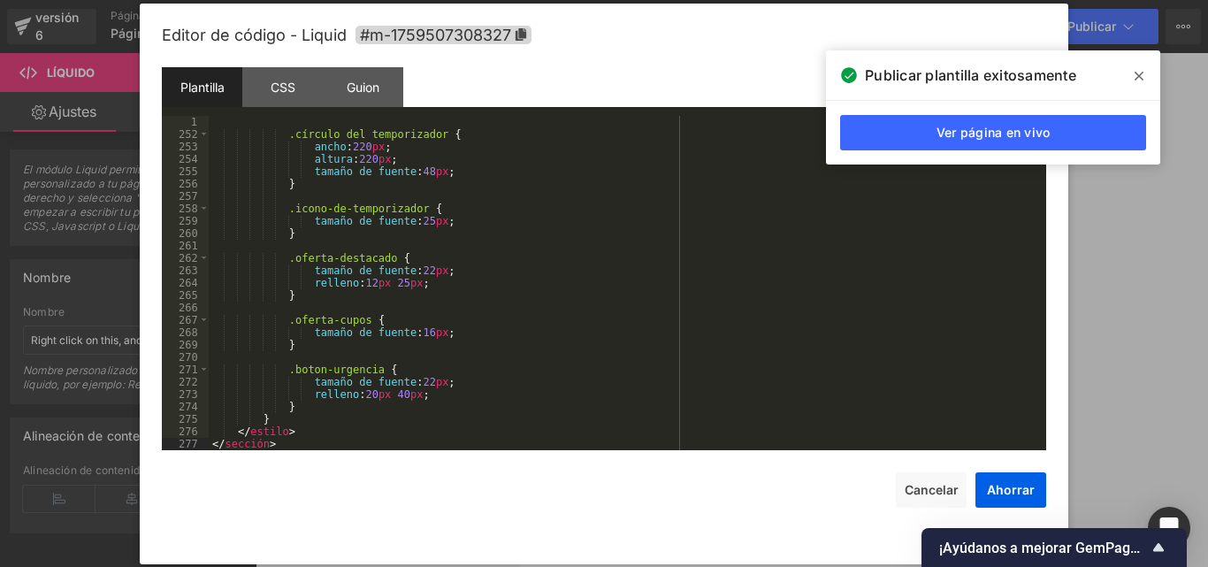
click at [1145, 71] on span at bounding box center [1139, 76] width 28 height 28
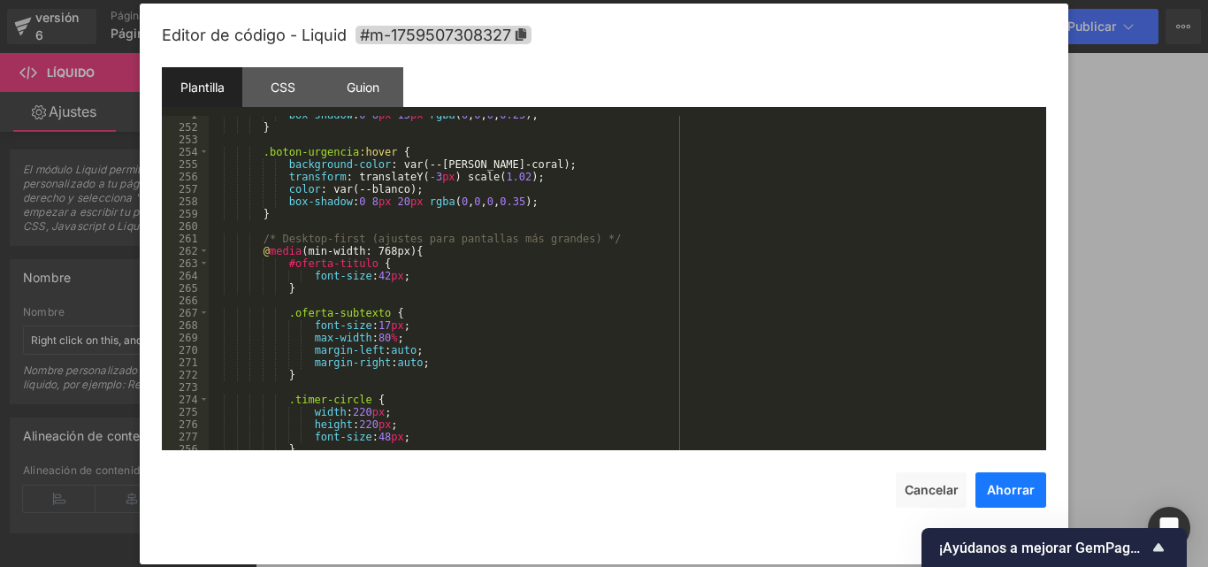
scroll to position [2842, 0]
click at [1005, 485] on font "Ahorrar" at bounding box center [1011, 489] width 48 height 15
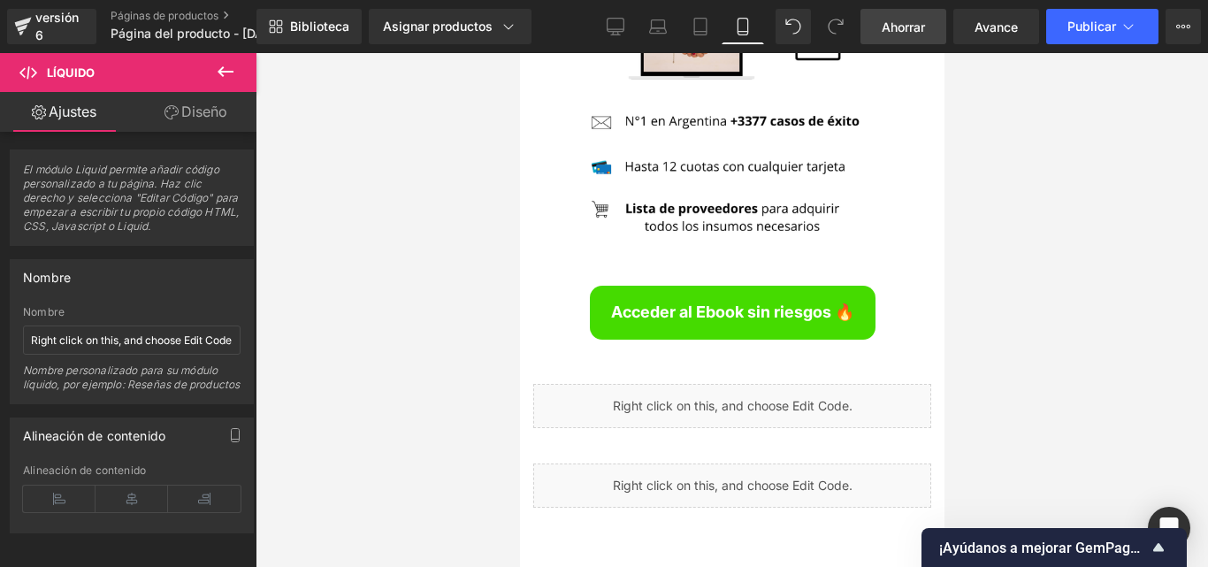
click at [917, 27] on font "Ahorrar" at bounding box center [903, 26] width 43 height 15
click at [1082, 28] on font "Publicar" at bounding box center [1091, 26] width 49 height 15
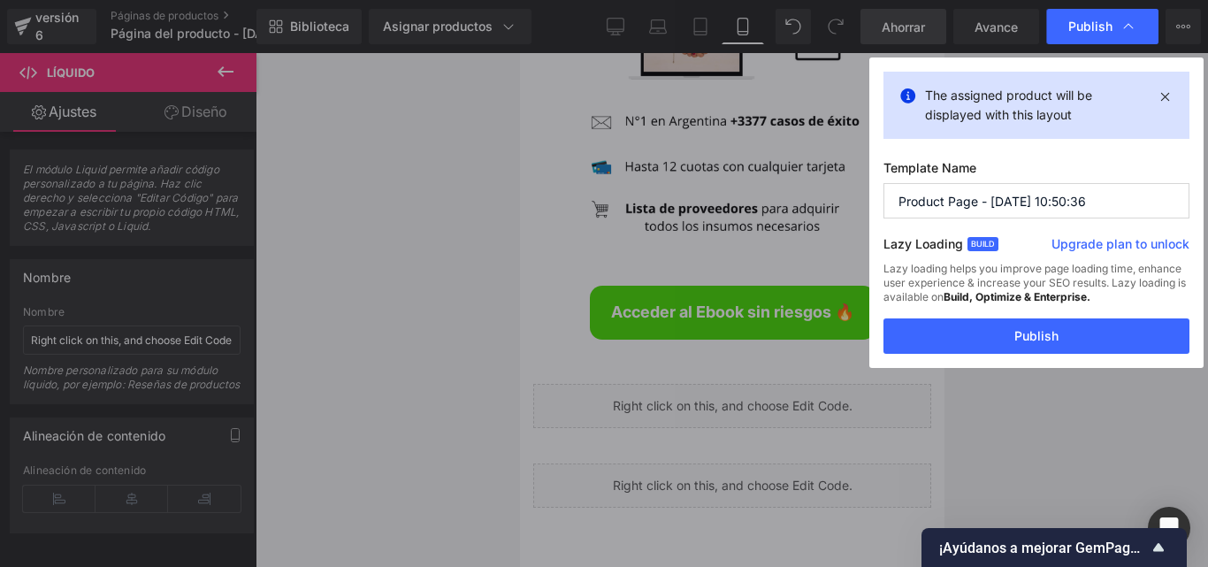
click at [1040, 318] on div "Lazy loading helps you improve page loading time, enhance user experience & inc…" at bounding box center [1036, 290] width 306 height 57
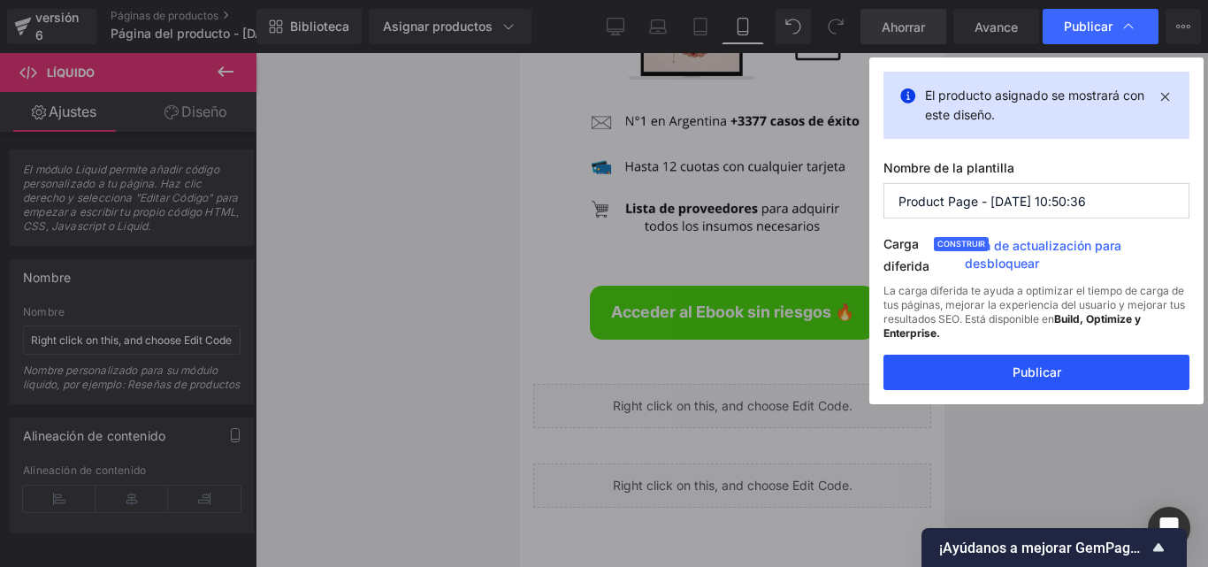
click at [1034, 365] on font "Publicar" at bounding box center [1037, 371] width 49 height 15
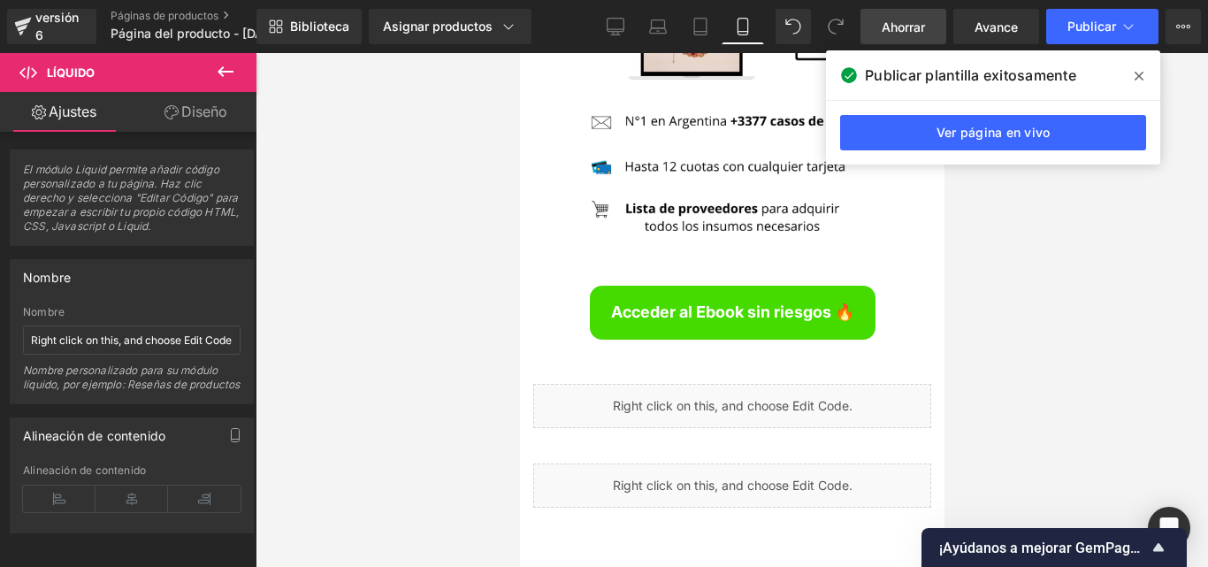
click at [1144, 68] on span at bounding box center [1139, 76] width 28 height 28
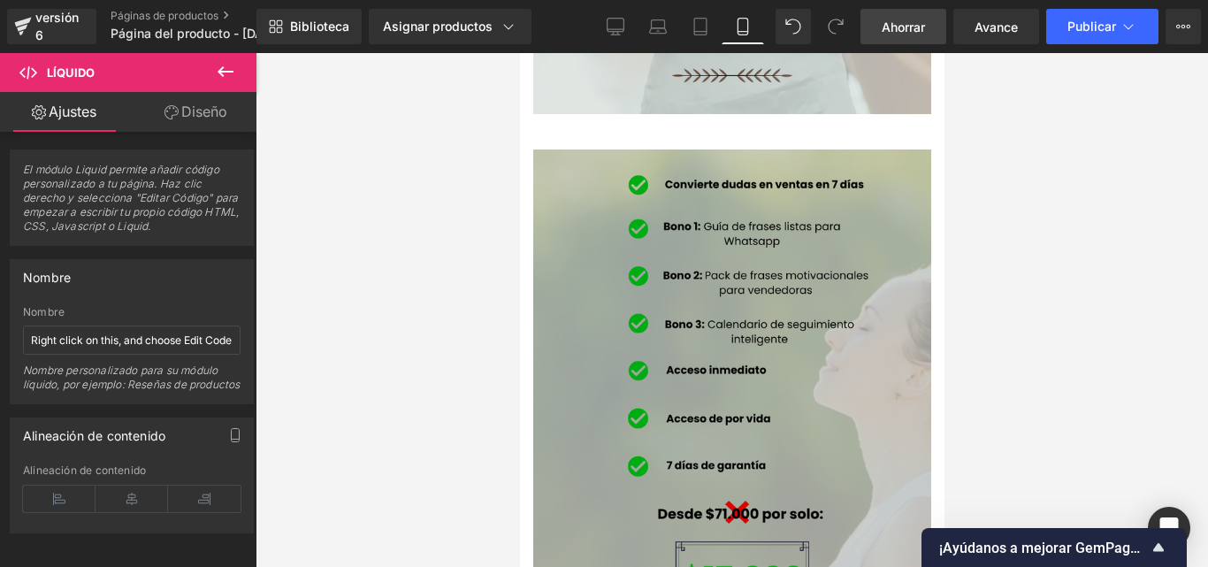
scroll to position [5780, 0]
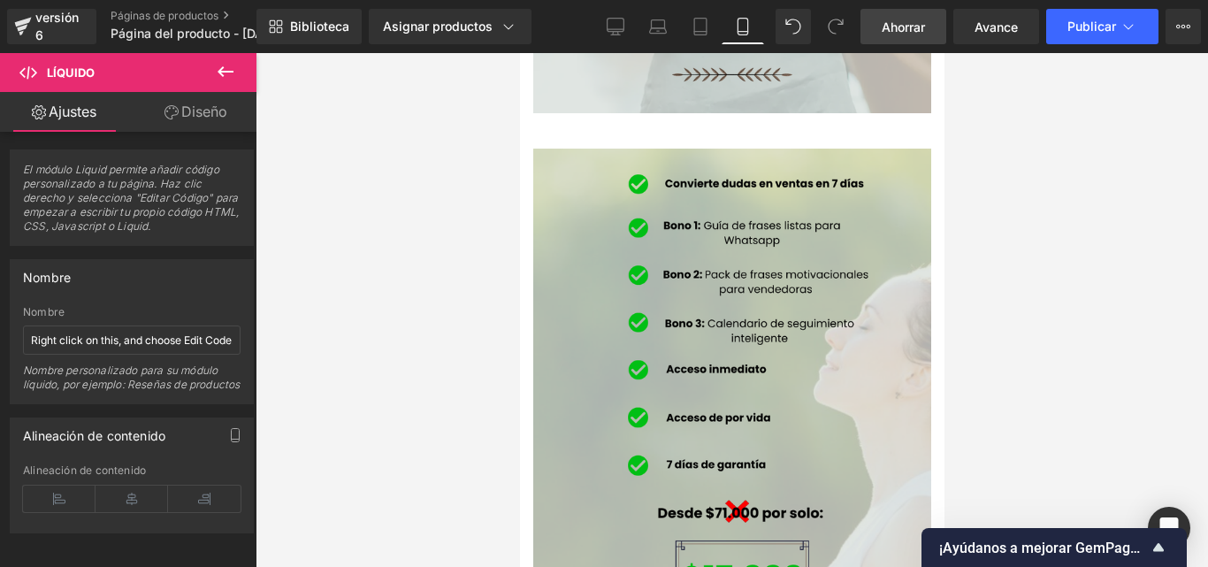
drag, startPoint x: 238, startPoint y: 59, endPoint x: 228, endPoint y: 81, distance: 24.2
click at [238, 58] on button at bounding box center [226, 72] width 62 height 39
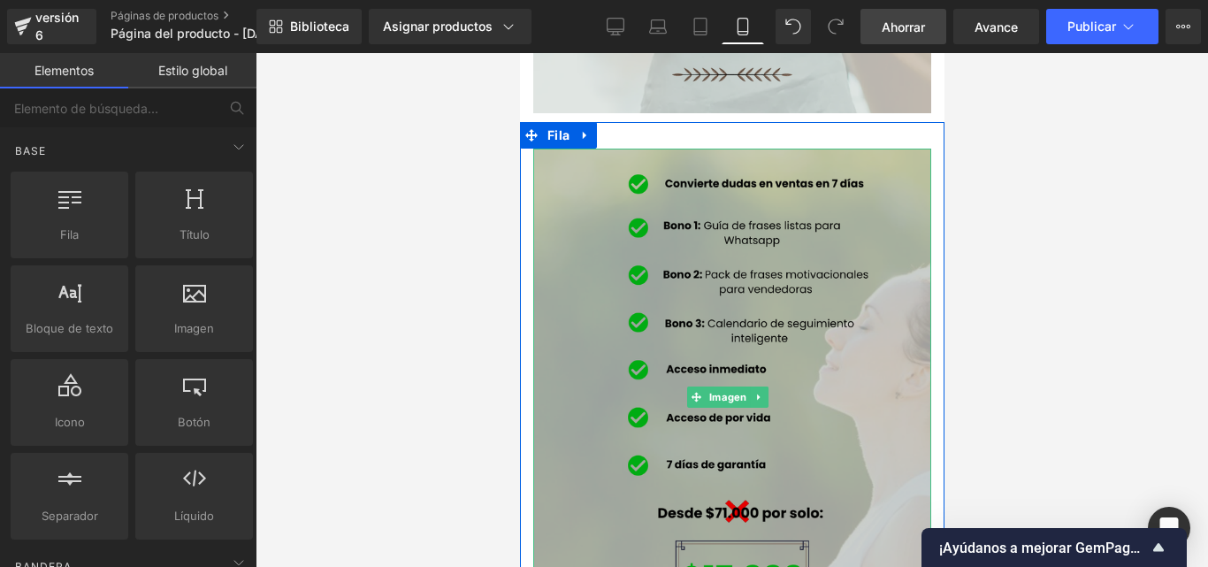
scroll to position [5692, 0]
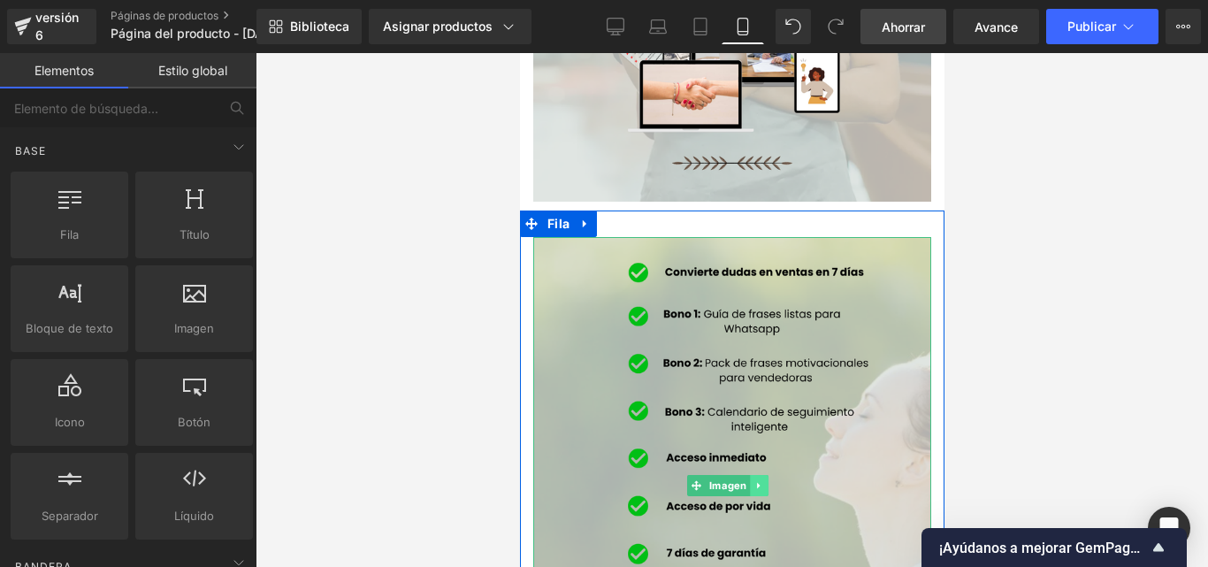
click at [757, 480] on icon at bounding box center [758, 485] width 10 height 11
click at [766, 481] on icon at bounding box center [767, 486] width 10 height 10
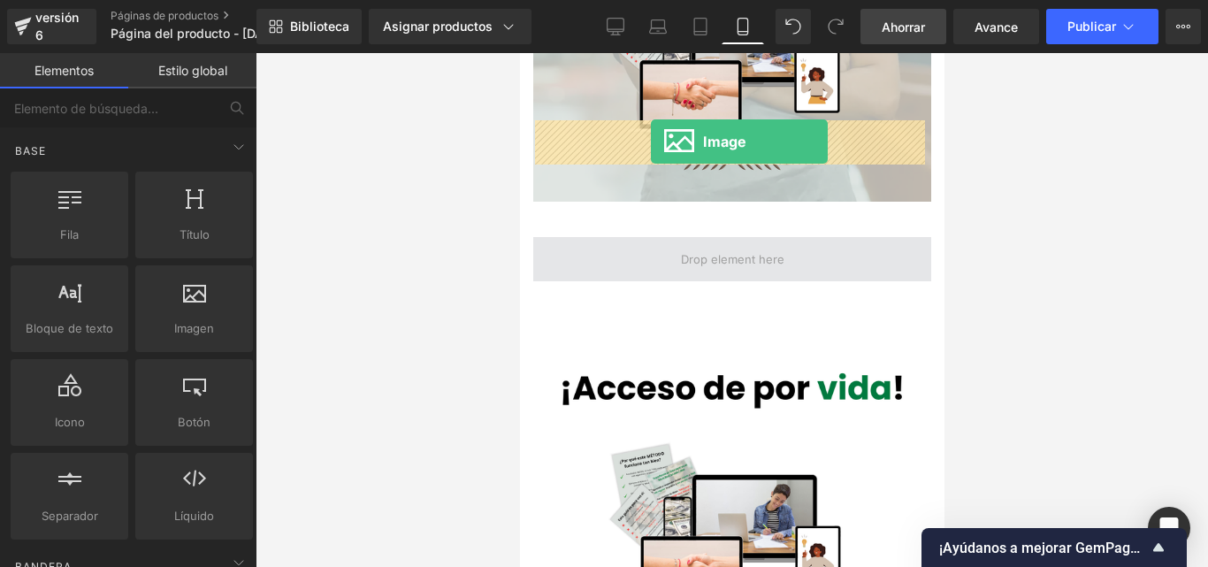
drag, startPoint x: 711, startPoint y: 382, endPoint x: 650, endPoint y: 142, distance: 248.2
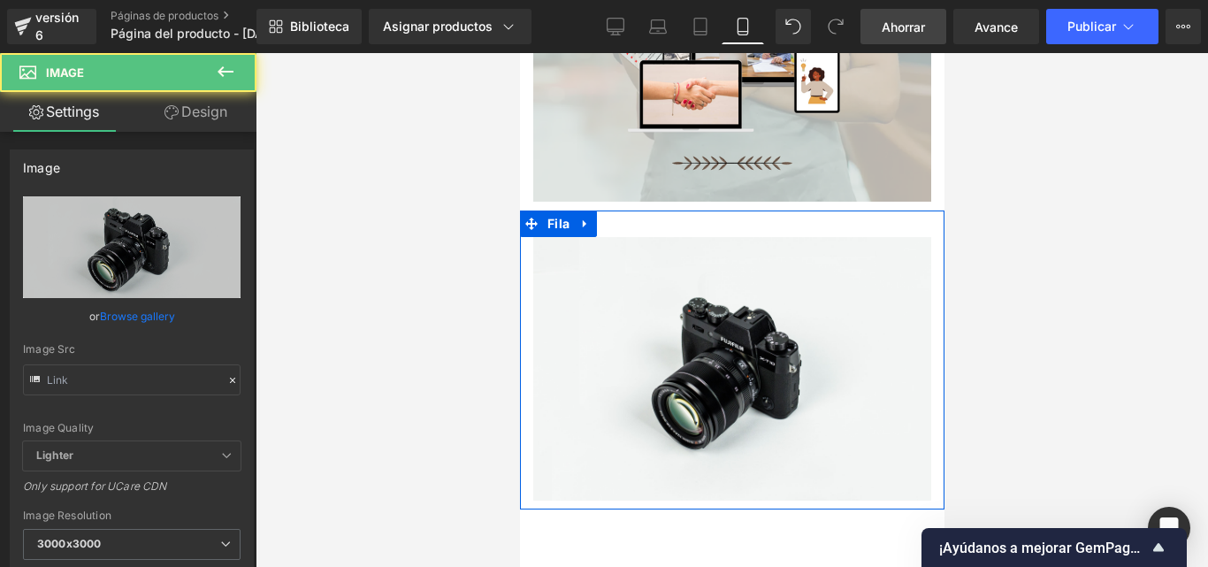
type input "//[DOMAIN_NAME][URL]"
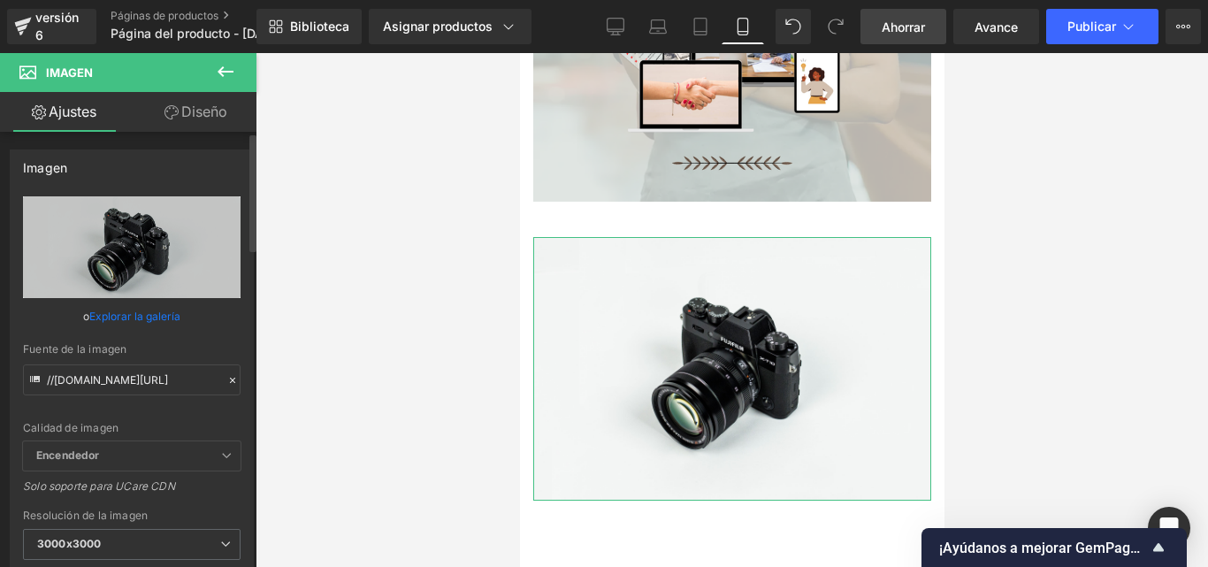
click at [230, 382] on icon at bounding box center [232, 380] width 5 height 5
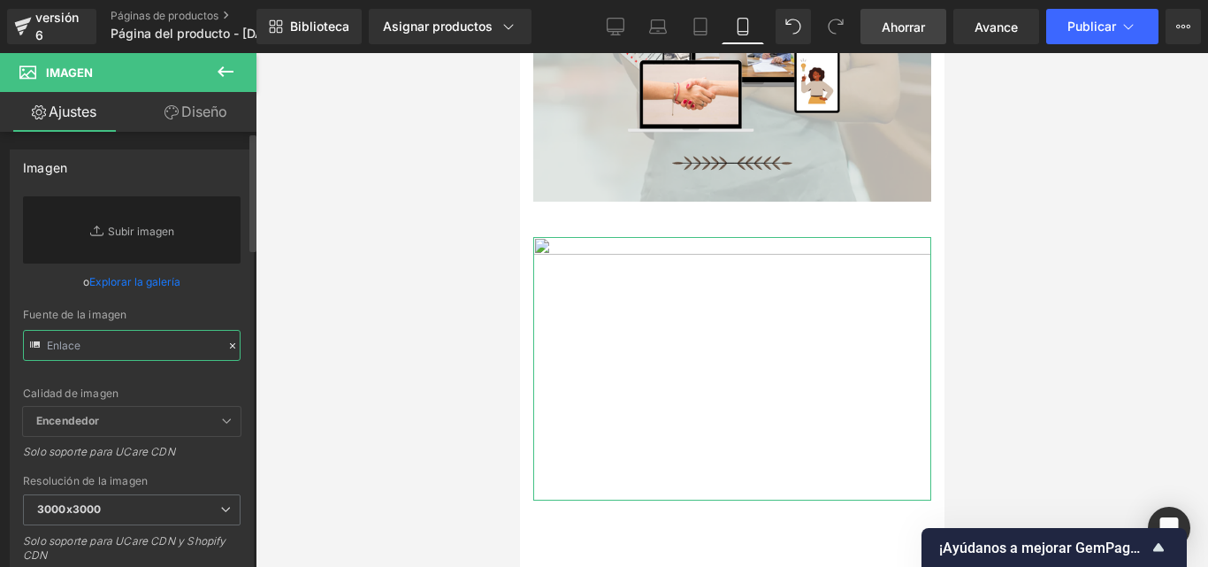
click at [151, 356] on input "text" at bounding box center [132, 345] width 218 height 31
paste input "[URL][DOMAIN_NAME]"
type input "[URL][DOMAIN_NAME]"
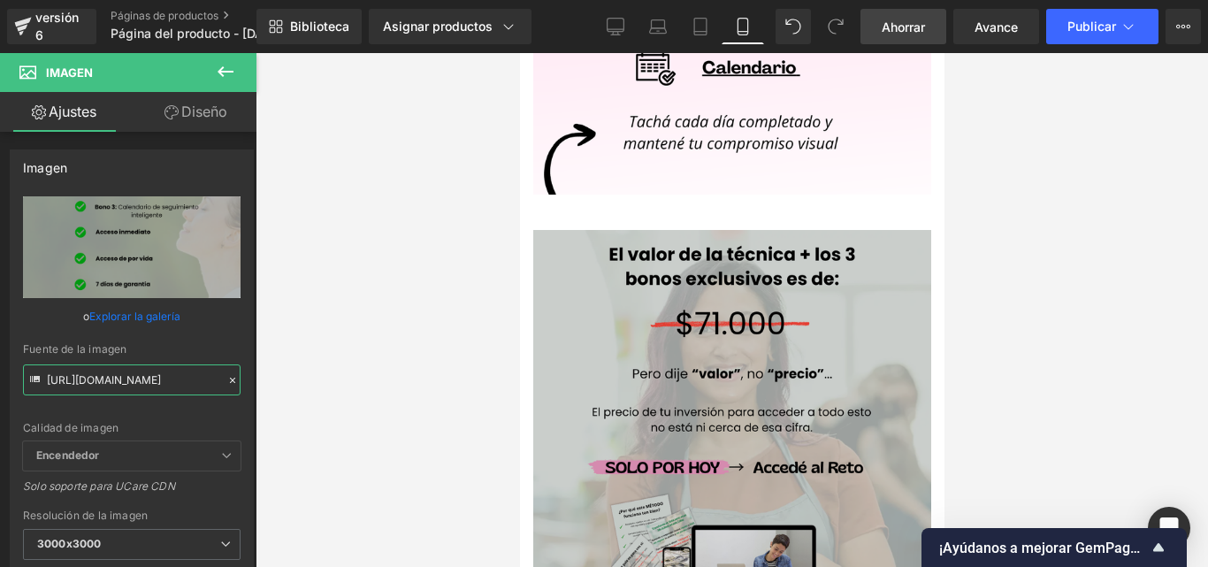
scroll to position [5161, 0]
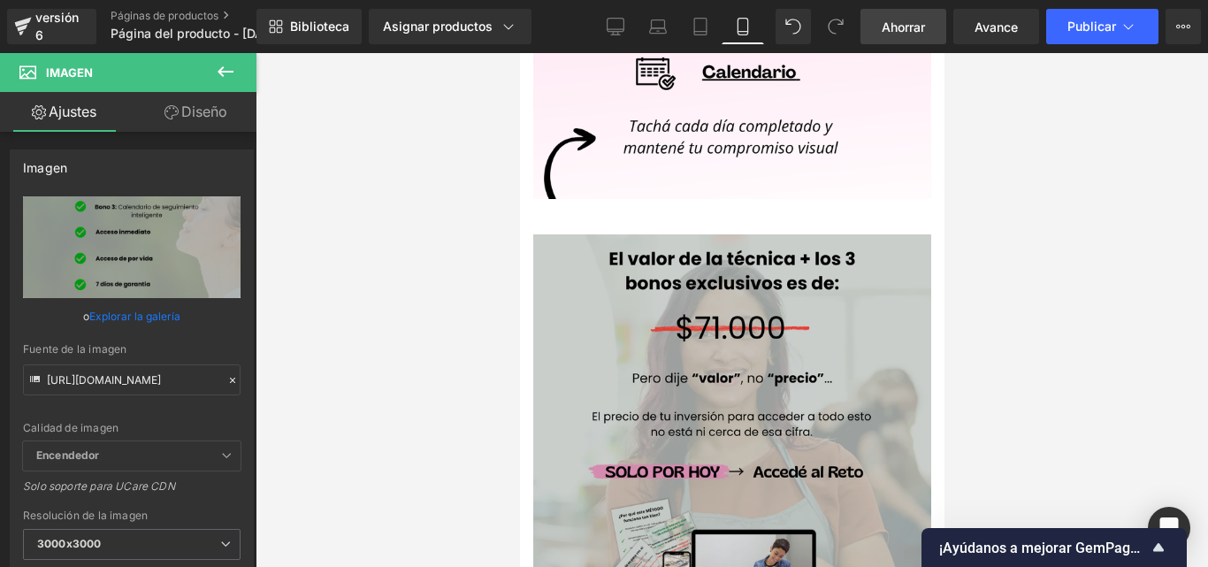
click at [738, 371] on div "Imagen" at bounding box center [731, 483] width 398 height 498
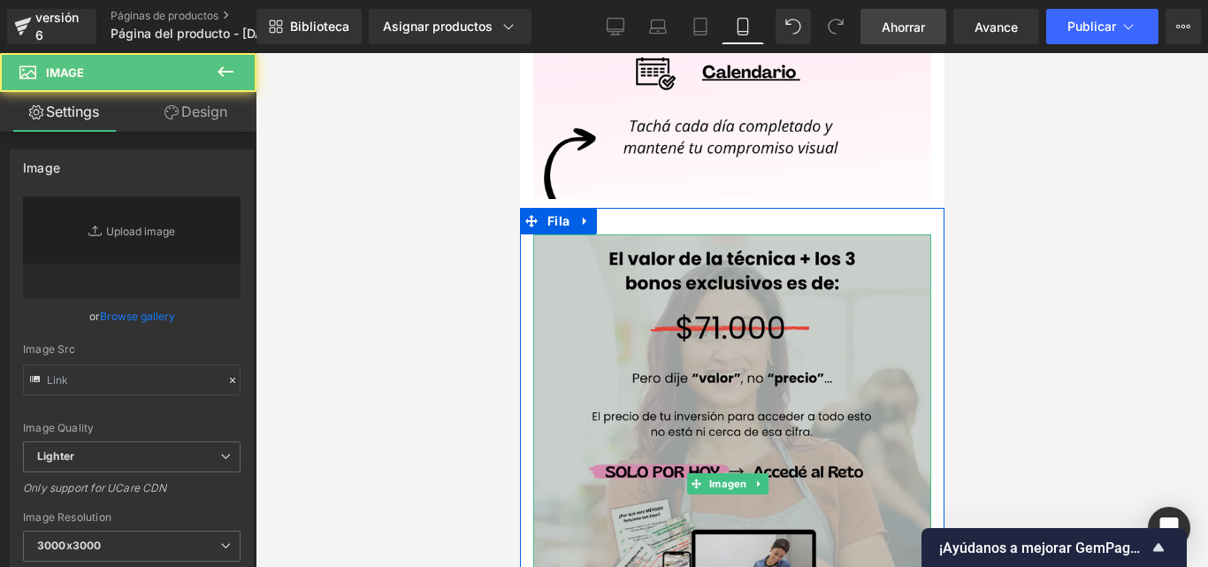
type input "[URL][DOMAIN_NAME]"
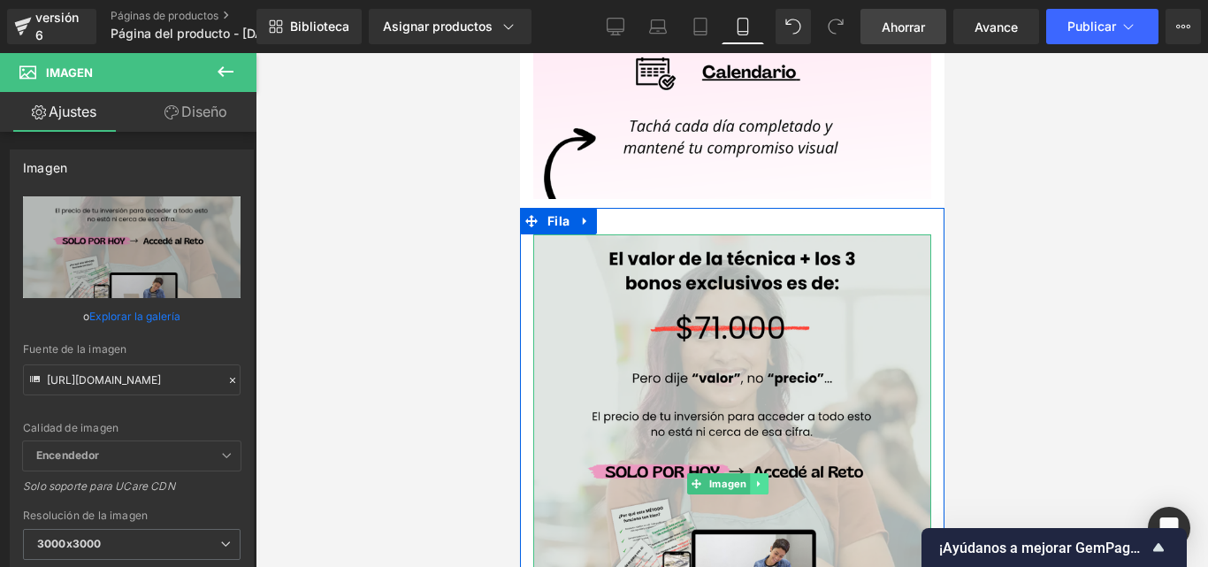
click at [761, 478] on icon at bounding box center [758, 483] width 10 height 11
click at [768, 478] on icon at bounding box center [767, 483] width 10 height 10
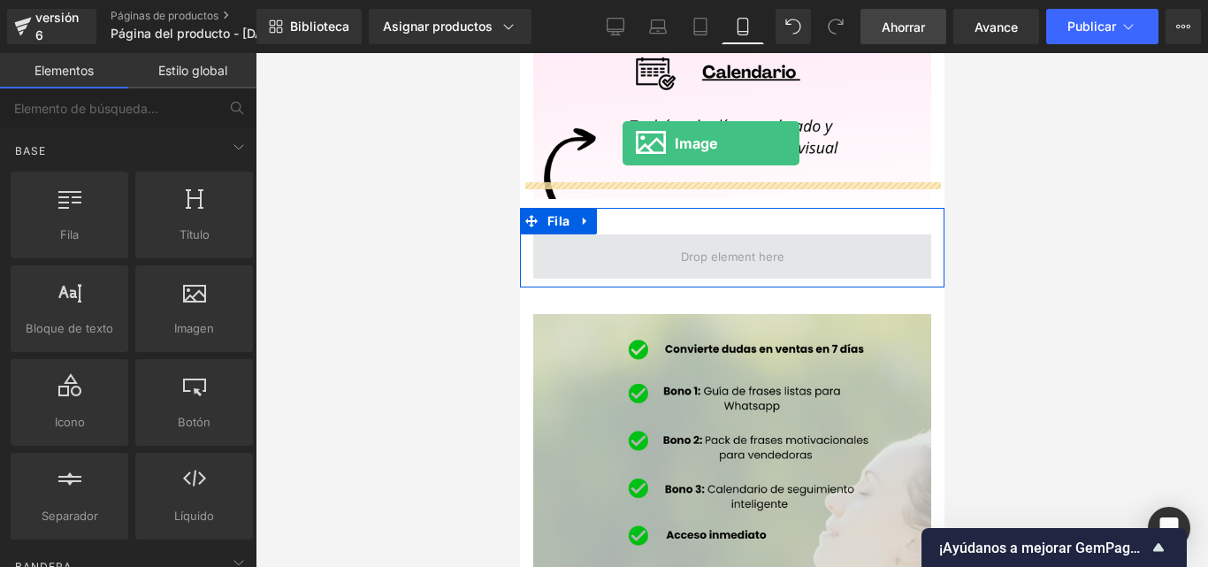
drag, startPoint x: 996, startPoint y: 303, endPoint x: 622, endPoint y: 143, distance: 406.9
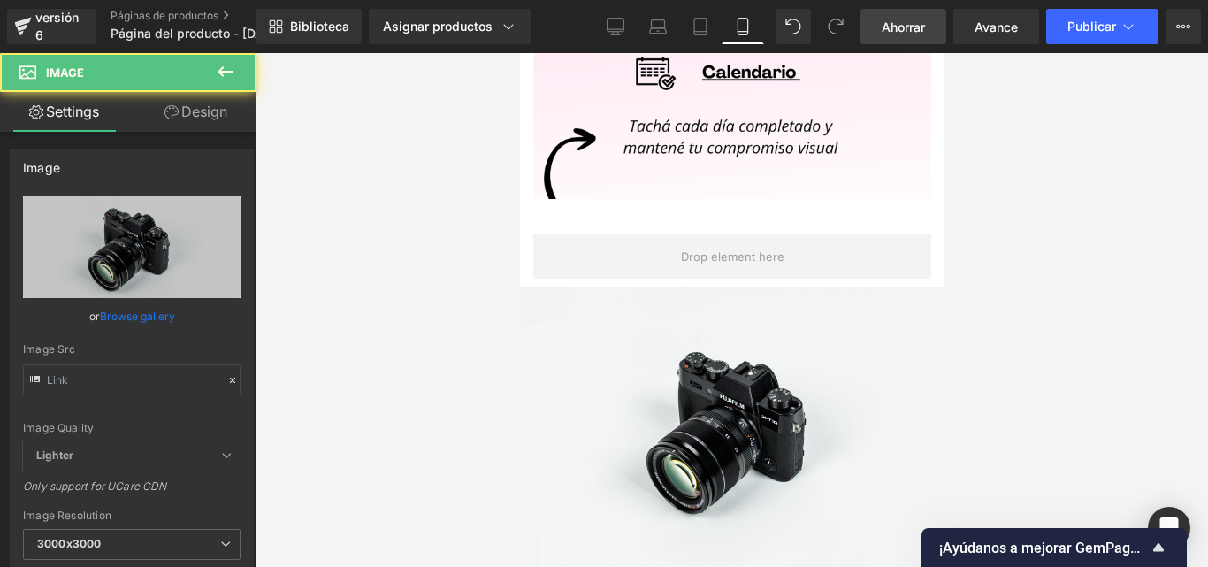
type input "//[DOMAIN_NAME][URL]"
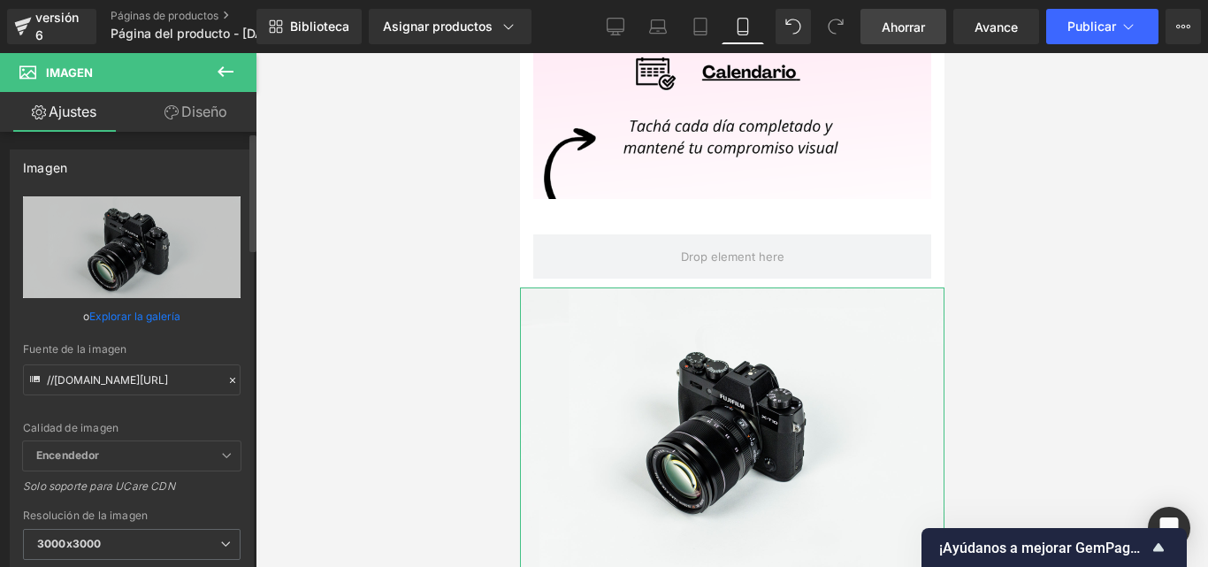
click at [226, 383] on icon at bounding box center [232, 380] width 12 height 12
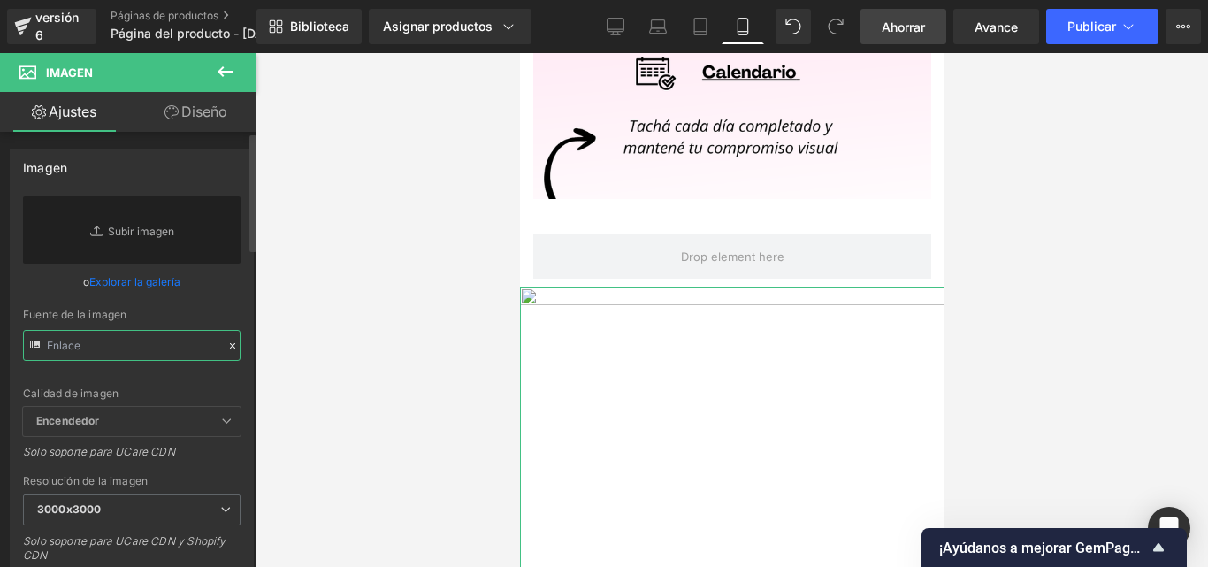
click at [160, 348] on input "text" at bounding box center [132, 345] width 218 height 31
paste input "[URL][DOMAIN_NAME]"
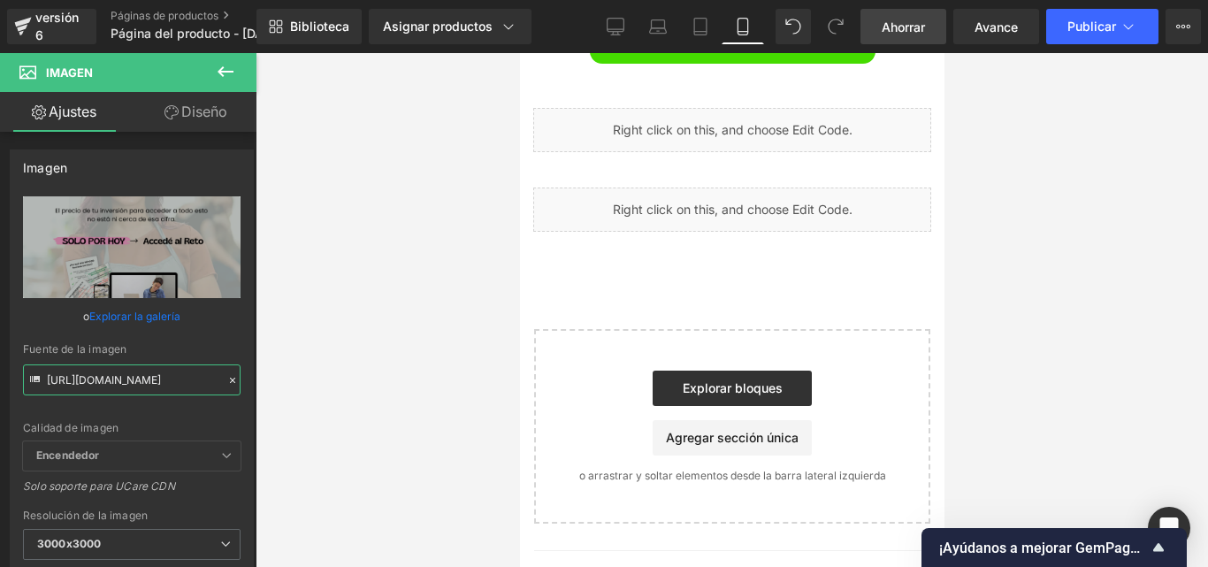
scroll to position [6805, 0]
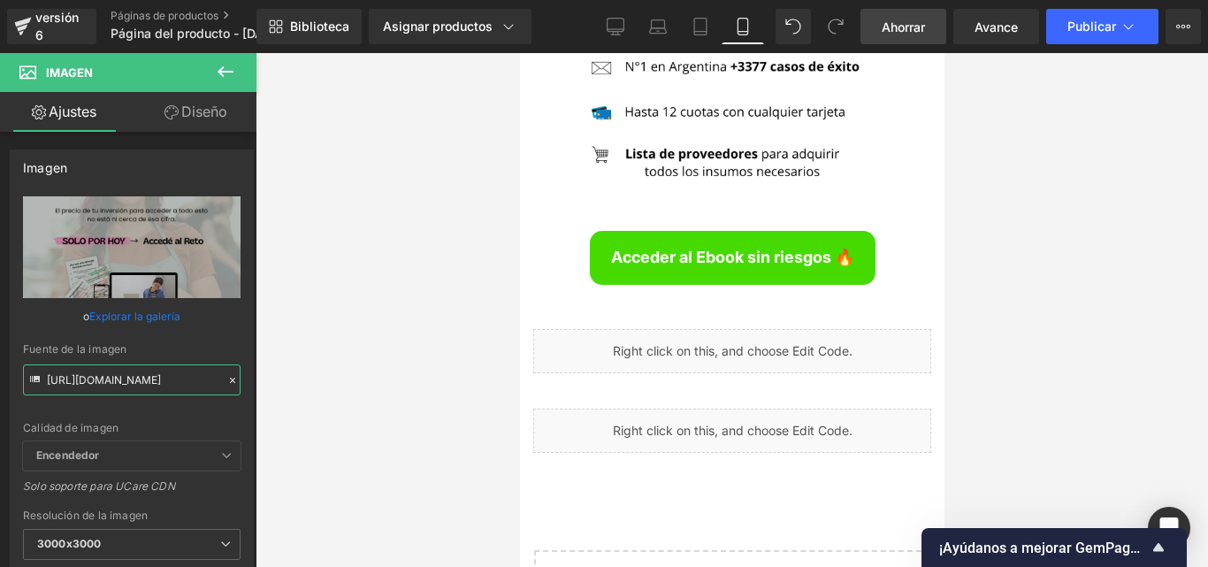
type input "[URL][DOMAIN_NAME]"
click at [909, 28] on font "Ahorrar" at bounding box center [903, 26] width 43 height 15
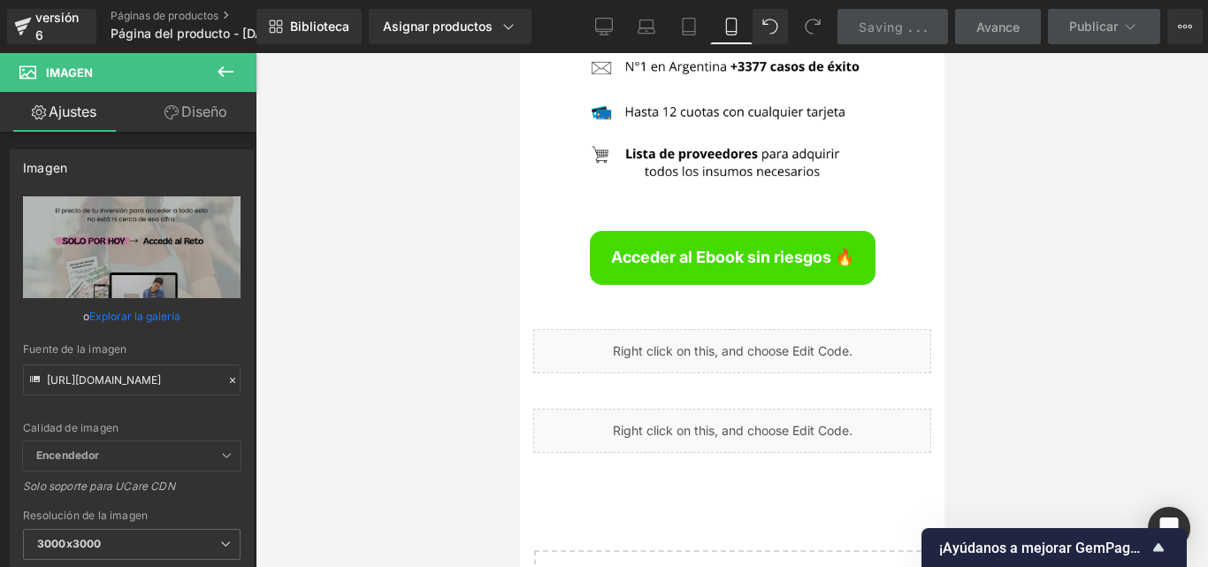
scroll to position [0, 0]
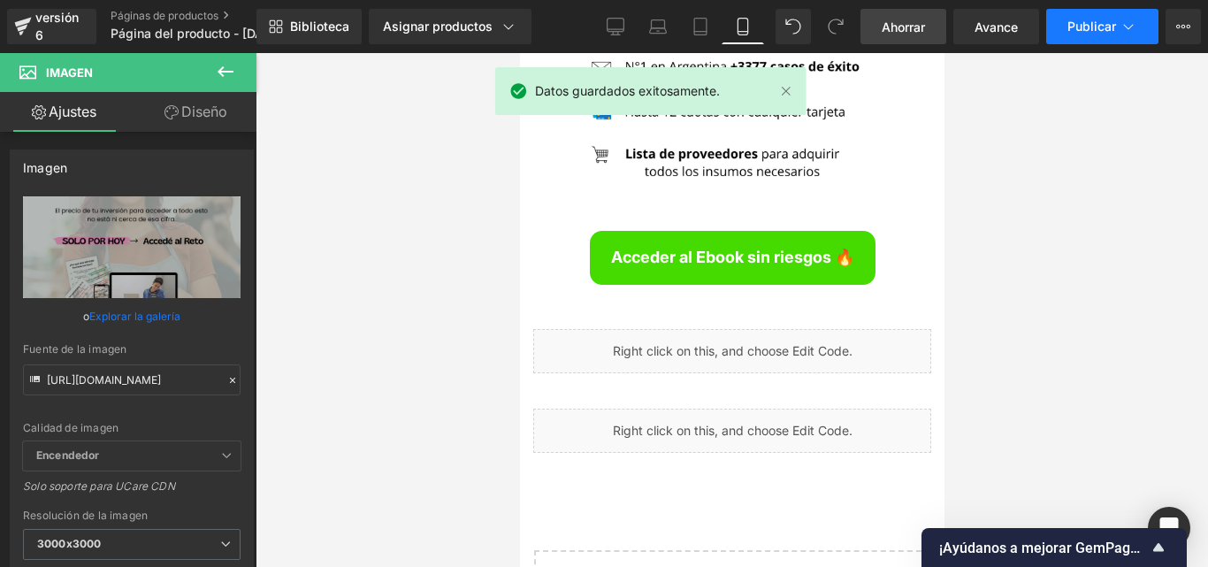
click at [1081, 35] on button "Publicar" at bounding box center [1102, 26] width 112 height 35
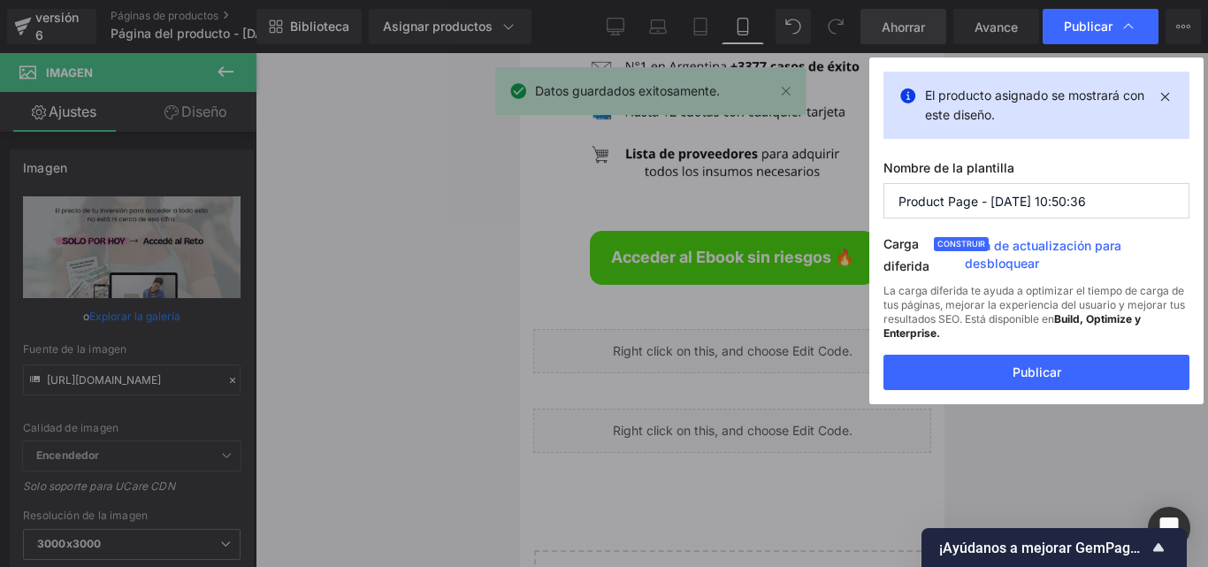
drag, startPoint x: 990, startPoint y: 365, endPoint x: 1029, endPoint y: 369, distance: 39.1
click at [991, 365] on button "Publicar" at bounding box center [1036, 372] width 306 height 35
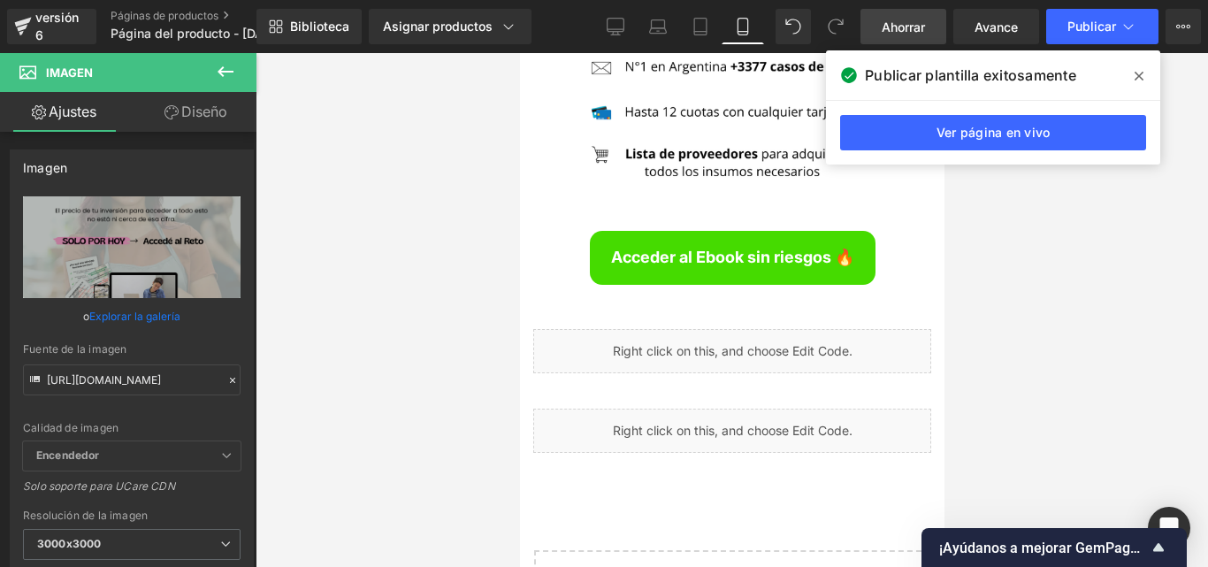
click at [220, 69] on icon at bounding box center [226, 71] width 16 height 11
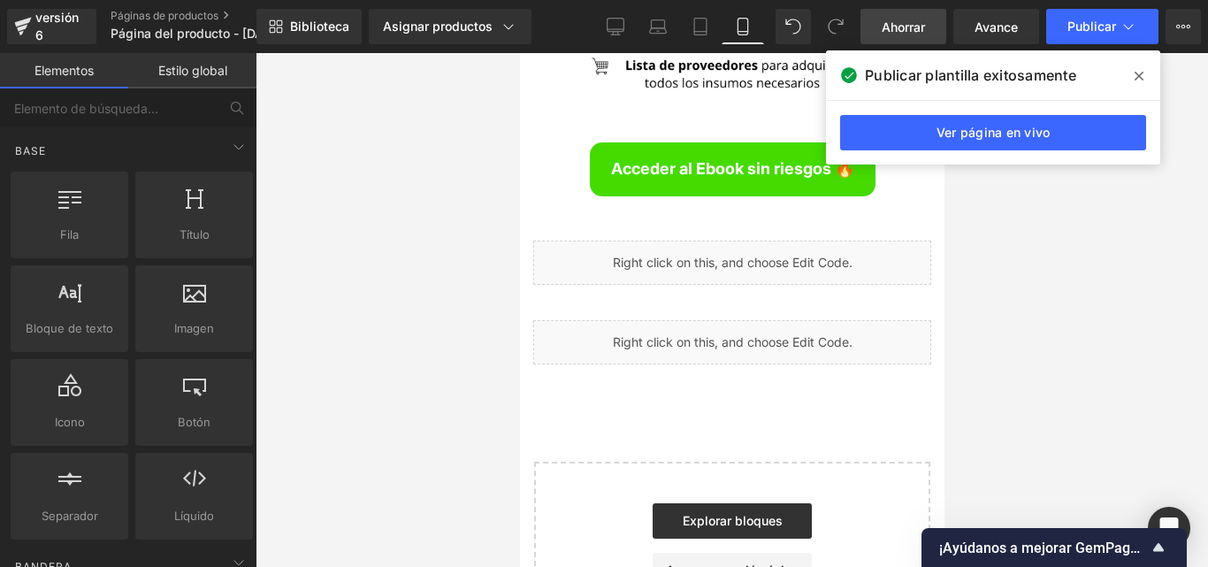
scroll to position [6717, 0]
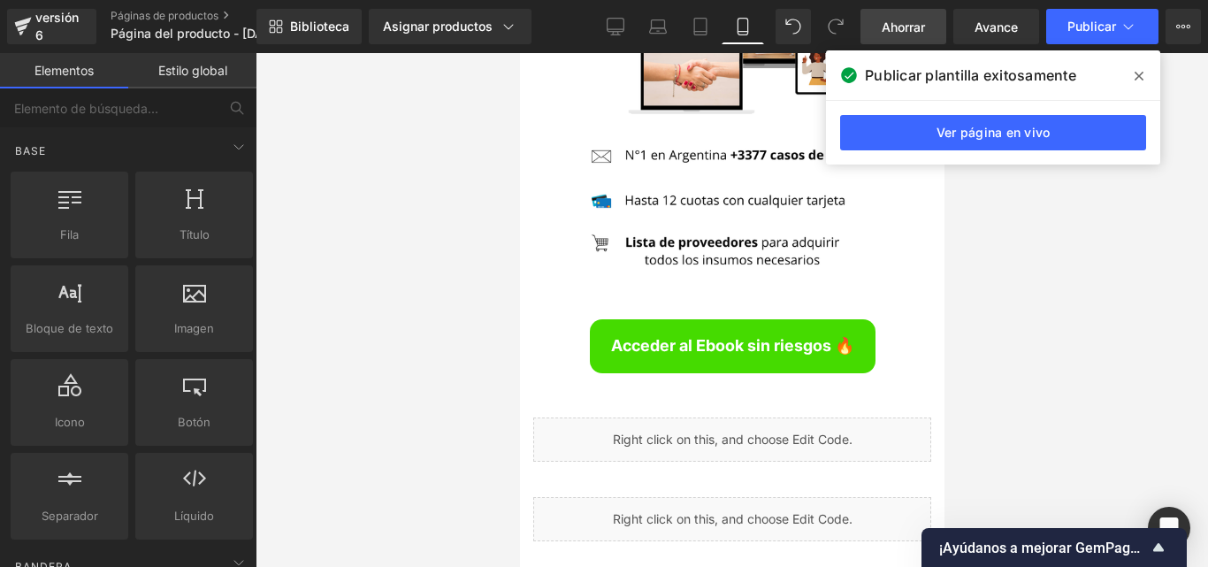
click at [1136, 76] on icon at bounding box center [1139, 76] width 9 height 14
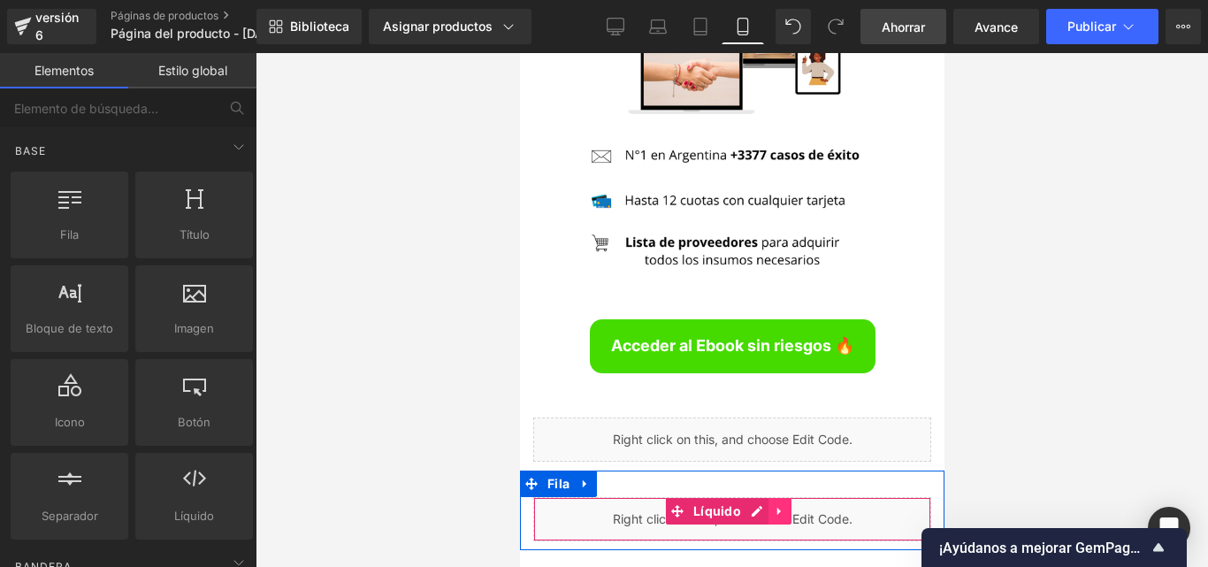
click at [781, 505] on icon at bounding box center [779, 511] width 12 height 13
click at [793, 505] on icon at bounding box center [790, 511] width 12 height 12
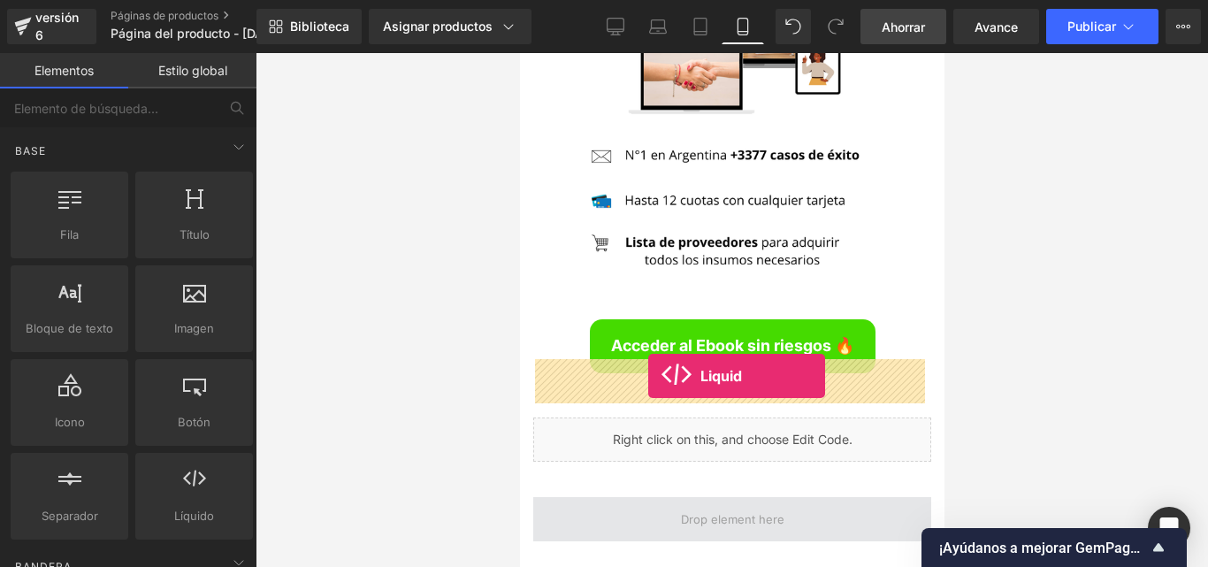
drag, startPoint x: 693, startPoint y: 550, endPoint x: 647, endPoint y: 376, distance: 180.2
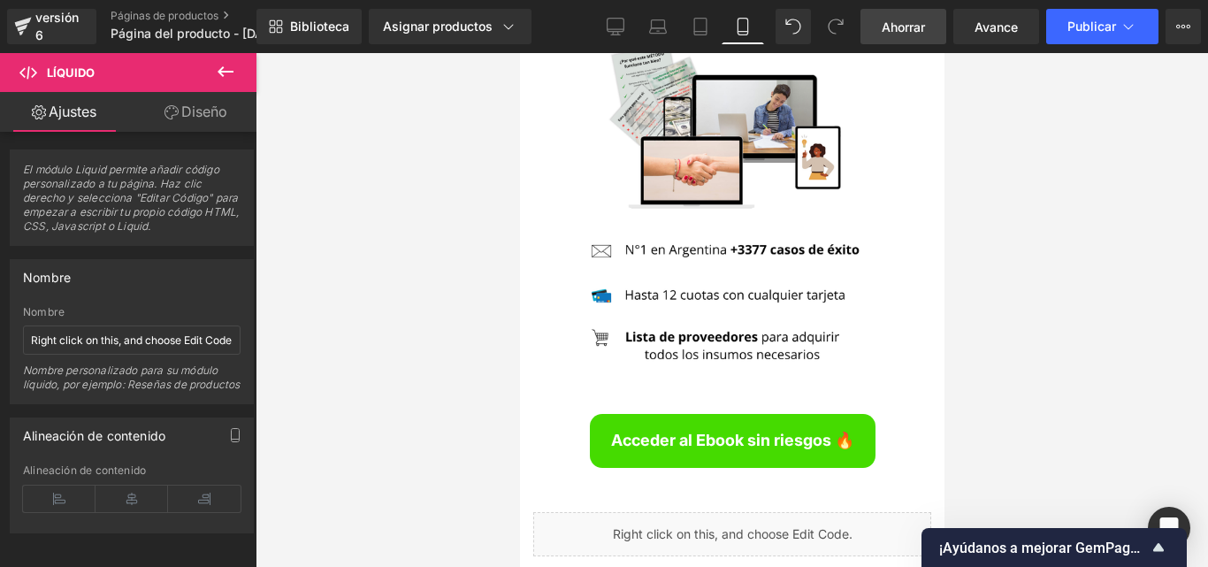
scroll to position [6742, 0]
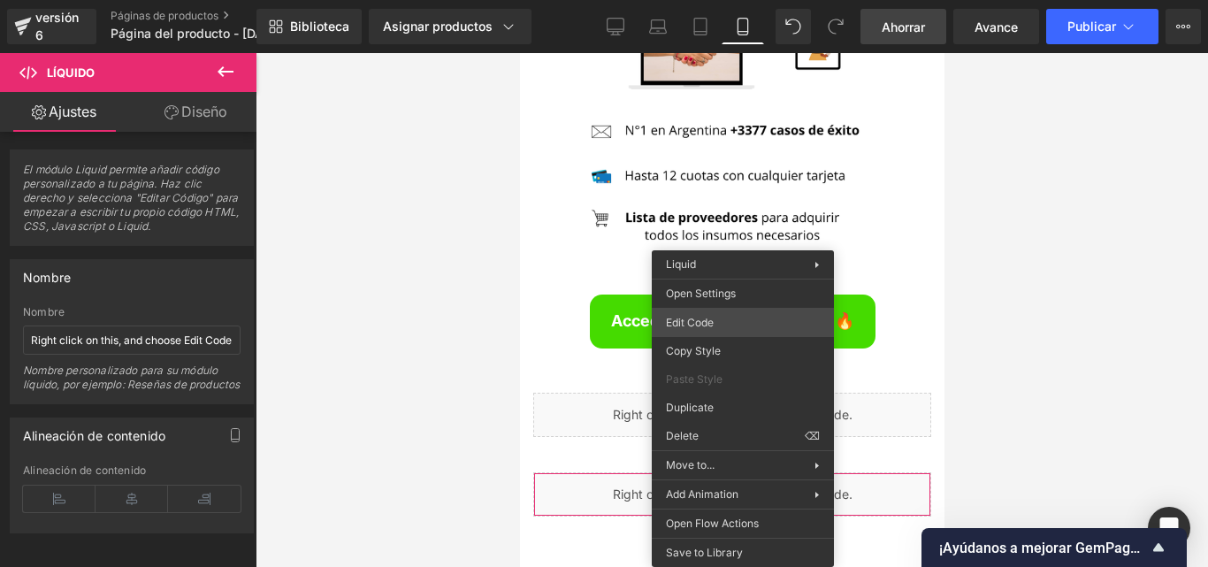
click at [731, 0] on div "Líquido Estás previsualizando cómo funciona el Reestilizará tu página. No puede…" at bounding box center [604, 0] width 1208 height 0
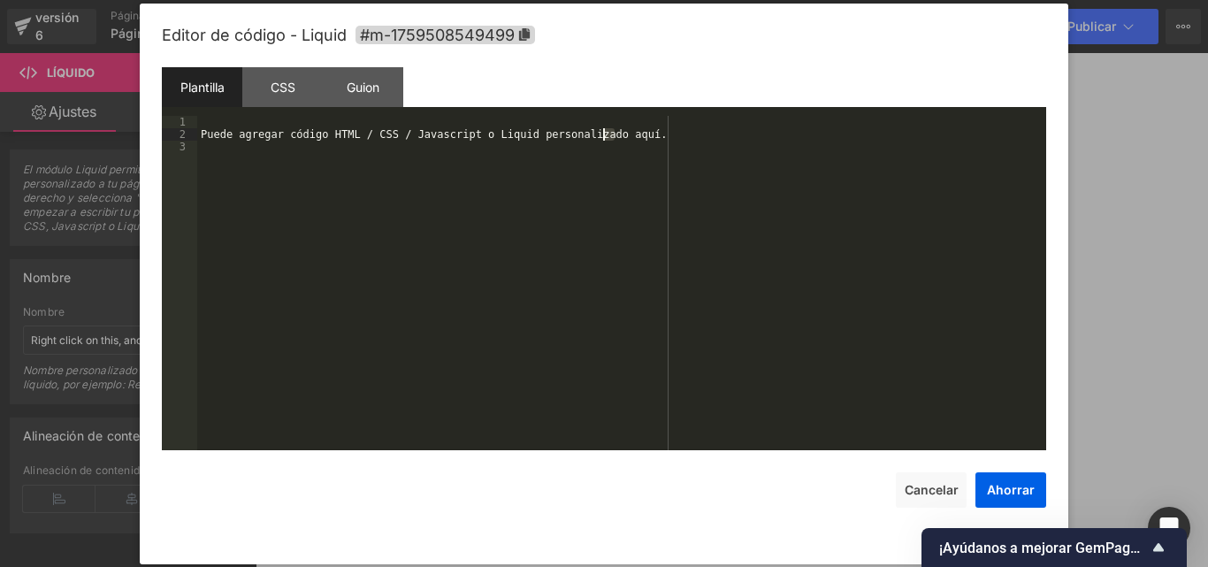
drag, startPoint x: 619, startPoint y: 134, endPoint x: 600, endPoint y: 134, distance: 19.5
click at [600, 134] on div "Puede agregar código HTML / CSS / Javascript o Liquid personalizado aquí." at bounding box center [621, 295] width 849 height 359
click at [526, 130] on div "Puede agregar código HTML / CSS / Javascript o Liquid personalizado aquí." at bounding box center [621, 295] width 849 height 359
drag, startPoint x: 685, startPoint y: 135, endPoint x: 210, endPoint y: 136, distance: 474.9
click at [210, 136] on div "Puede agregar código HTML / CSS / Jare.vascript o Liquid personalizado aquí mis…" at bounding box center [621, 295] width 849 height 359
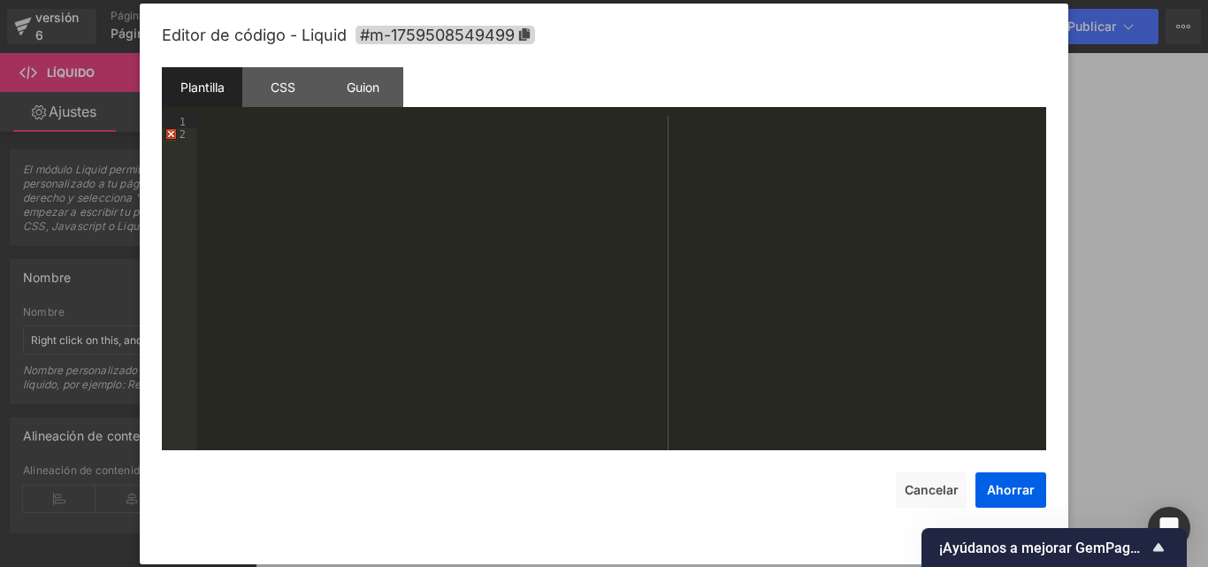
click at [203, 136] on div at bounding box center [621, 295] width 849 height 359
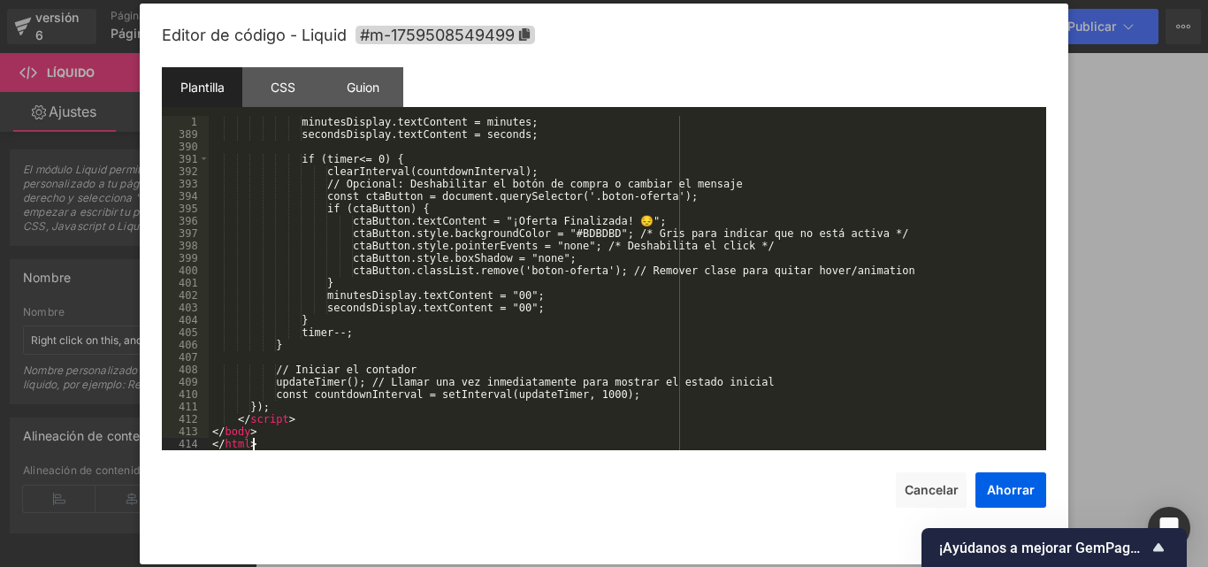
scroll to position [4816, 0]
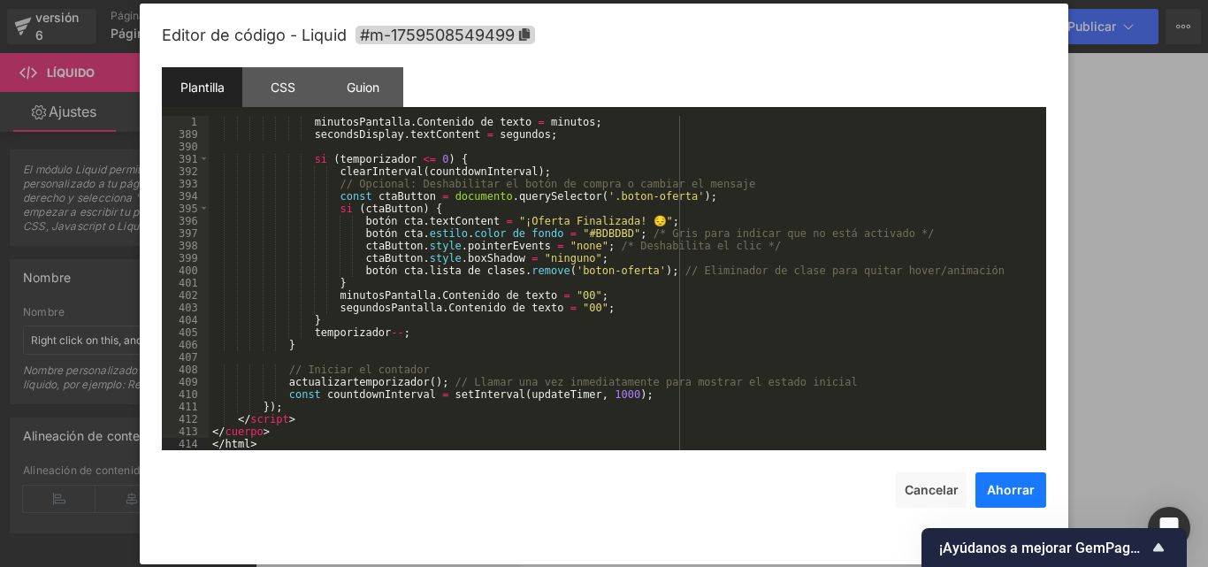
click at [1015, 494] on font "Ahorrar" at bounding box center [1011, 489] width 48 height 15
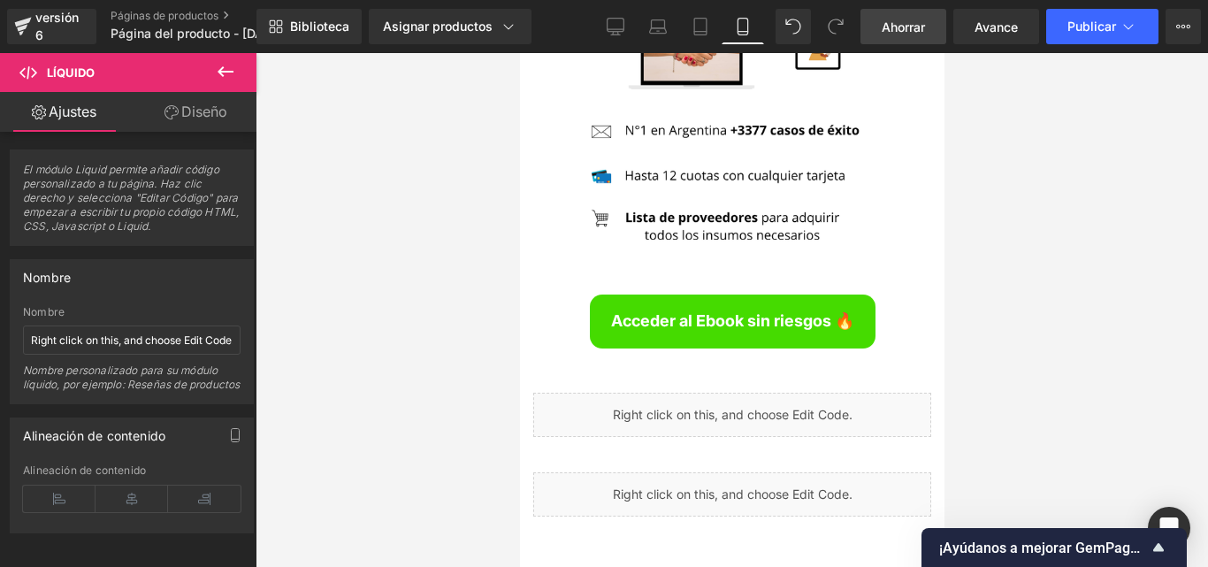
drag, startPoint x: 929, startPoint y: 16, endPoint x: 409, endPoint y: 2, distance: 520.2
click at [929, 16] on link "Ahorrar" at bounding box center [904, 26] width 86 height 35
click at [1087, 27] on font "Publicar" at bounding box center [1091, 26] width 49 height 15
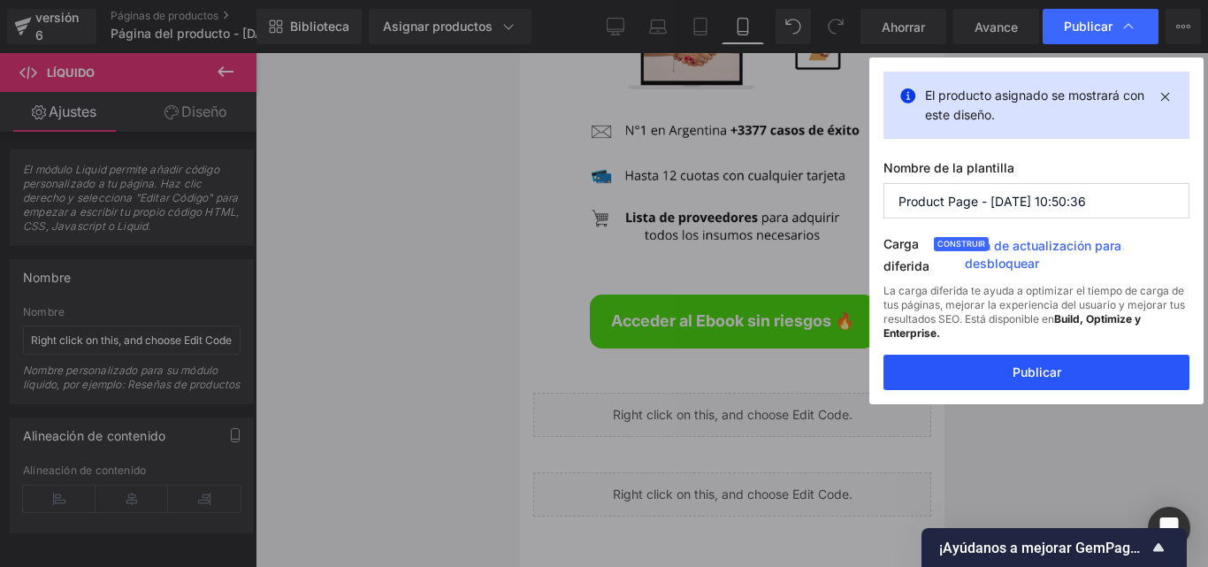
drag, startPoint x: 1045, startPoint y: 358, endPoint x: 422, endPoint y: 371, distance: 623.6
click at [1045, 358] on button "Publicar" at bounding box center [1036, 372] width 306 height 35
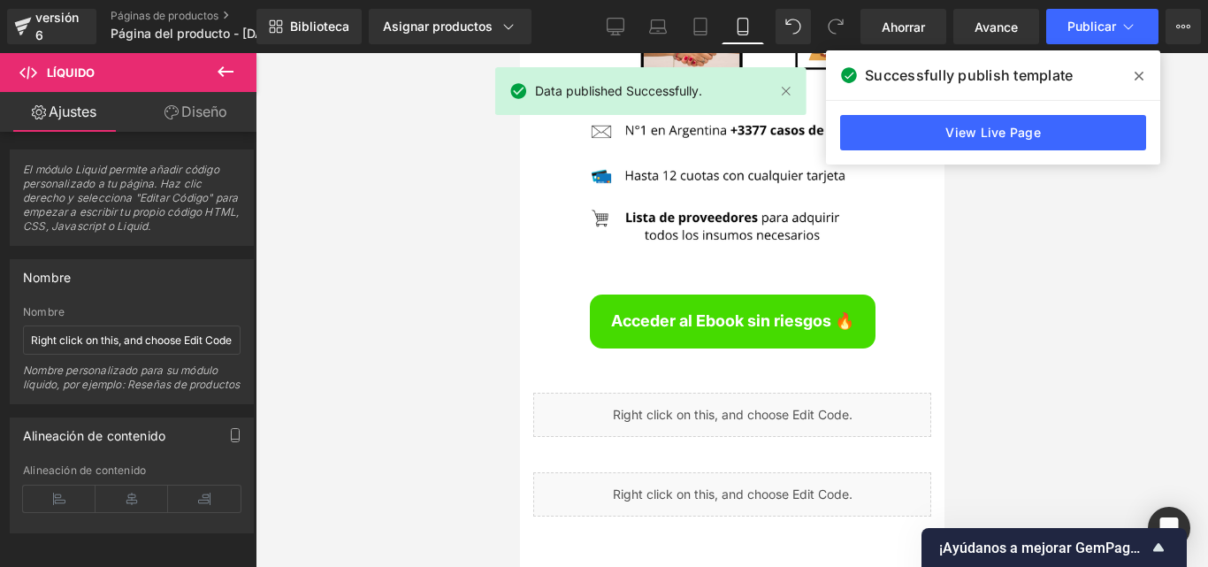
click at [1141, 71] on icon at bounding box center [1139, 76] width 9 height 14
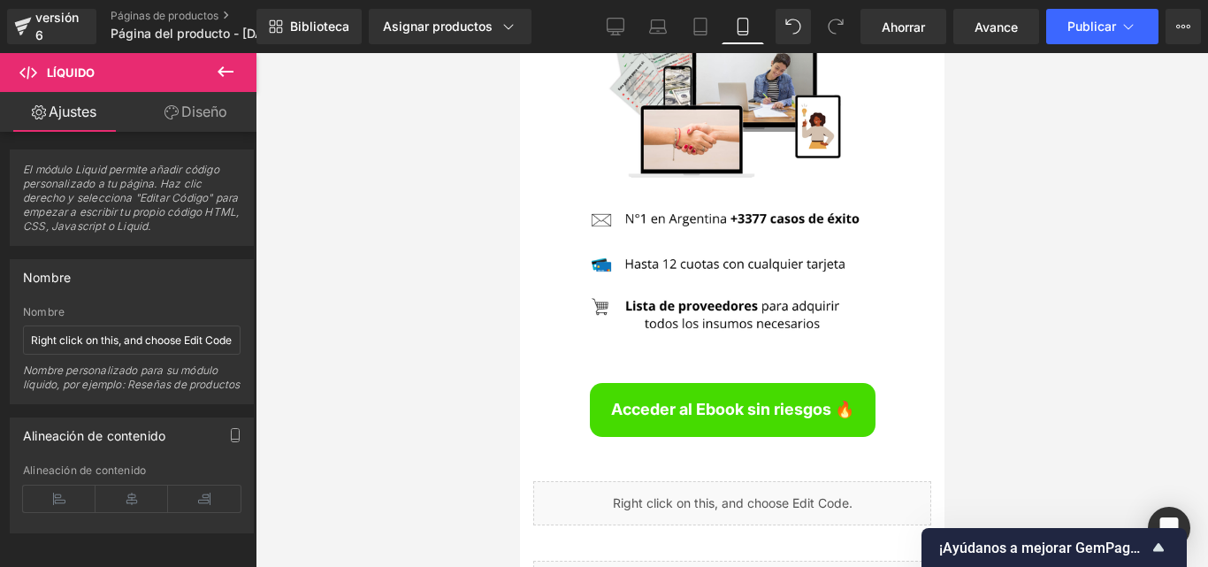
scroll to position [6742, 0]
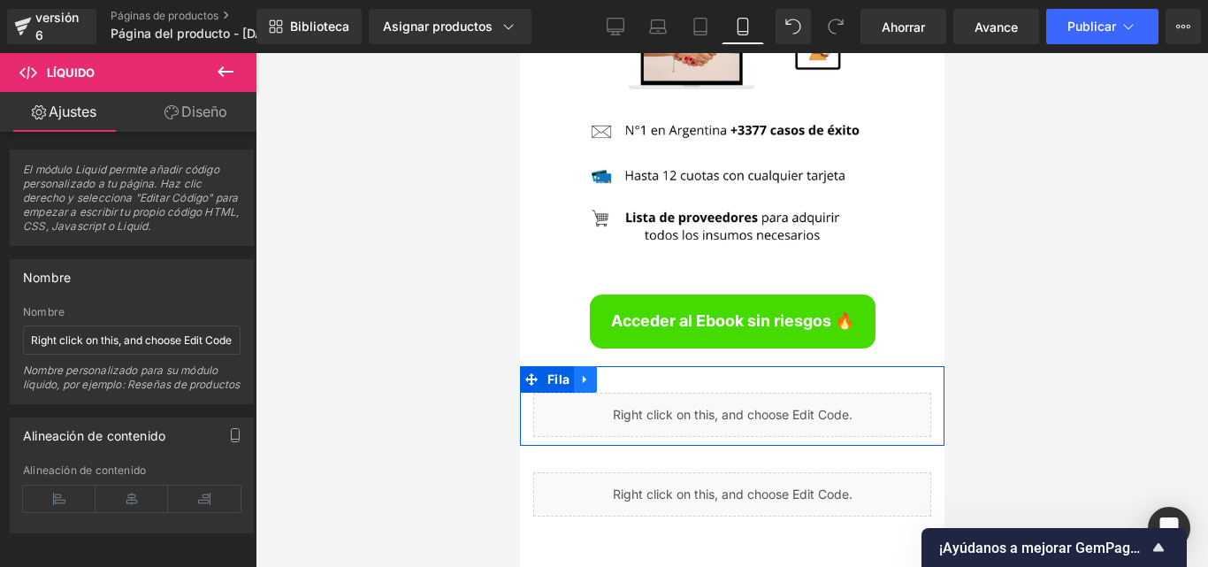
click at [583, 373] on icon at bounding box center [584, 379] width 12 height 13
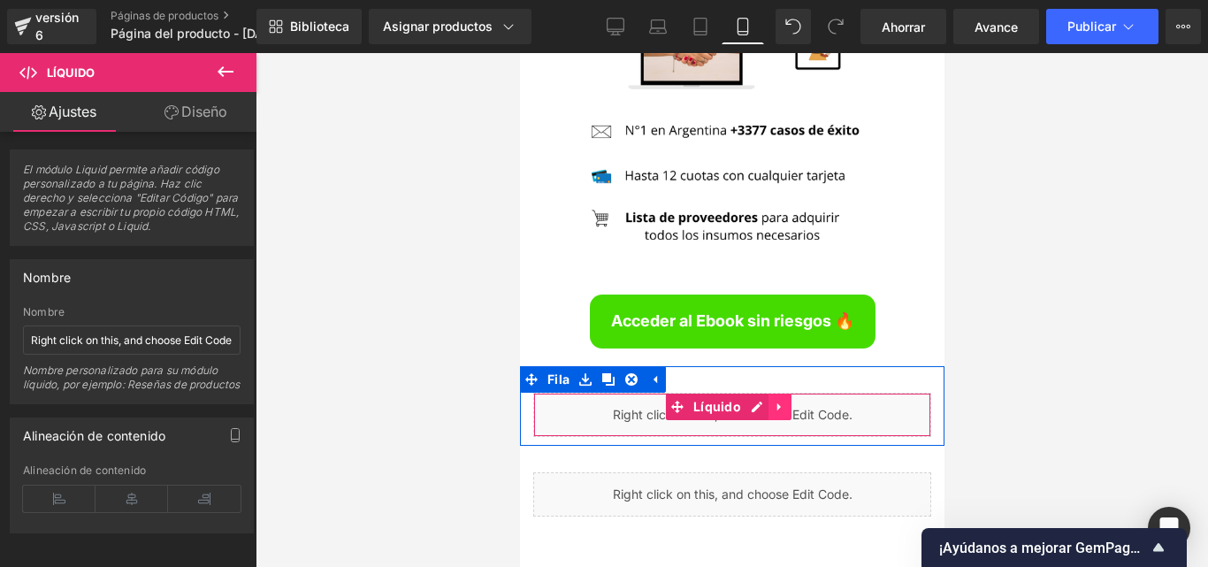
click at [776, 403] on icon at bounding box center [778, 407] width 4 height 8
click at [785, 401] on icon at bounding box center [790, 407] width 12 height 12
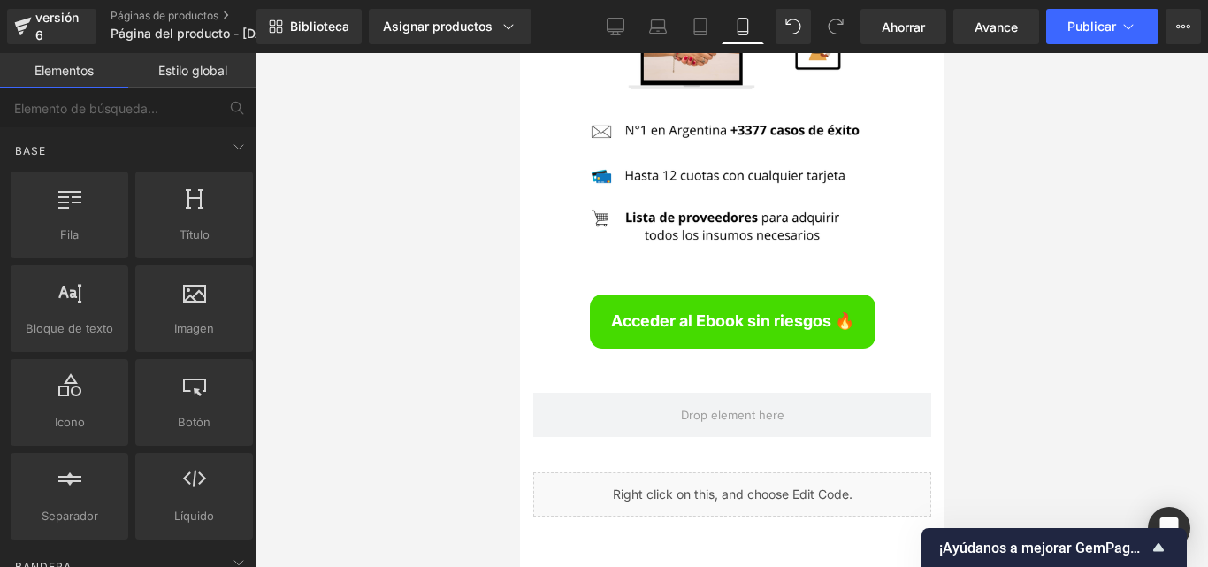
click at [453, 261] on div at bounding box center [732, 310] width 952 height 514
click at [900, 21] on font "Ahorrar" at bounding box center [903, 26] width 43 height 15
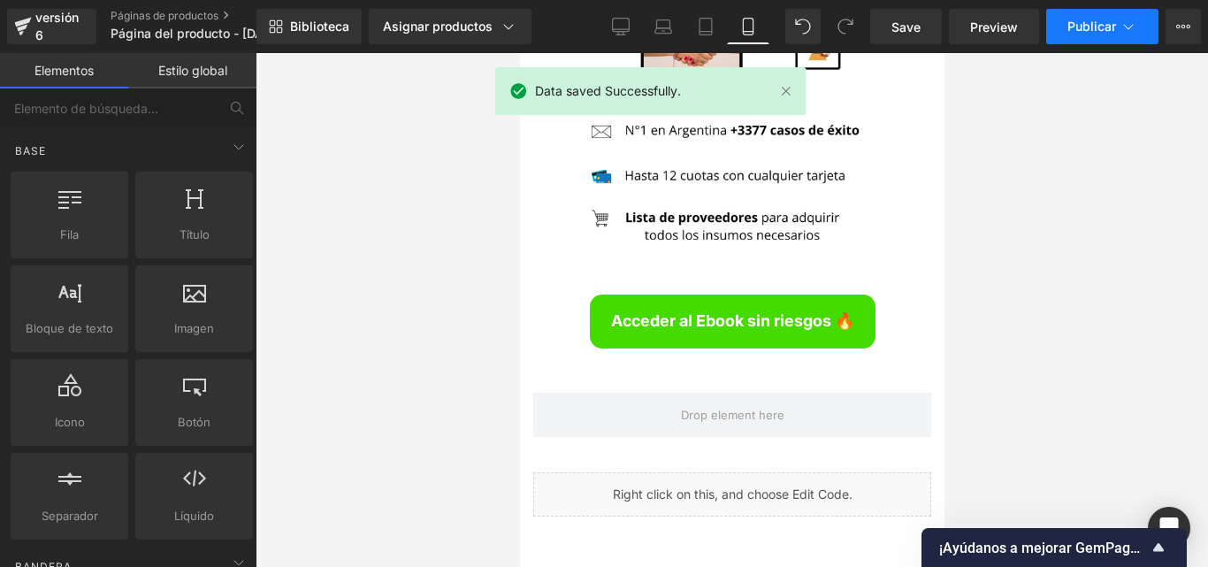
click at [1082, 27] on font "Publicar" at bounding box center [1091, 26] width 49 height 15
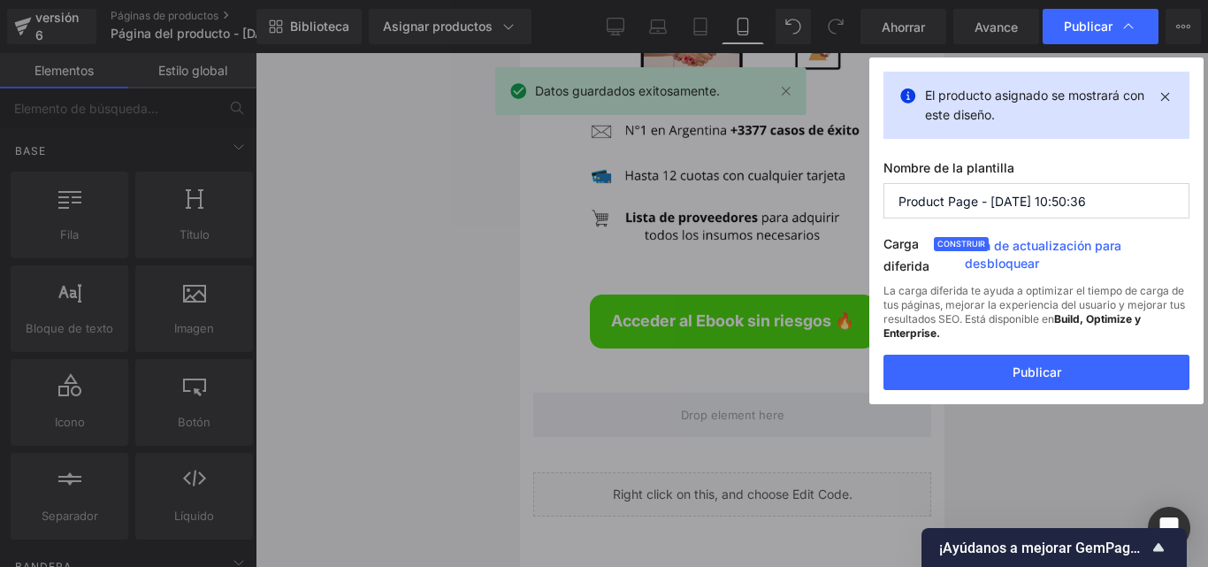
click at [1018, 332] on div "La carga diferida te ayuda a optimizar el tiempo de carga de tus páginas, mejor…" at bounding box center [1036, 319] width 306 height 71
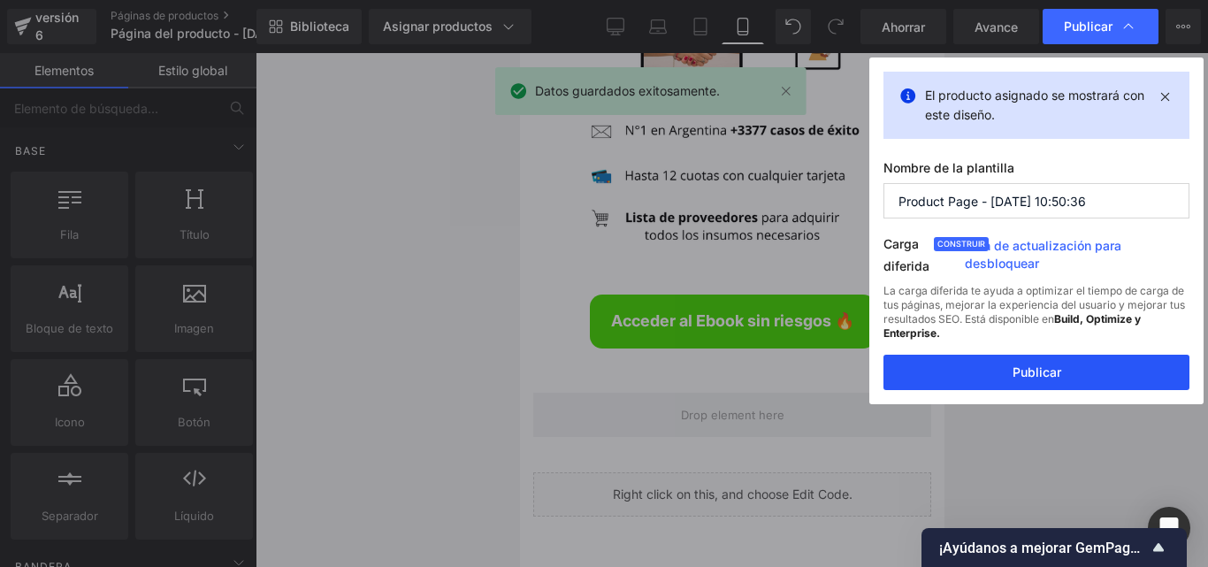
click at [1014, 362] on button "Publicar" at bounding box center [1036, 372] width 306 height 35
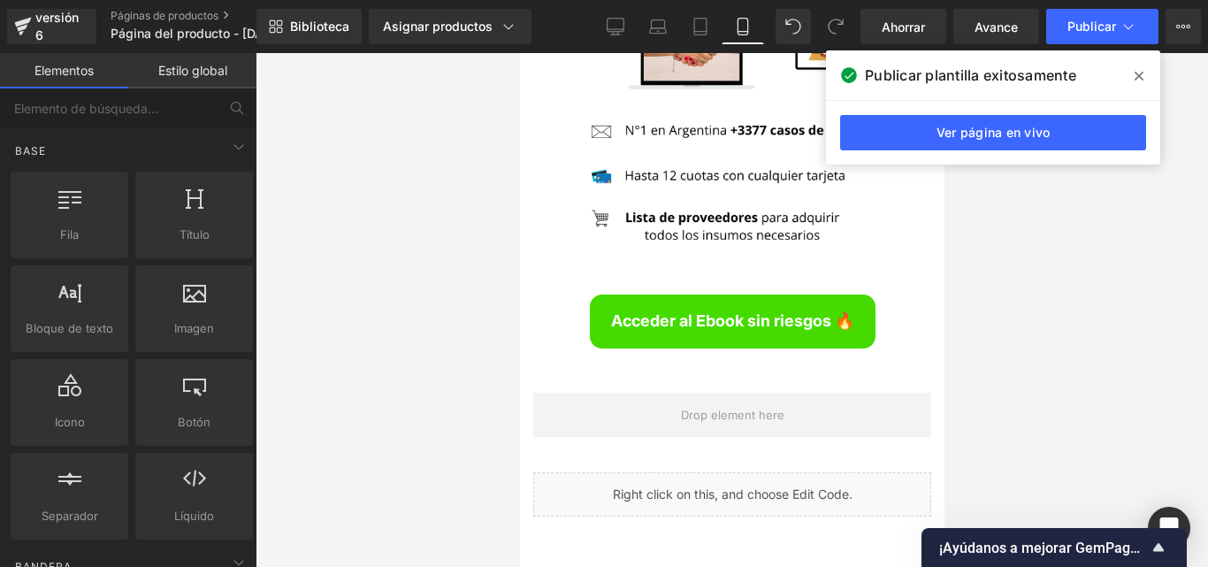
click at [649, 472] on div "Líquido" at bounding box center [731, 494] width 398 height 44
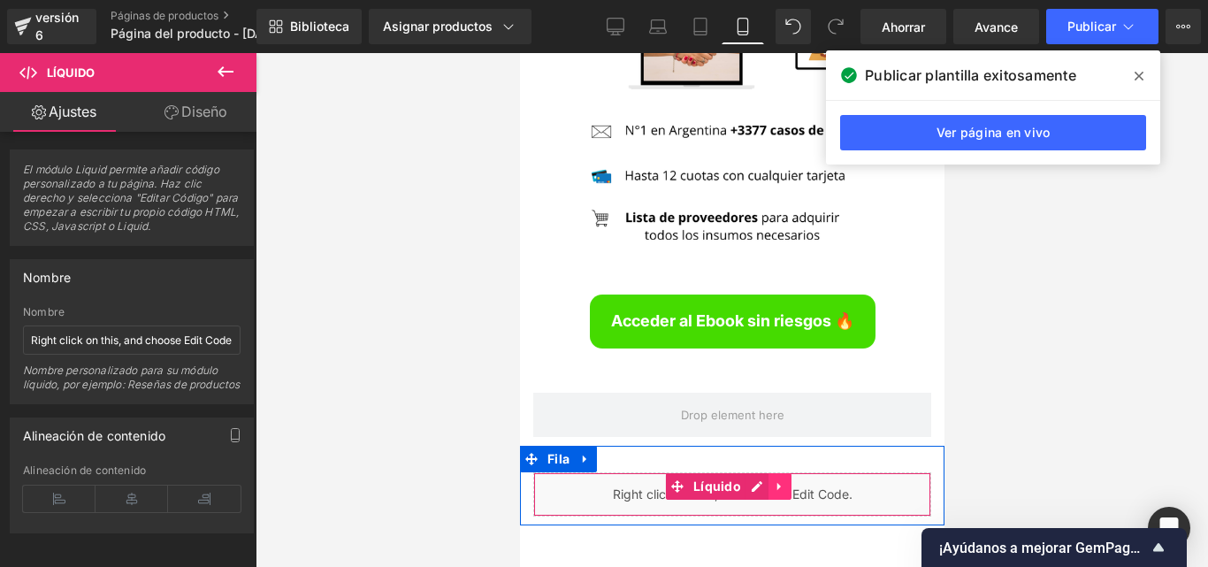
click at [776, 483] on icon at bounding box center [778, 487] width 4 height 8
click at [788, 480] on icon at bounding box center [790, 486] width 12 height 12
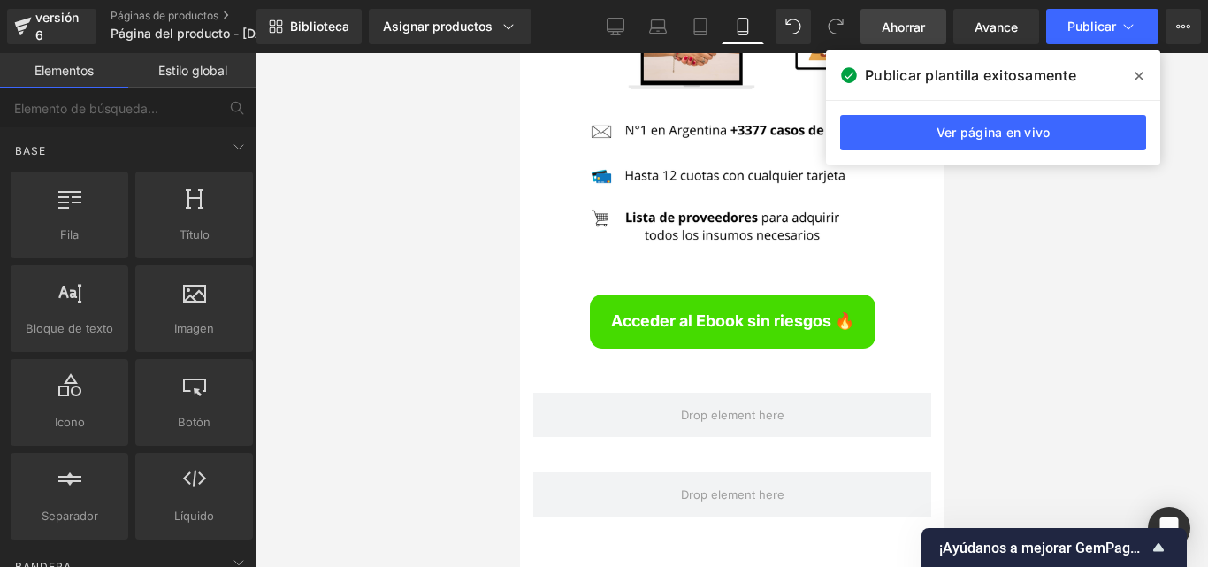
click at [912, 18] on span "Ahorrar" at bounding box center [903, 27] width 43 height 19
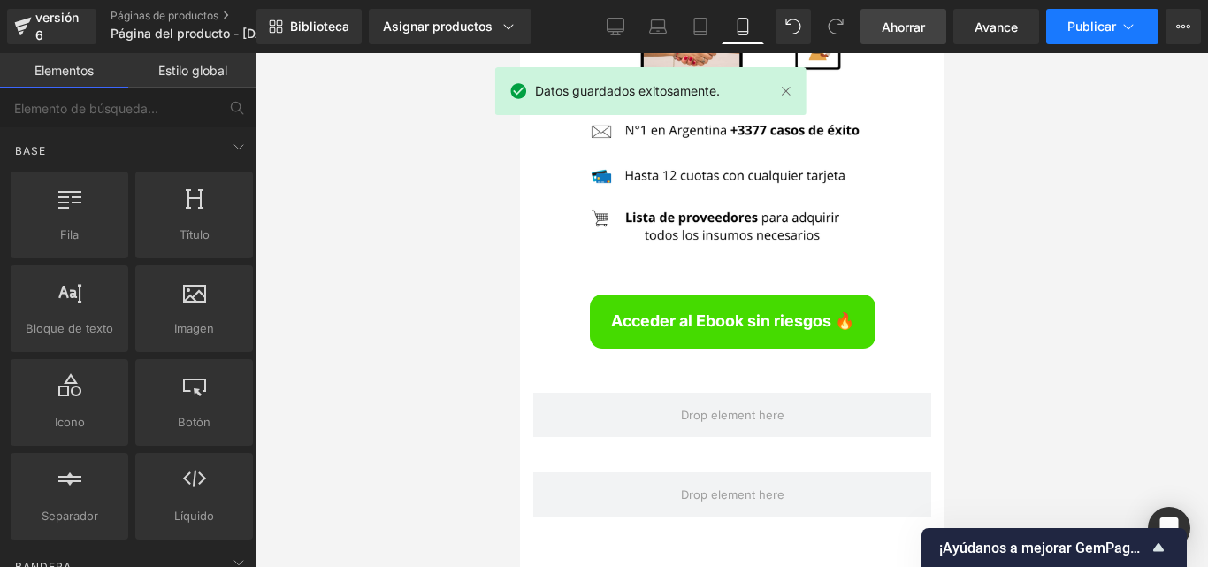
click at [1090, 30] on font "Publicar" at bounding box center [1091, 26] width 49 height 15
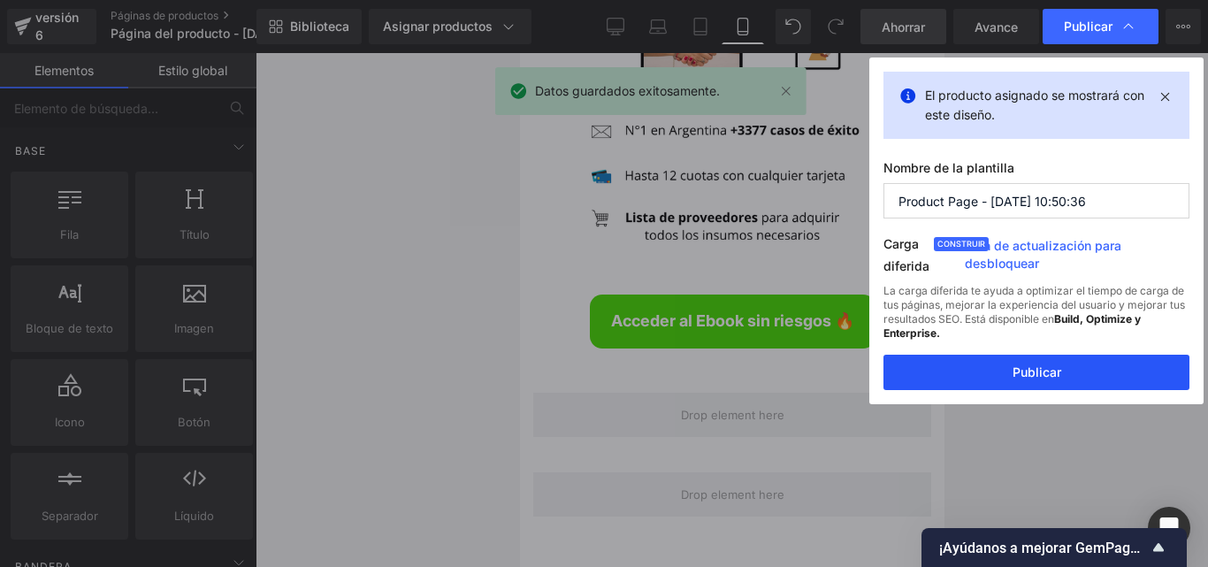
click at [1029, 375] on font "Publicar" at bounding box center [1037, 371] width 49 height 15
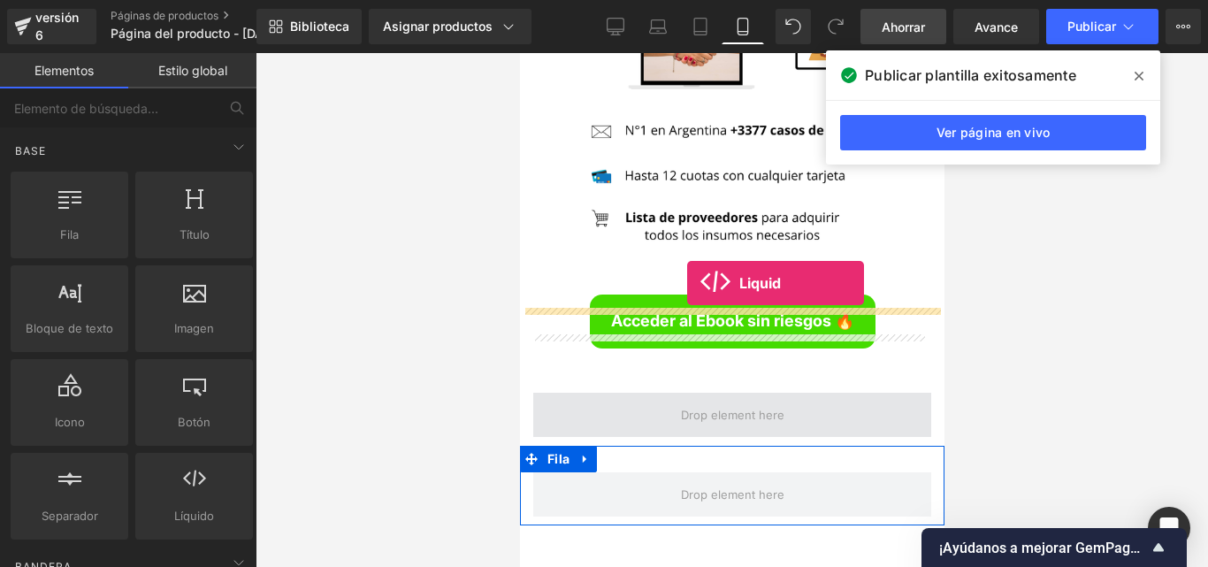
drag, startPoint x: 656, startPoint y: 335, endPoint x: 685, endPoint y: 272, distance: 68.9
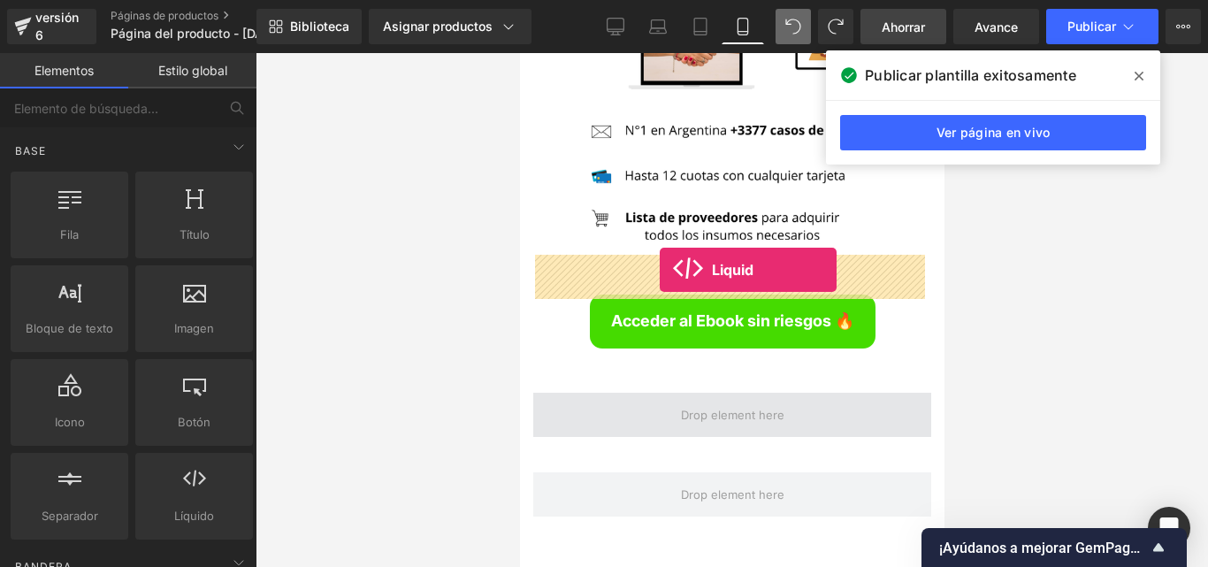
drag, startPoint x: 952, startPoint y: 495, endPoint x: 659, endPoint y: 269, distance: 370.1
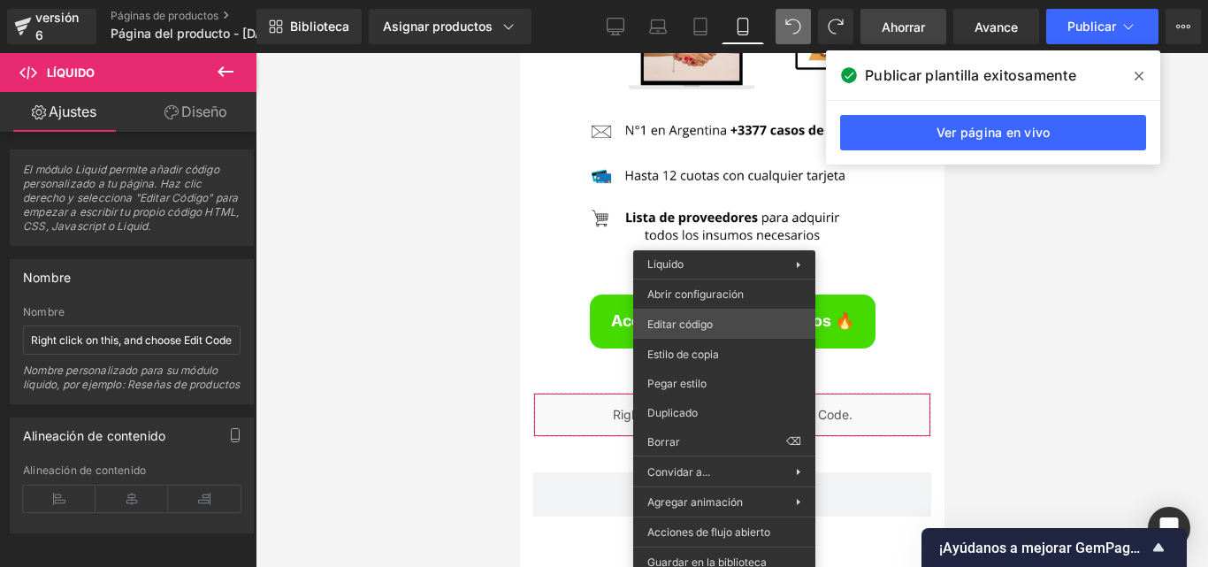
click at [702, 0] on div "Líquido Estás previsualizando cómo funciona el Reestilizará tu página. No puede…" at bounding box center [604, 0] width 1208 height 0
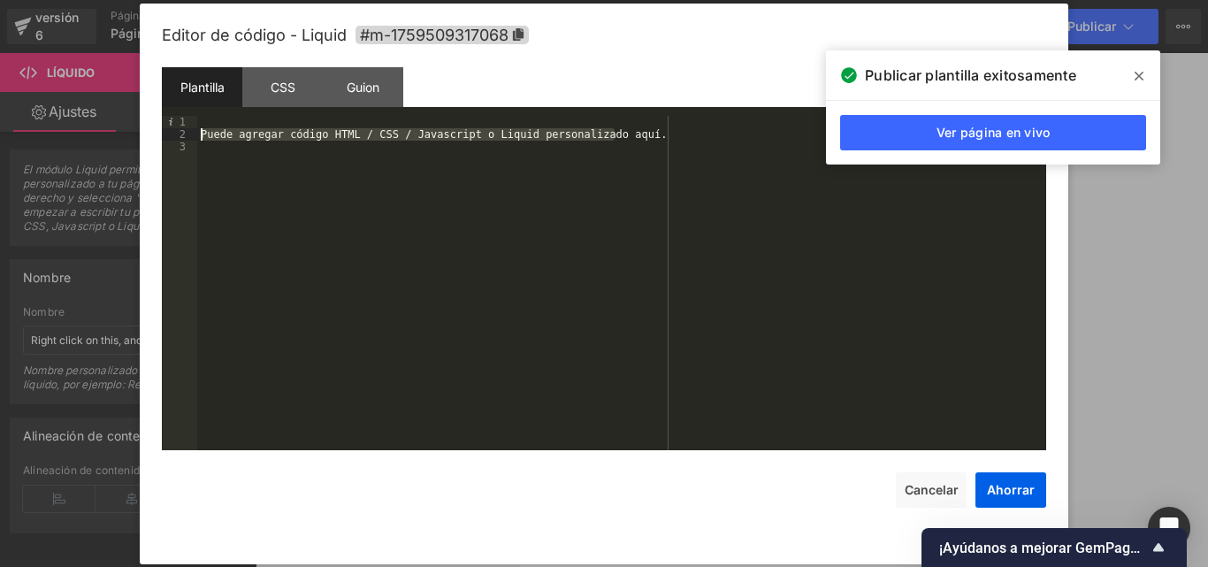
drag, startPoint x: 645, startPoint y: 137, endPoint x: 200, endPoint y: 133, distance: 444.9
click at [200, 133] on div "Puede agregar código HTML / CSS / Javascript o Liquid personalizado aquí." at bounding box center [621, 295] width 849 height 359
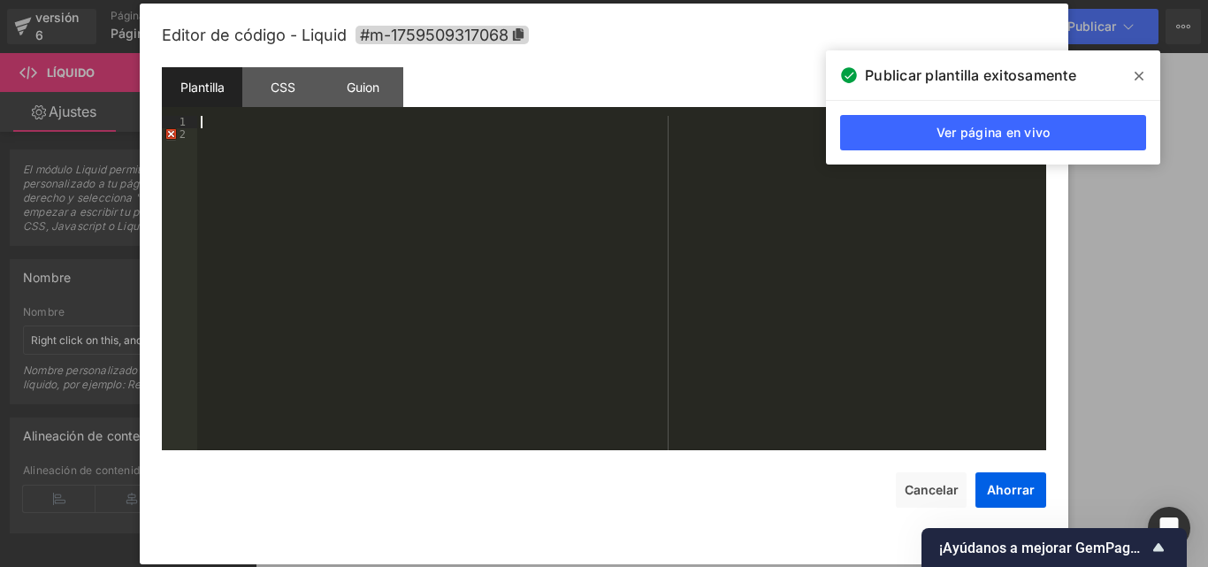
click at [201, 142] on div at bounding box center [621, 295] width 849 height 359
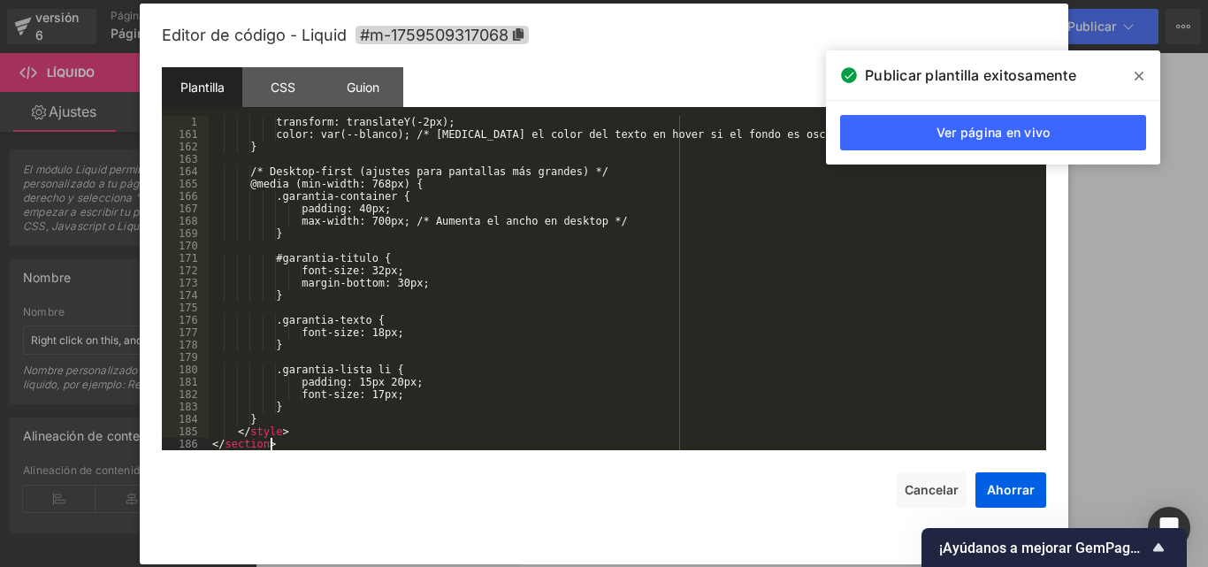
scroll to position [1969, 0]
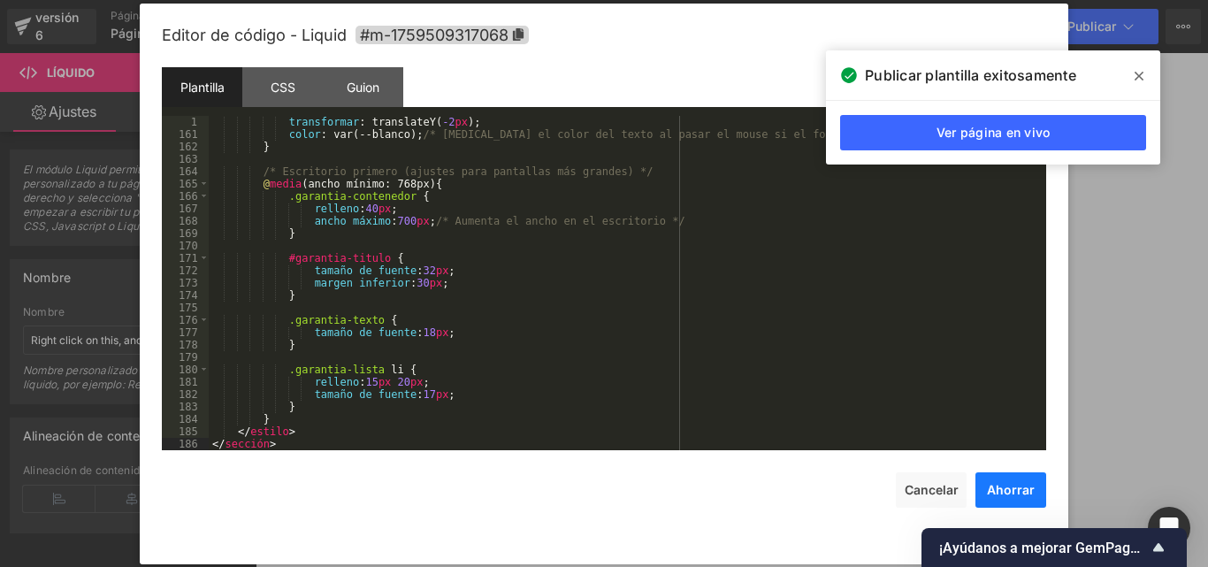
click at [1019, 484] on font "Ahorrar" at bounding box center [1011, 489] width 48 height 15
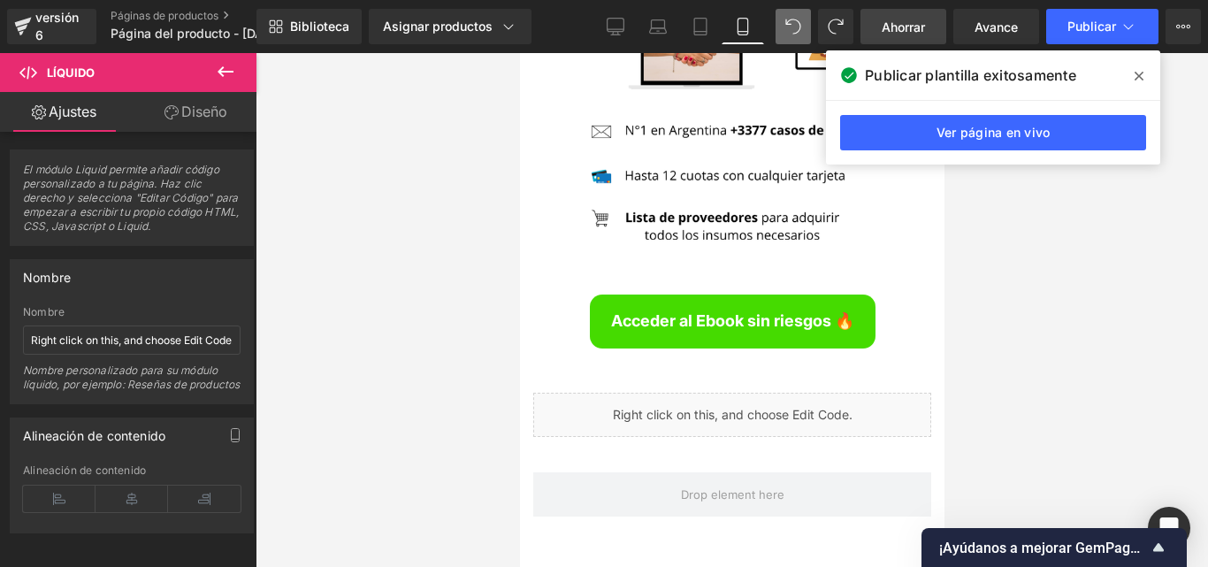
click at [1142, 73] on icon at bounding box center [1139, 76] width 9 height 9
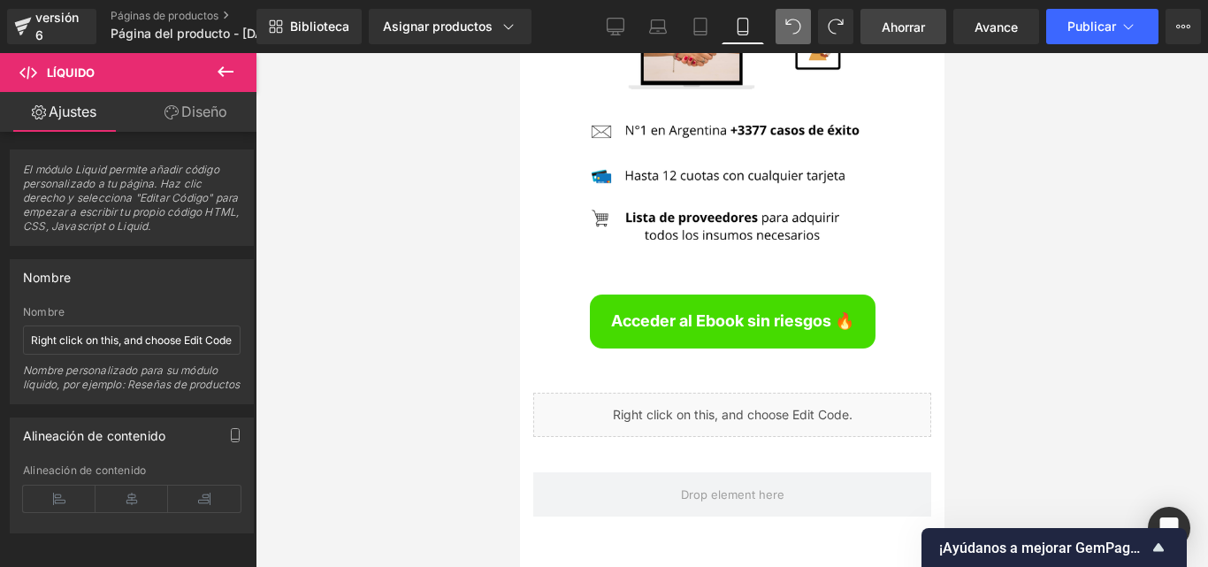
click at [935, 18] on link "Ahorrar" at bounding box center [904, 26] width 86 height 35
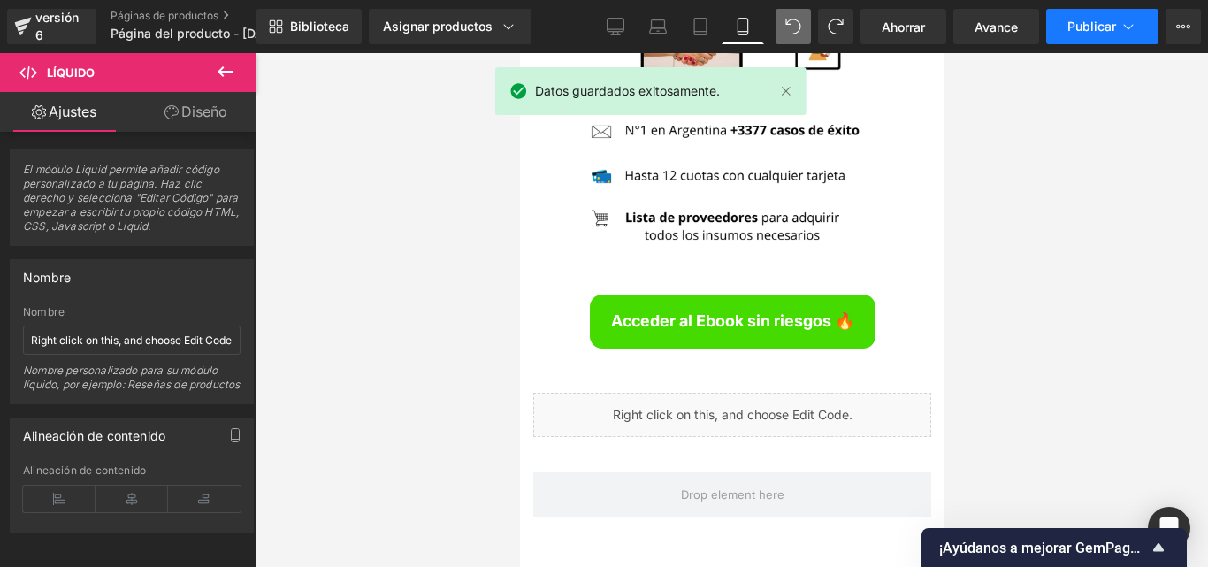
click at [1100, 26] on font "Publicar" at bounding box center [1091, 26] width 49 height 15
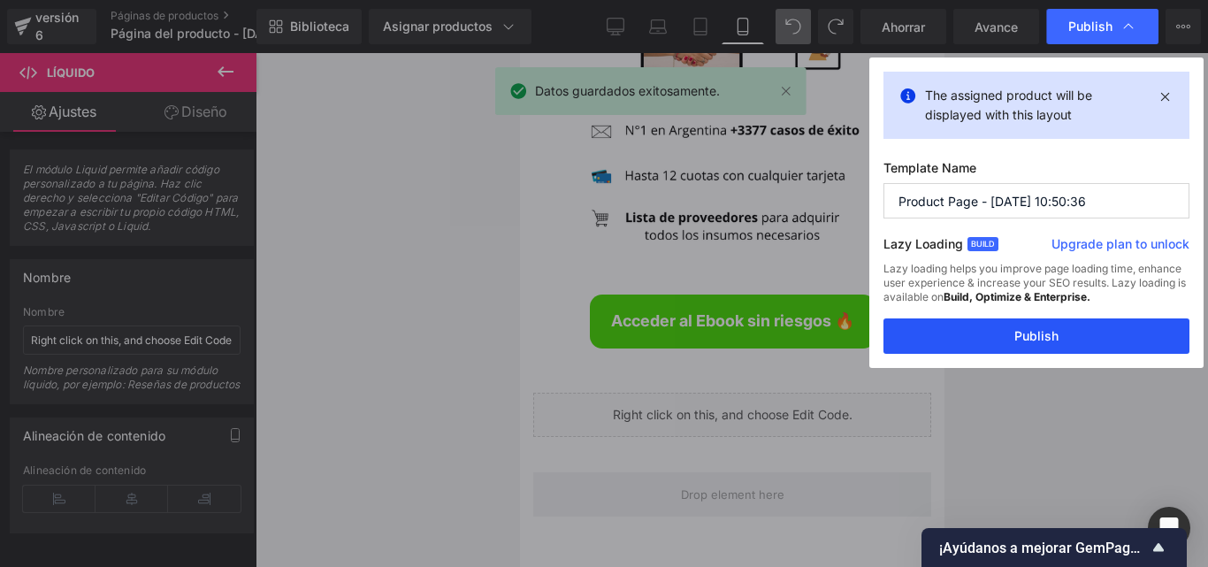
click at [1077, 333] on button "Publish" at bounding box center [1036, 335] width 306 height 35
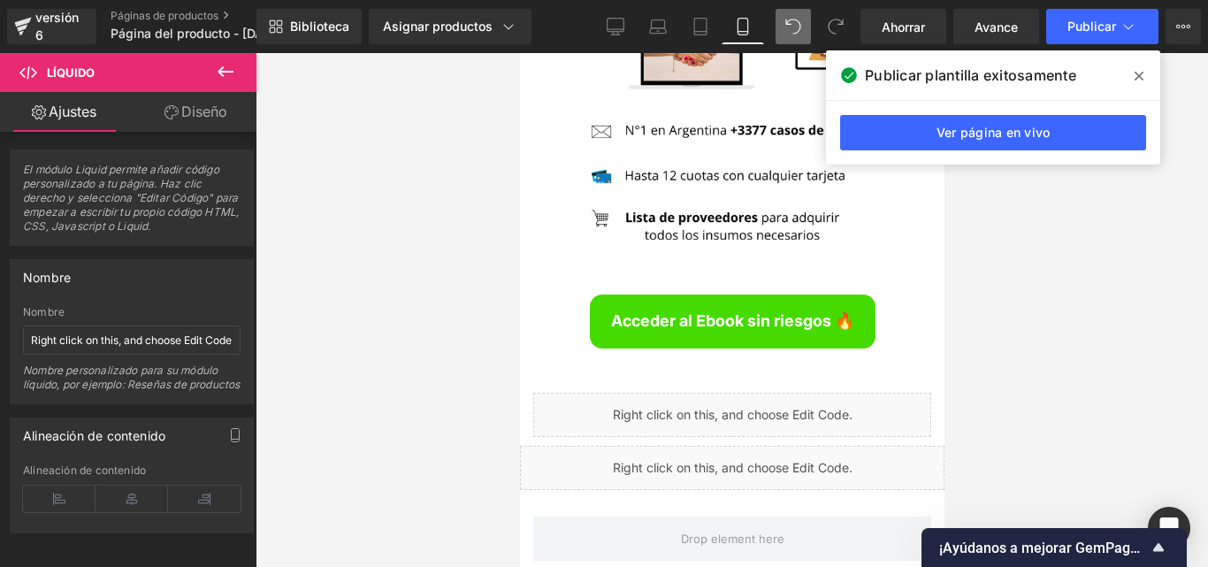
click at [832, 25] on icon at bounding box center [836, 27] width 16 height 16
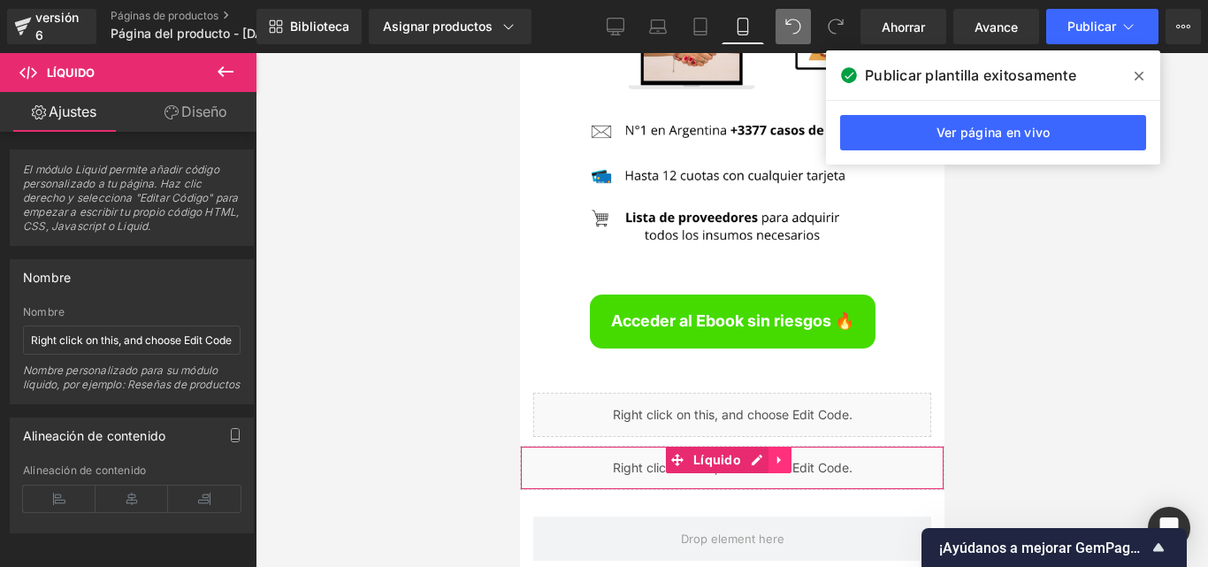
click at [775, 454] on icon at bounding box center [779, 460] width 12 height 13
drag, startPoint x: 788, startPoint y: 325, endPoint x: 769, endPoint y: 333, distance: 20.2
click at [788, 454] on icon at bounding box center [790, 460] width 12 height 12
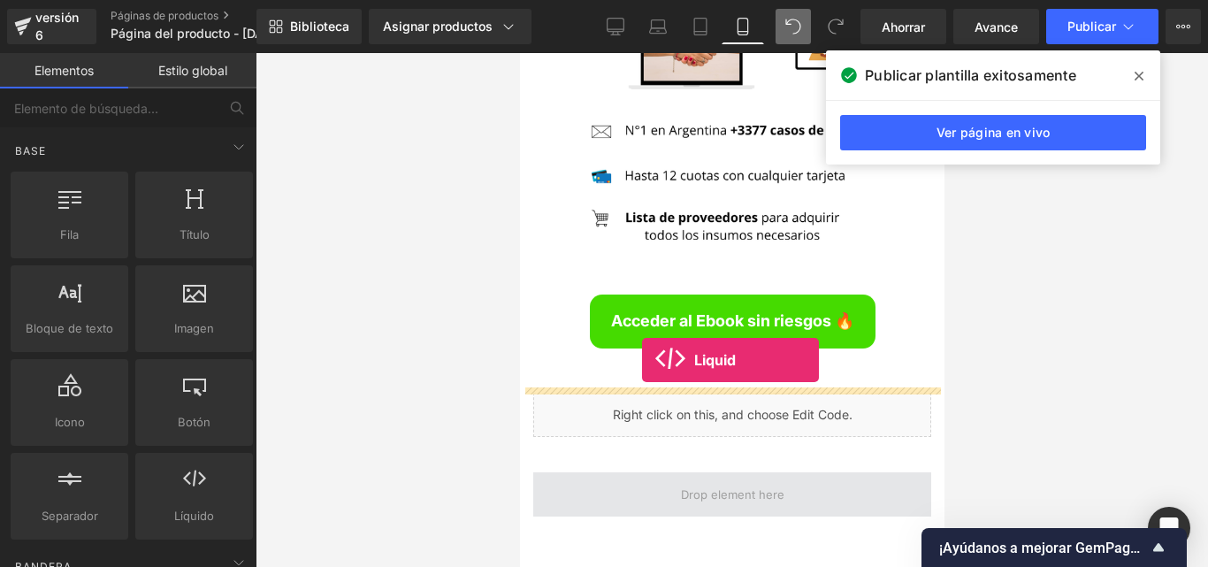
drag, startPoint x: 715, startPoint y: 559, endPoint x: 649, endPoint y: 347, distance: 222.1
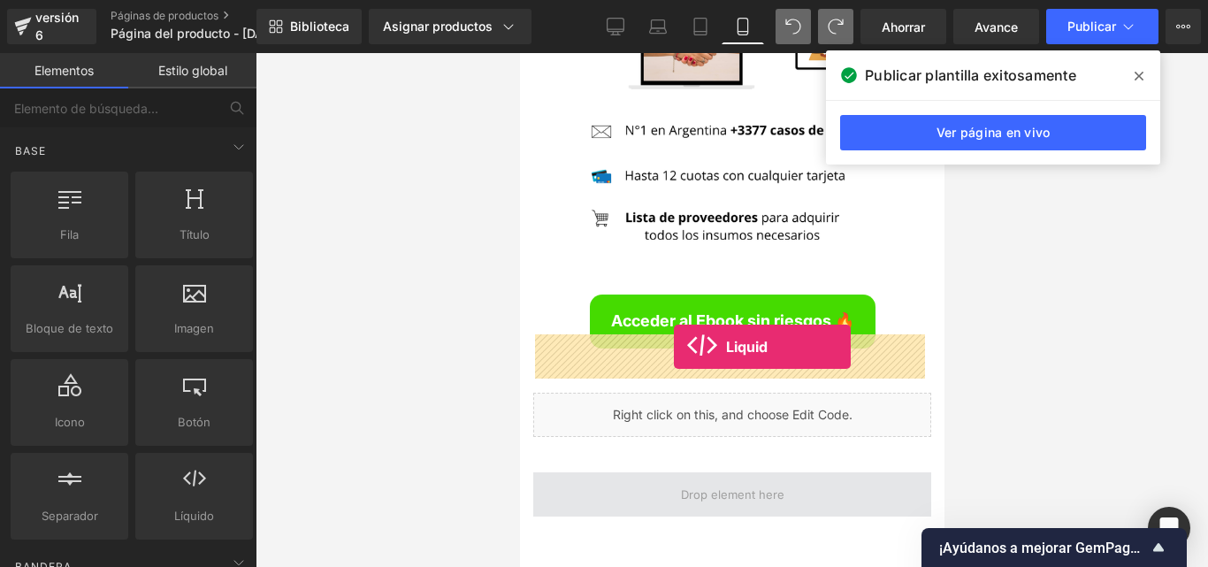
drag, startPoint x: 850, startPoint y: 517, endPoint x: 673, endPoint y: 347, distance: 245.8
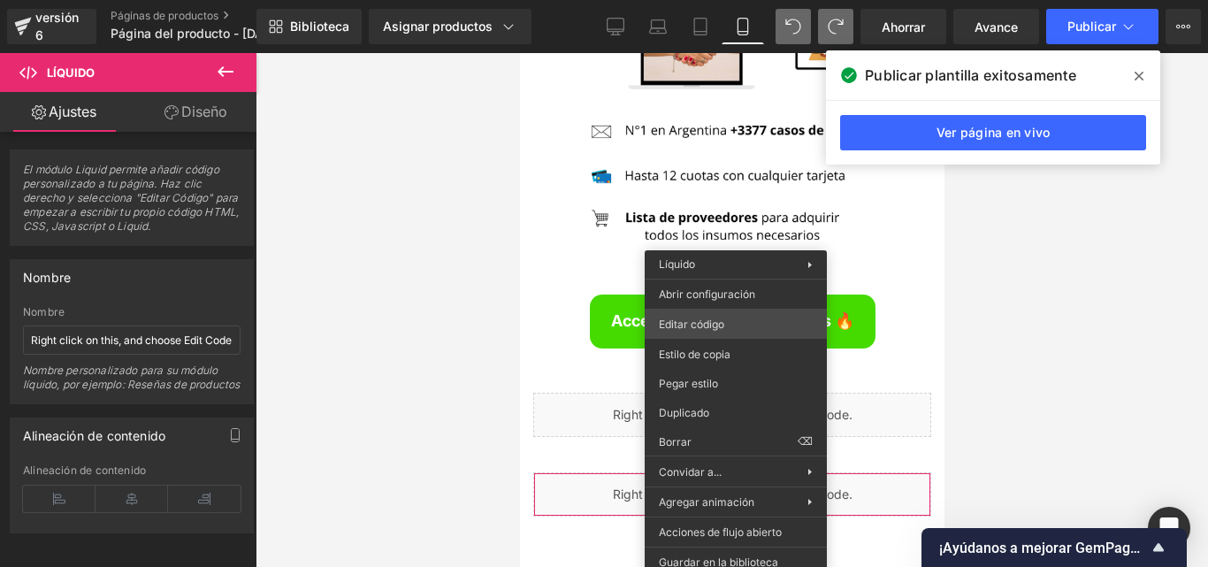
click at [737, 0] on div "Líquido Estás previsualizando cómo funciona el Reestilizará tu página. No puede…" at bounding box center [604, 0] width 1208 height 0
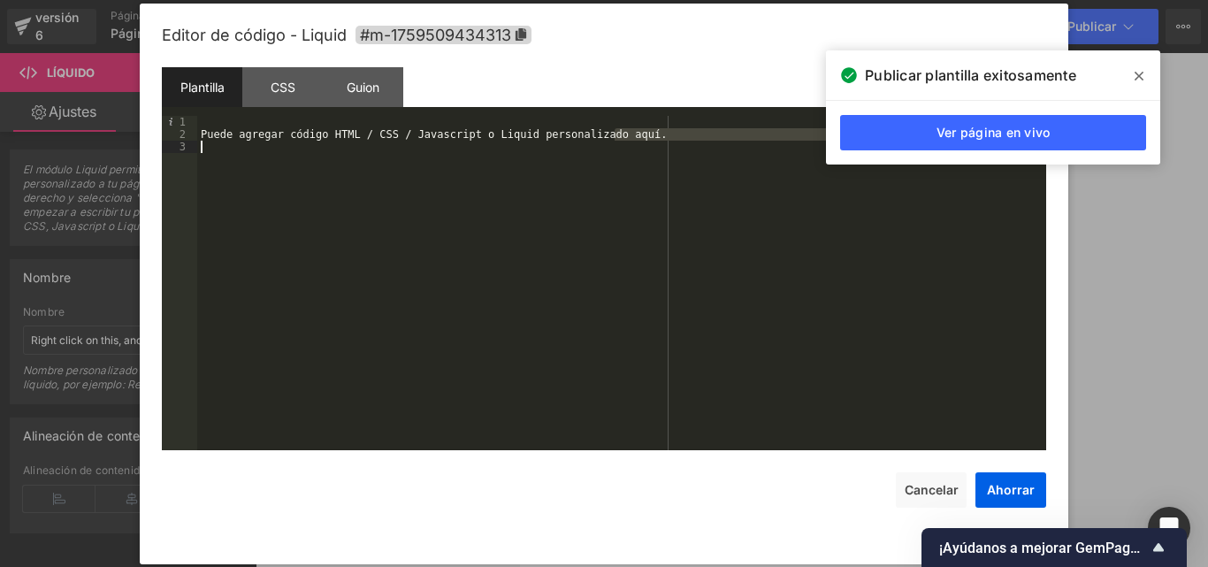
drag, startPoint x: 637, startPoint y: 133, endPoint x: 214, endPoint y: 142, distance: 422.8
click at [214, 142] on div "Puede agregar código HTML / CSS / Javascript o Liquid personalizado aquí." at bounding box center [621, 295] width 849 height 359
drag, startPoint x: 633, startPoint y: 133, endPoint x: 213, endPoint y: 135, distance: 420.1
click at [213, 135] on div "Puede agregar código HTML / CSS / Javascript o Liquid personalizado aquí." at bounding box center [621, 295] width 849 height 359
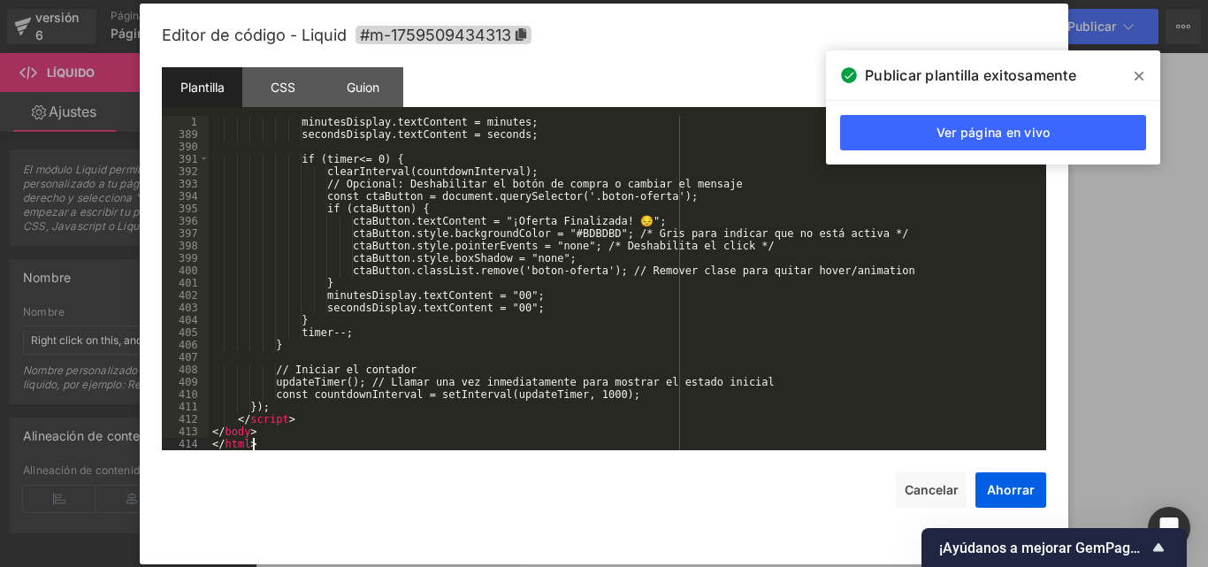
scroll to position [4816, 0]
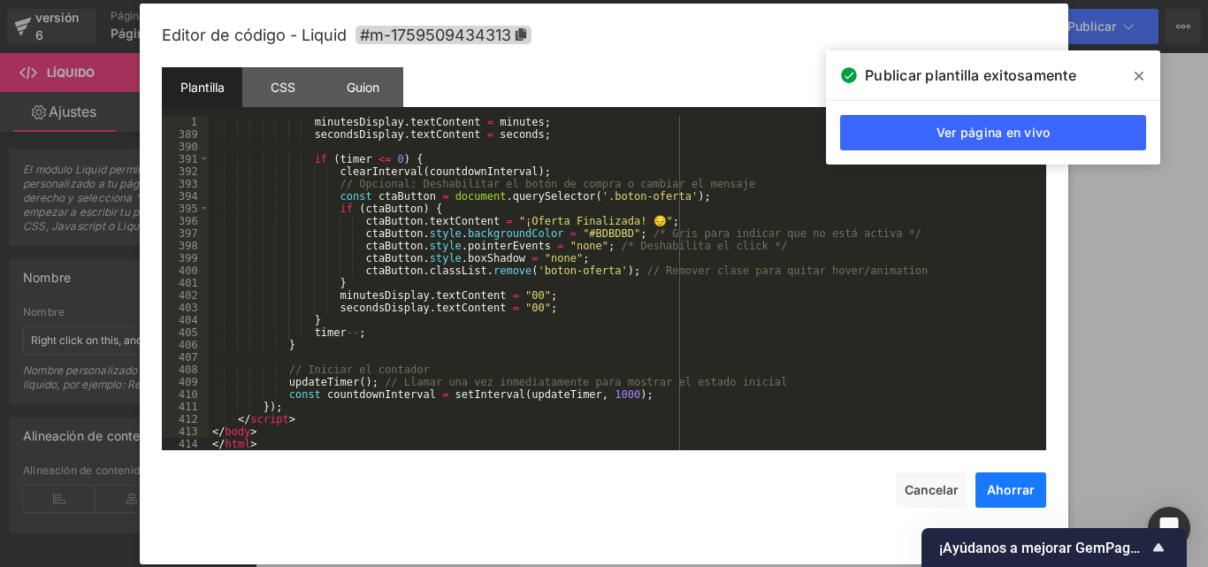
click at [1011, 487] on font "Ahorrar" at bounding box center [1011, 489] width 48 height 15
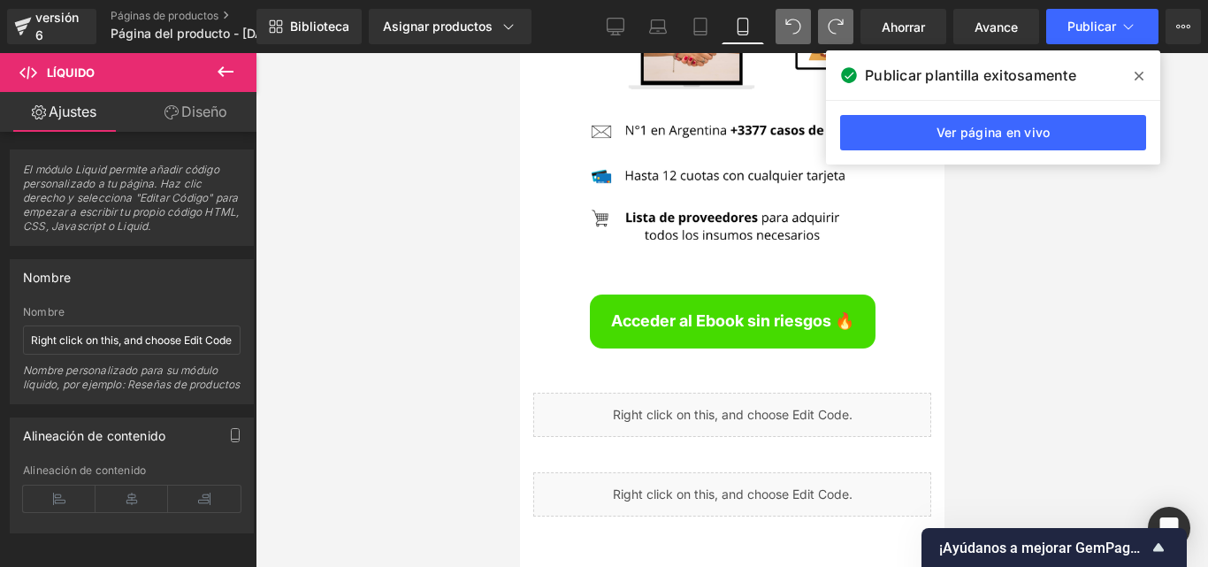
click at [1137, 71] on icon at bounding box center [1139, 76] width 9 height 14
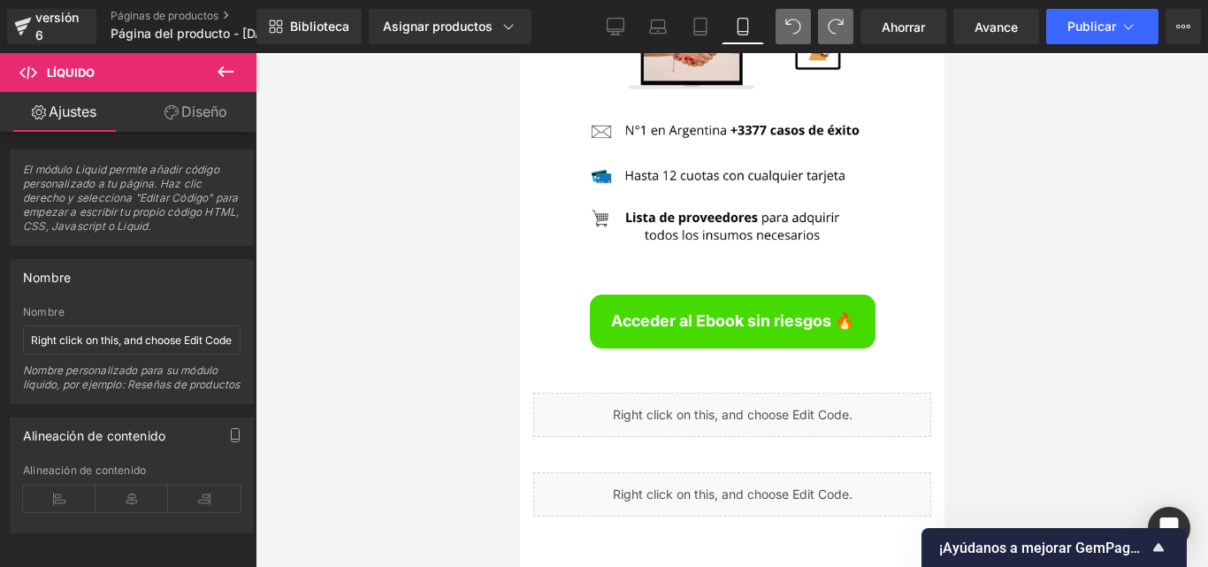
click at [903, 38] on link "Ahorrar" at bounding box center [904, 26] width 86 height 35
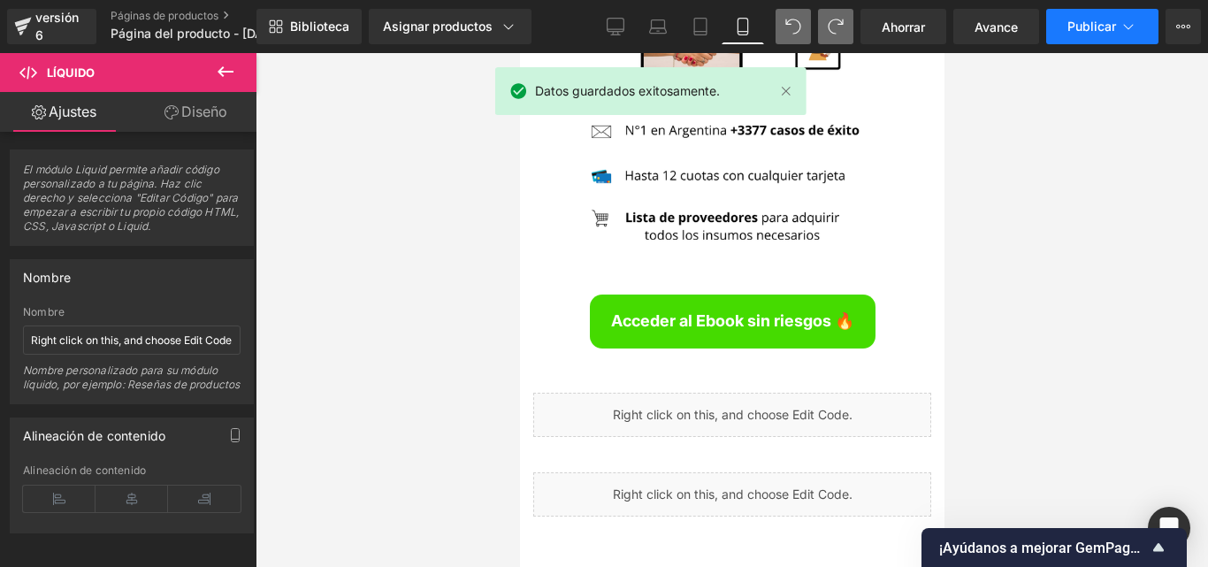
click at [1076, 27] on font "Publicar" at bounding box center [1091, 26] width 49 height 15
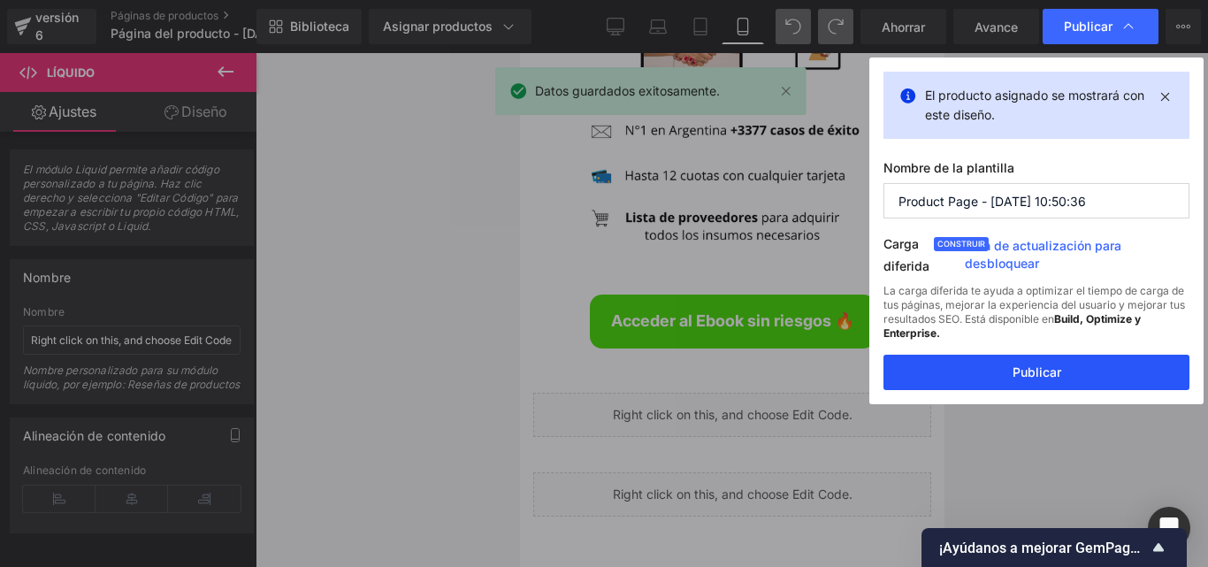
click at [1079, 367] on button "Publicar" at bounding box center [1036, 372] width 306 height 35
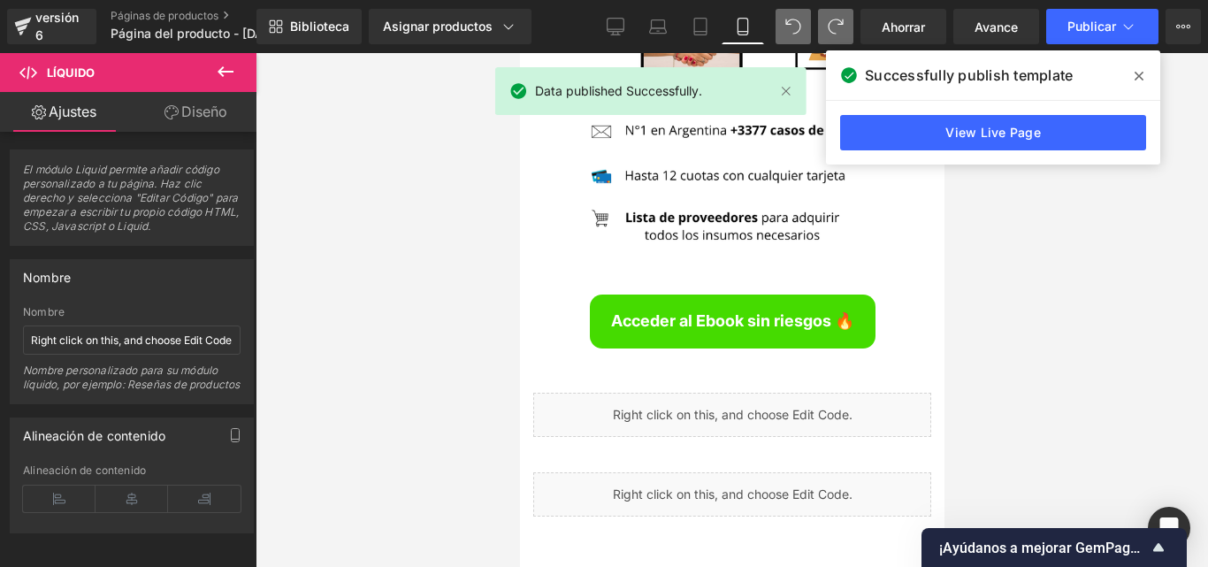
click at [1134, 73] on span at bounding box center [1139, 76] width 28 height 28
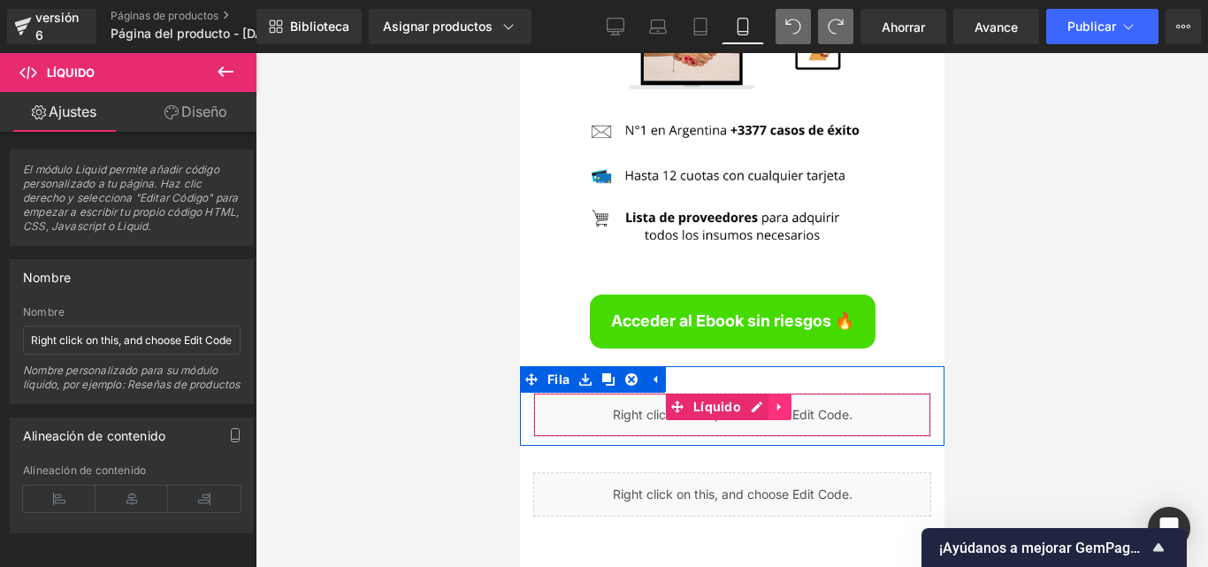
click at [781, 401] on icon at bounding box center [779, 407] width 12 height 13
click at [798, 394] on link at bounding box center [790, 407] width 23 height 27
